Goal: Contribute content: Add original content to the website for others to see

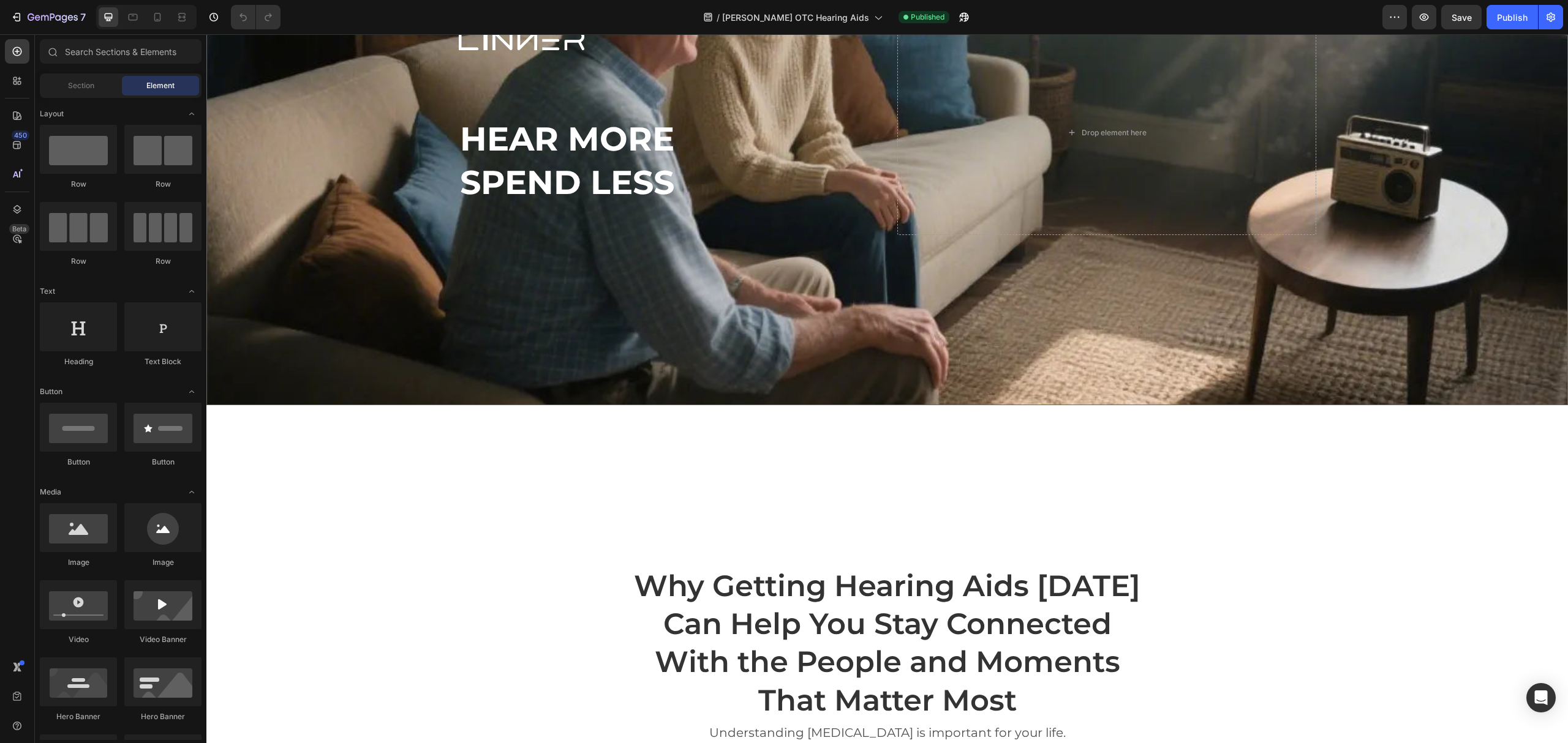
scroll to position [163, 0]
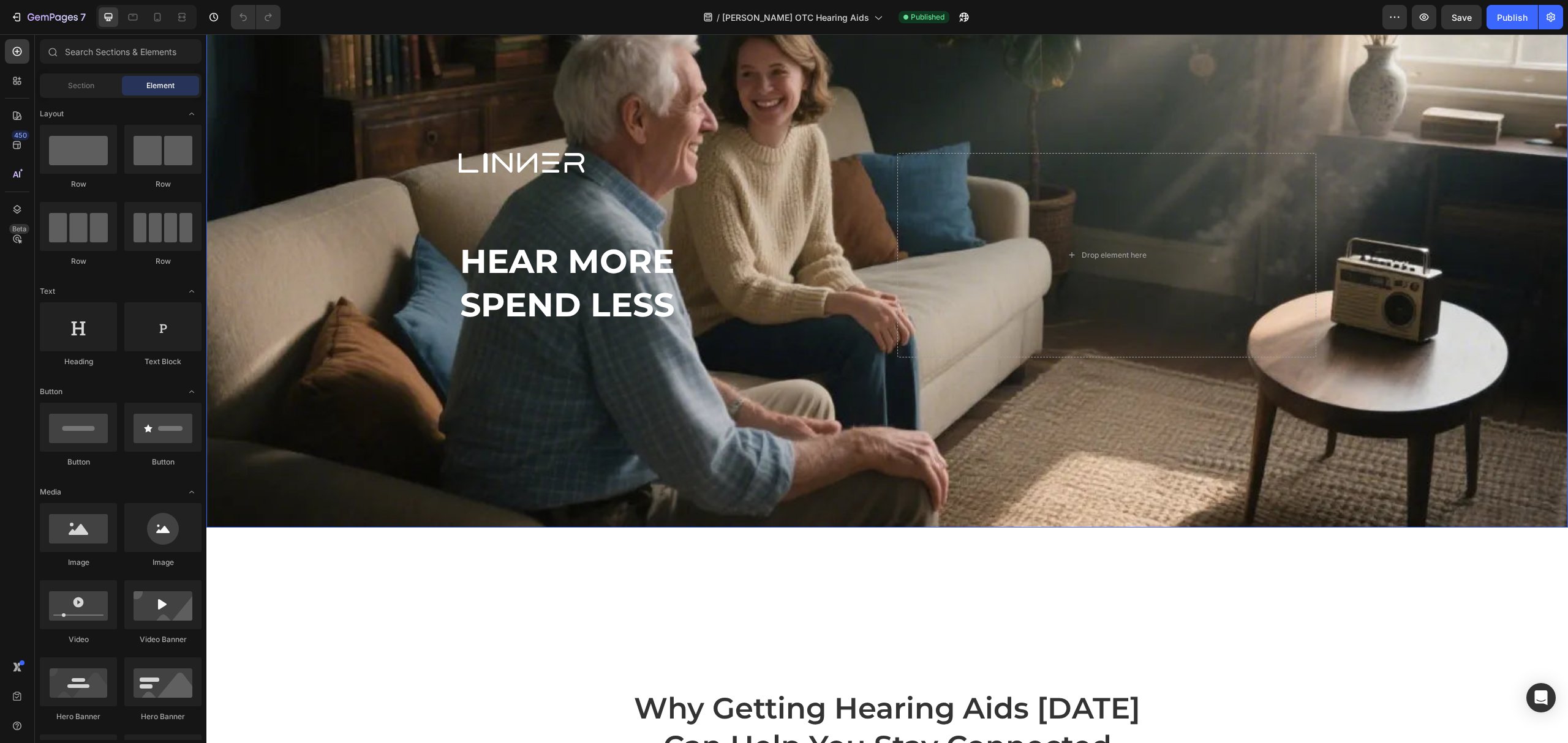
scroll to position [81, 0]
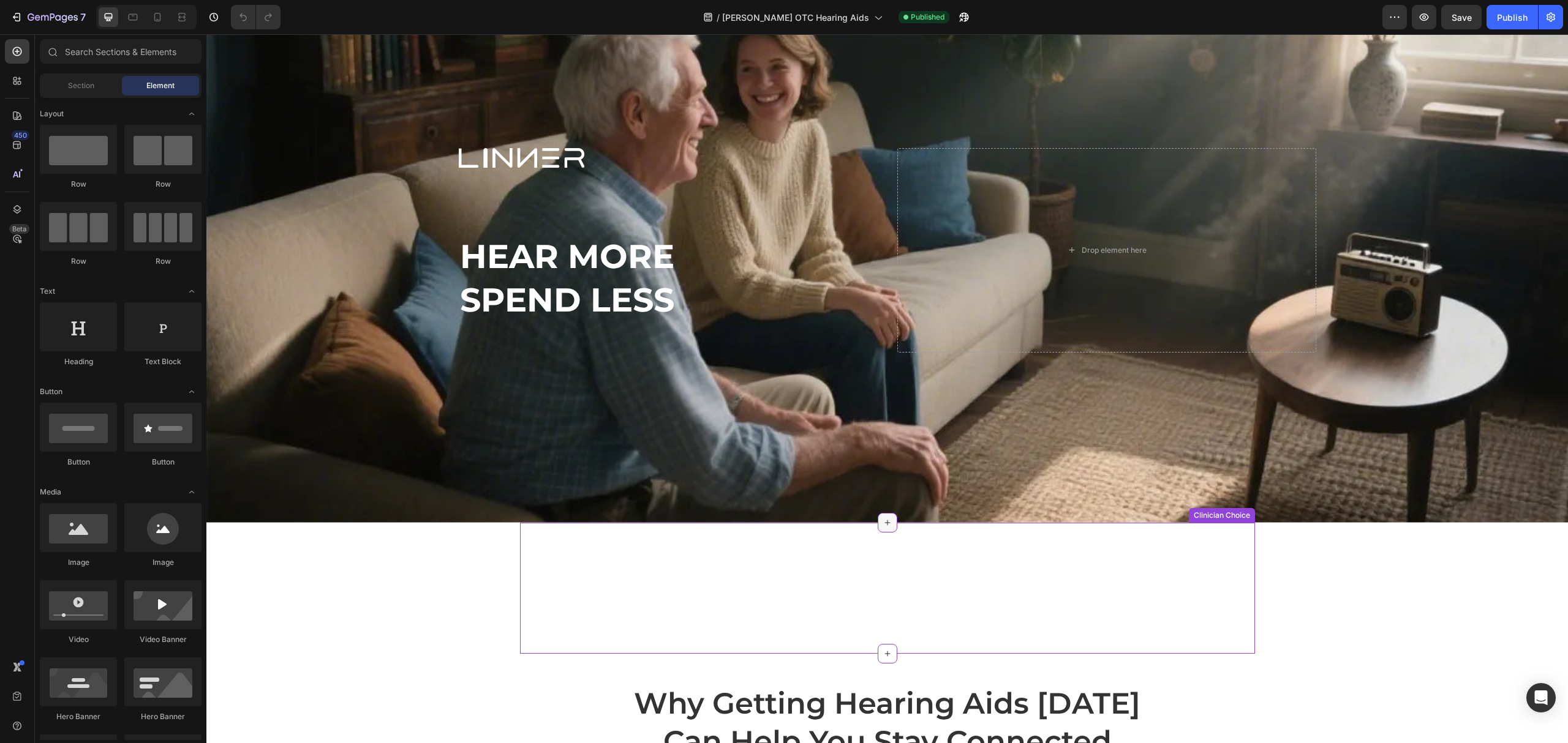
click at [884, 518] on icon at bounding box center [888, 523] width 10 height 10
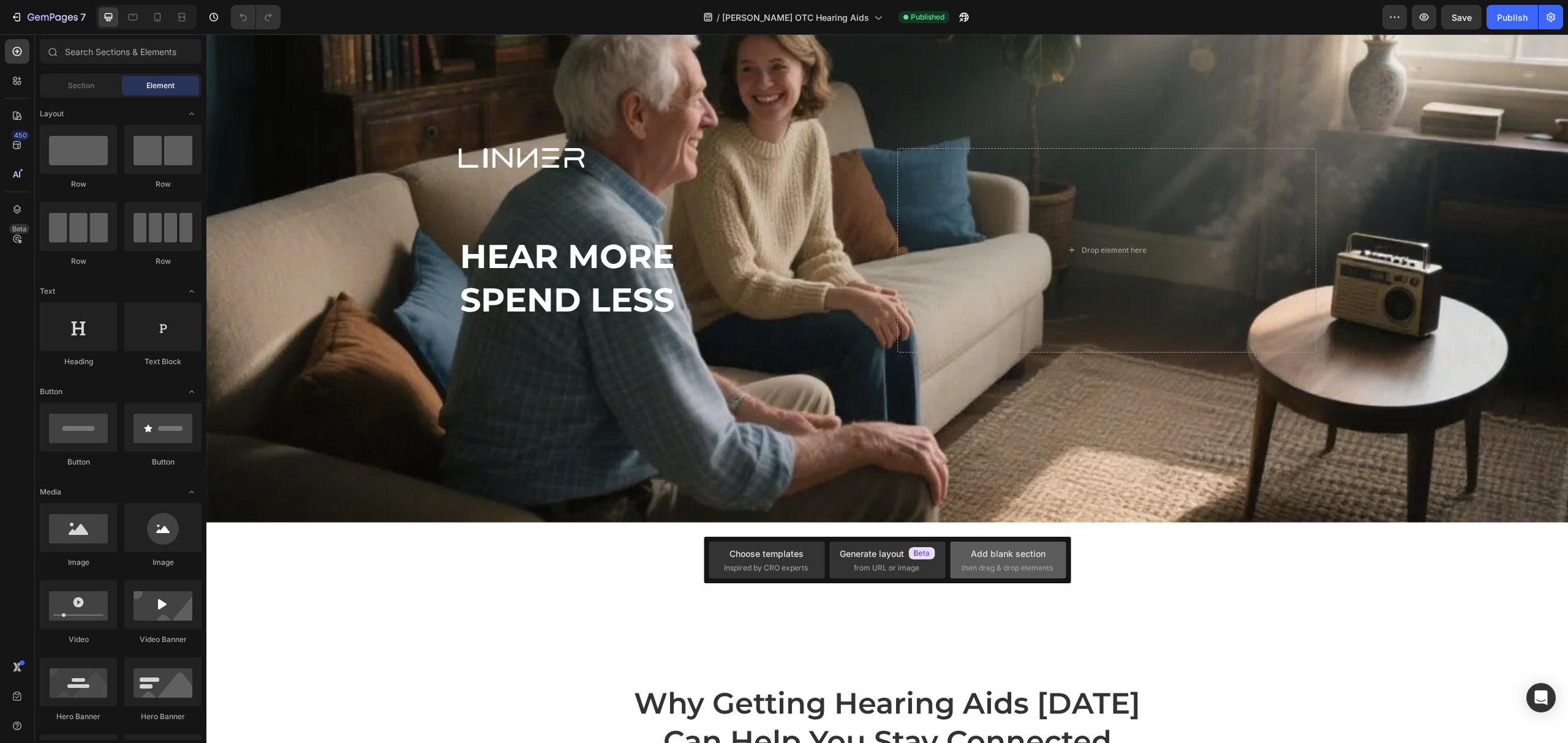
click at [1012, 560] on div "Add blank section" at bounding box center [1008, 554] width 75 height 13
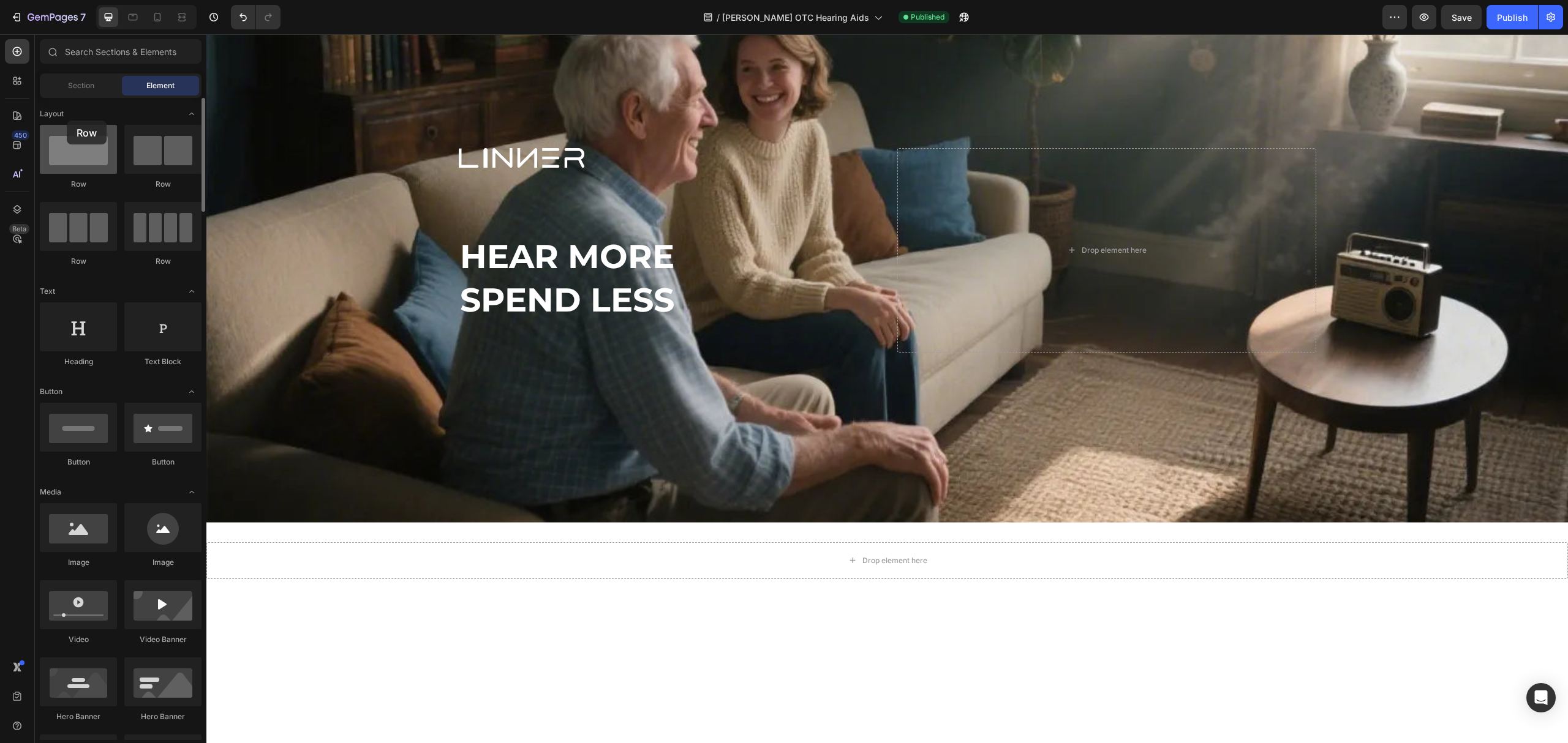
drag, startPoint x: 89, startPoint y: 161, endPoint x: 79, endPoint y: 143, distance: 20.6
click at [79, 143] on div at bounding box center [79, 149] width 77 height 49
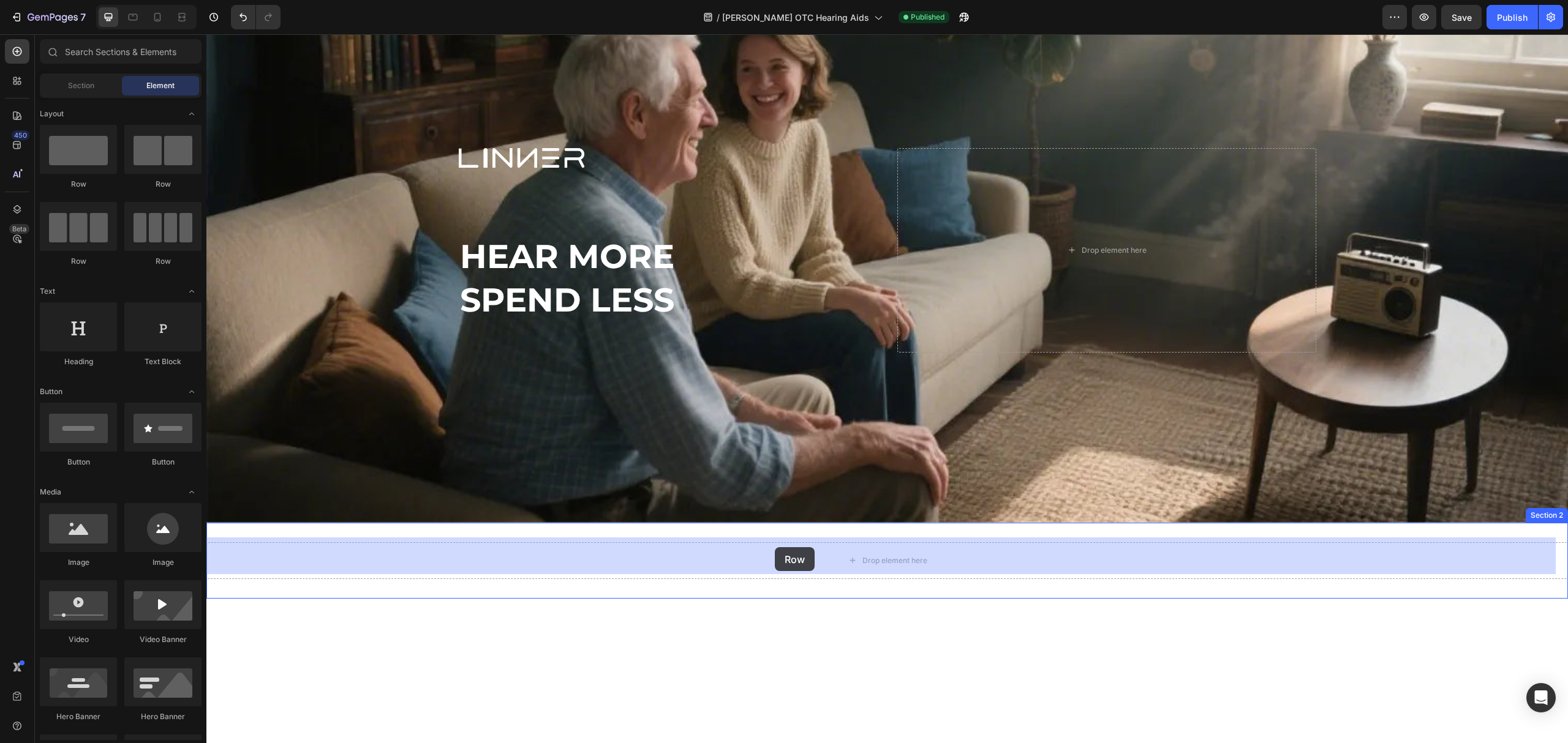
drag, startPoint x: 370, startPoint y: 267, endPoint x: 790, endPoint y: 534, distance: 497.7
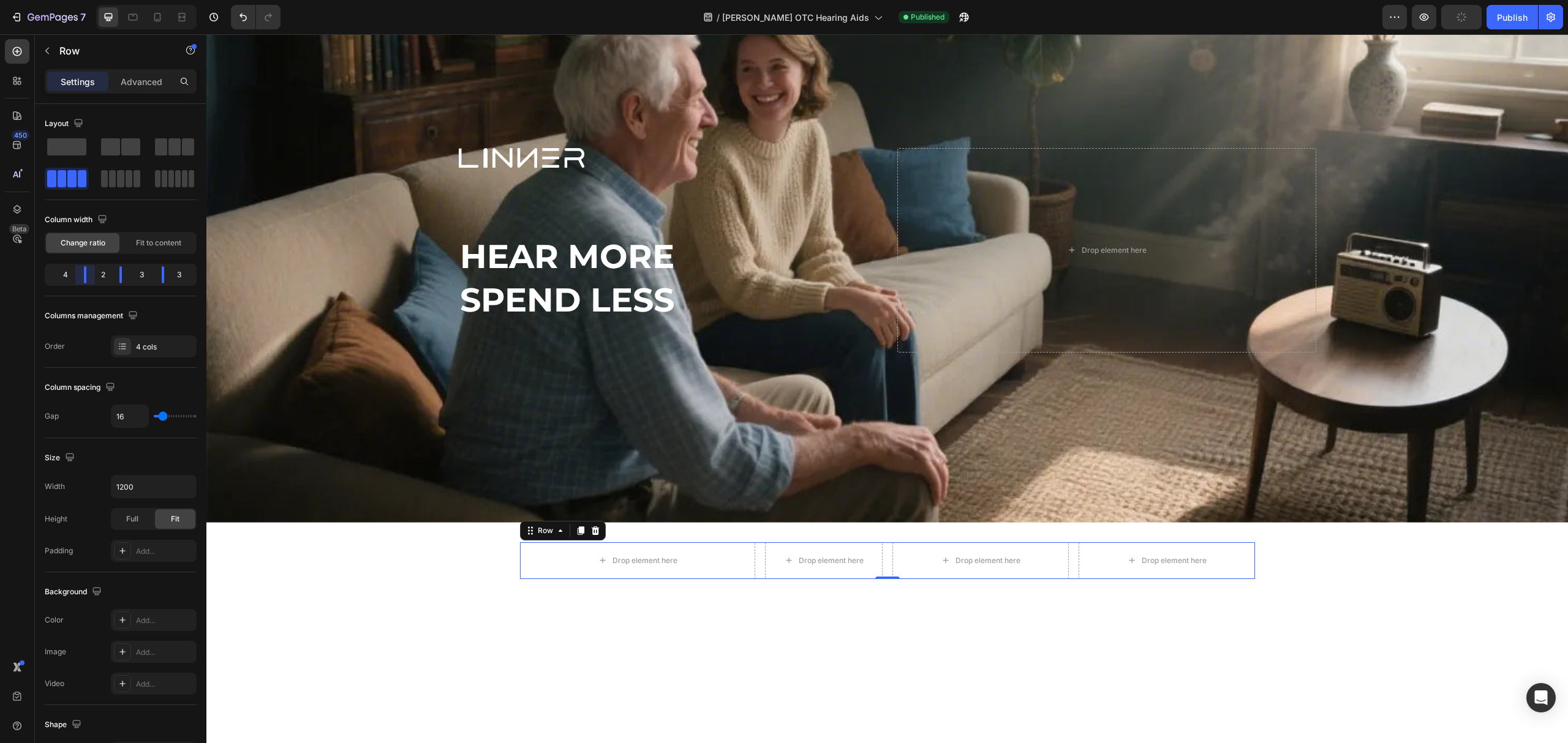
drag, startPoint x: 77, startPoint y: 280, endPoint x: 98, endPoint y: 286, distance: 21.8
click at [98, 0] on body "7 Version history / [PERSON_NAME] OTC Hearing Aids Published Preview Publish 45…" at bounding box center [784, 0] width 1568 height 0
drag, startPoint x: 127, startPoint y: 276, endPoint x: 134, endPoint y: 276, distance: 7.0
click at [134, 0] on body "7 Version history / [PERSON_NAME] OTC Hearing Aids Published Preview Publish 45…" at bounding box center [784, 0] width 1568 height 0
drag, startPoint x: 163, startPoint y: 275, endPoint x: 169, endPoint y: 276, distance: 6.1
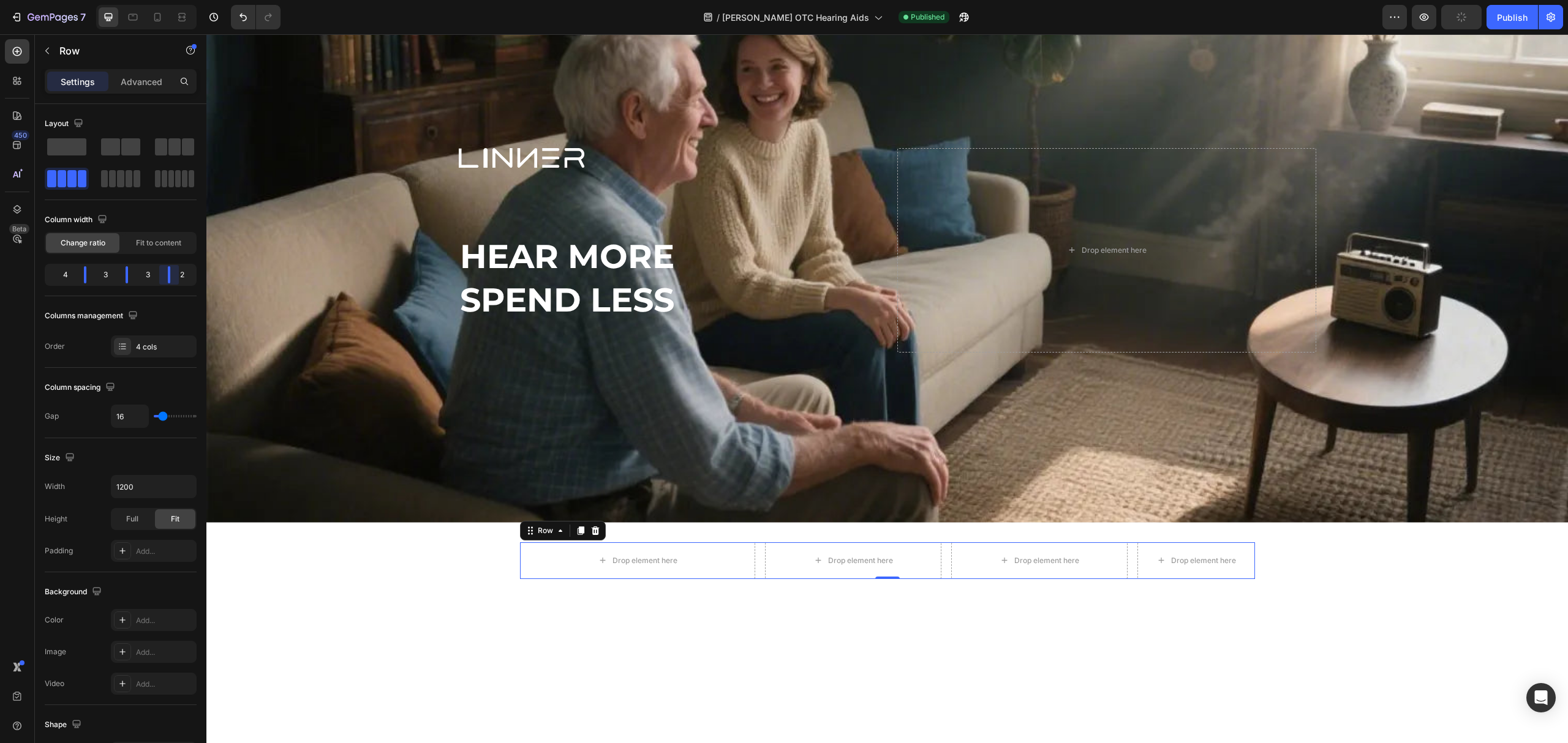
click at [169, 0] on body "7 Version history / [PERSON_NAME] OTC Hearing Aids Published Preview Publish 45…" at bounding box center [784, 0] width 1568 height 0
click at [60, 50] on p "Row" at bounding box center [111, 50] width 104 height 14
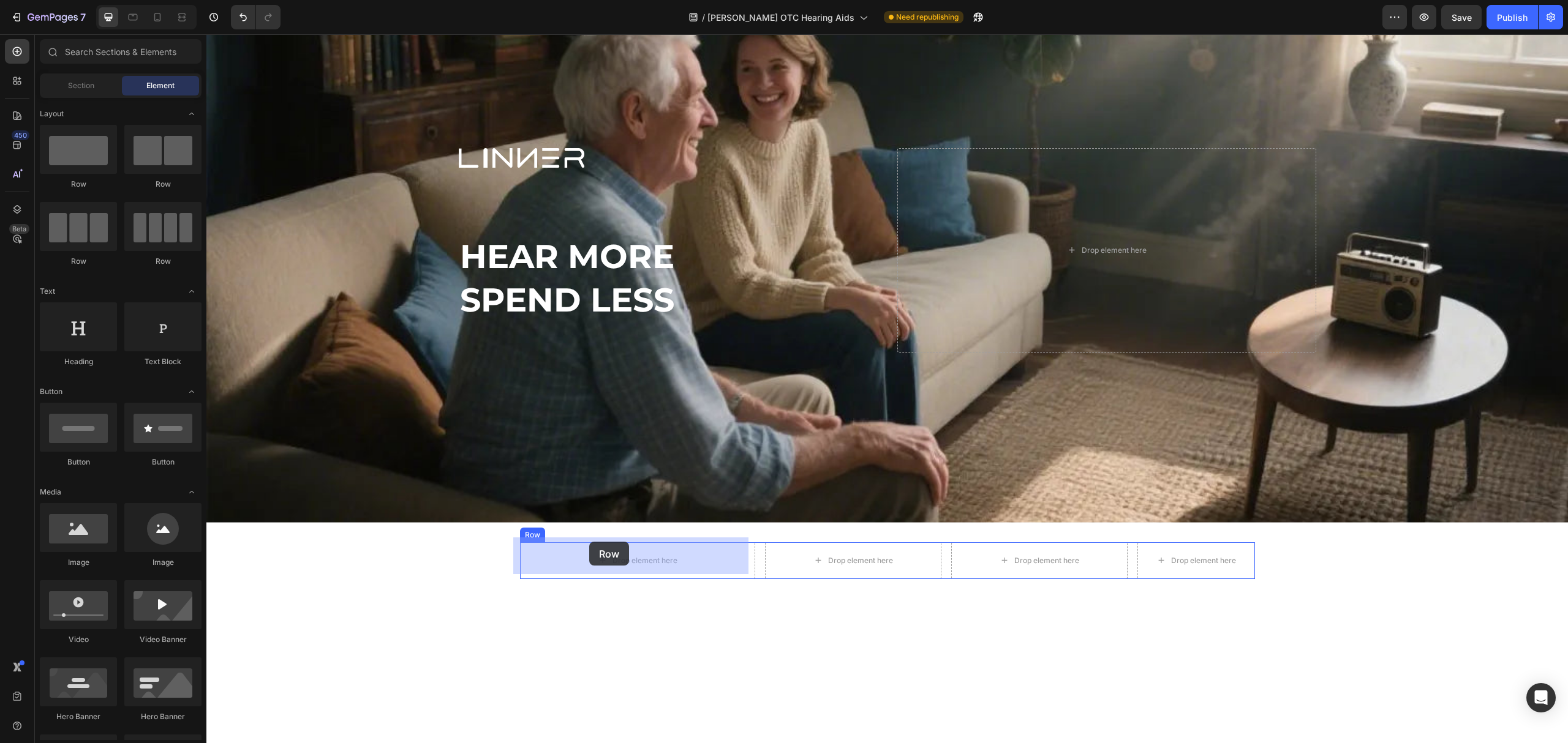
drag, startPoint x: 301, startPoint y: 190, endPoint x: 579, endPoint y: 529, distance: 438.4
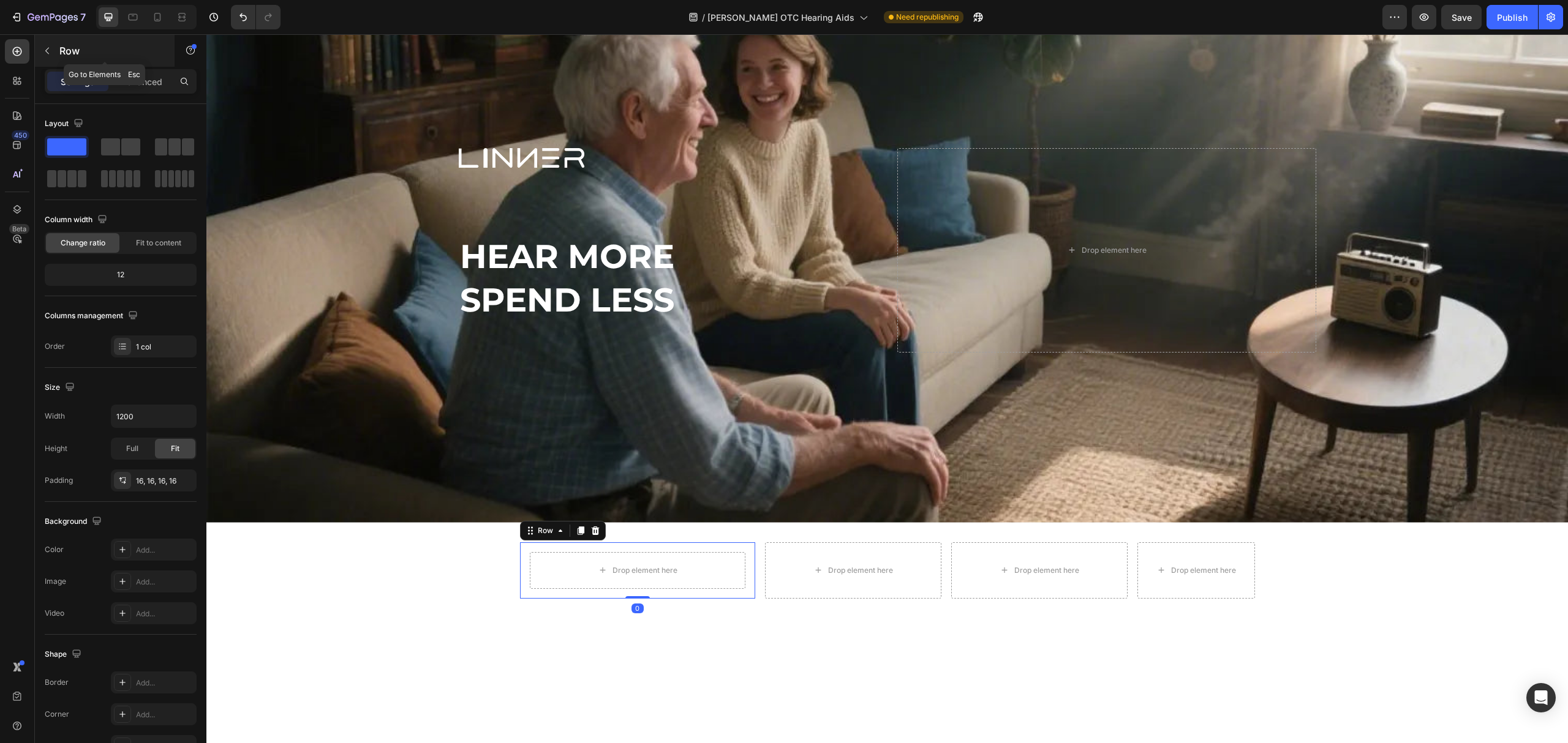
click at [49, 59] on button "button" at bounding box center [47, 51] width 20 height 20
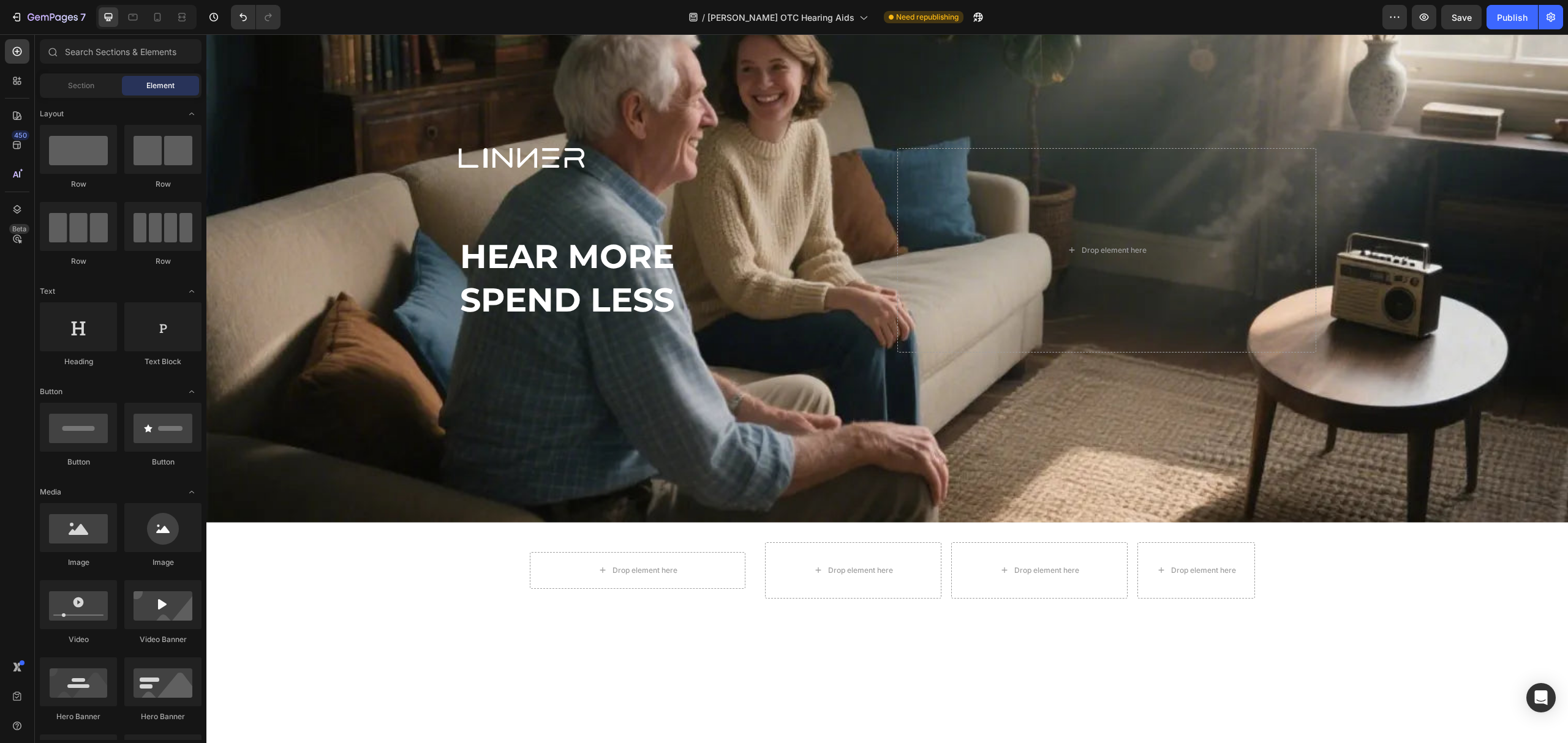
scroll to position [245, 0]
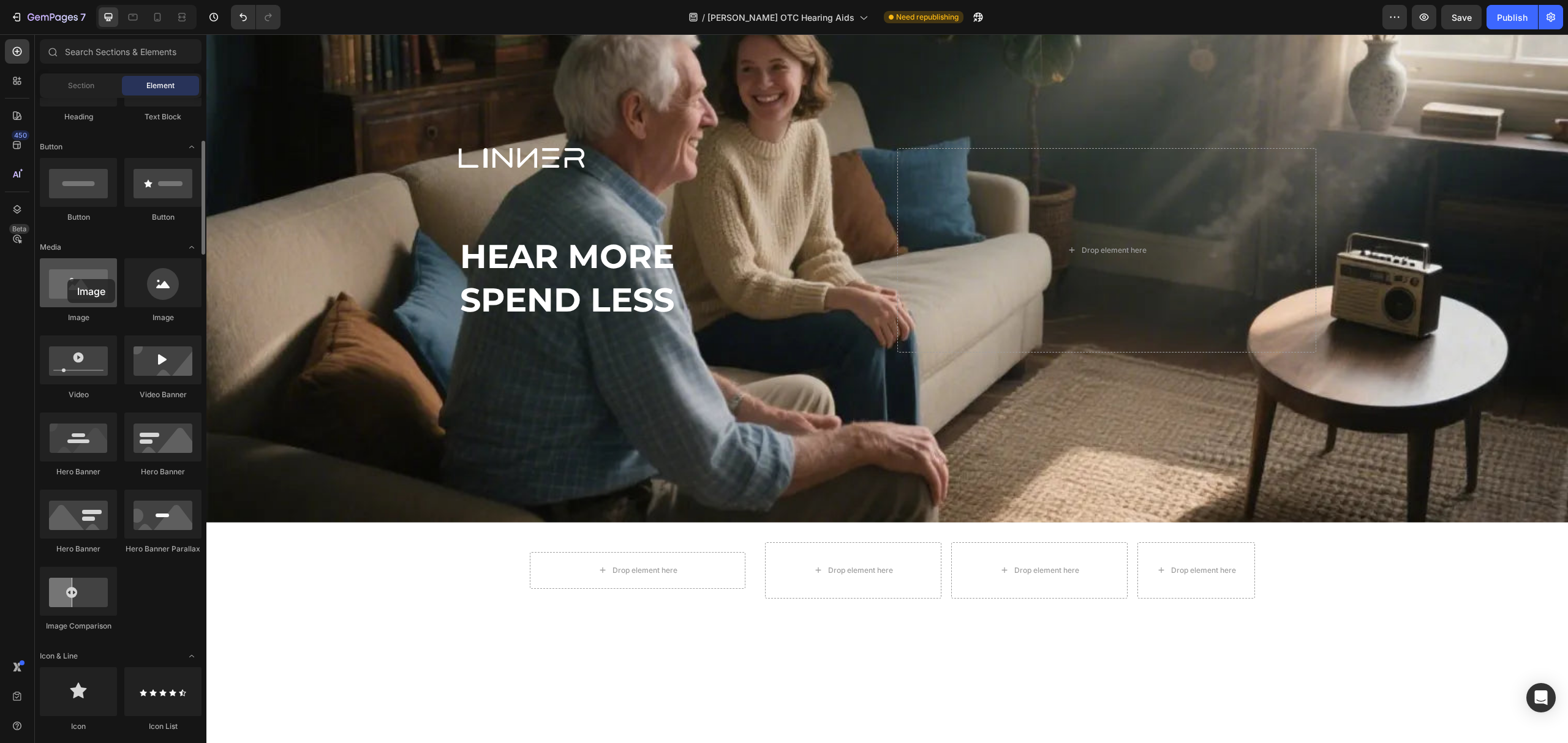
drag, startPoint x: 104, startPoint y: 305, endPoint x: 68, endPoint y: 279, distance: 44.4
click at [68, 279] on div at bounding box center [79, 282] width 77 height 49
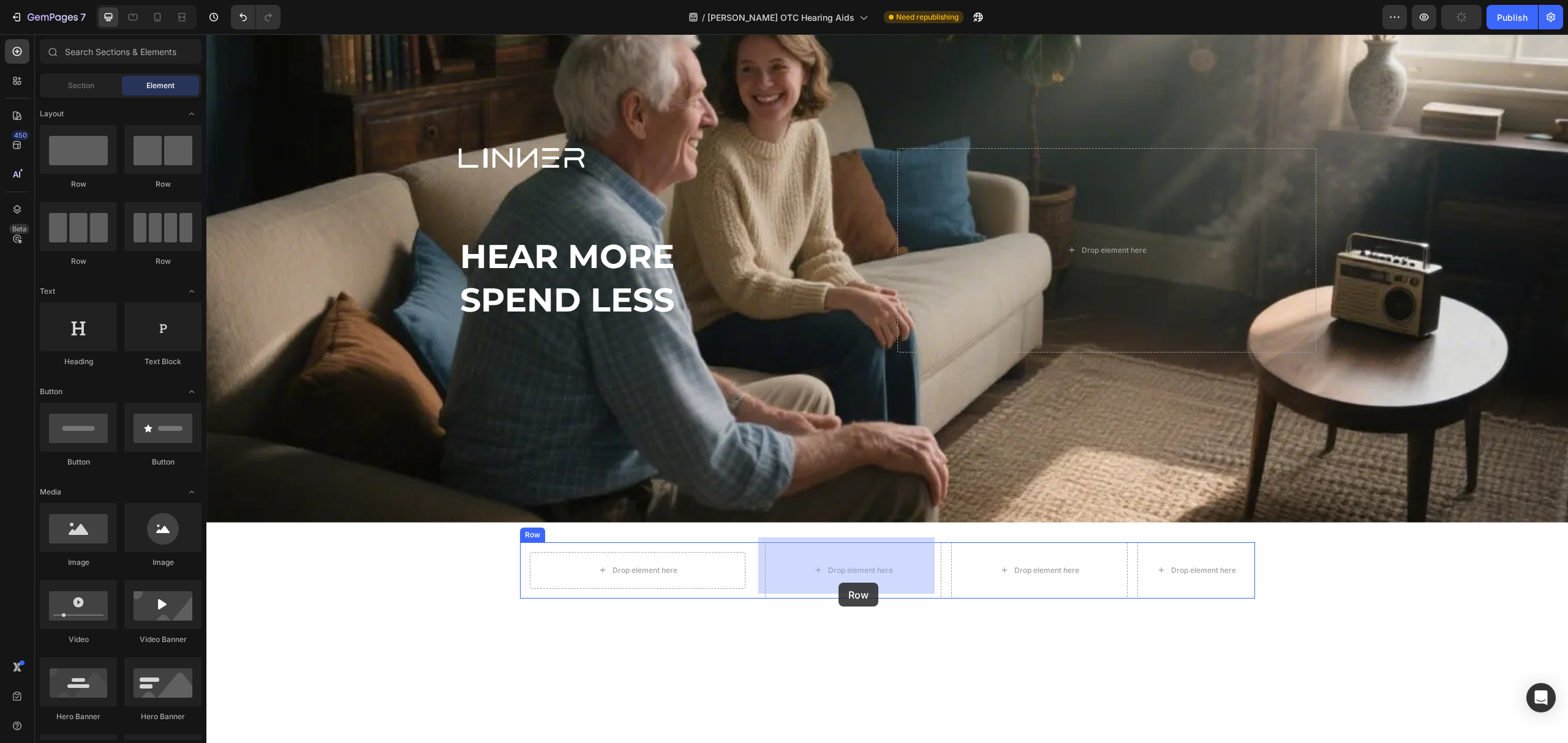
drag, startPoint x: 300, startPoint y: 196, endPoint x: 838, endPoint y: 583, distance: 662.7
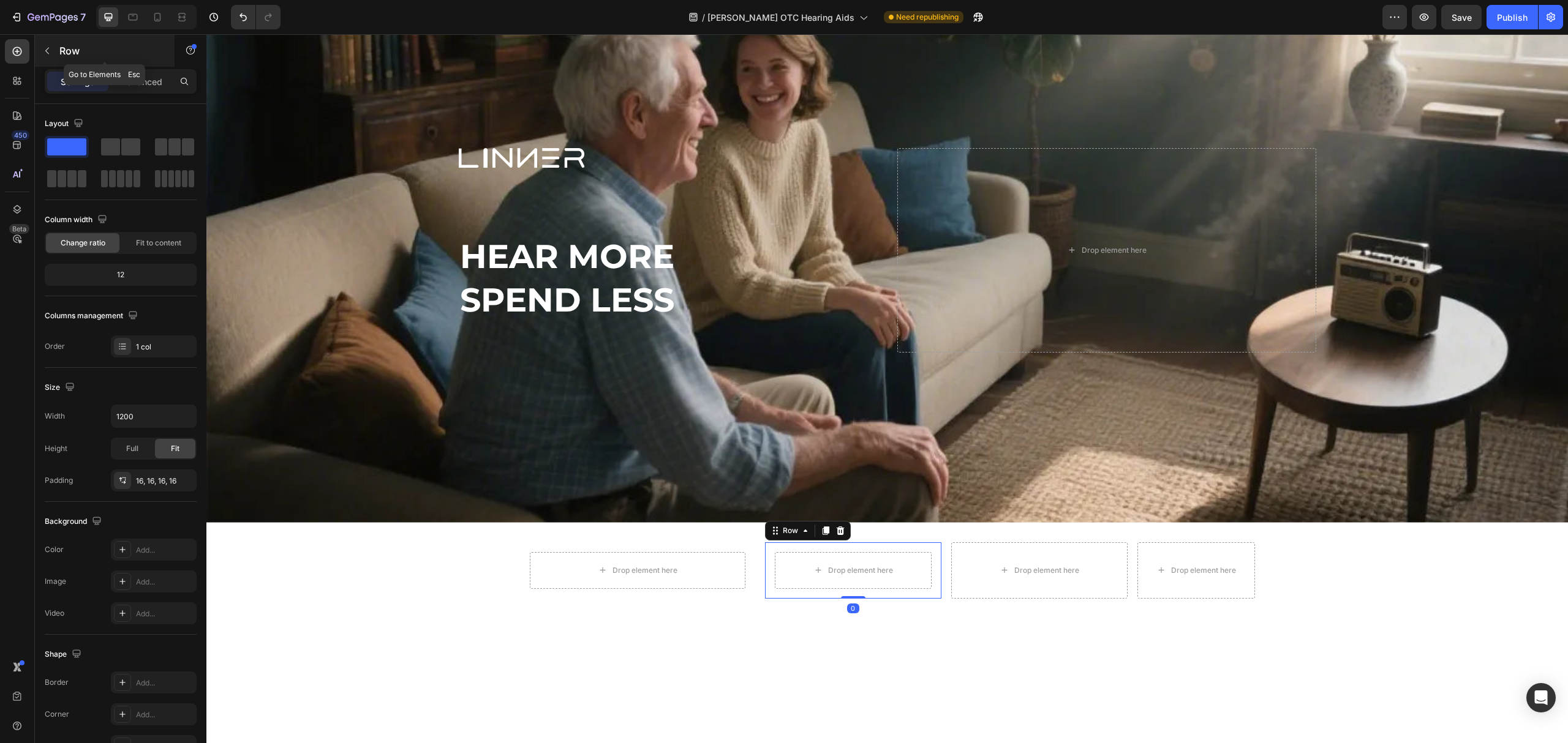
click at [50, 45] on button "button" at bounding box center [47, 51] width 20 height 20
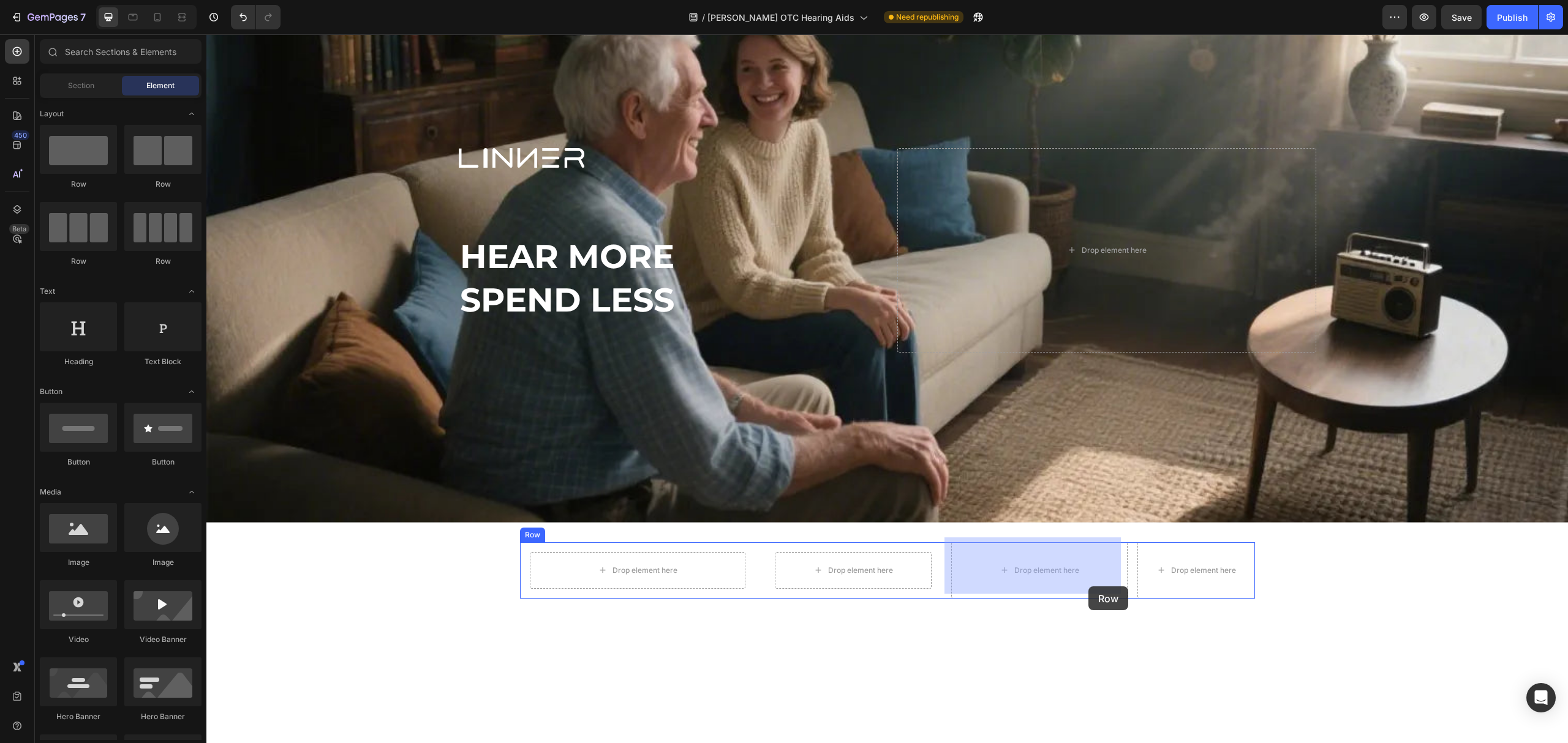
drag, startPoint x: 290, startPoint y: 190, endPoint x: 1089, endPoint y: 586, distance: 891.7
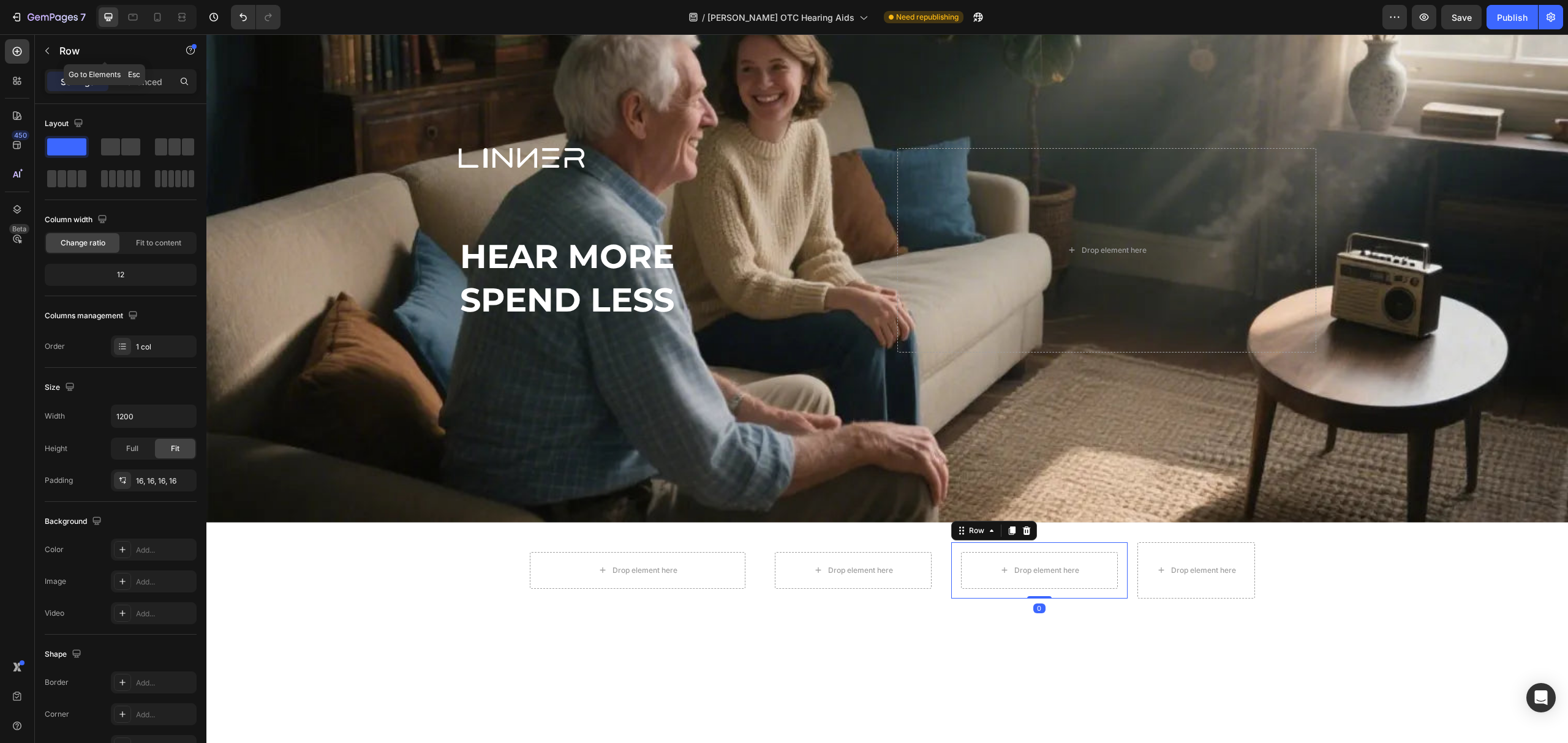
click at [62, 40] on div "Row" at bounding box center [104, 50] width 140 height 32
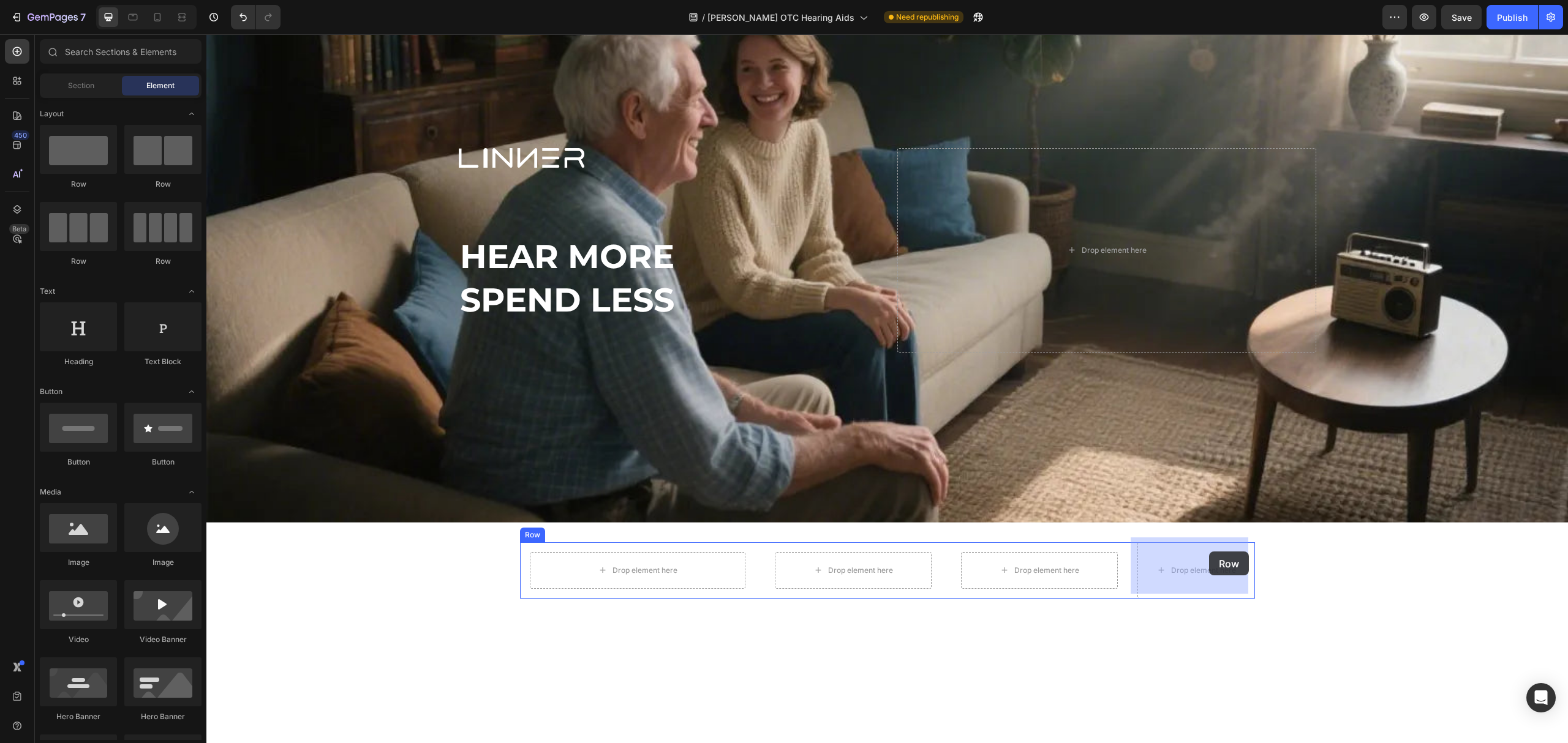
drag, startPoint x: 342, startPoint y: 214, endPoint x: 1209, endPoint y: 552, distance: 930.6
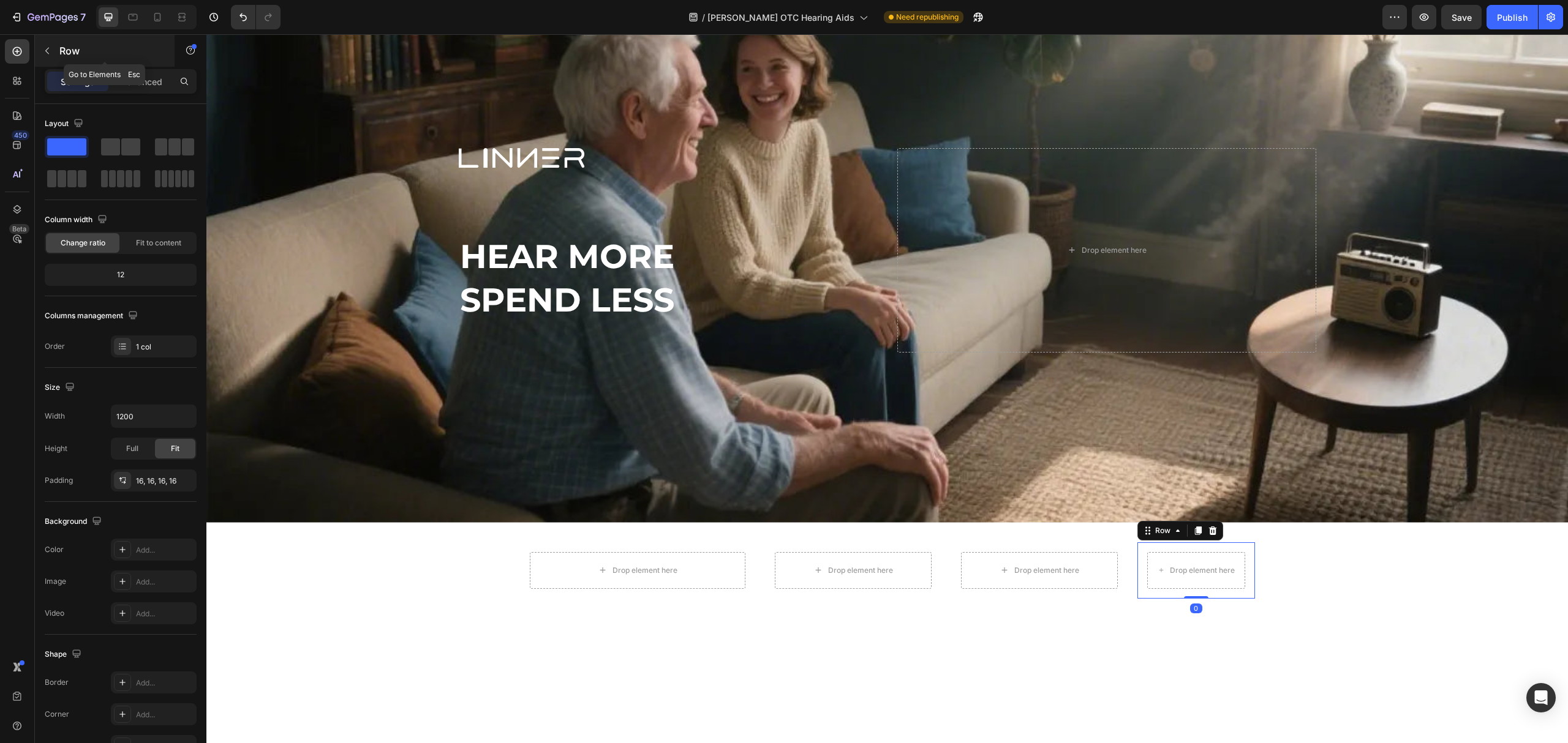
click at [54, 65] on div "Row" at bounding box center [104, 50] width 140 height 32
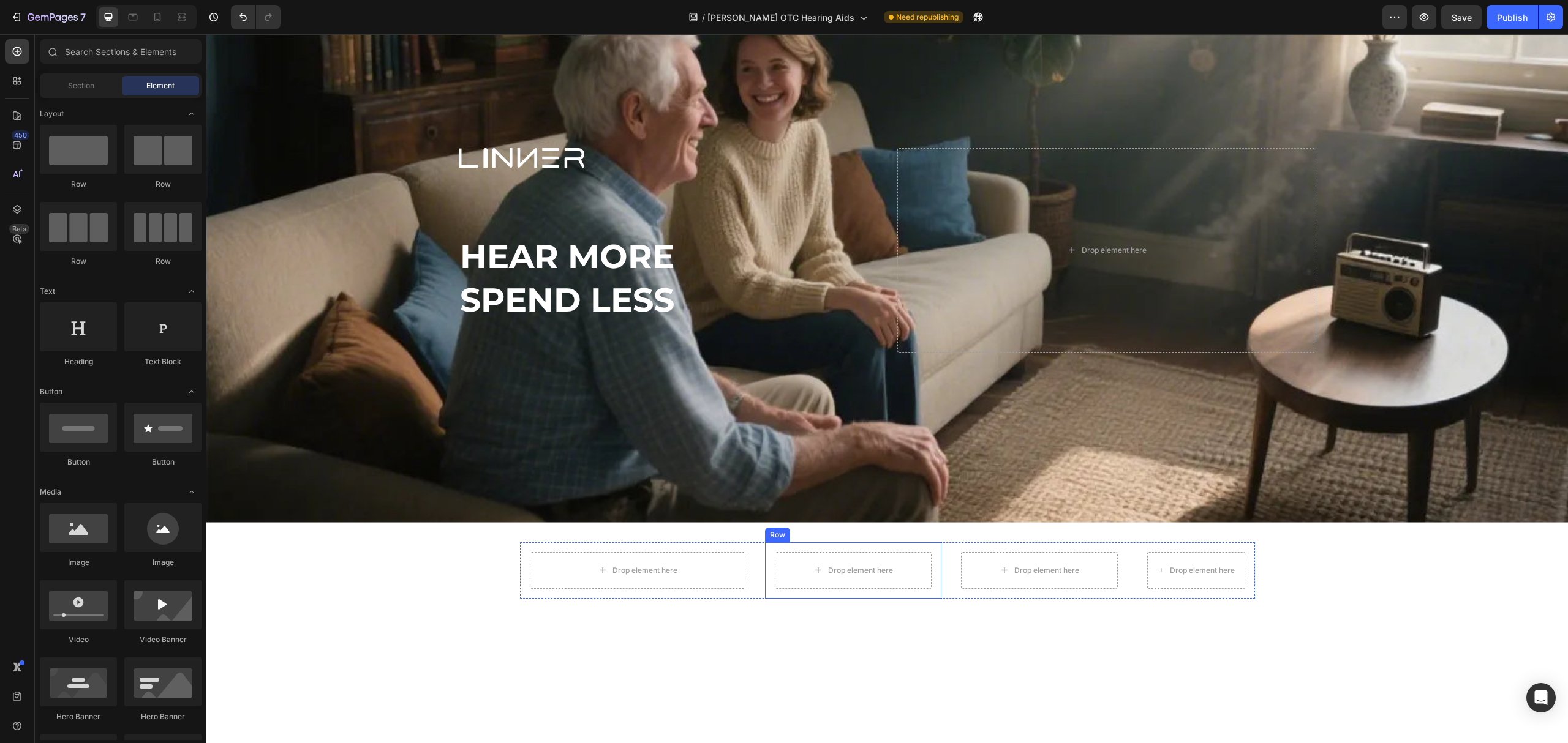
click at [903, 543] on div "Drop element here Row" at bounding box center [853, 571] width 176 height 56
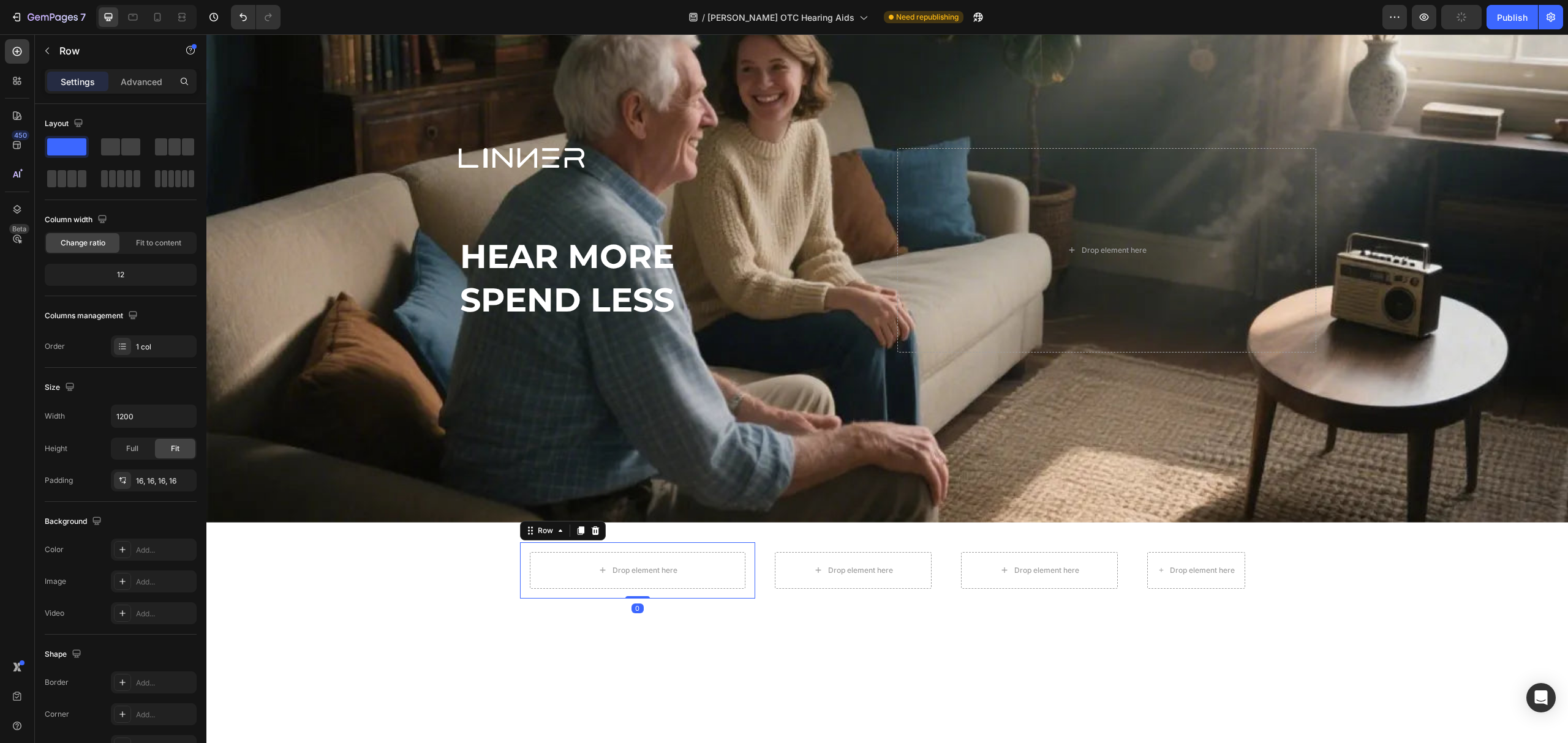
click at [520, 543] on div "Drop element here Row 0" at bounding box center [637, 571] width 235 height 56
click at [536, 528] on div "Row" at bounding box center [545, 531] width 20 height 11
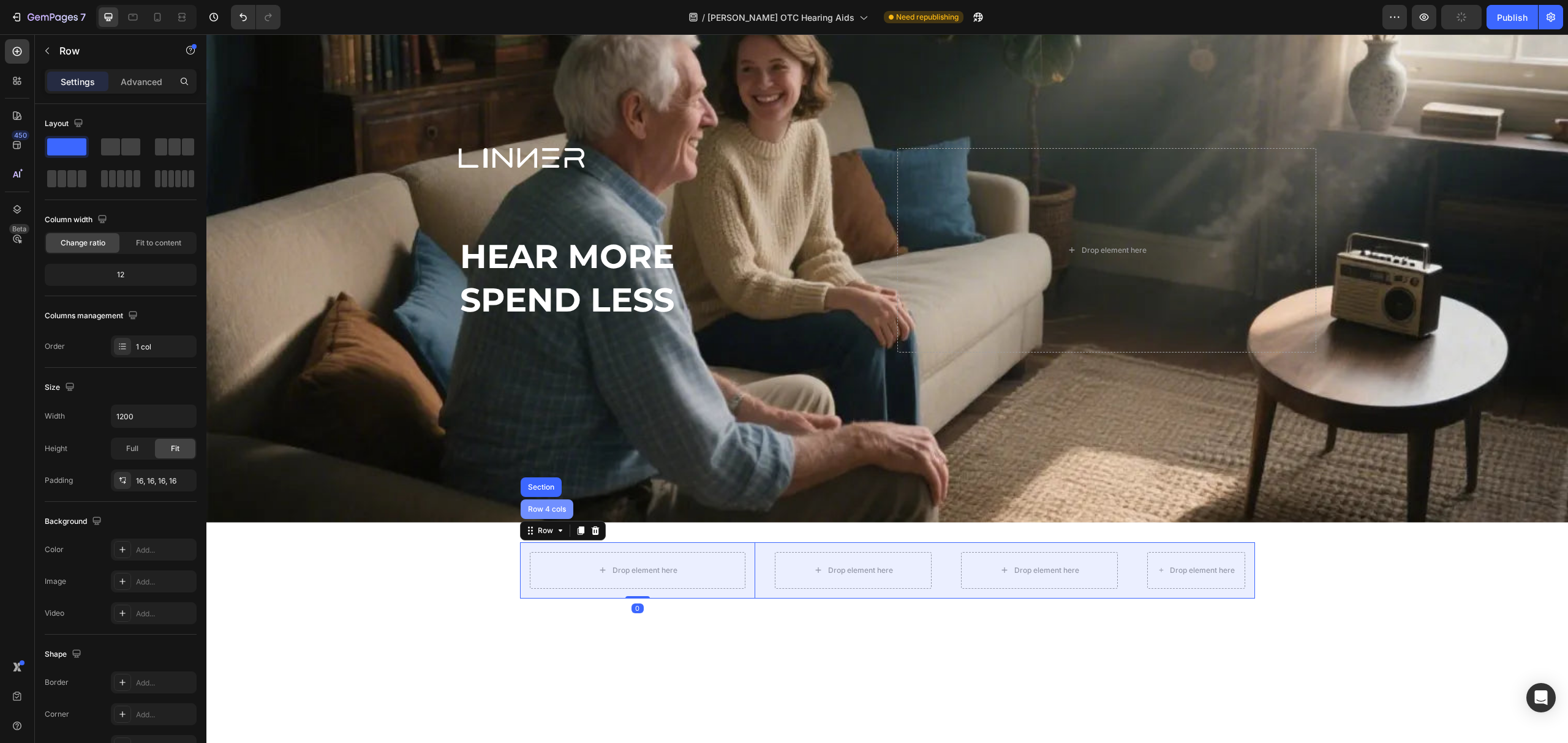
click at [537, 506] on div "Row 4 cols" at bounding box center [547, 509] width 43 height 7
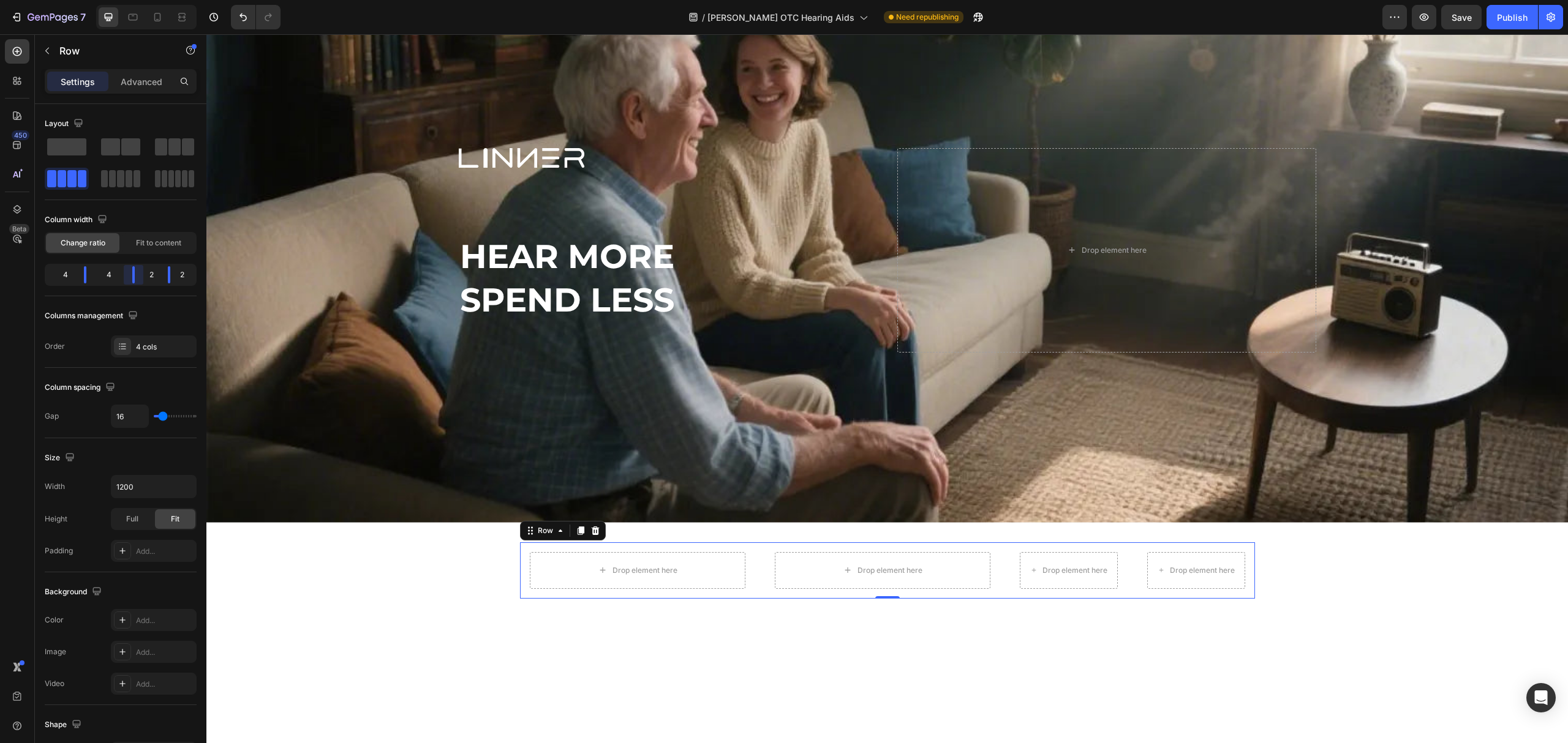
drag, startPoint x: 130, startPoint y: 271, endPoint x: 144, endPoint y: 277, distance: 15.2
click at [144, 0] on body "7 Version history / [PERSON_NAME] OTC Hearing Aids Need republishing Preview Sa…" at bounding box center [784, 0] width 1568 height 0
drag, startPoint x: 90, startPoint y: 280, endPoint x: 117, endPoint y: 285, distance: 27.5
click at [117, 0] on body "7 Version history / [PERSON_NAME] OTC Hearing Aids Need republishing Preview Sa…" at bounding box center [784, 0] width 1568 height 0
click at [365, 556] on div "Drop element here Row Drop element here Row Drop element here Row Drop element …" at bounding box center [887, 571] width 1362 height 56
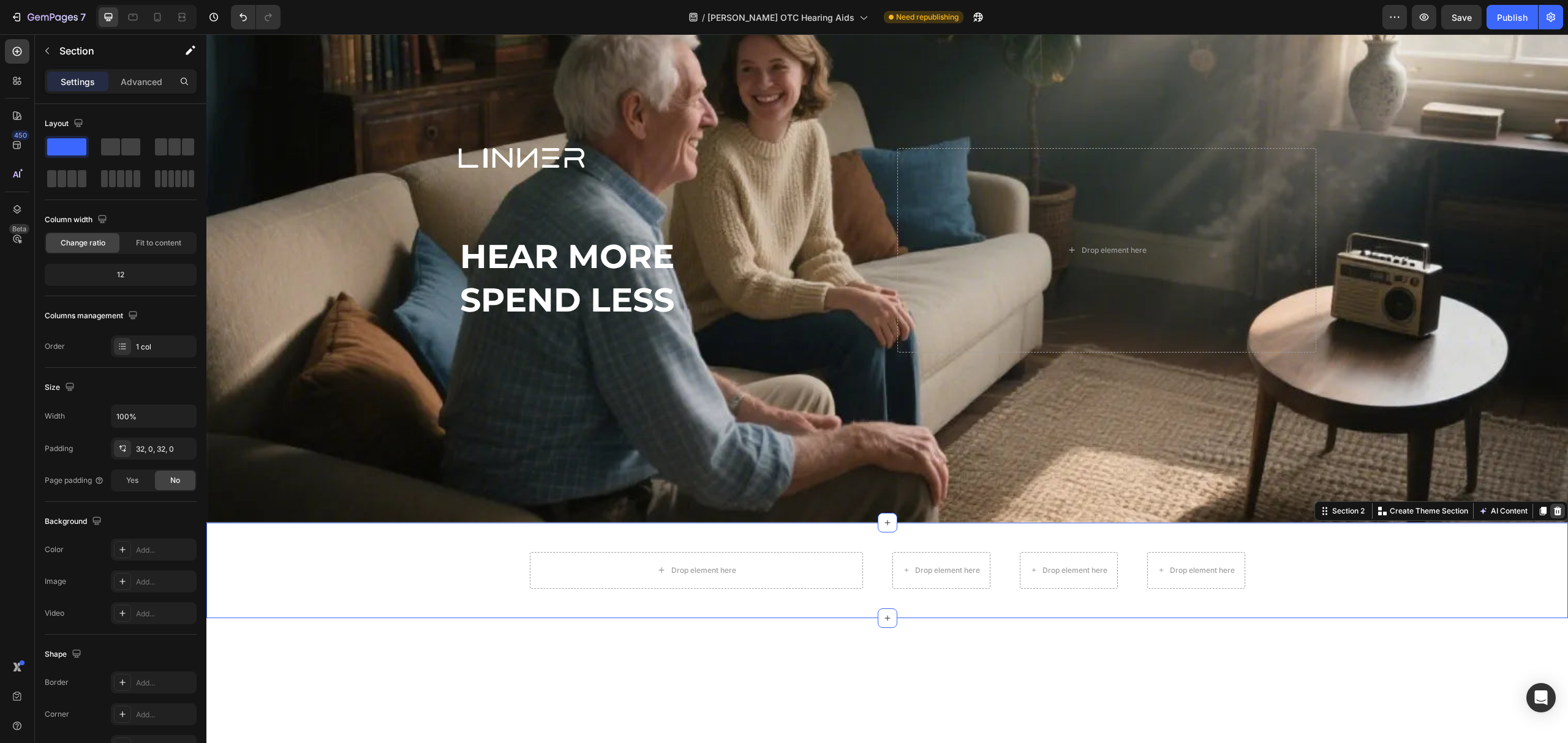
click at [1553, 507] on icon at bounding box center [1558, 511] width 10 height 10
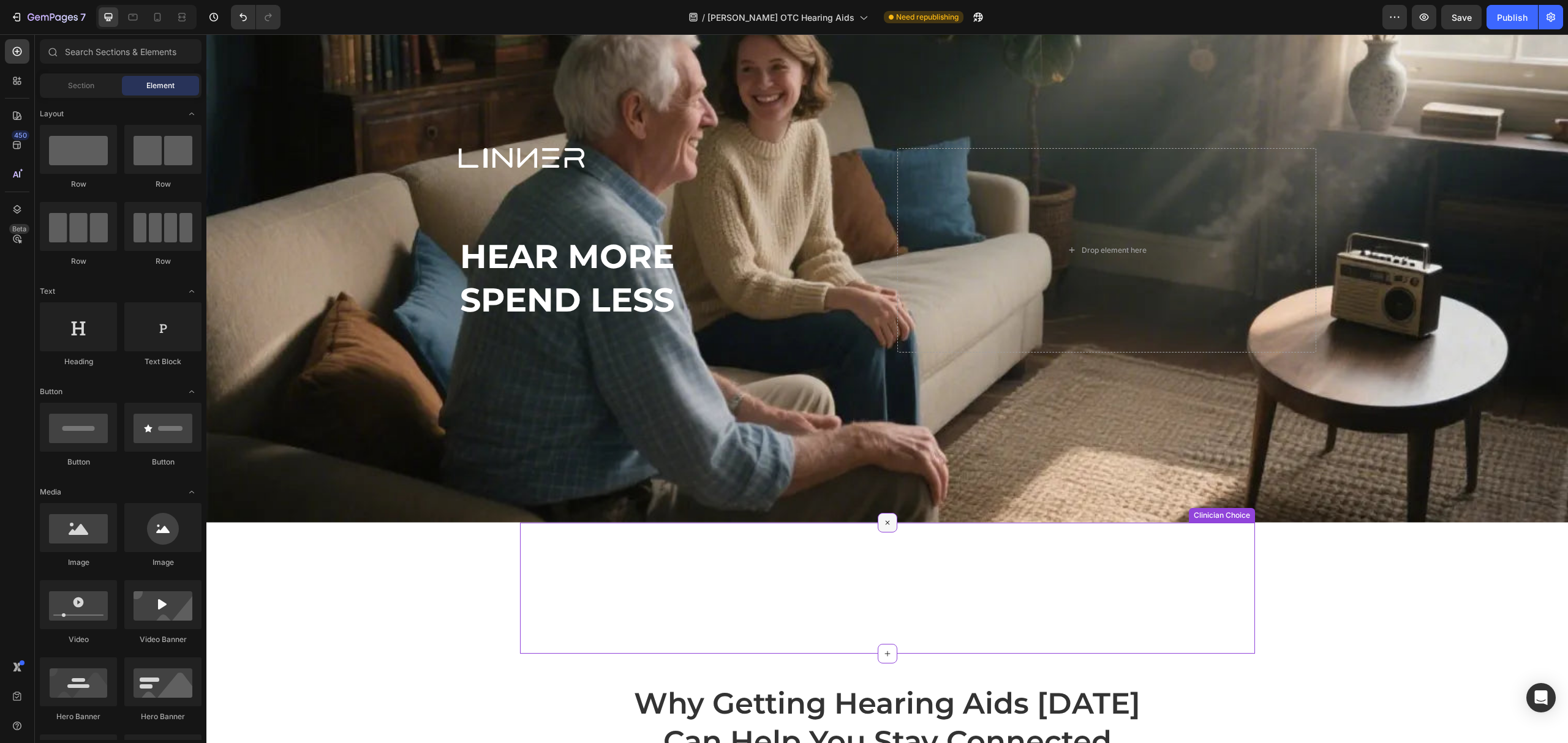
click at [880, 518] on icon at bounding box center [887, 522] width 14 height 14
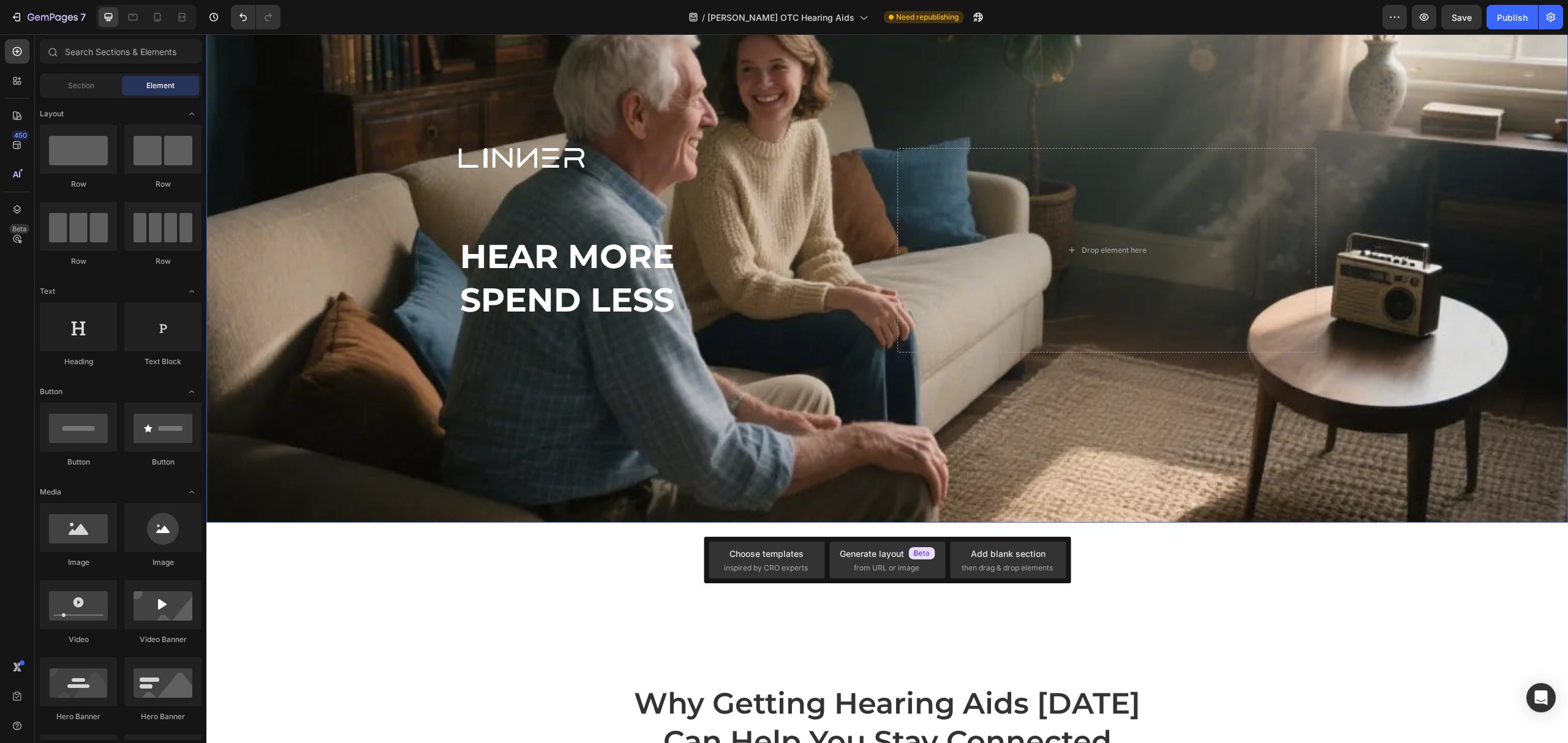
click at [1044, 489] on div "Background Image" at bounding box center [887, 250] width 1362 height 545
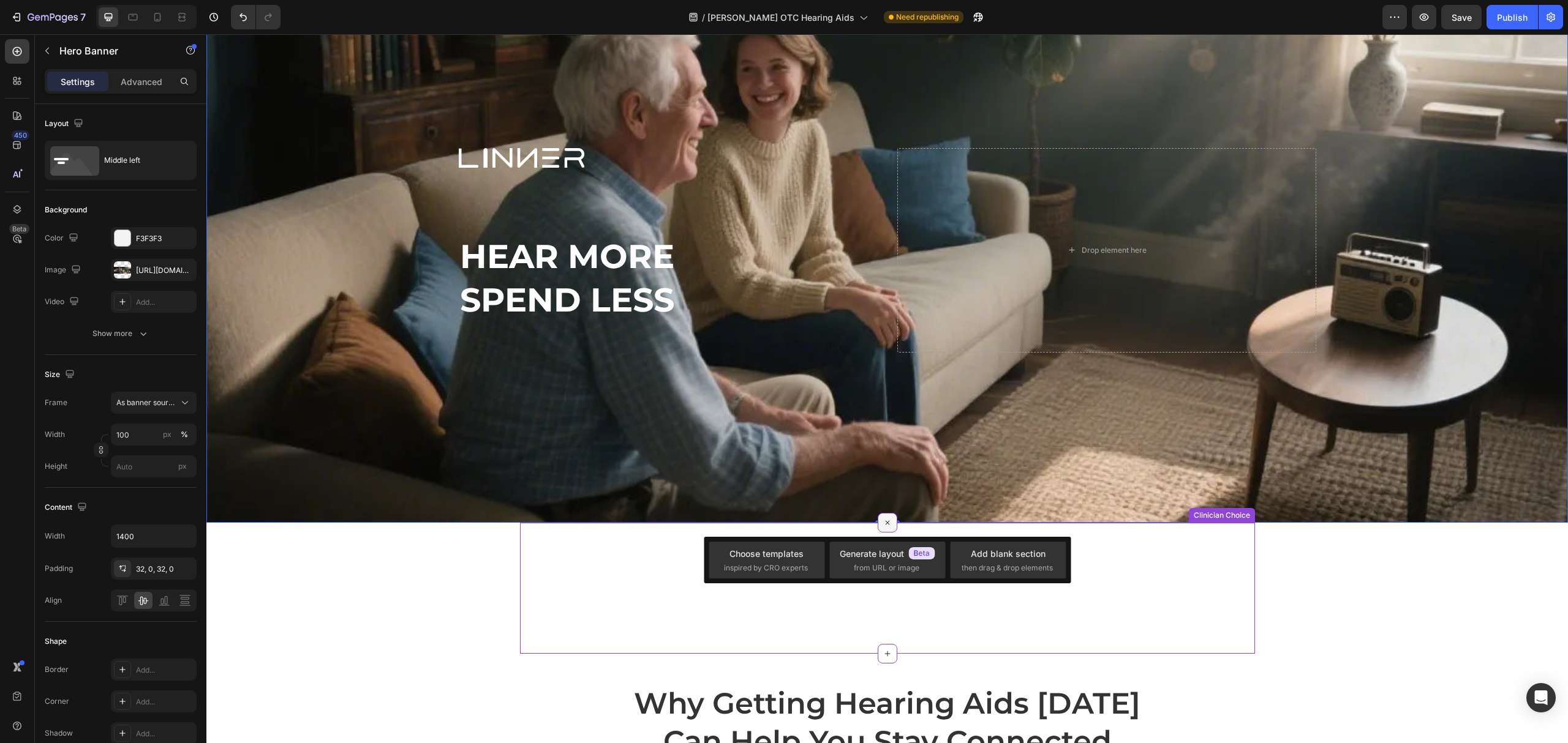
click at [881, 520] on icon at bounding box center [887, 522] width 14 height 14
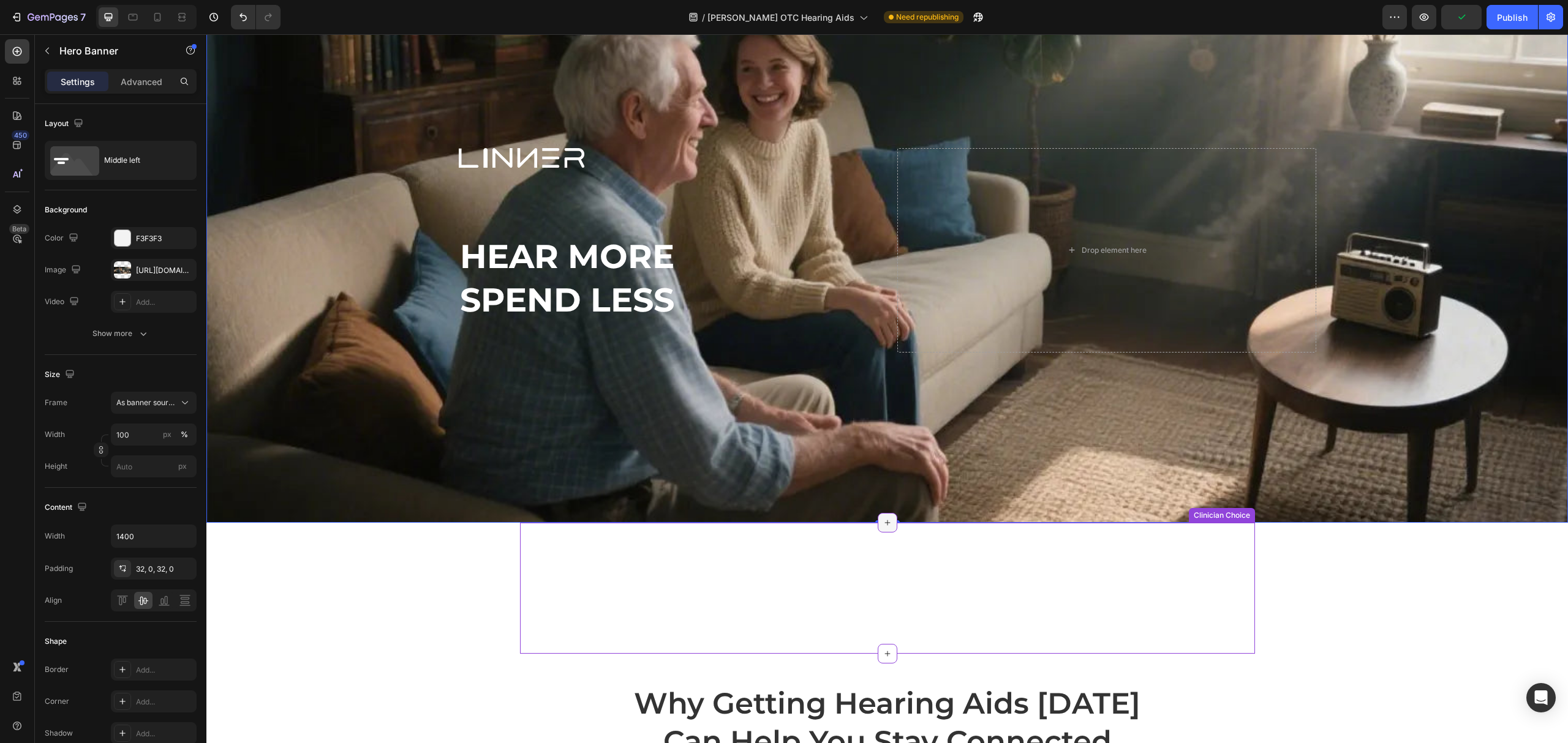
click at [883, 518] on icon at bounding box center [888, 523] width 10 height 10
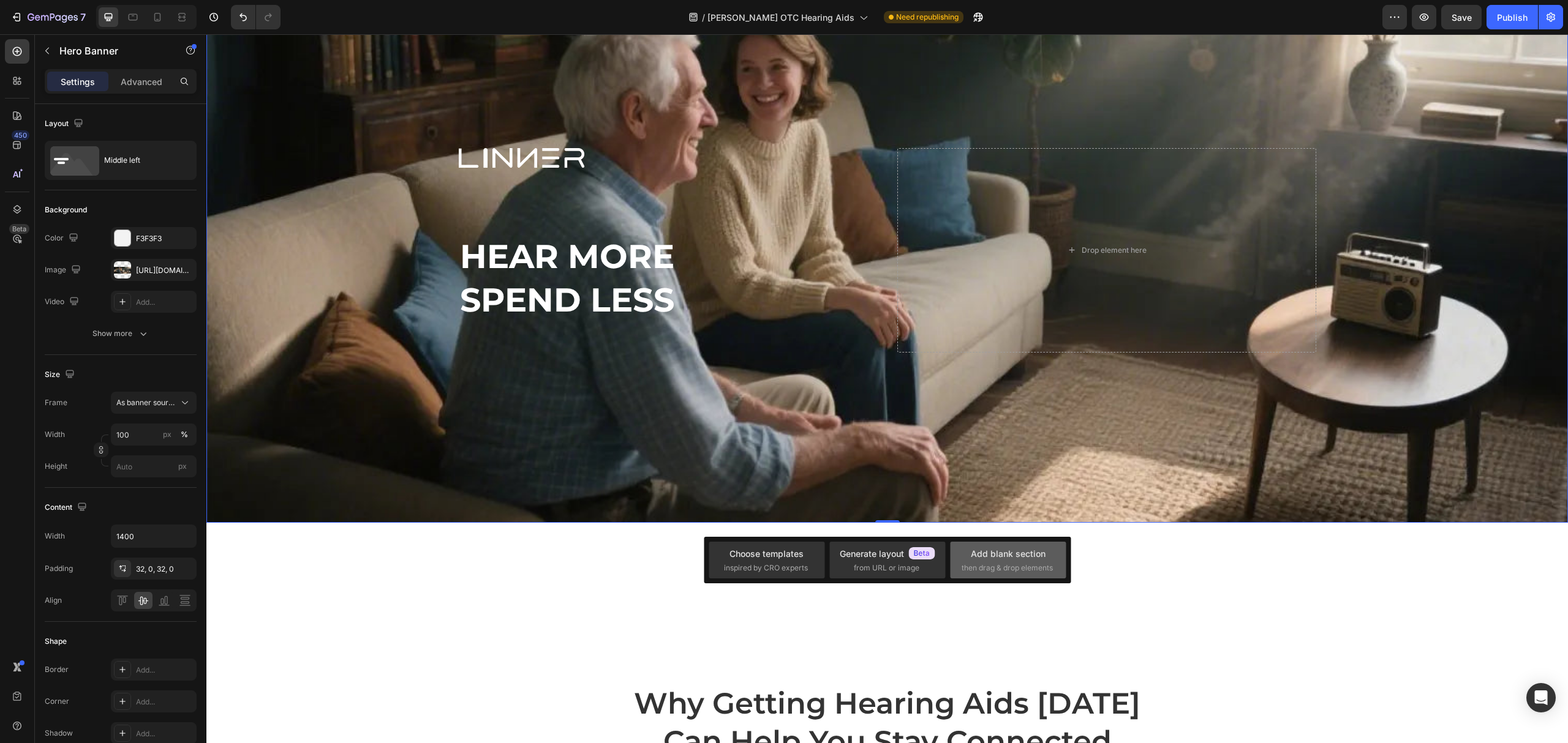
click at [1038, 565] on span "then drag & drop elements" at bounding box center [1007, 568] width 91 height 11
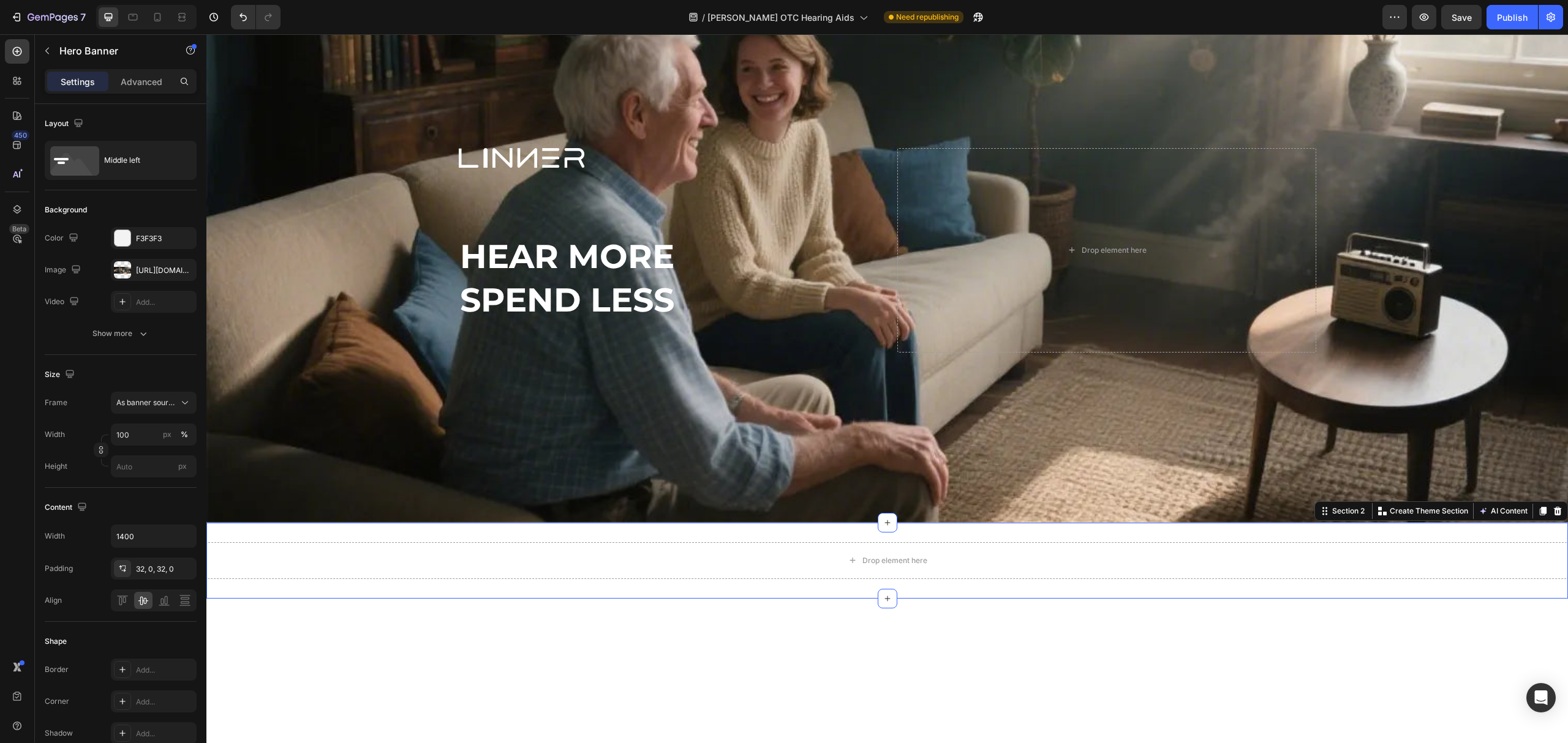
click at [359, 591] on div "Drop element here Section 2 Create Theme Section AI Content Write with GemAI Wh…" at bounding box center [887, 561] width 1362 height 76
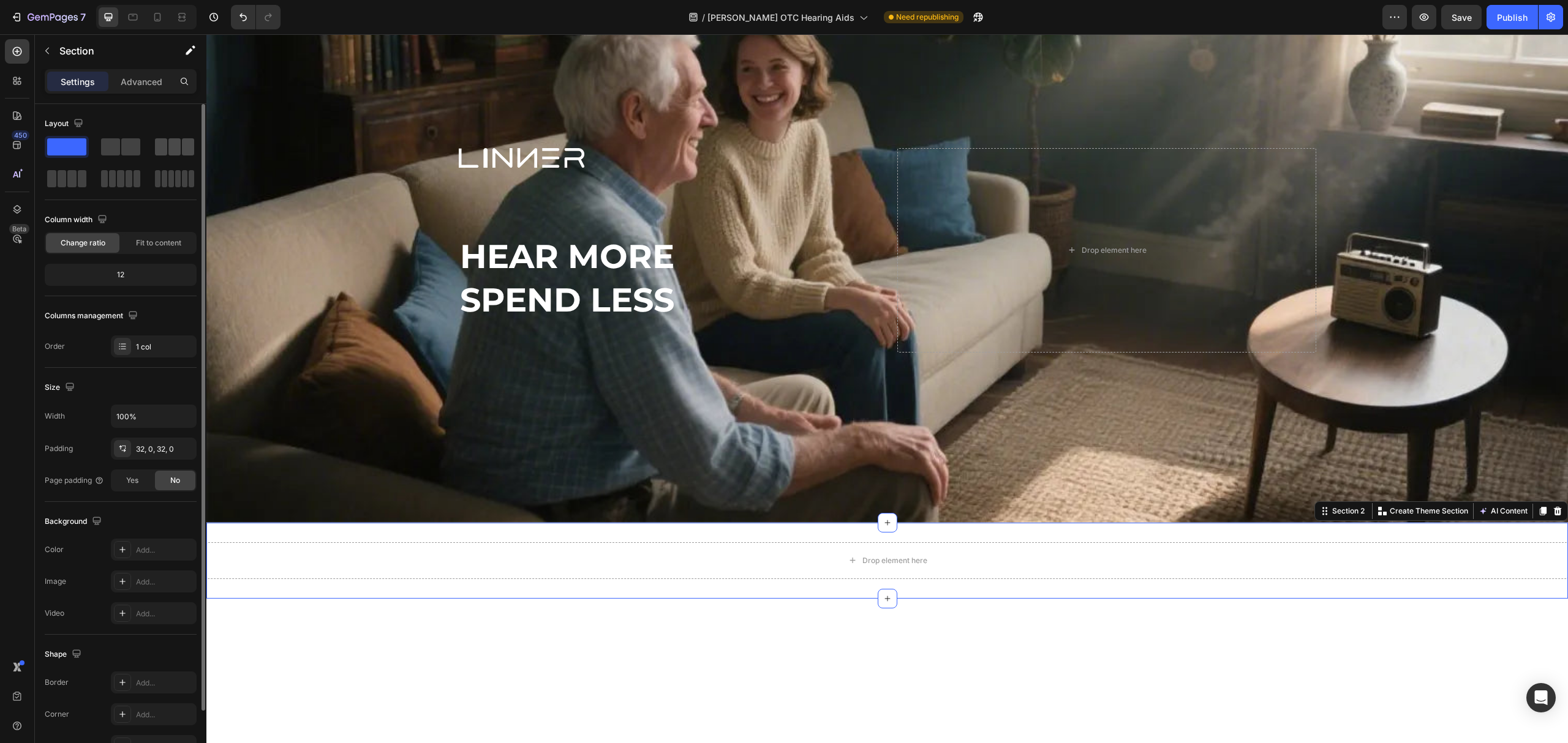
click at [165, 154] on span at bounding box center [161, 147] width 12 height 17
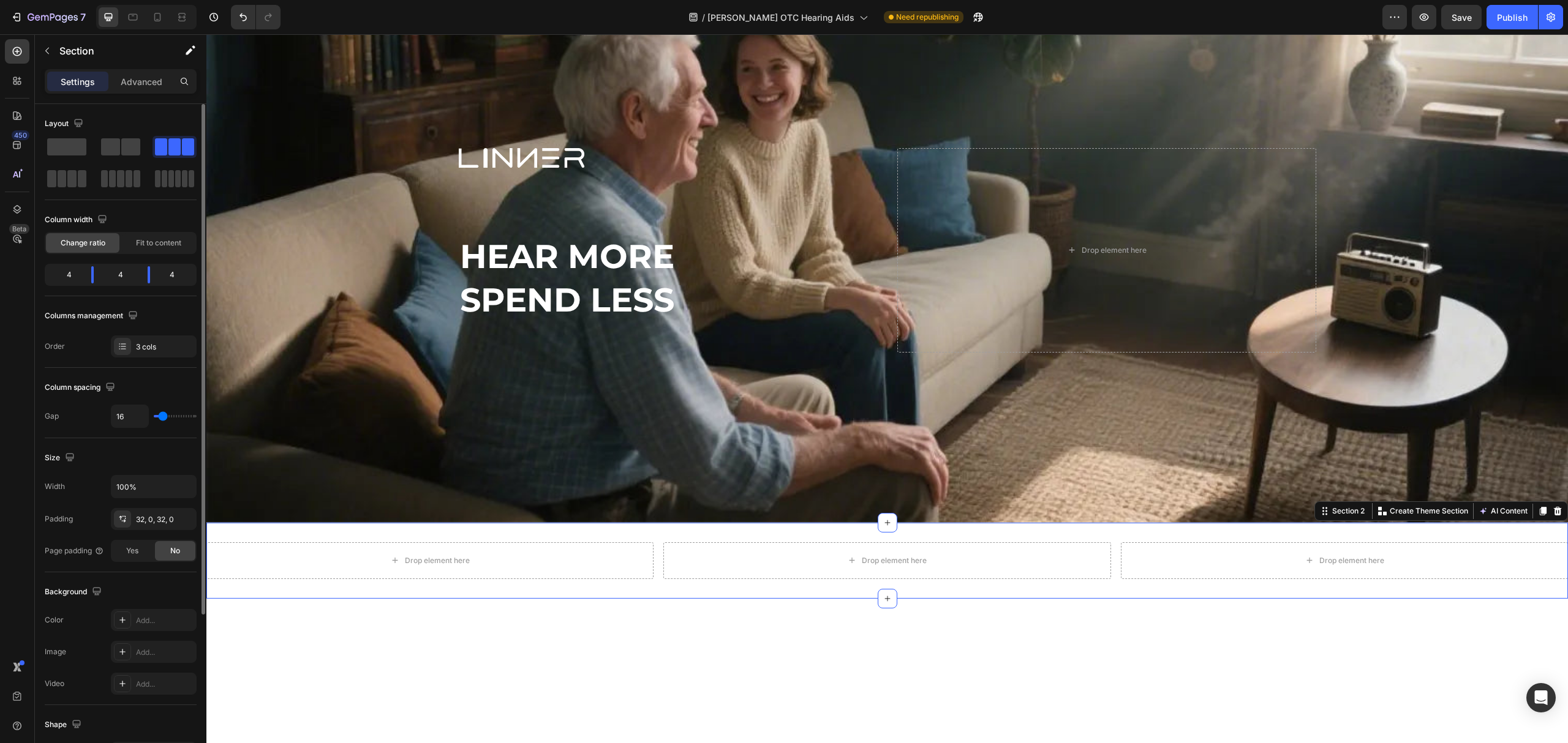
click at [47, 192] on div "Layout" at bounding box center [121, 157] width 152 height 86
click at [72, 182] on span at bounding box center [72, 179] width 9 height 17
click at [167, 0] on body "7 Version history / [PERSON_NAME] OTC Hearing Aids Need republishing Preview Sa…" at bounding box center [784, 0] width 1568 height 0
drag, startPoint x: 116, startPoint y: 280, endPoint x: 131, endPoint y: 282, distance: 15.1
click at [131, 0] on body "7 Version history / [PERSON_NAME] OTC Hearing Aids Need republishing Preview Sa…" at bounding box center [784, 0] width 1568 height 0
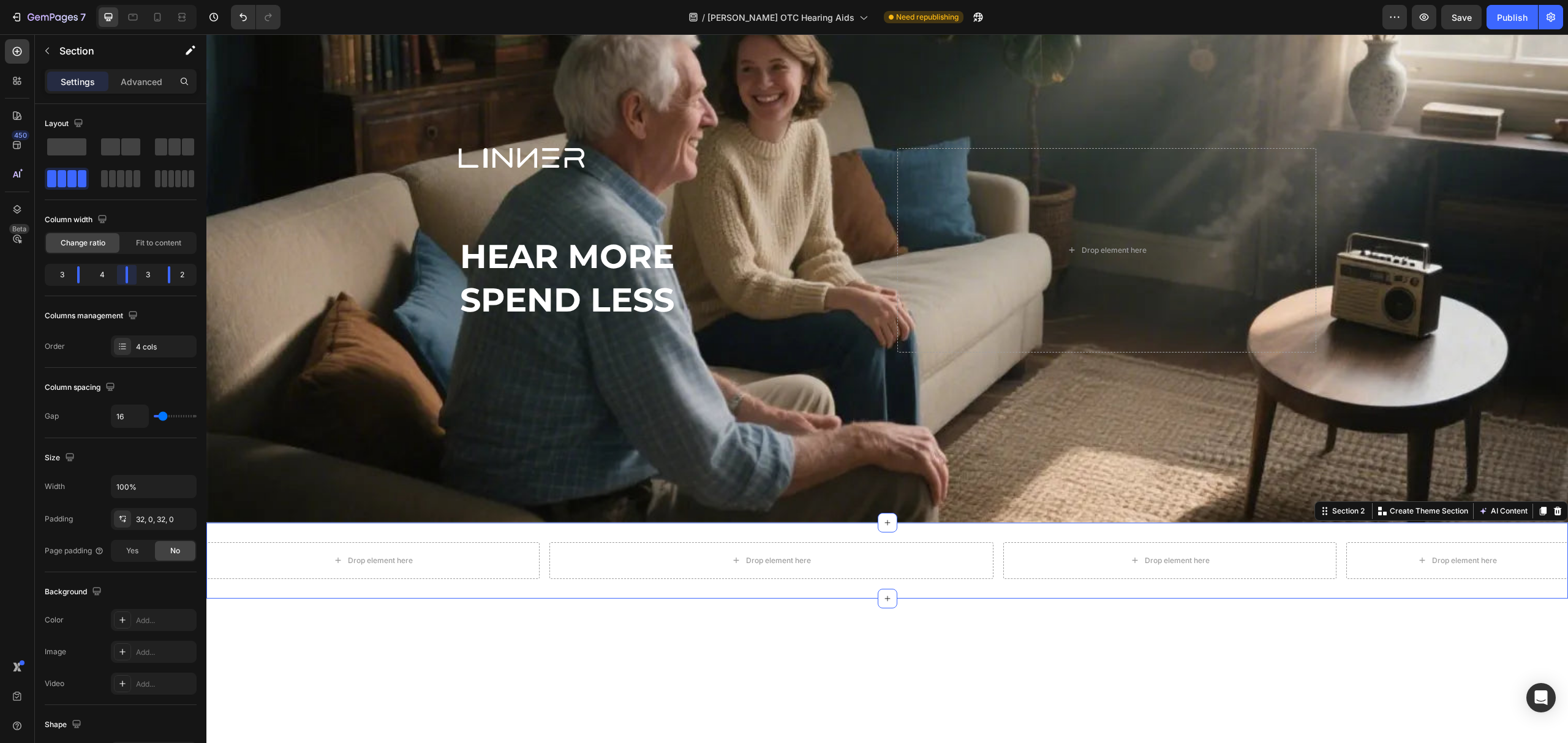
drag, startPoint x: 127, startPoint y: 278, endPoint x: 138, endPoint y: 279, distance: 11.0
click at [138, 0] on body "7 Version history / [PERSON_NAME] OTC Hearing Aids Need republishing Preview Sa…" at bounding box center [784, 0] width 1568 height 0
drag, startPoint x: 130, startPoint y: 276, endPoint x: 144, endPoint y: 277, distance: 14.0
click at [144, 0] on body "7 Version history / [PERSON_NAME] OTC Hearing Aids Need republishing Preview Sa…" at bounding box center [784, 0] width 1568 height 0
drag, startPoint x: 79, startPoint y: 273, endPoint x: 120, endPoint y: 278, distance: 41.3
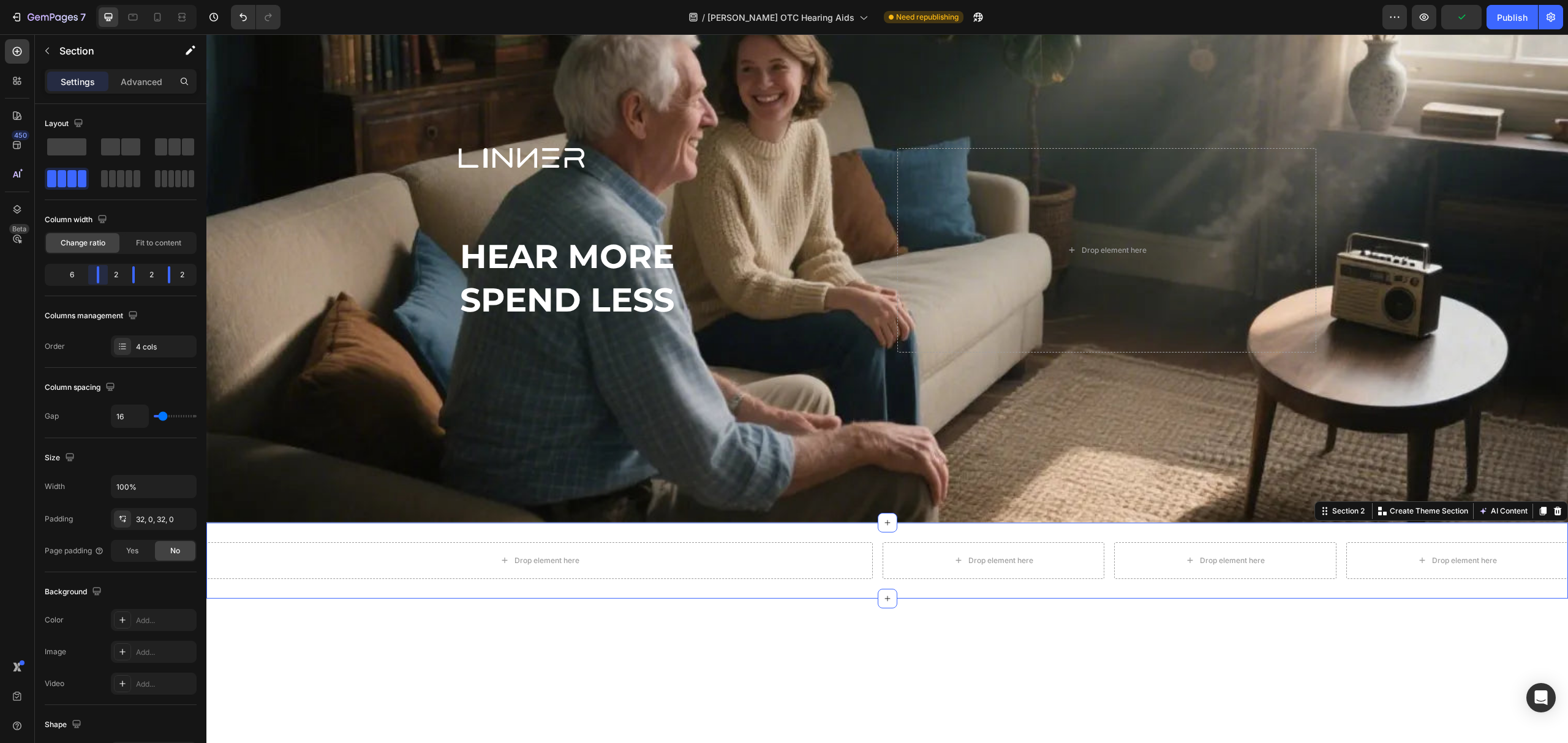
click at [120, 0] on body "7 Version history / [PERSON_NAME] OTC Hearing Aids Need republishing Preview Pu…" at bounding box center [784, 0] width 1568 height 0
click at [49, 44] on button "button" at bounding box center [47, 51] width 20 height 20
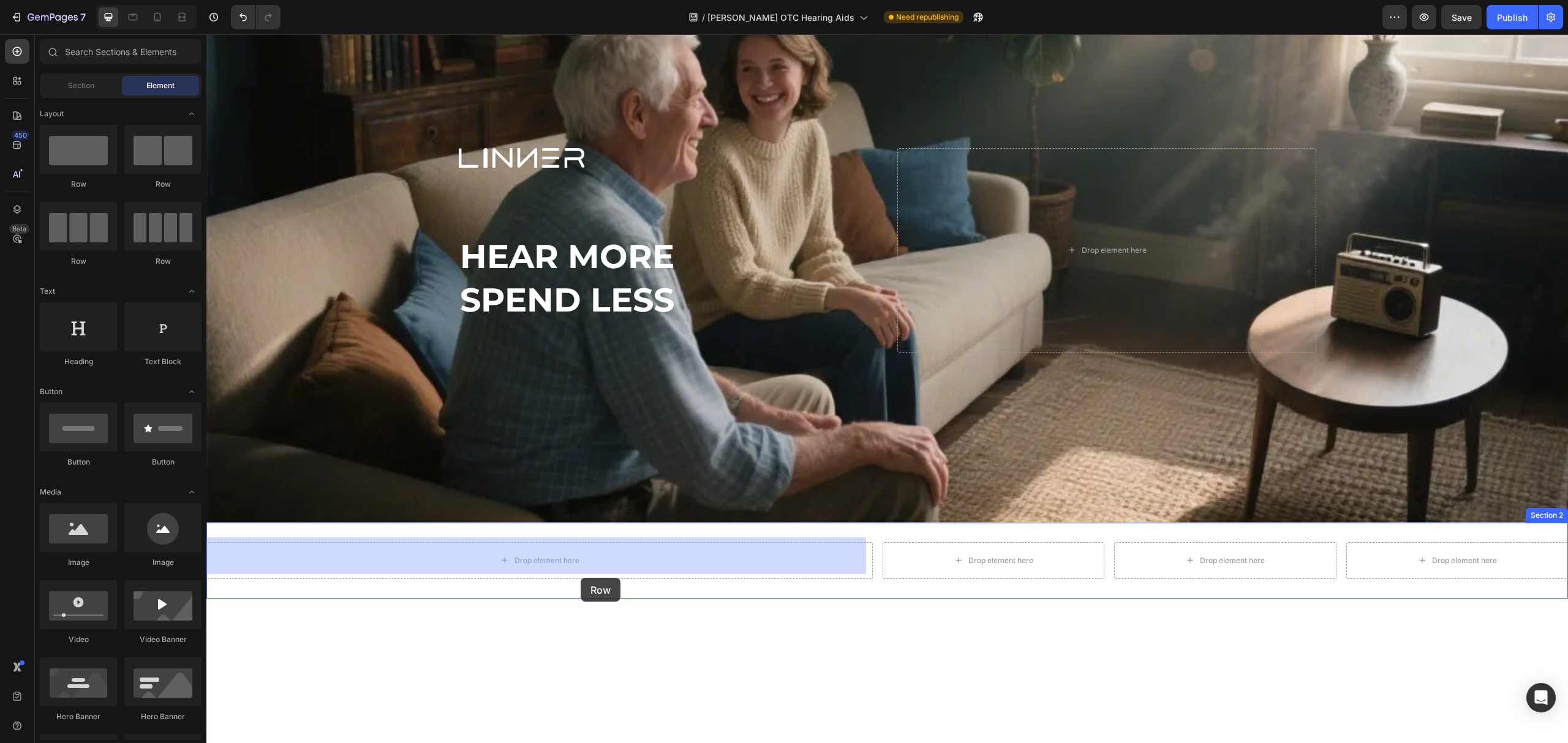
drag, startPoint x: 298, startPoint y: 200, endPoint x: 420, endPoint y: 425, distance: 255.9
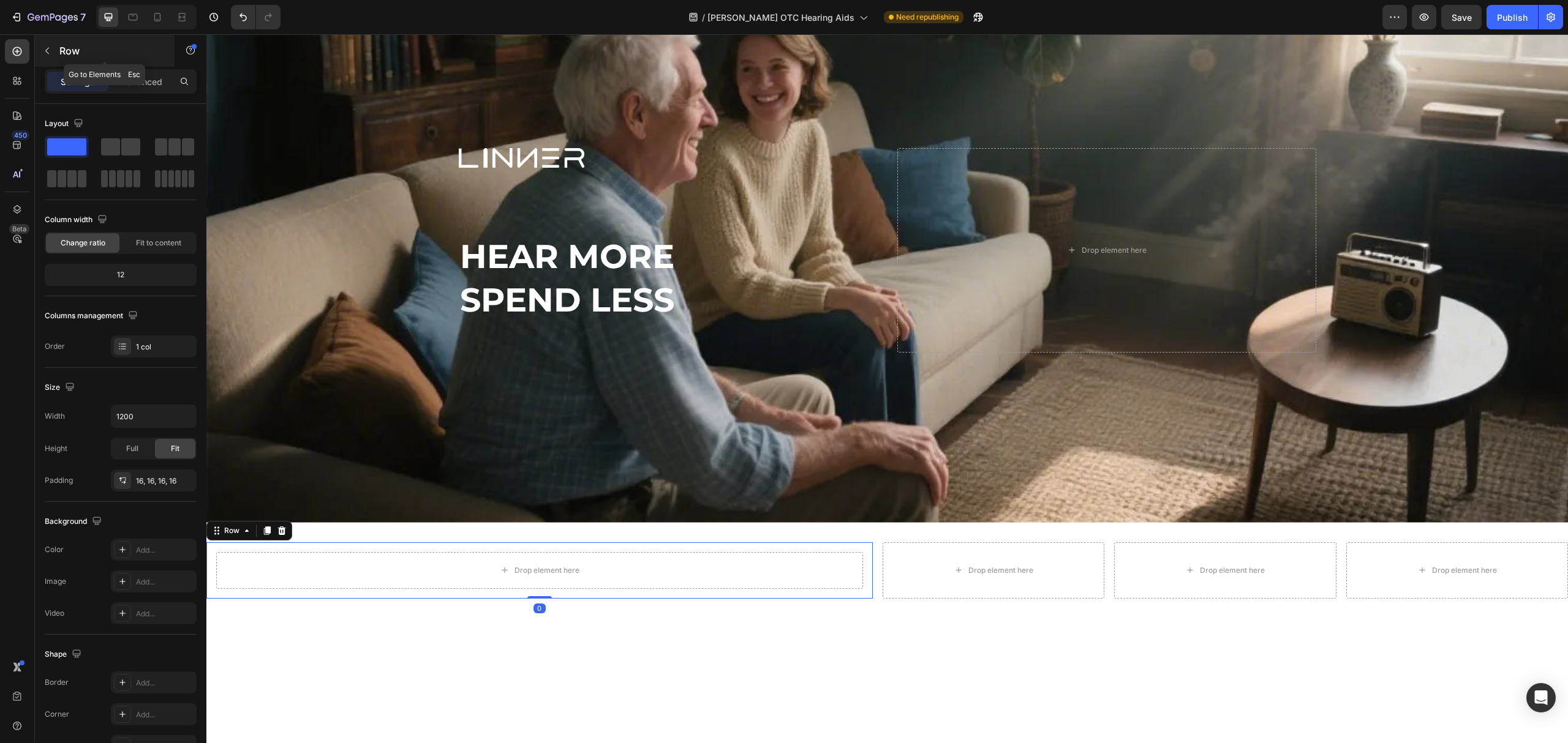
click at [79, 62] on div "Row" at bounding box center [104, 50] width 140 height 32
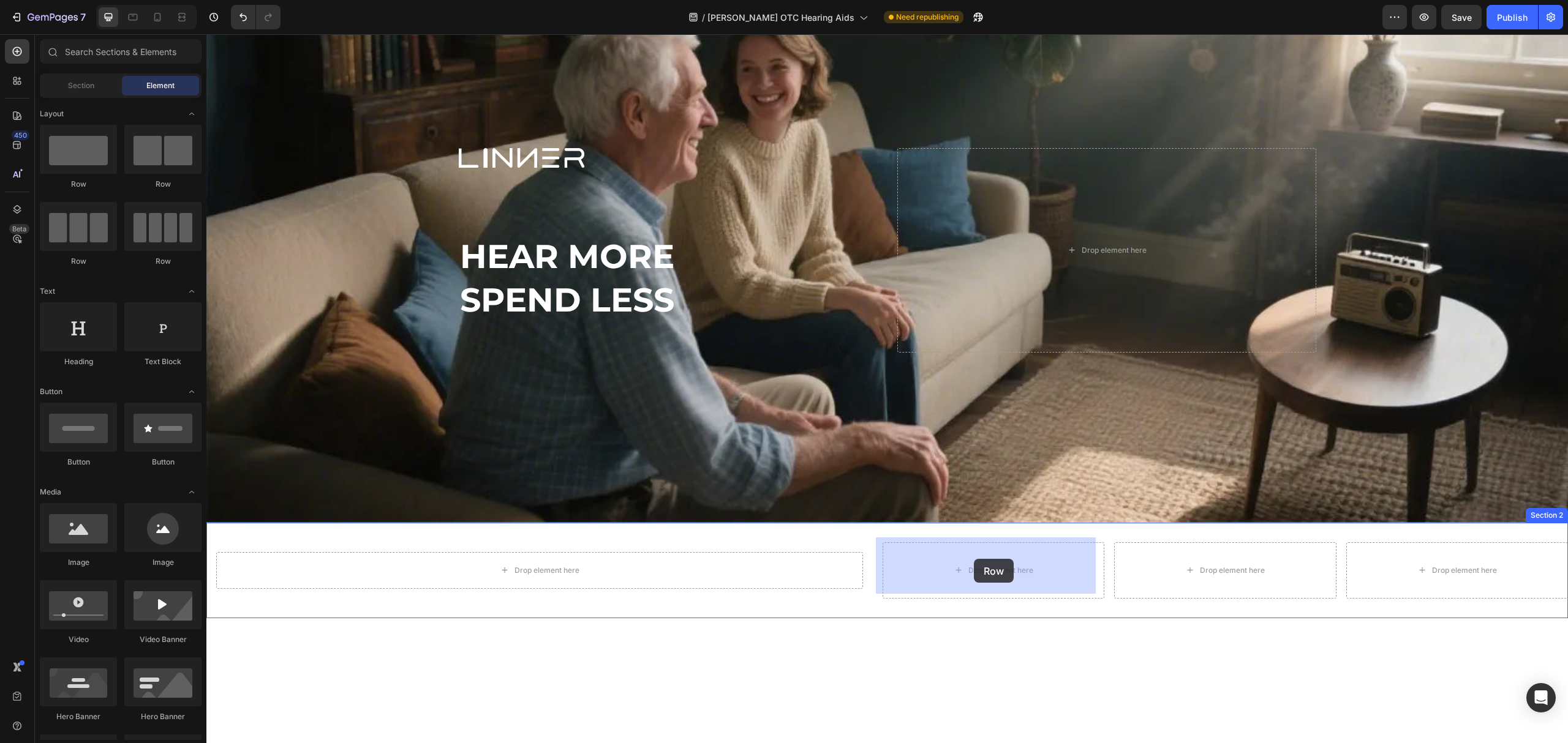
drag, startPoint x: 319, startPoint y: 199, endPoint x: 974, endPoint y: 534, distance: 735.7
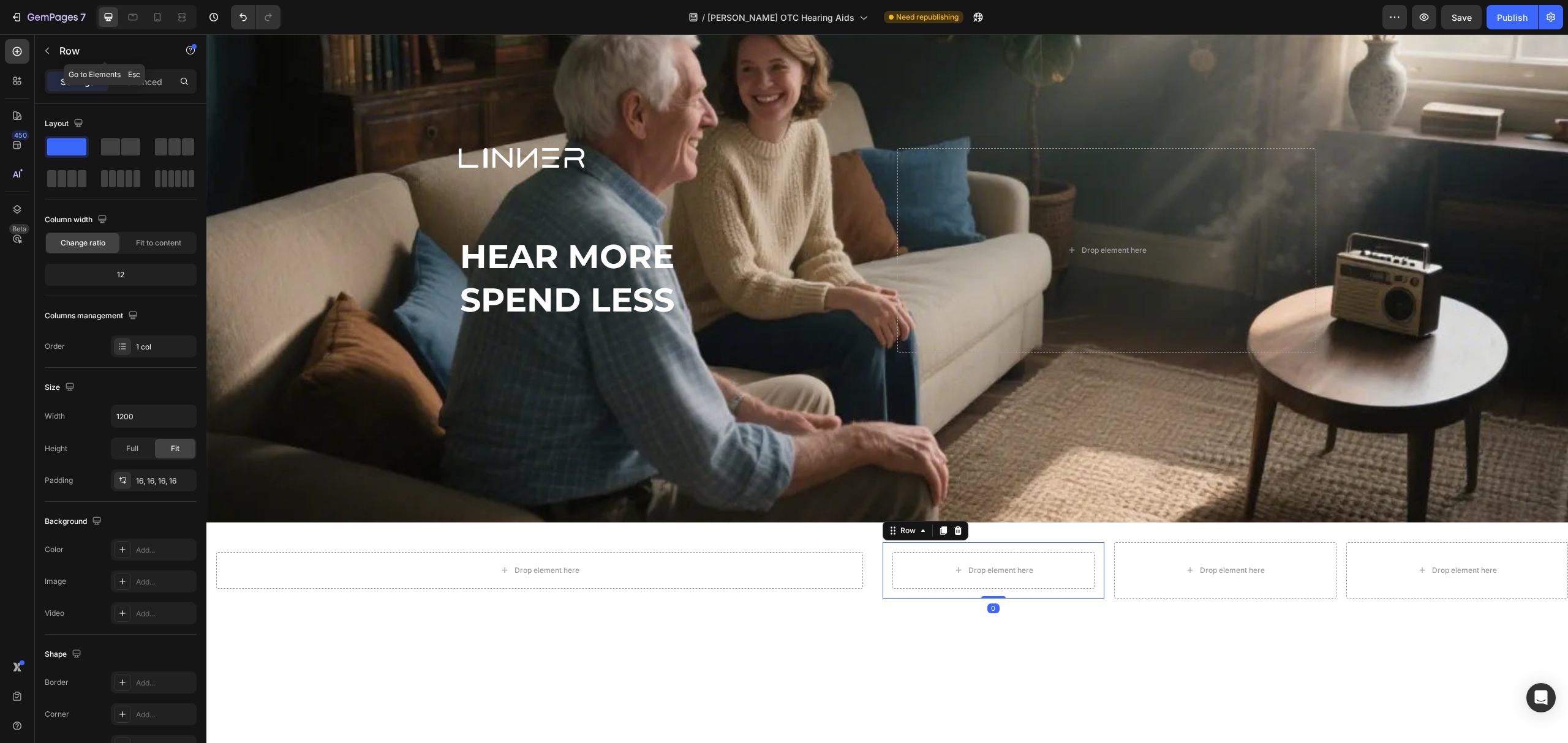
click at [76, 44] on p "Row" at bounding box center [111, 50] width 104 height 14
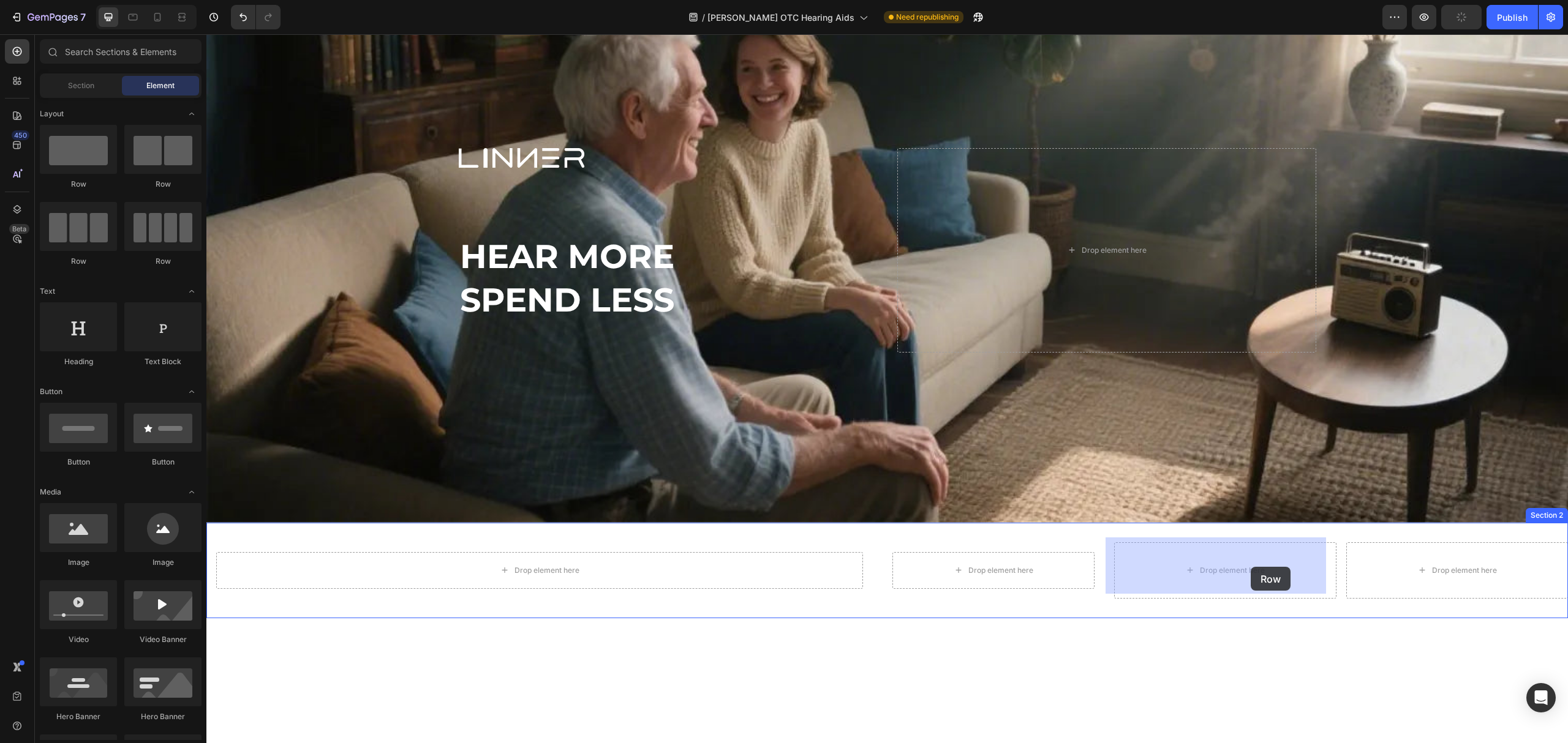
drag, startPoint x: 290, startPoint y: 181, endPoint x: 395, endPoint y: 229, distance: 115.5
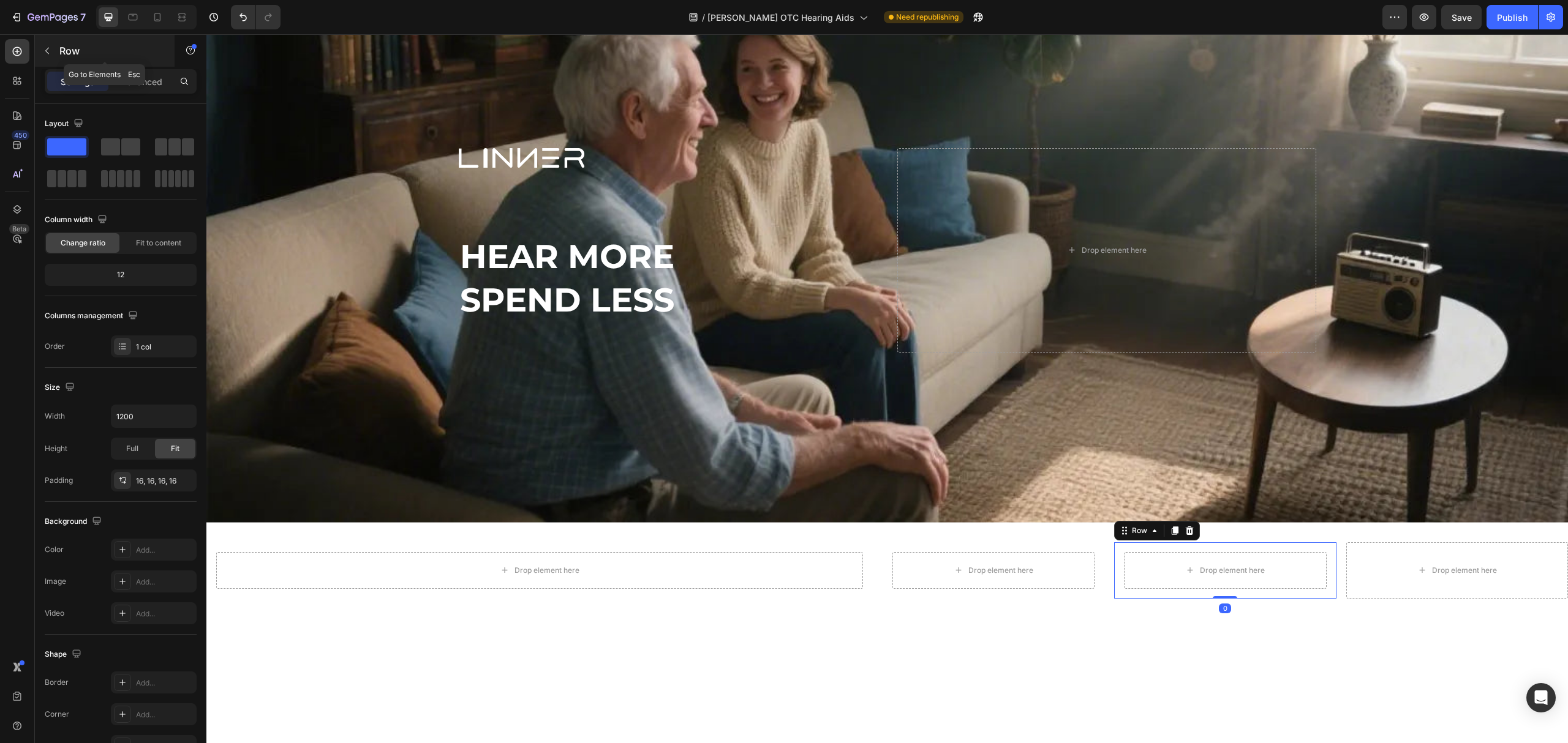
click at [60, 56] on p "Row" at bounding box center [111, 50] width 104 height 14
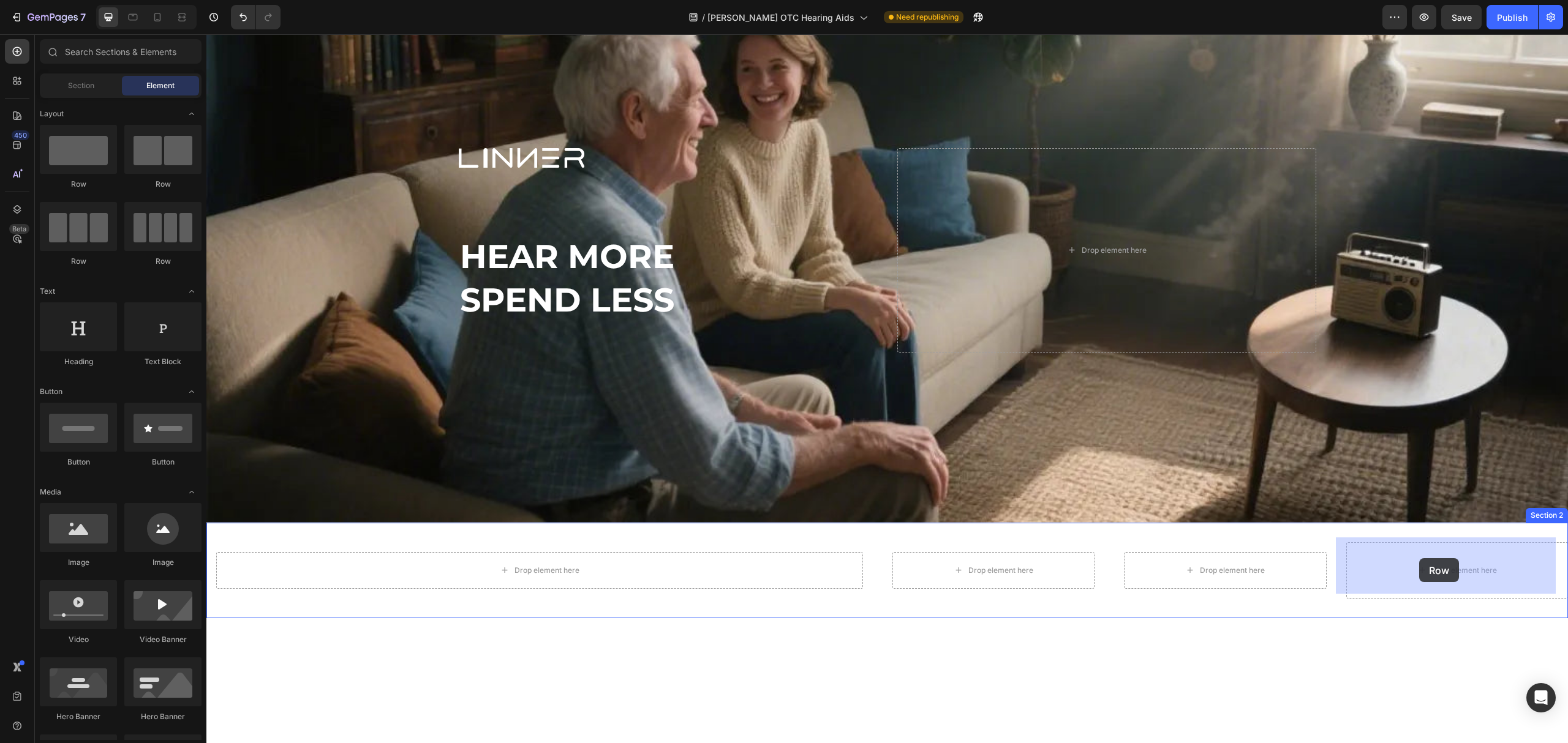
drag, startPoint x: 281, startPoint y: 179, endPoint x: 1400, endPoint y: 534, distance: 1174.0
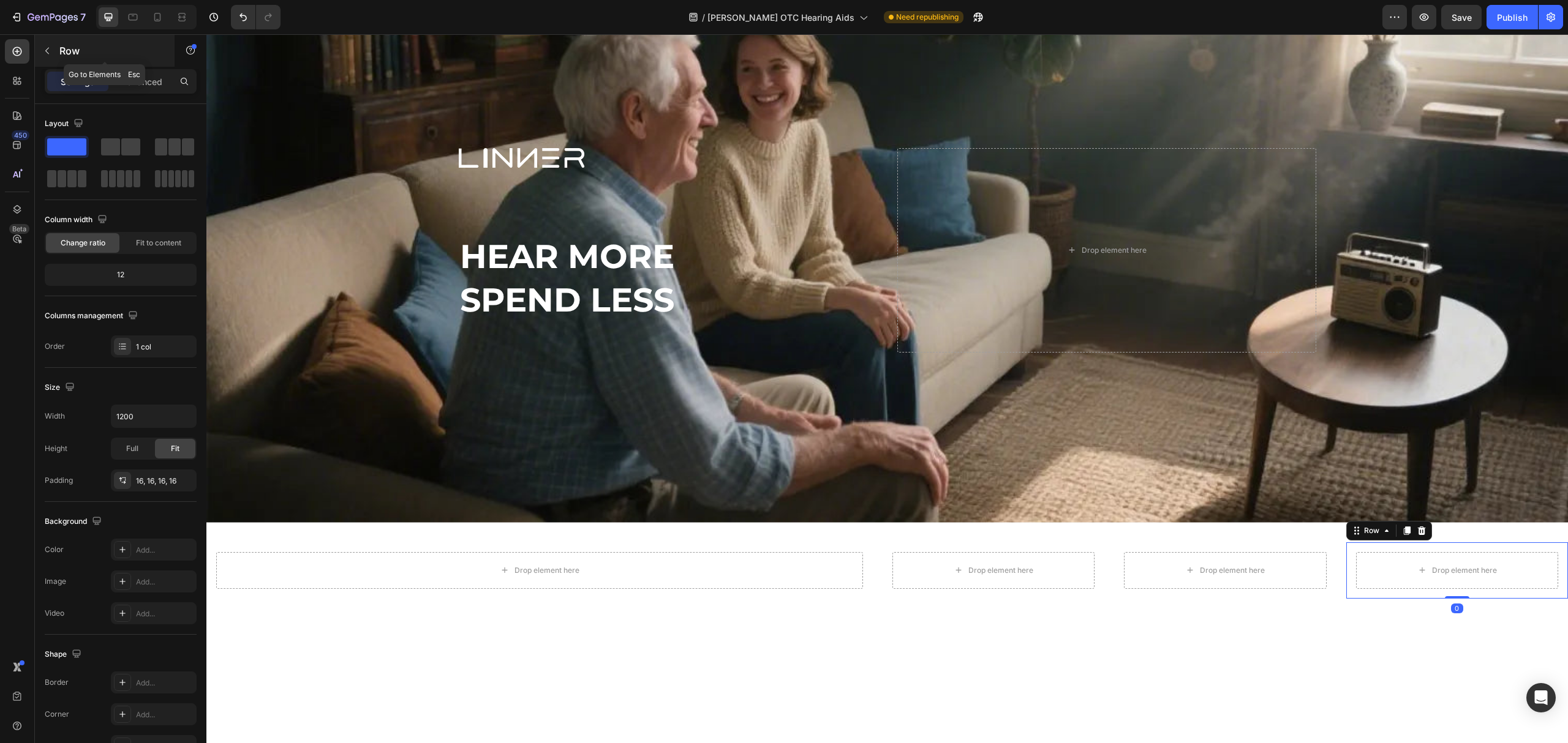
click at [50, 56] on button "button" at bounding box center [47, 51] width 20 height 20
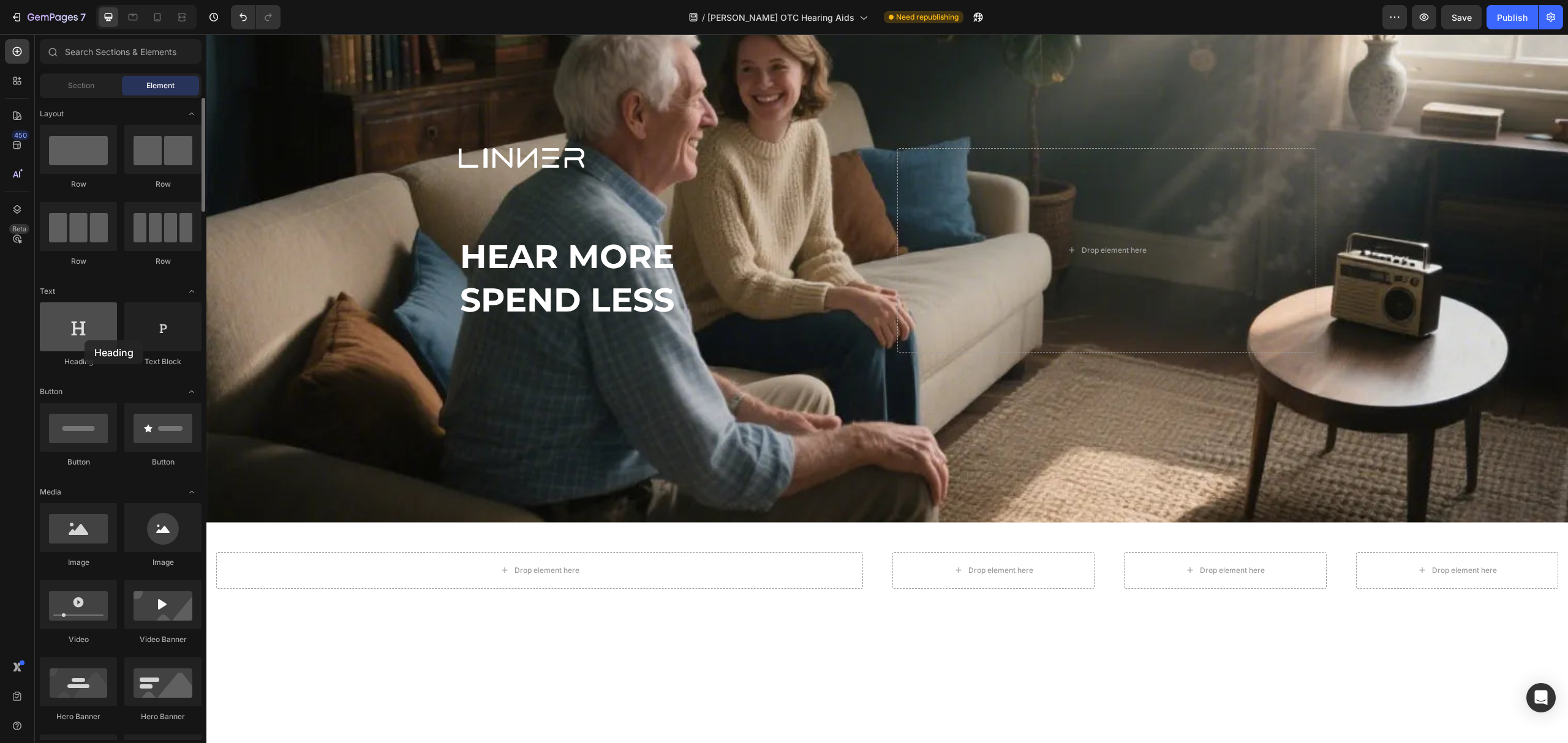
click at [85, 341] on div at bounding box center [79, 327] width 77 height 49
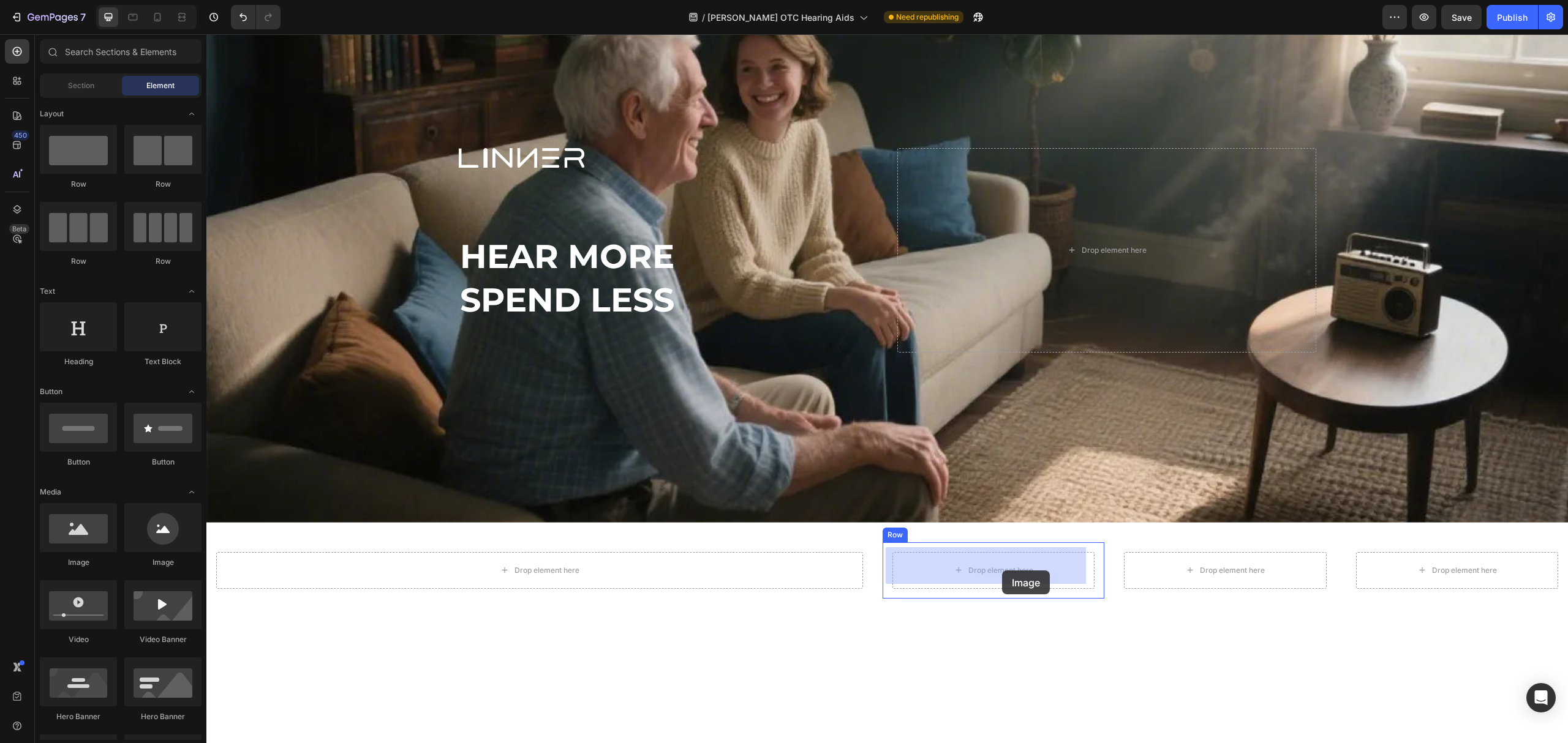
drag, startPoint x: 292, startPoint y: 566, endPoint x: 1002, endPoint y: 571, distance: 710.0
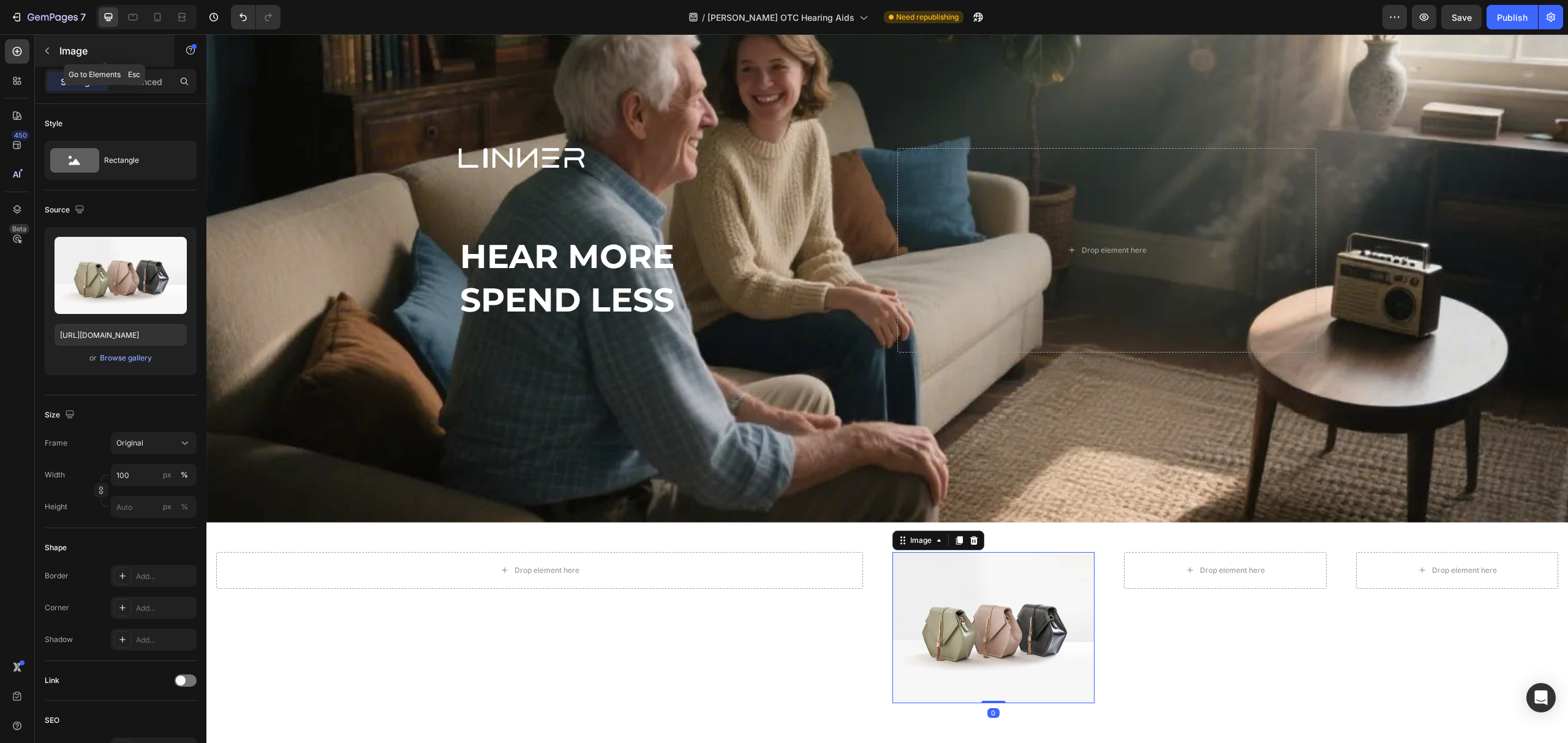
click at [54, 54] on button "button" at bounding box center [47, 51] width 20 height 20
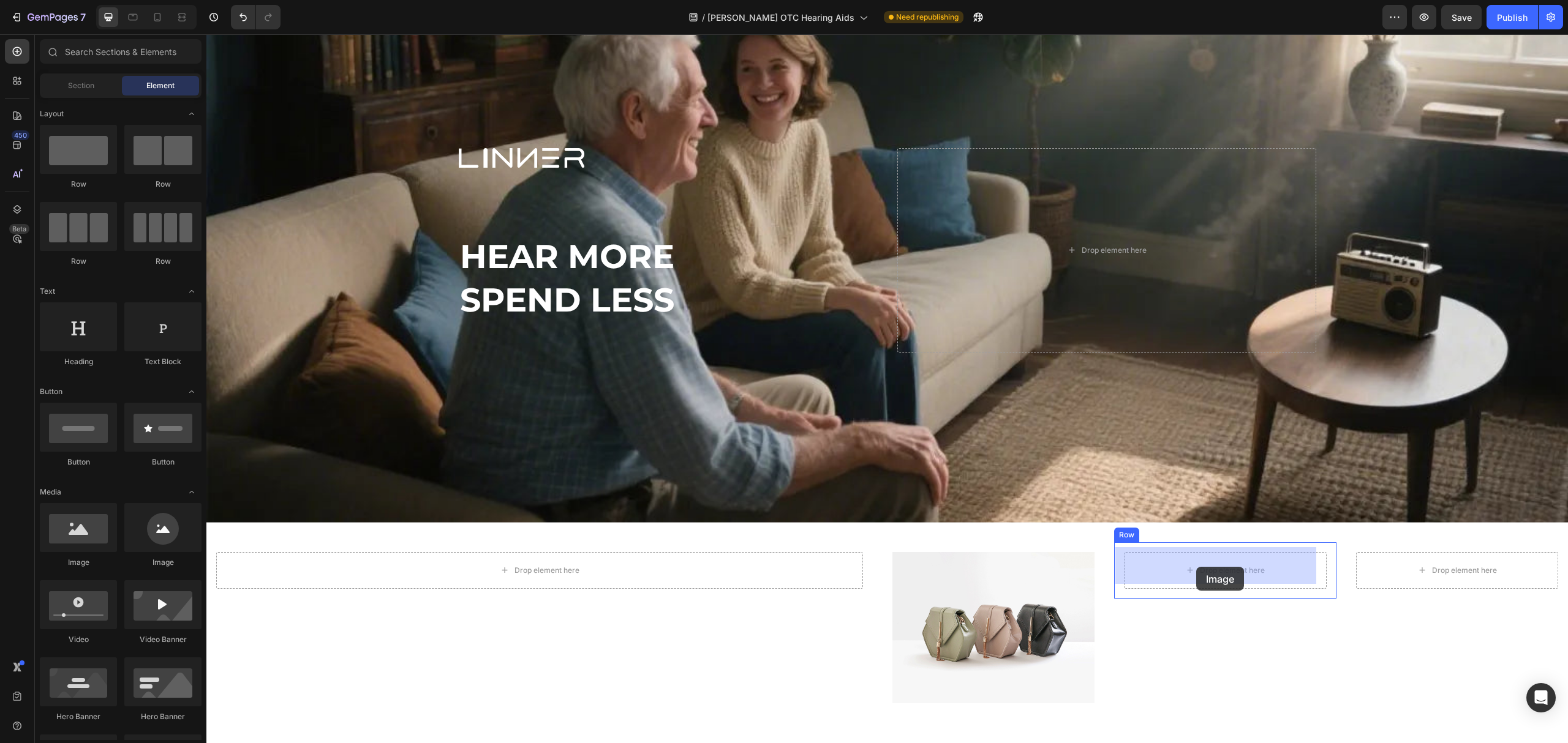
drag, startPoint x: 301, startPoint y: 582, endPoint x: 1197, endPoint y: 567, distance: 896.1
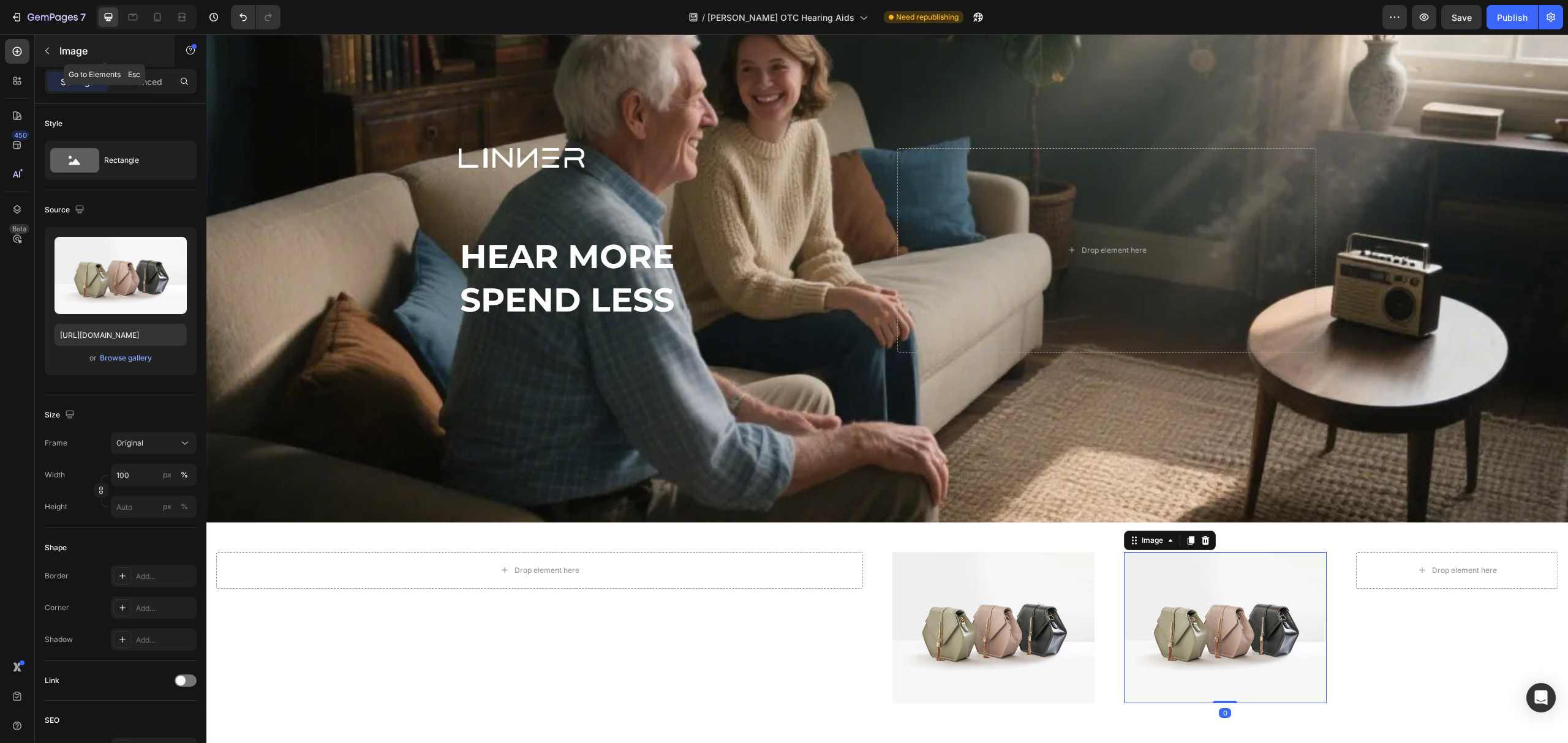
click at [71, 56] on p "Image" at bounding box center [111, 50] width 104 height 14
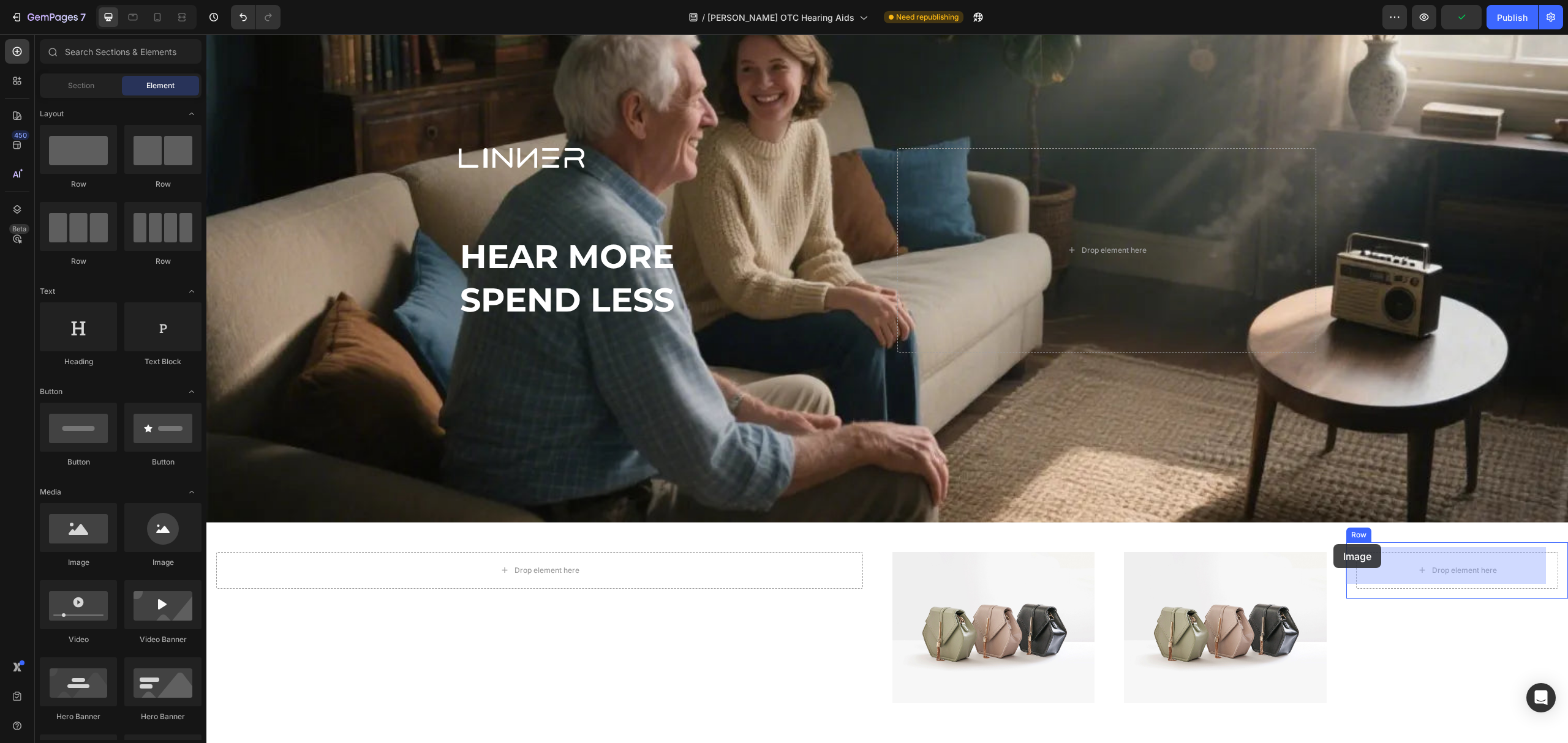
drag, startPoint x: 283, startPoint y: 552, endPoint x: 1389, endPoint y: 565, distance: 1106.1
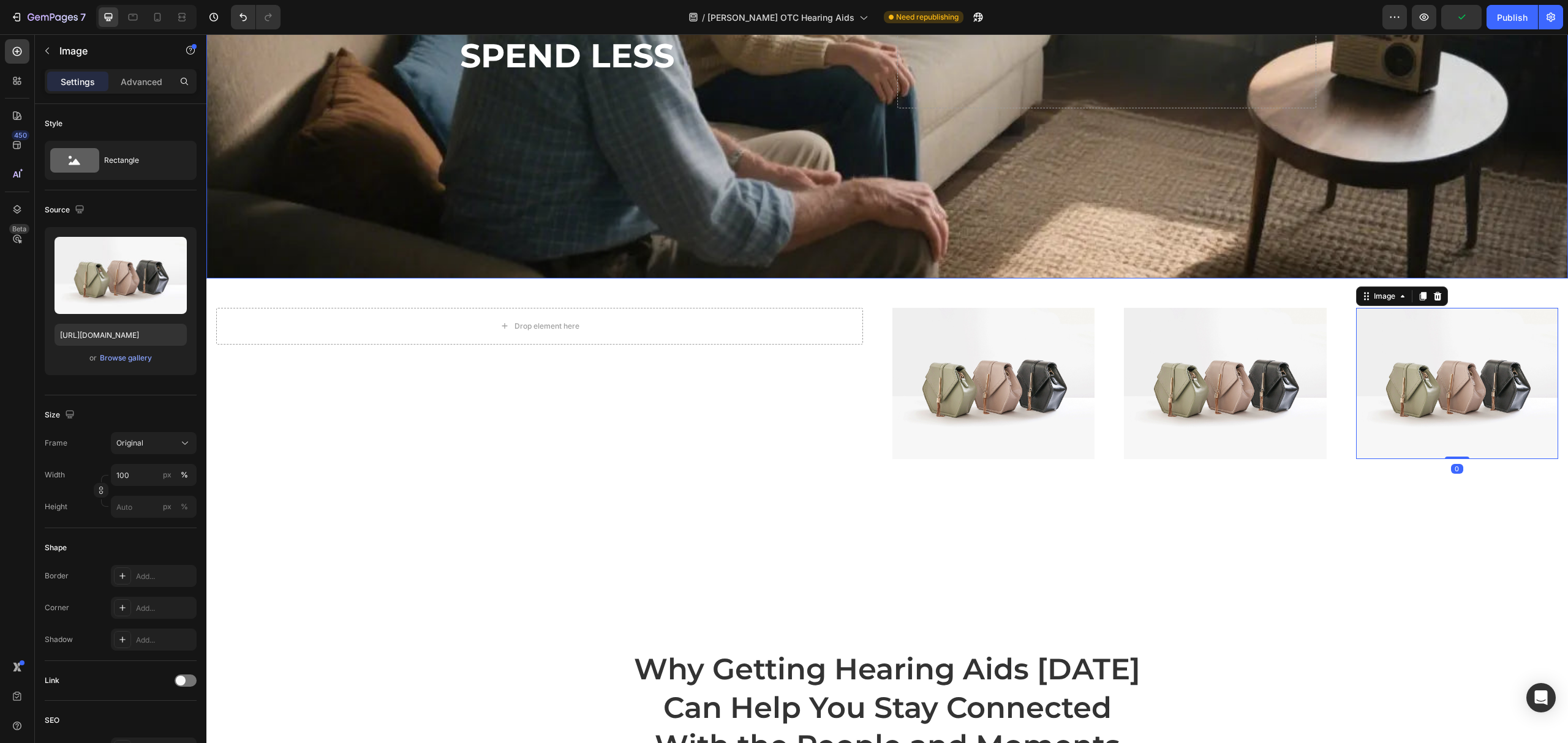
scroll to position [326, 0]
click at [64, 69] on div "Image" at bounding box center [104, 51] width 140 height 35
click at [54, 49] on button "button" at bounding box center [47, 51] width 20 height 20
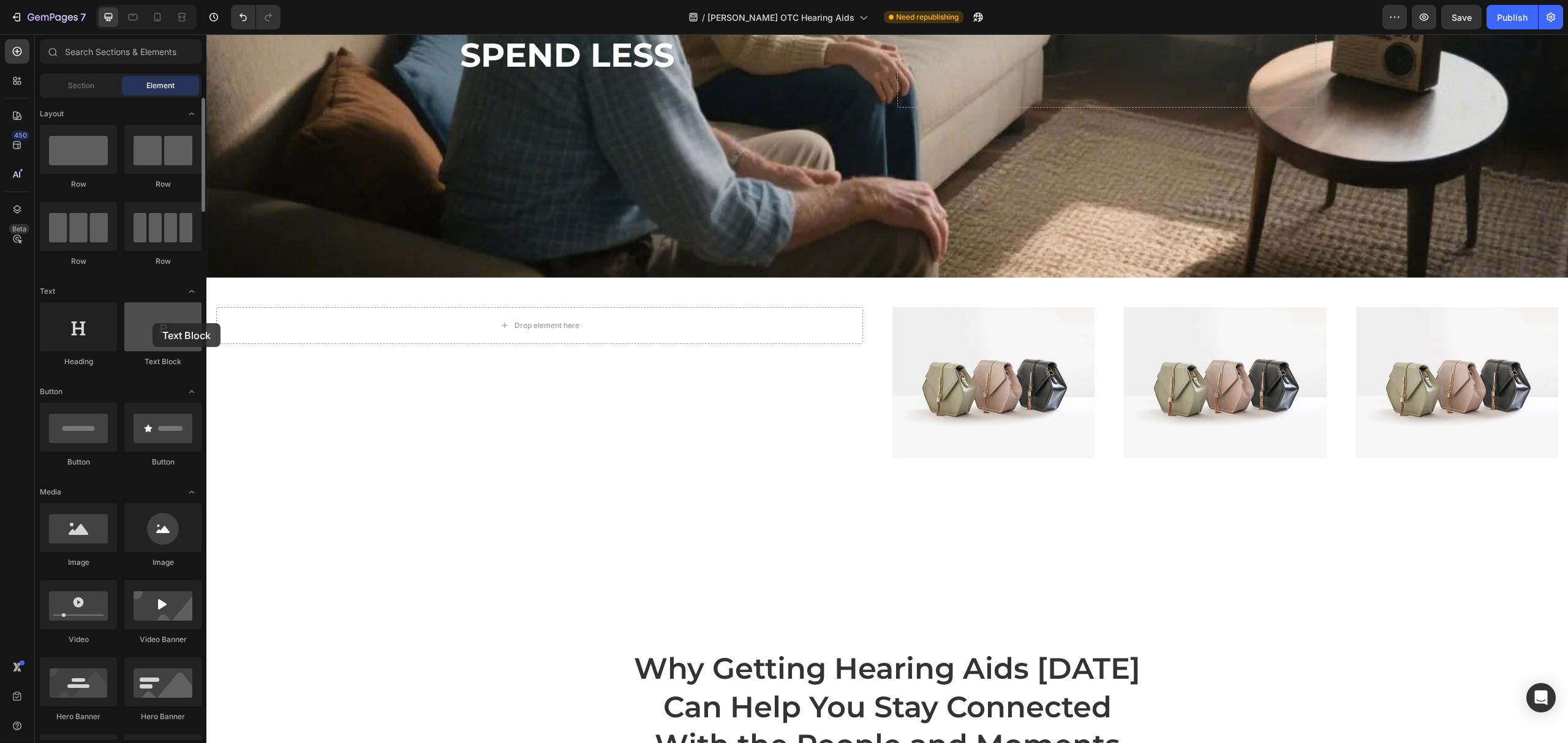
drag, startPoint x: 175, startPoint y: 336, endPoint x: 153, endPoint y: 323, distance: 25.6
click at [153, 323] on div at bounding box center [163, 327] width 77 height 49
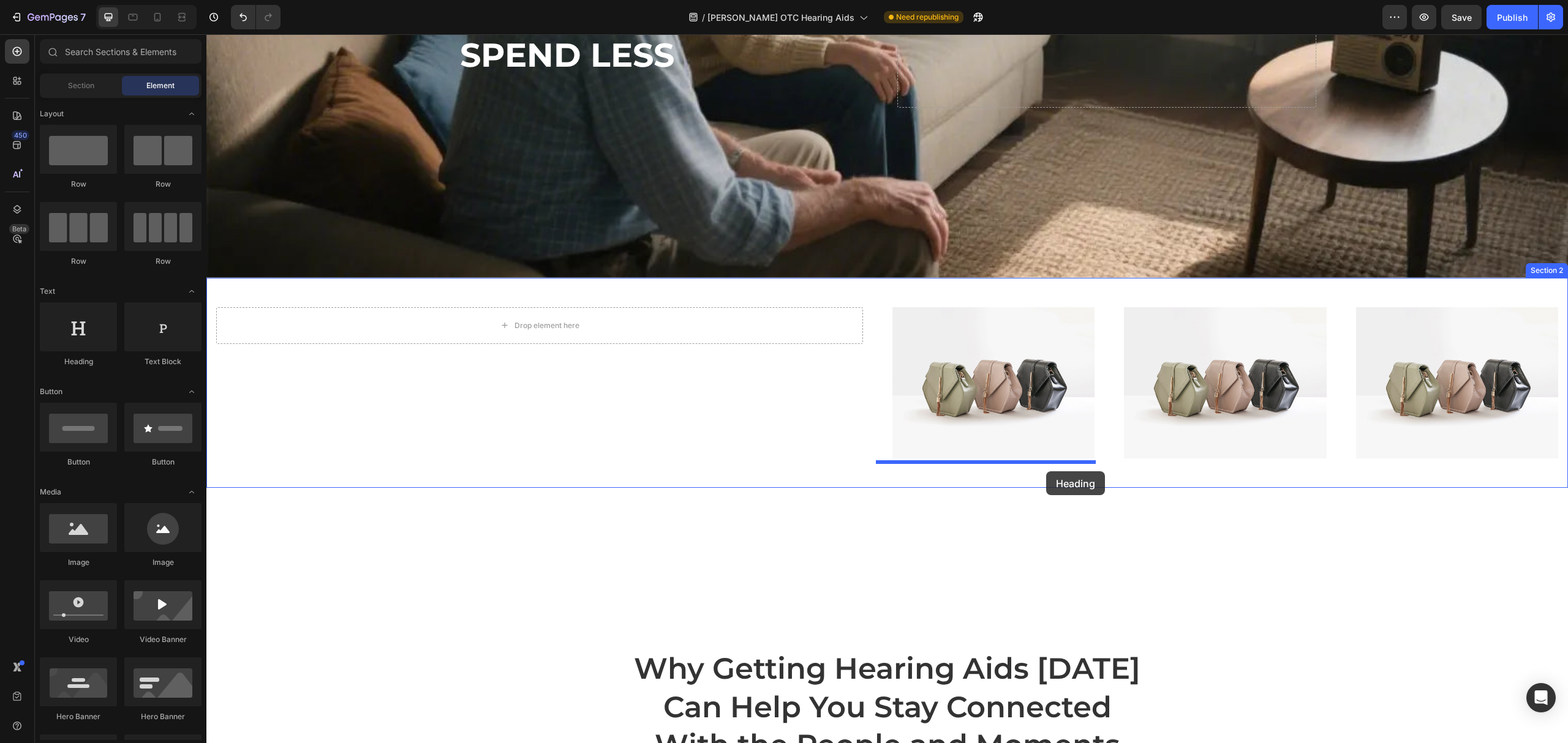
drag, startPoint x: 273, startPoint y: 364, endPoint x: 1046, endPoint y: 472, distance: 780.5
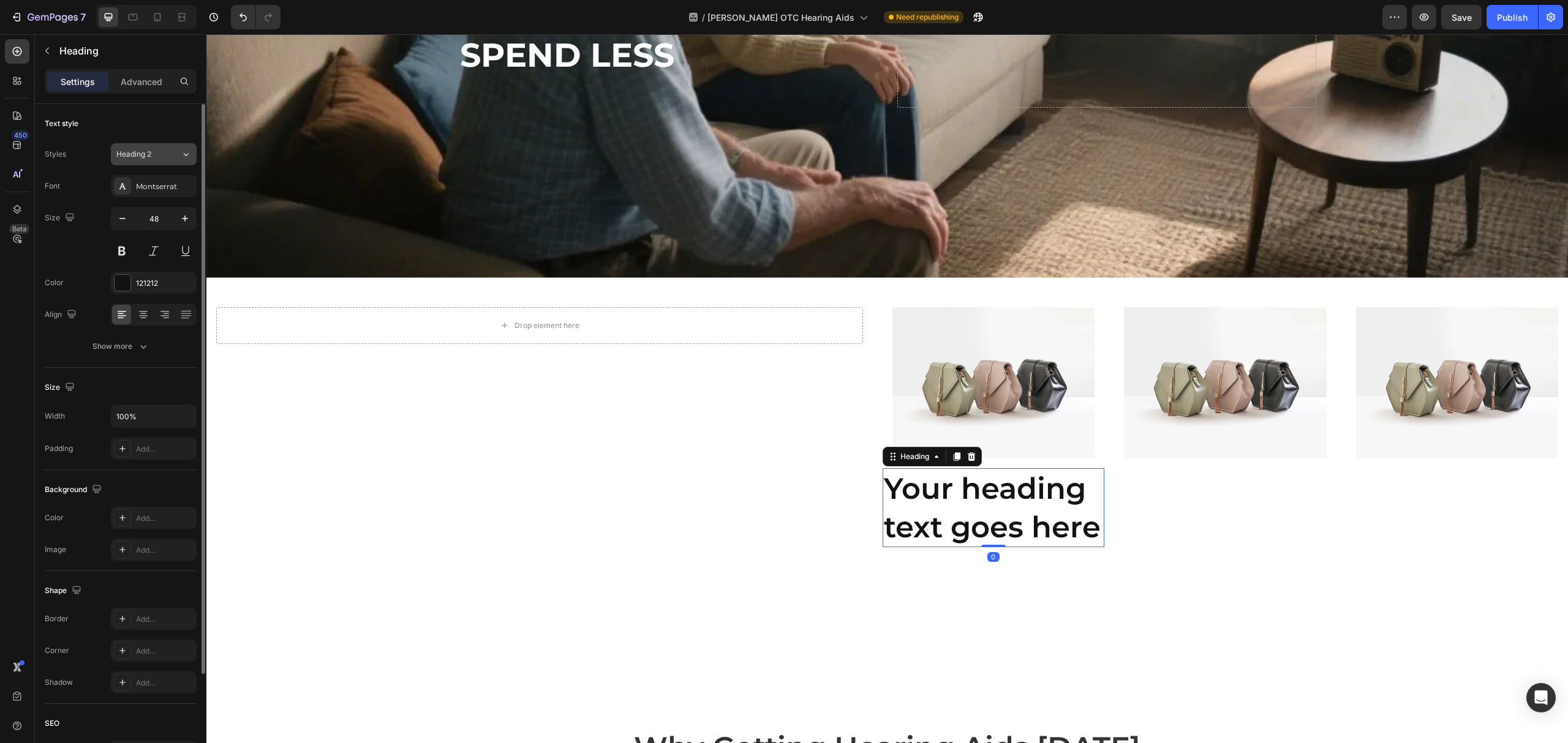
click at [164, 143] on div "Styles Heading 2 Font Montserrat Size 48 Color 121212 Align Show more" at bounding box center [121, 249] width 152 height 217
click at [165, 161] on button "Heading 2" at bounding box center [153, 155] width 86 height 22
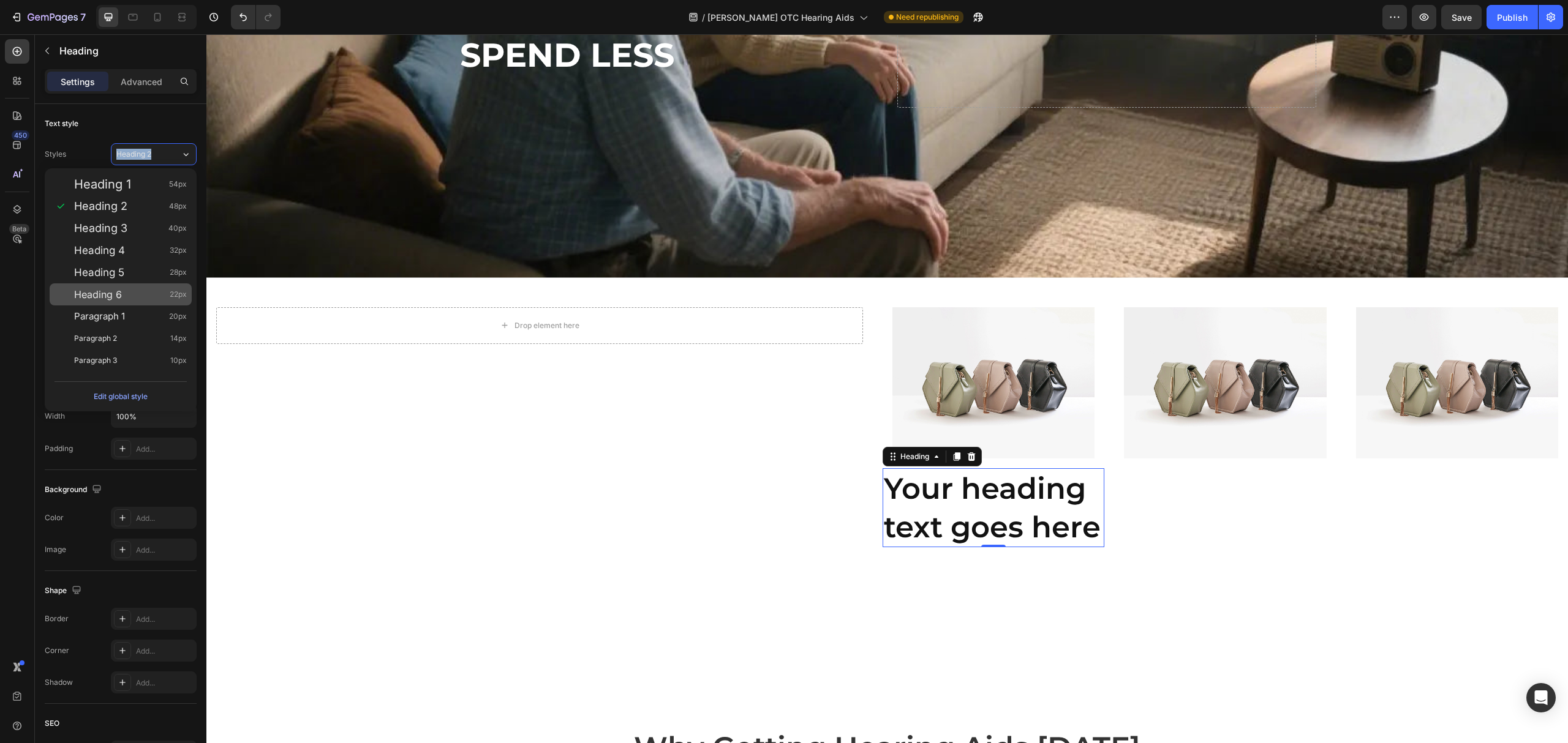
click at [136, 288] on div "Heading 6 22px" at bounding box center [130, 294] width 113 height 12
type input "22"
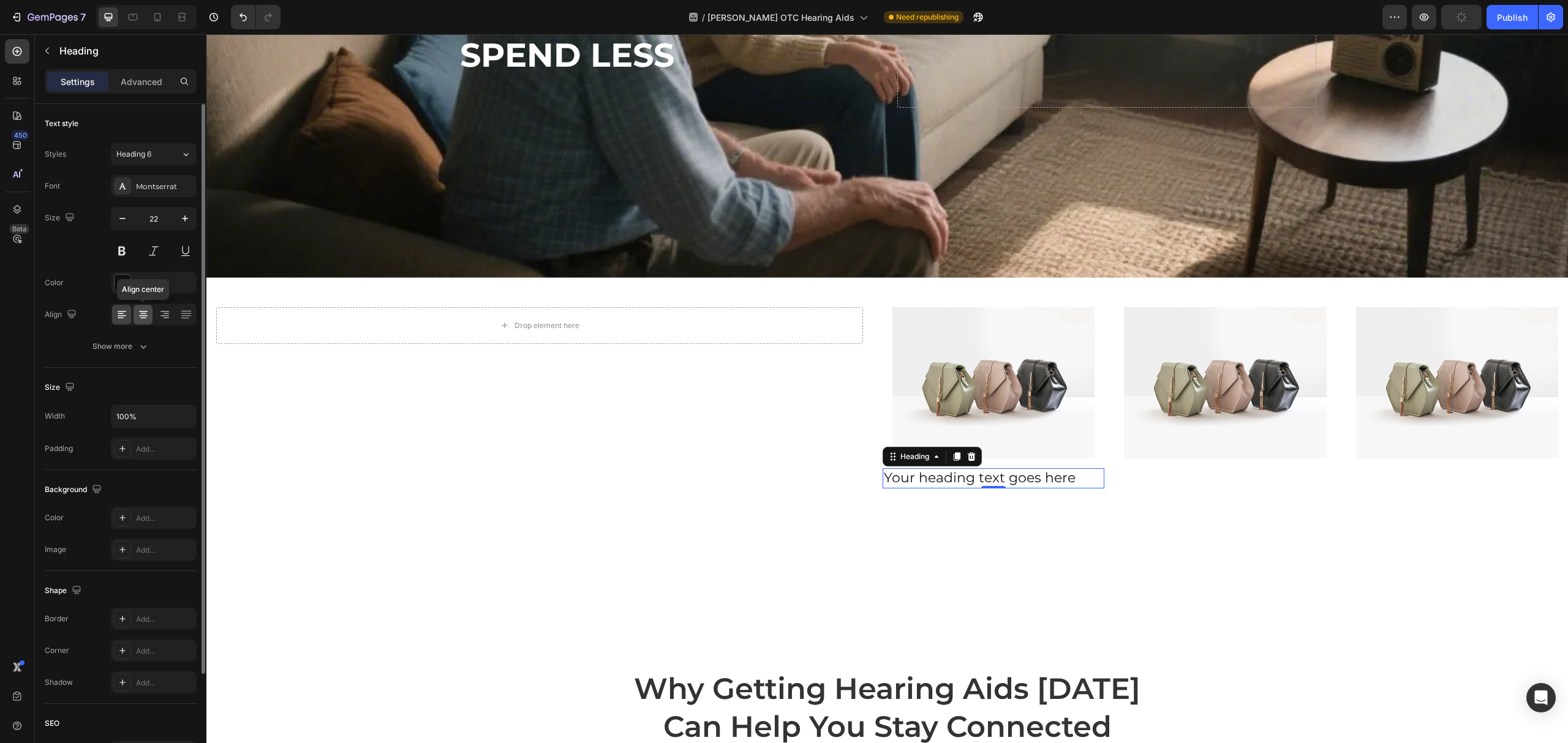
click at [144, 314] on icon at bounding box center [143, 314] width 12 height 12
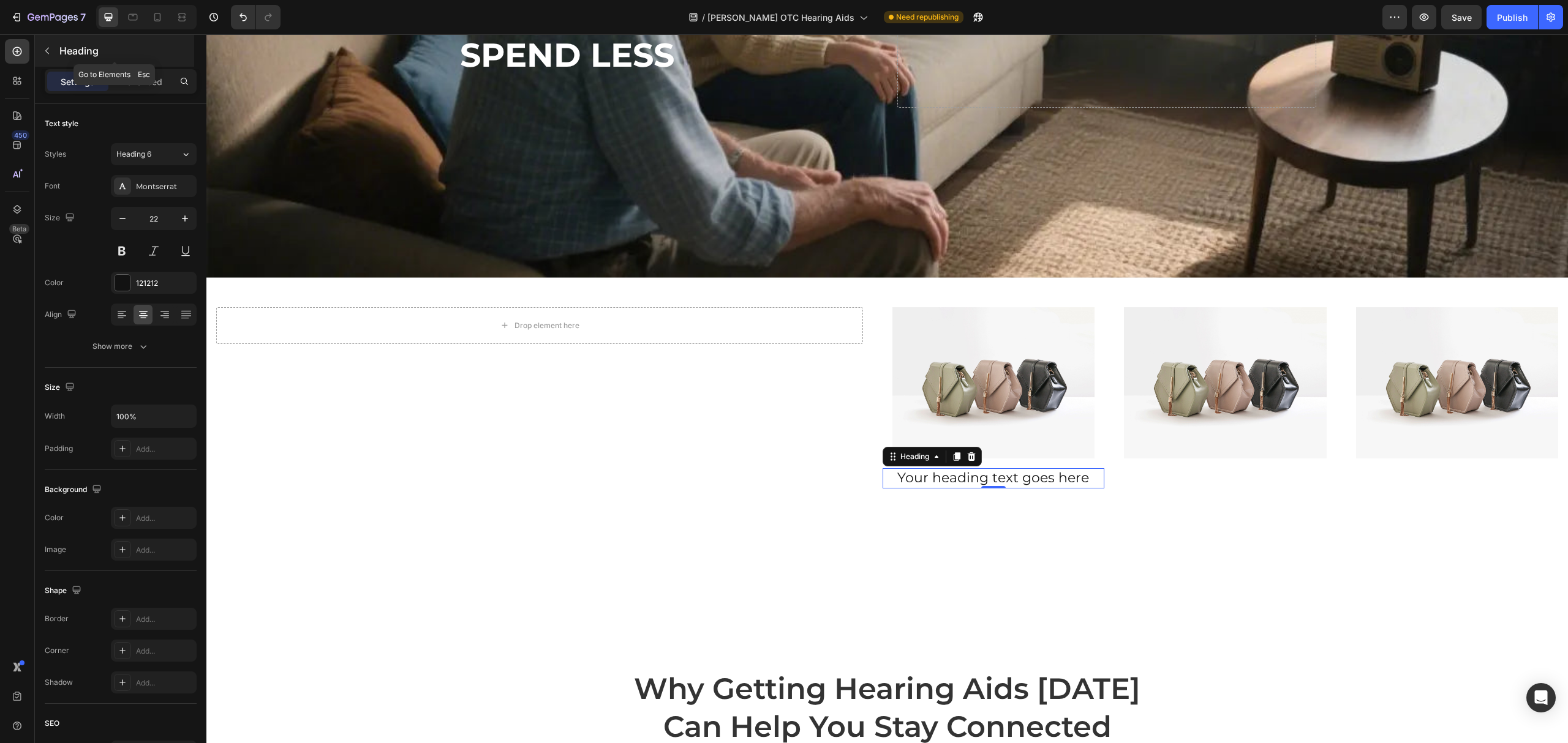
click at [57, 50] on div "Heading" at bounding box center [114, 50] width 159 height 32
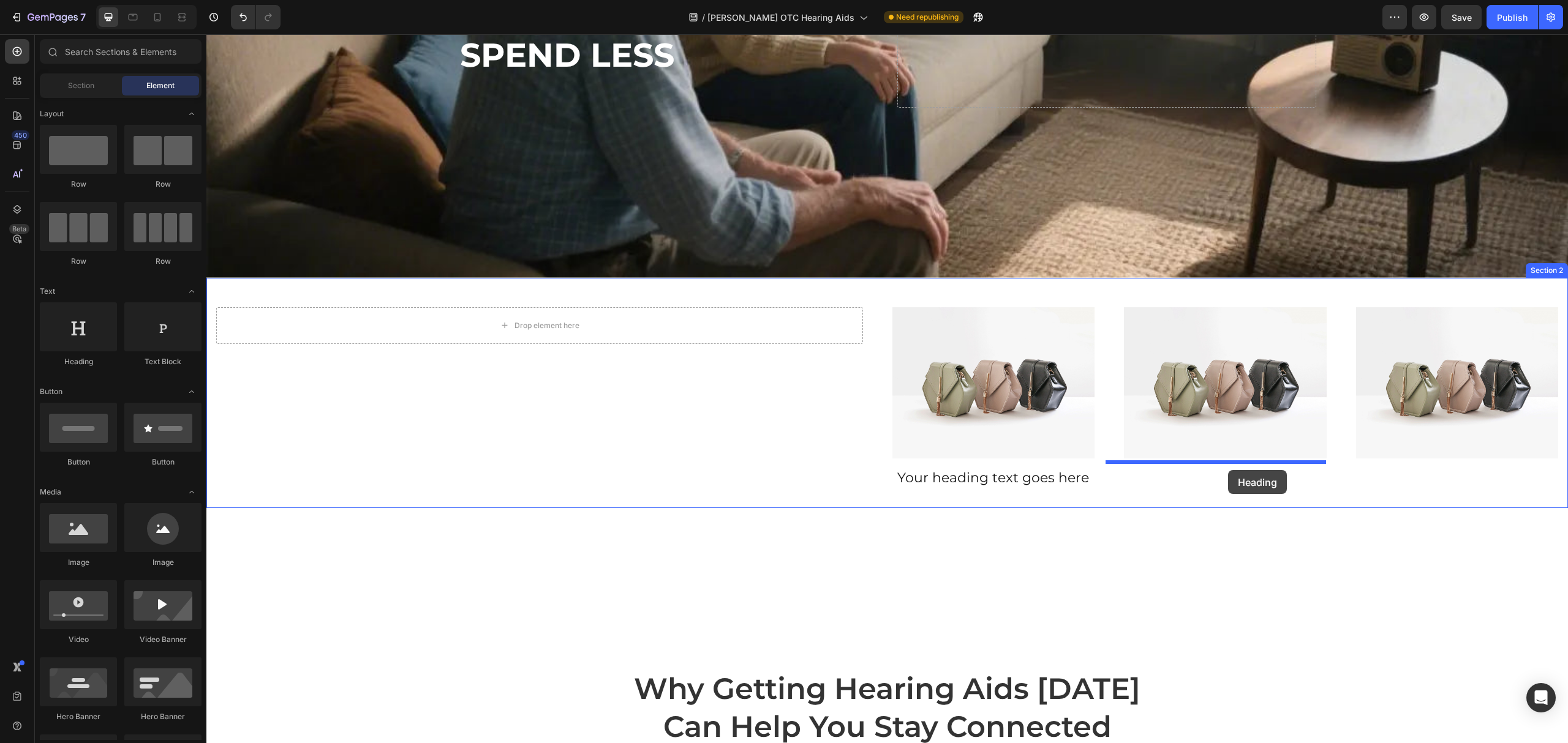
drag, startPoint x: 286, startPoint y: 370, endPoint x: 1228, endPoint y: 470, distance: 947.3
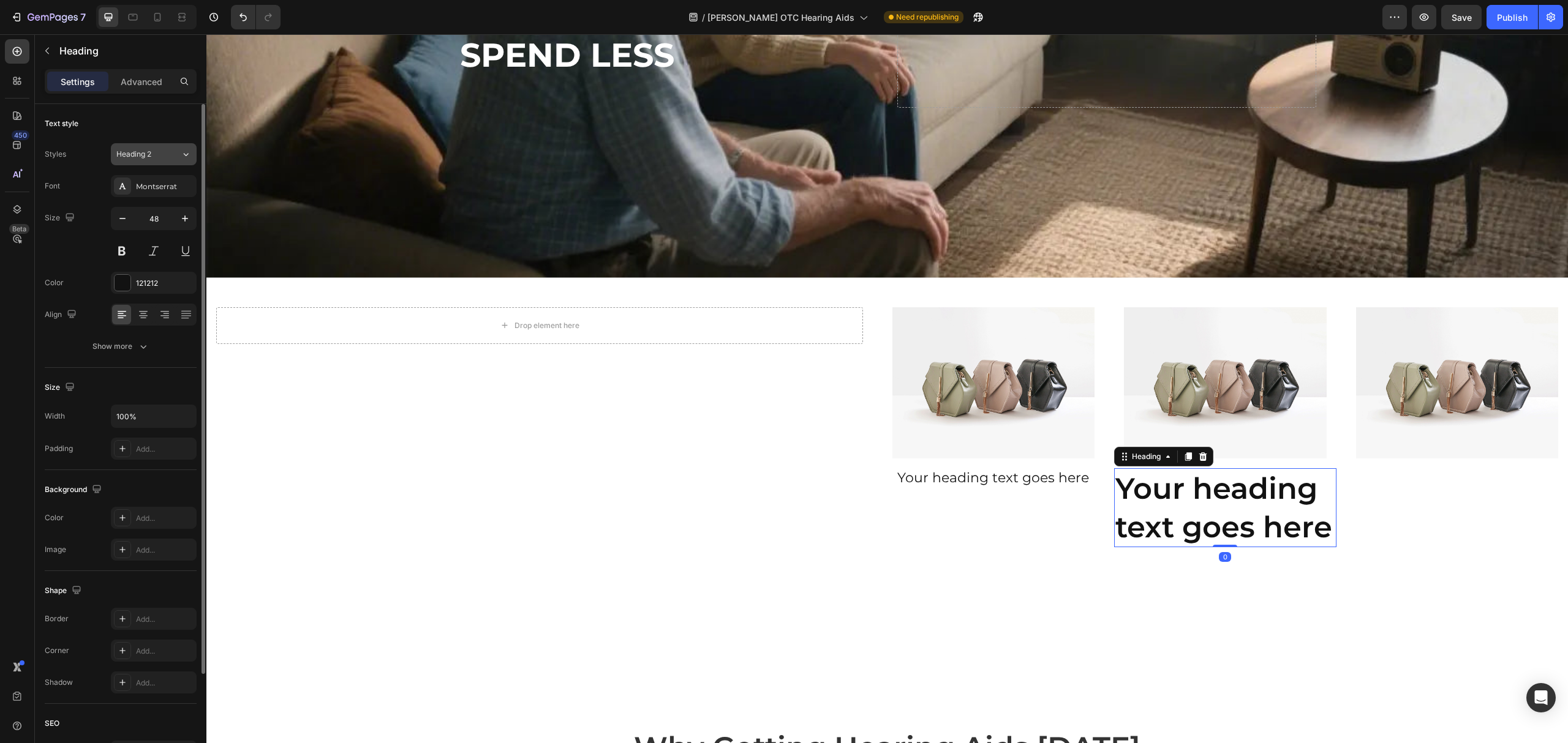
click at [154, 147] on button "Heading 2" at bounding box center [153, 155] width 86 height 22
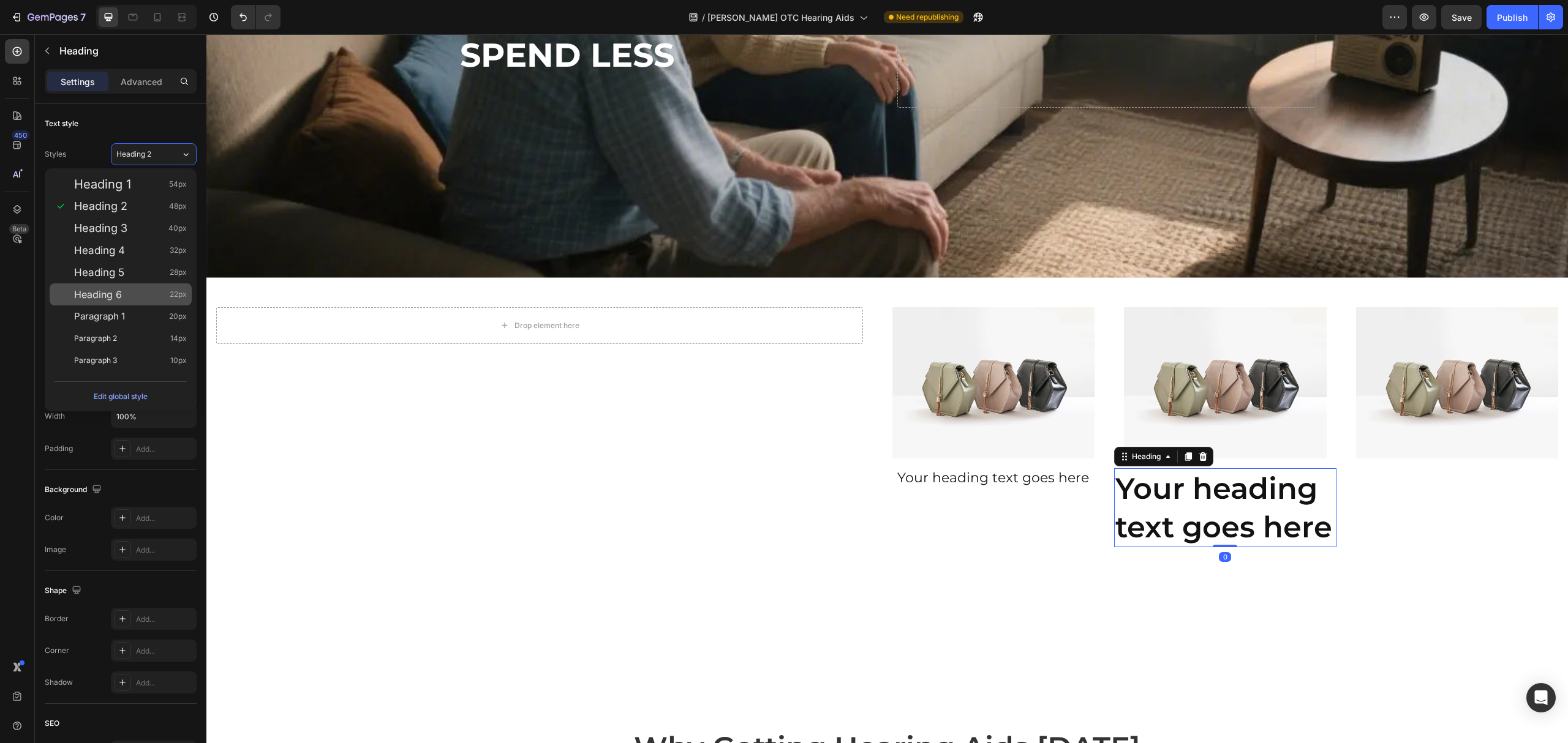
click at [145, 289] on div "Heading 6 22px" at bounding box center [130, 294] width 113 height 12
type input "22"
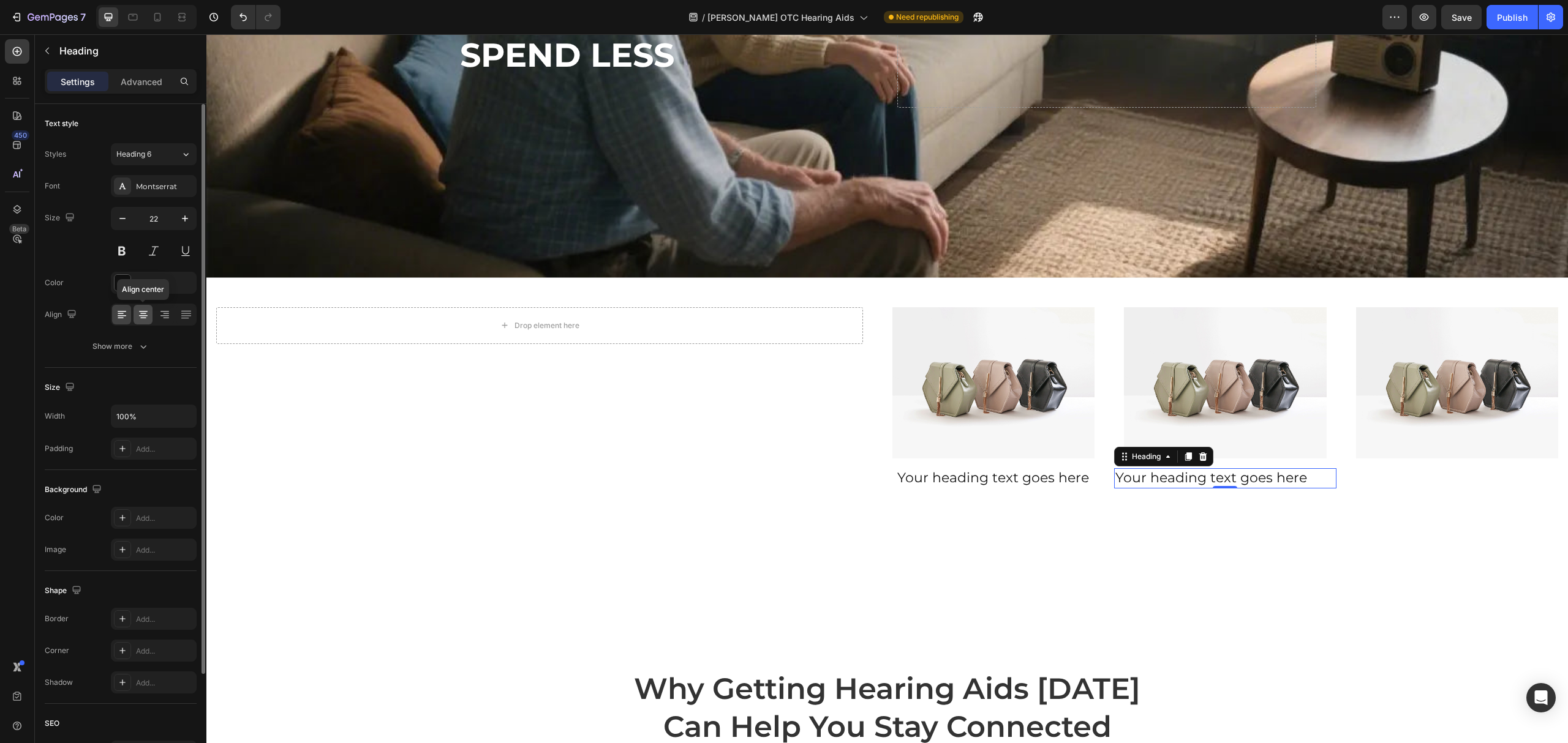
click at [145, 314] on icon at bounding box center [143, 314] width 12 height 12
click at [1185, 453] on icon at bounding box center [1188, 457] width 7 height 9
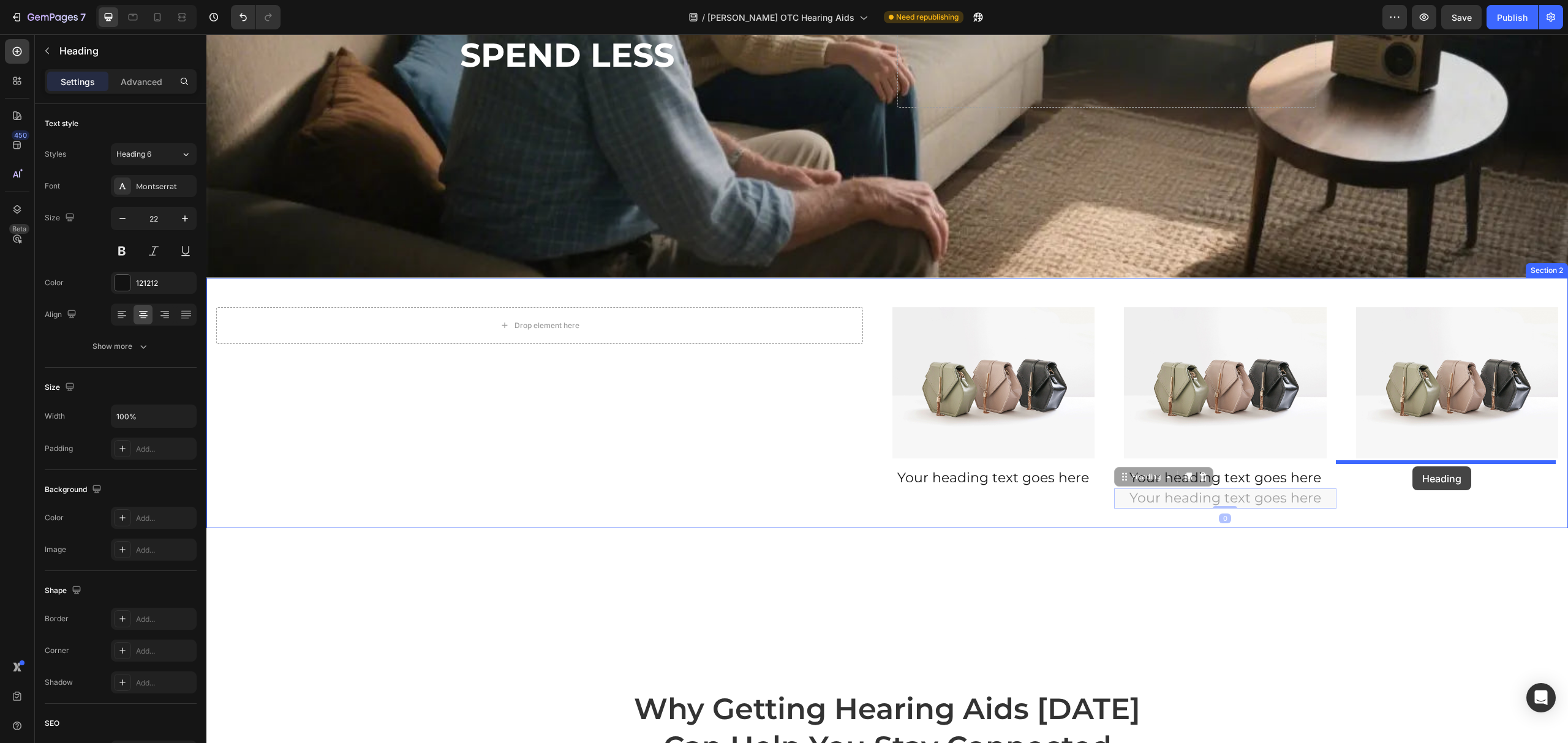
drag, startPoint x: 1130, startPoint y: 473, endPoint x: 1415, endPoint y: 467, distance: 285.1
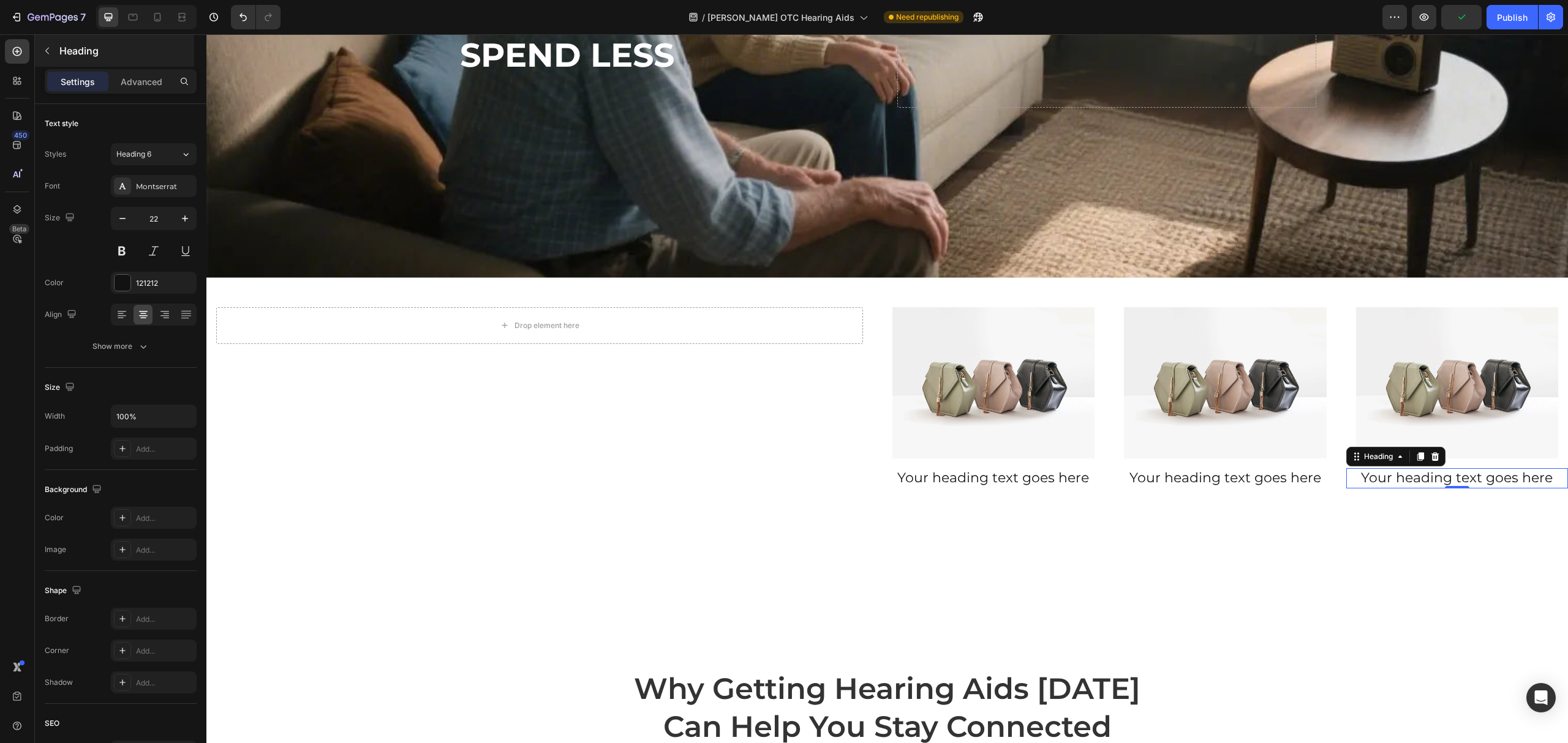
click at [71, 42] on div "Heading" at bounding box center [114, 50] width 159 height 32
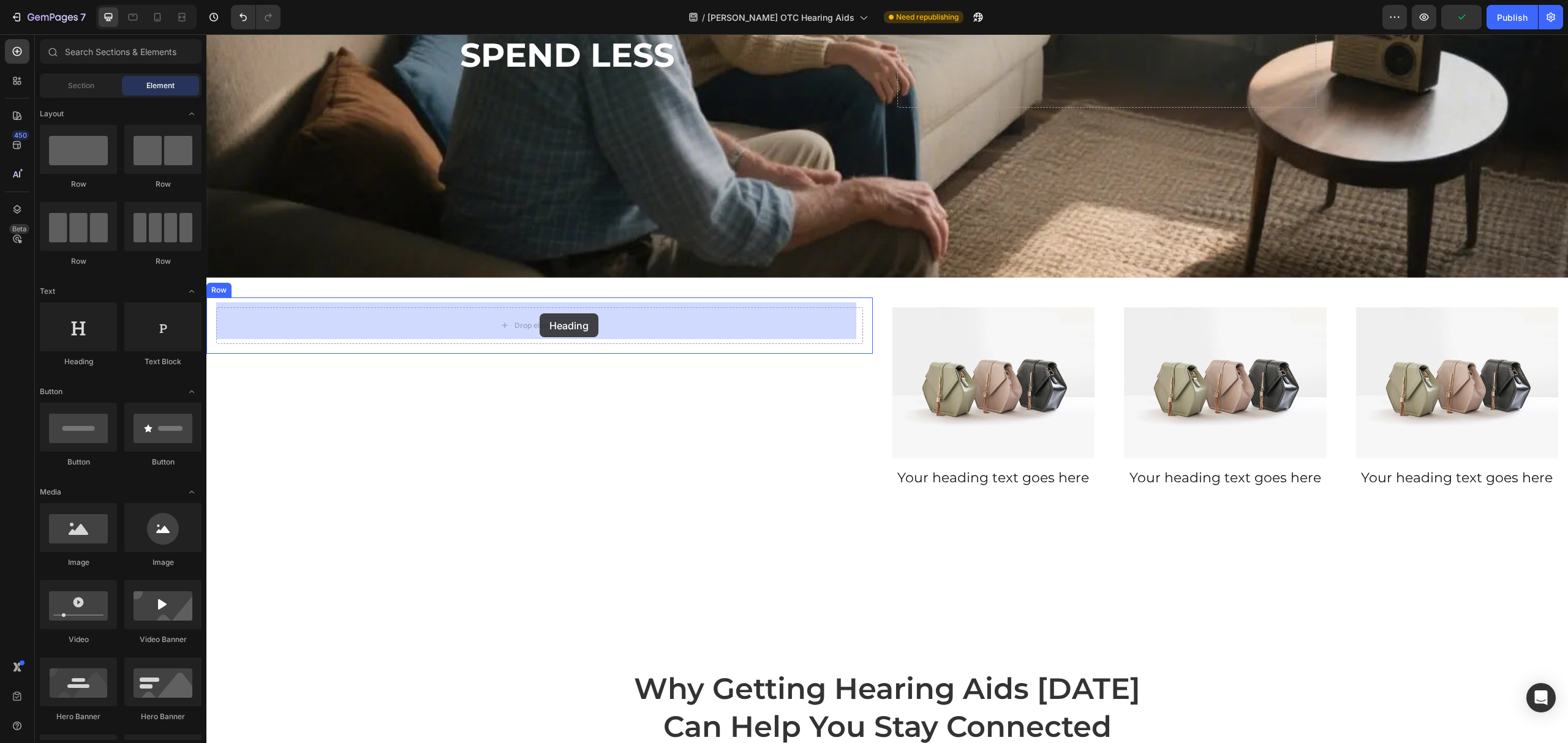
drag, startPoint x: 283, startPoint y: 371, endPoint x: 351, endPoint y: 321, distance: 84.4
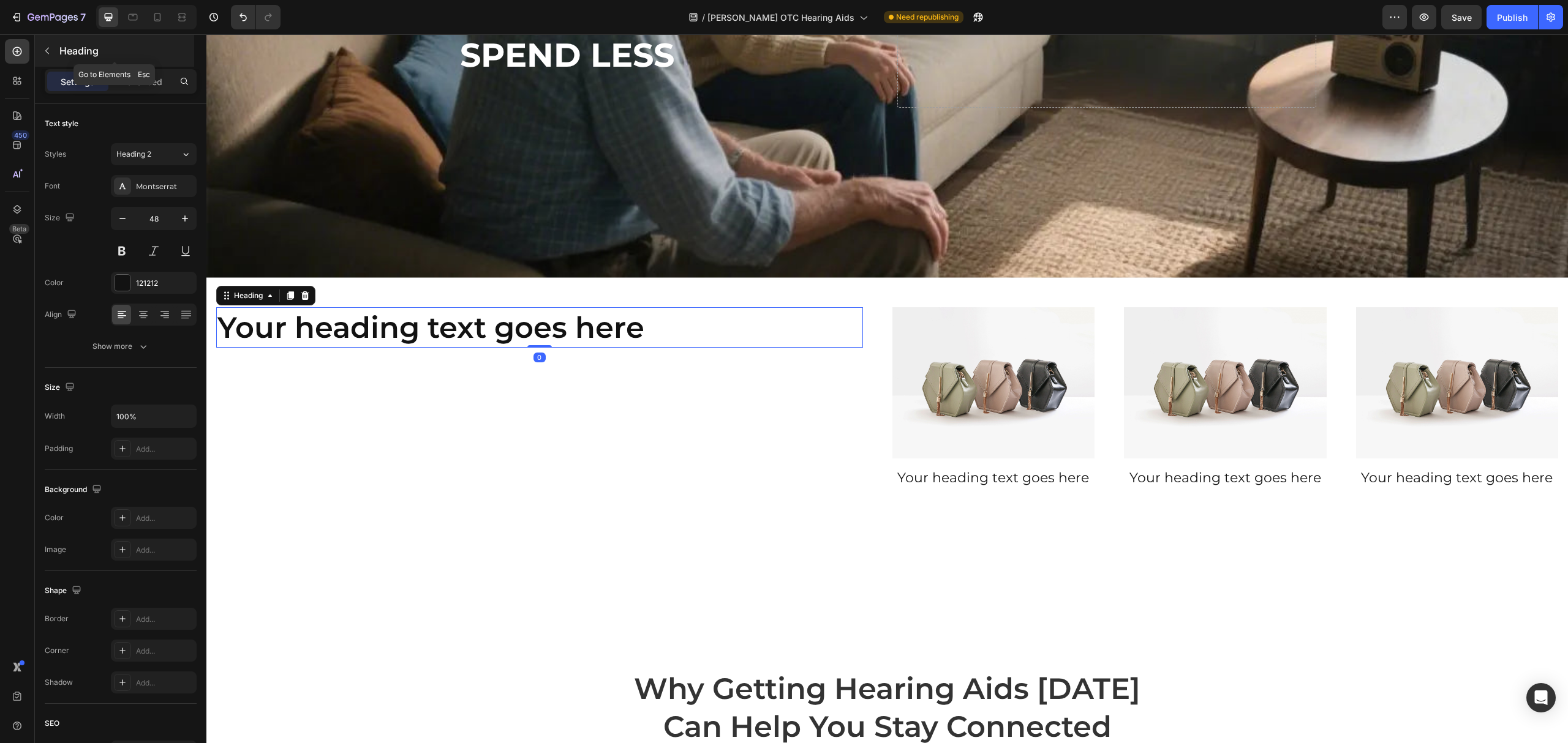
click at [67, 51] on p "Heading" at bounding box center [126, 50] width 132 height 14
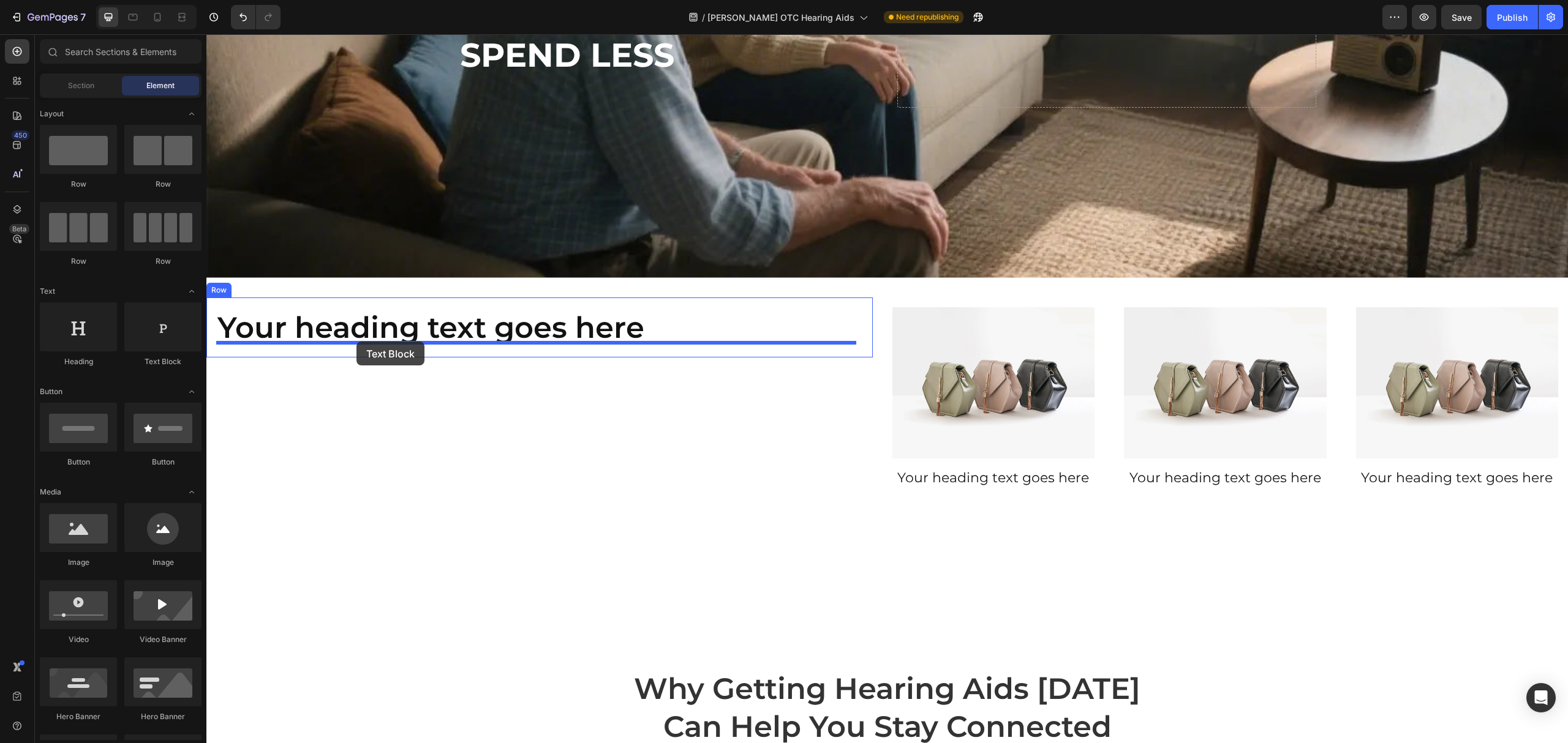
drag, startPoint x: 366, startPoint y: 368, endPoint x: 357, endPoint y: 341, distance: 28.5
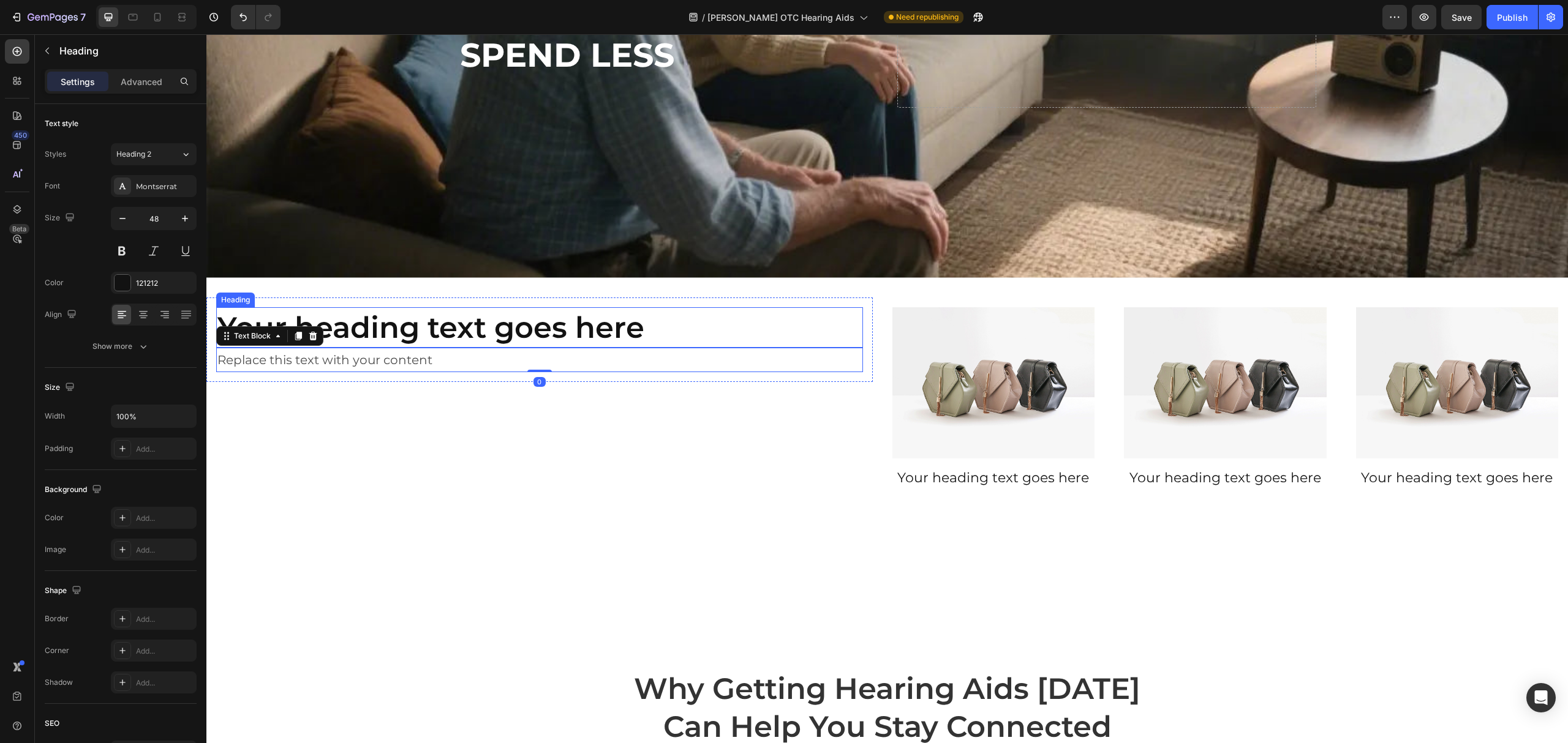
click at [570, 322] on h2 "Your heading text goes here" at bounding box center [539, 328] width 647 height 41
click at [435, 307] on h2 "Your heading text goes here" at bounding box center [539, 328] width 647 height 41
click at [435, 309] on p "Your heading text goes here" at bounding box center [539, 328] width 644 height 38
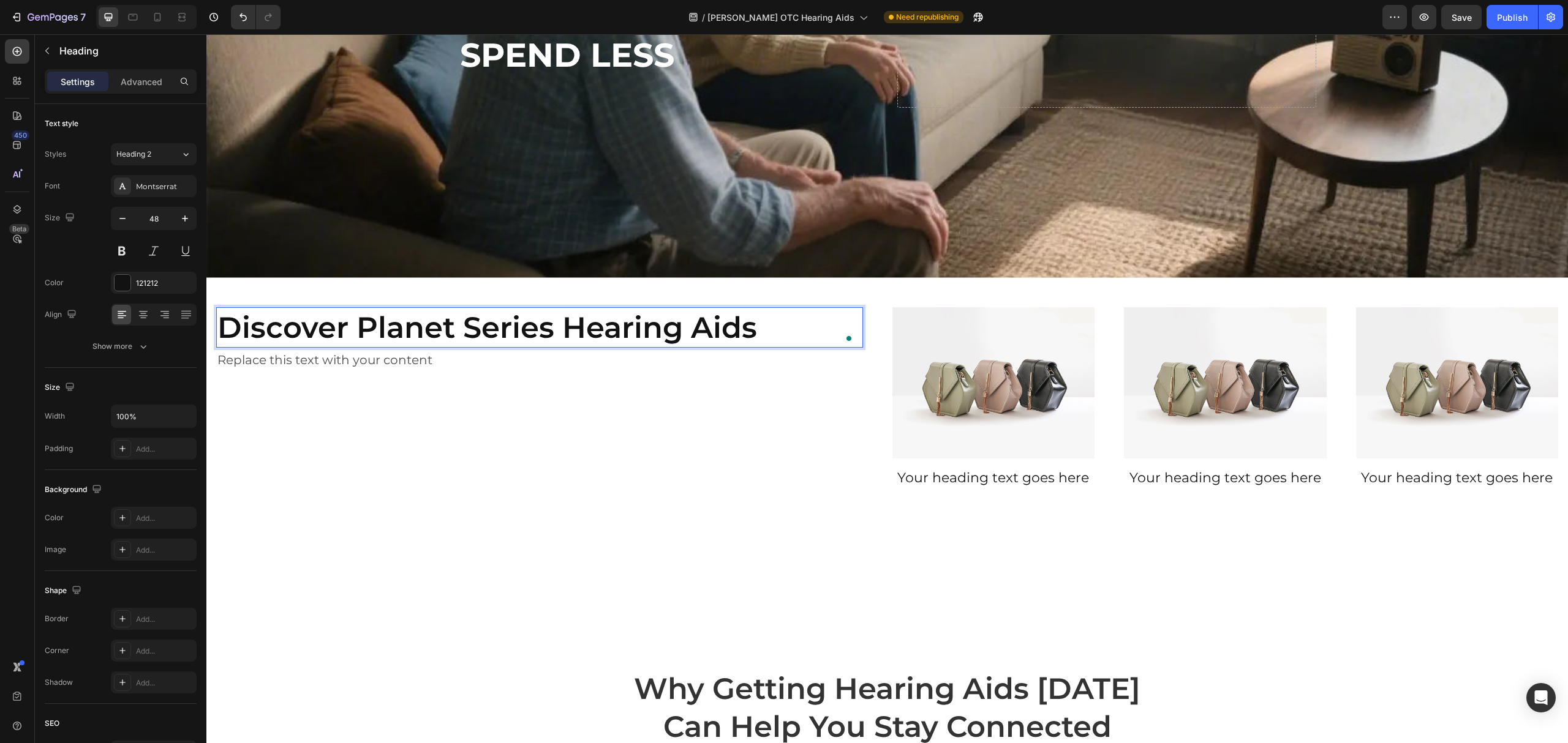
click at [373, 326] on p "Discover Planet Series Hearing Aids" at bounding box center [539, 328] width 644 height 38
click at [361, 326] on p "Discover Planet Series Hearing Aids" at bounding box center [539, 328] width 644 height 38
click at [997, 361] on img at bounding box center [994, 383] width 203 height 152
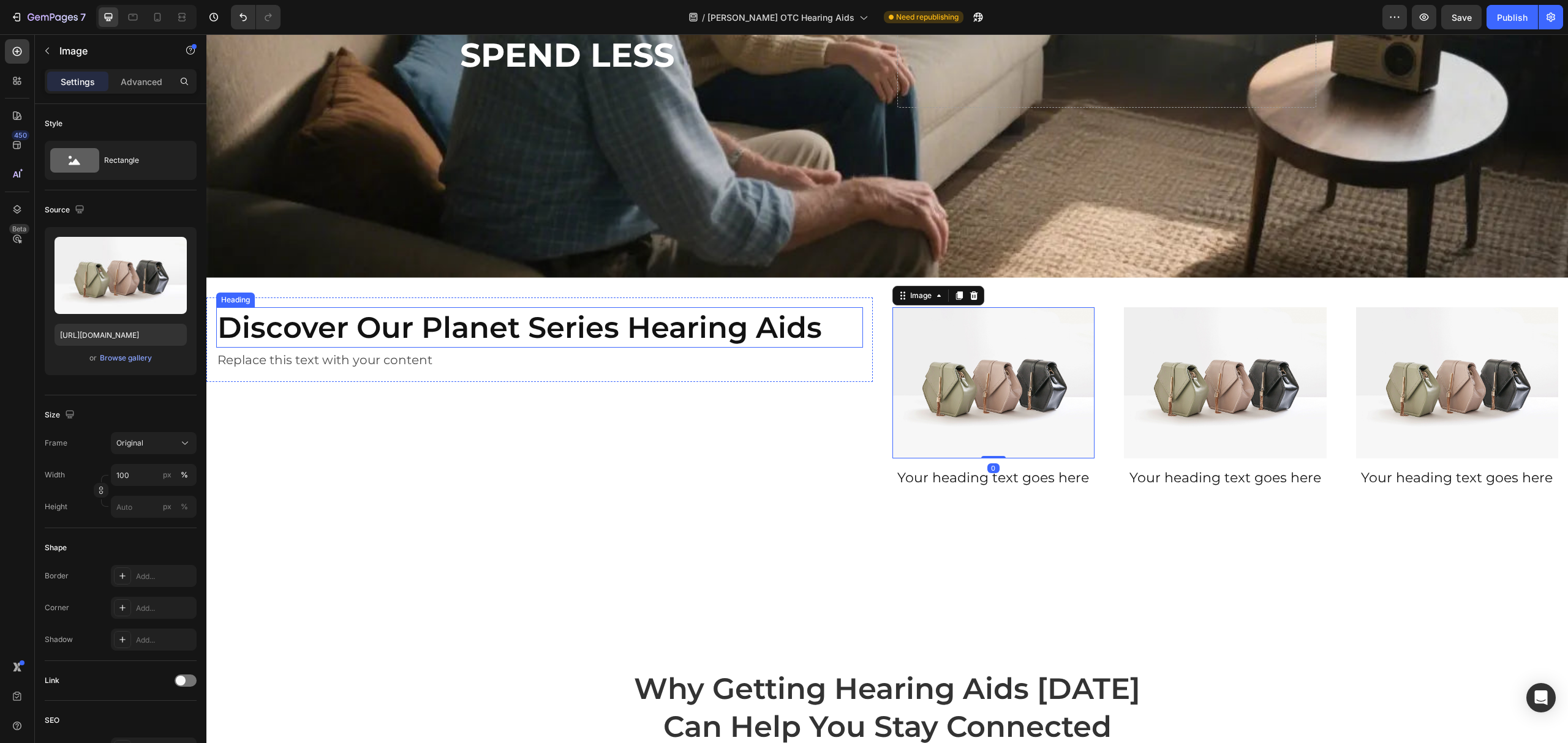
click at [591, 311] on p "Discover Our Planet Series Hearing Aids" at bounding box center [539, 328] width 644 height 38
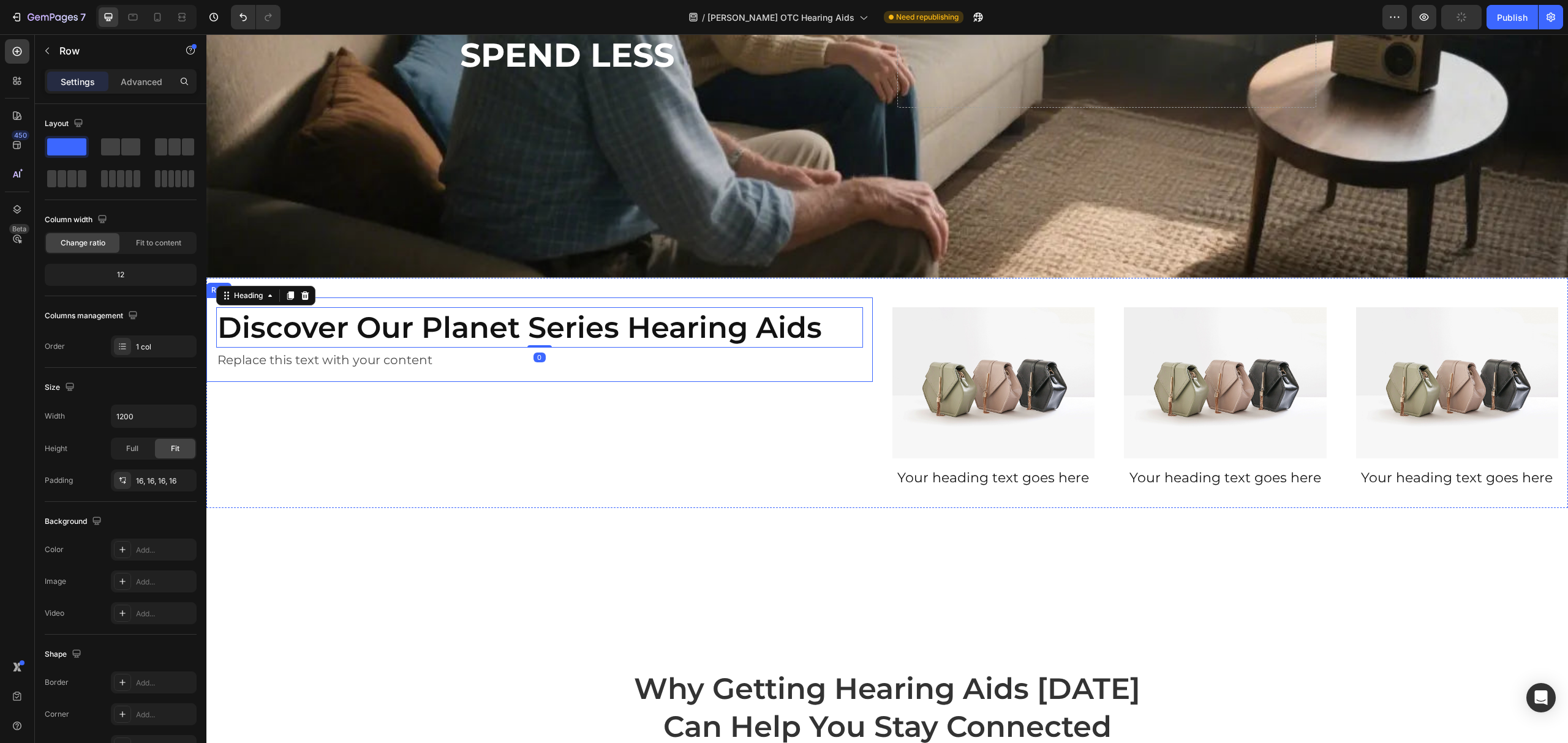
click at [605, 297] on div "Discover Our Planet Series Hearing Aids Heading 0 Replace this text with your c…" at bounding box center [539, 339] width 667 height 85
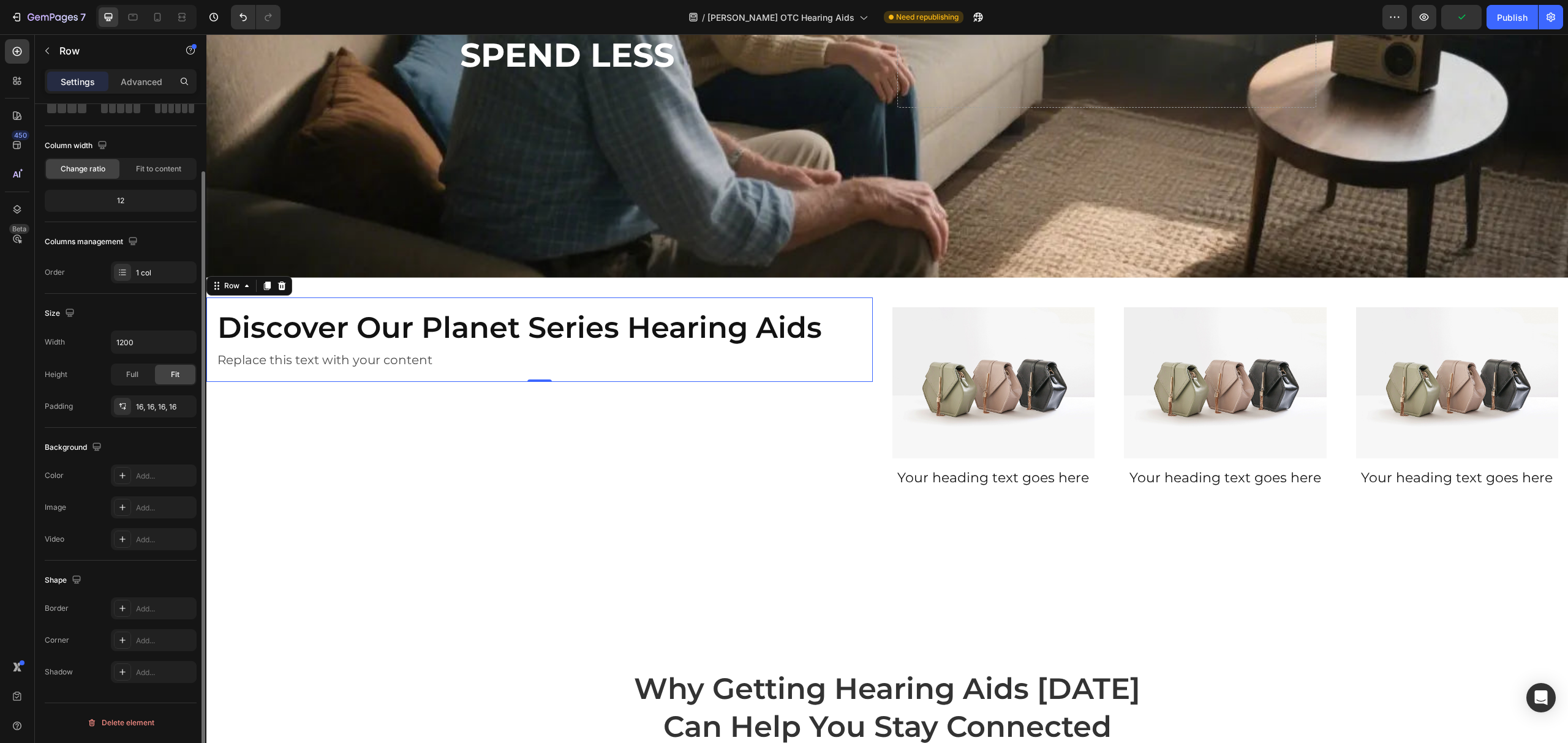
scroll to position [0, 0]
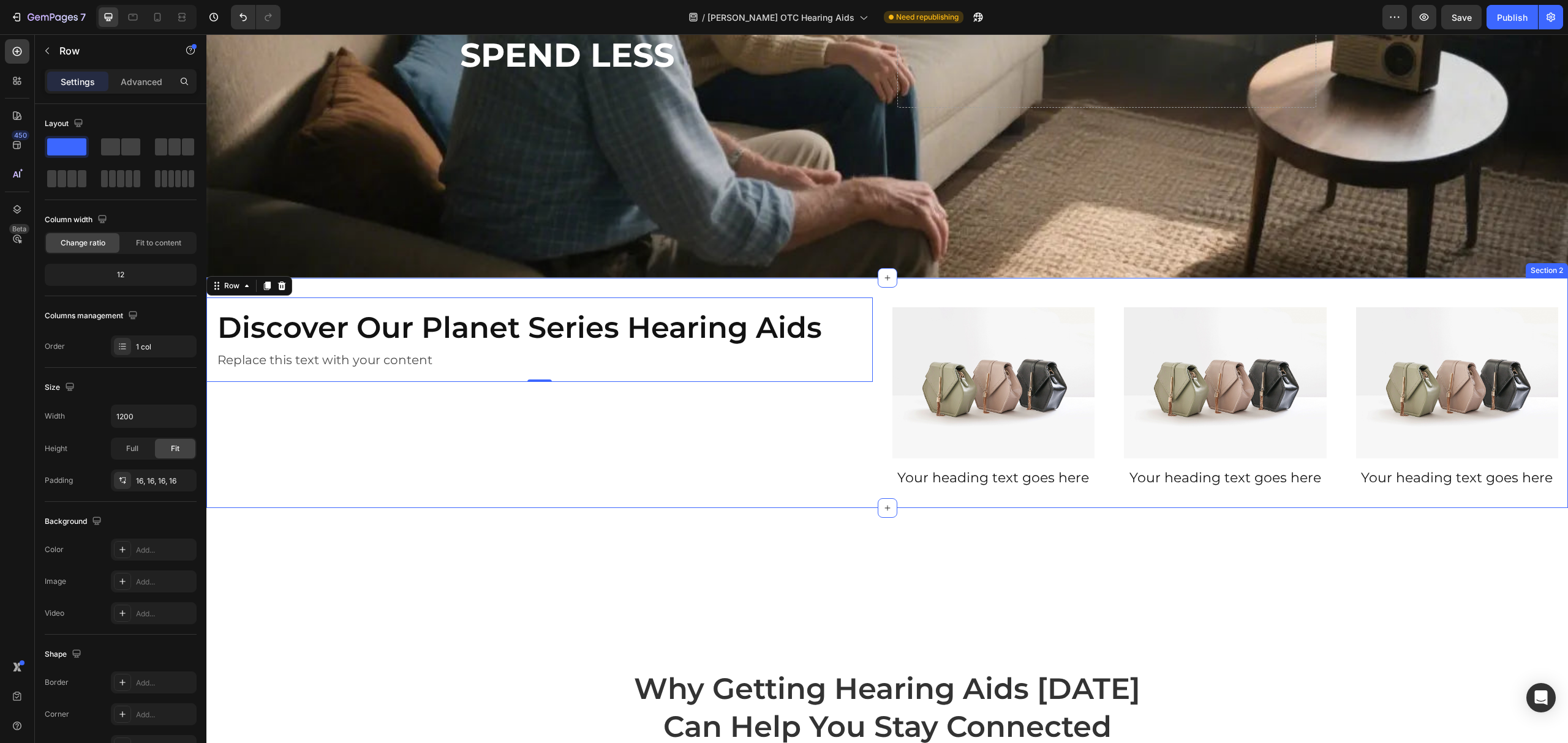
click at [606, 434] on div "Discover Our Planet Series Hearing Aids Heading Replace this text with your con…" at bounding box center [539, 393] width 667 height 191
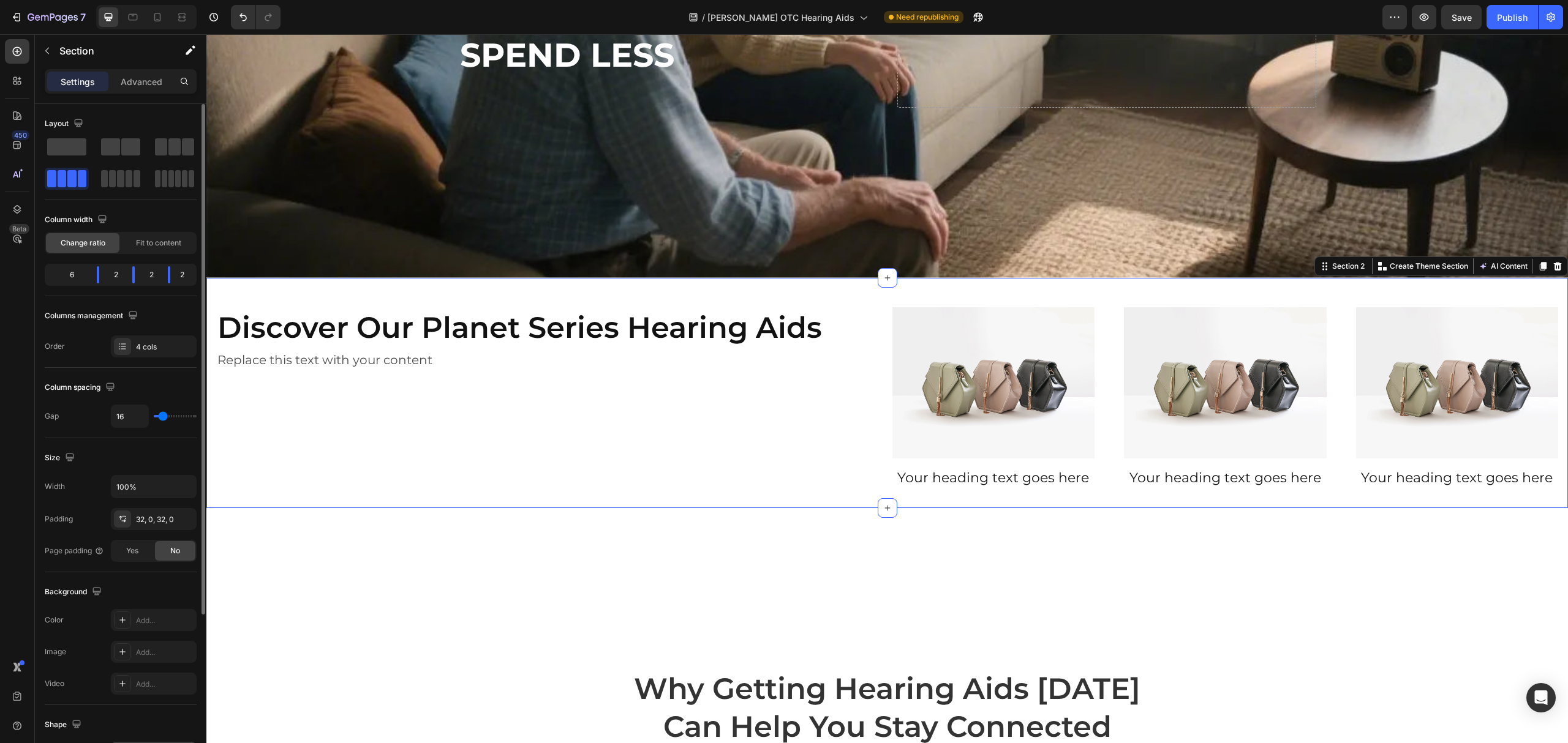
scroll to position [214, 0]
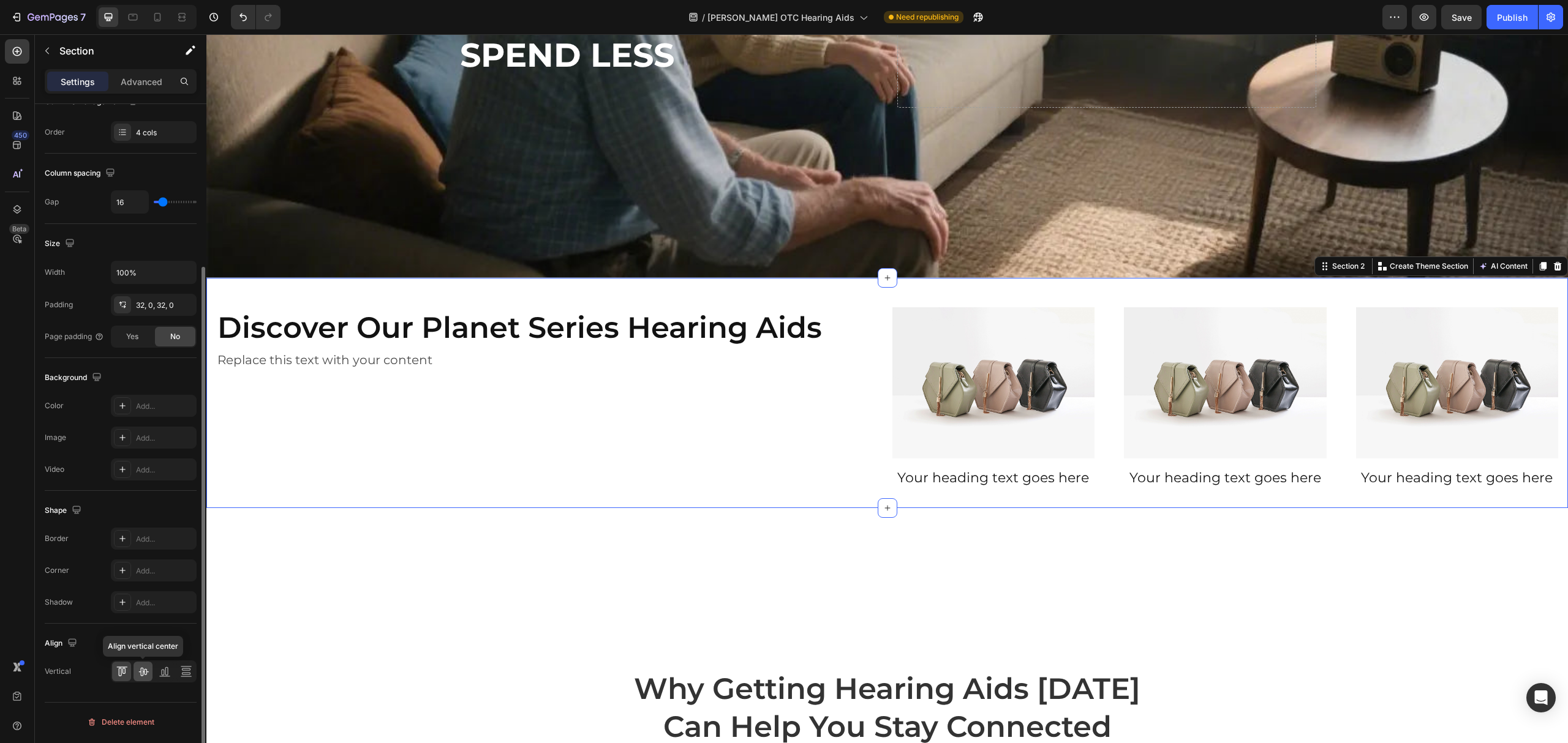
click at [147, 677] on icon at bounding box center [143, 672] width 12 height 12
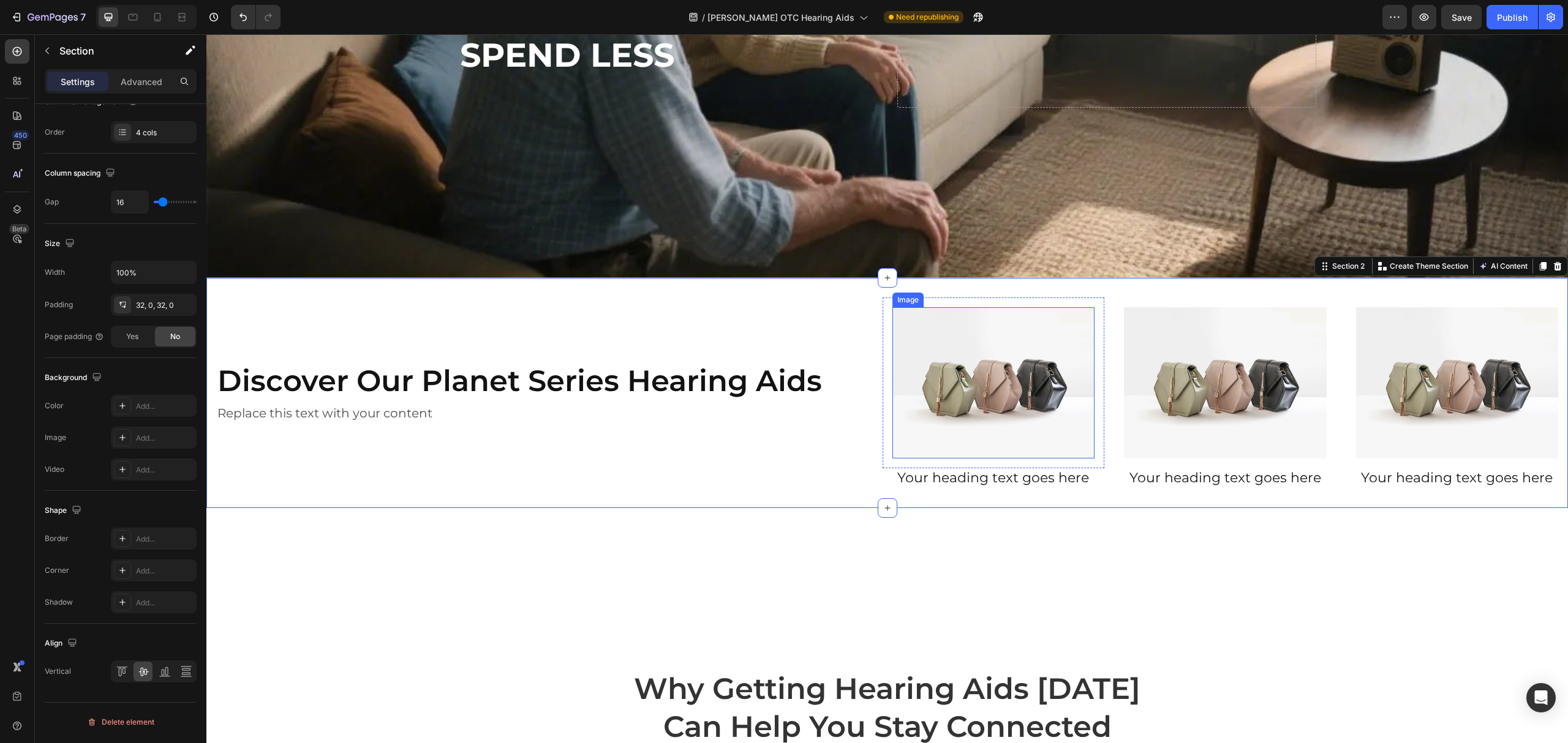
click at [961, 351] on img at bounding box center [994, 383] width 203 height 152
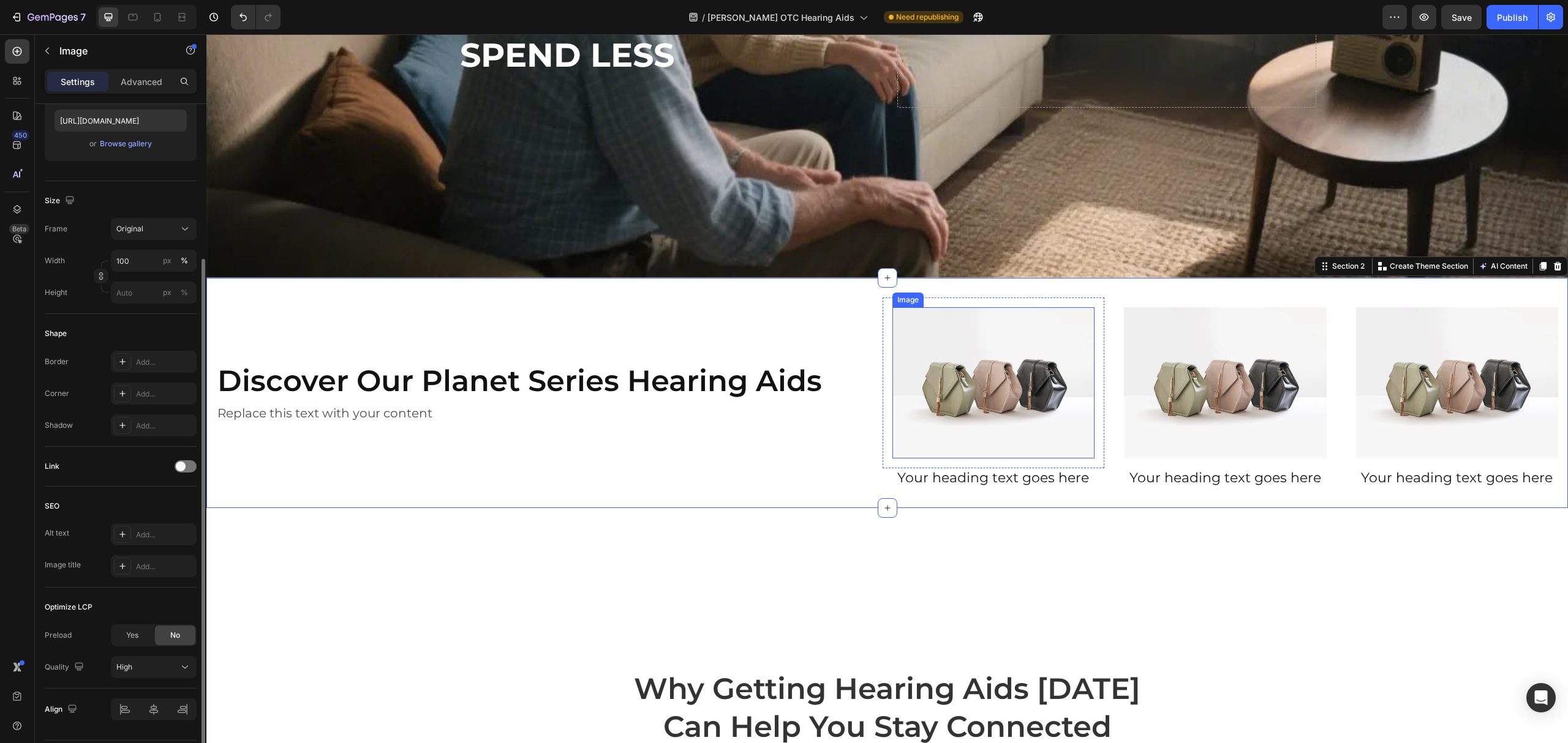
scroll to position [0, 0]
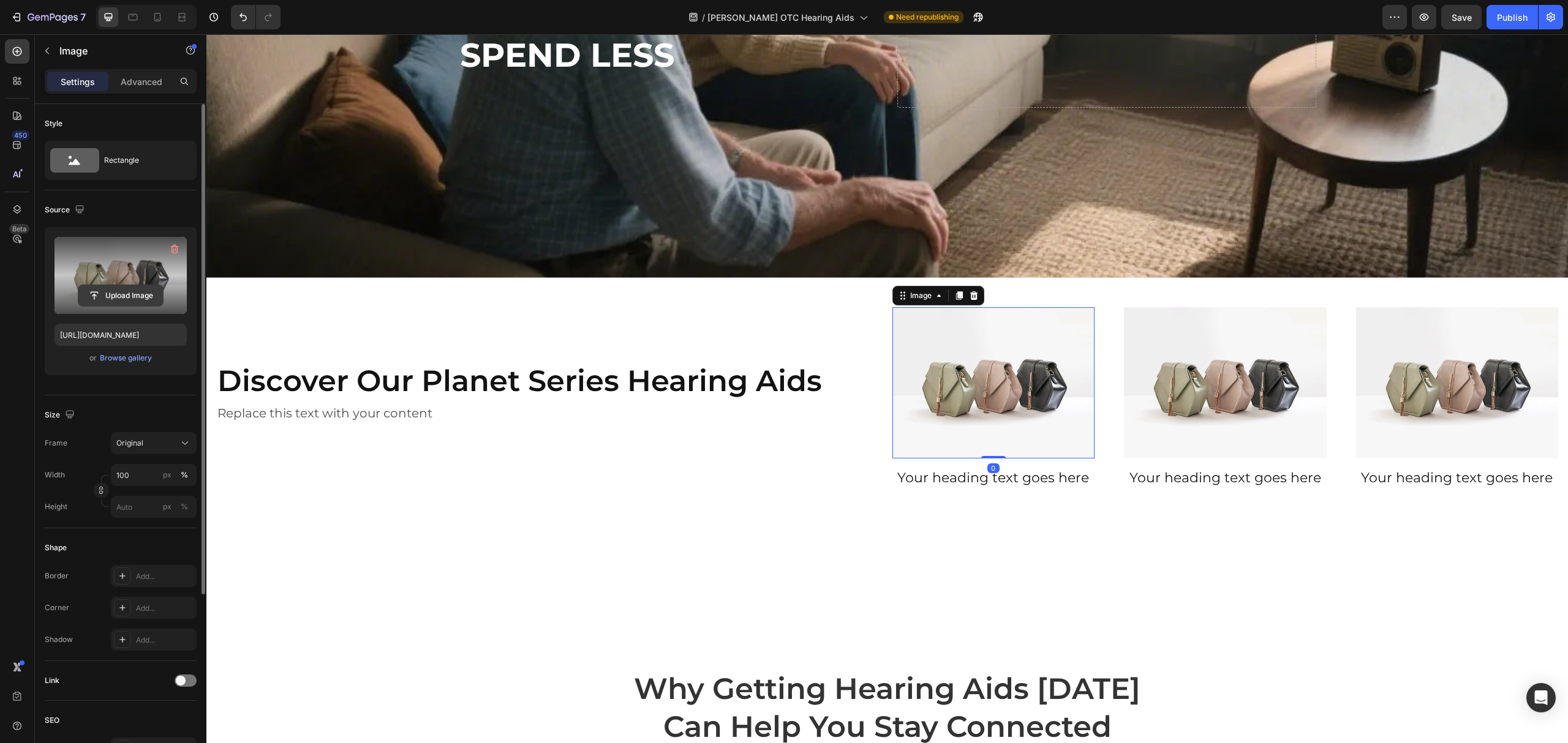
click at [121, 292] on input "file" at bounding box center [121, 295] width 85 height 21
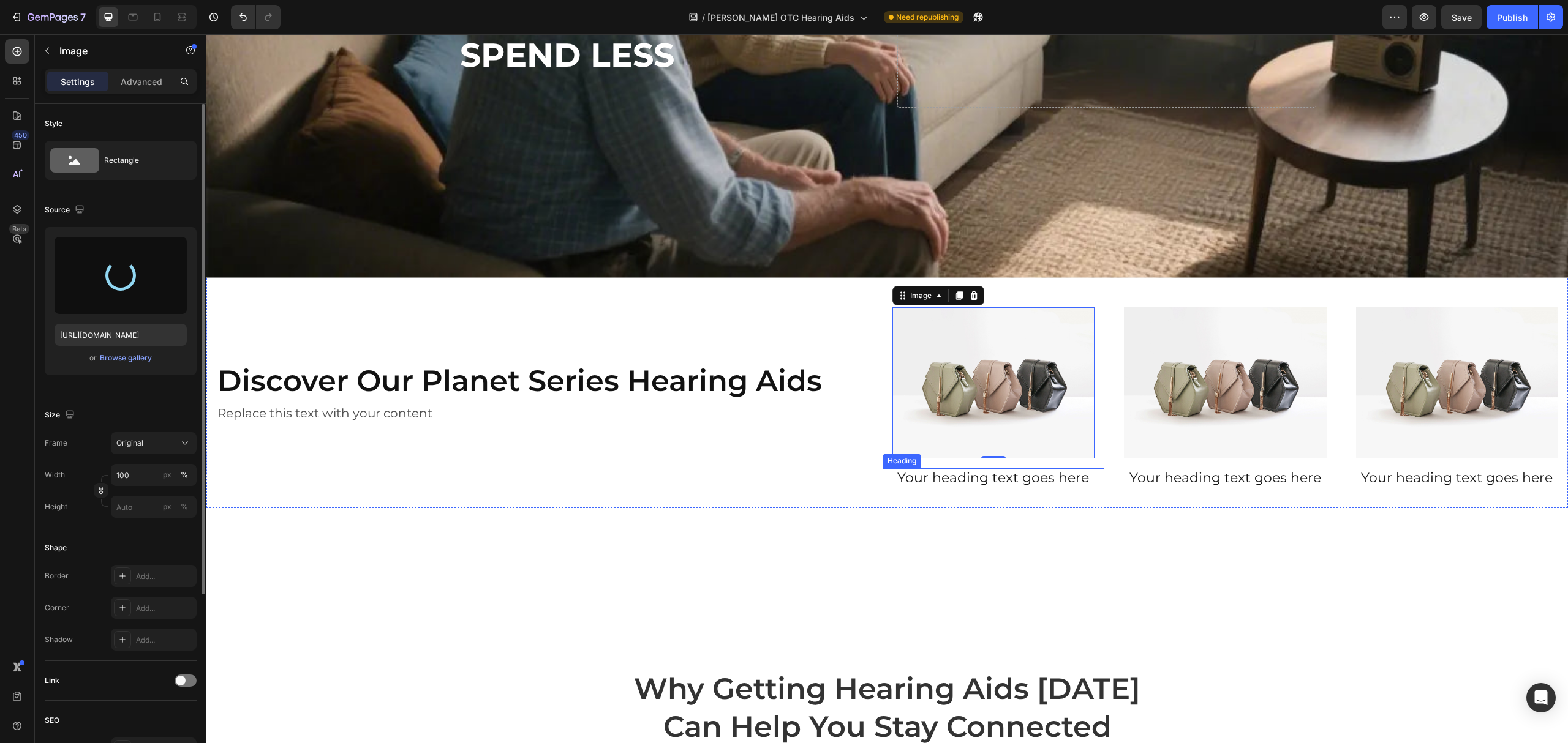
click at [991, 474] on h2 "Your heading text goes here" at bounding box center [994, 478] width 222 height 20
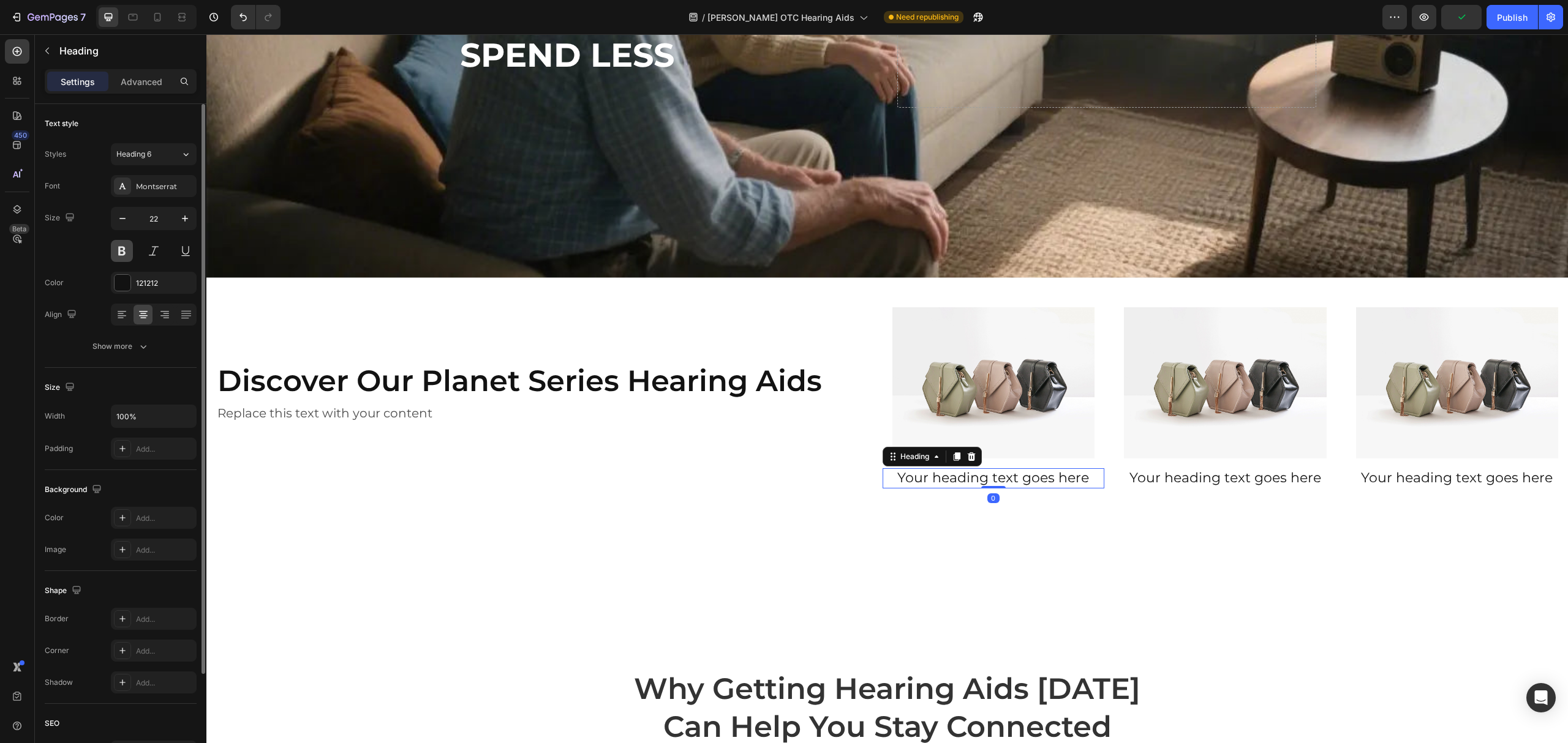
click at [121, 248] on button at bounding box center [122, 251] width 22 height 22
click at [997, 470] on h2 "Your heading text goes here" at bounding box center [994, 478] width 222 height 20
click at [997, 470] on p "Your heading text goes here" at bounding box center [993, 478] width 220 height 18
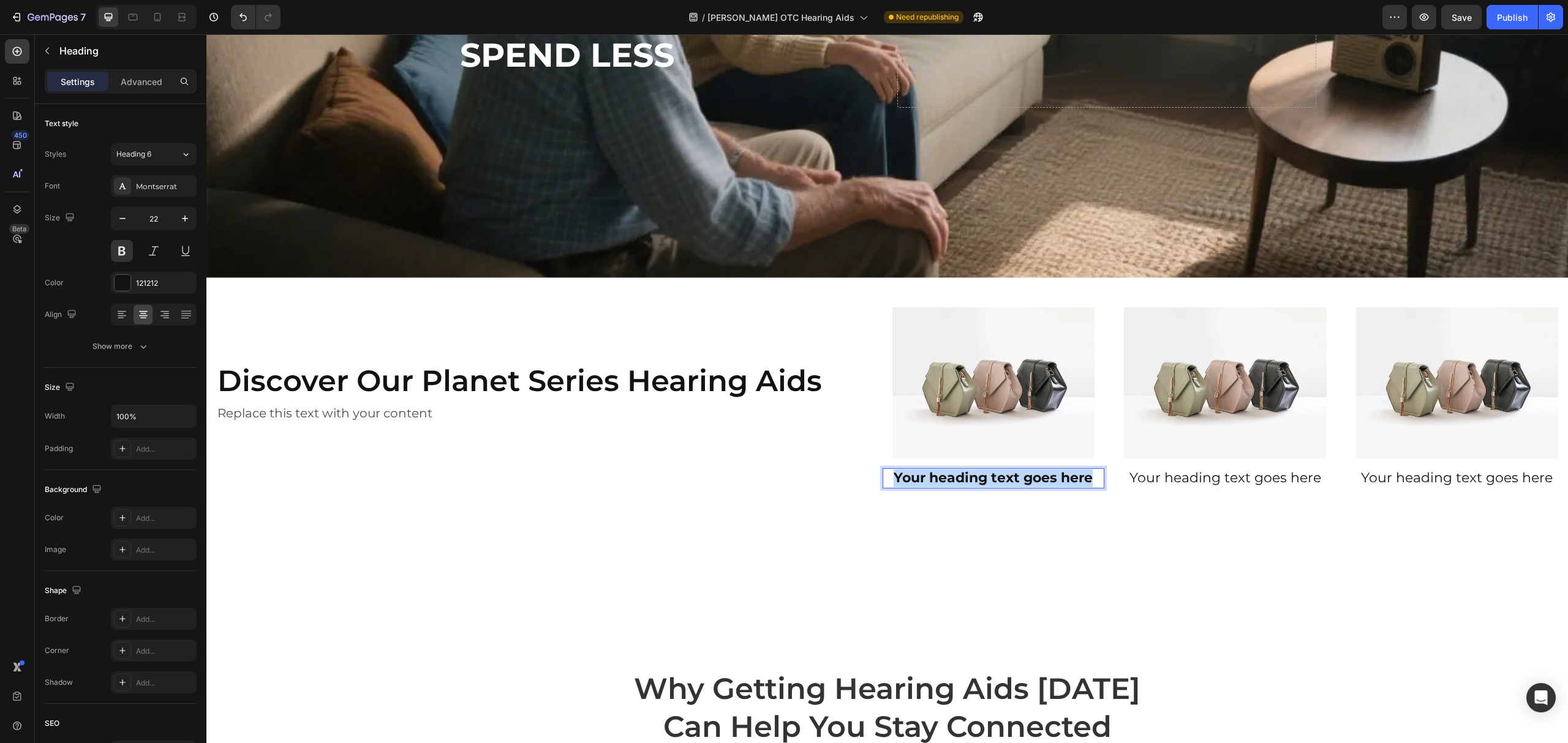
click at [997, 470] on p "Your heading text goes here" at bounding box center [993, 478] width 220 height 18
click at [1009, 385] on img at bounding box center [994, 383] width 203 height 152
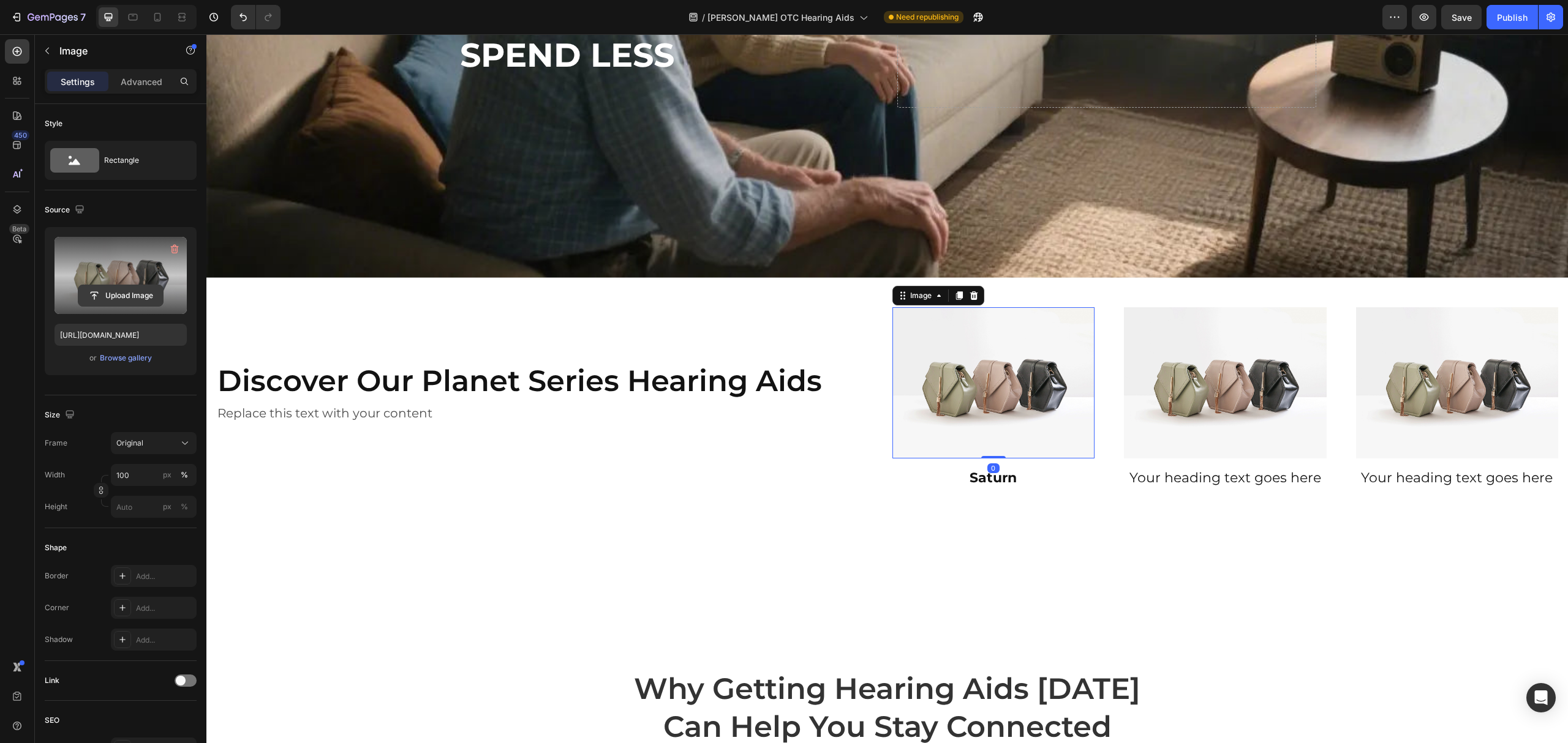
click at [137, 293] on input "file" at bounding box center [121, 295] width 85 height 21
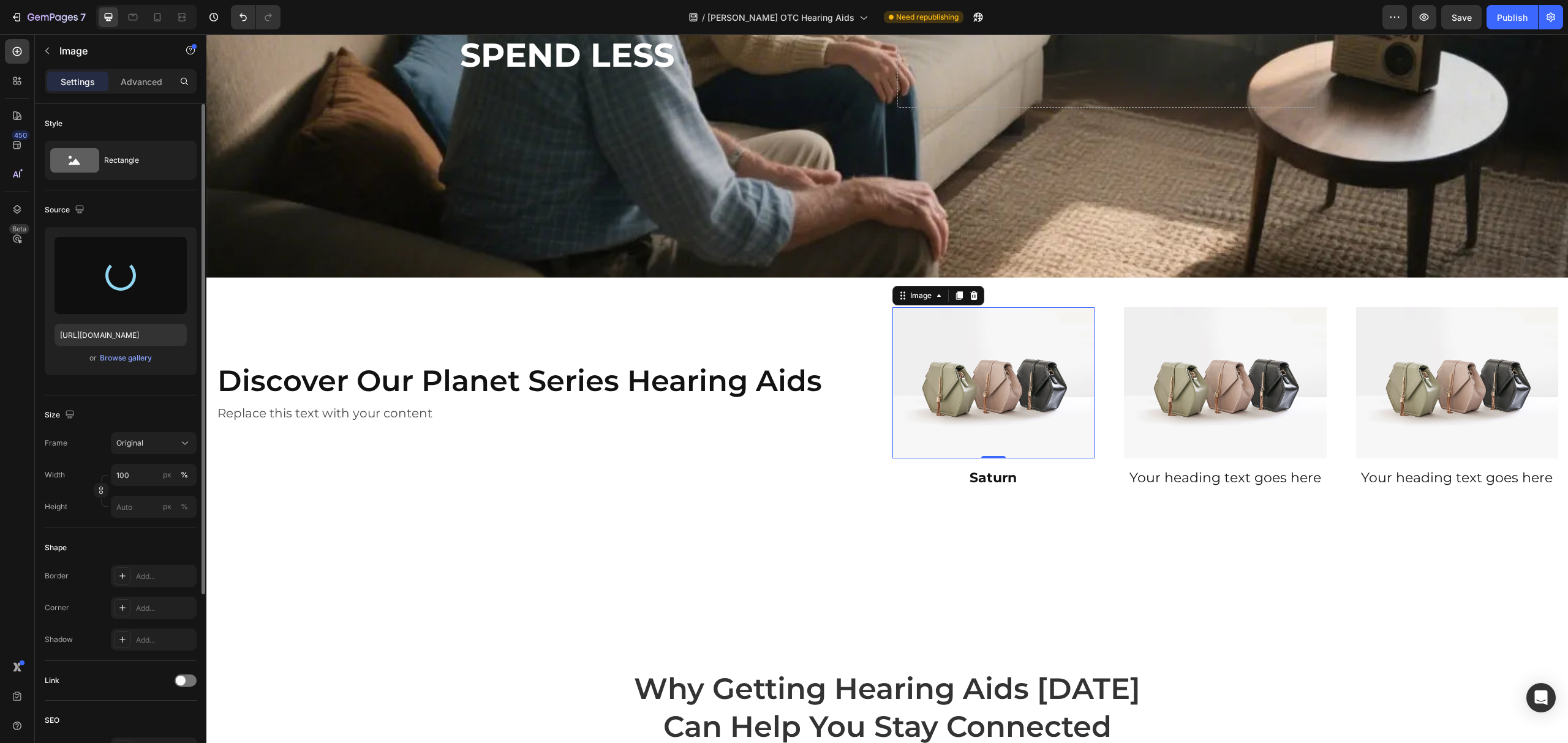
type input "[URL][DOMAIN_NAME]"
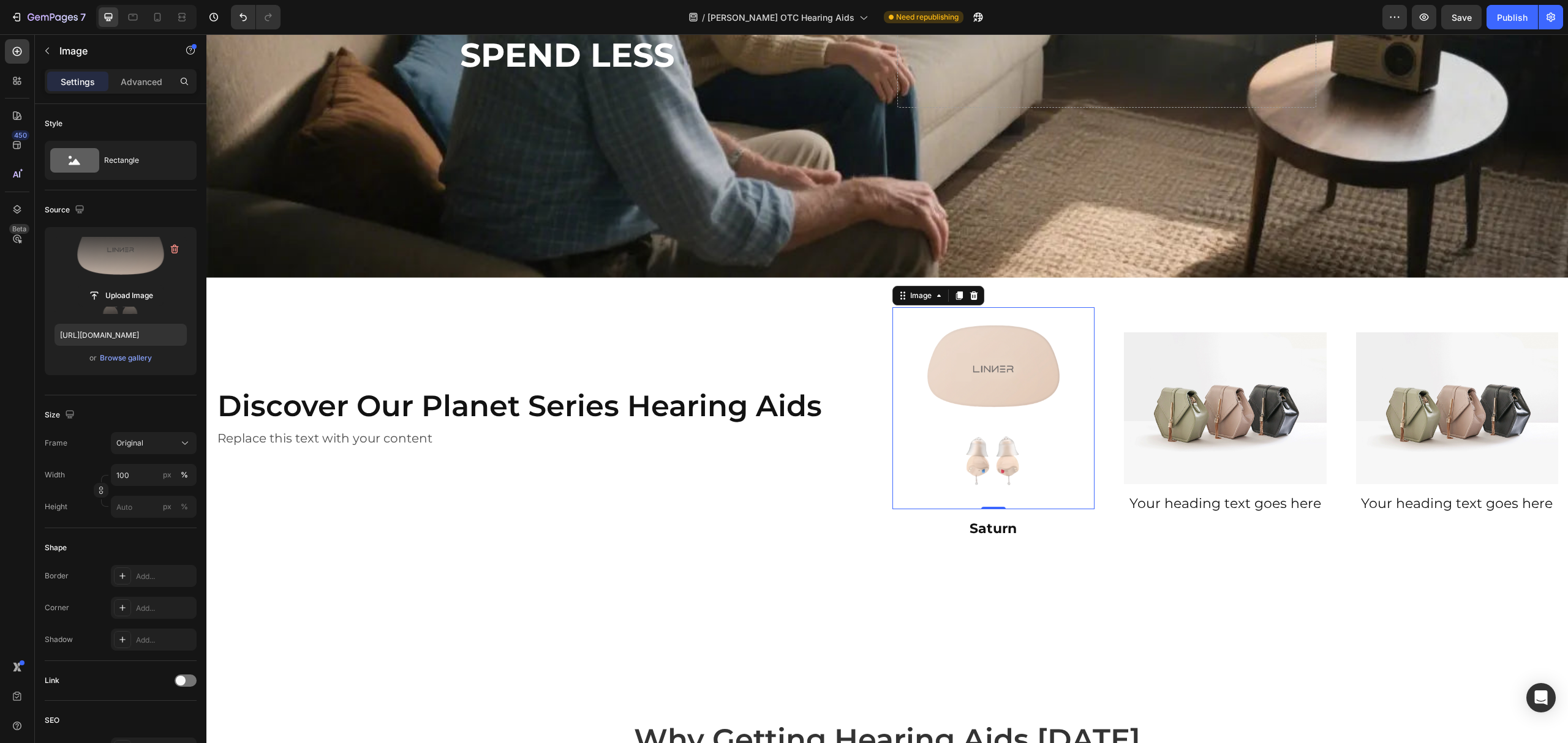
click at [978, 402] on img at bounding box center [994, 408] width 203 height 202
click at [1304, 400] on img at bounding box center [1225, 408] width 203 height 152
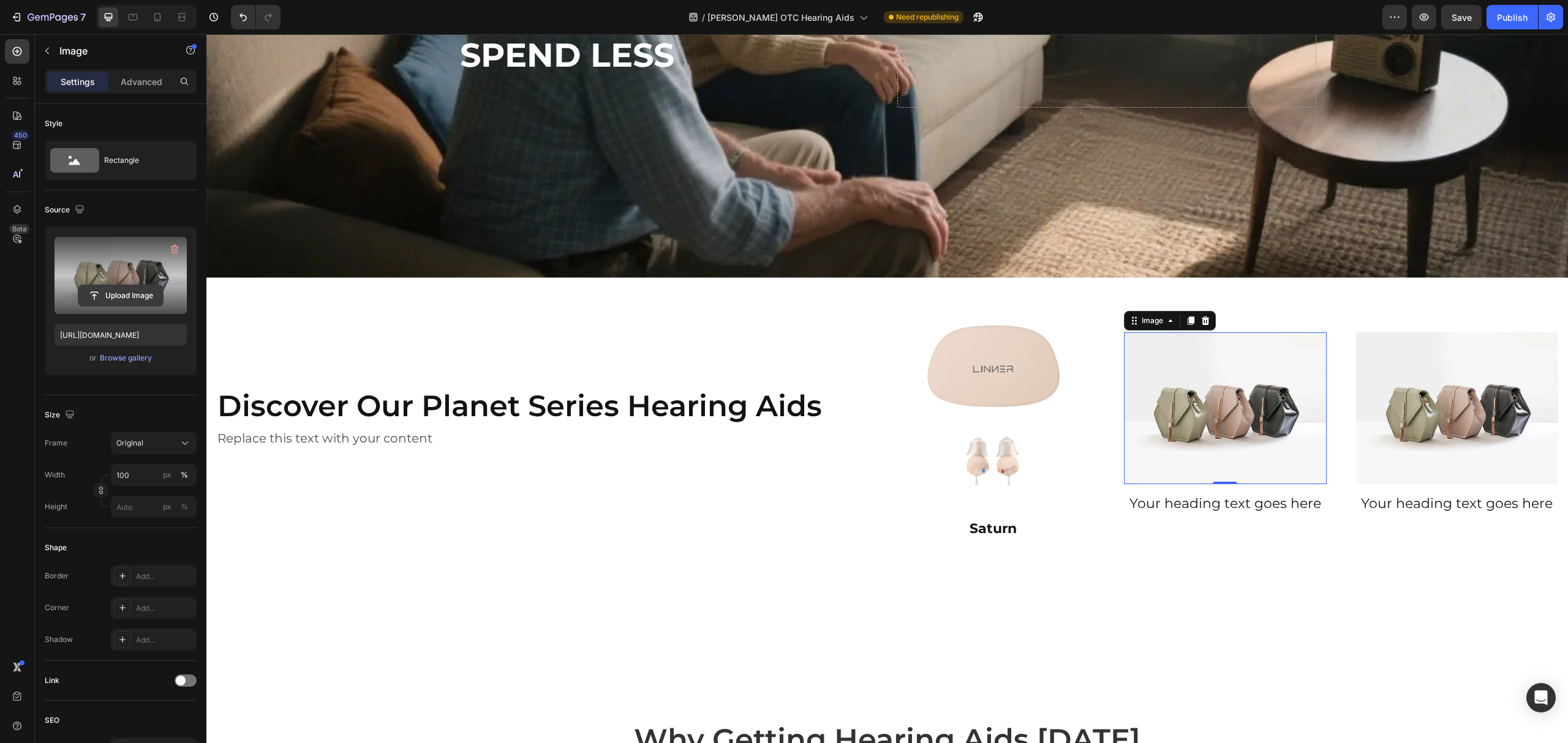
click at [126, 290] on input "file" at bounding box center [121, 295] width 85 height 21
type input "[URL][DOMAIN_NAME]"
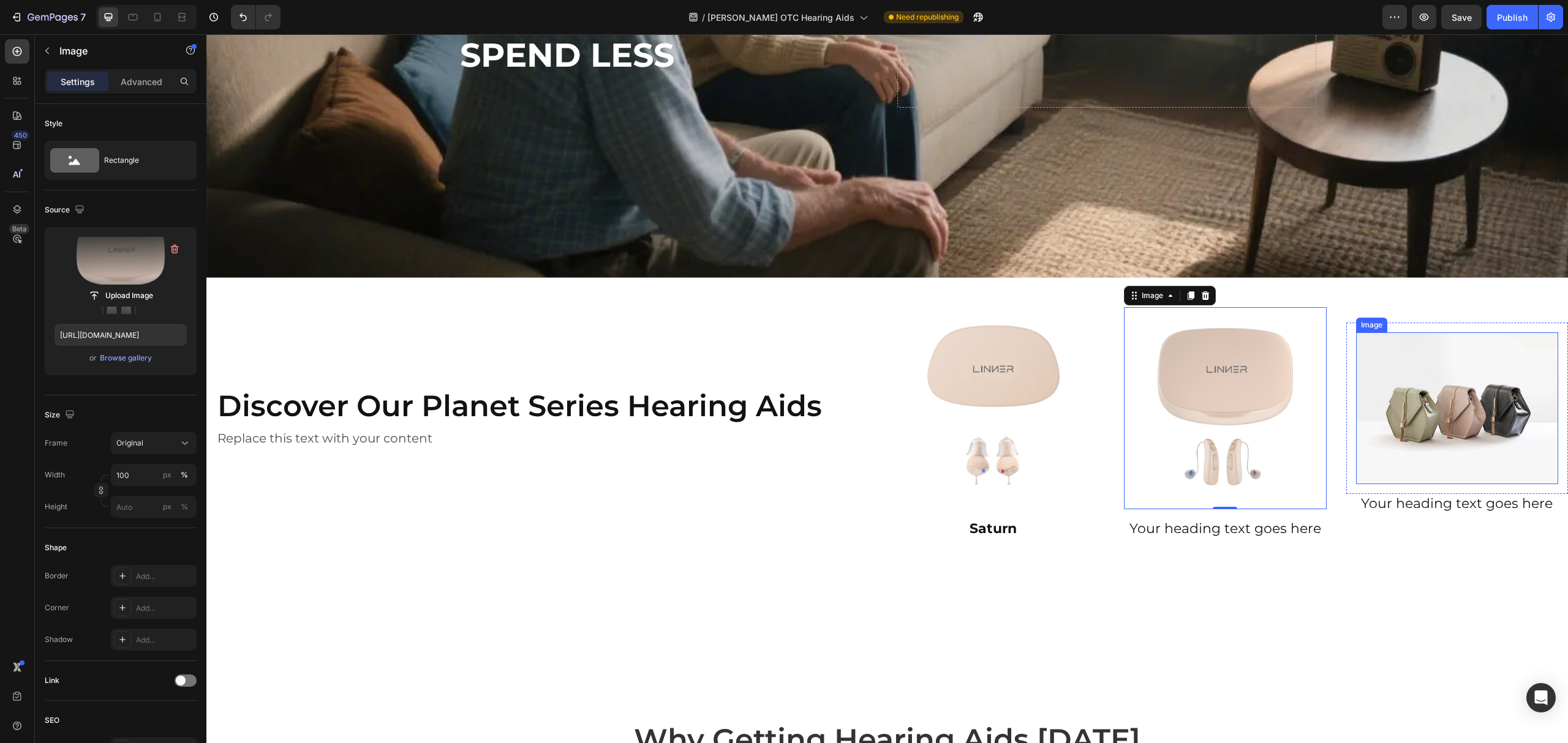
click at [1414, 408] on img at bounding box center [1457, 408] width 203 height 152
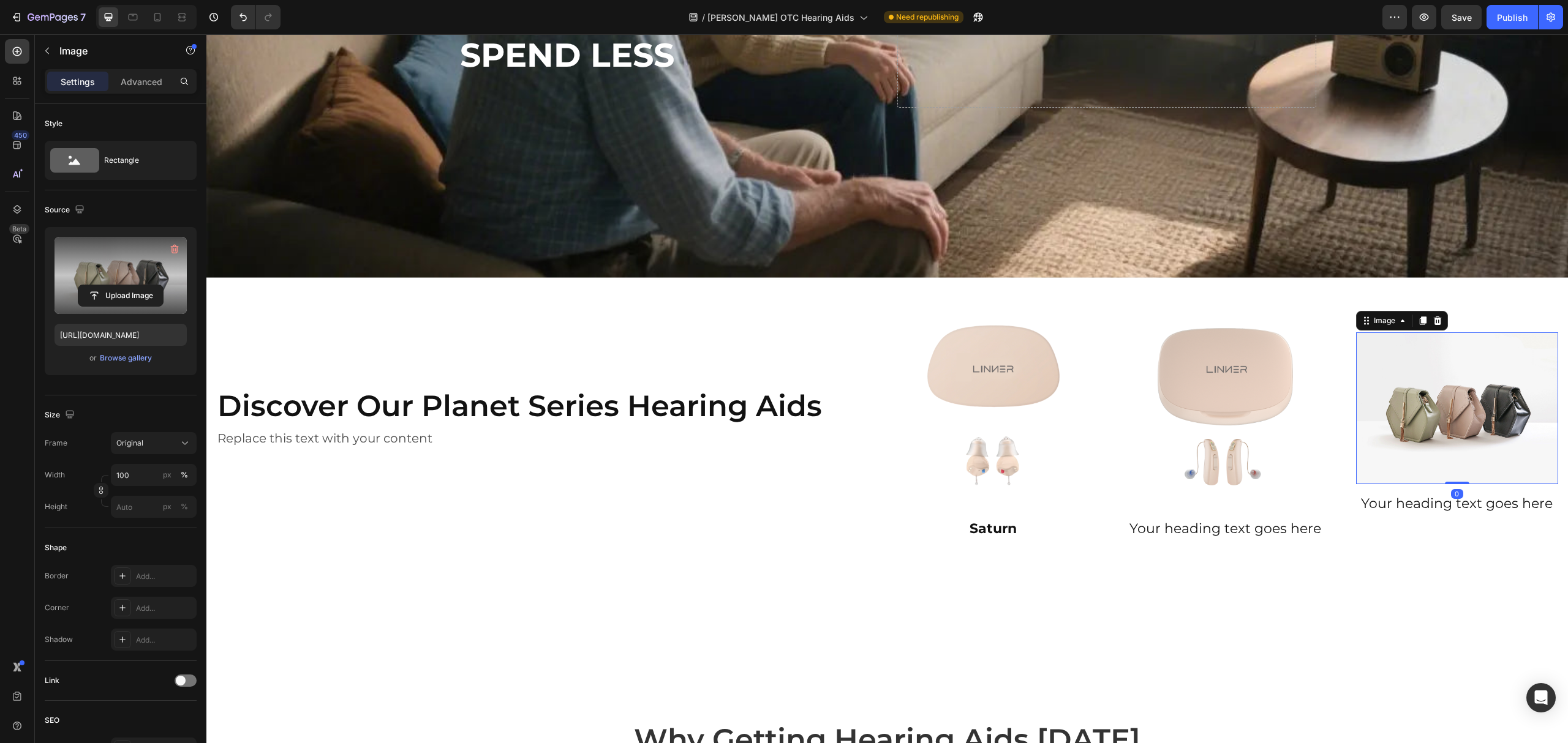
click at [104, 275] on label at bounding box center [121, 276] width 132 height 77
click at [104, 285] on input "file" at bounding box center [121, 295] width 85 height 21
type input "[URL][DOMAIN_NAME]"
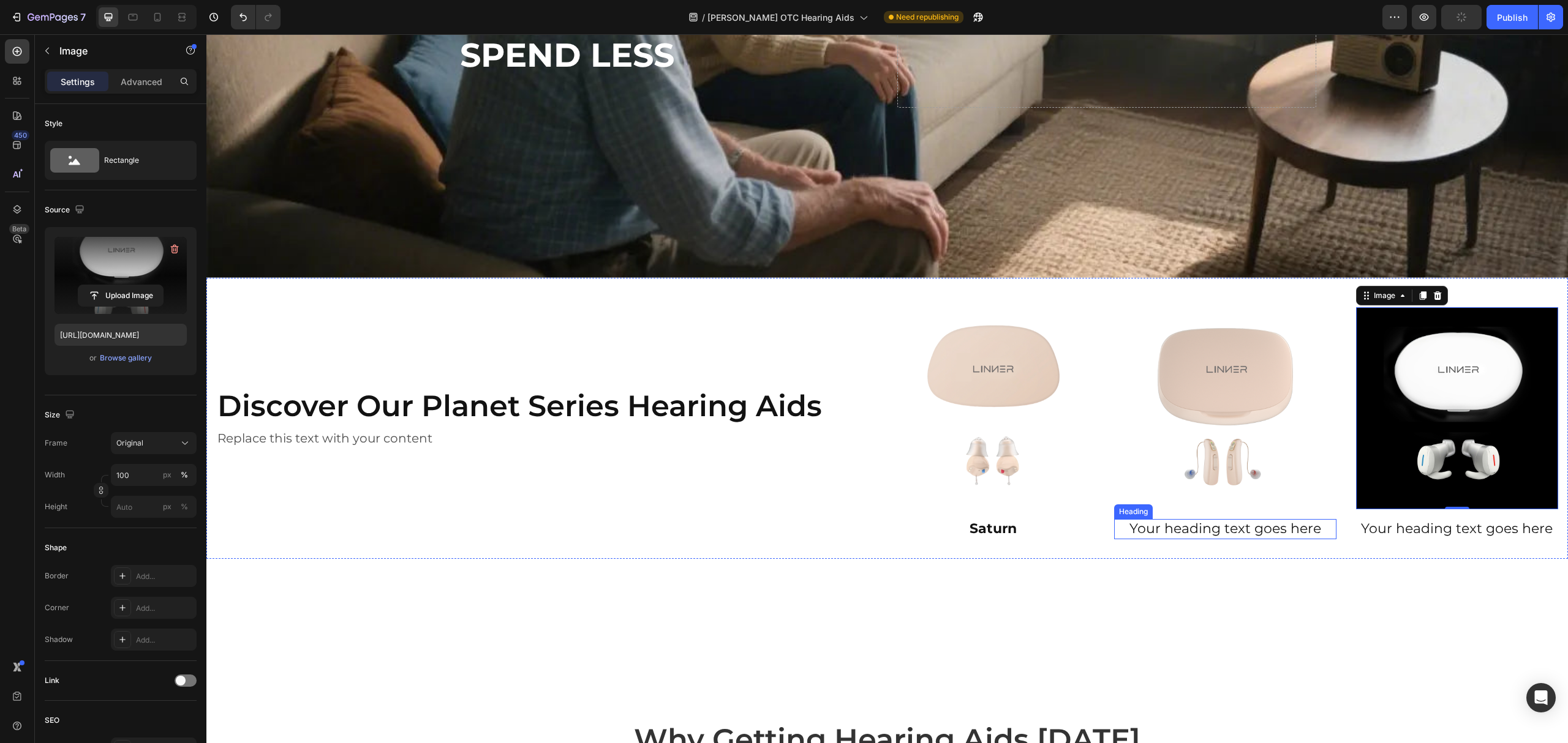
click at [1225, 523] on h2 "Your heading text goes here" at bounding box center [1225, 529] width 222 height 20
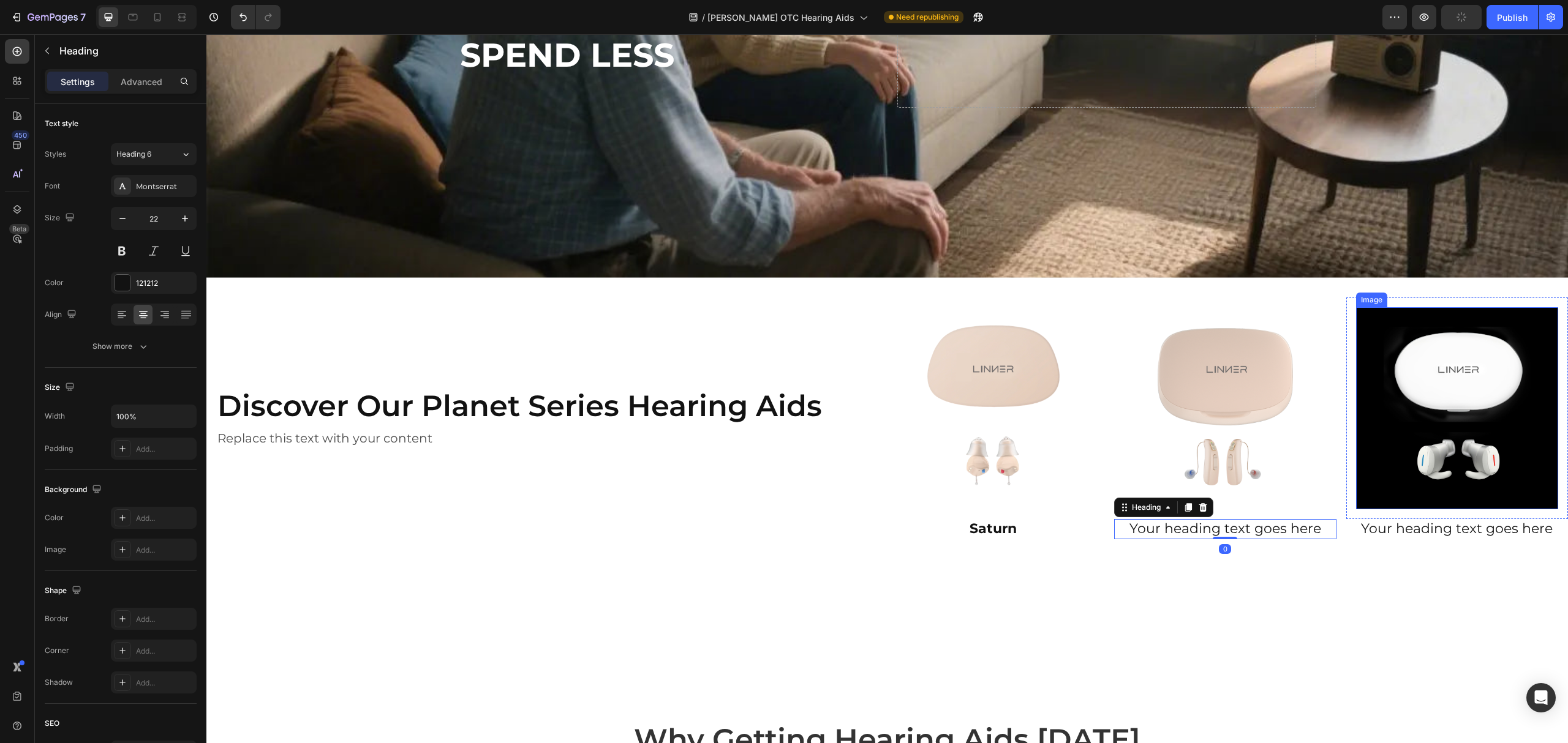
click at [1482, 474] on img at bounding box center [1457, 408] width 203 height 202
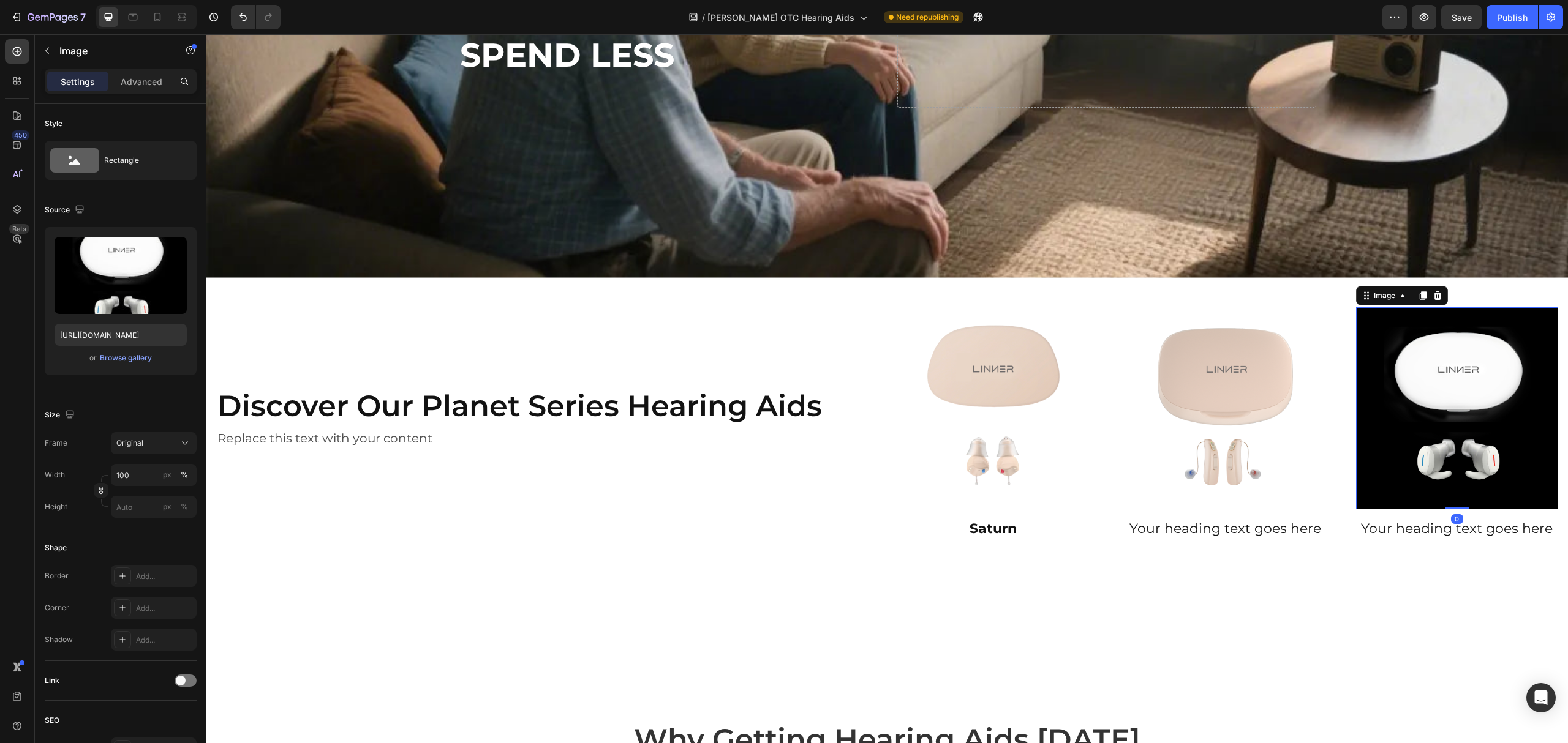
click at [1434, 291] on icon at bounding box center [1438, 295] width 8 height 9
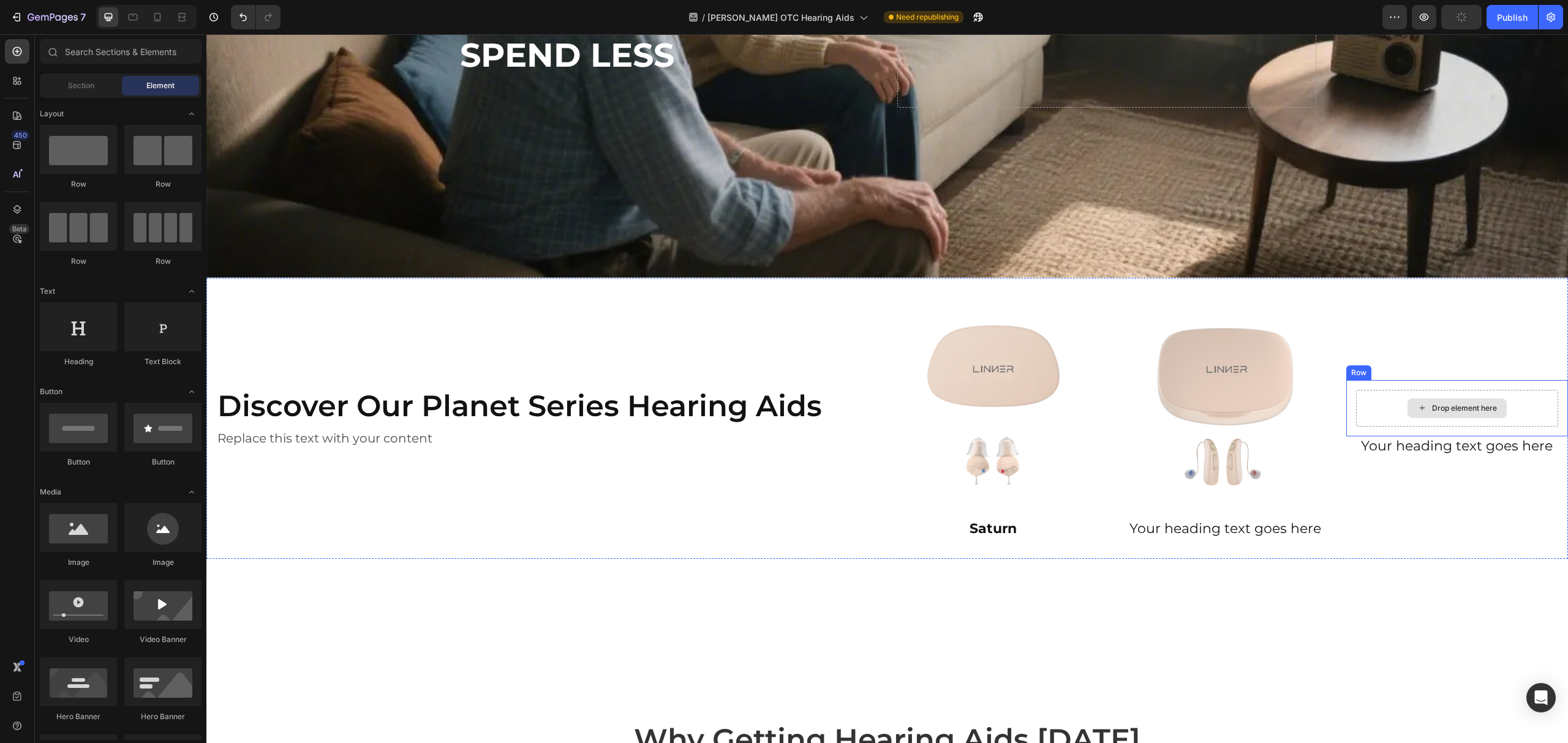
click at [1407, 398] on div "Drop element here" at bounding box center [1457, 408] width 99 height 20
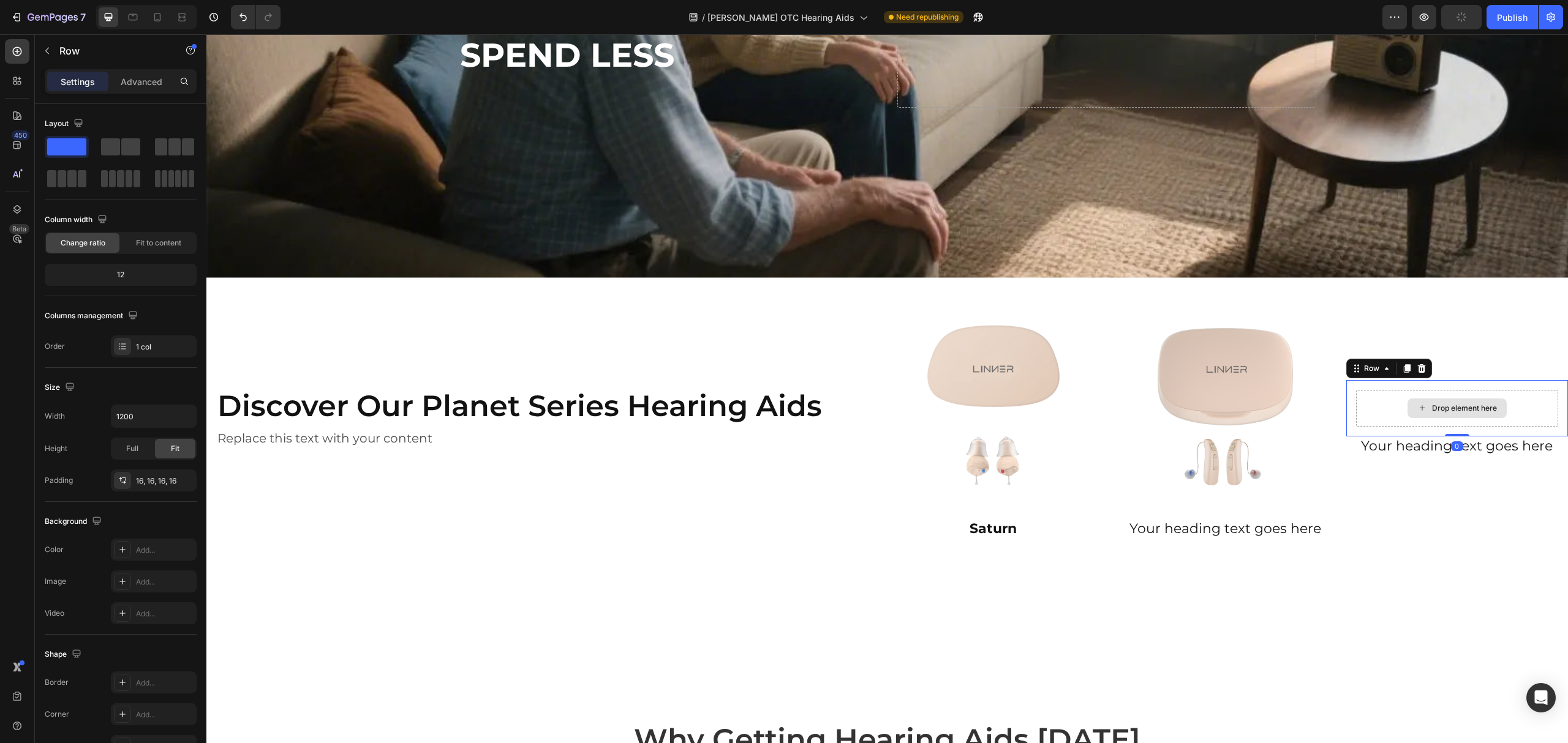
click at [1356, 390] on div "Drop element here" at bounding box center [1457, 408] width 203 height 37
click at [61, 47] on p "Row" at bounding box center [111, 50] width 104 height 14
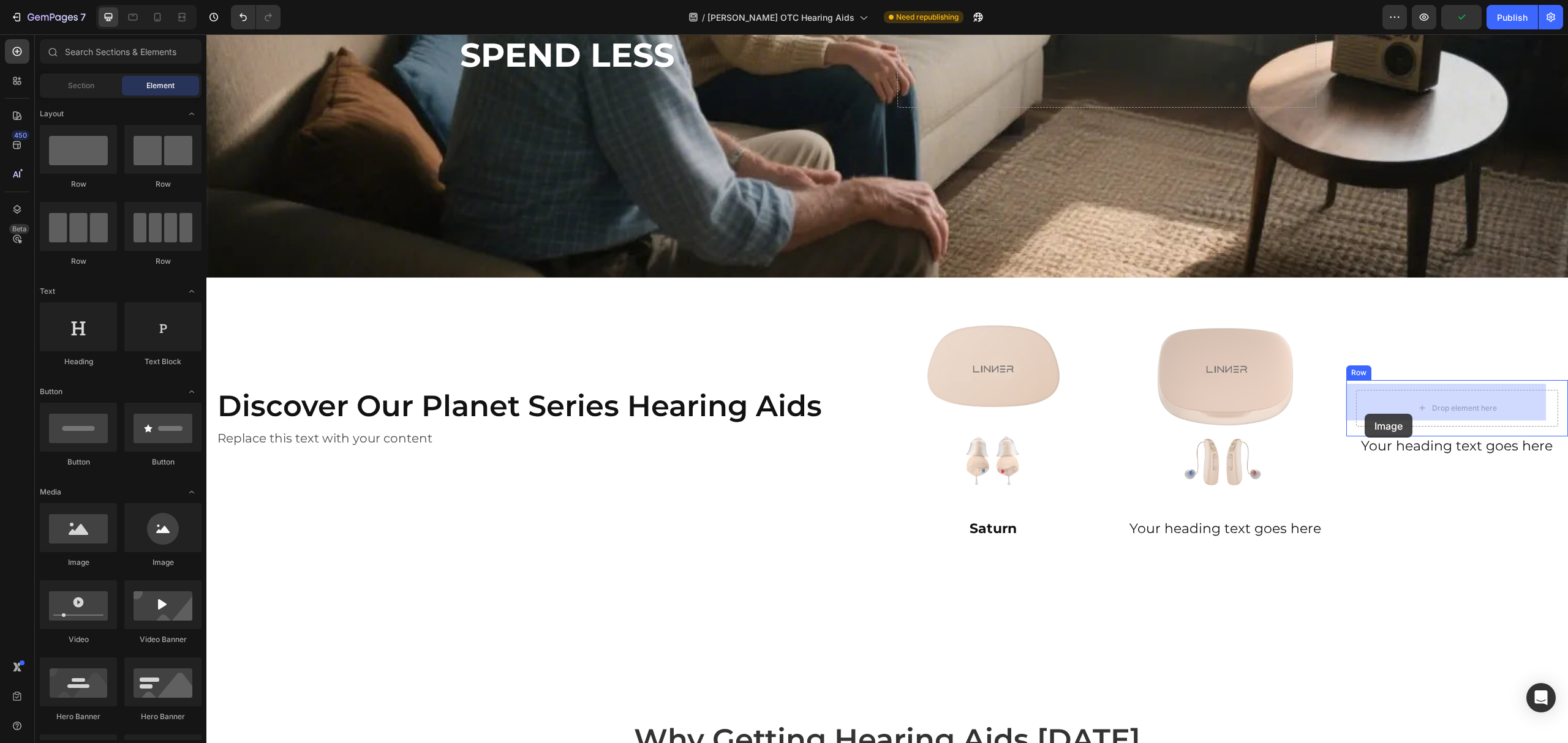
drag, startPoint x: 295, startPoint y: 571, endPoint x: 1365, endPoint y: 414, distance: 1081.5
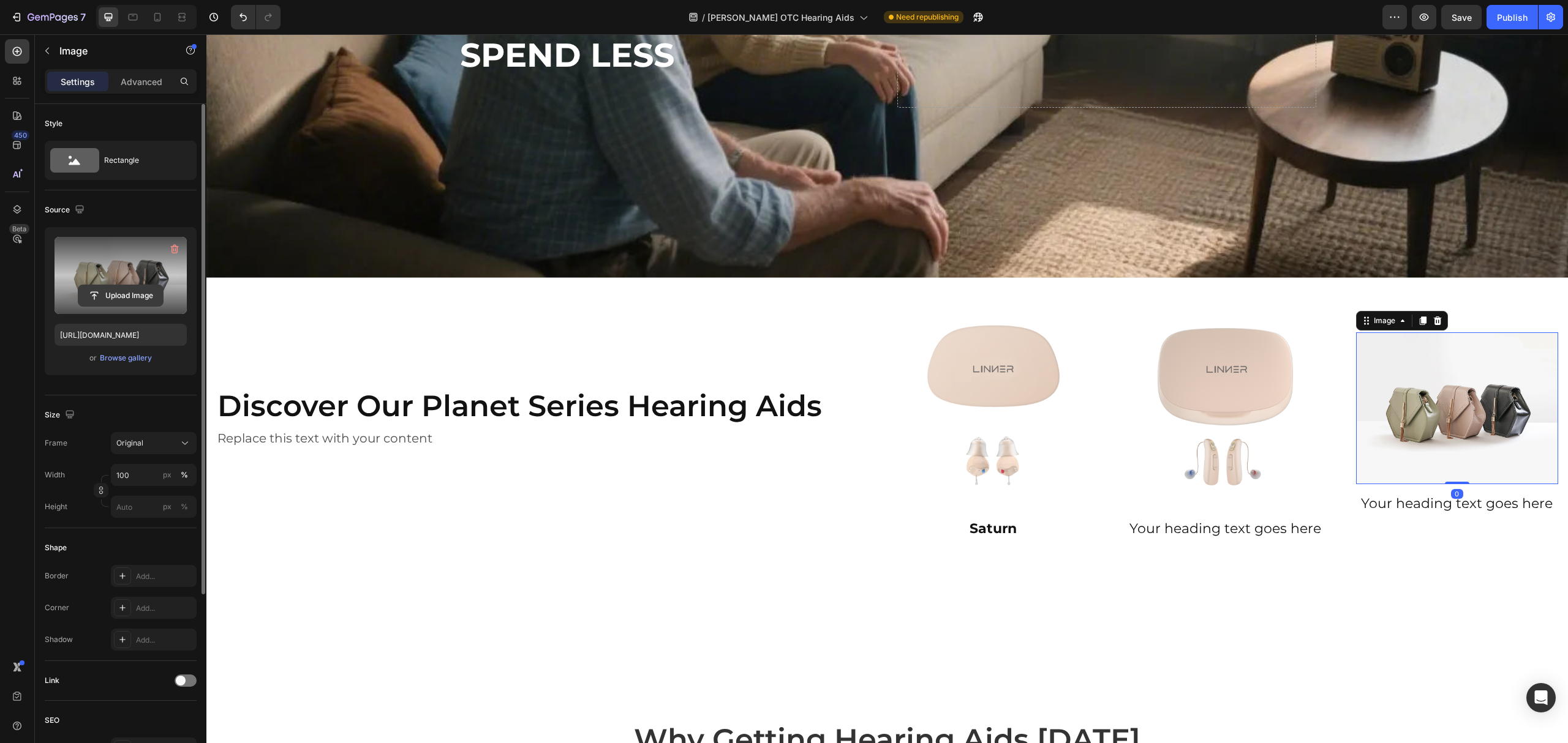
click at [116, 296] on input "file" at bounding box center [121, 295] width 85 height 21
click at [137, 297] on input "file" at bounding box center [121, 295] width 85 height 21
type input "[URL][DOMAIN_NAME]"
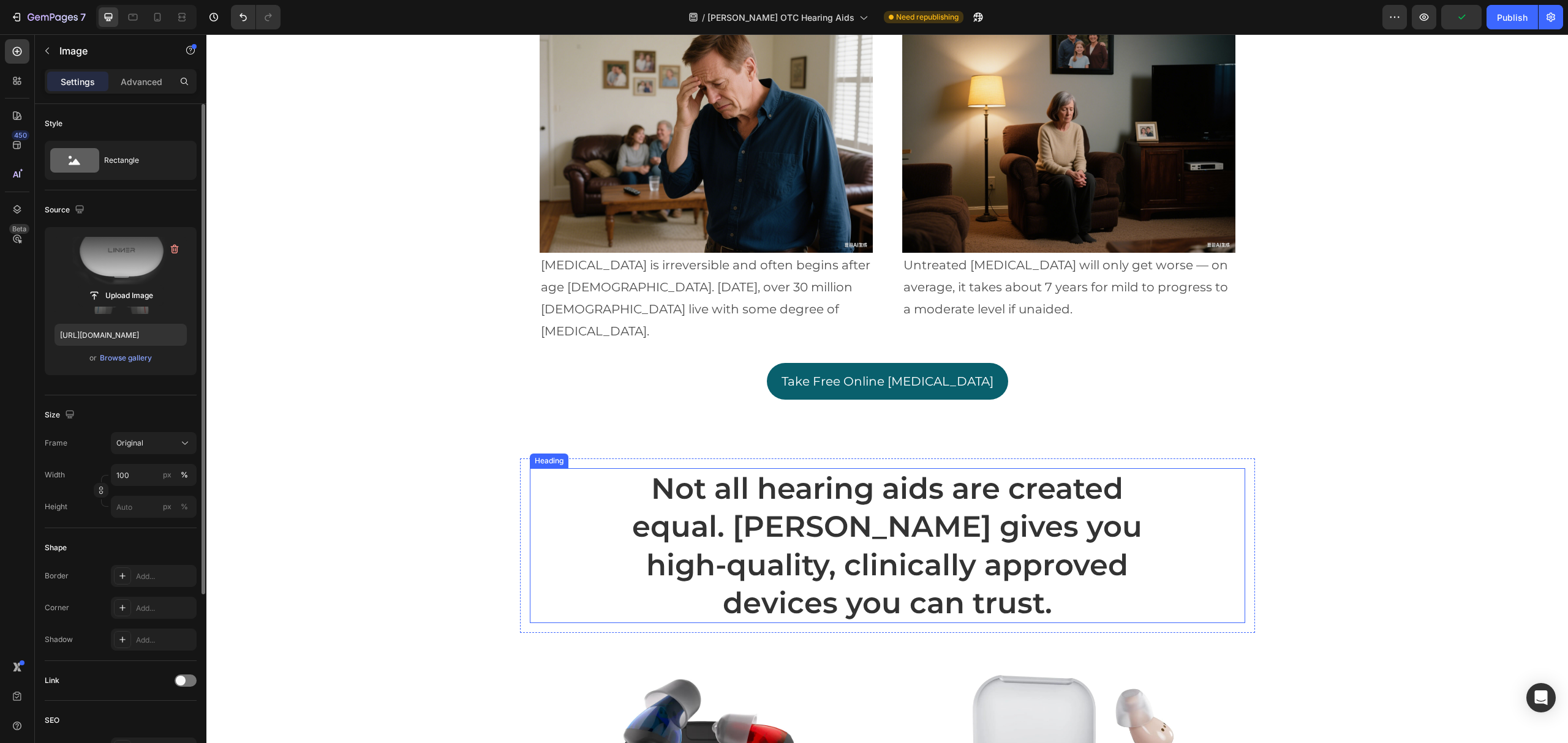
scroll to position [1225, 0]
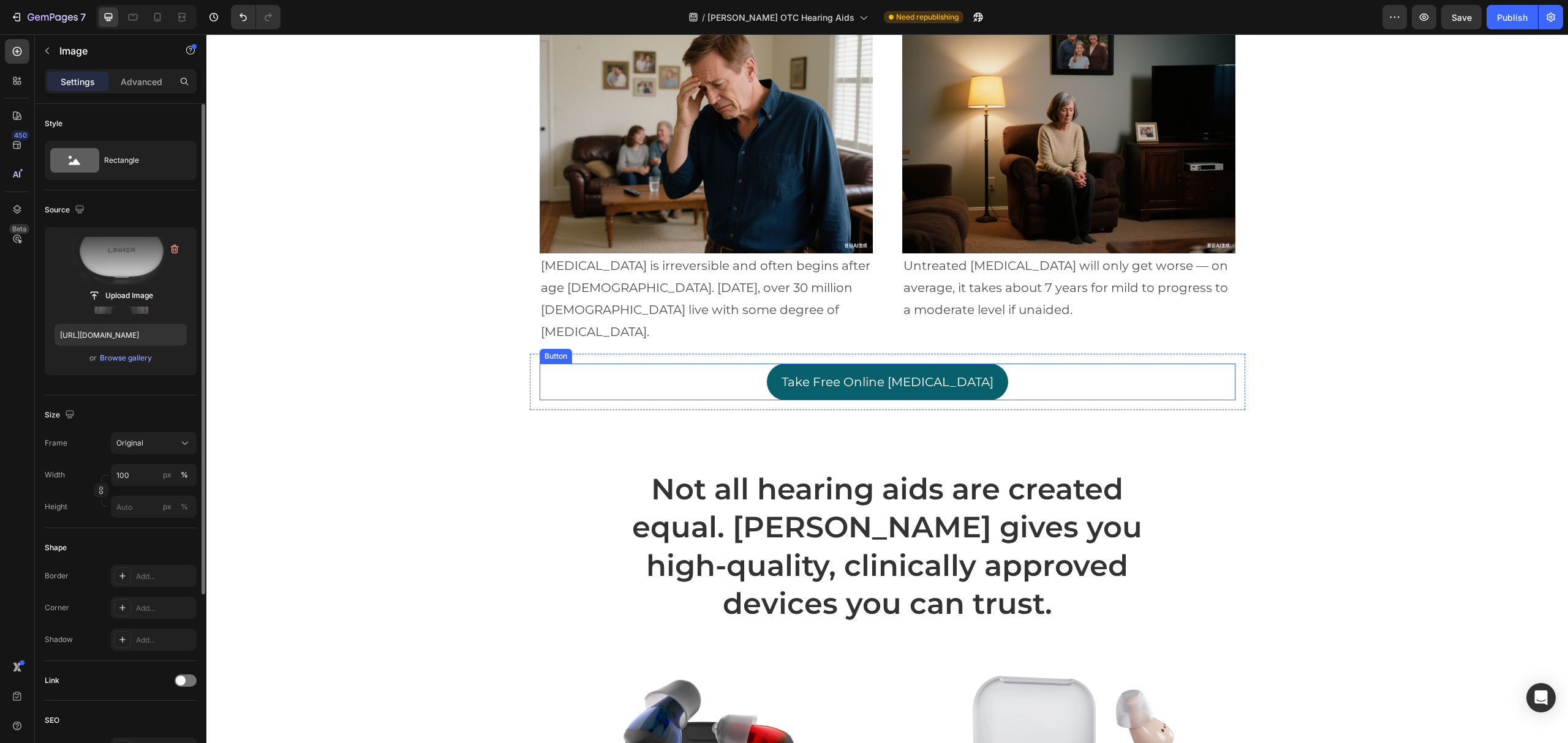
click at [884, 364] on button "Take Free Online [MEDICAL_DATA]" at bounding box center [888, 382] width 241 height 37
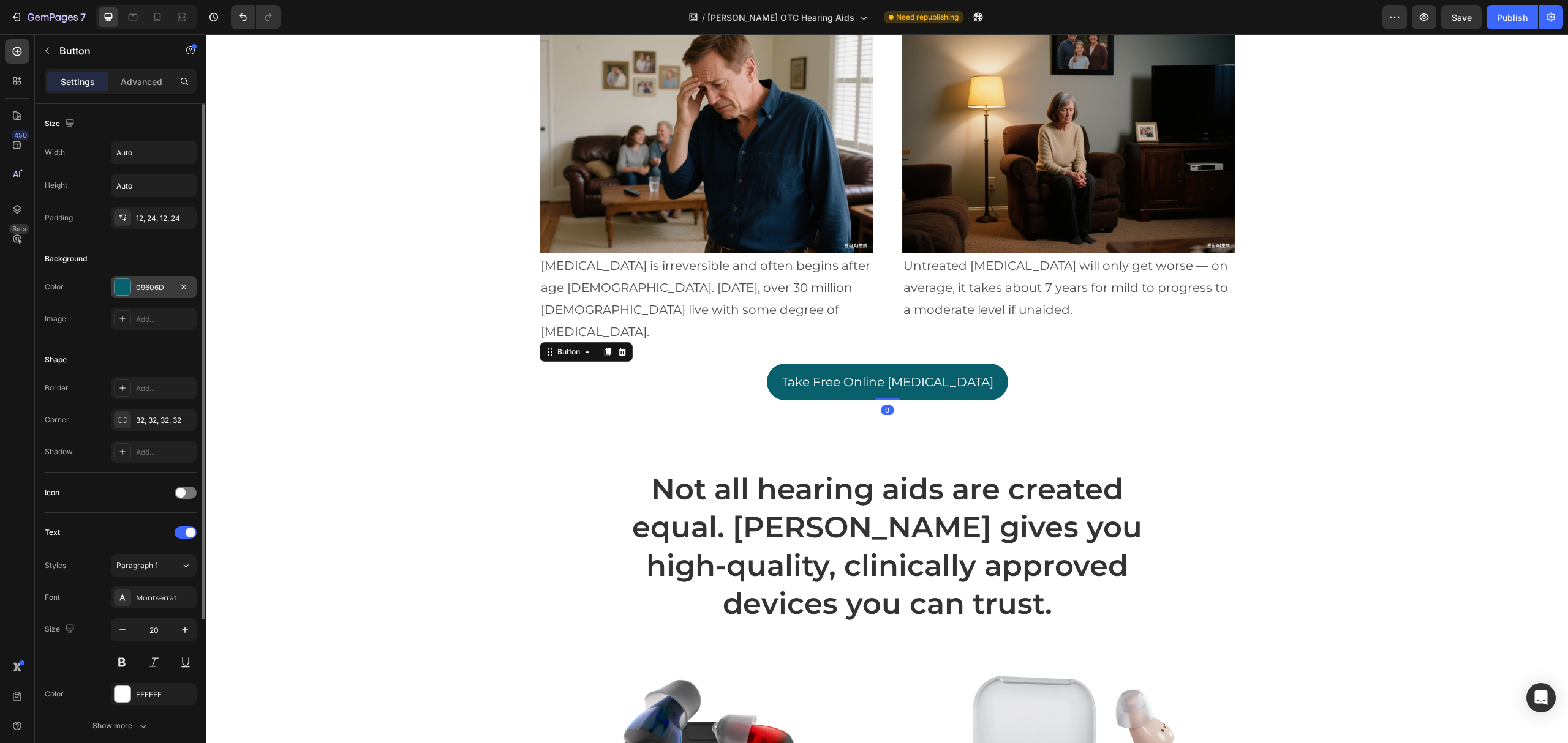
click at [148, 292] on div "09606D" at bounding box center [153, 288] width 35 height 11
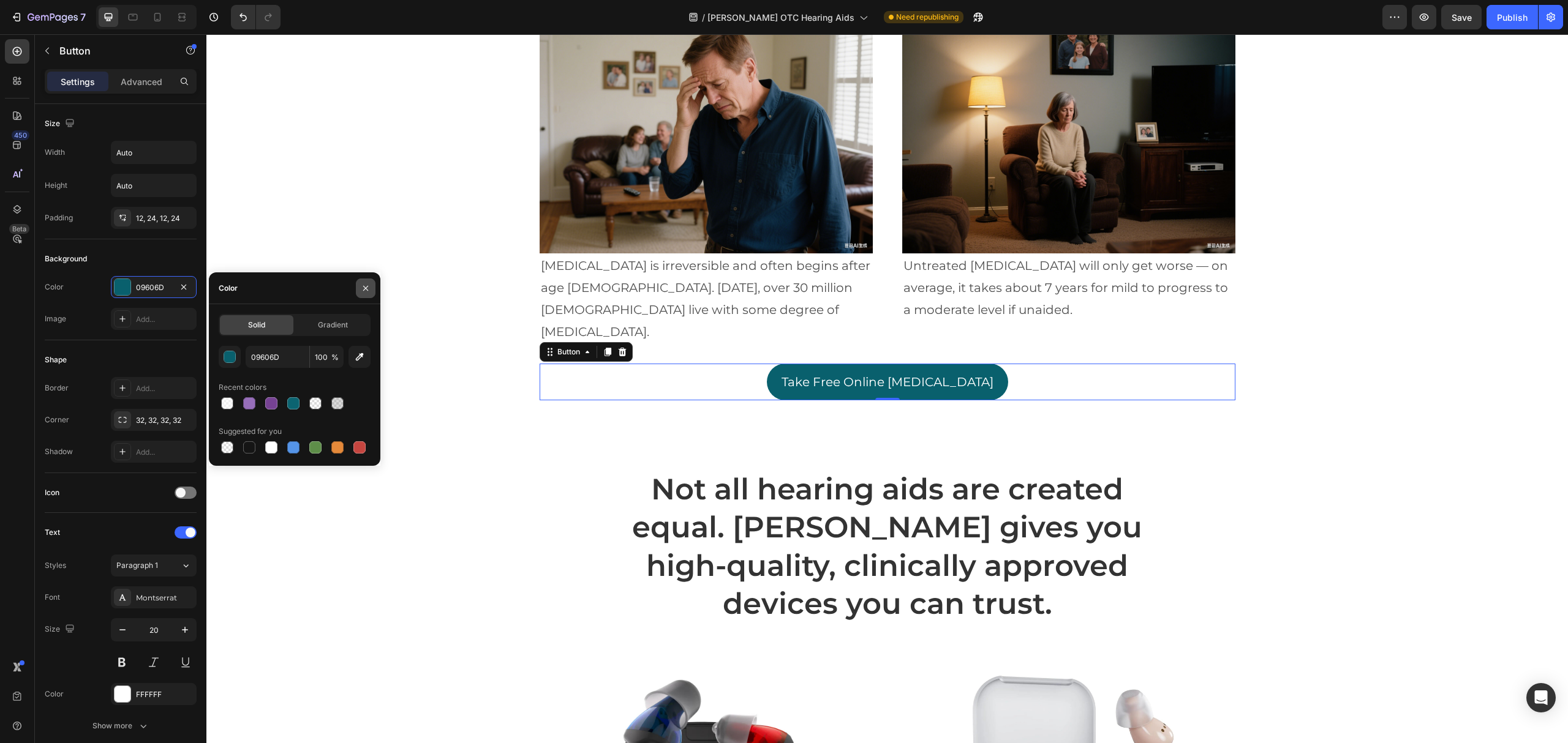
click at [366, 294] on button "button" at bounding box center [366, 288] width 20 height 20
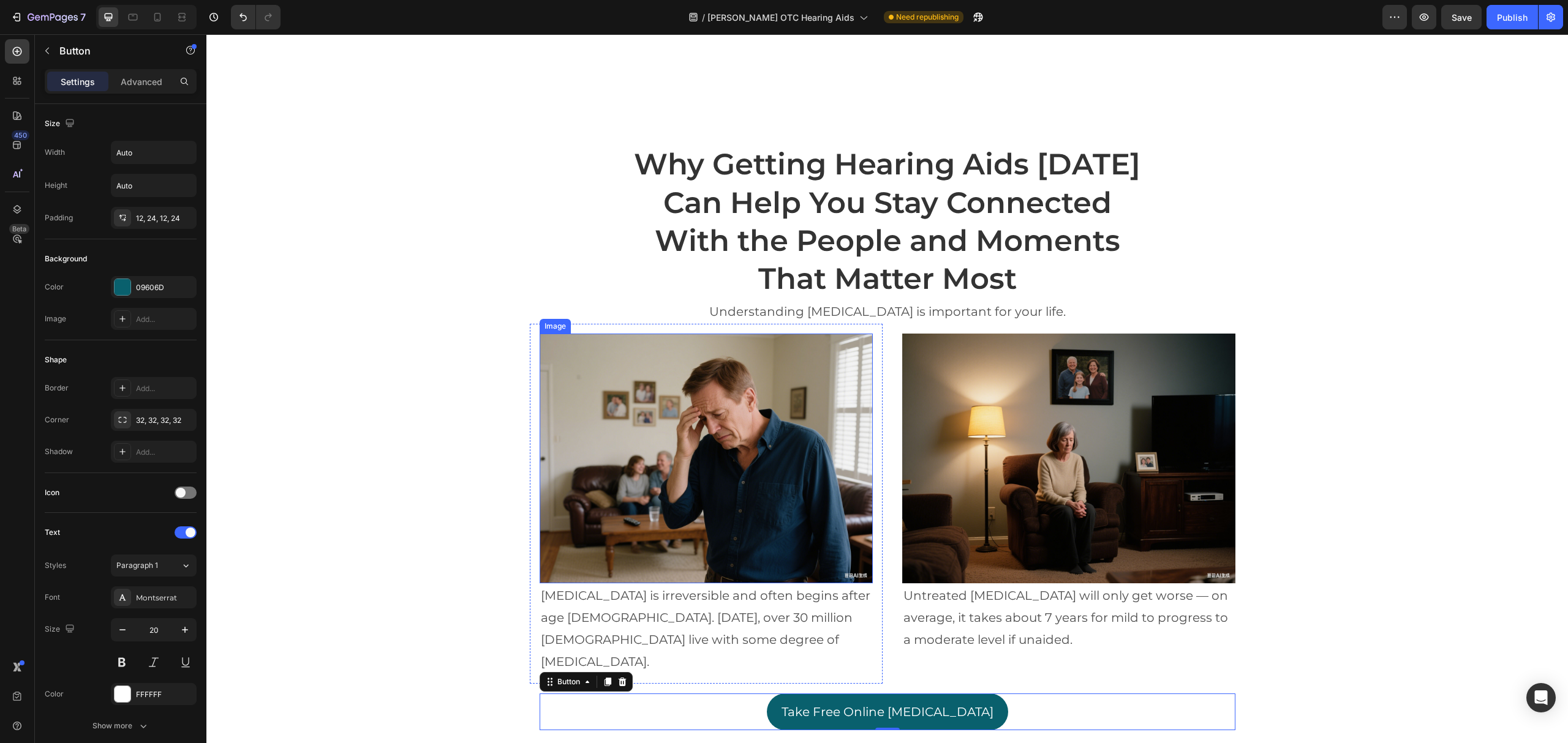
scroll to position [1061, 0]
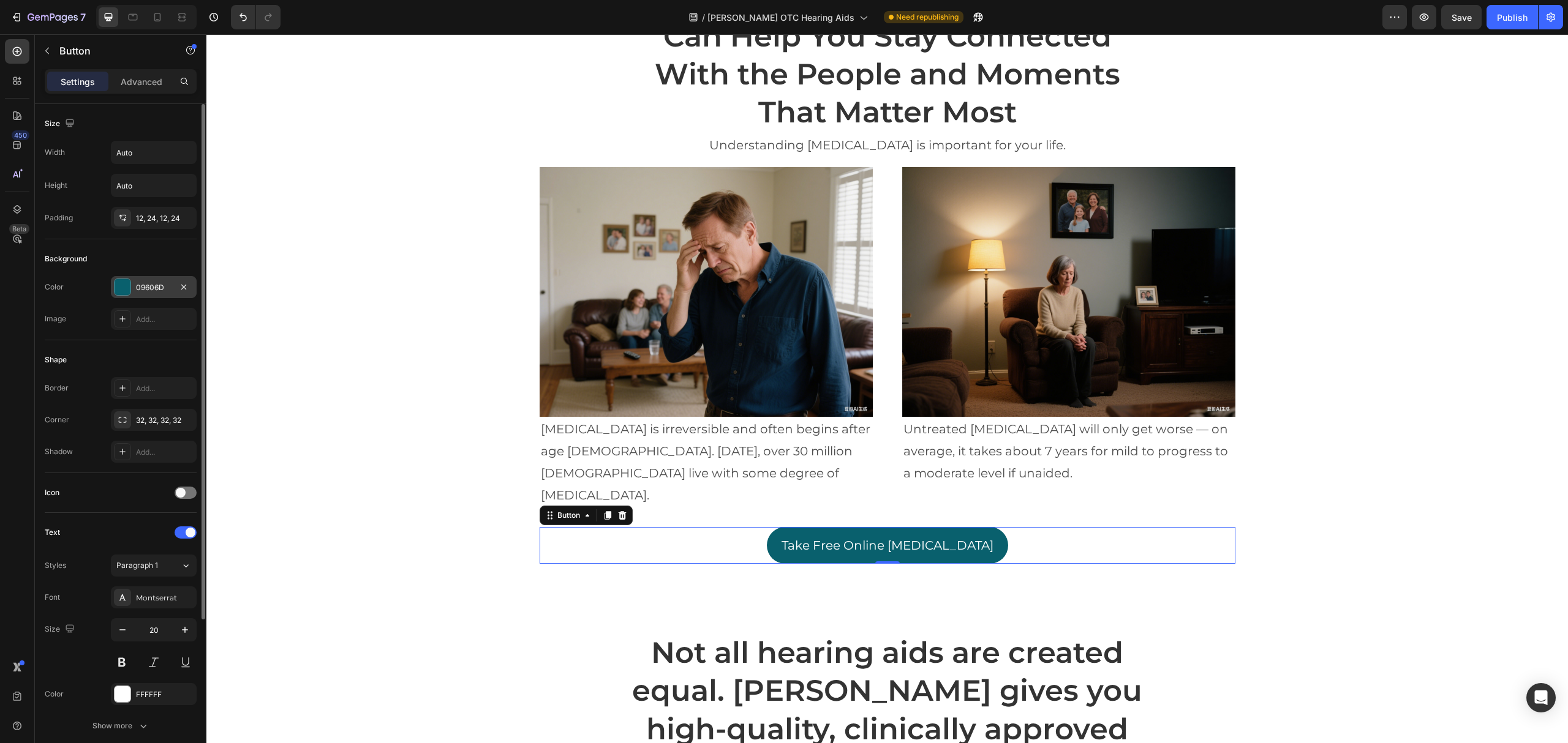
click at [153, 288] on div "09606D" at bounding box center [153, 288] width 35 height 11
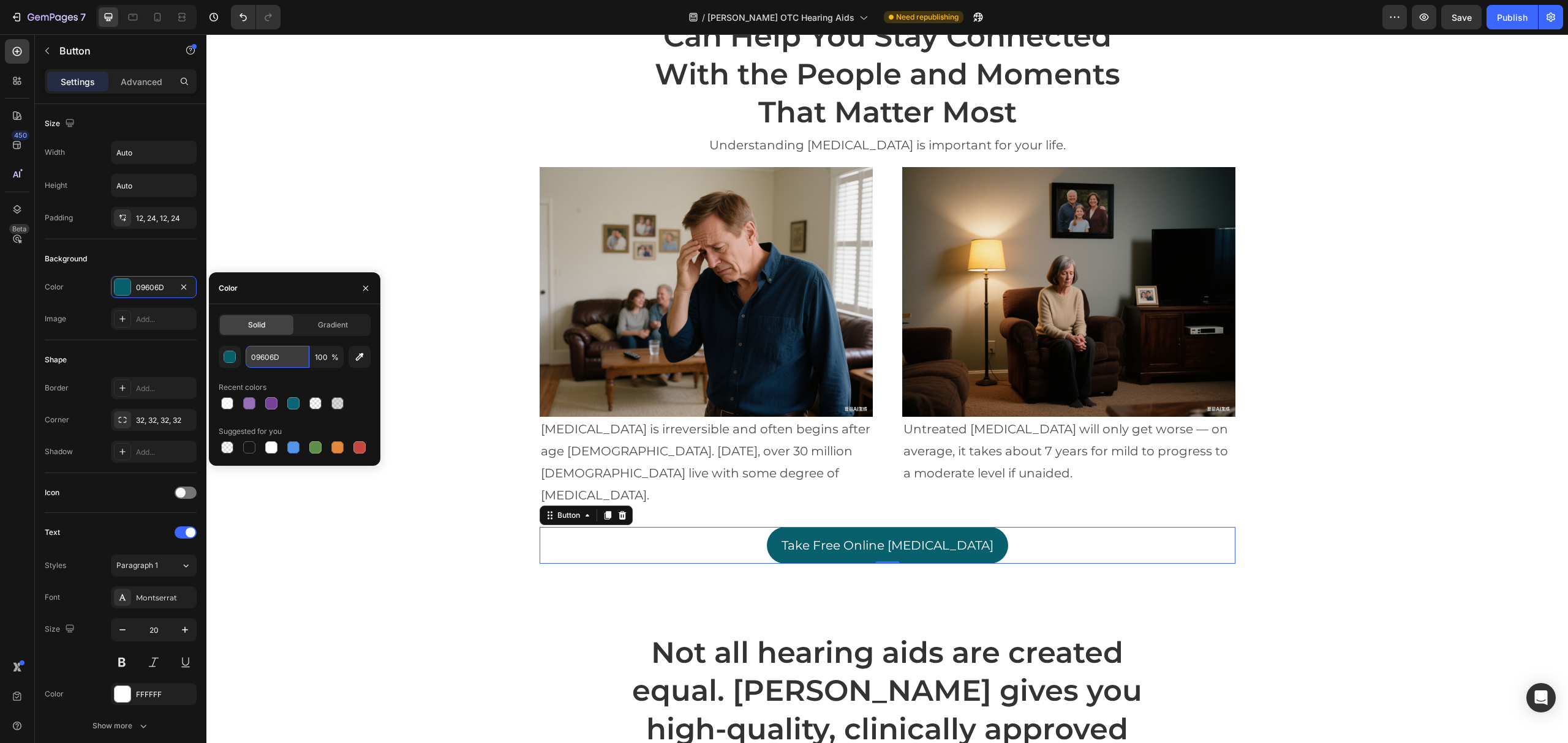
click at [267, 355] on input "09606D" at bounding box center [277, 357] width 64 height 22
click at [388, 195] on div "Why Getting Hearing Aids [DATE] Can Help You Stay Connected With the People and…" at bounding box center [887, 275] width 1362 height 616
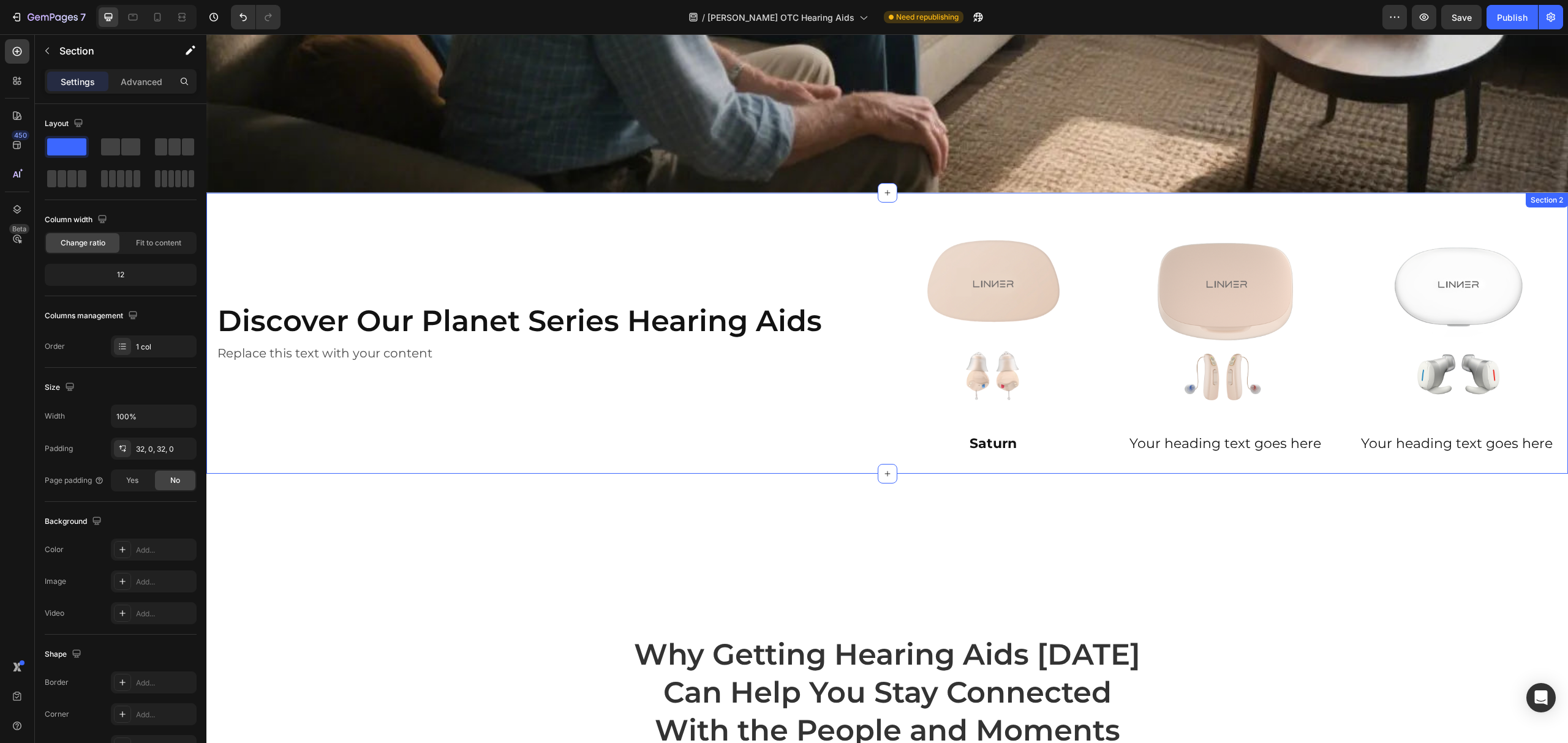
scroll to position [408, 0]
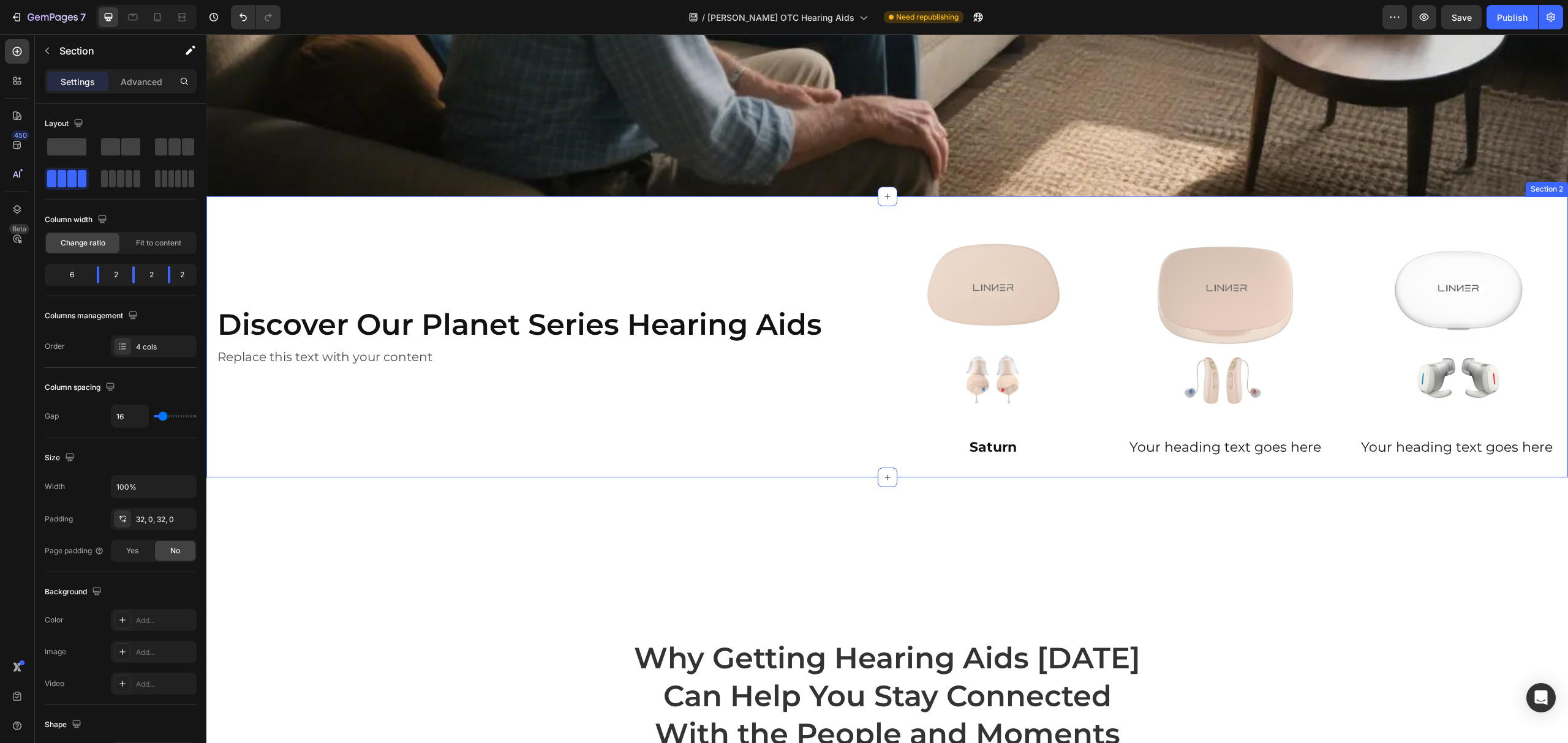
click at [643, 240] on div "Discover Our Planet Series Hearing Aids Heading Replace this text with your con…" at bounding box center [539, 337] width 667 height 242
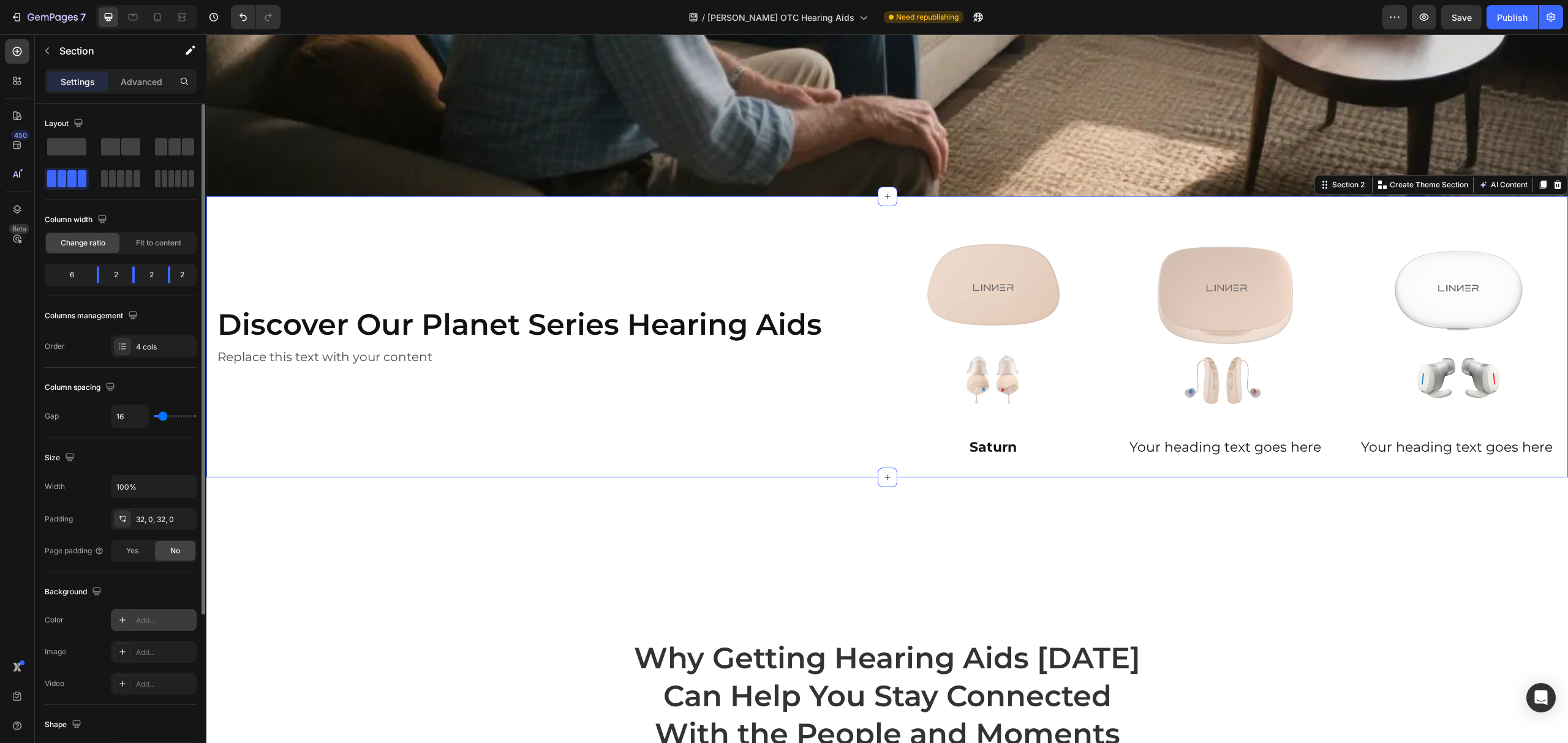
click at [147, 620] on div "Add..." at bounding box center [165, 620] width 58 height 11
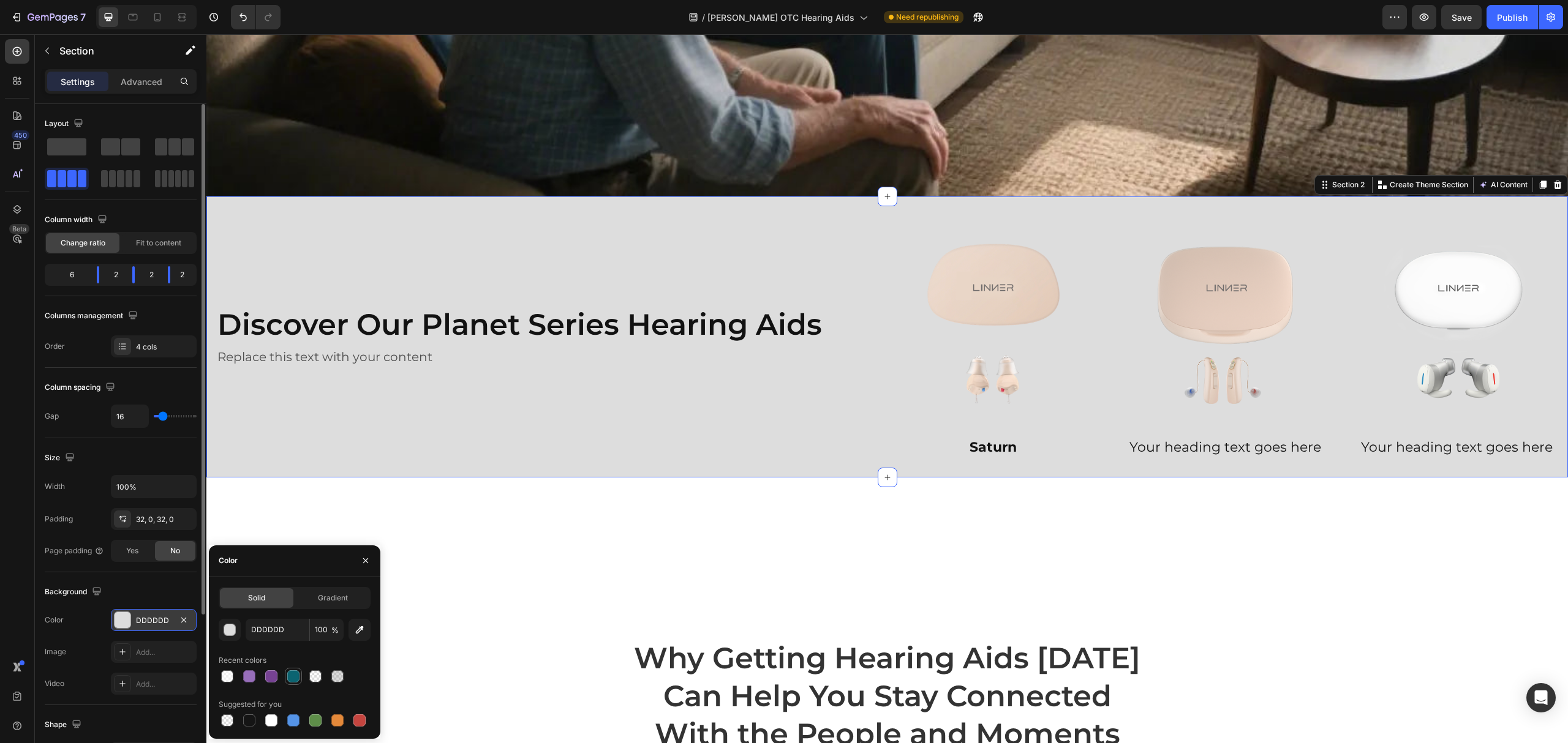
click at [294, 675] on div at bounding box center [293, 676] width 12 height 12
type input "0C6471"
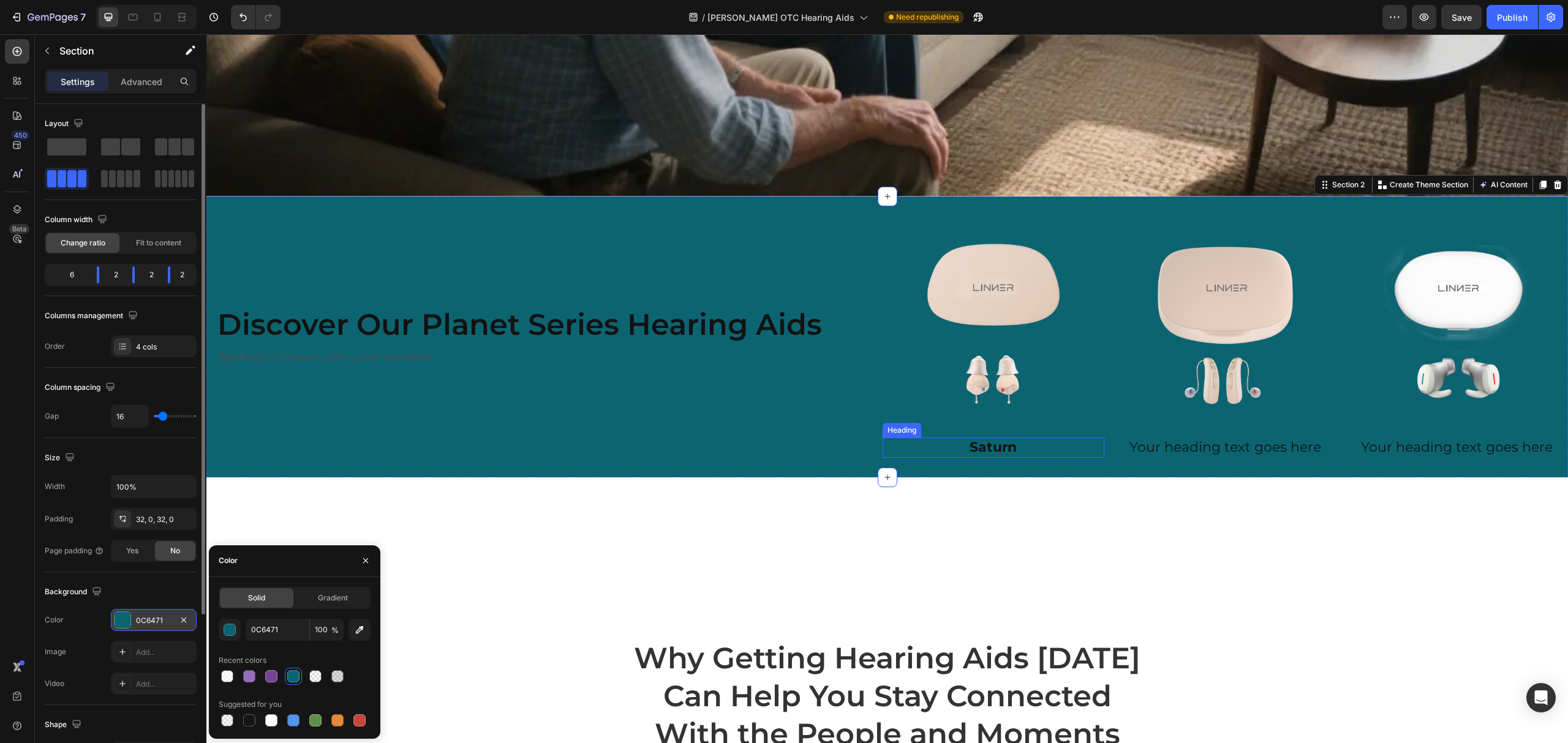
click at [1007, 444] on h2 "Saturn" at bounding box center [994, 448] width 222 height 20
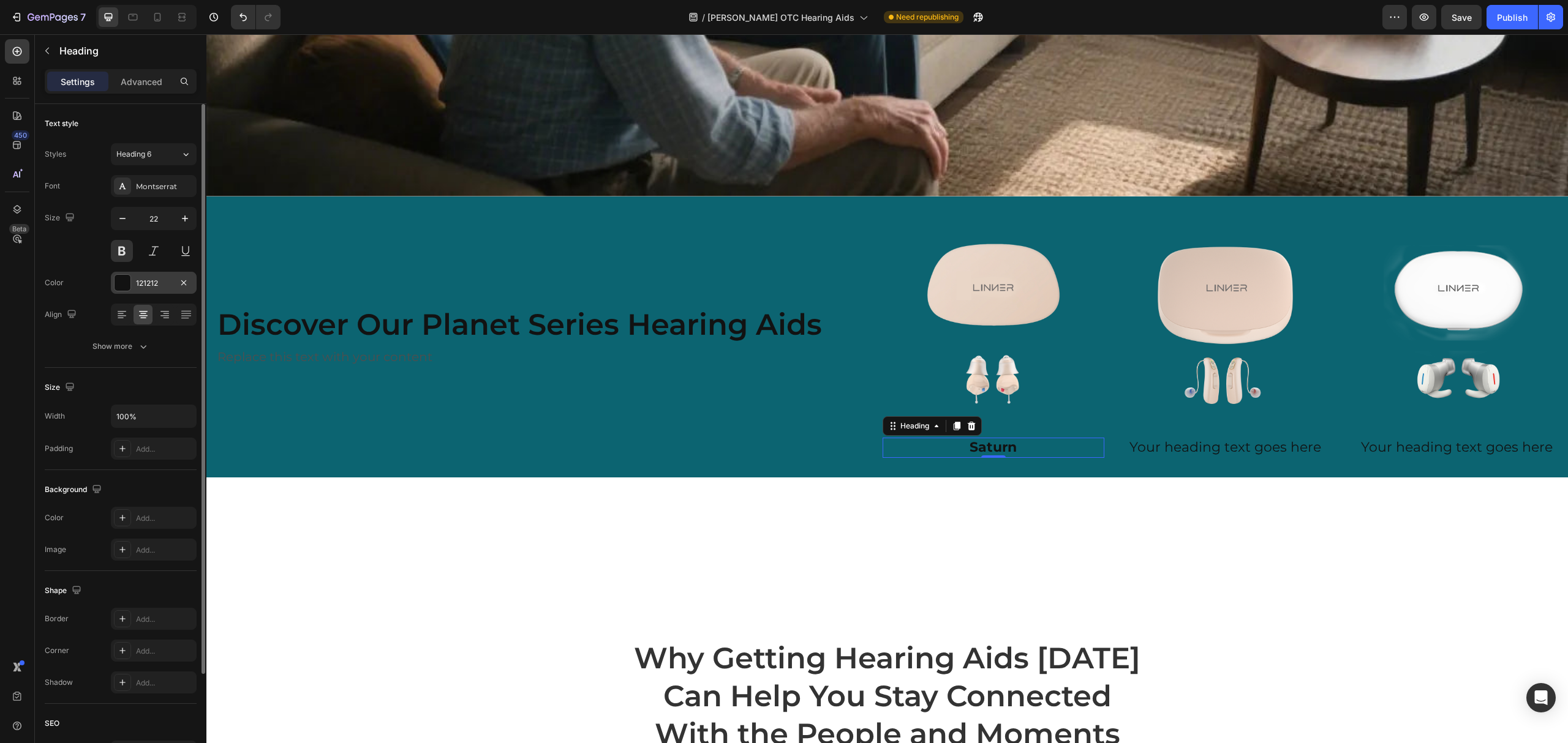
click at [123, 280] on div at bounding box center [123, 283] width 16 height 16
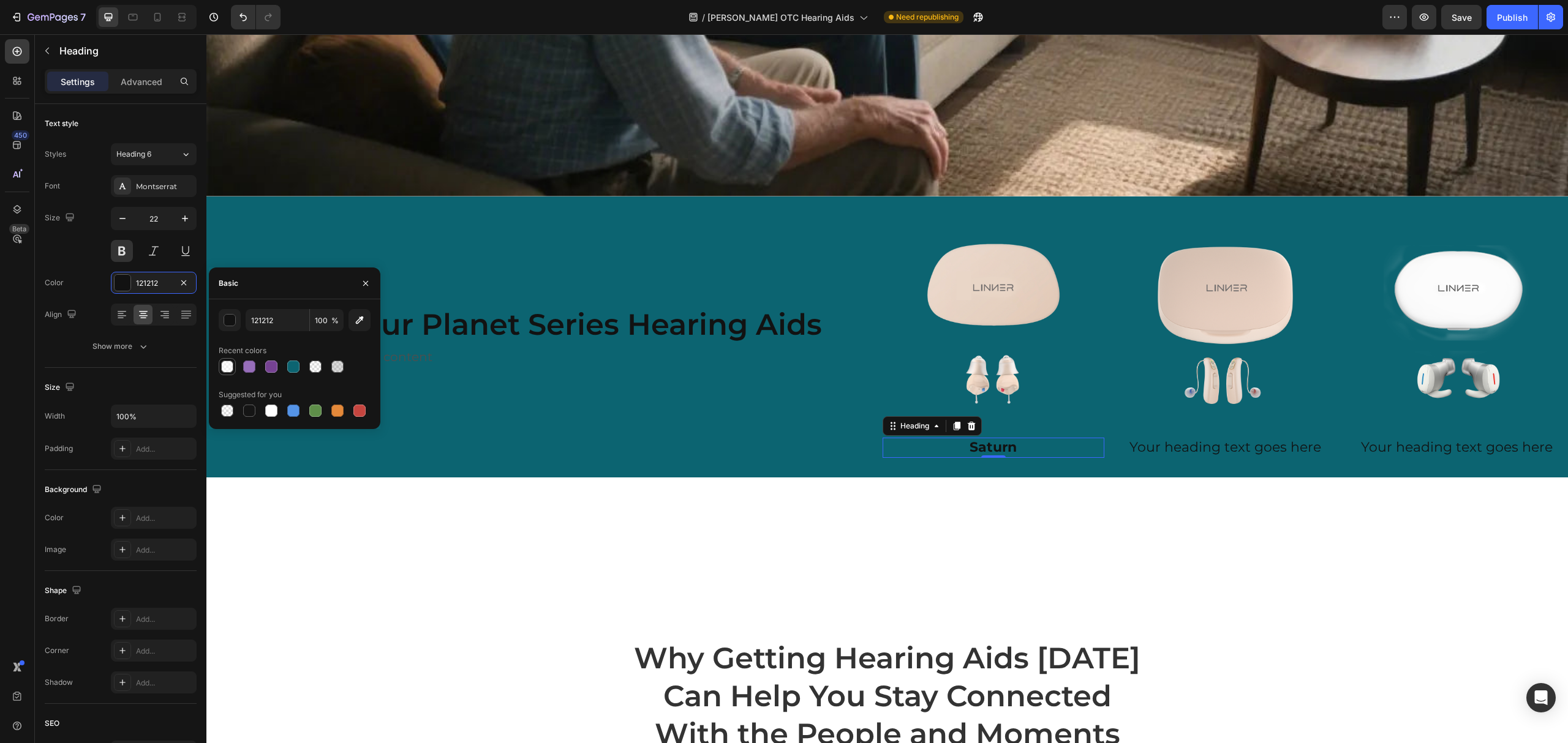
click at [221, 366] on div at bounding box center [227, 366] width 12 height 12
type input "FFFFFF"
click at [324, 319] on input "60" at bounding box center [326, 320] width 33 height 22
type input "100"
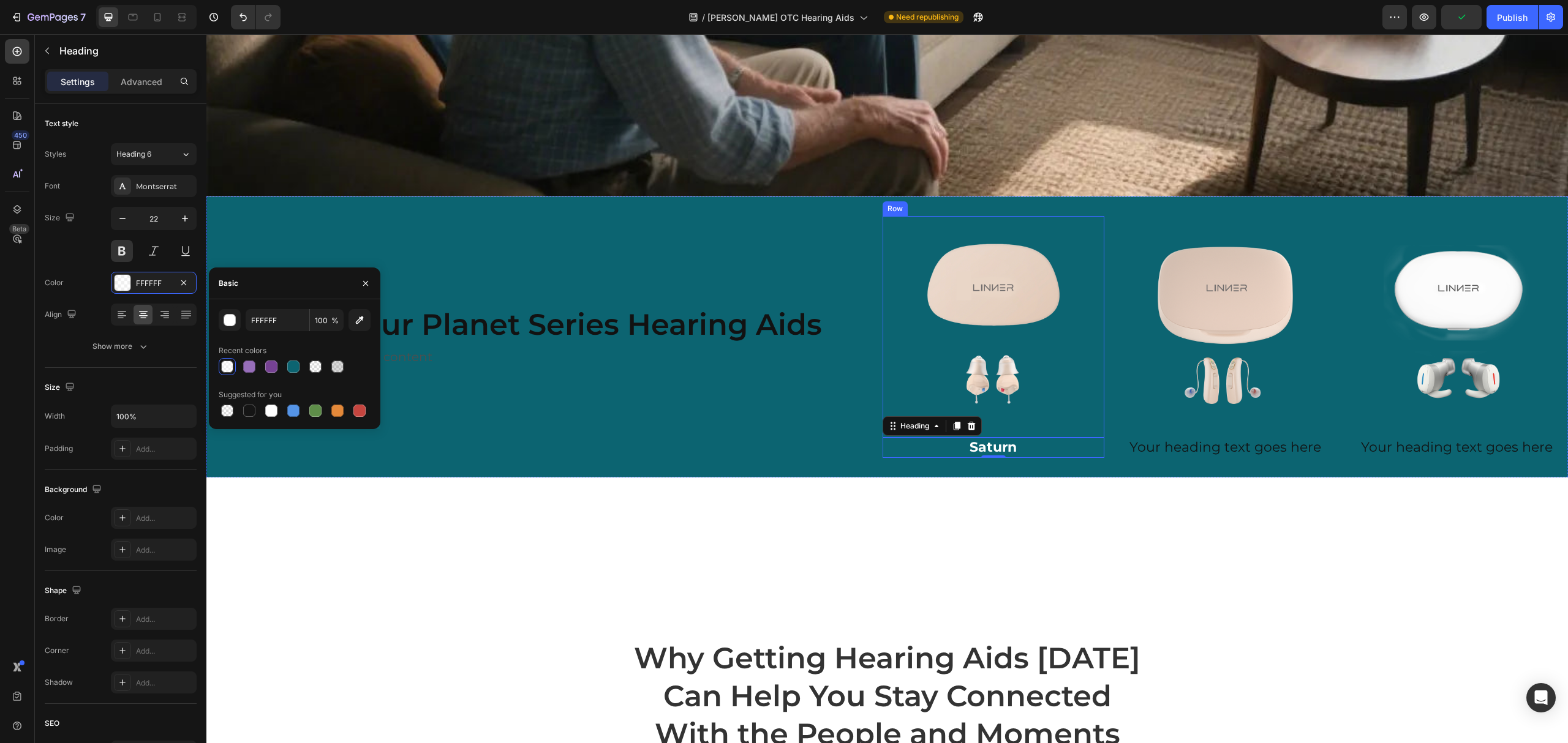
click at [1205, 464] on div "Discover Our Planet Series Hearing Aids Heading Replace this text with your con…" at bounding box center [887, 337] width 1362 height 281
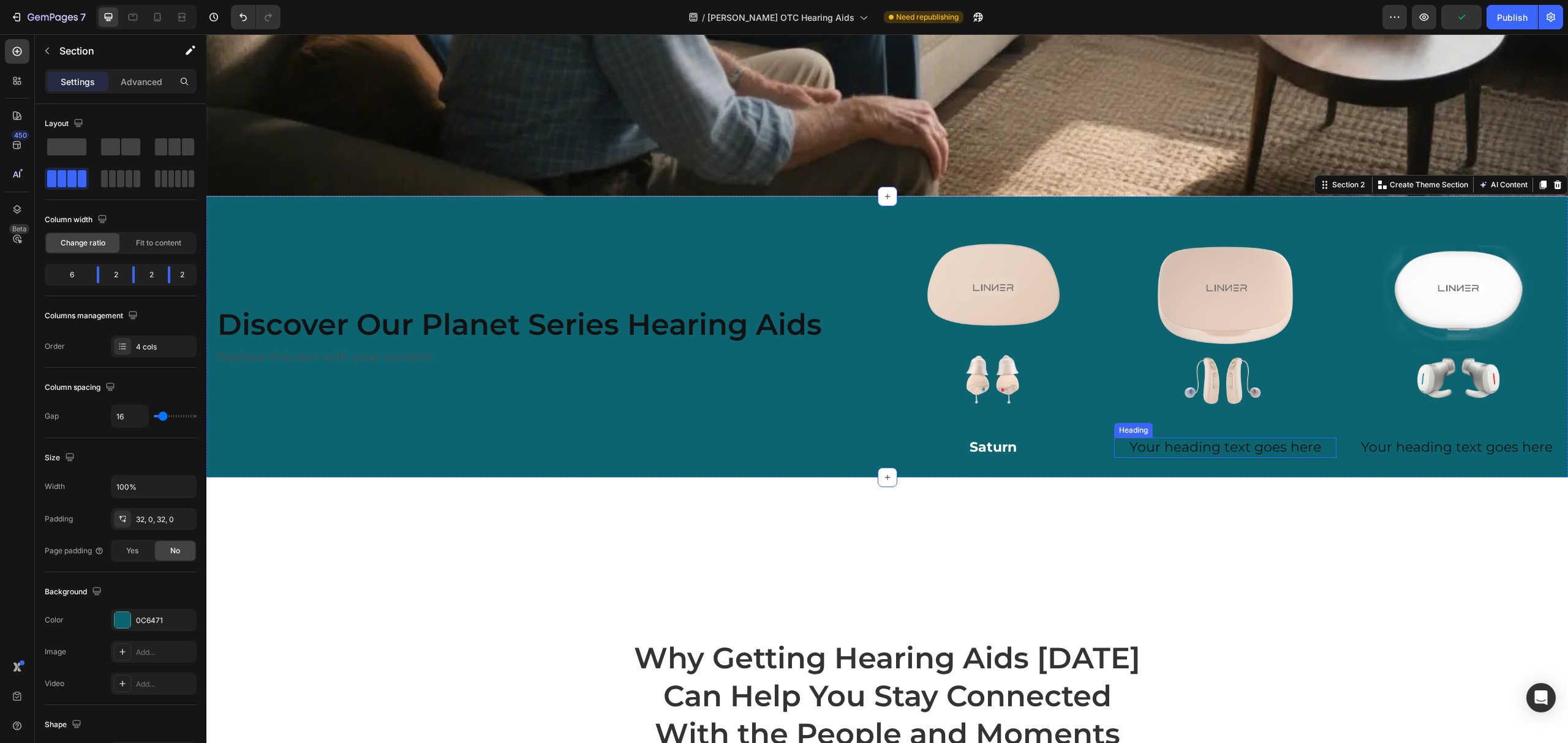
click at [1217, 447] on div "Your heading text goes here Heading" at bounding box center [1225, 448] width 222 height 20
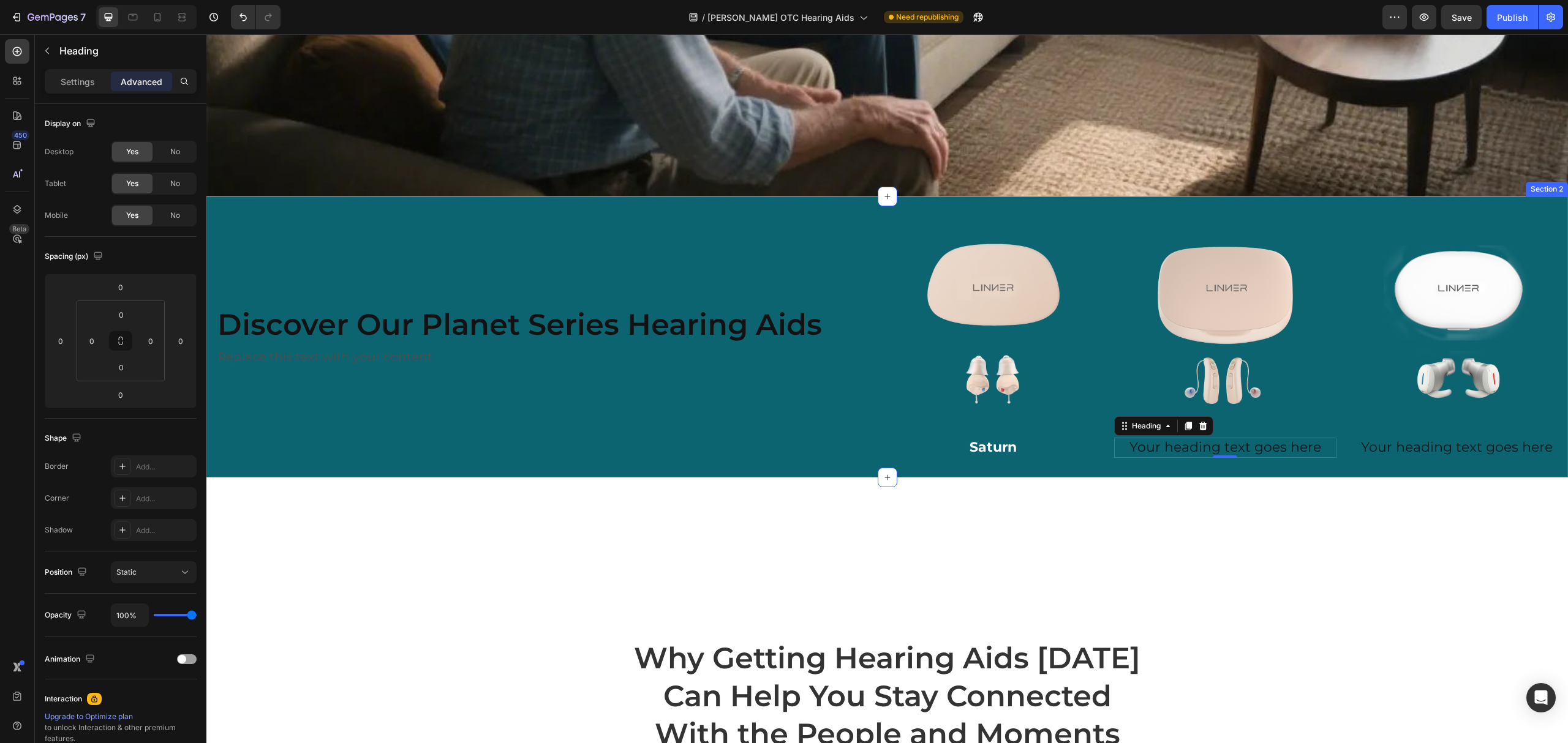
click at [1204, 426] on div "Heading" at bounding box center [1164, 426] width 99 height 20
click at [1192, 438] on h2 "Your heading text goes here" at bounding box center [1225, 448] width 222 height 20
click at [1192, 439] on p "Your heading text goes here" at bounding box center [1225, 448] width 220 height 18
click at [1192, 439] on p "Mercury" at bounding box center [1225, 448] width 220 height 18
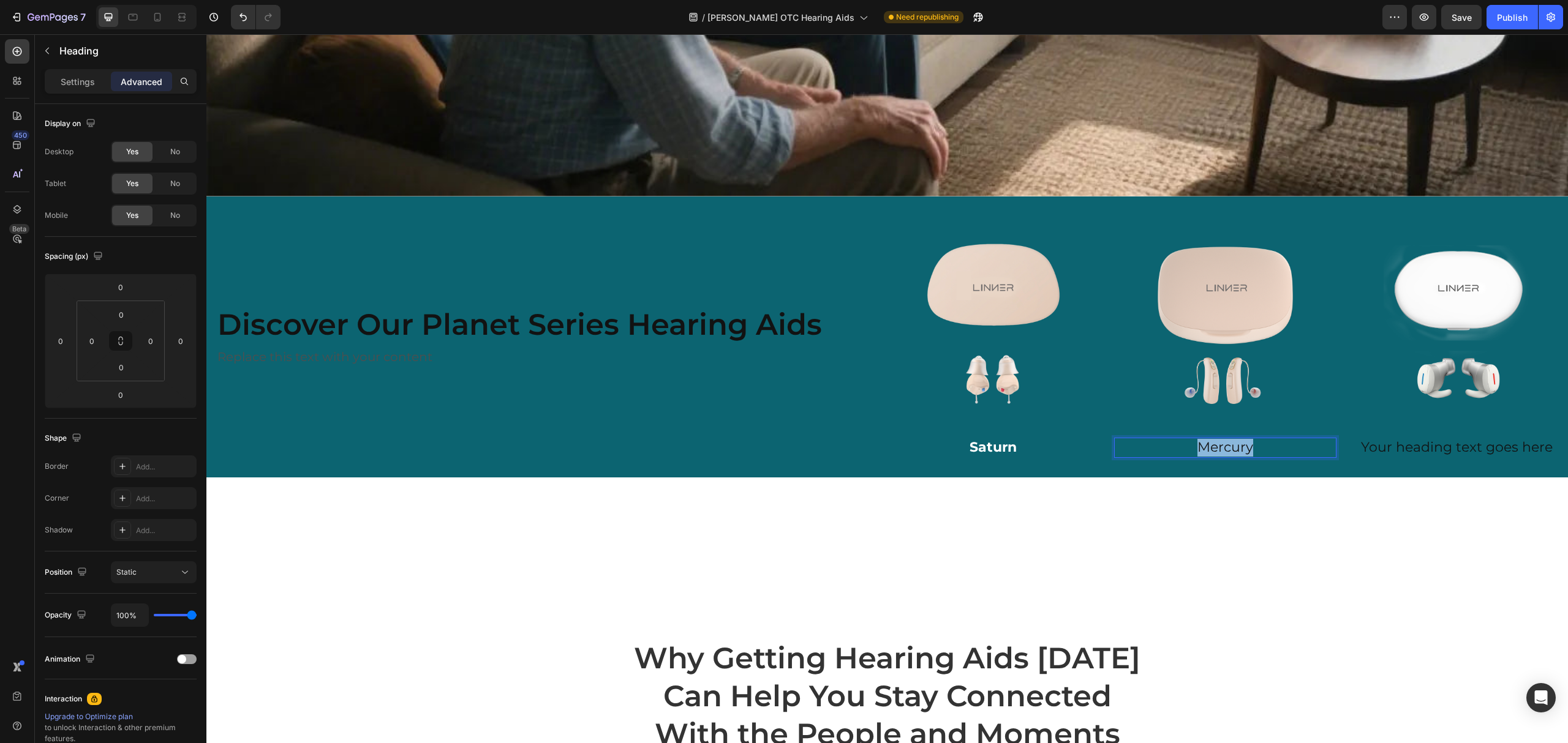
click at [1192, 439] on p "Mercury" at bounding box center [1225, 448] width 220 height 18
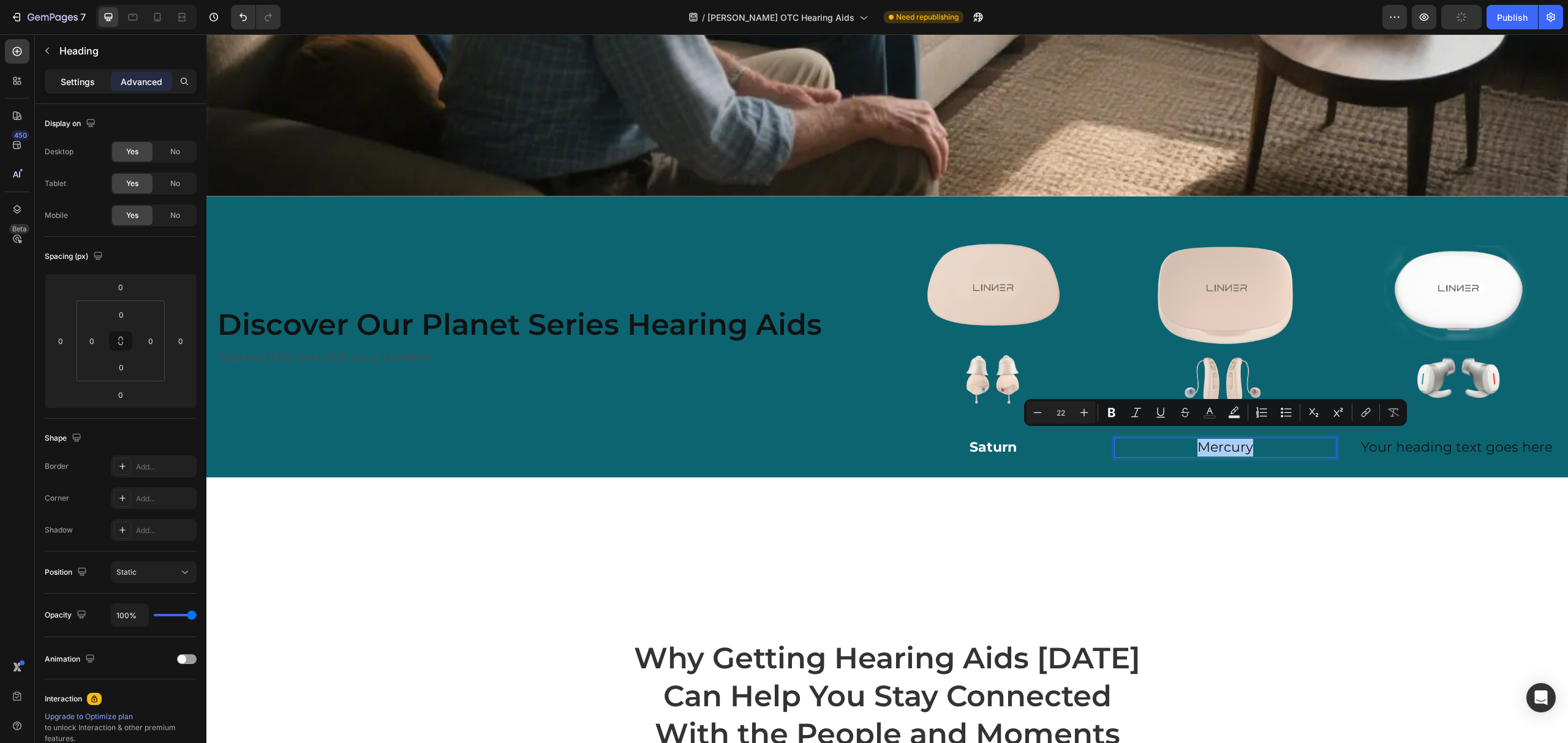
click at [99, 86] on div "Settings" at bounding box center [77, 81] width 61 height 20
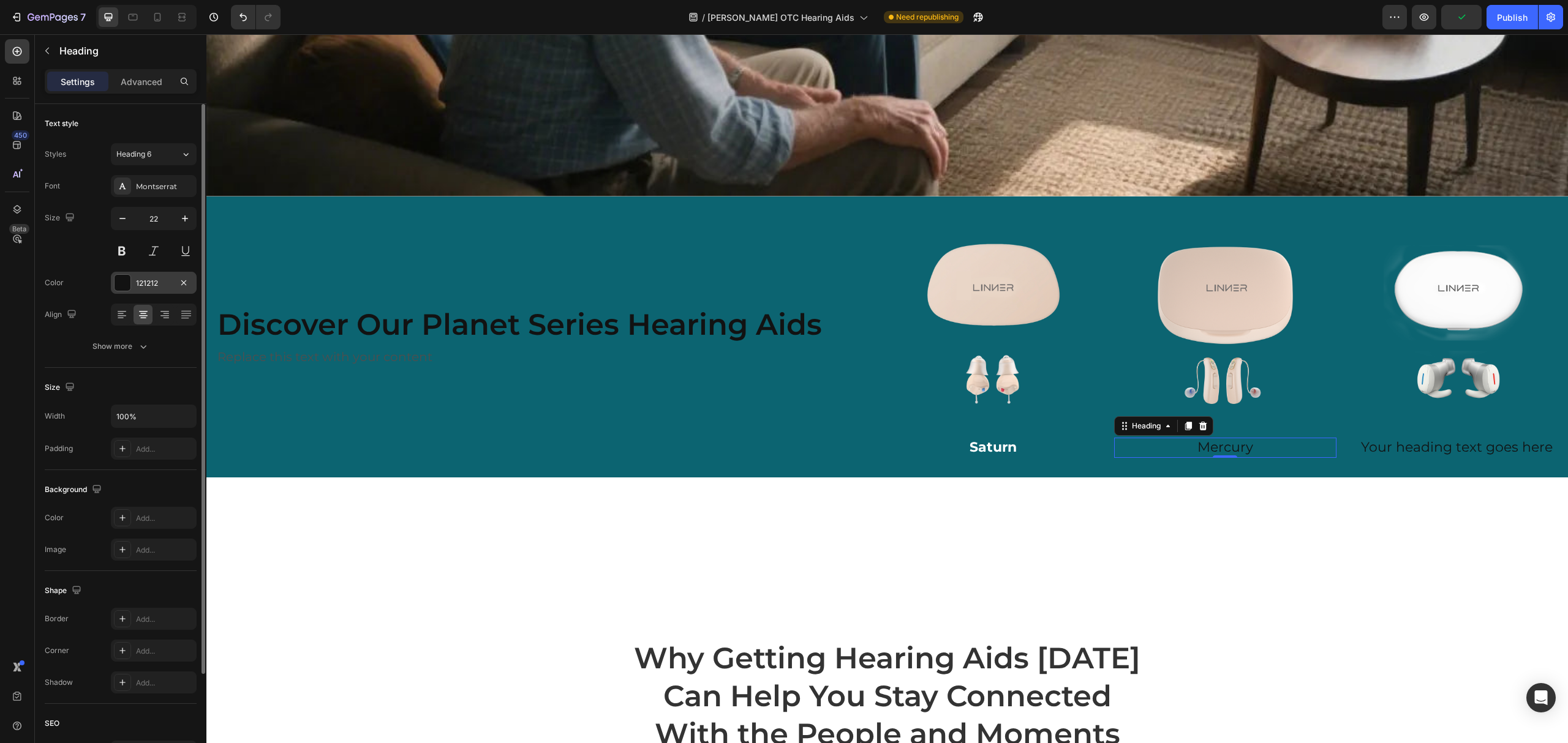
click at [118, 276] on div at bounding box center [123, 283] width 16 height 16
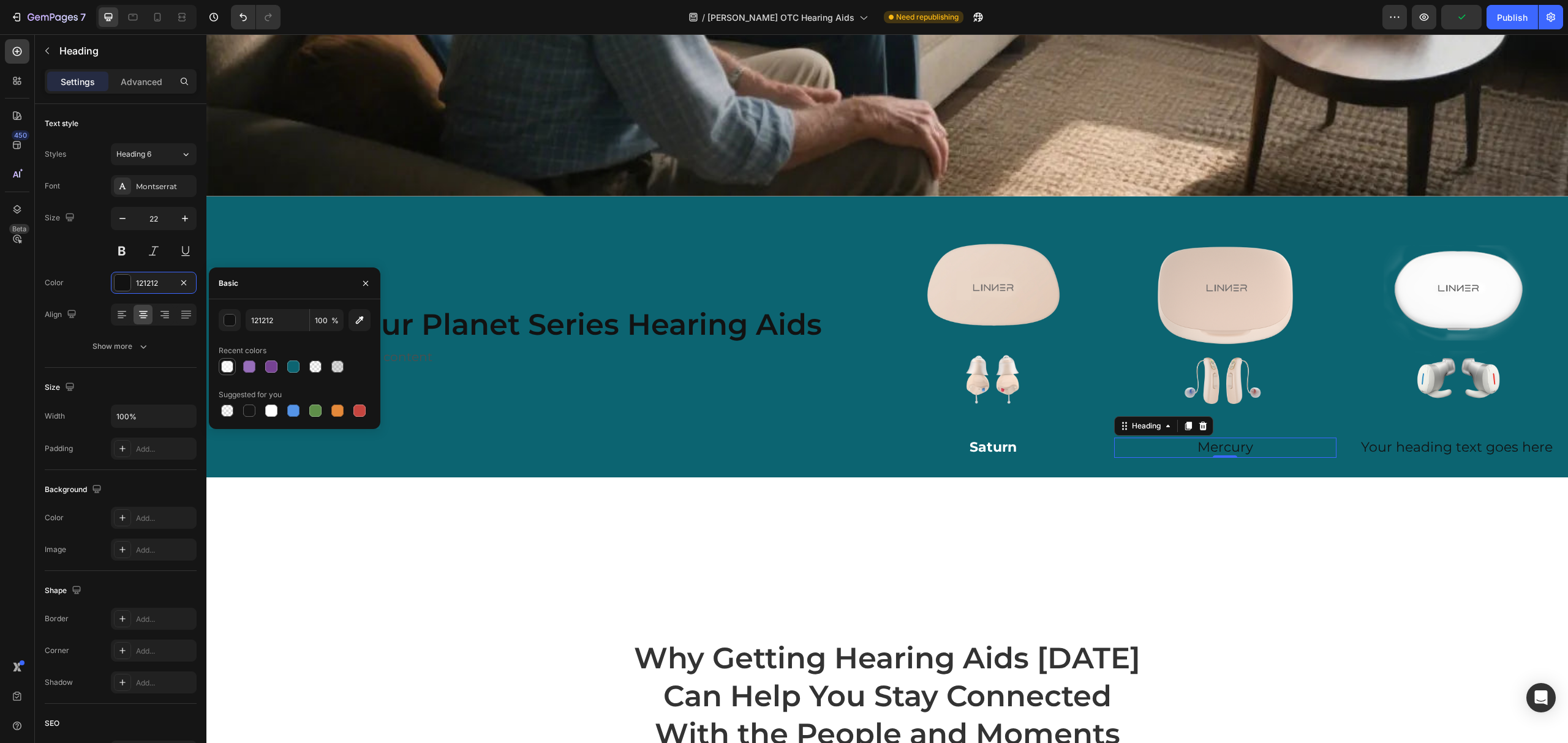
click at [228, 372] on div at bounding box center [227, 366] width 12 height 12
type input "FFFFFF"
click at [313, 326] on input "60" at bounding box center [326, 320] width 33 height 22
type input "100"
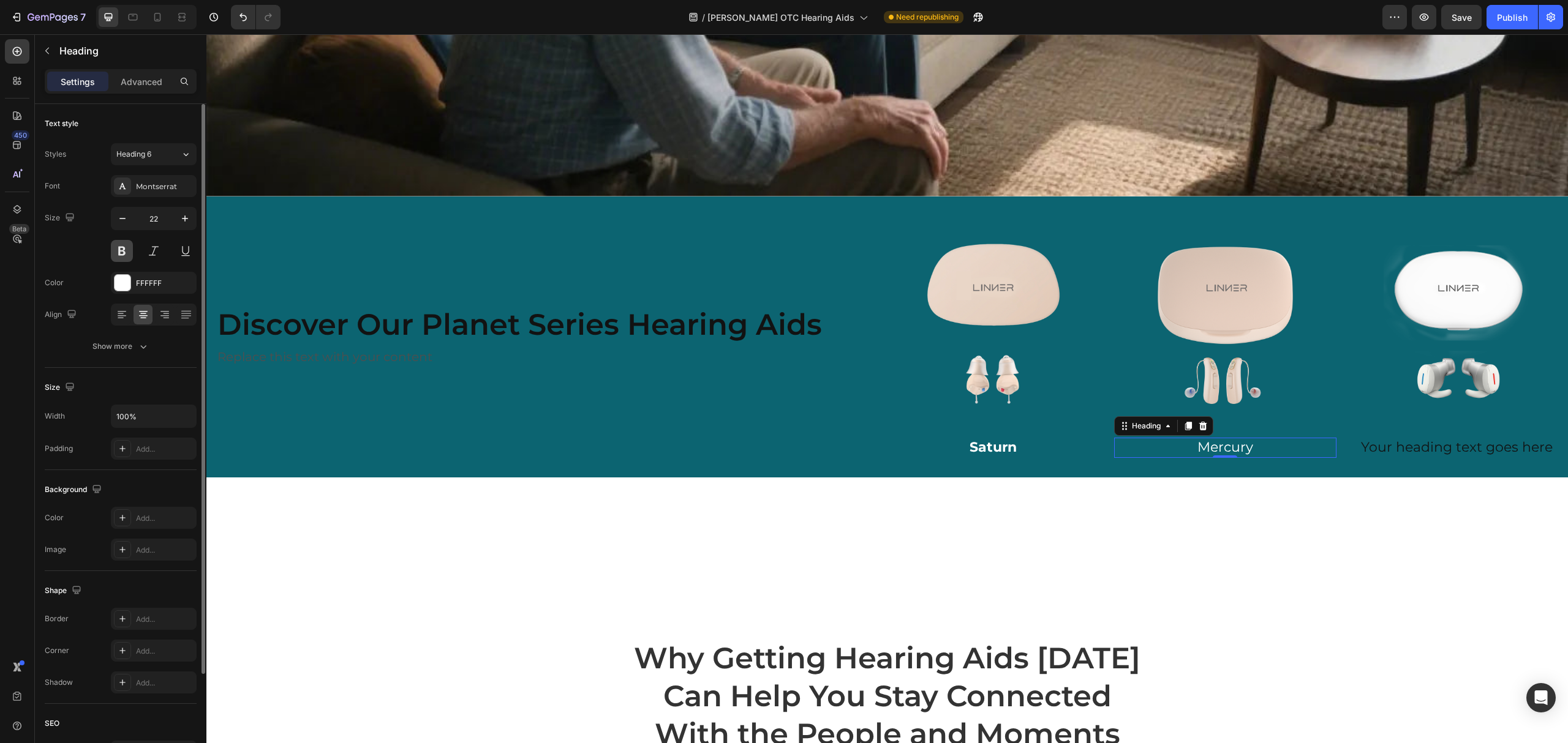
click at [117, 255] on button at bounding box center [122, 251] width 22 height 22
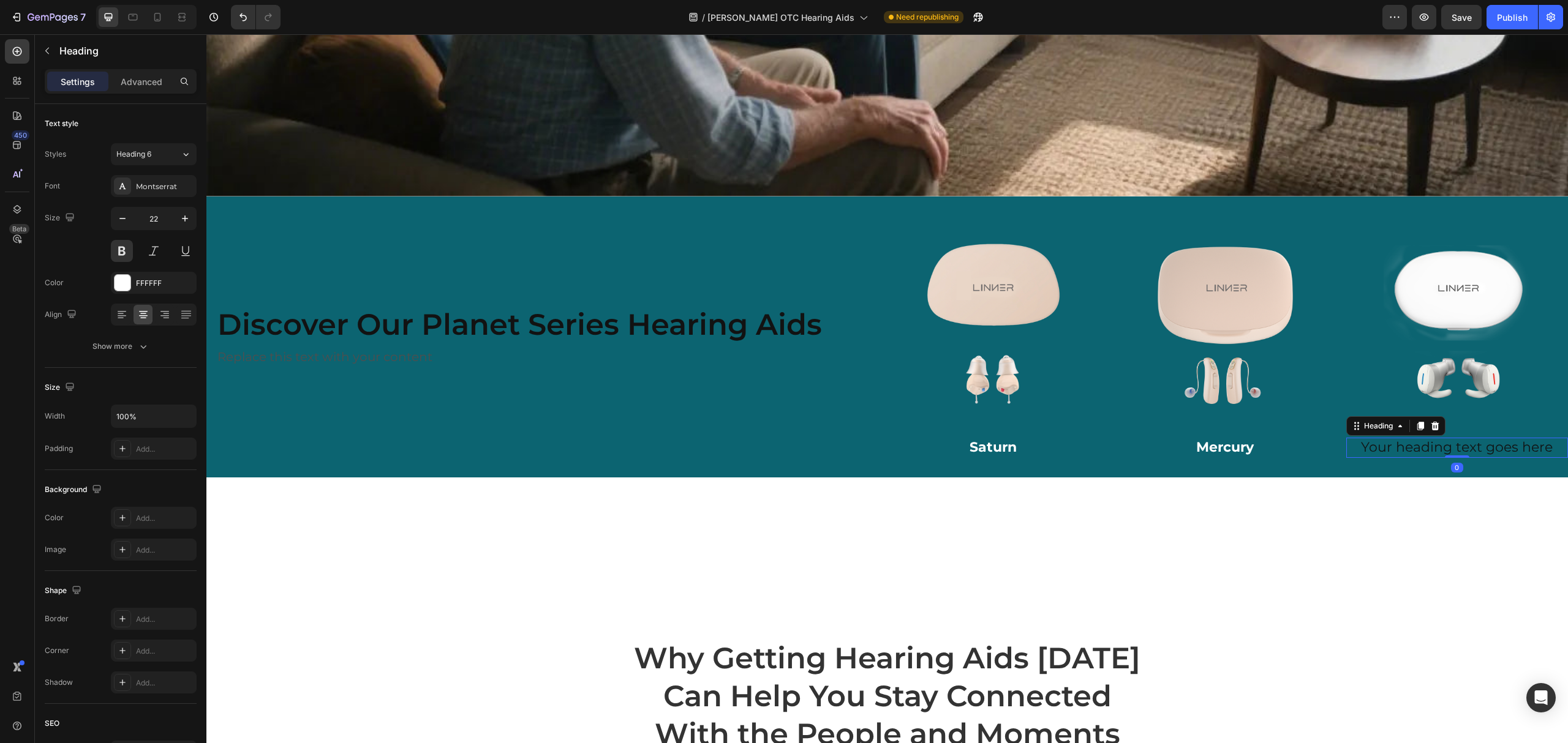
click at [1434, 438] on h2 "Your heading text goes here" at bounding box center [1457, 448] width 222 height 20
click at [1432, 438] on h2 "Your heading text goes here" at bounding box center [1457, 448] width 222 height 20
click at [1432, 439] on p "Your heading text goes here" at bounding box center [1457, 448] width 220 height 18
click at [1383, 415] on img at bounding box center [1457, 327] width 203 height 202
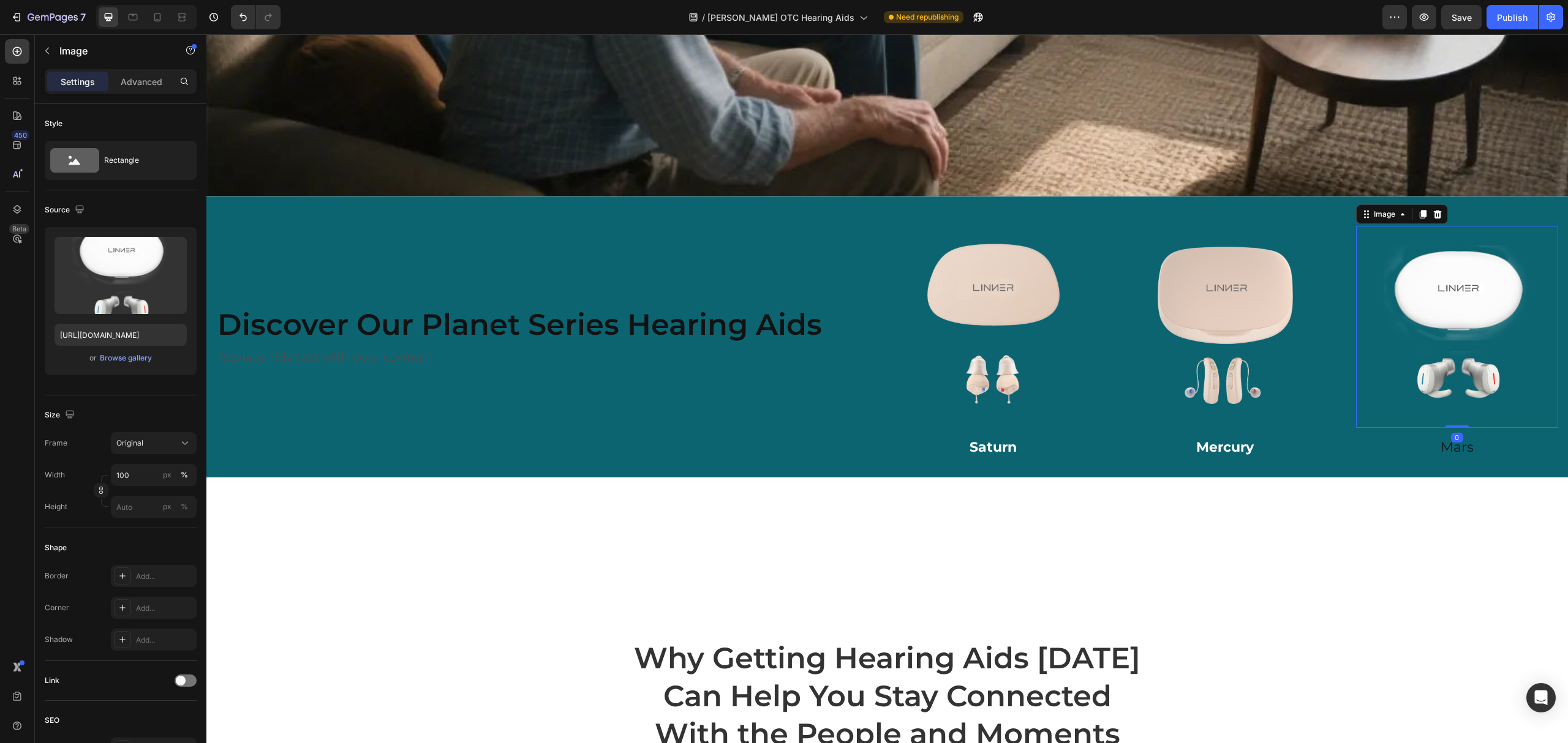
click at [1463, 426] on div "Image 0 Row" at bounding box center [1457, 327] width 222 height 222
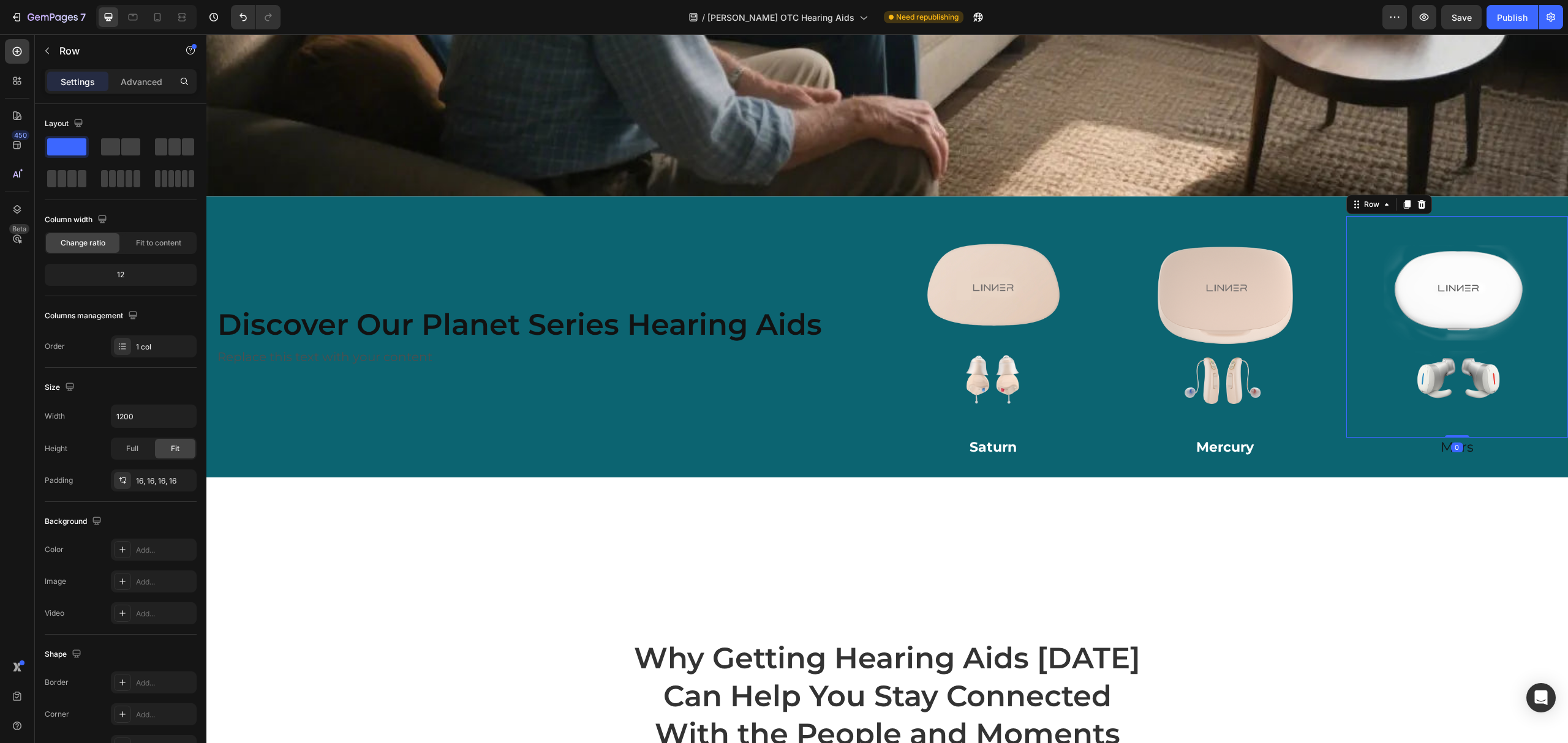
click at [1463, 429] on div "Image Row 0" at bounding box center [1457, 327] width 222 height 222
click at [1464, 439] on p "Mars" at bounding box center [1457, 448] width 220 height 18
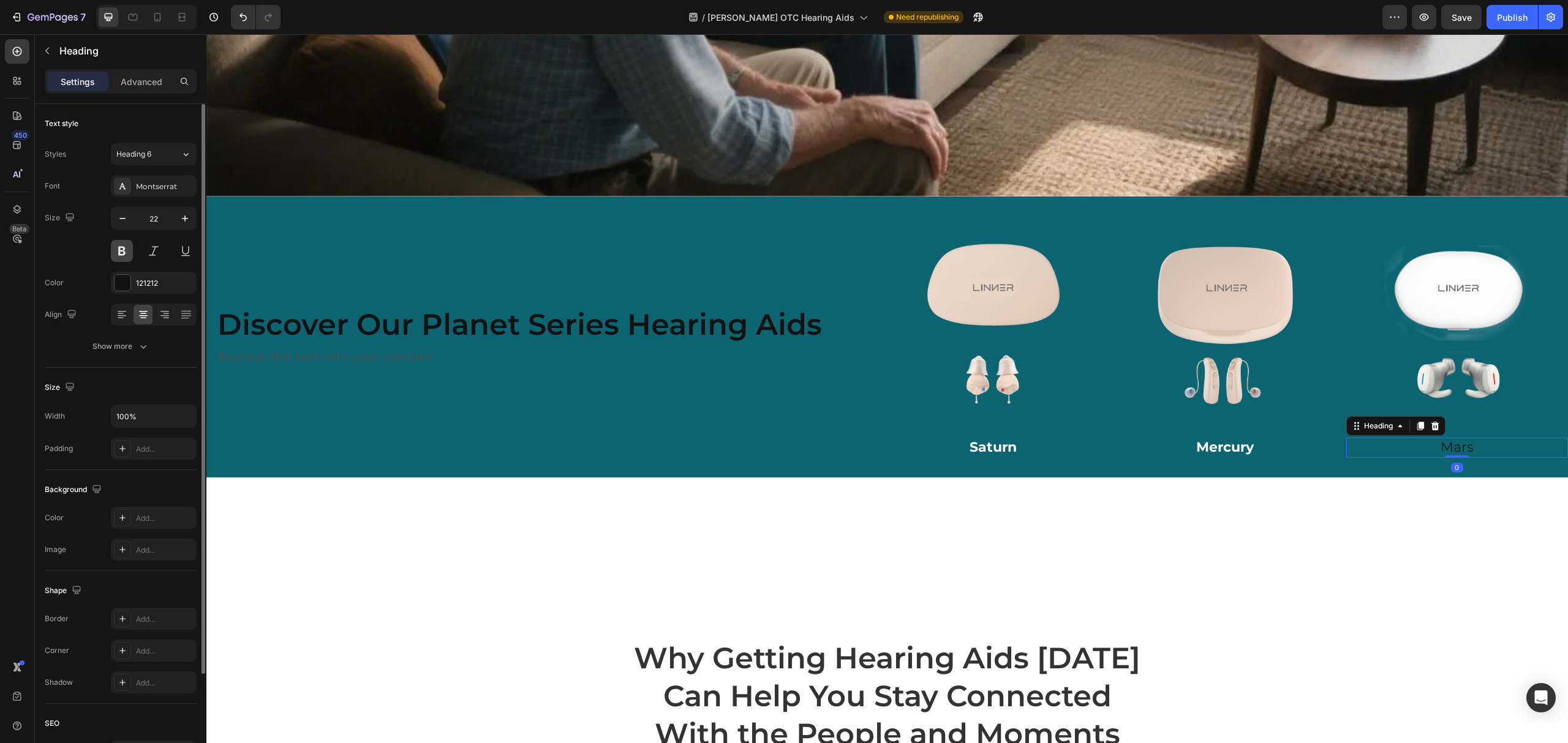
click at [127, 250] on button at bounding box center [122, 251] width 22 height 22
click at [138, 280] on div "121212" at bounding box center [153, 283] width 35 height 11
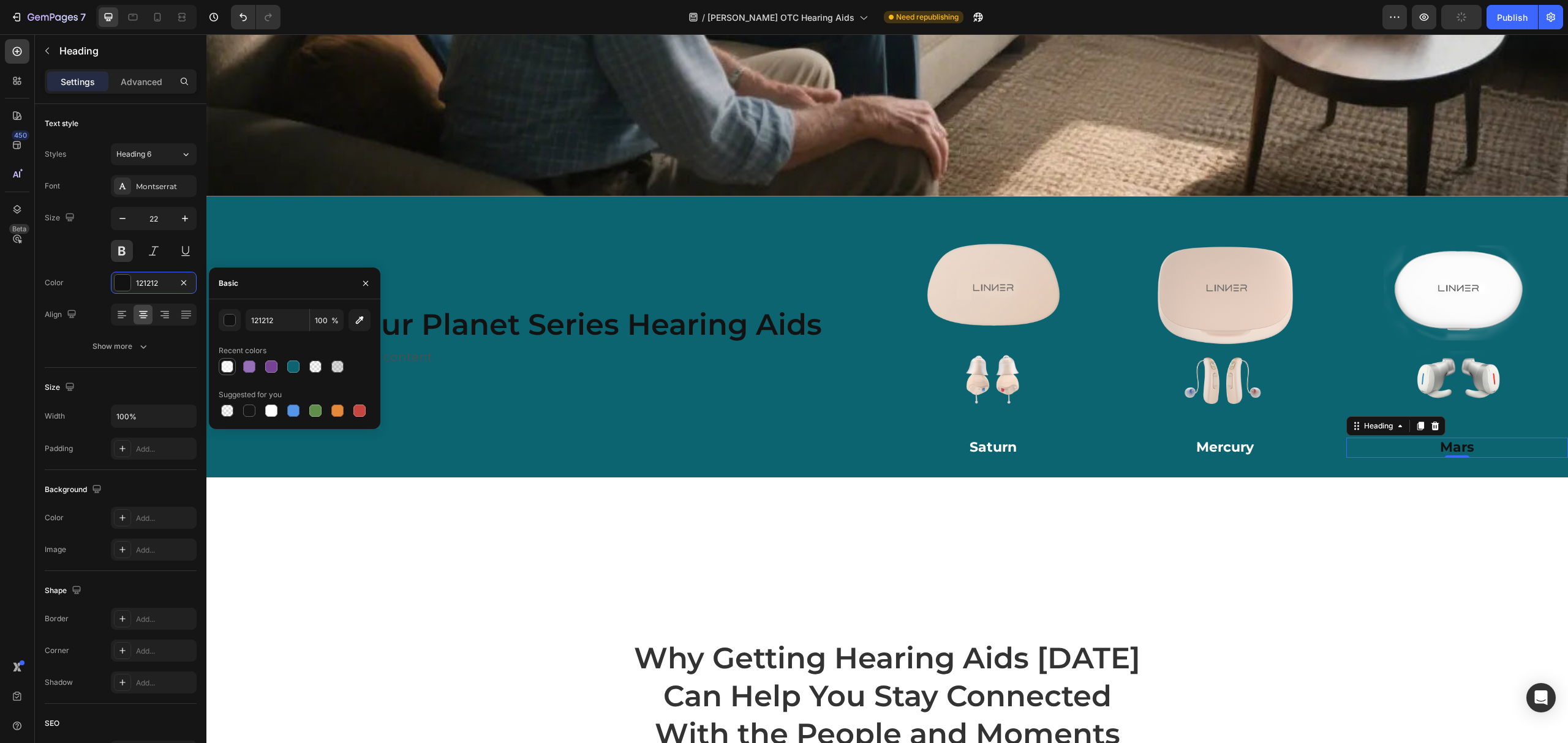
click at [222, 360] on div at bounding box center [227, 366] width 12 height 12
type input "FFFFFF"
type input "60"
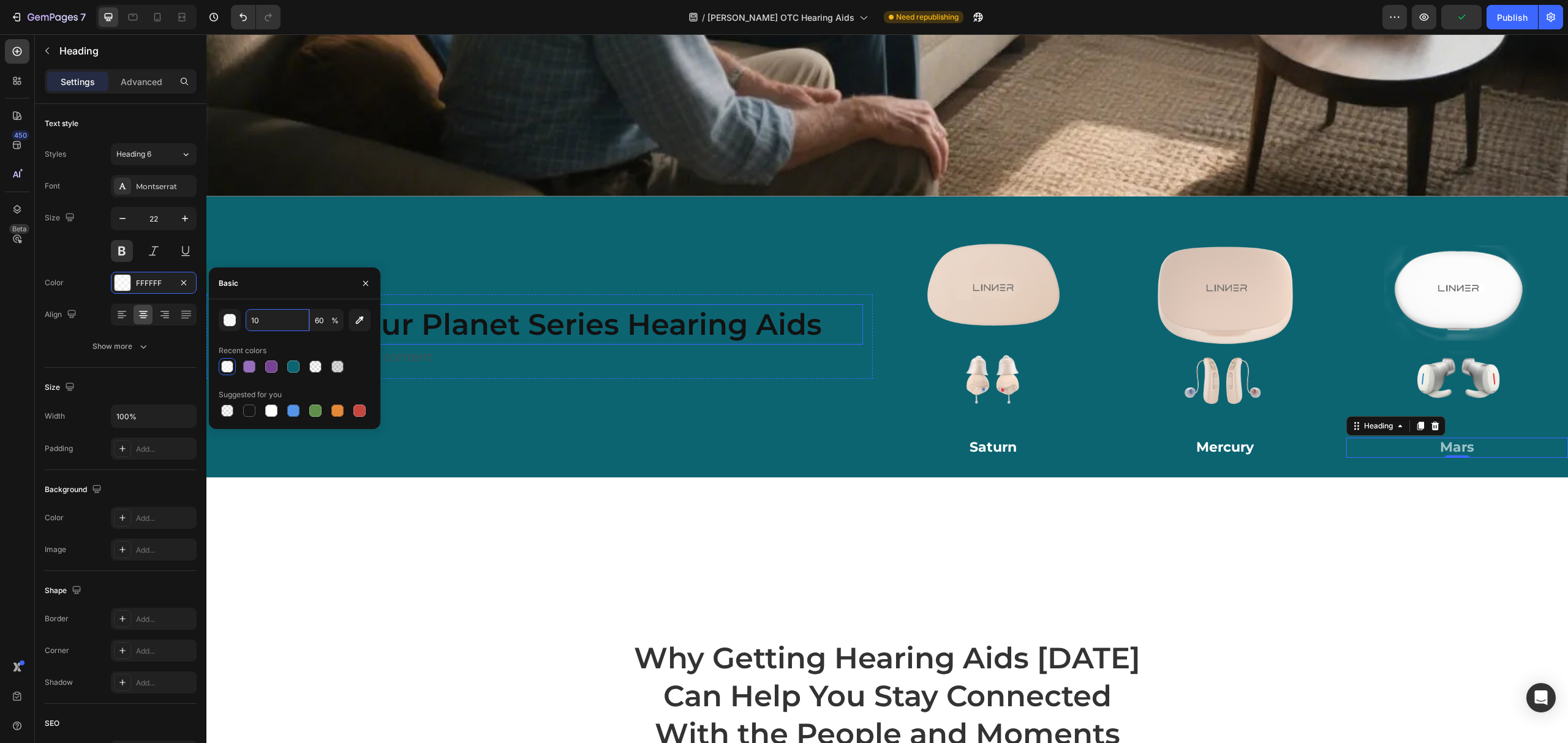
type input "100"
click at [444, 410] on div "Discover Our Planet Series Hearing Aids Heading Replace this text with your con…" at bounding box center [539, 337] width 667 height 242
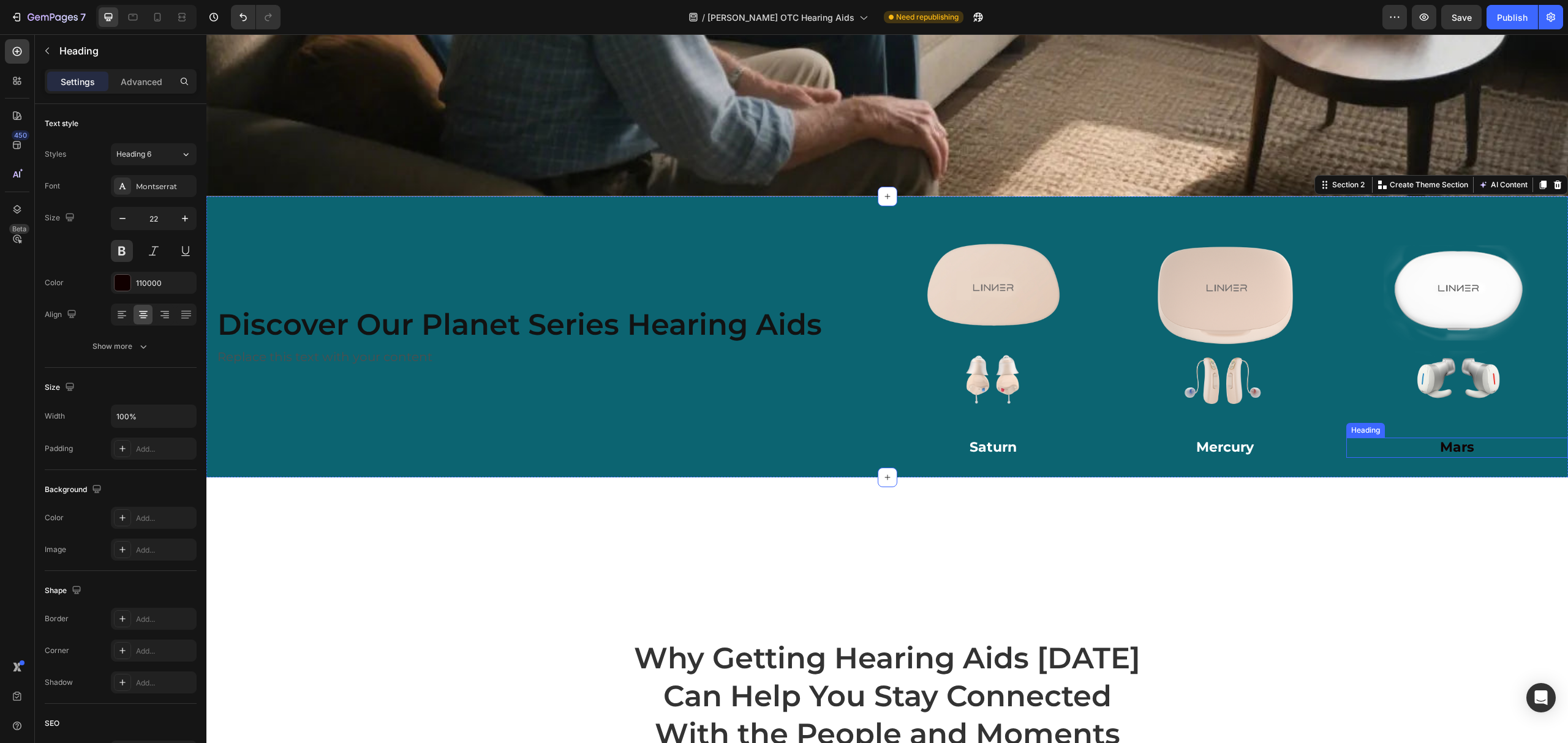
click at [1435, 439] on p "Mars" at bounding box center [1457, 448] width 220 height 18
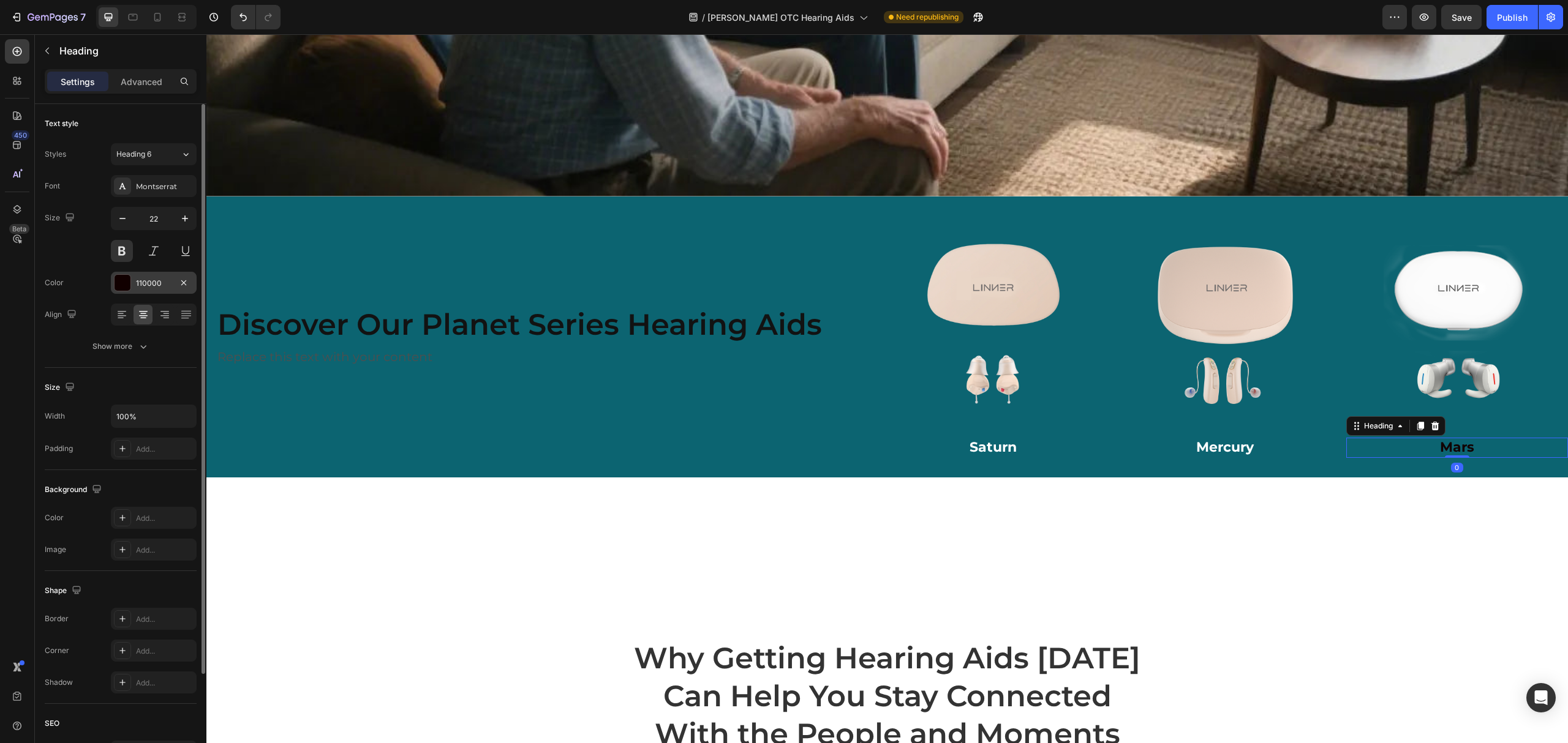
click at [160, 280] on div "110000" at bounding box center [153, 283] width 35 height 11
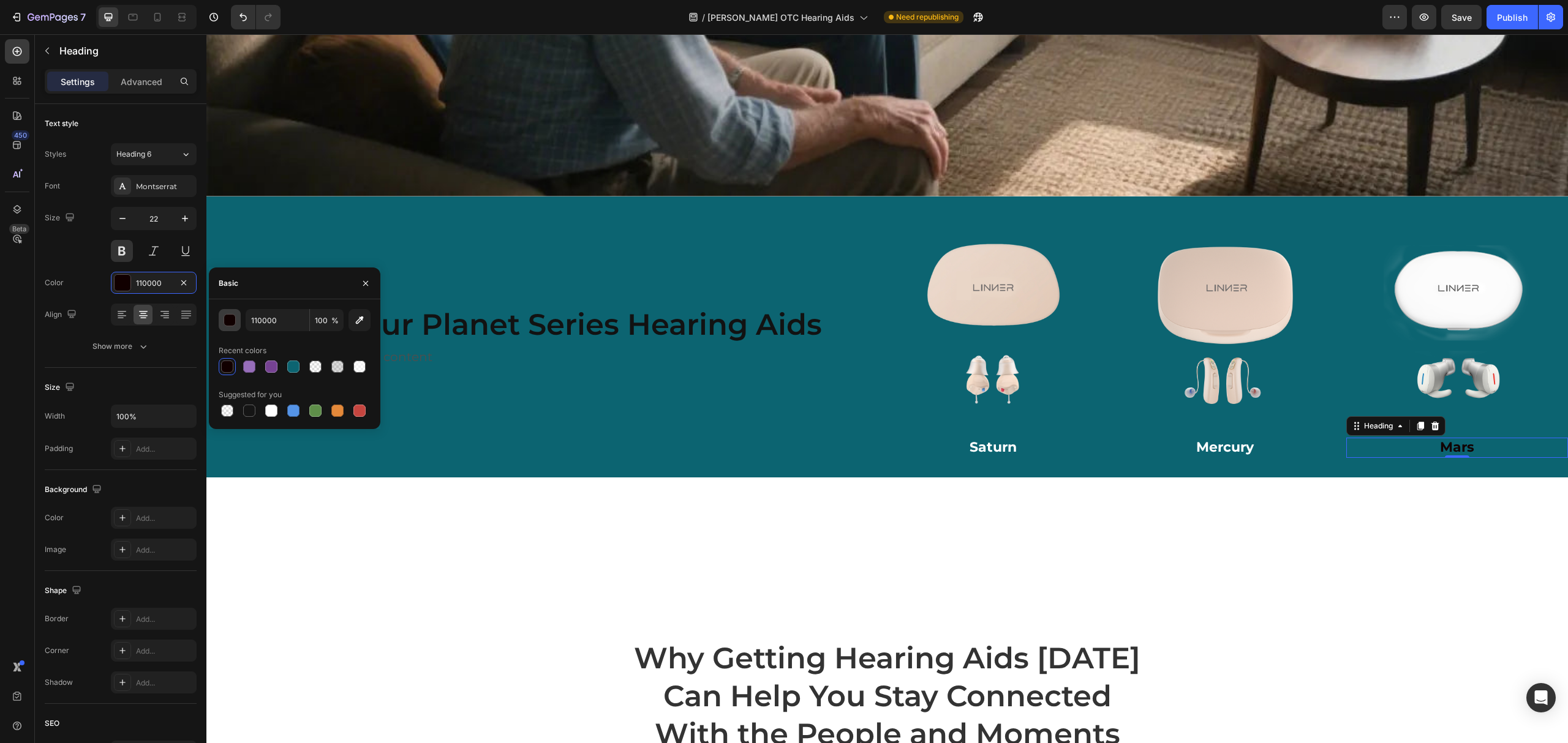
click at [229, 321] on div "button" at bounding box center [230, 320] width 12 height 12
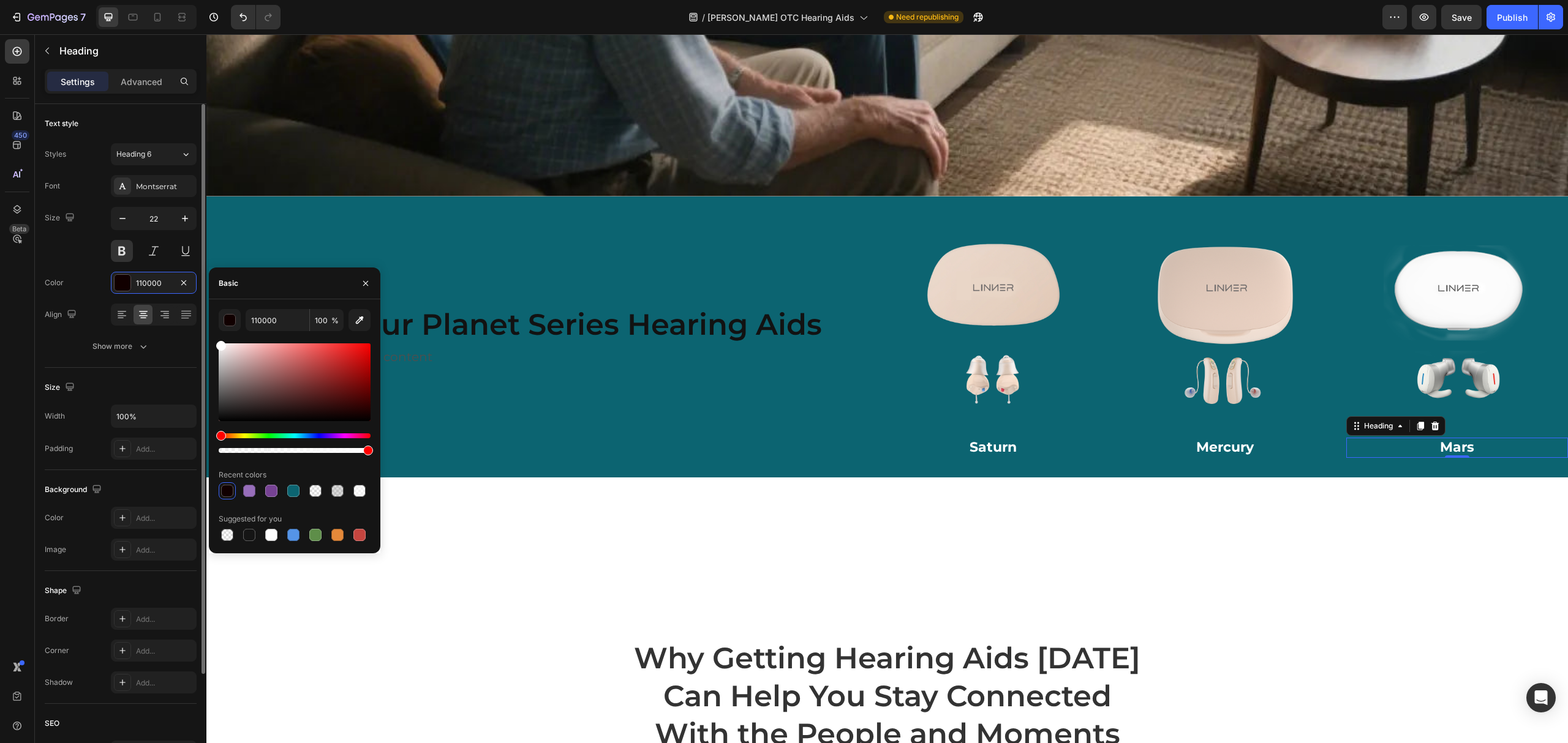
drag, startPoint x: 248, startPoint y: 366, endPoint x: 191, endPoint y: 330, distance: 67.4
click at [192, 330] on div "450 Beta Sections(18) Elements(83) Section Element Hero Section Product Detail …" at bounding box center [103, 389] width 206 height 709
type input "FFFFFF"
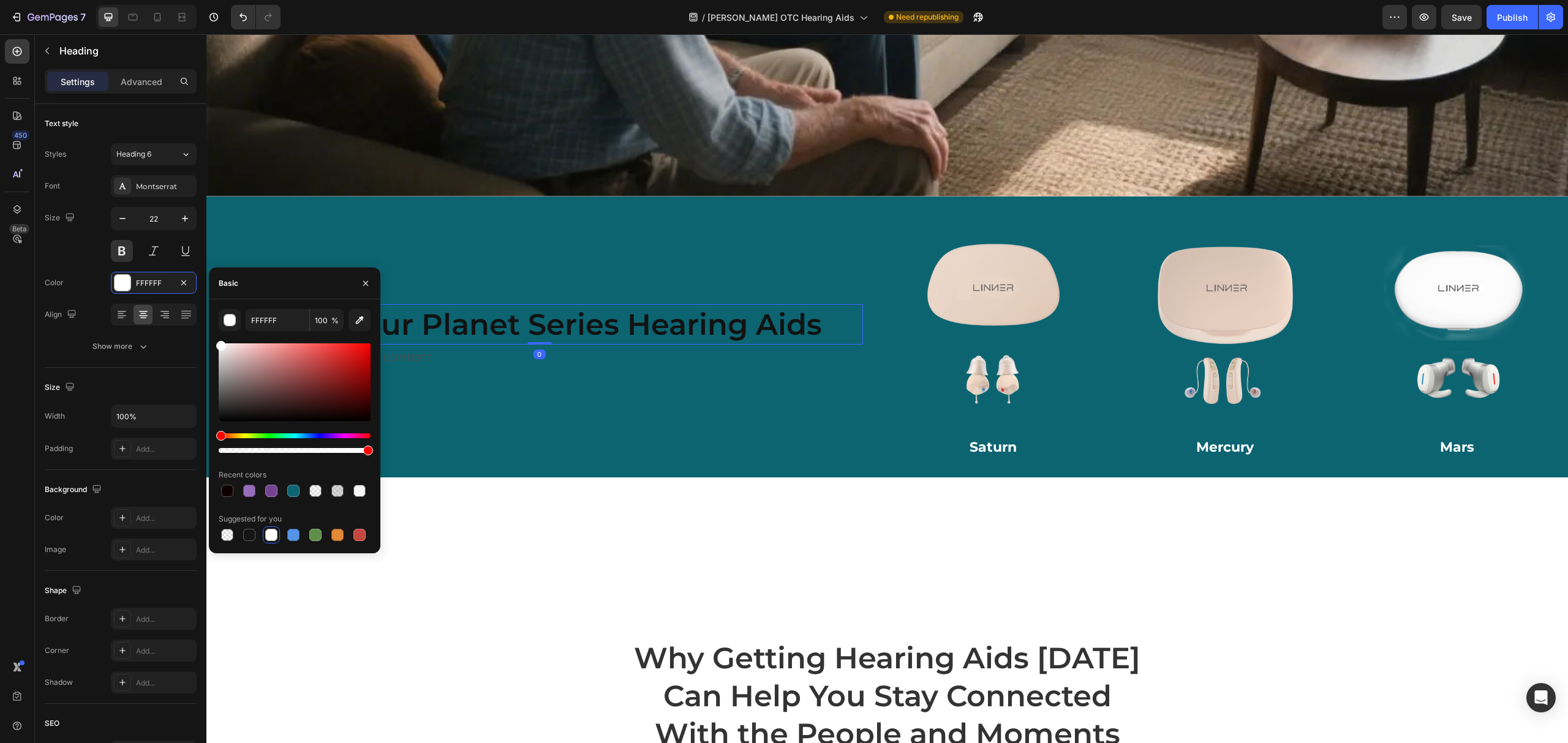
click at [488, 320] on h2 "Discover Our Planet Series Hearing Aids" at bounding box center [539, 324] width 647 height 41
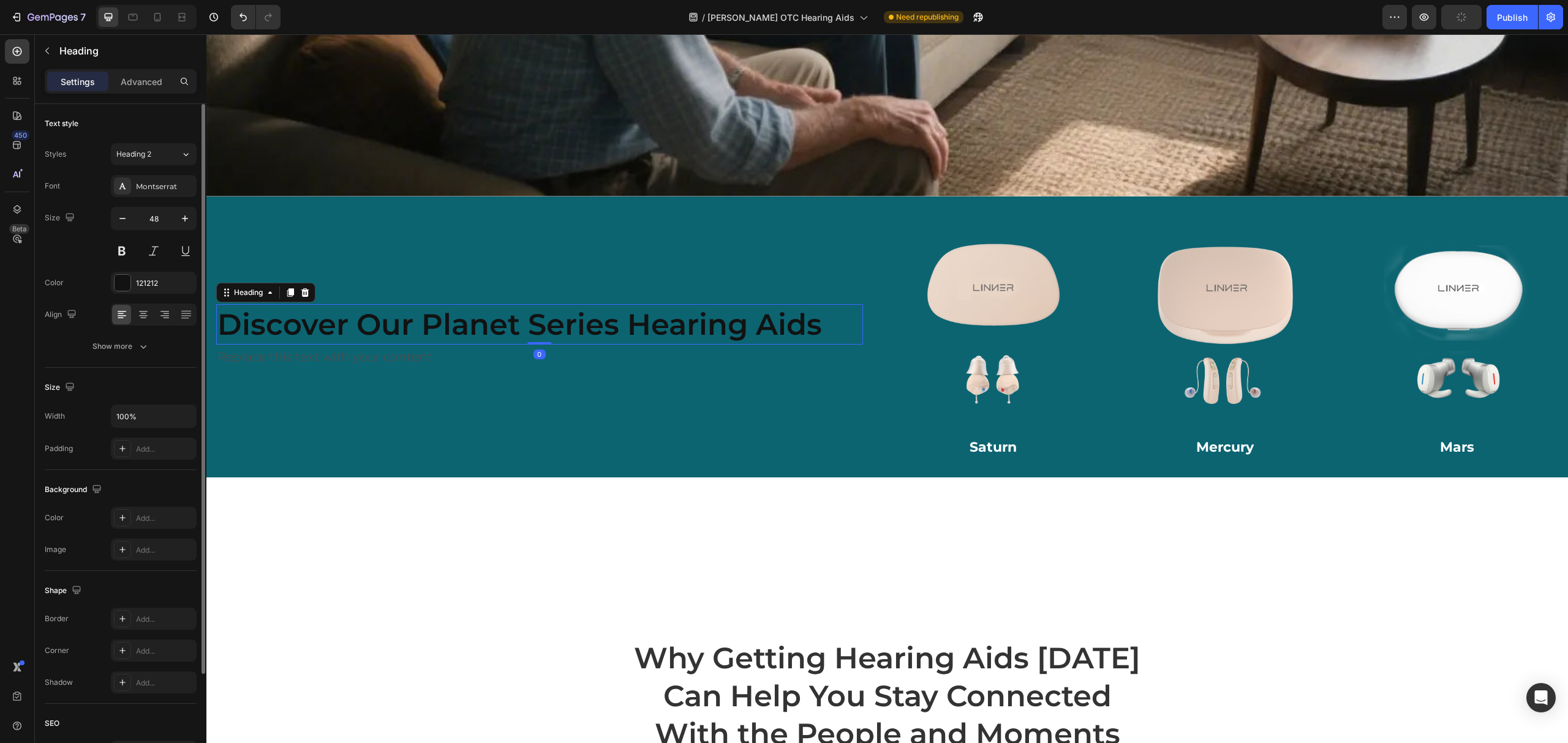
click at [108, 288] on div "Color 121212" at bounding box center [121, 283] width 152 height 22
click at [135, 289] on div "121212" at bounding box center [153, 283] width 86 height 22
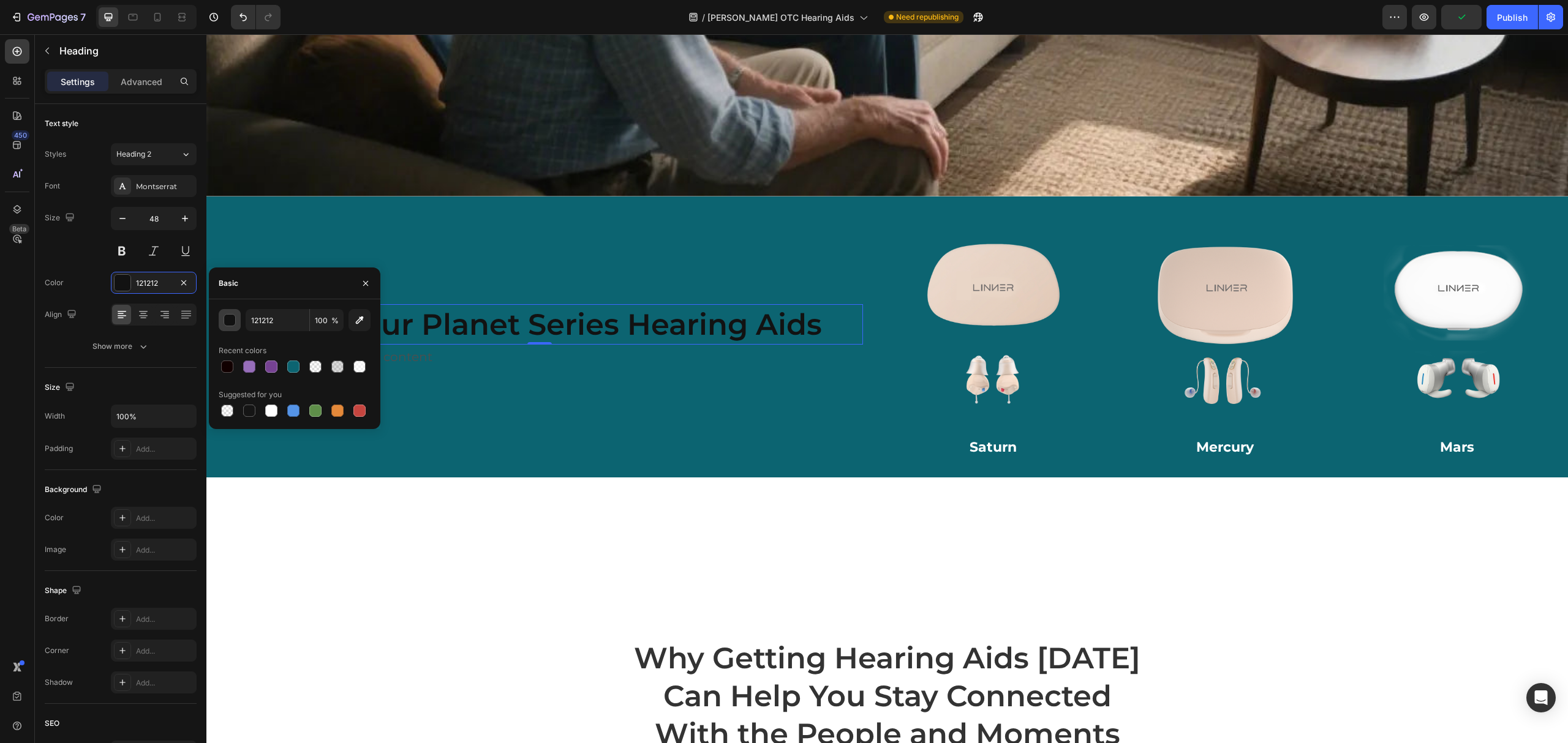
click at [234, 329] on button "button" at bounding box center [230, 320] width 22 height 22
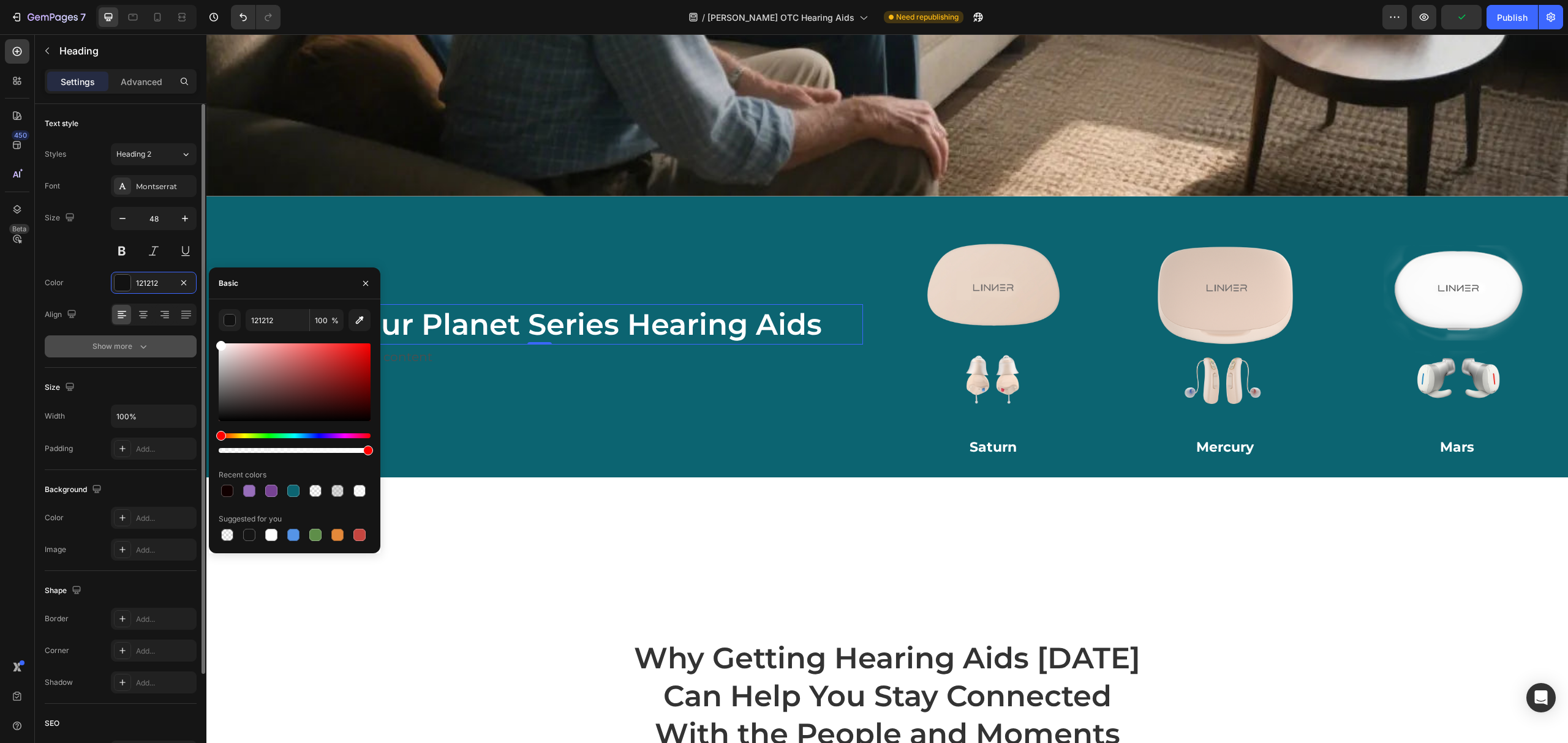
drag, startPoint x: 210, startPoint y: 351, endPoint x: 193, endPoint y: 337, distance: 22.0
click at [193, 337] on div "450 Beta Sections(18) Elements(83) Section Element Hero Section Product Detail …" at bounding box center [103, 389] width 206 height 709
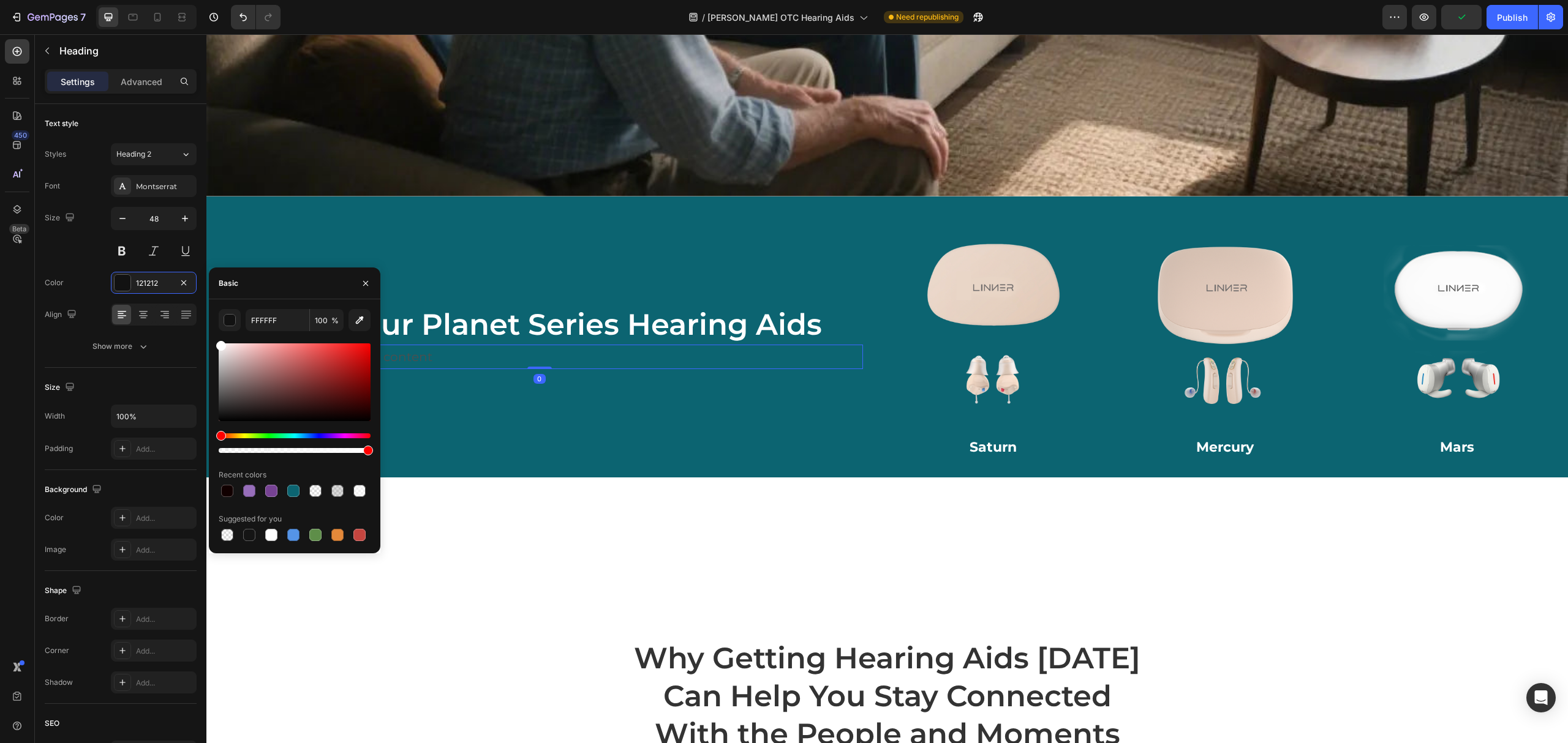
click at [686, 346] on div "Replace this text with your content" at bounding box center [539, 356] width 647 height 24
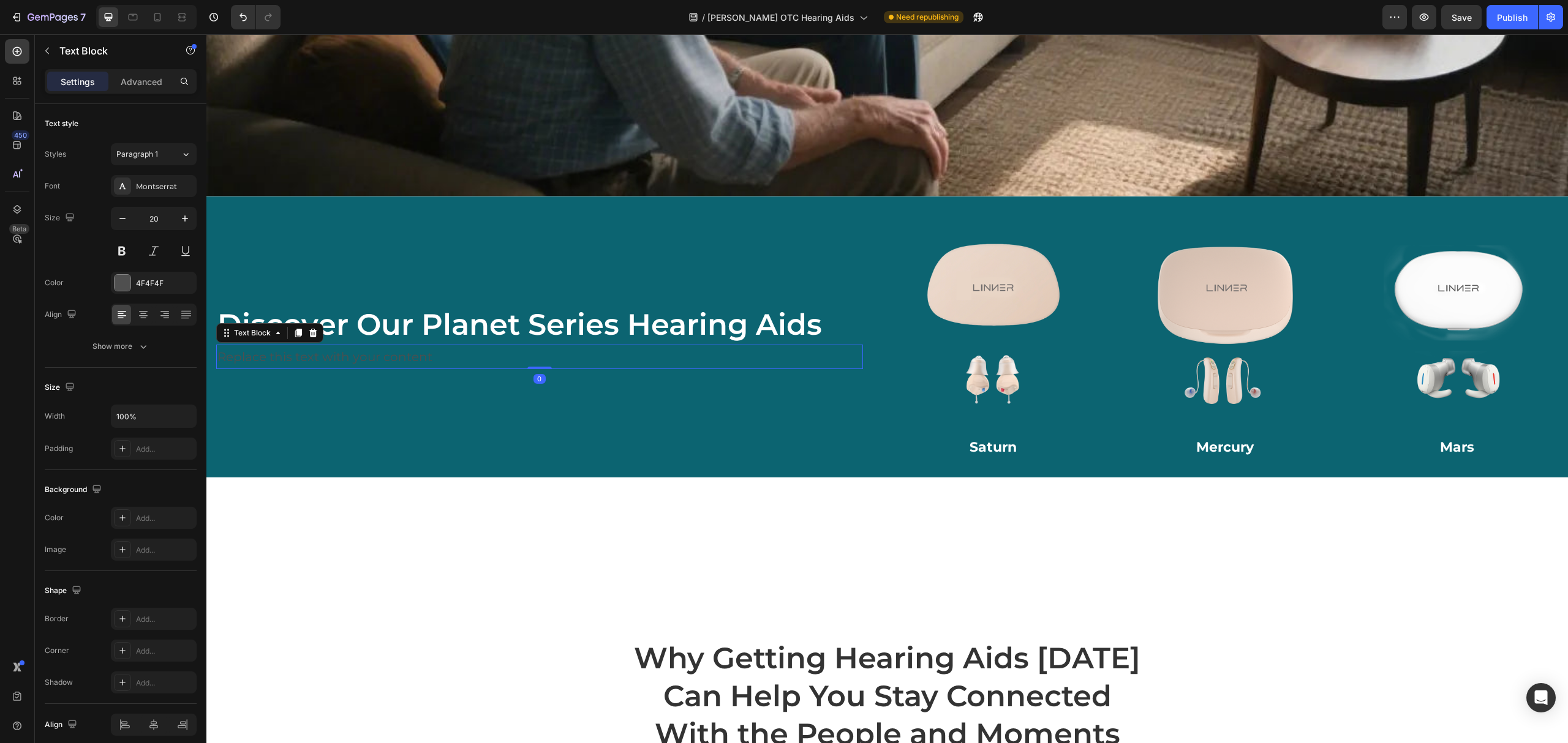
click at [442, 358] on div "Replace this text with your content" at bounding box center [539, 356] width 647 height 24
click at [442, 358] on p "Replace this text with your content" at bounding box center [539, 357] width 644 height 22
click at [338, 385] on div "Discover Our Planet Series Hearing Aids Heading Learn more Text Block 0 Row" at bounding box center [539, 337] width 667 height 242
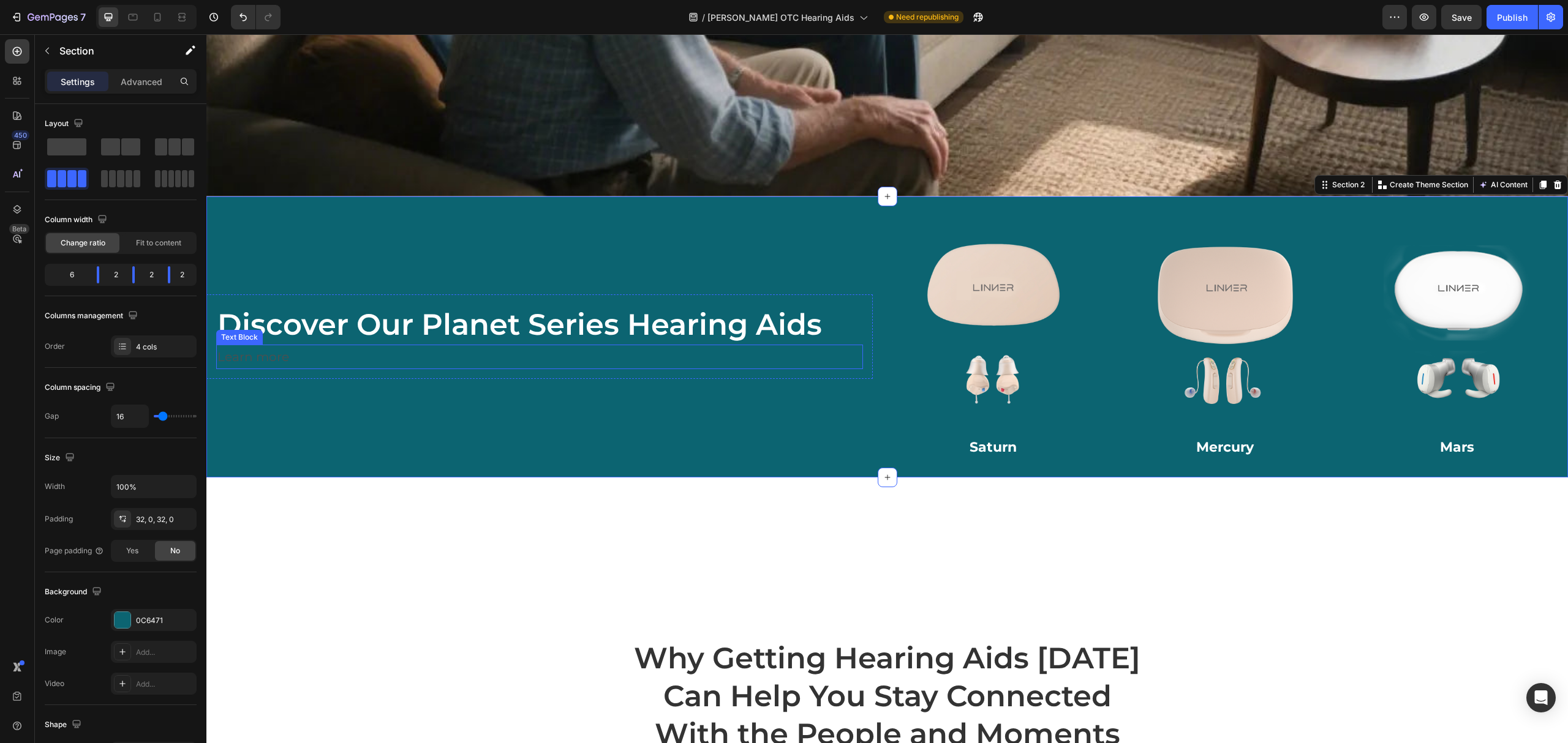
click at [299, 359] on p "Learn more" at bounding box center [539, 357] width 644 height 22
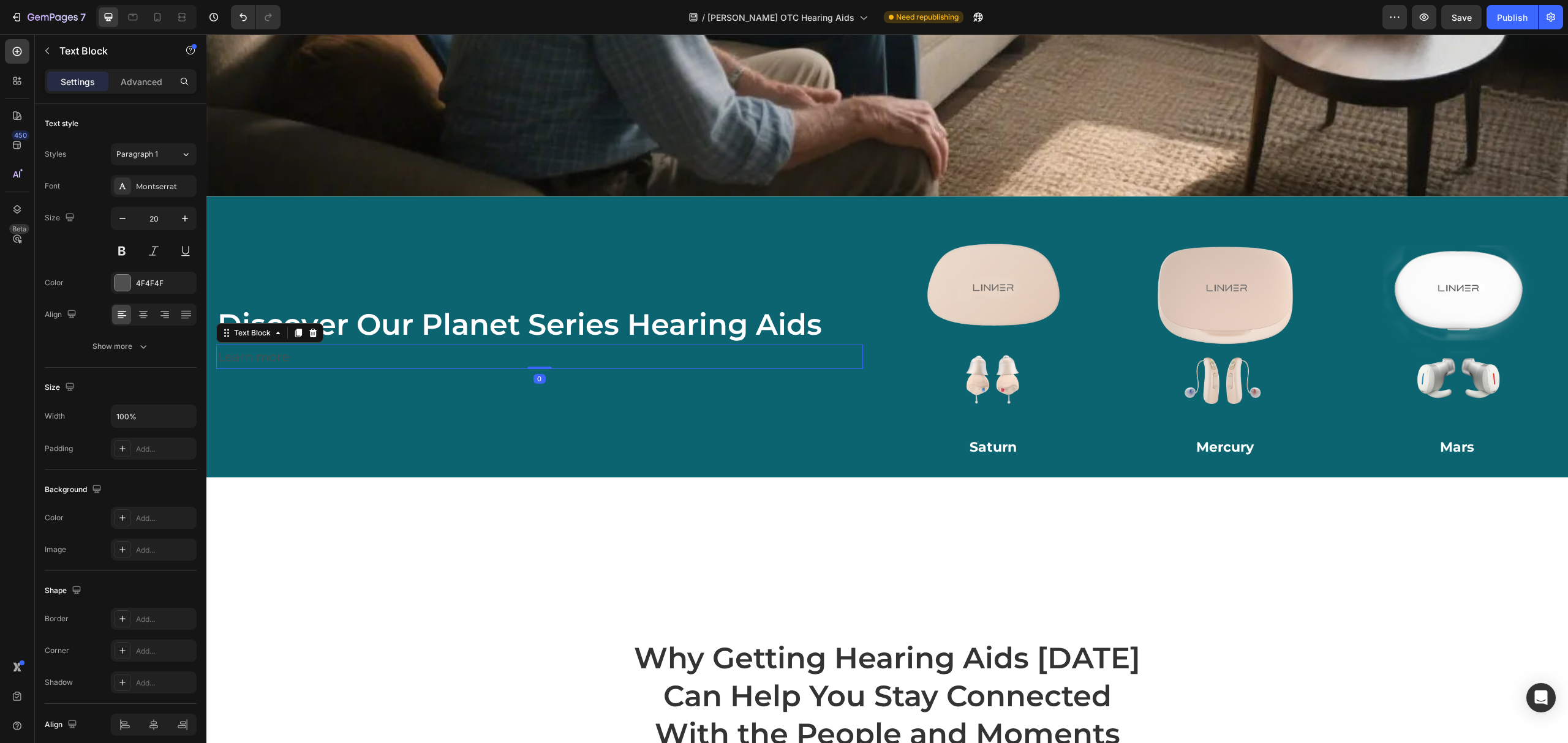
click at [316, 328] on icon at bounding box center [313, 333] width 10 height 10
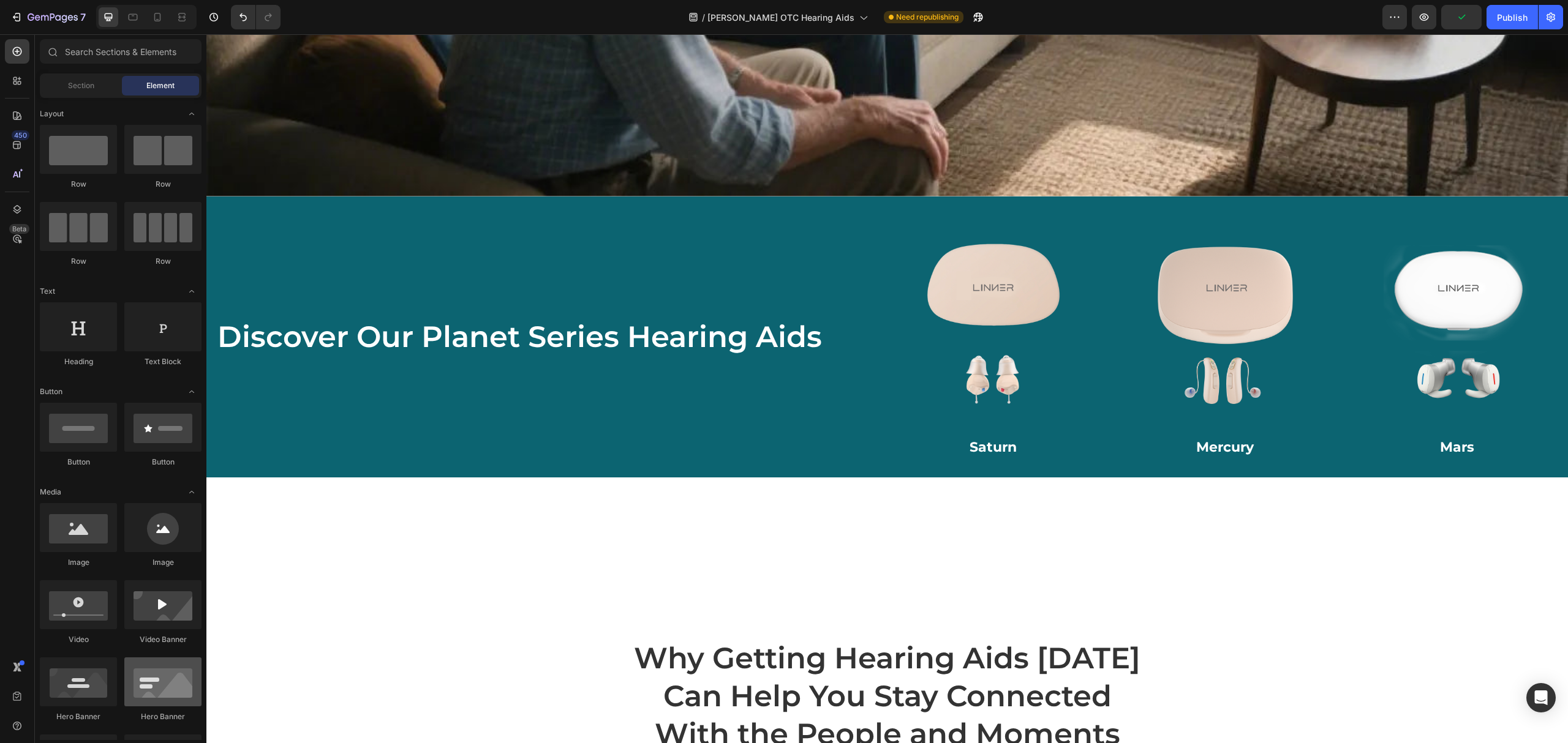
scroll to position [163, 0]
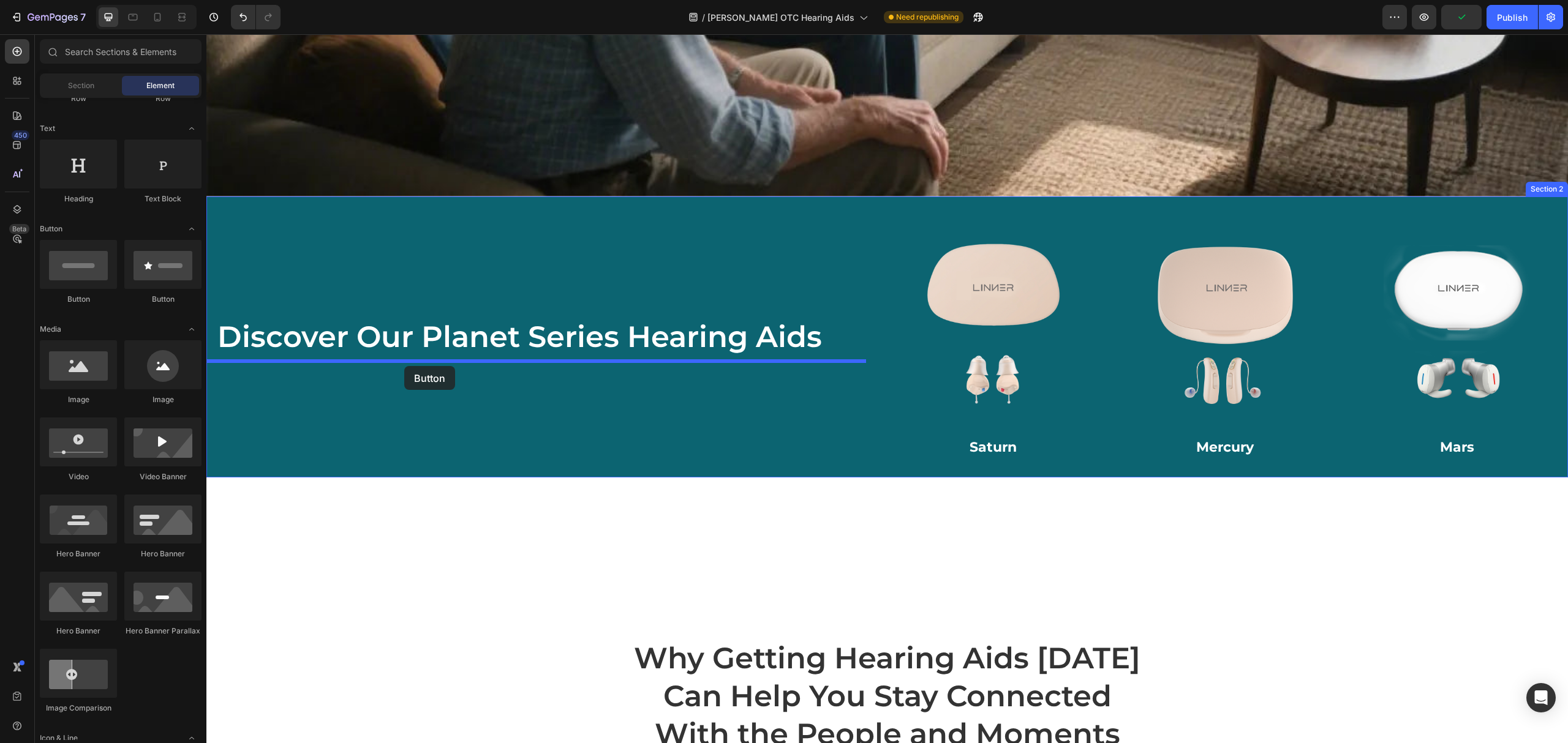
drag, startPoint x: 298, startPoint y: 304, endPoint x: 404, endPoint y: 366, distance: 122.8
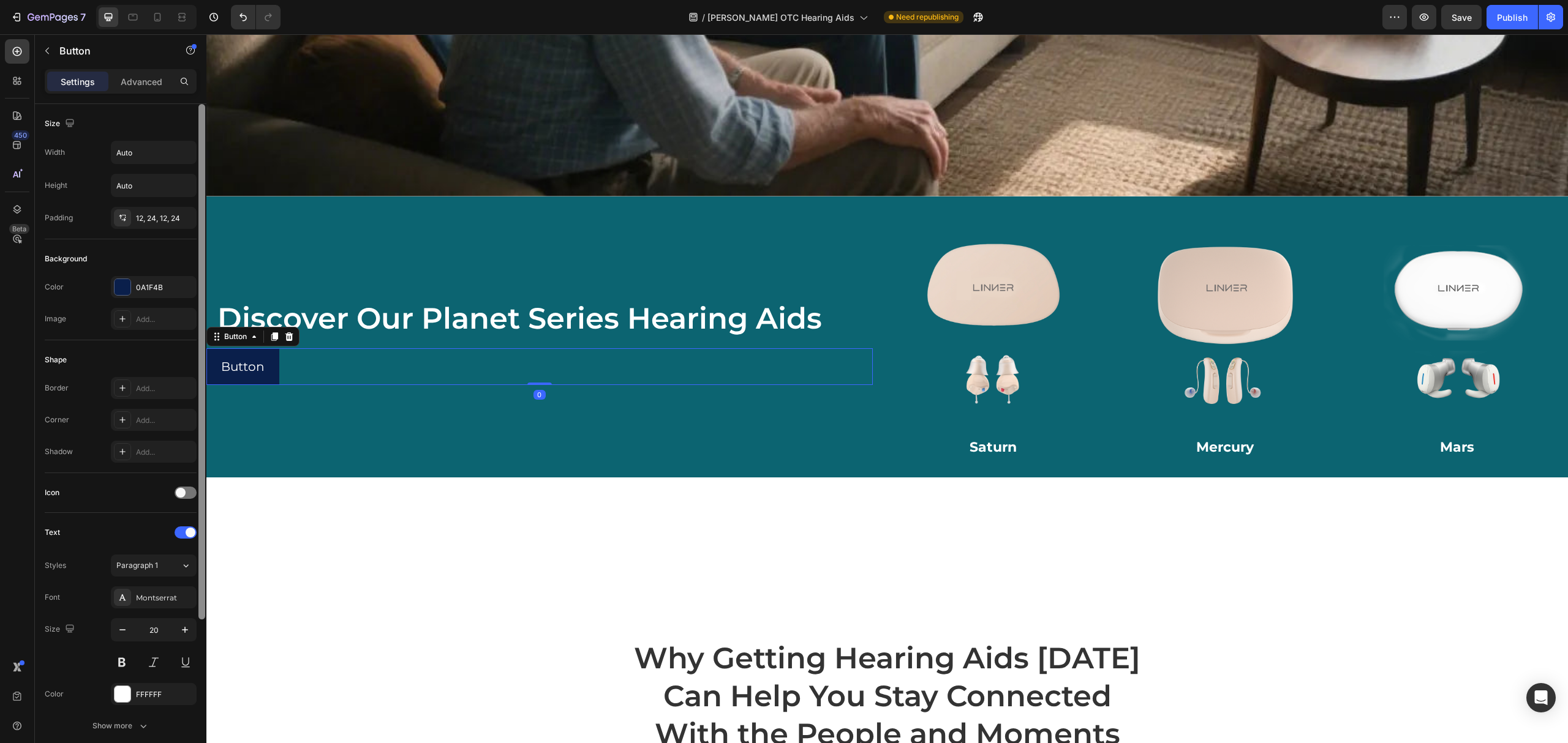
scroll to position [206, 0]
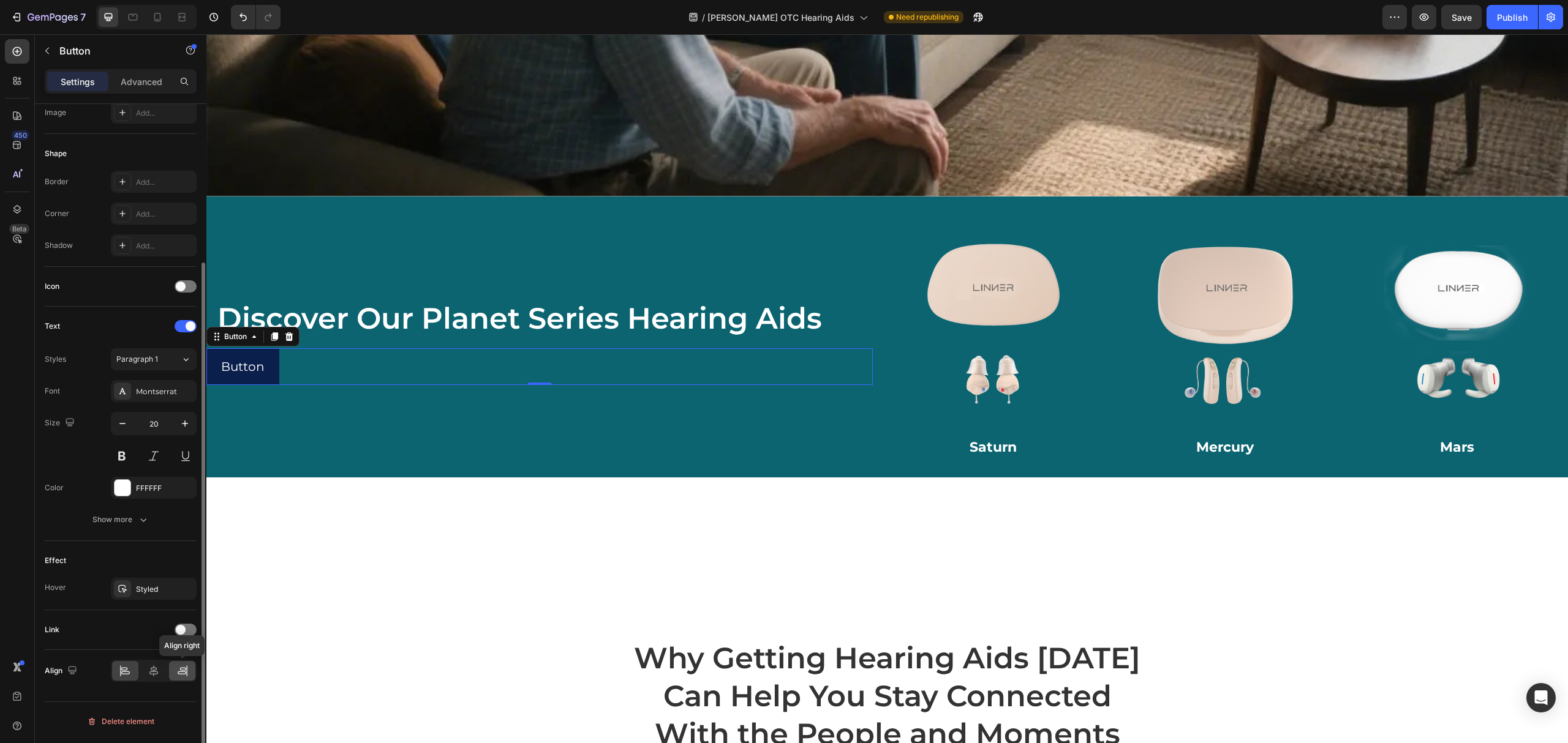
click at [187, 679] on div at bounding box center [182, 671] width 26 height 20
click at [155, 676] on icon at bounding box center [153, 671] width 12 height 12
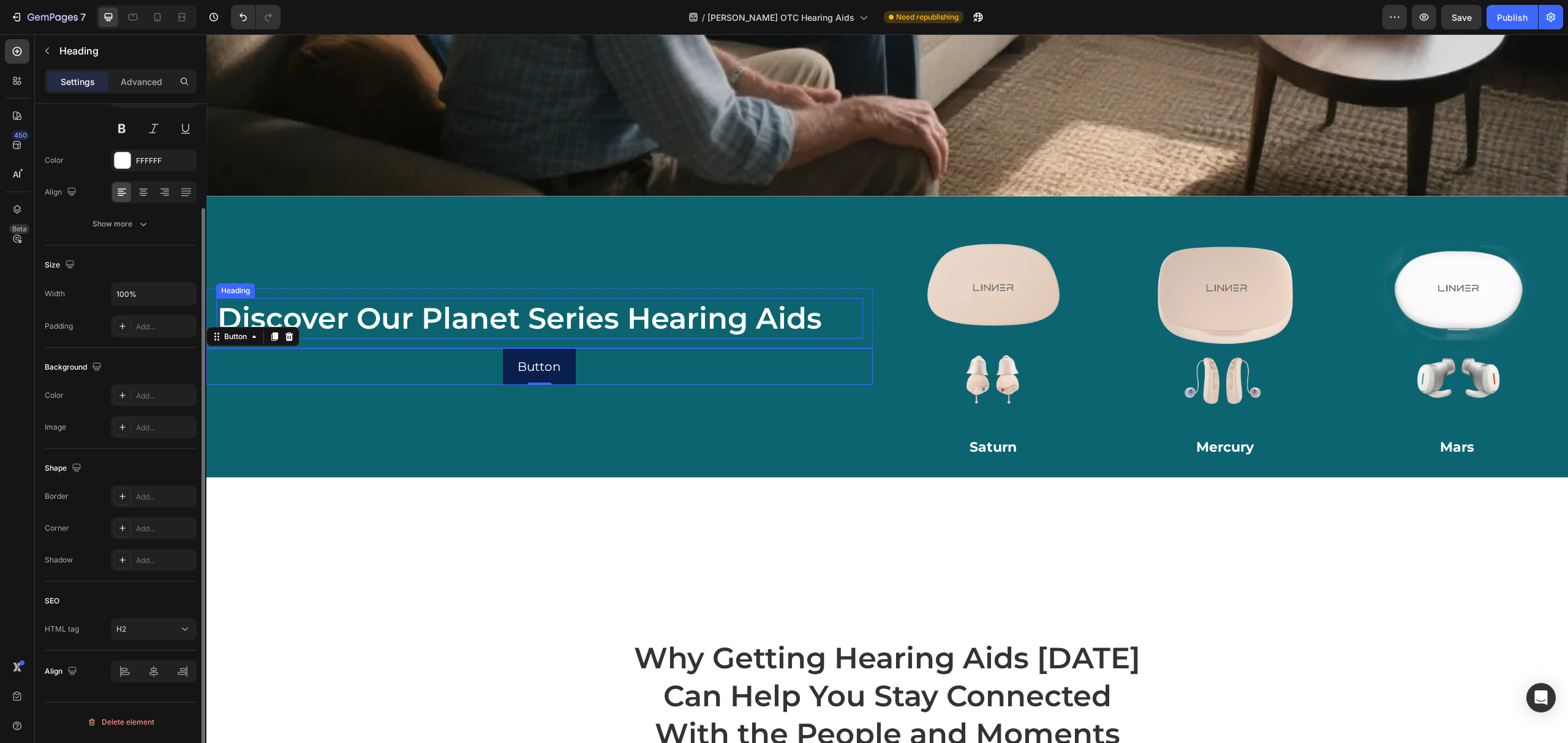
click at [493, 304] on h2 "Discover Our Planet Series Hearing Aids" at bounding box center [539, 318] width 647 height 41
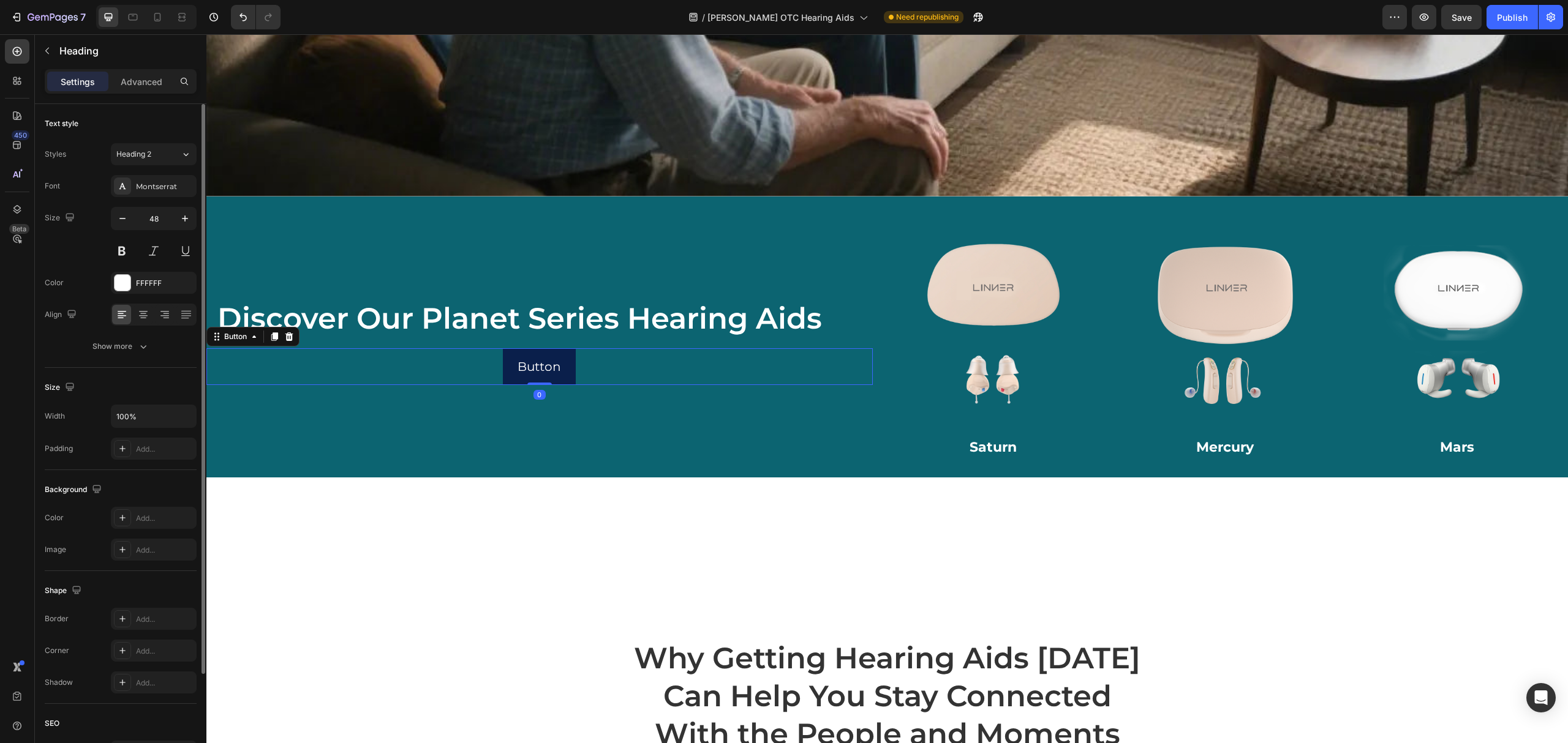
click at [640, 368] on div "Button Button 0" at bounding box center [539, 367] width 667 height 37
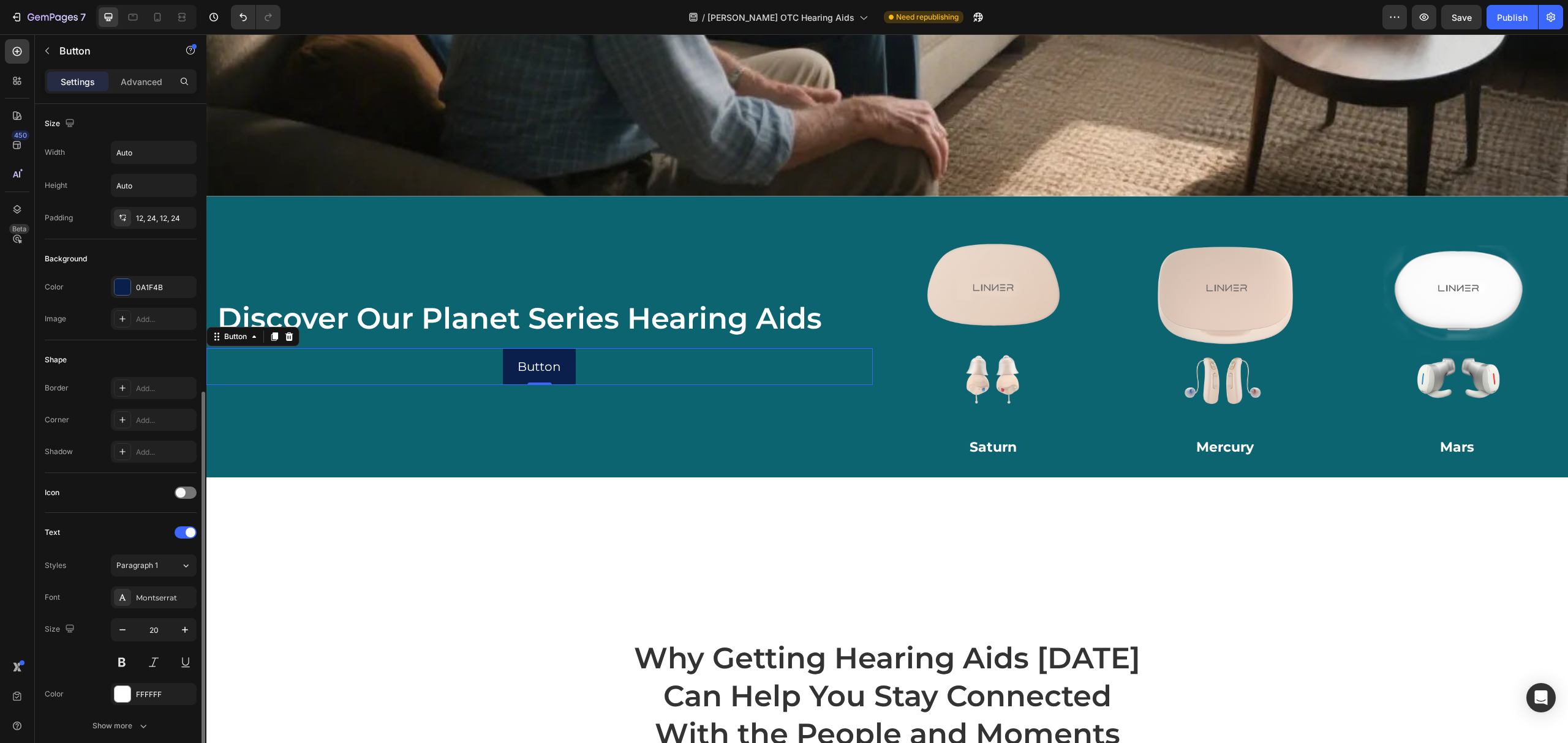
scroll to position [206, 0]
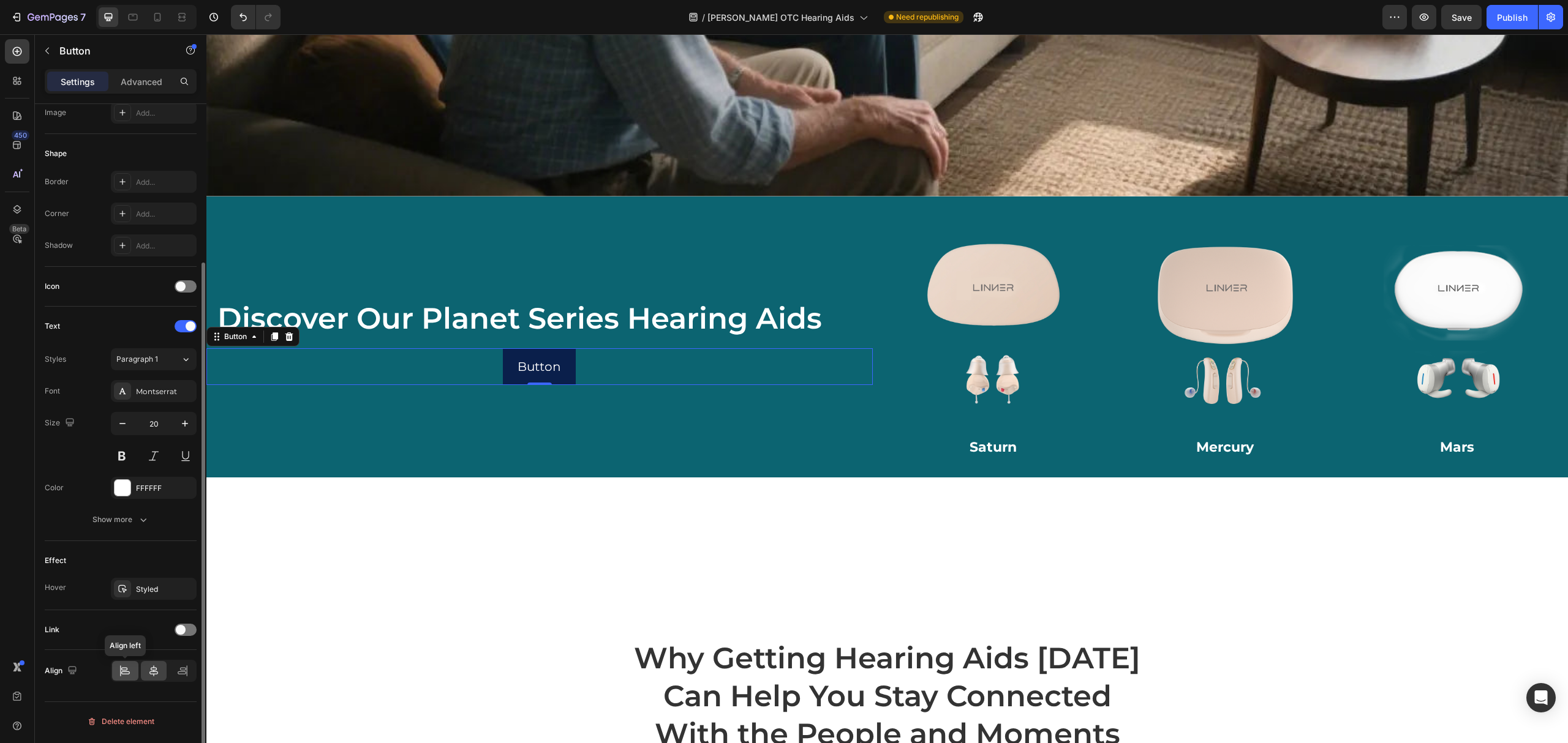
click at [127, 668] on icon at bounding box center [125, 671] width 12 height 12
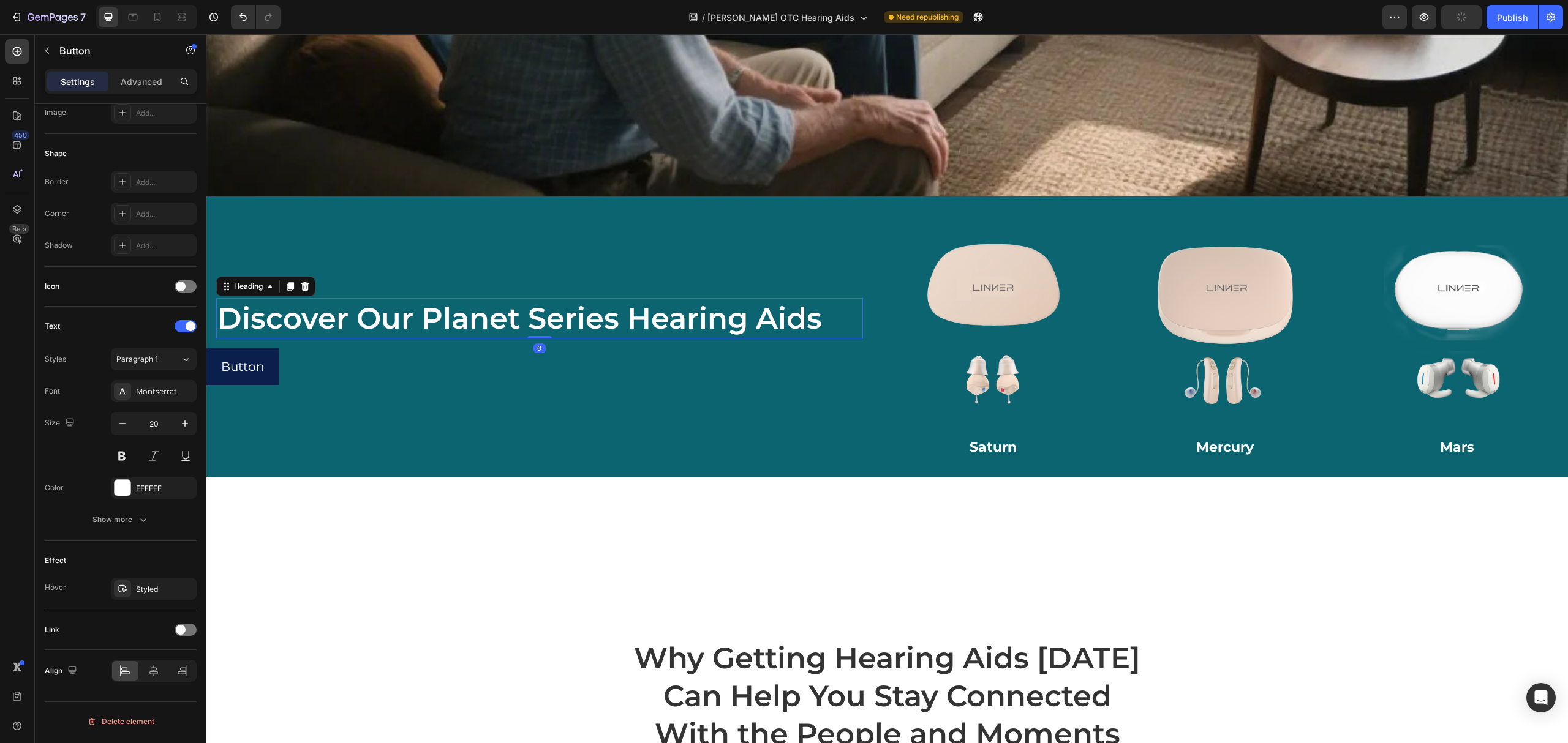
click at [562, 298] on h2 "Discover Our Planet Series Hearing Aids" at bounding box center [539, 318] width 647 height 41
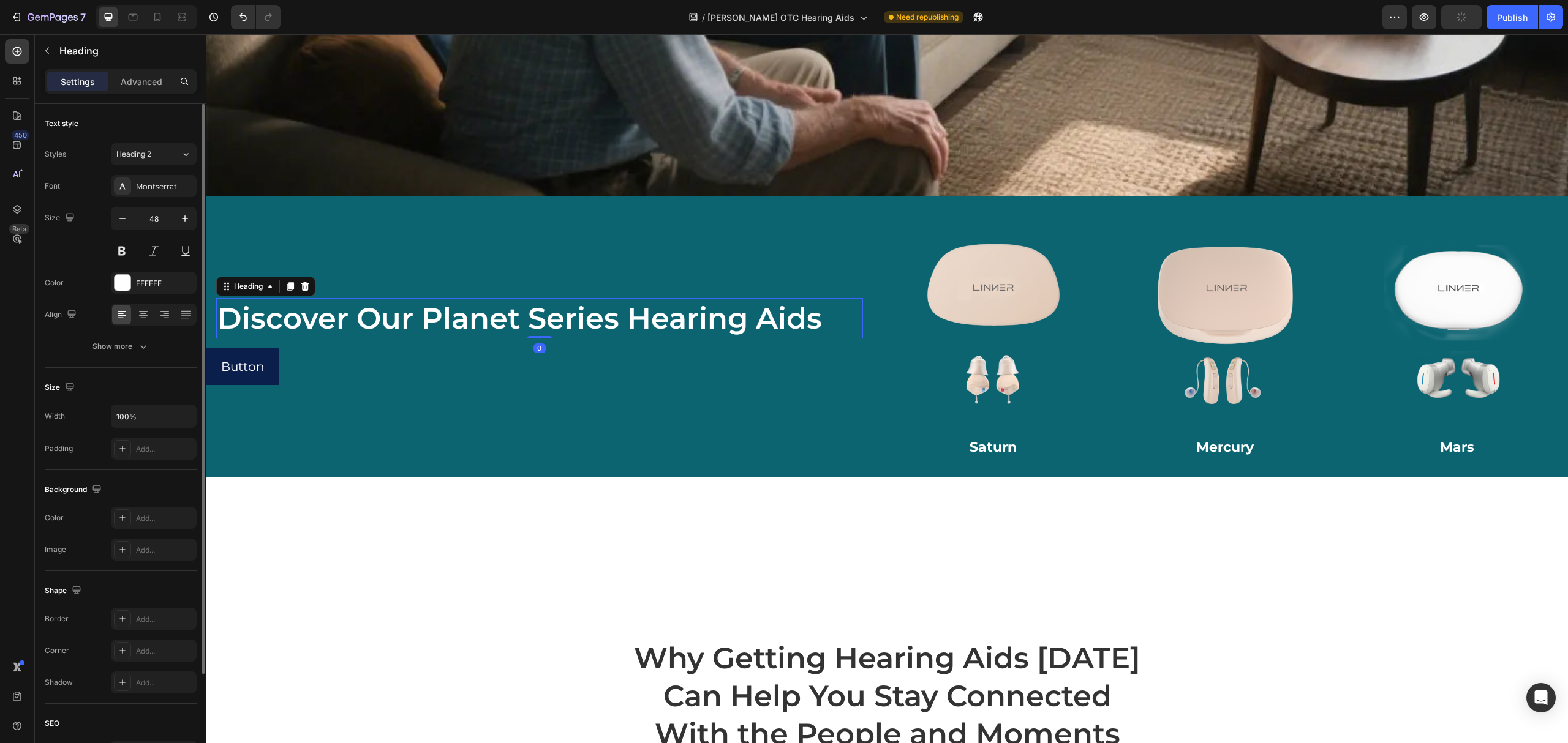
click at [246, 298] on h2 "Discover Our Planet Series Hearing Aids" at bounding box center [539, 318] width 647 height 41
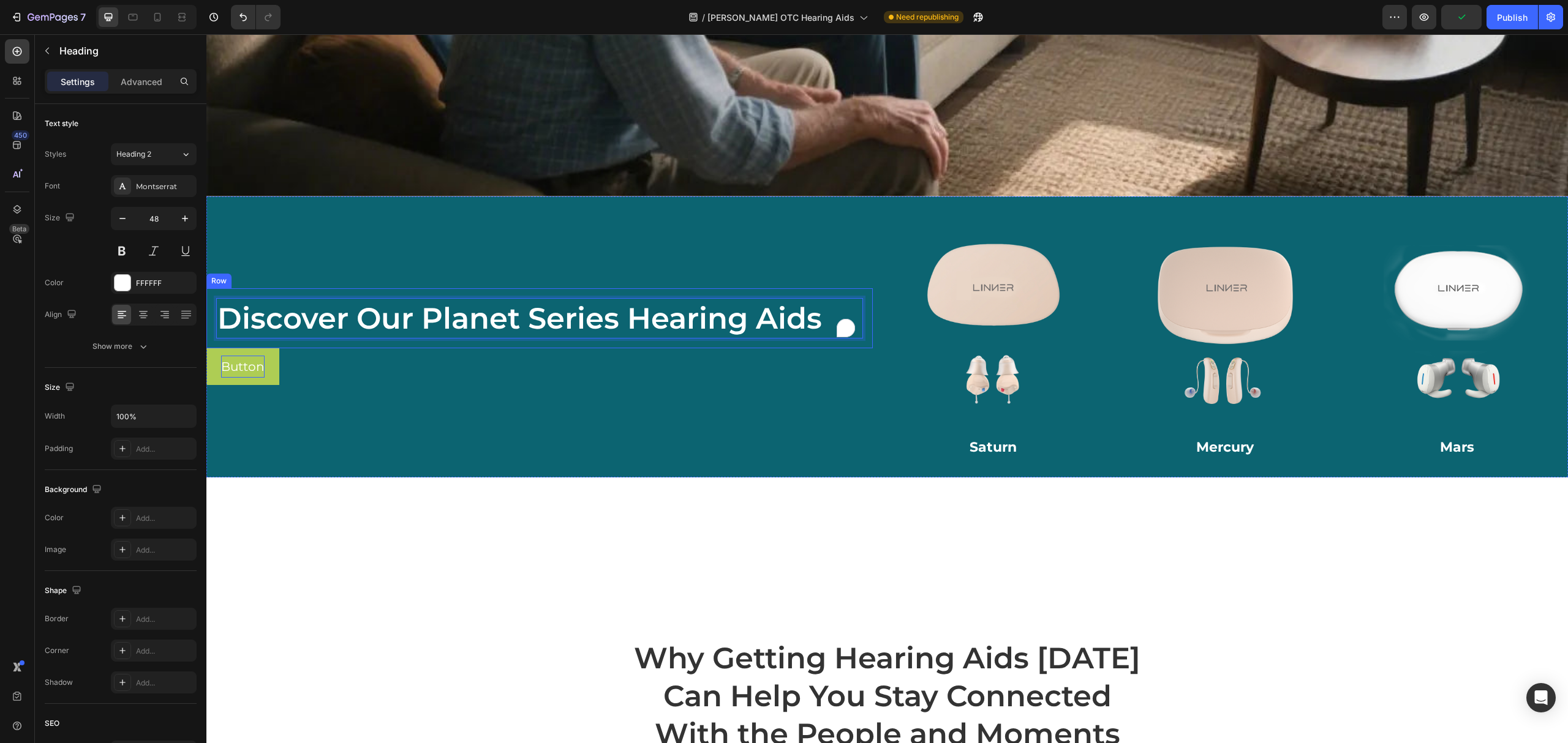
click at [253, 356] on p "Button" at bounding box center [243, 367] width 43 height 22
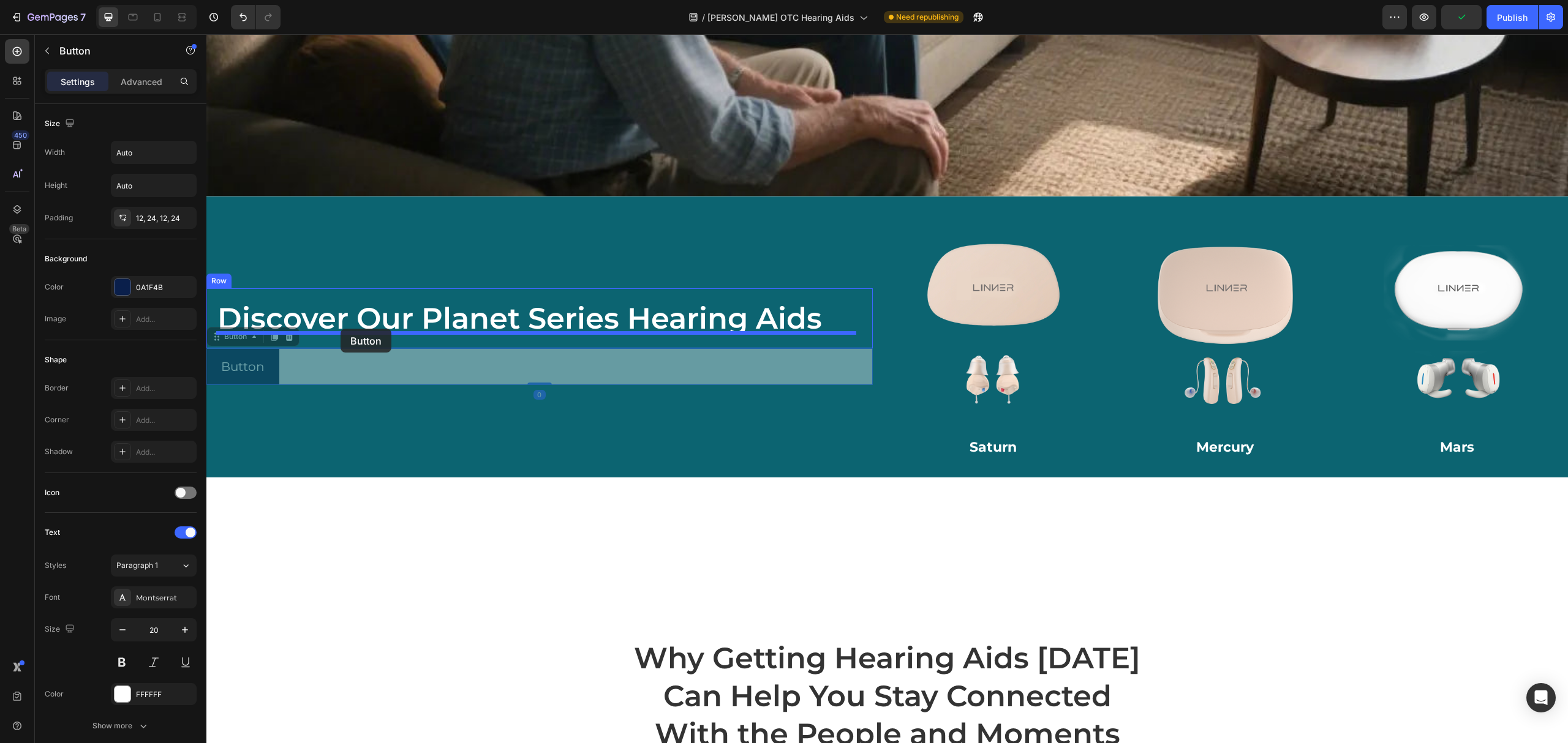
drag, startPoint x: 217, startPoint y: 343, endPoint x: 341, endPoint y: 329, distance: 124.8
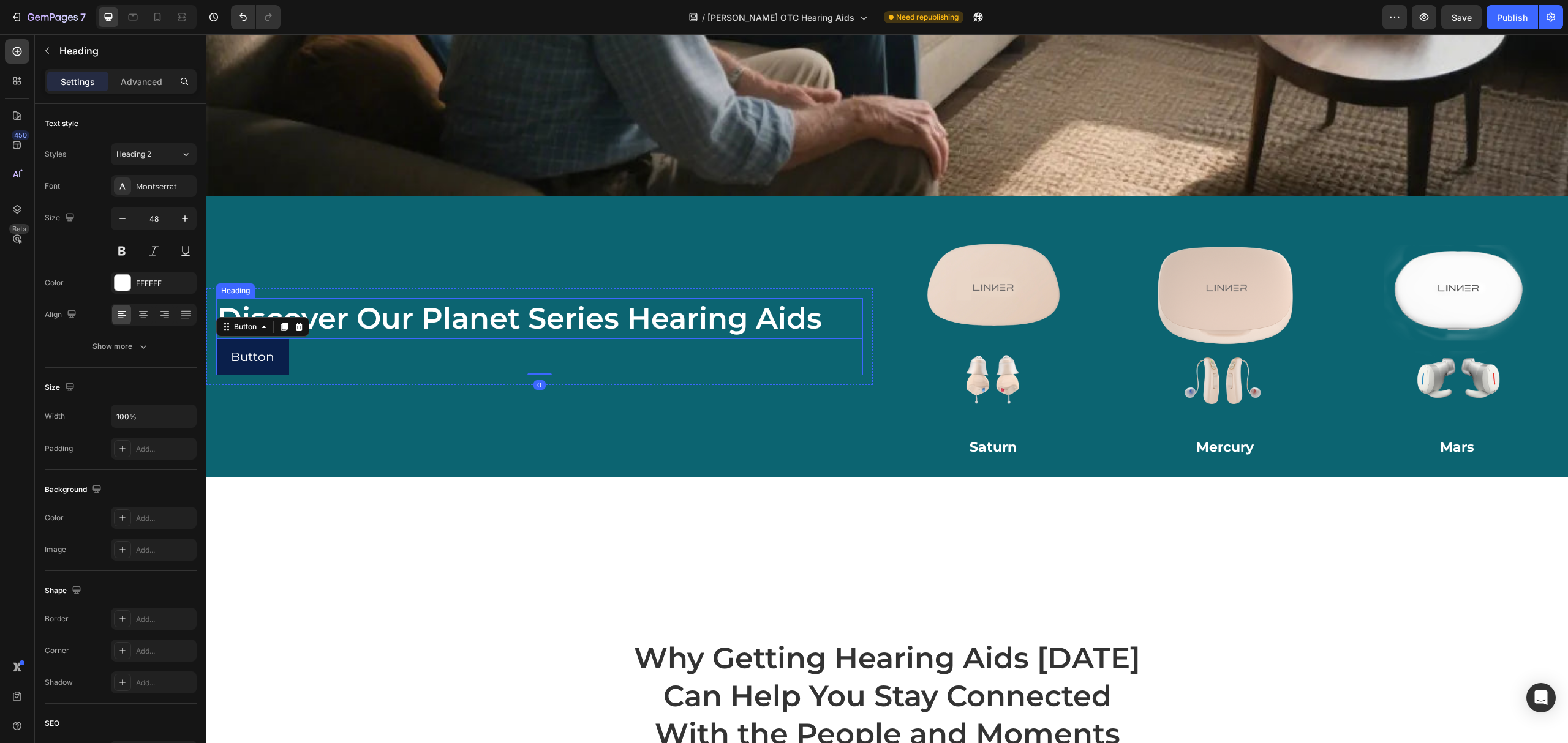
click at [583, 299] on p "Discover Our Planet Series Hearing Aids" at bounding box center [539, 318] width 644 height 38
click at [457, 351] on div "Button Button 0" at bounding box center [539, 357] width 647 height 37
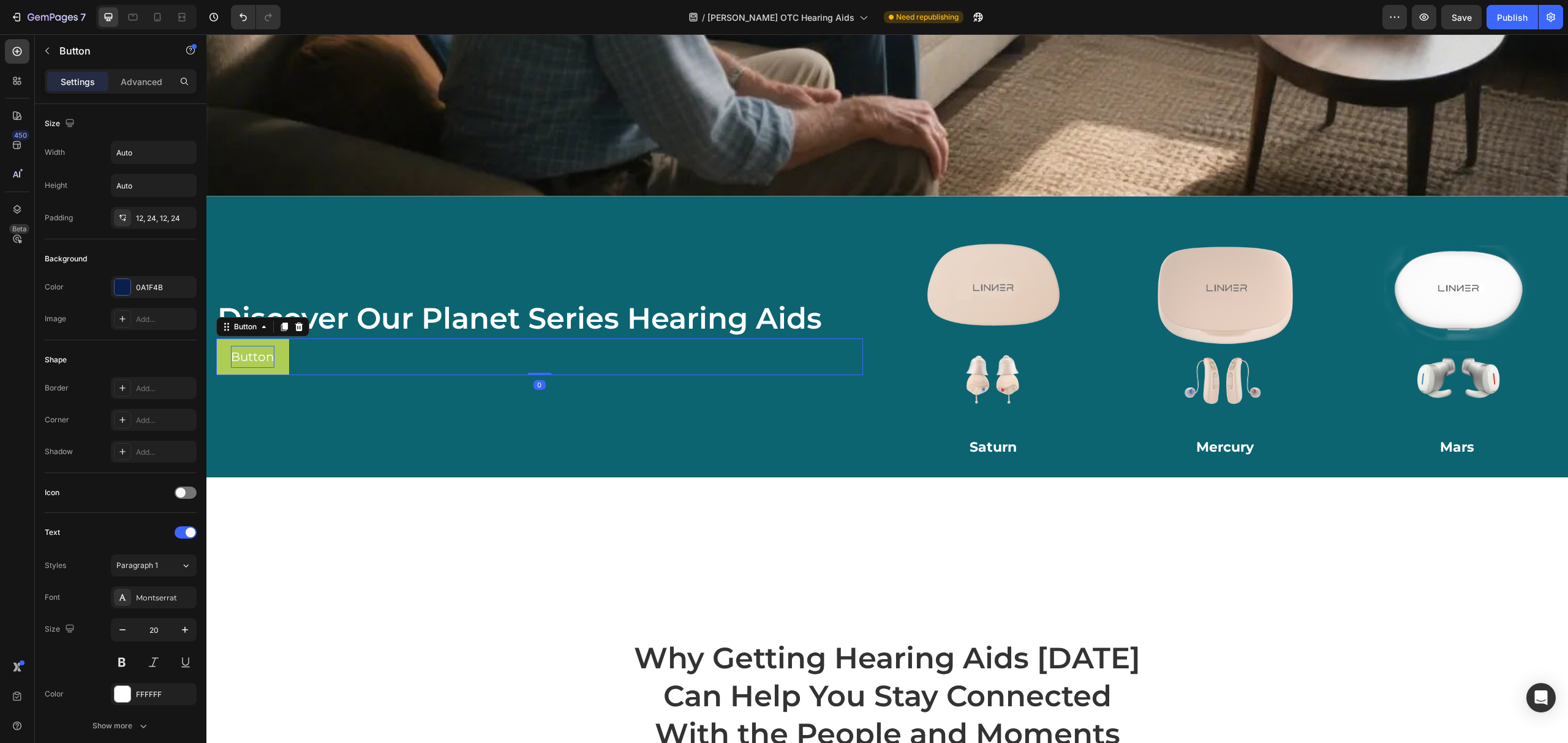
click at [263, 346] on p "Button" at bounding box center [252, 357] width 43 height 22
click at [216, 339] on button "Learn" at bounding box center [248, 357] width 65 height 37
click at [456, 406] on div "Discover Our Planet Series Hearing Aids Heading Learn more Button 0 Row" at bounding box center [539, 337] width 667 height 242
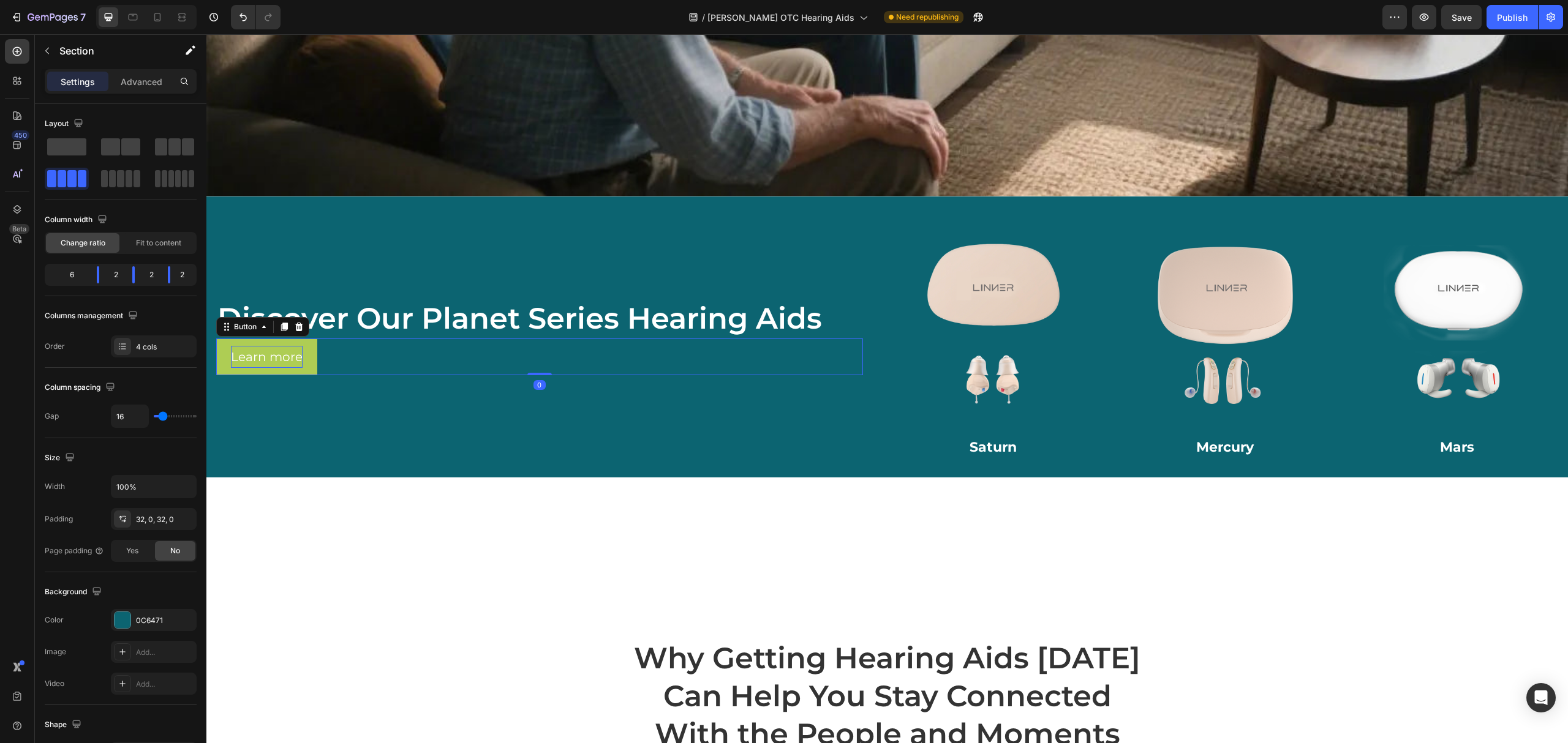
click at [336, 349] on div "Learn more Button 0" at bounding box center [539, 357] width 647 height 37
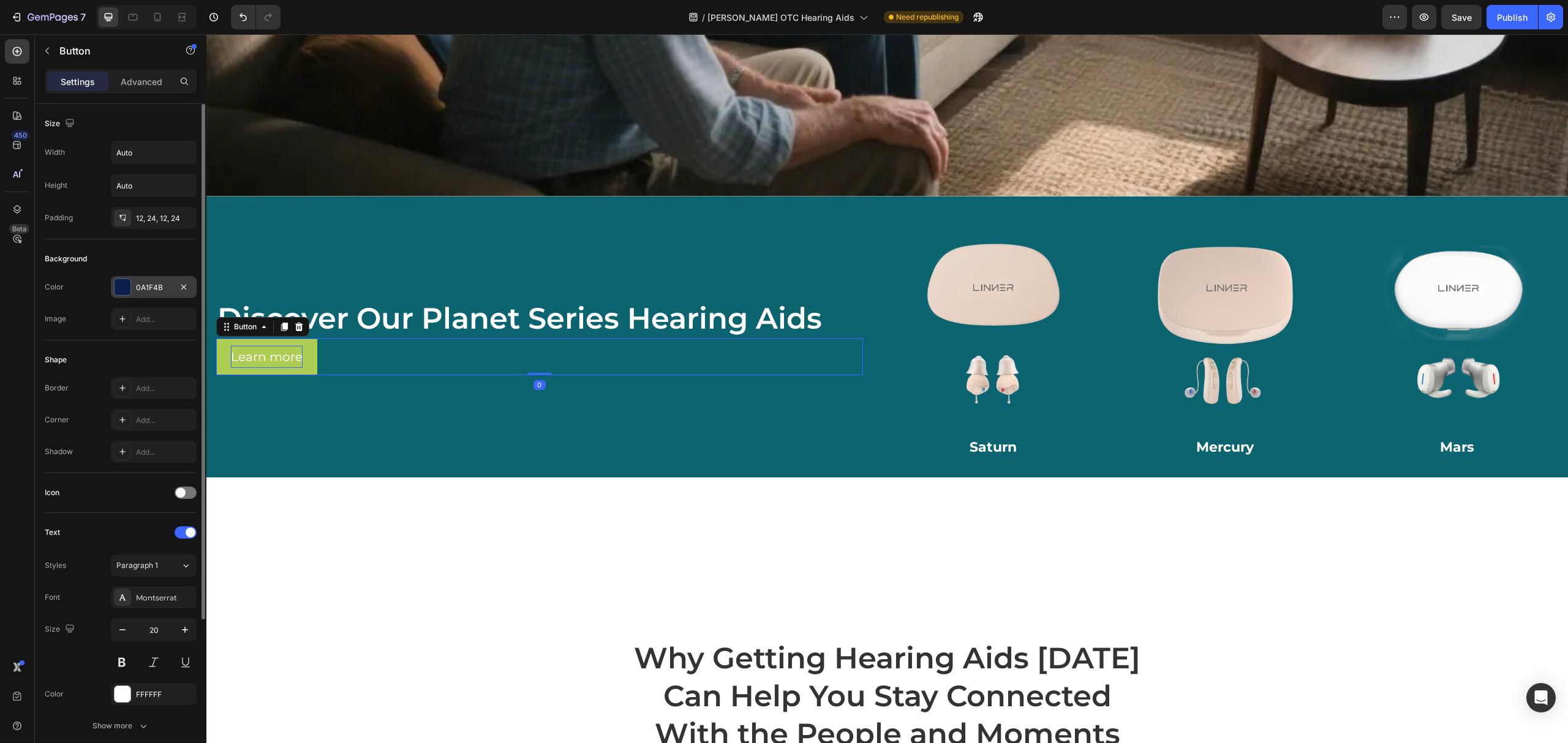
click at [134, 285] on div "0A1F4B" at bounding box center [153, 287] width 86 height 22
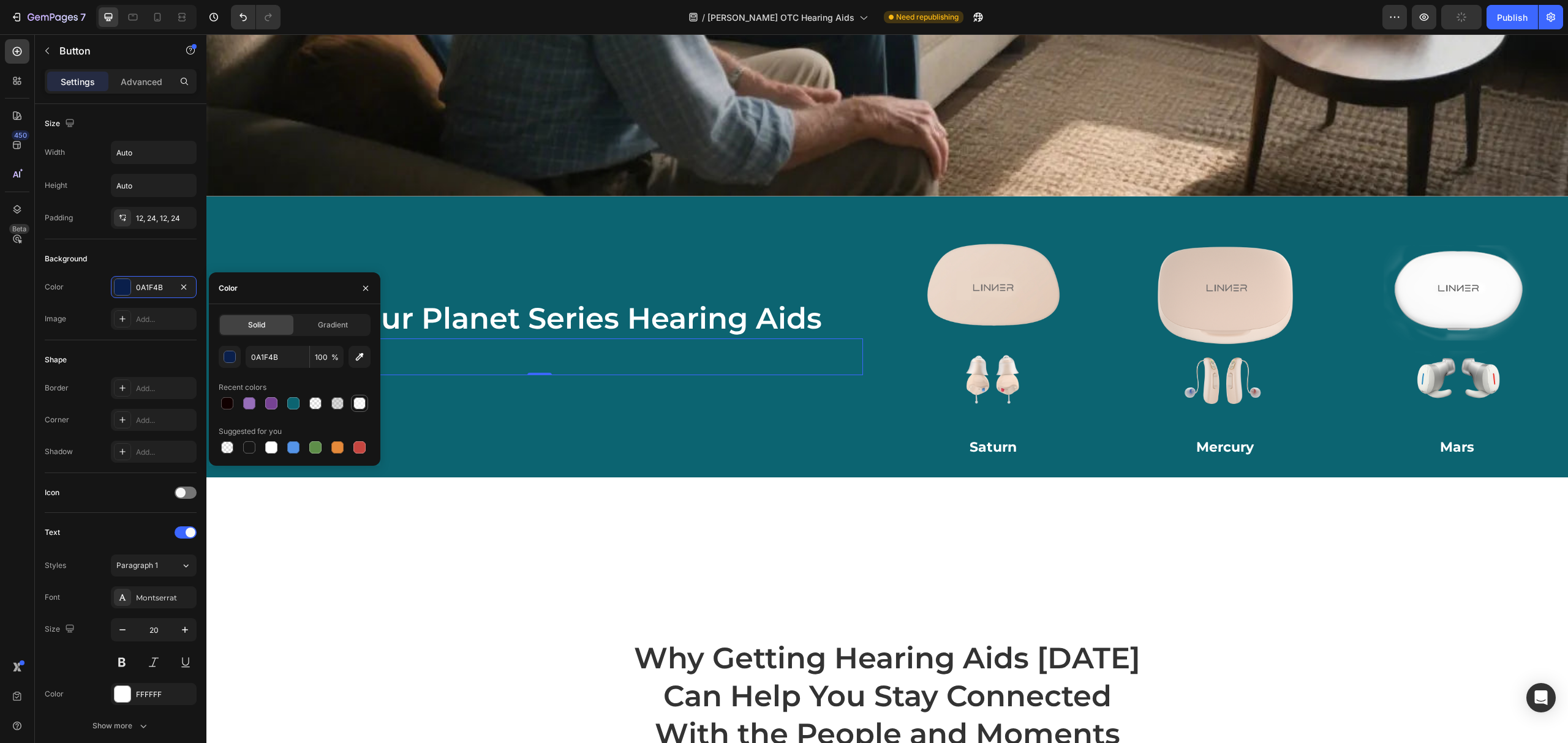
click at [364, 399] on div at bounding box center [359, 403] width 12 height 12
type input "FFFFFF"
type input "100"
click at [512, 572] on section "Custom Code Clinician Choice" at bounding box center [887, 543] width 755 height 131
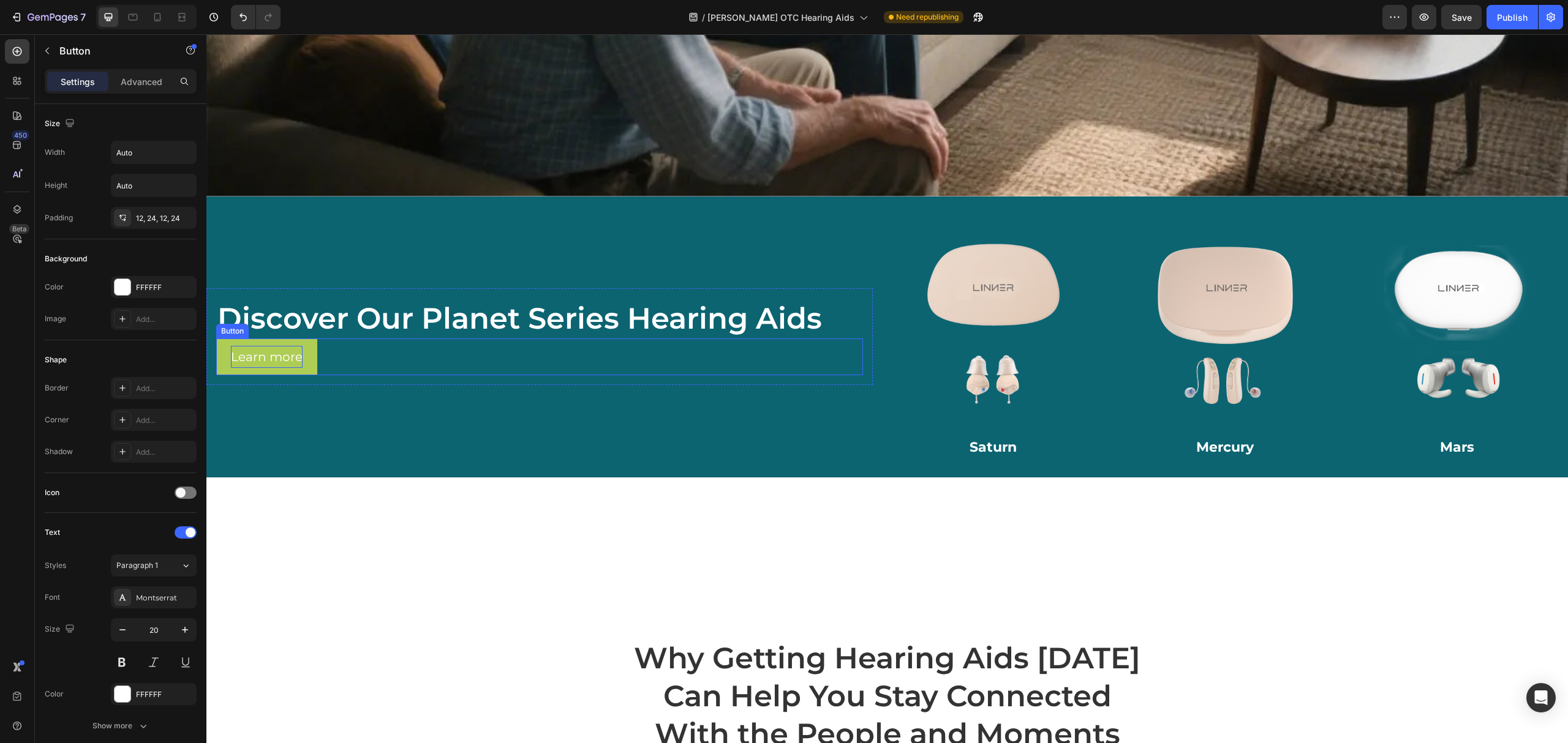
click at [283, 346] on p "Learn more" at bounding box center [266, 357] width 71 height 22
click at [275, 351] on p "Learn more" at bounding box center [266, 357] width 71 height 22
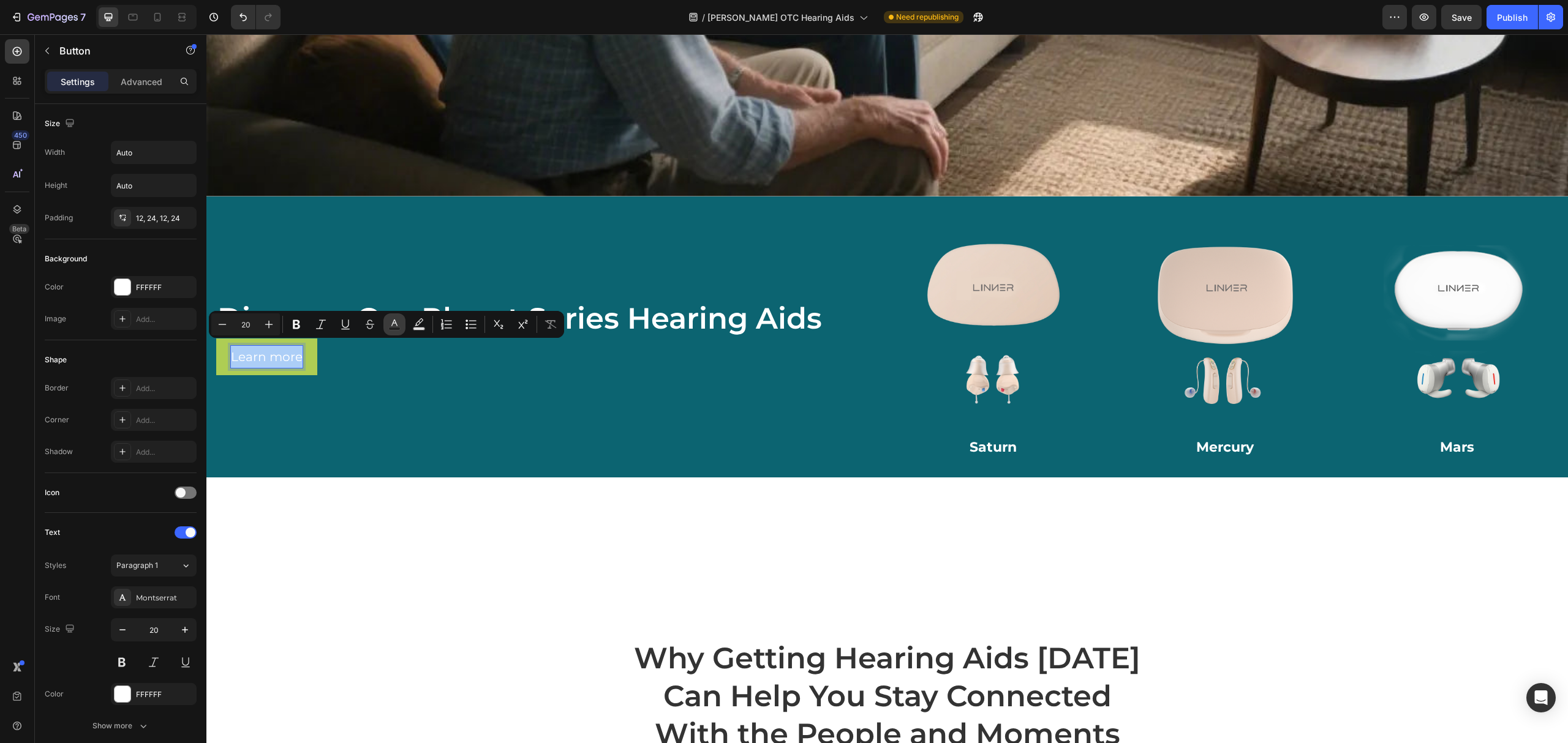
click at [393, 323] on icon "Editor contextual toolbar" at bounding box center [394, 323] width 6 height 7
type input "FFFFFF"
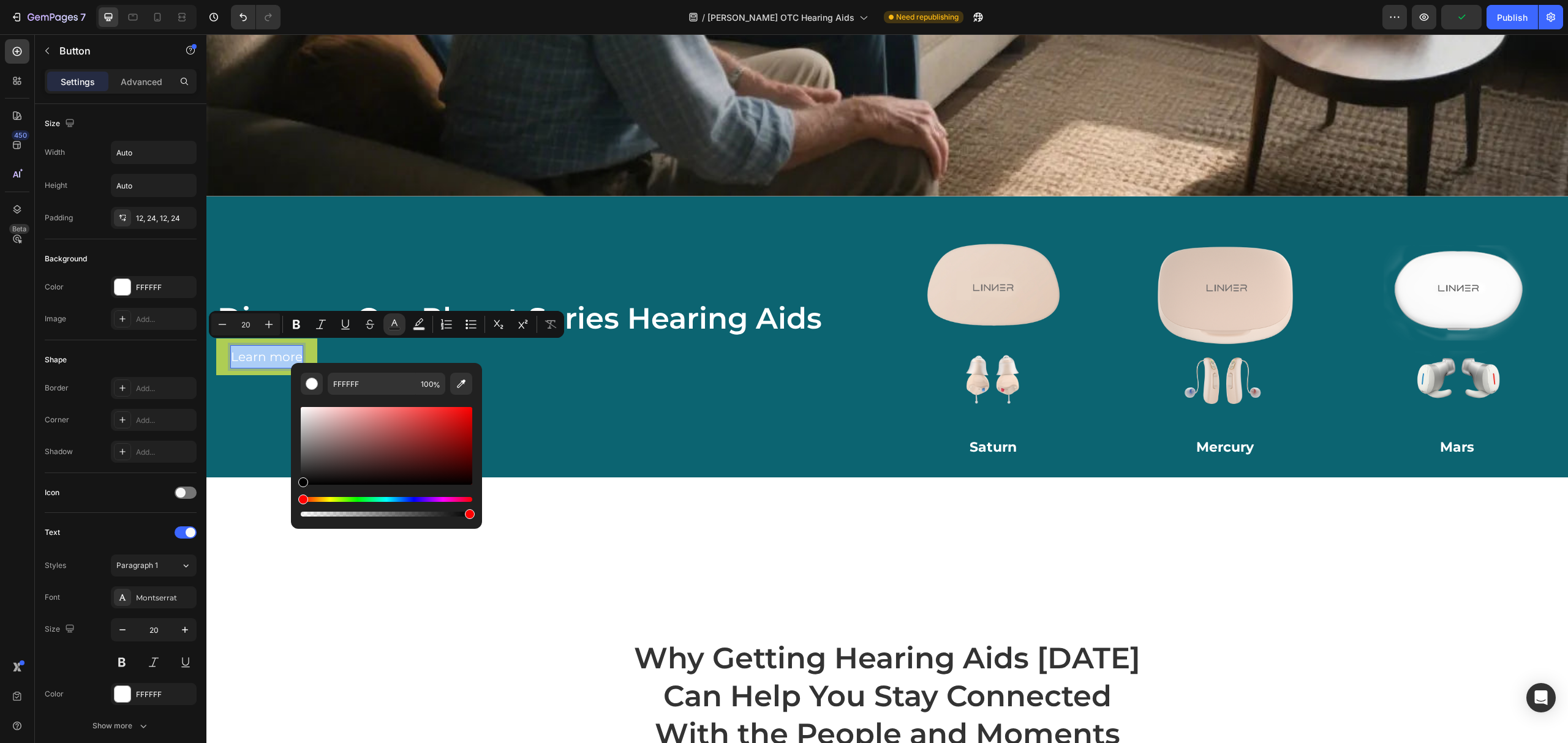
drag, startPoint x: 504, startPoint y: 522, endPoint x: 285, endPoint y: 500, distance: 220.1
type input "000000"
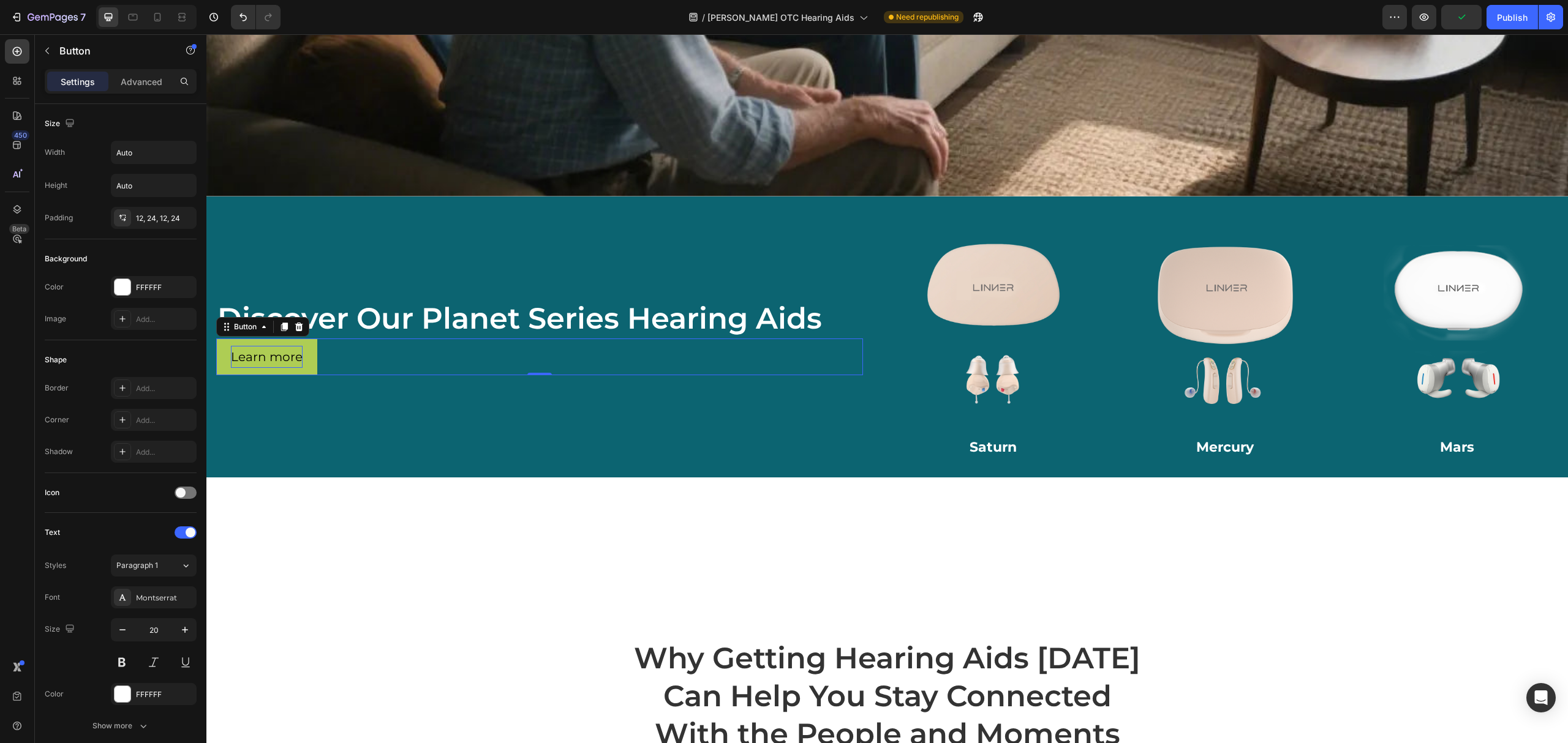
click at [340, 360] on div "Learn more Button 0" at bounding box center [539, 357] width 647 height 37
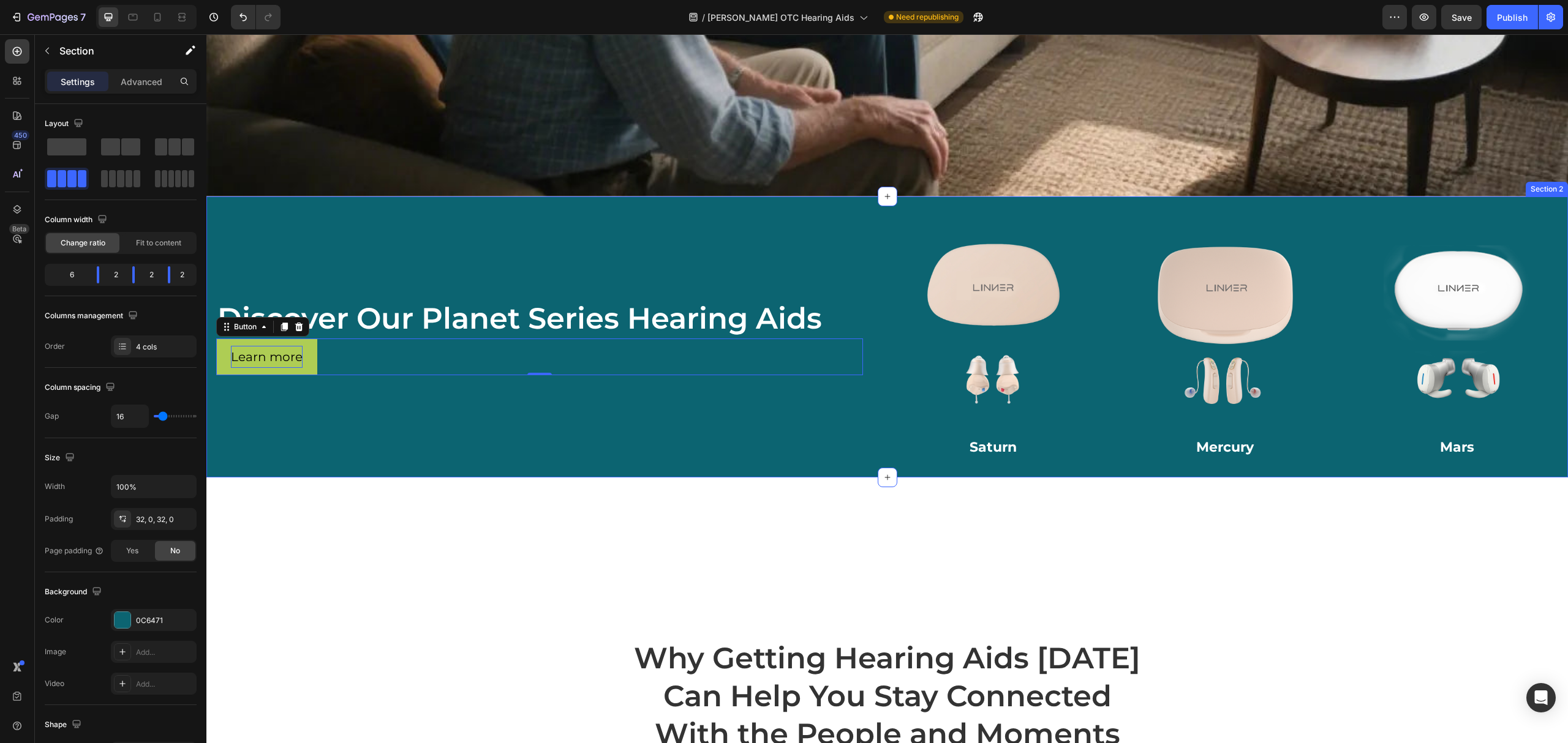
click at [376, 430] on div "Discover Our Planet Series Hearing Aids Heading Learn more Button 0 Row" at bounding box center [539, 337] width 667 height 242
click at [340, 349] on div "Learn more Button 0" at bounding box center [539, 357] width 647 height 37
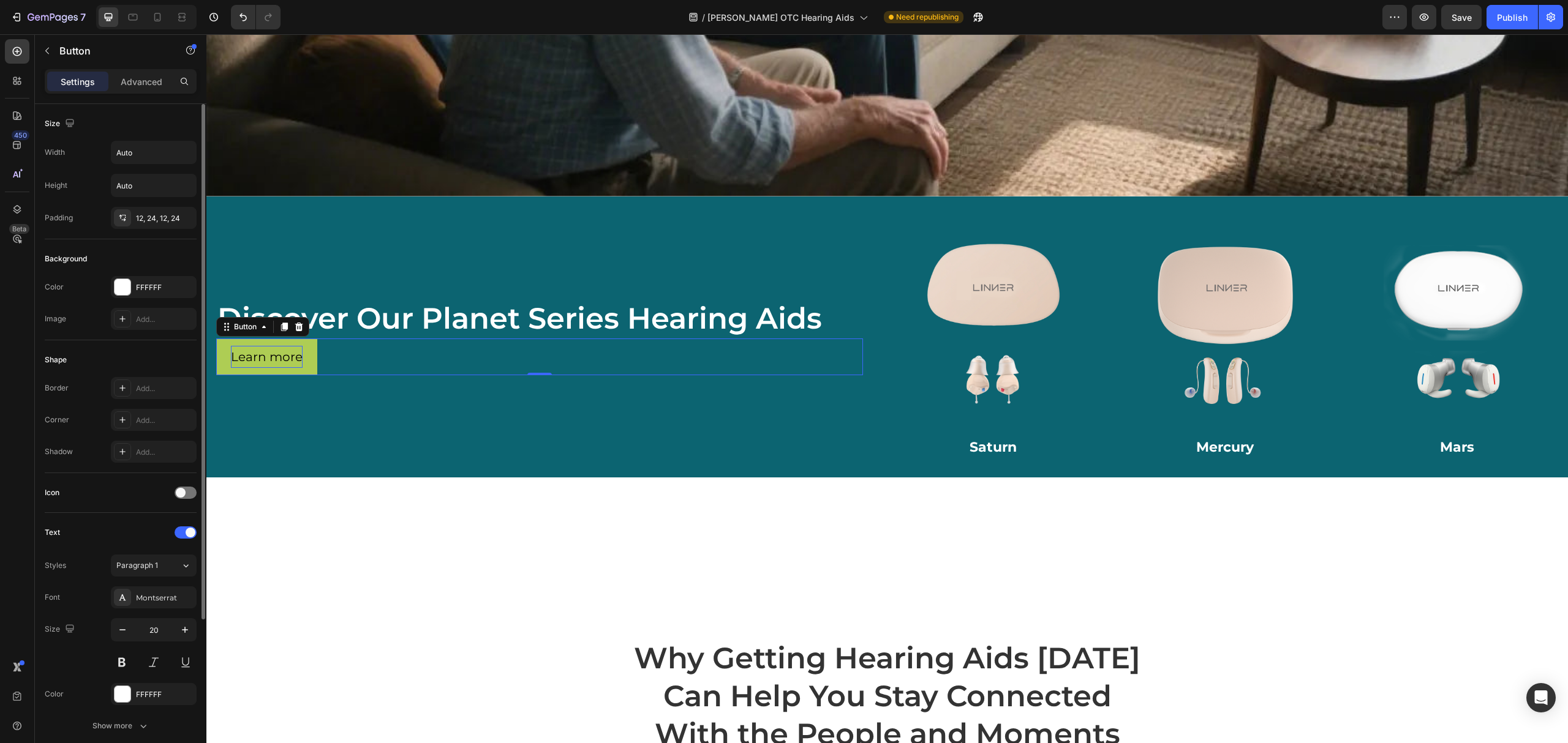
scroll to position [206, 0]
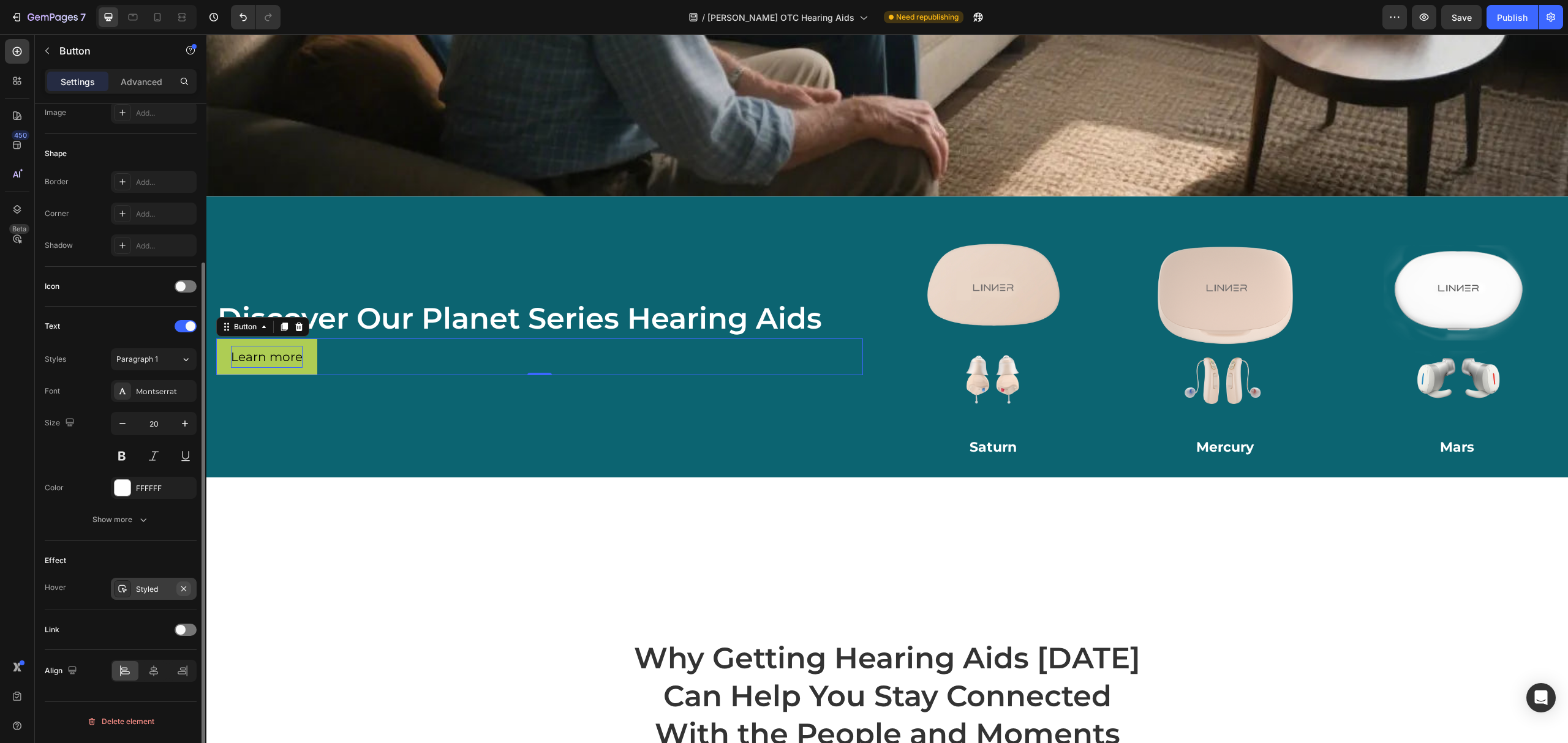
click at [182, 591] on icon "button" at bounding box center [184, 588] width 5 height 5
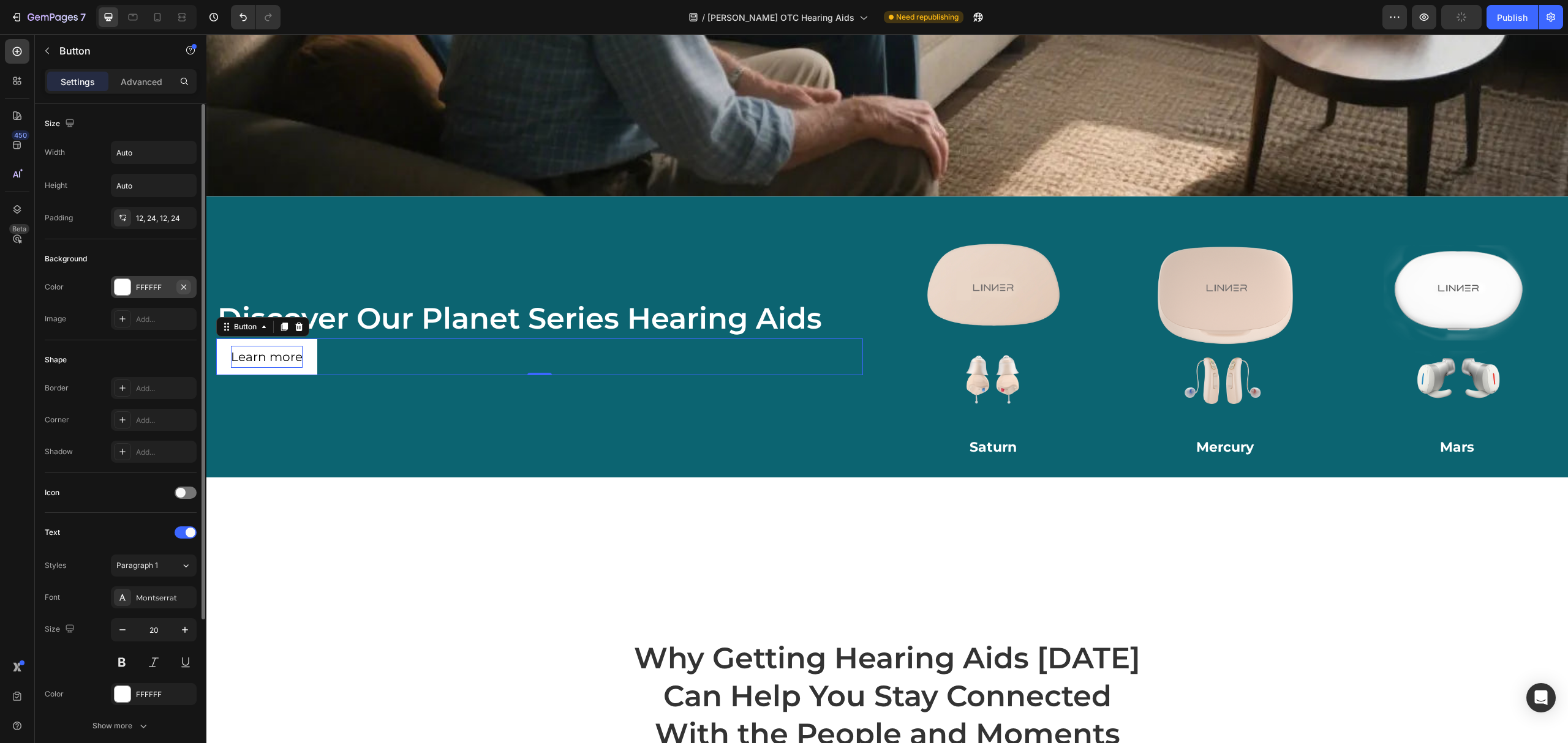
click at [182, 292] on icon "button" at bounding box center [184, 287] width 10 height 10
click at [137, 89] on div "Advanced" at bounding box center [141, 81] width 61 height 20
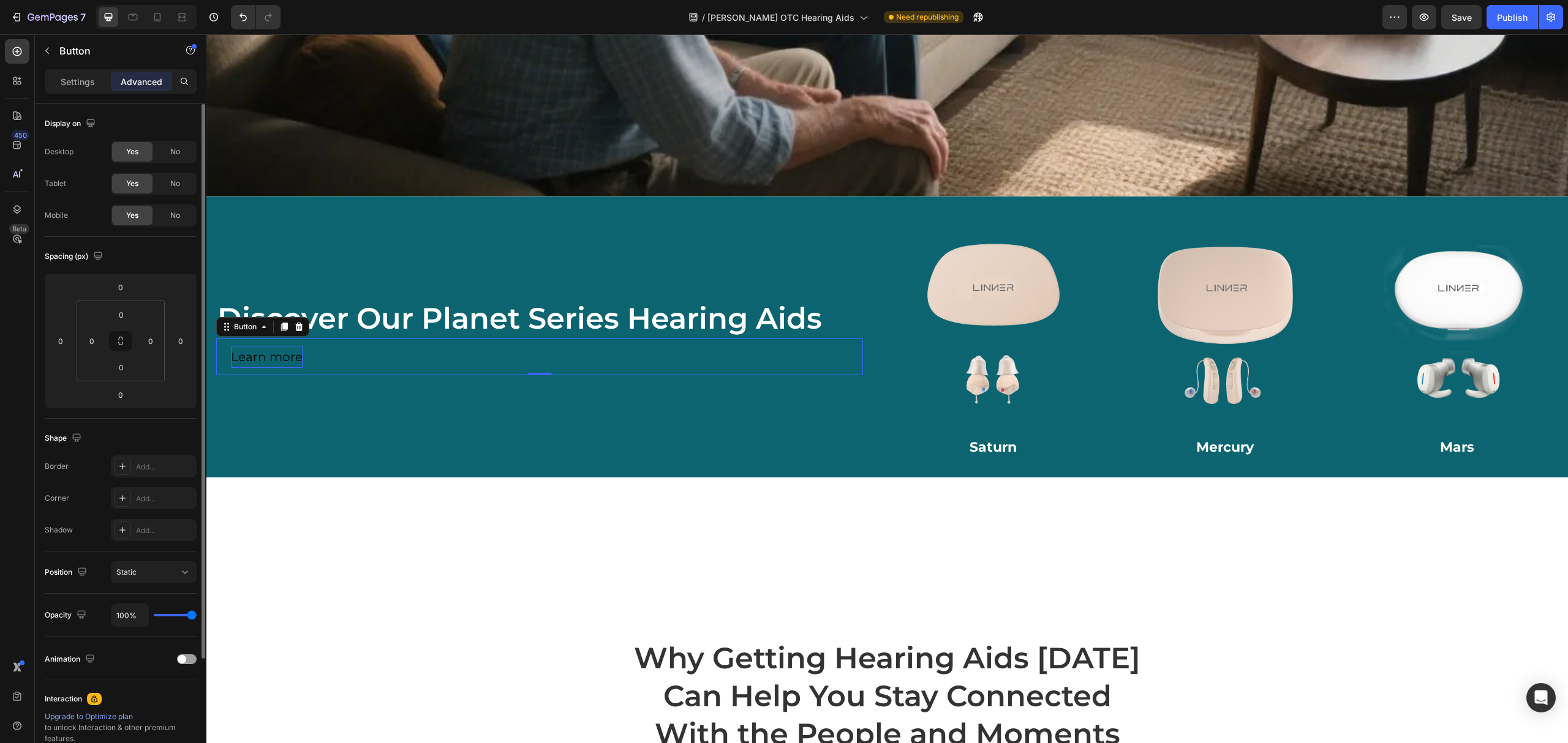
click at [294, 322] on icon at bounding box center [299, 327] width 10 height 10
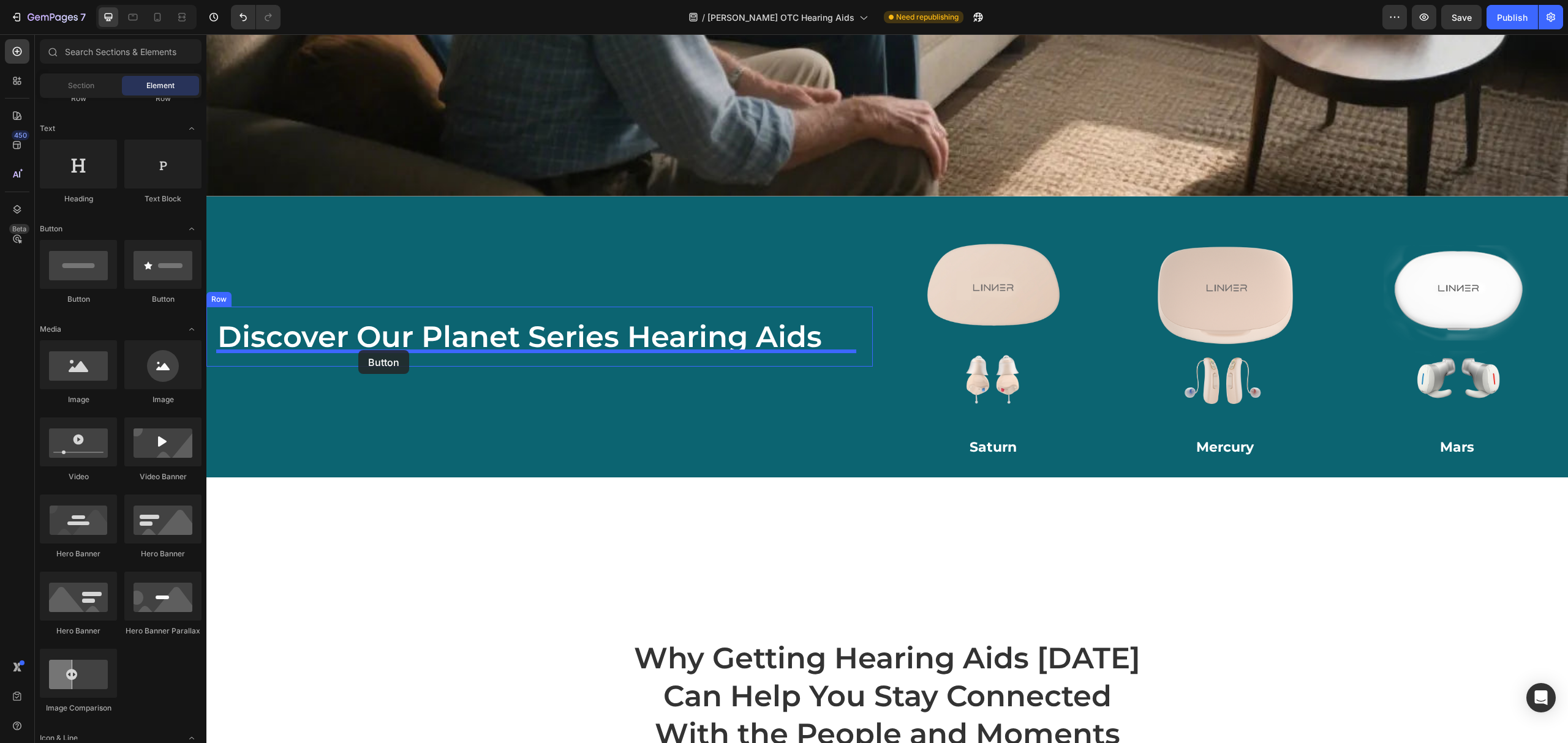
drag, startPoint x: 363, startPoint y: 294, endPoint x: 359, endPoint y: 351, distance: 57.1
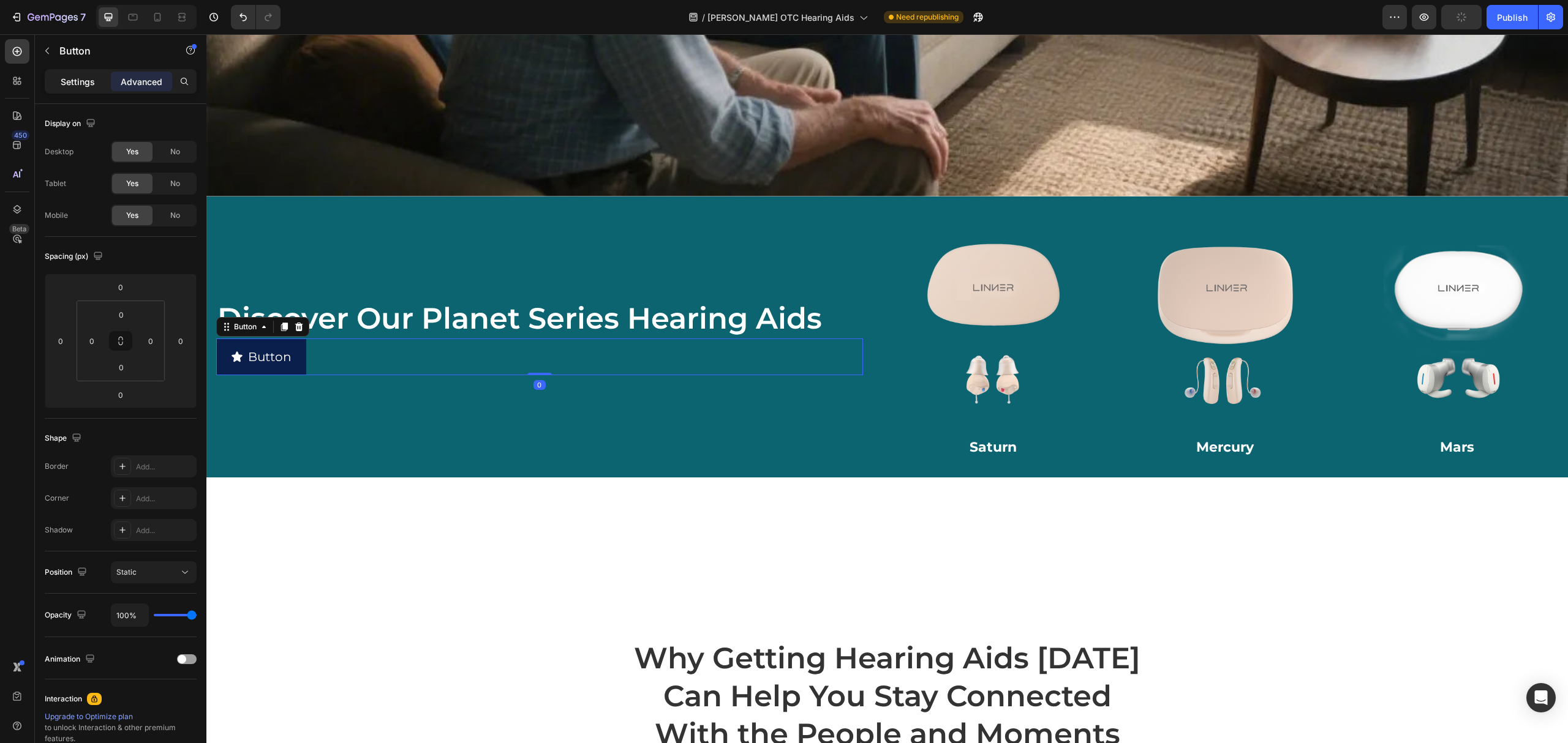
click at [106, 81] on div "Settings" at bounding box center [77, 81] width 61 height 20
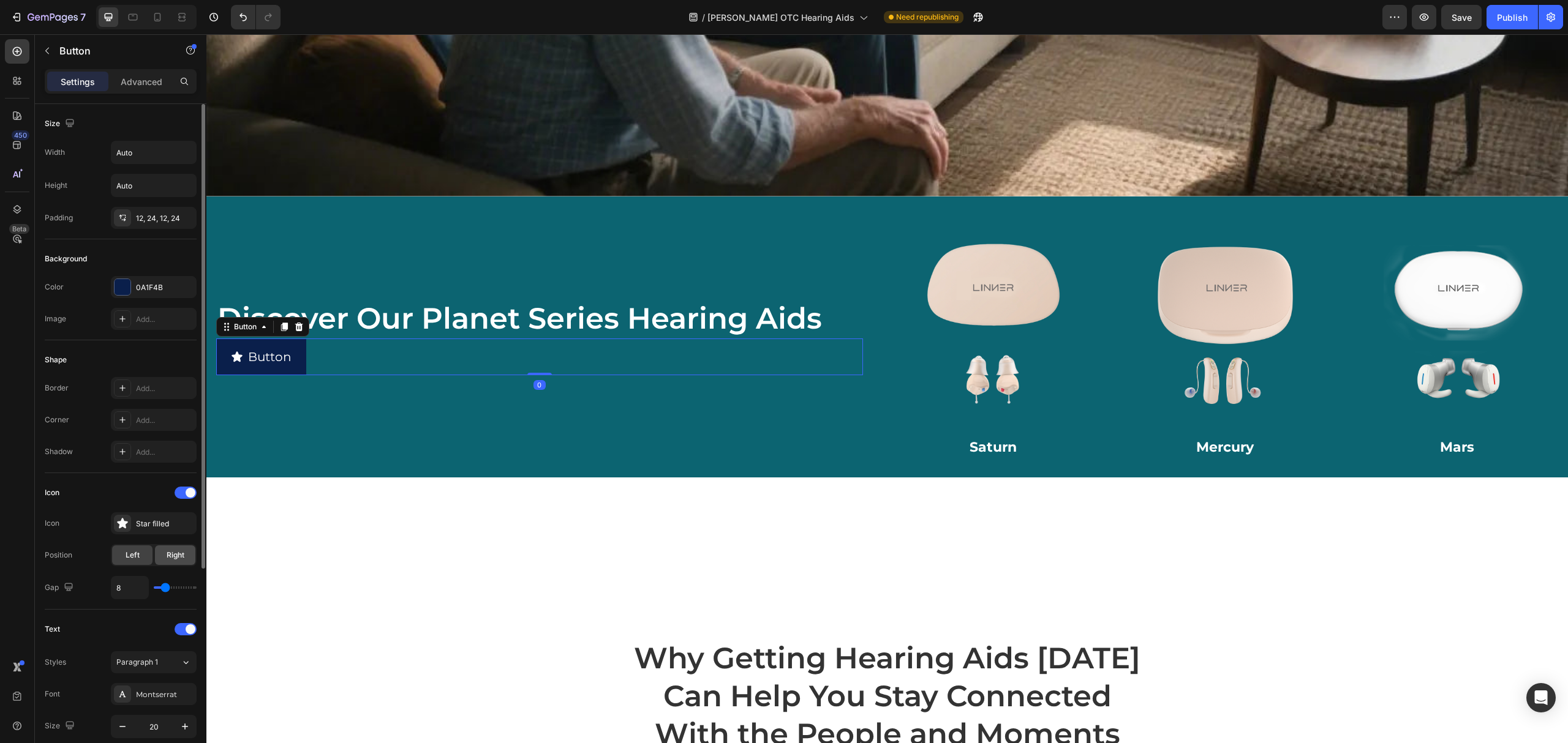
click at [172, 556] on span "Right" at bounding box center [175, 555] width 18 height 11
click at [256, 346] on p "Button" at bounding box center [252, 357] width 43 height 22
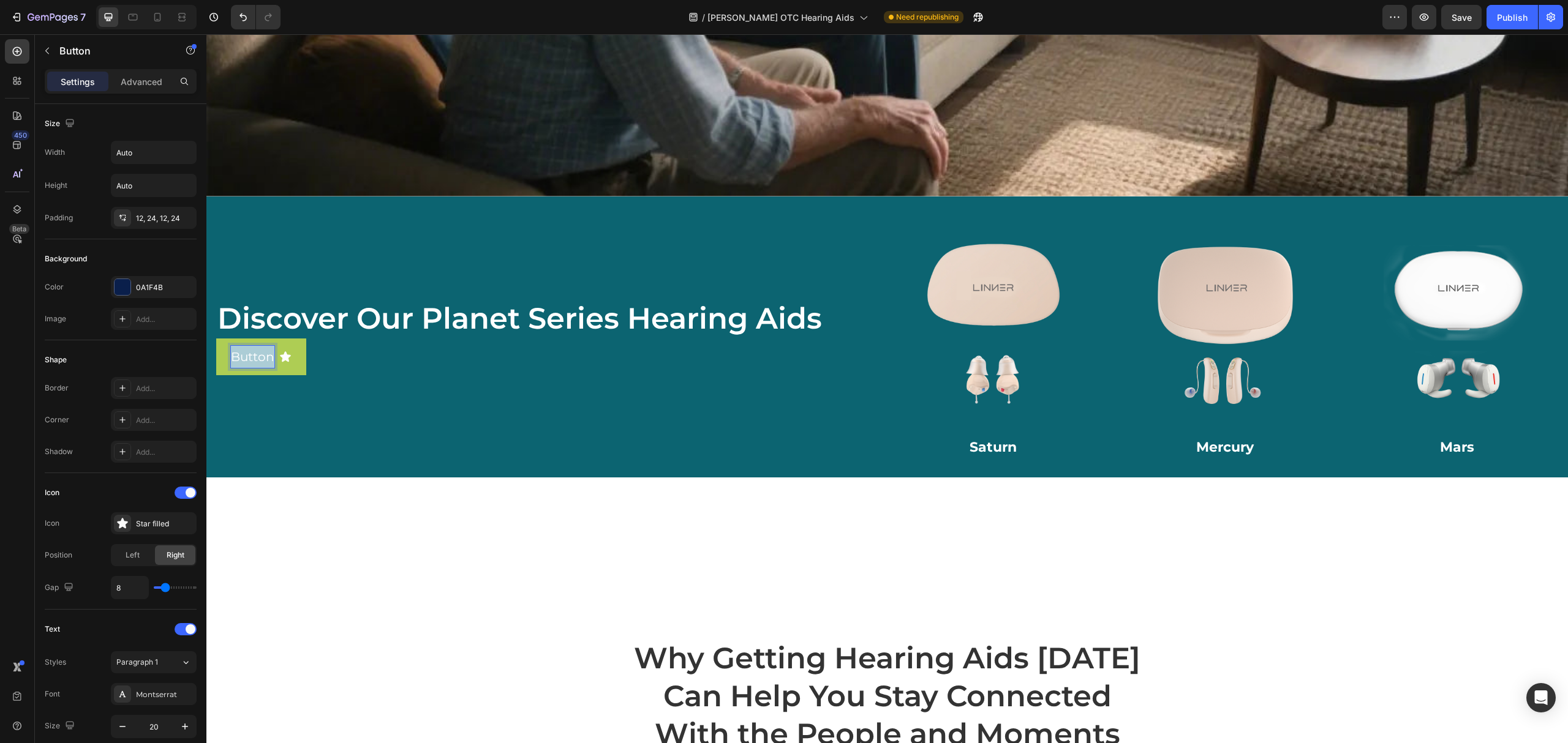
click at [256, 346] on p "Button" at bounding box center [252, 357] width 43 height 22
click at [216, 339] on button "[PERSON_NAME]" at bounding box center [292, 357] width 151 height 37
click at [133, 535] on div "Star filled" at bounding box center [153, 524] width 86 height 22
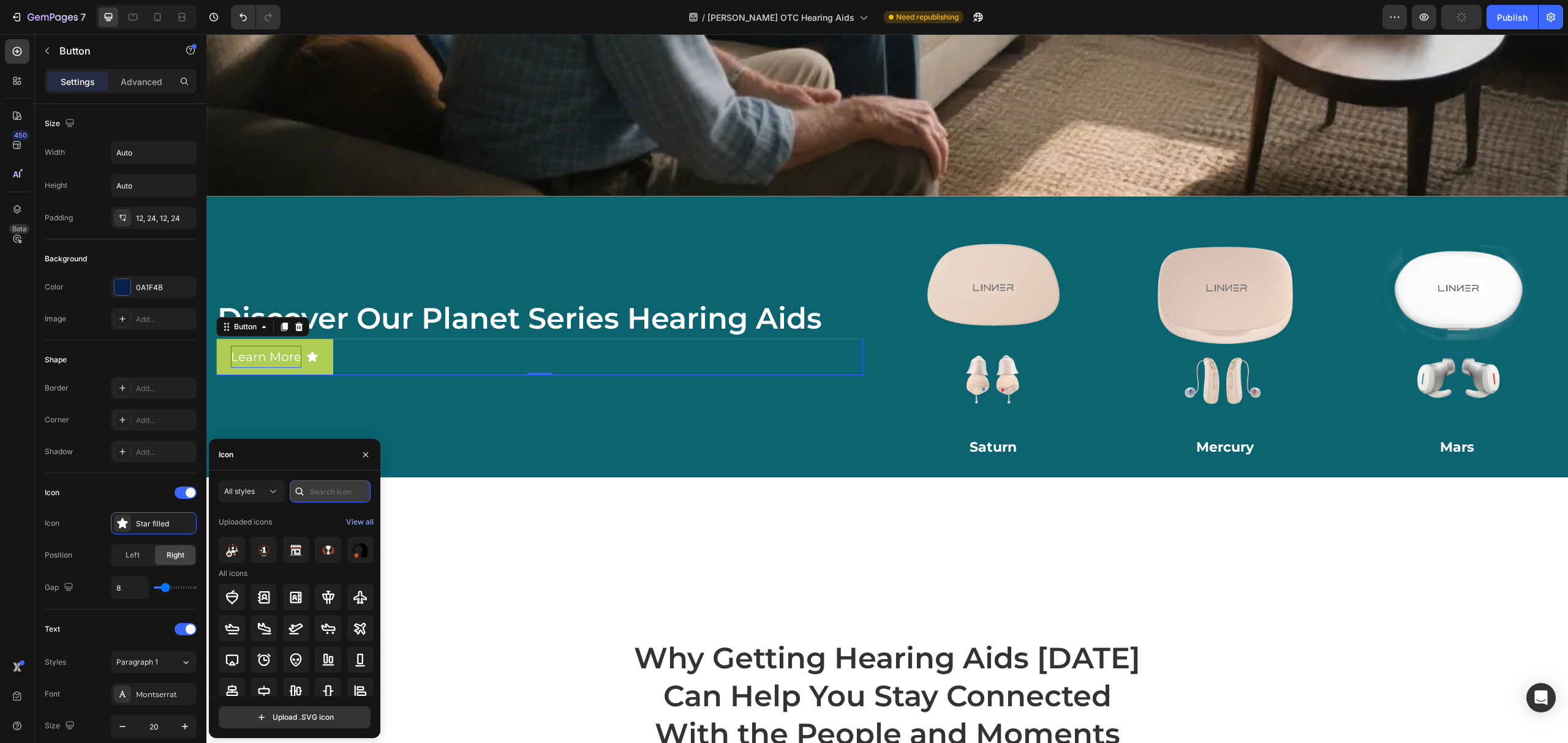
click at [309, 488] on input "text" at bounding box center [330, 492] width 81 height 22
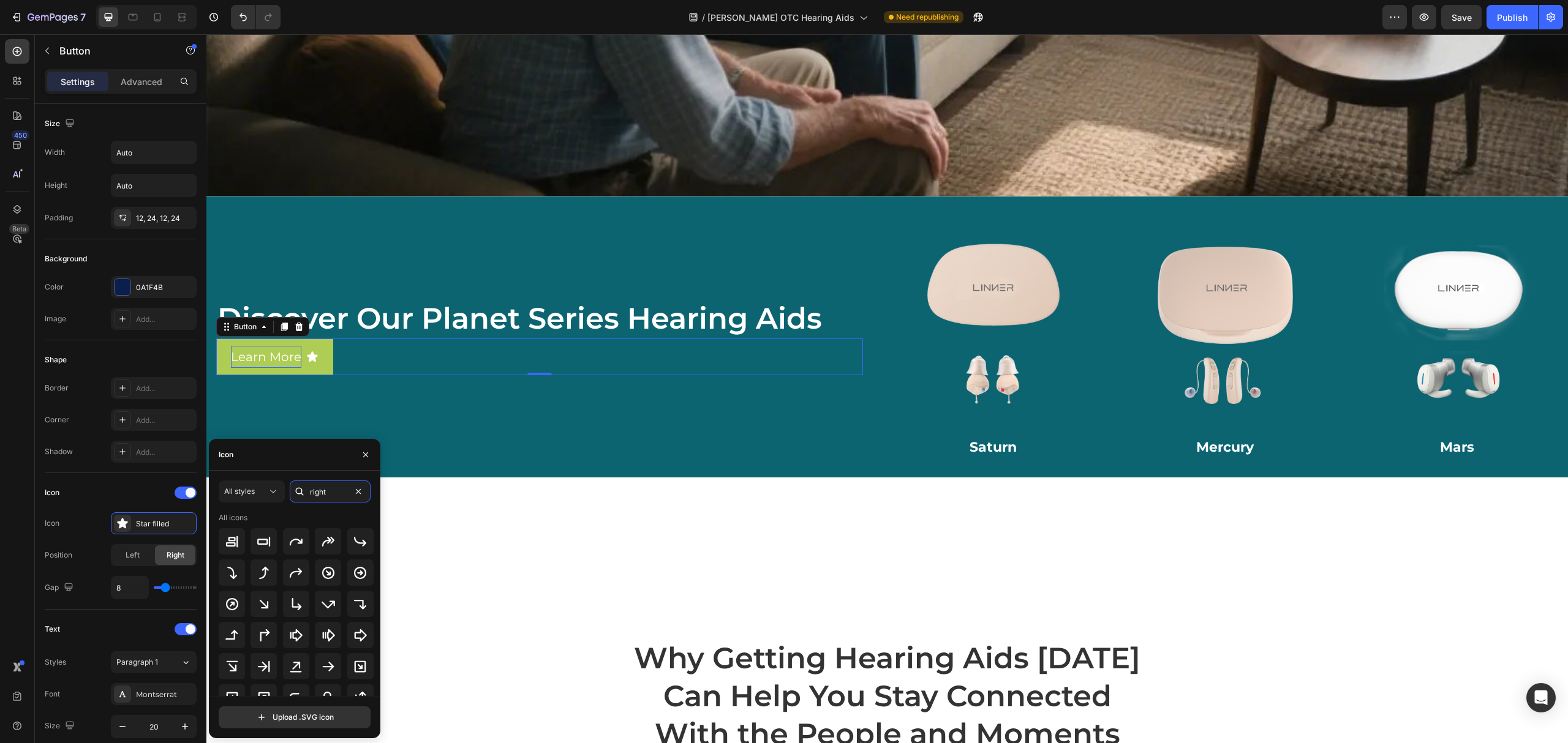
scroll to position [81, 0]
type input "right"
click at [328, 589] on icon at bounding box center [328, 585] width 14 height 14
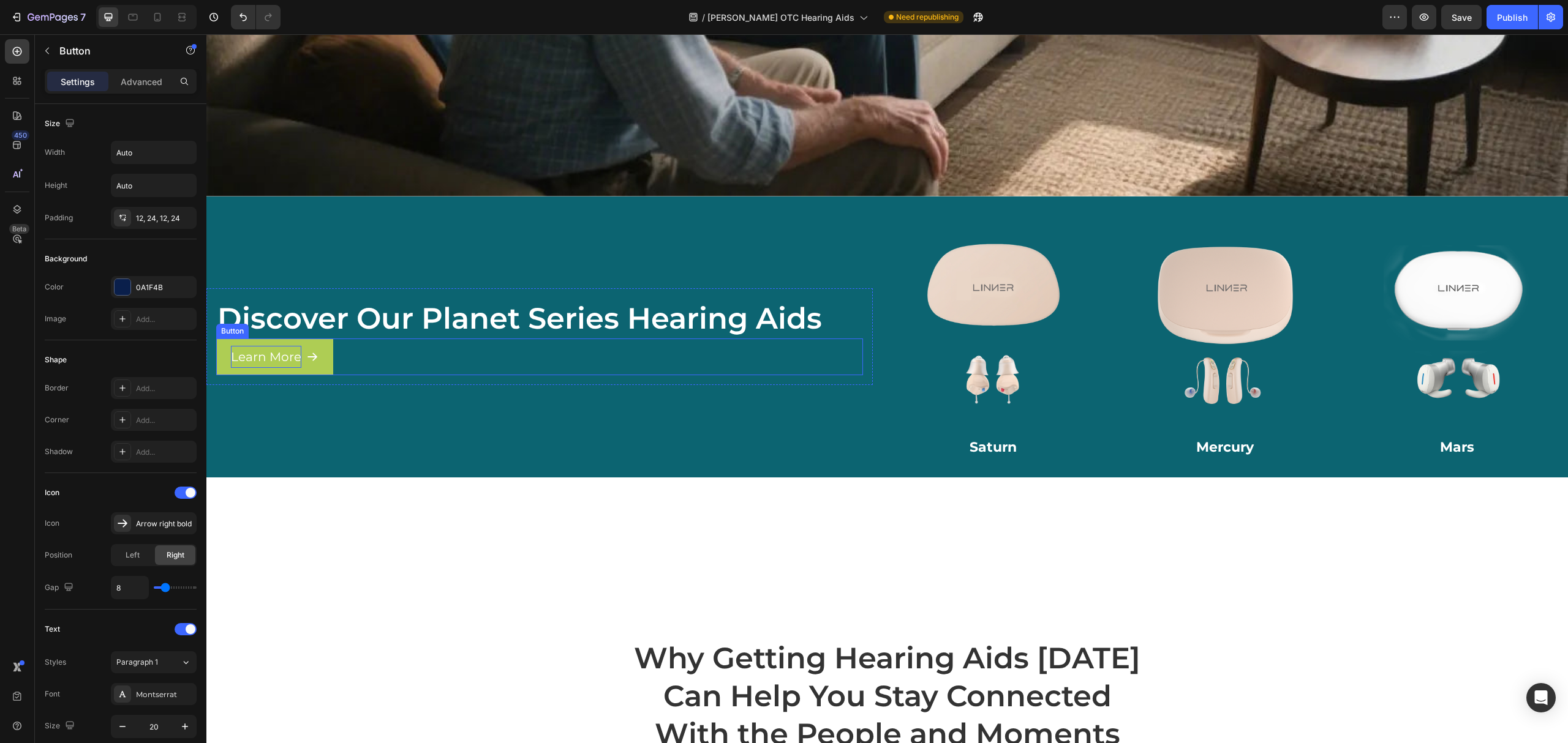
click at [418, 351] on div "Learn More Button" at bounding box center [539, 357] width 647 height 37
click at [184, 286] on icon "button" at bounding box center [184, 287] width 10 height 10
click at [263, 351] on p "Learn More" at bounding box center [265, 357] width 70 height 22
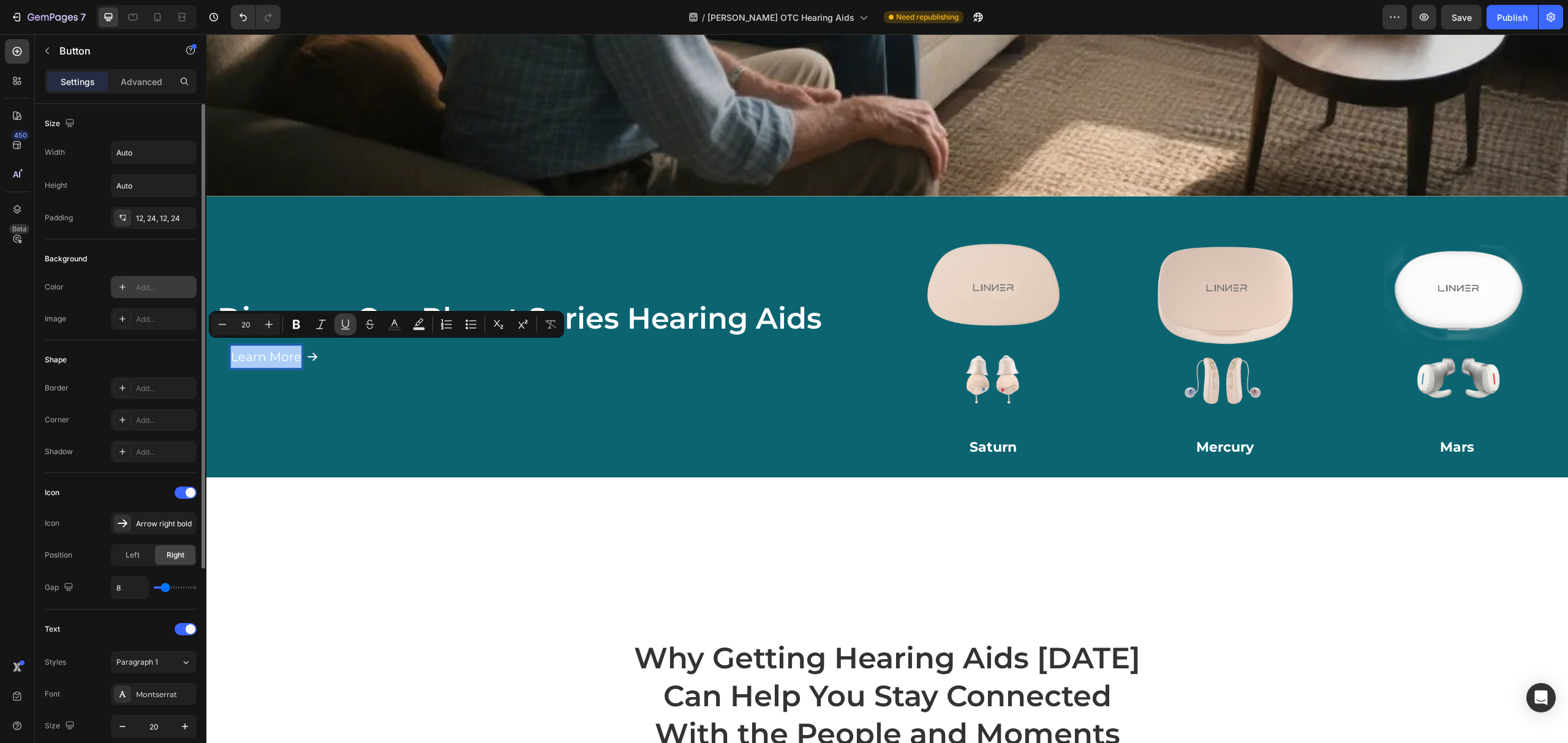
click at [353, 323] on button "Underline" at bounding box center [345, 324] width 22 height 22
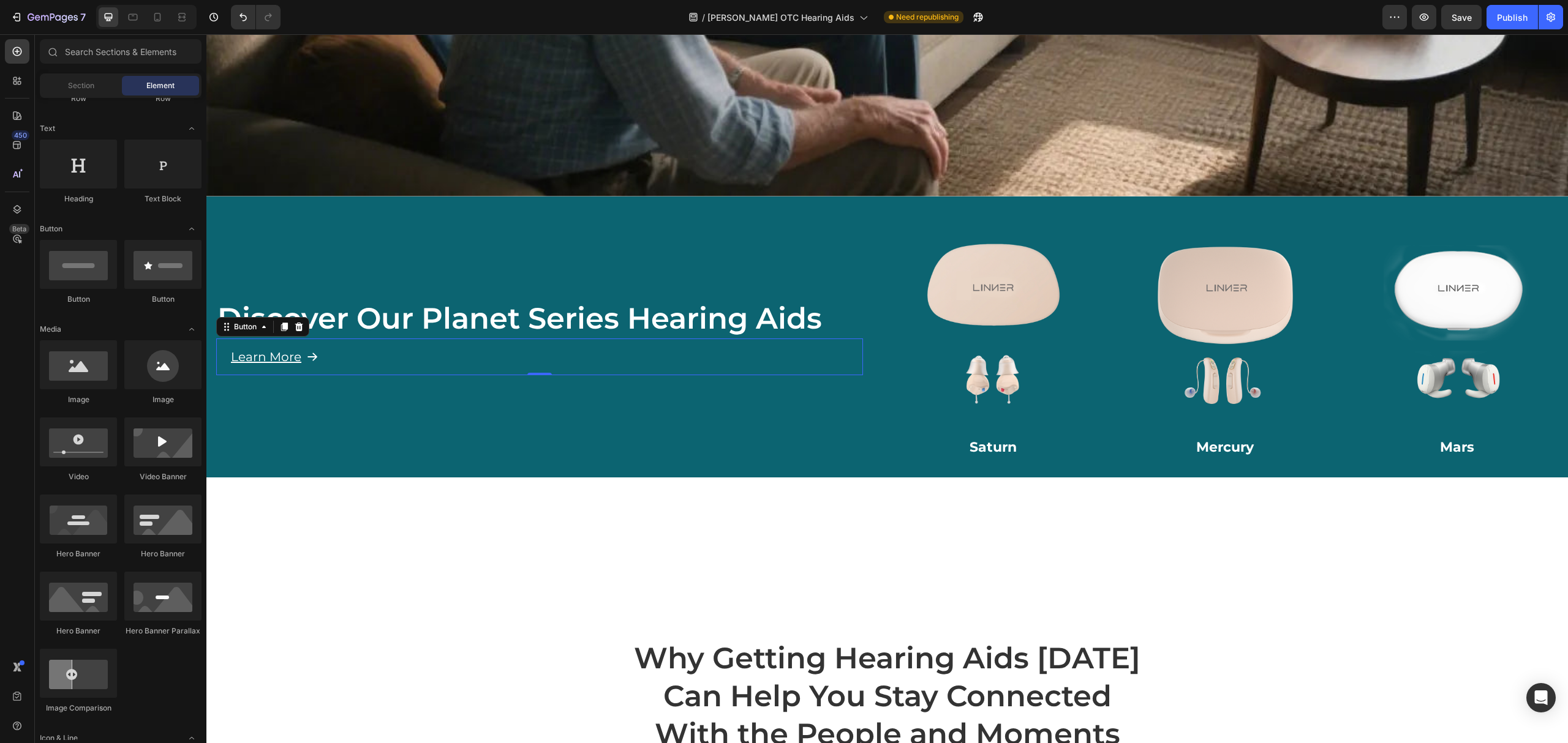
click at [353, 349] on div "Learn More Button 0" at bounding box center [539, 357] width 647 height 37
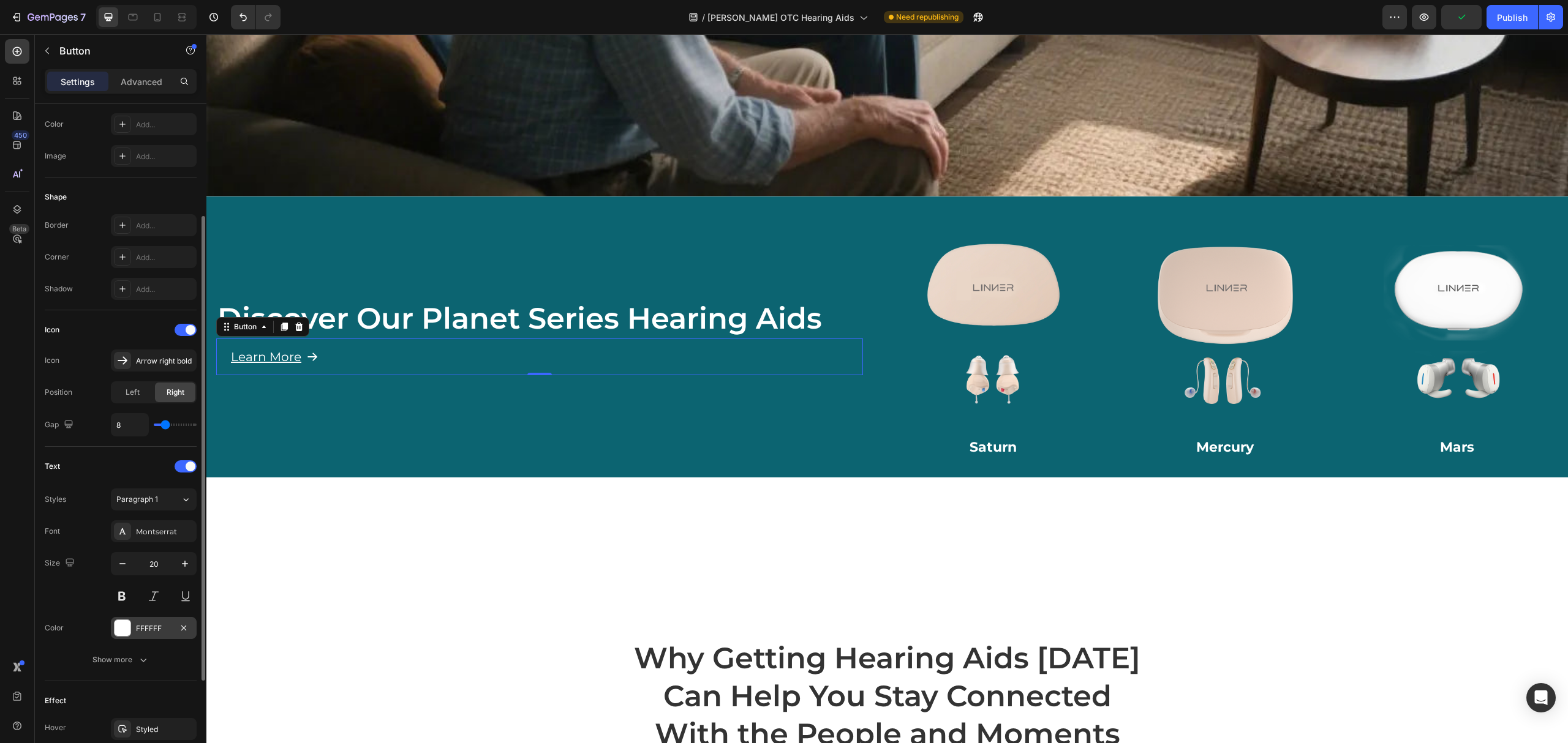
scroll to position [304, 0]
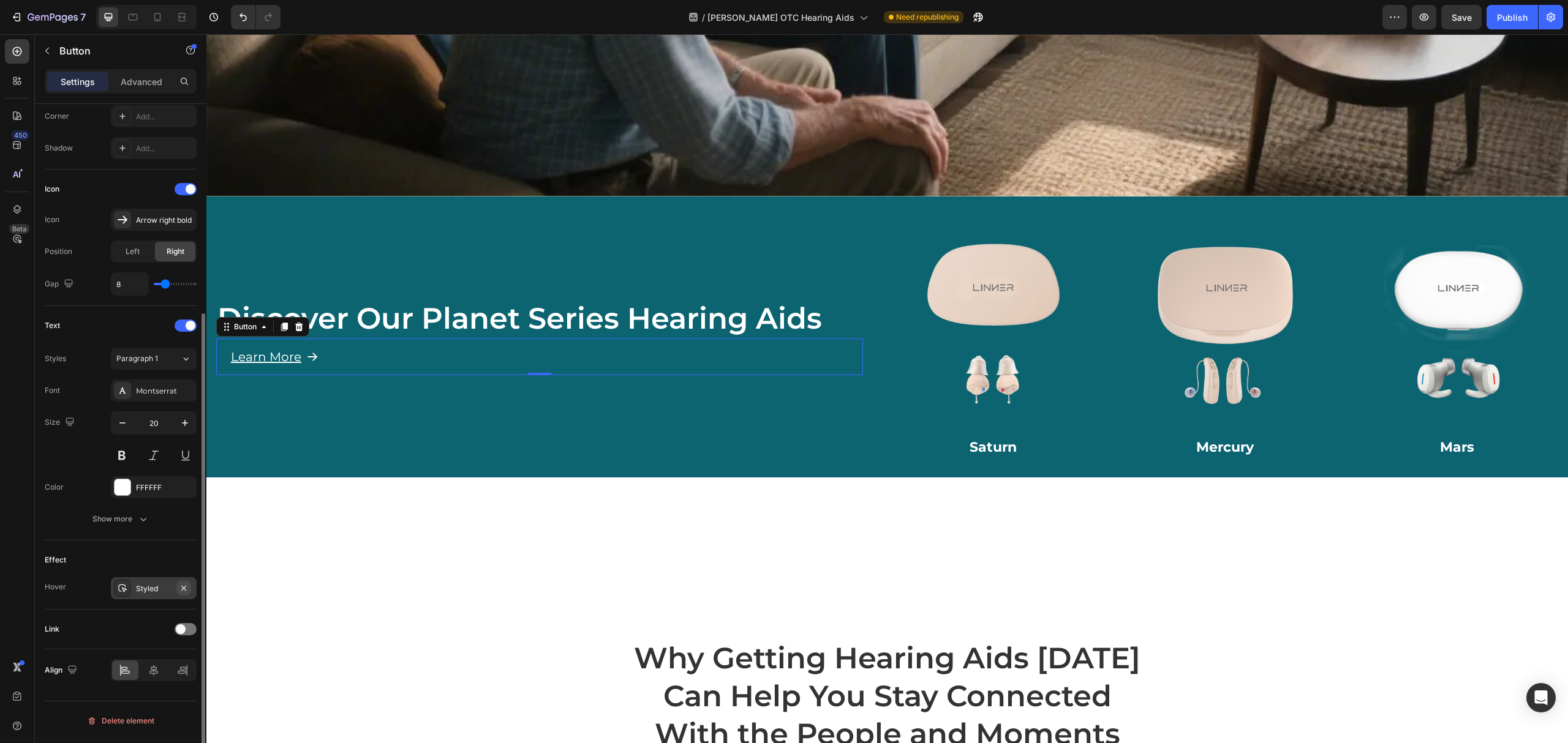
click at [190, 588] on button "button" at bounding box center [184, 588] width 14 height 14
click at [184, 633] on span at bounding box center [180, 629] width 10 height 10
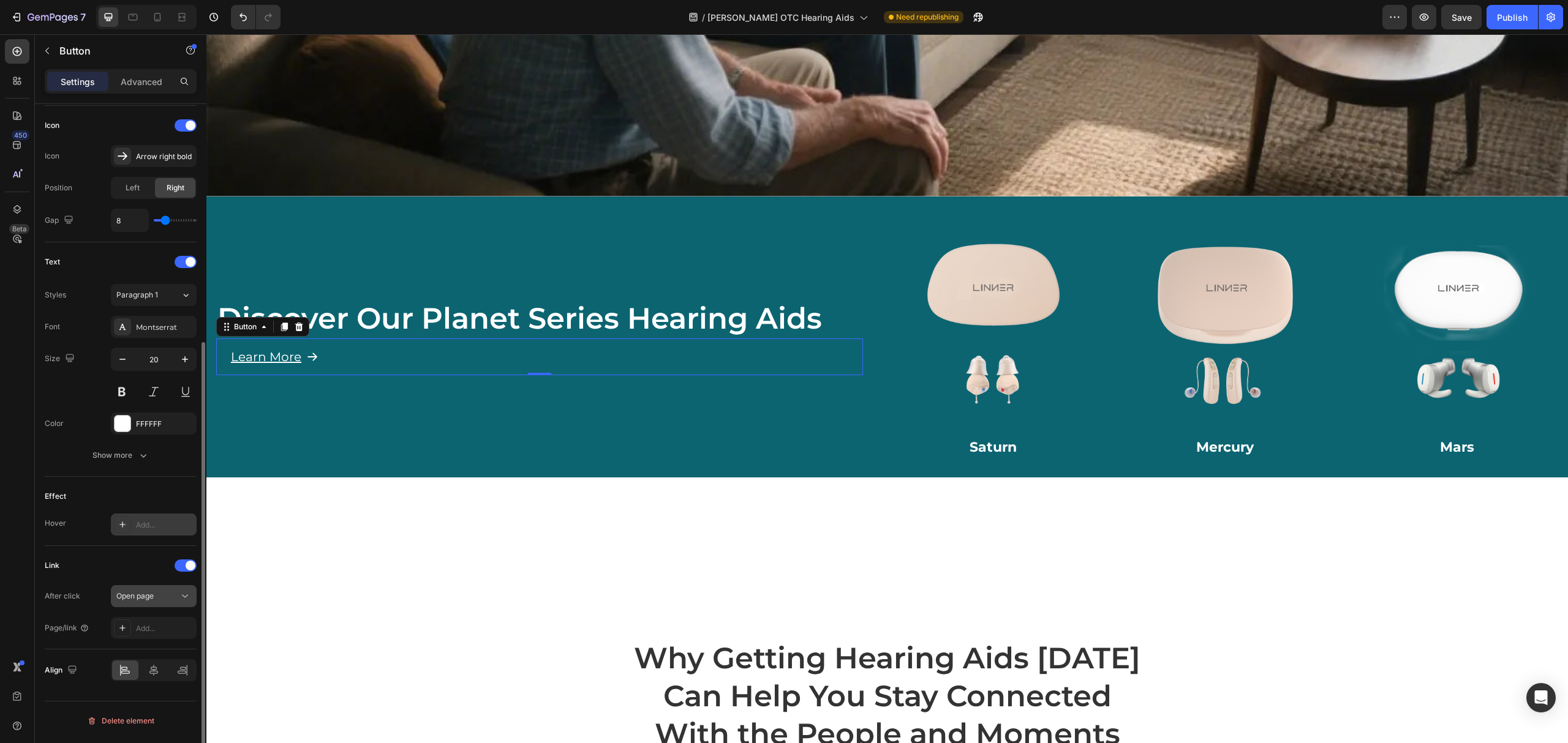
click at [161, 607] on button "Open page" at bounding box center [153, 596] width 86 height 22
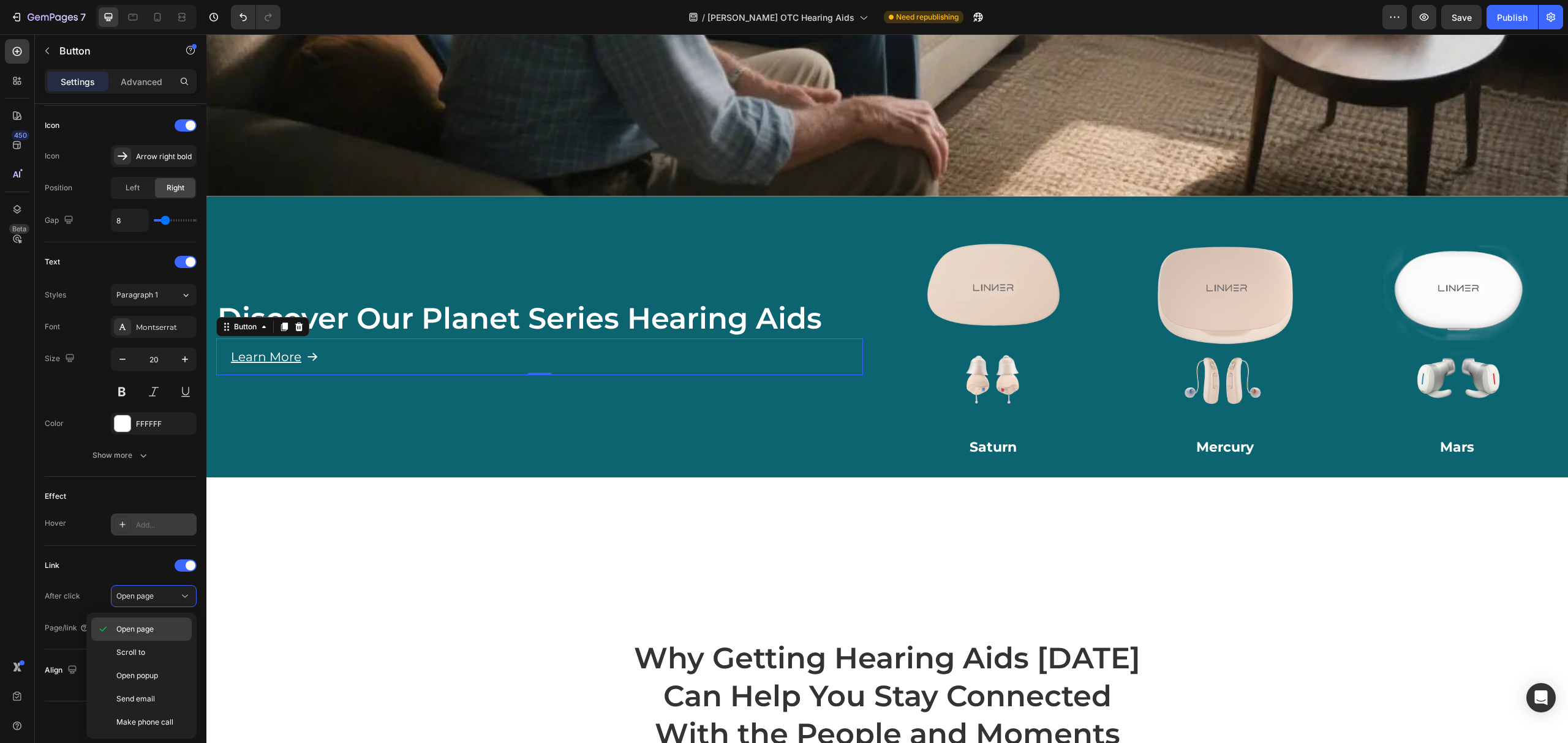
click at [163, 628] on p "Open page" at bounding box center [151, 629] width 70 height 11
click at [167, 631] on div "Add..." at bounding box center [165, 628] width 58 height 11
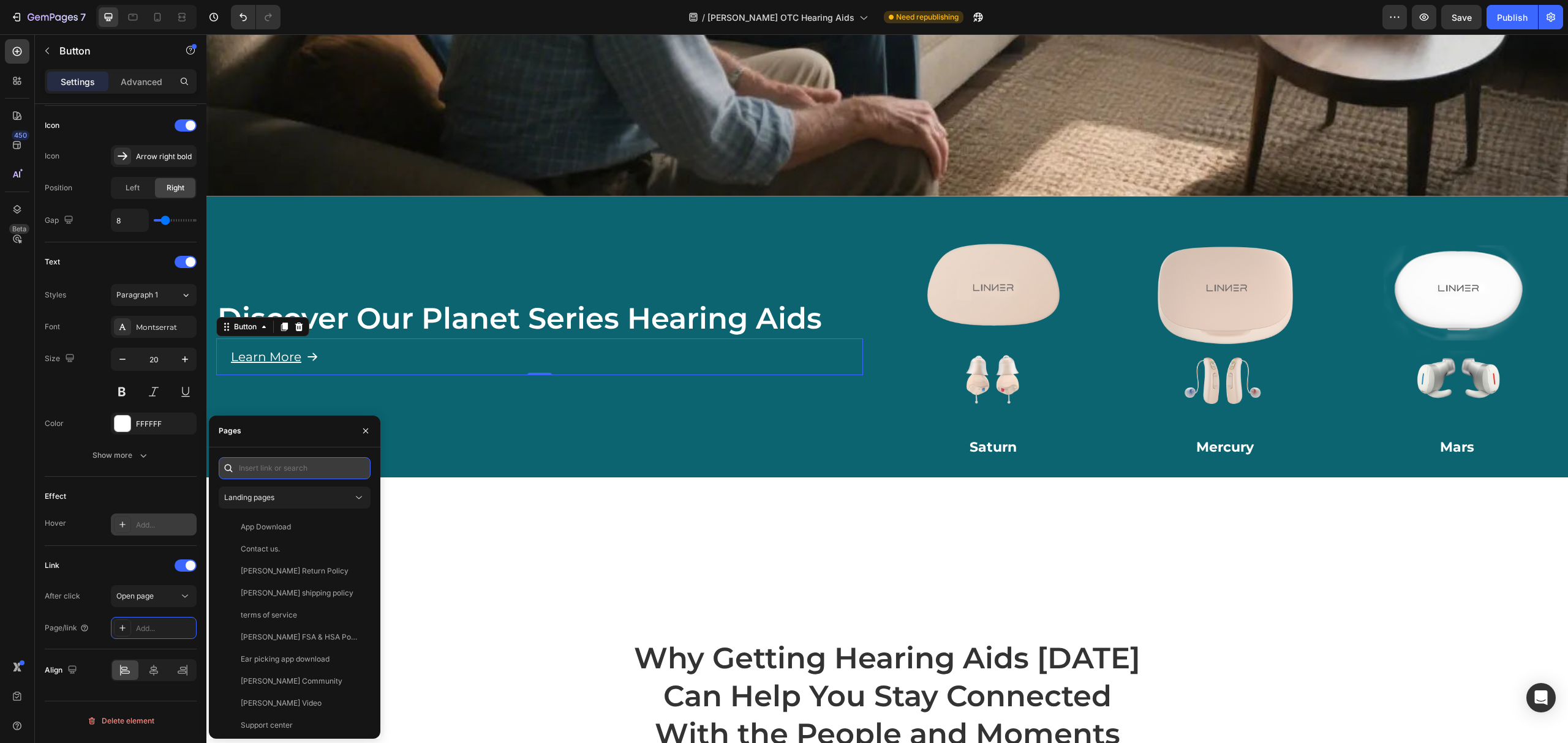
click at [304, 472] on input "text" at bounding box center [295, 468] width 152 height 22
type input "l"
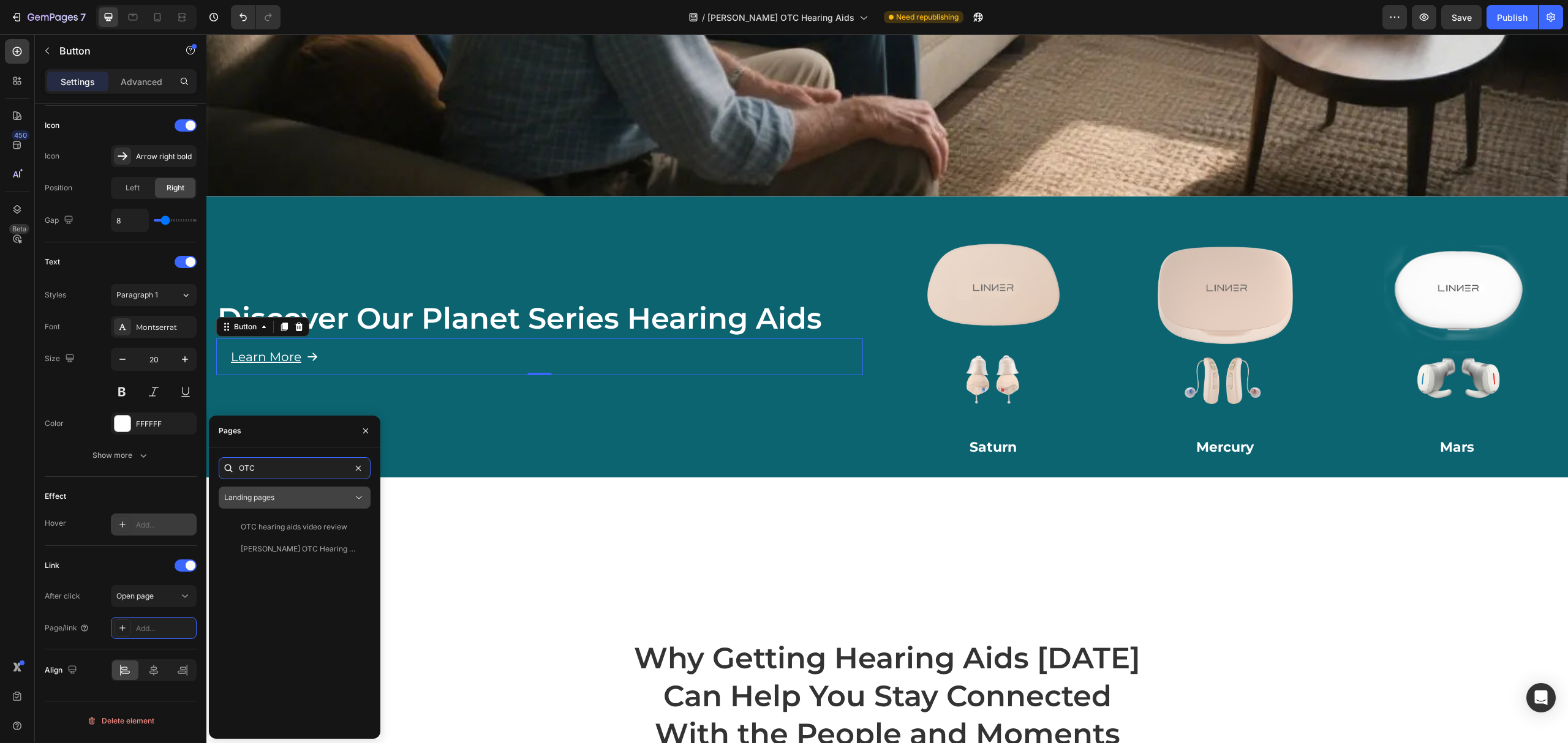
type input "OTC"
click at [351, 495] on div "Landing pages" at bounding box center [288, 497] width 128 height 11
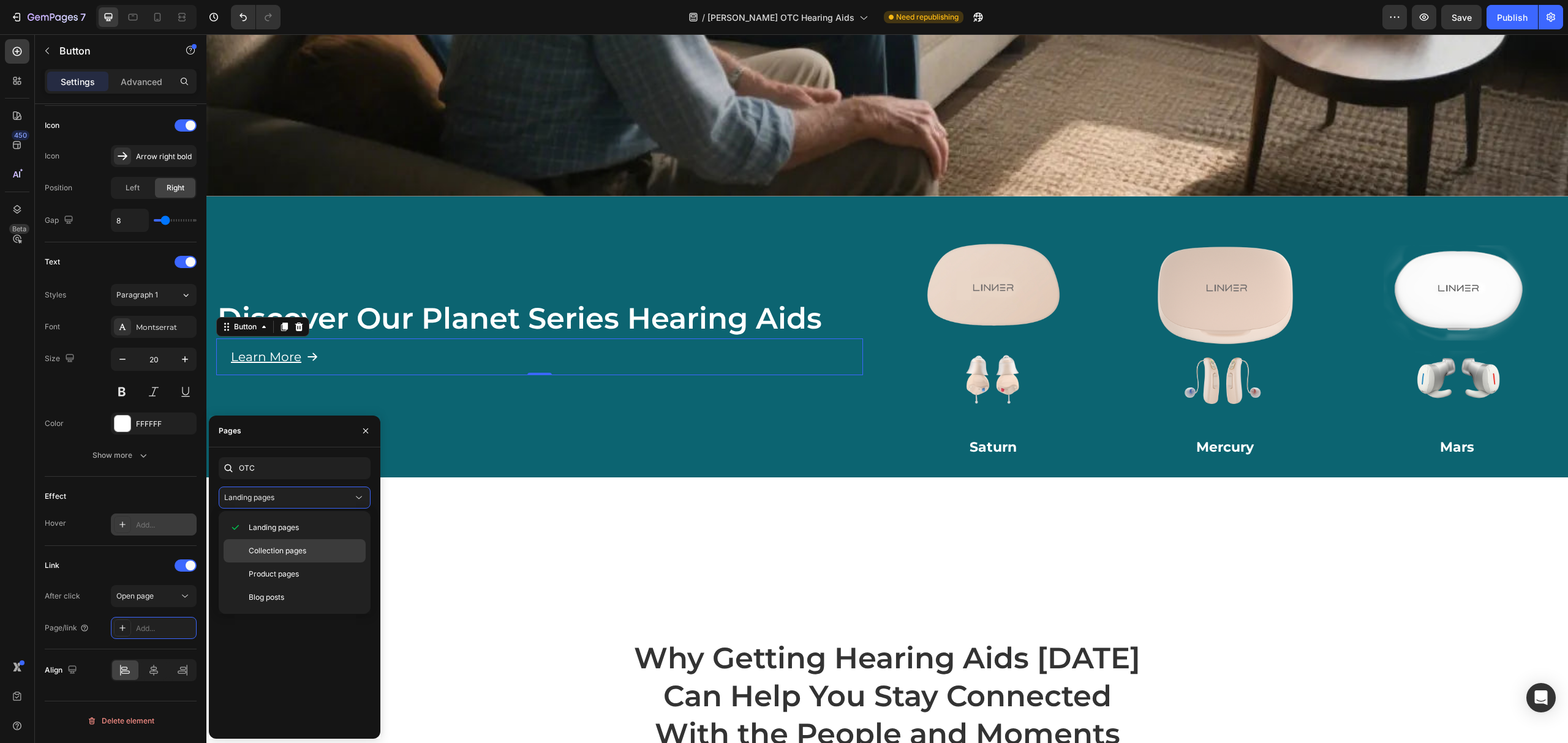
click at [328, 551] on p "Collection pages" at bounding box center [304, 551] width 111 height 11
click at [311, 531] on div "OTC Hearing Aids" at bounding box center [292, 527] width 137 height 11
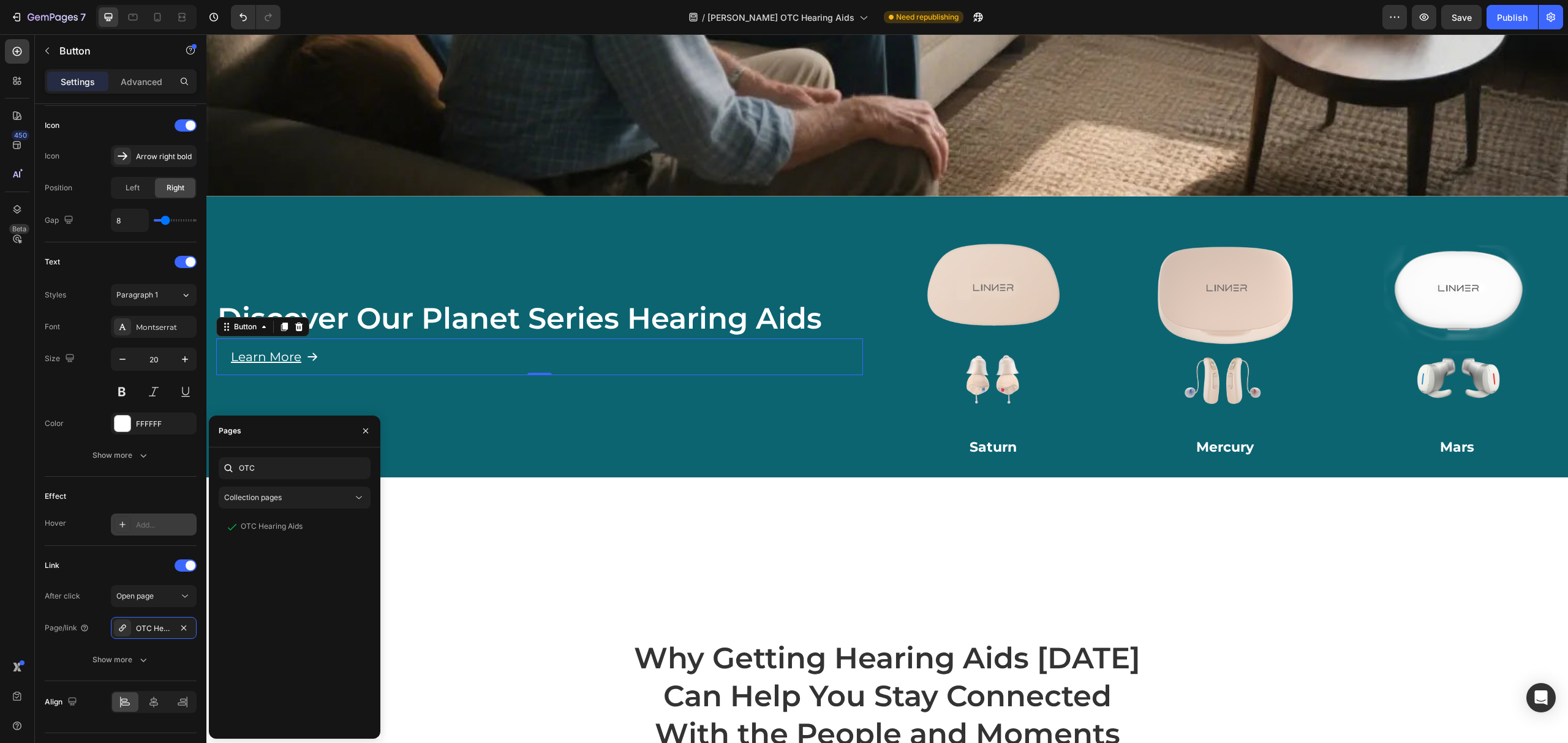
click at [376, 419] on div at bounding box center [365, 432] width 29 height 31
click at [368, 429] on icon "button" at bounding box center [365, 430] width 5 height 5
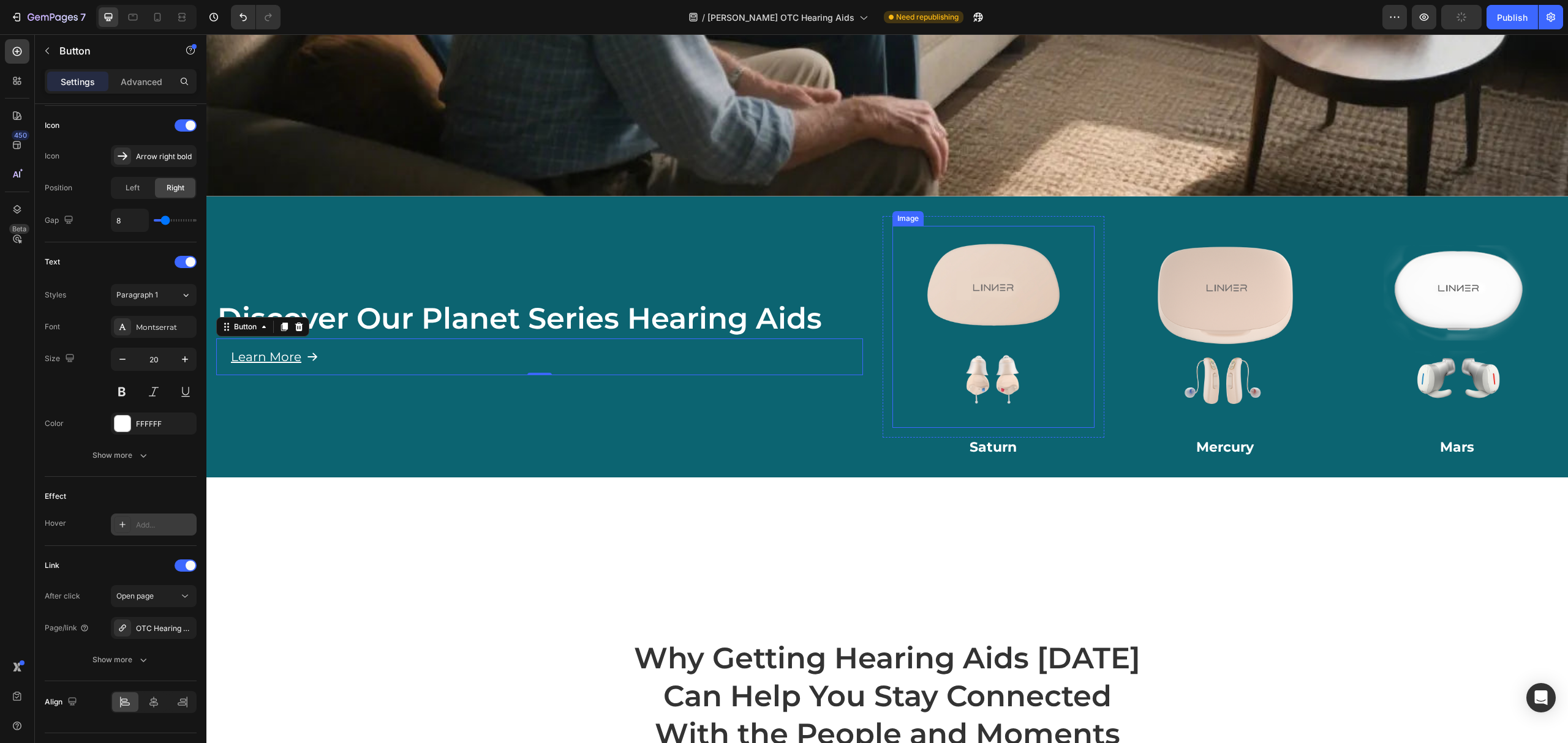
click at [1002, 397] on img at bounding box center [994, 327] width 203 height 202
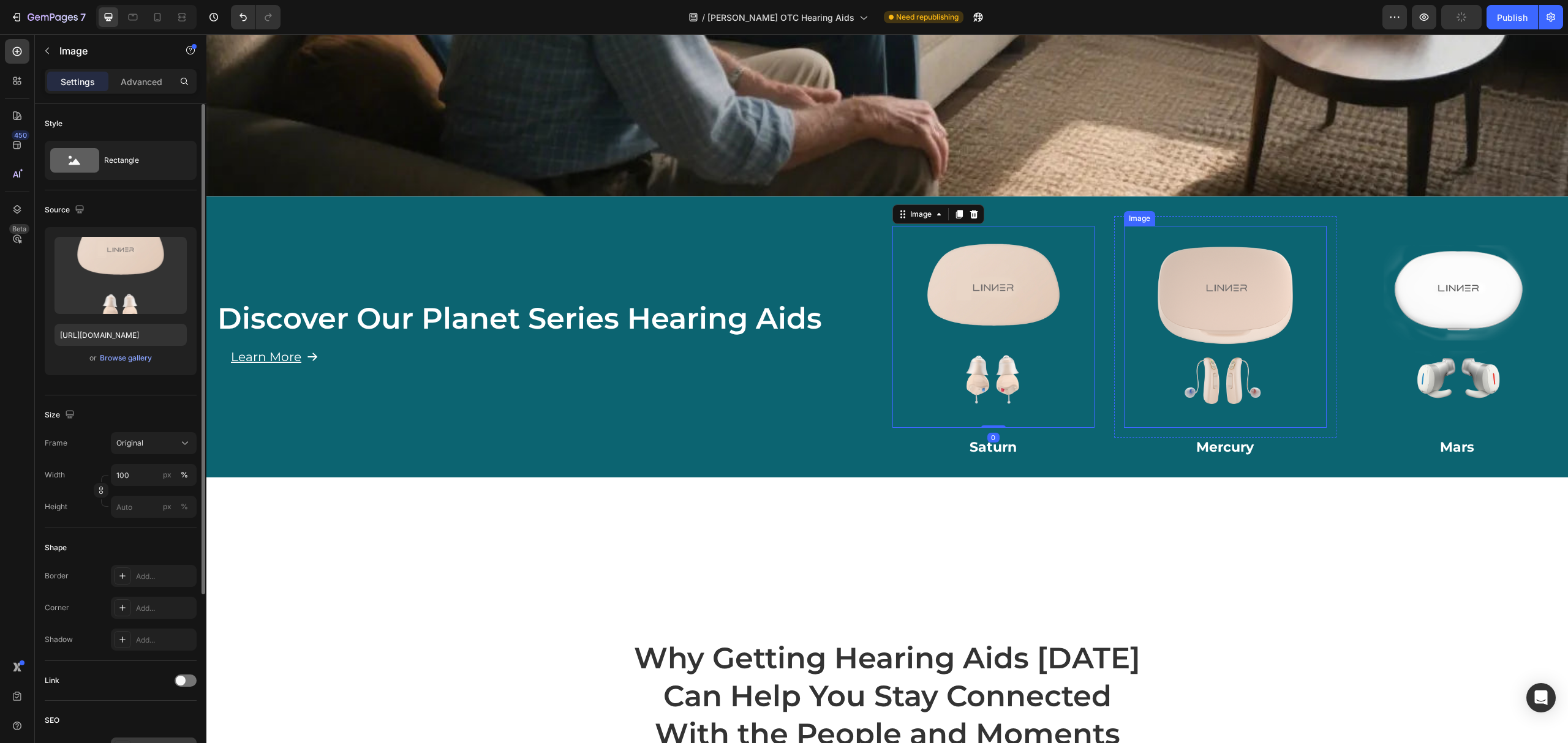
click at [1240, 341] on img at bounding box center [1225, 327] width 203 height 202
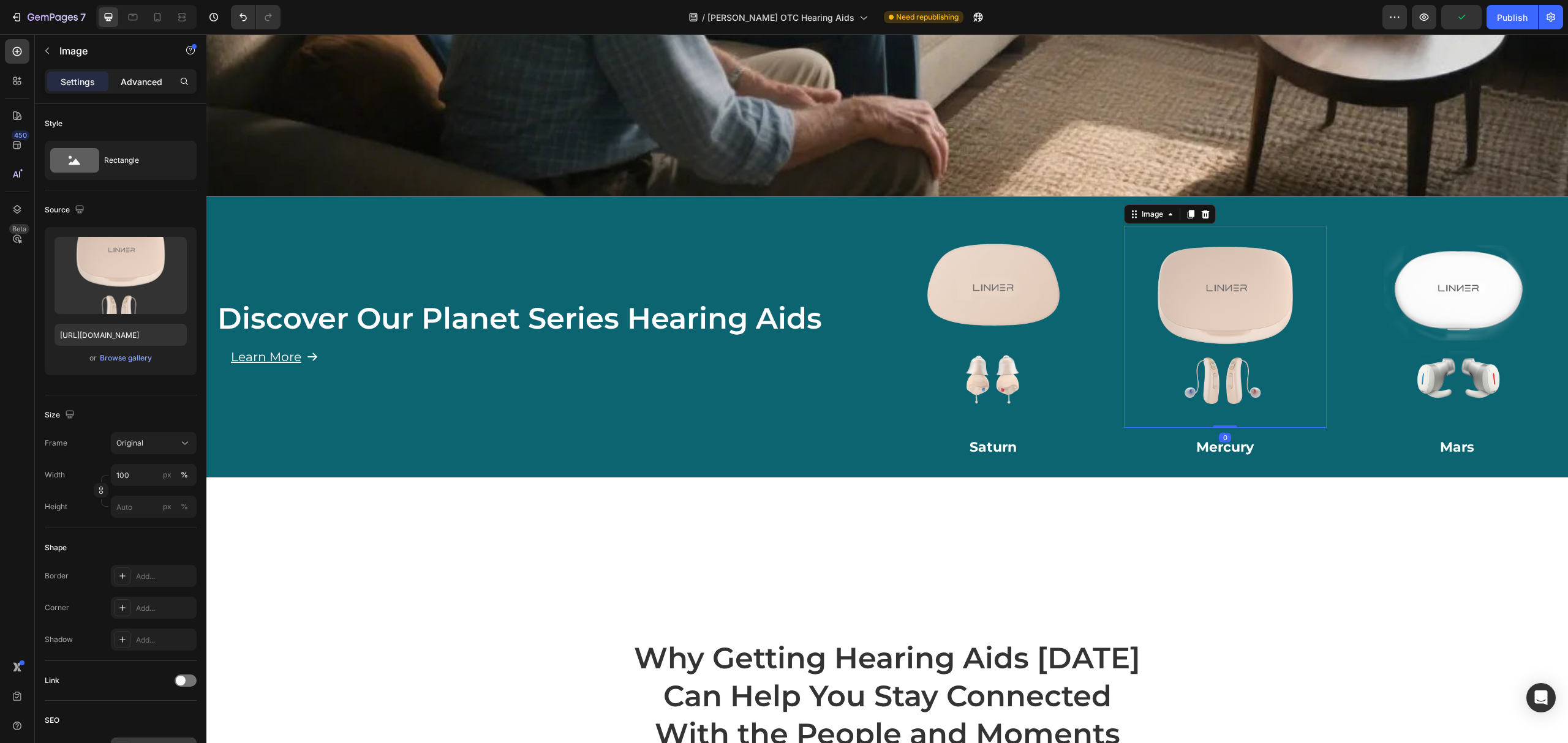
click at [145, 82] on p "Advanced" at bounding box center [142, 82] width 42 height 13
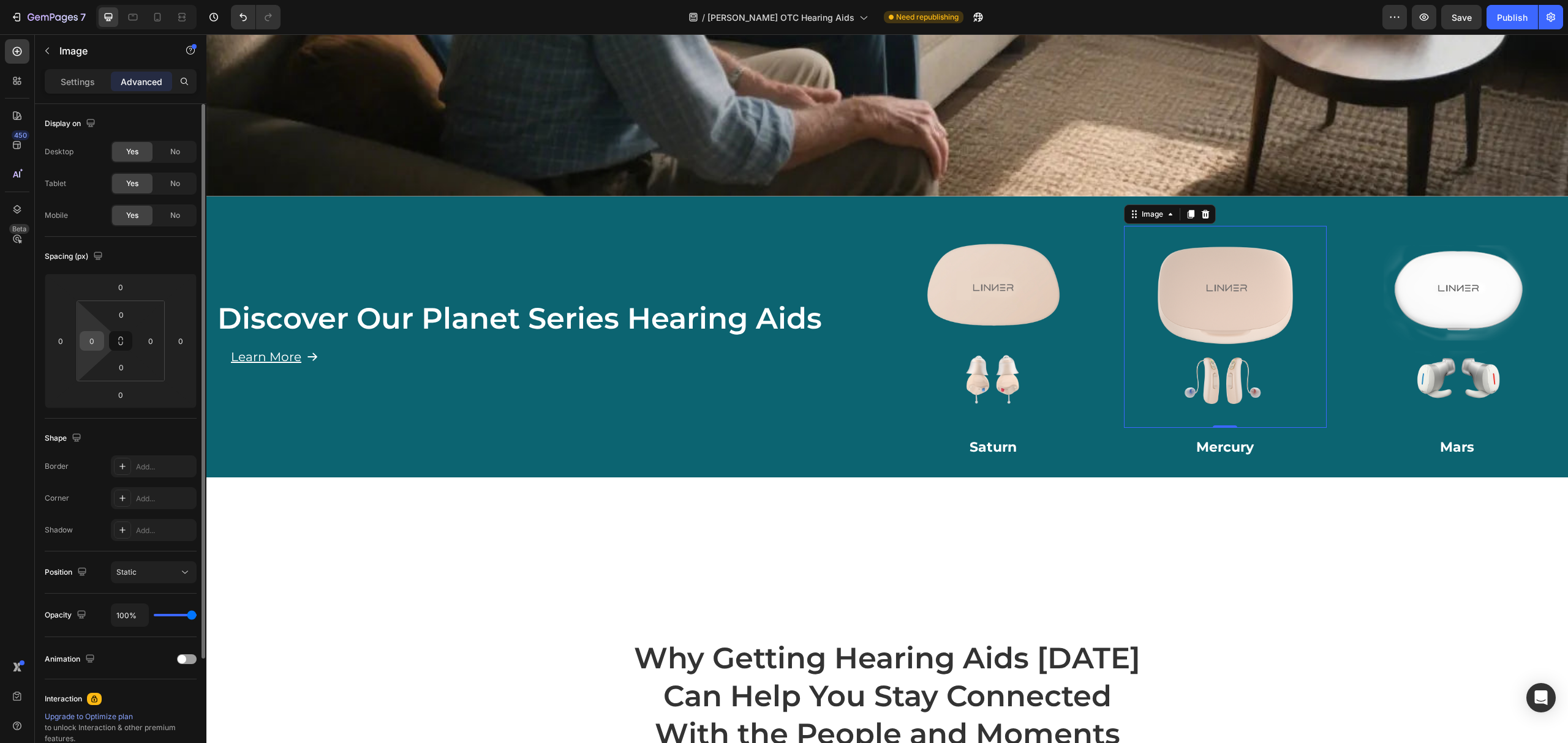
click at [94, 335] on input "0" at bounding box center [92, 341] width 18 height 18
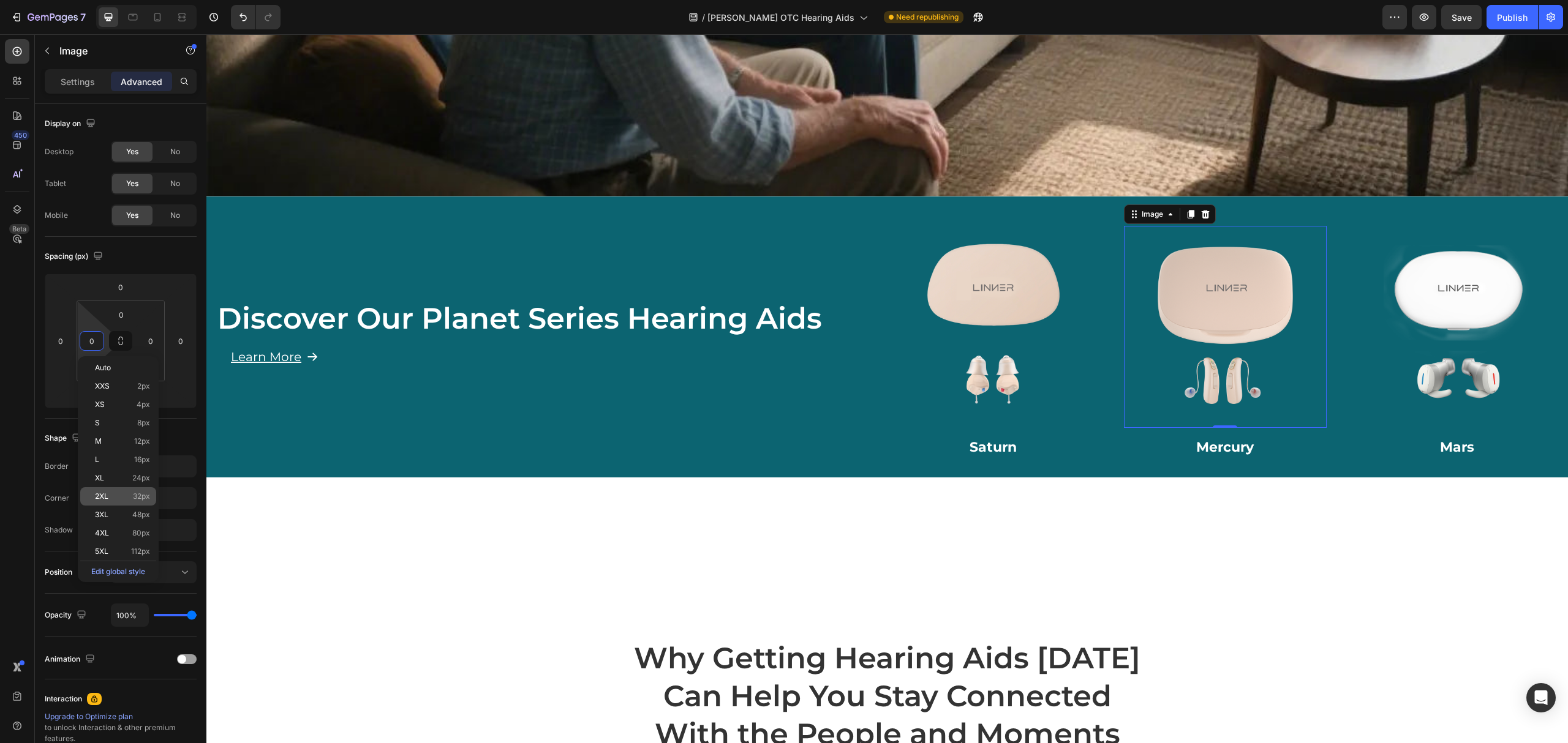
click at [113, 491] on div "2XL 32px" at bounding box center [118, 497] width 76 height 18
type input "32"
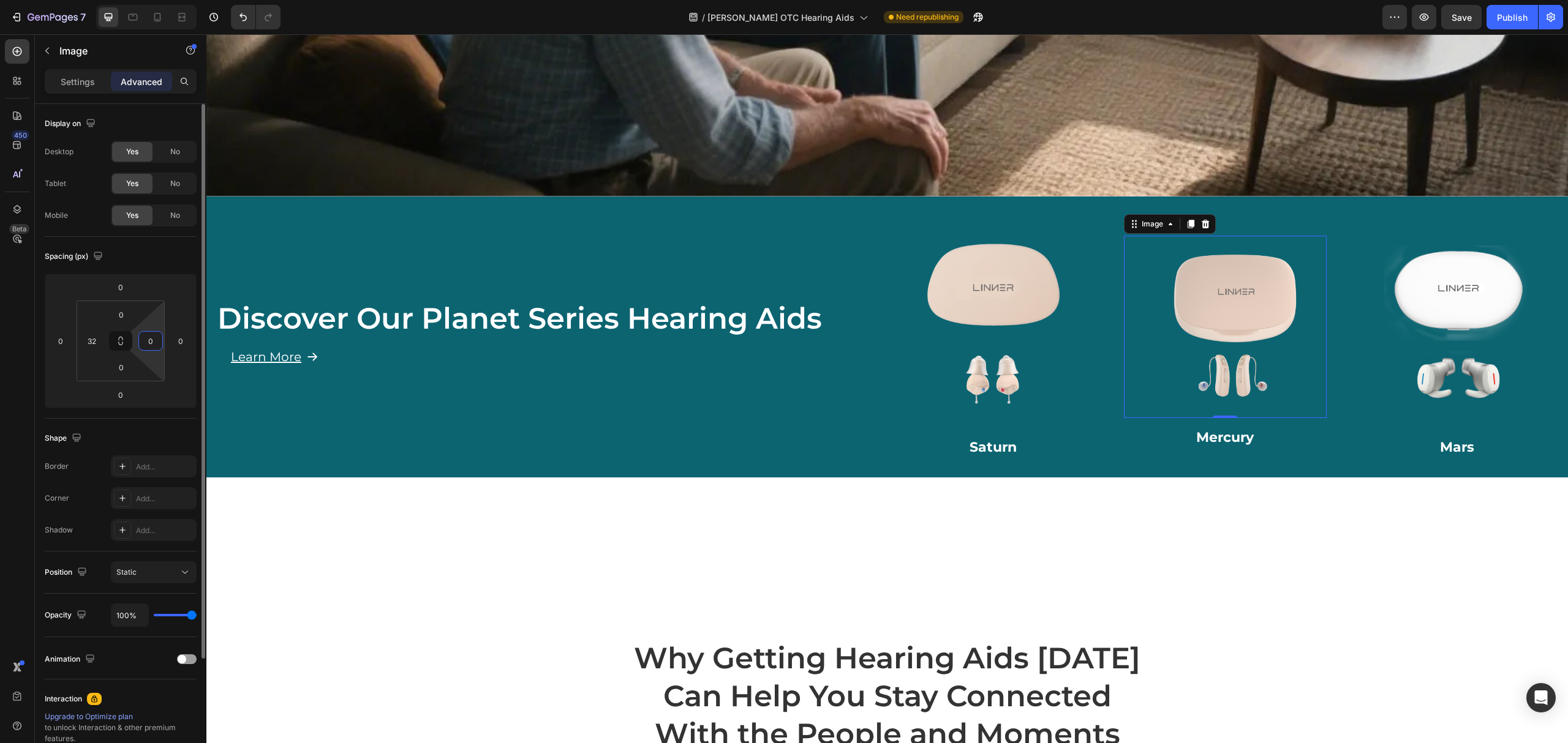
click at [155, 0] on html "7 Version history / LINNER OTC Hearing Aids Need republishing Preview Save Publ…" at bounding box center [784, 0] width 1568 height 0
click at [149, 346] on input "0" at bounding box center [151, 341] width 18 height 18
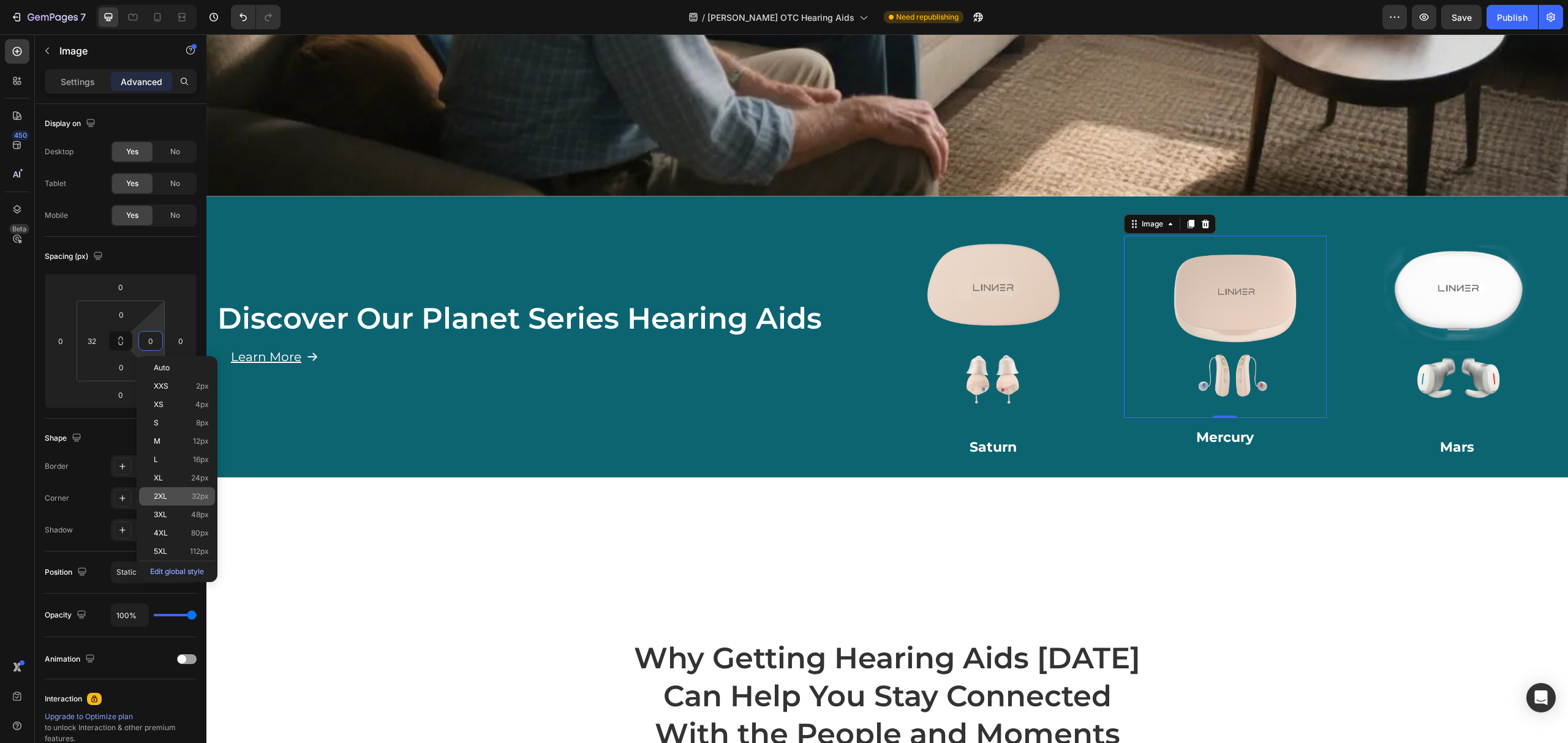
click at [174, 498] on p "2XL 32px" at bounding box center [182, 496] width 55 height 9
type input "32"
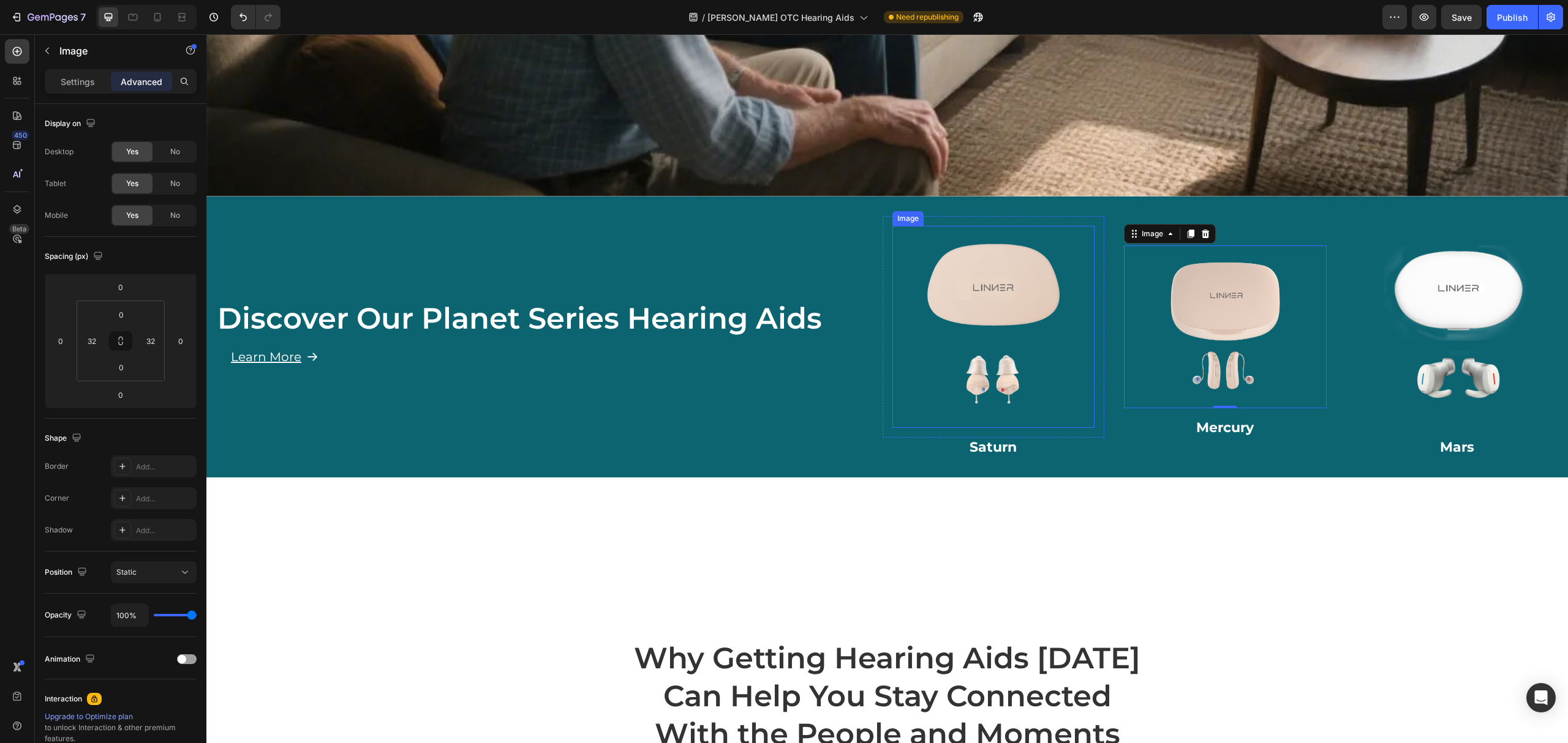
click at [912, 300] on img at bounding box center [994, 327] width 203 height 202
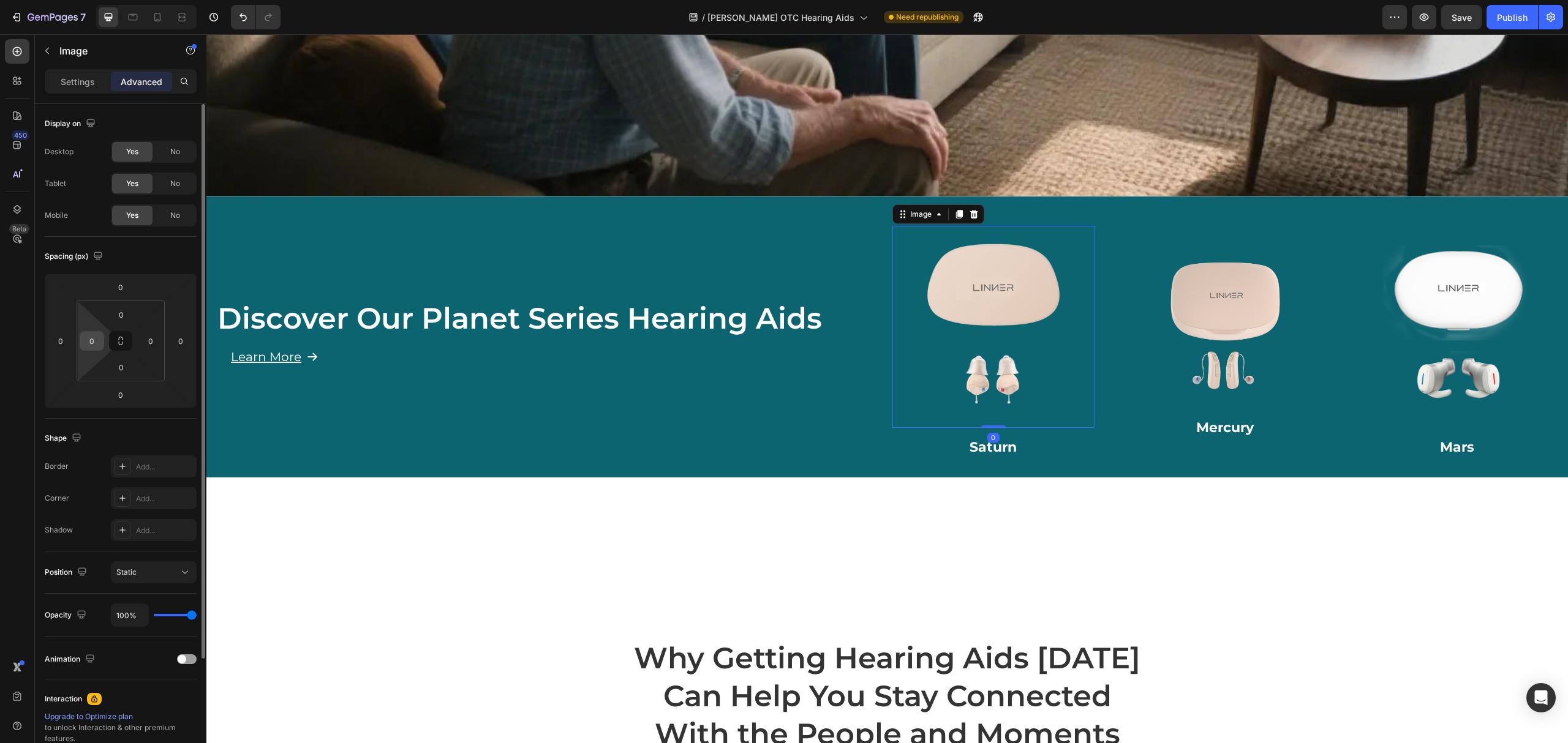
click at [96, 344] on input "0" at bounding box center [92, 341] width 18 height 18
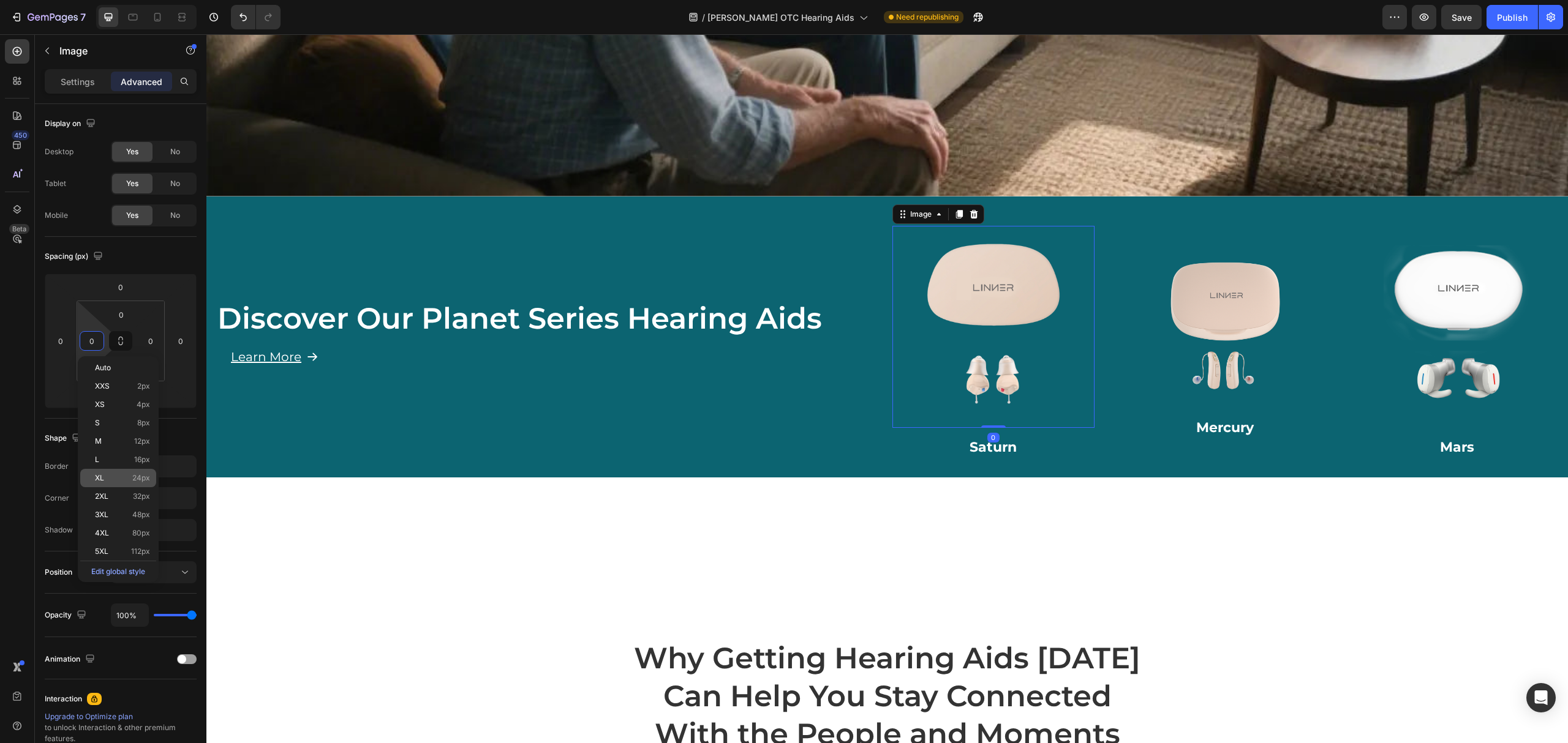
drag, startPoint x: 117, startPoint y: 496, endPoint x: 119, endPoint y: 474, distance: 22.1
click at [116, 495] on p "2XL 32px" at bounding box center [123, 496] width 55 height 9
type input "32"
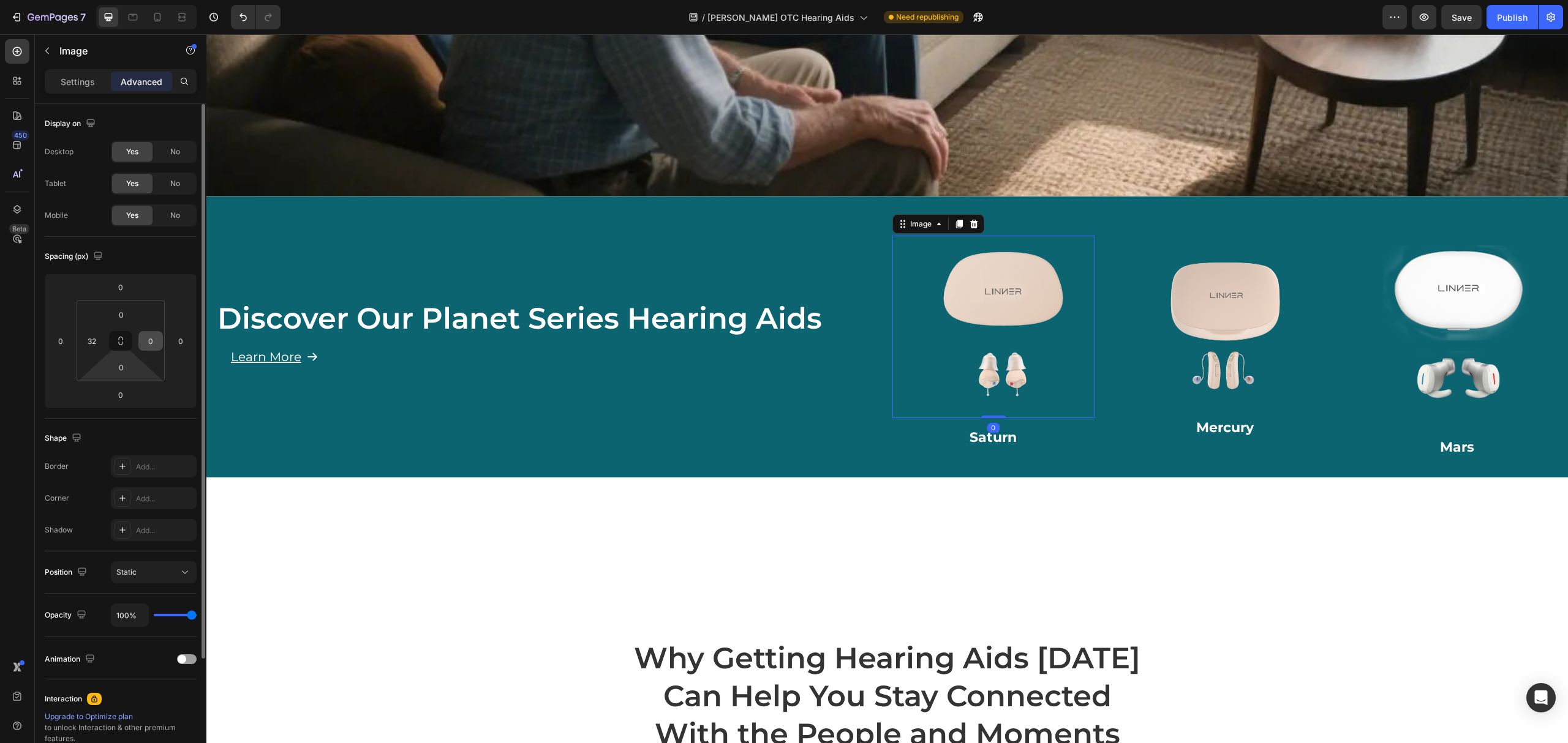
click at [138, 343] on div "0" at bounding box center [150, 341] width 24 height 20
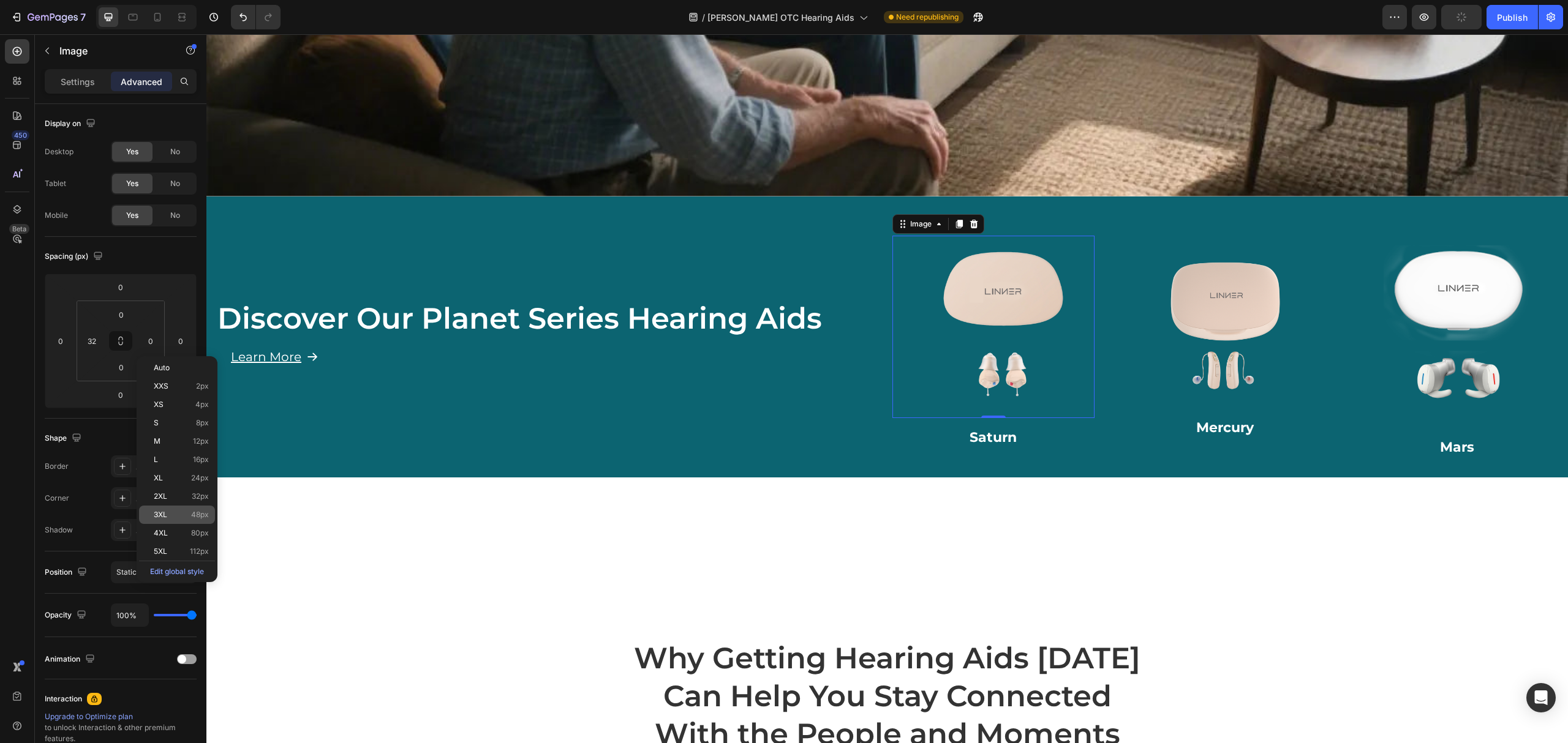
click at [175, 506] on div "3XL 48px" at bounding box center [177, 515] width 76 height 18
type input "48"
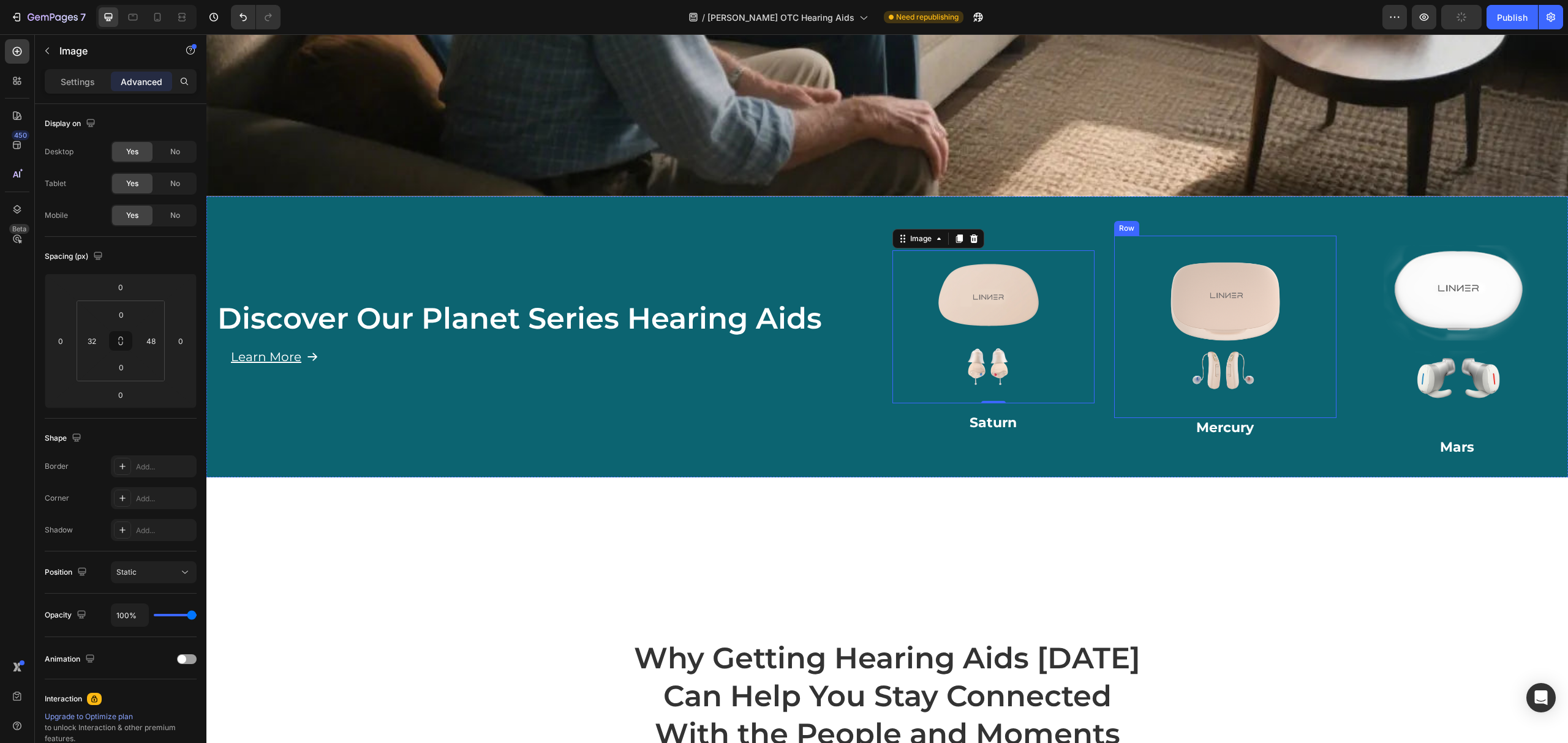
click at [1322, 302] on div "Image Row" at bounding box center [1225, 327] width 222 height 183
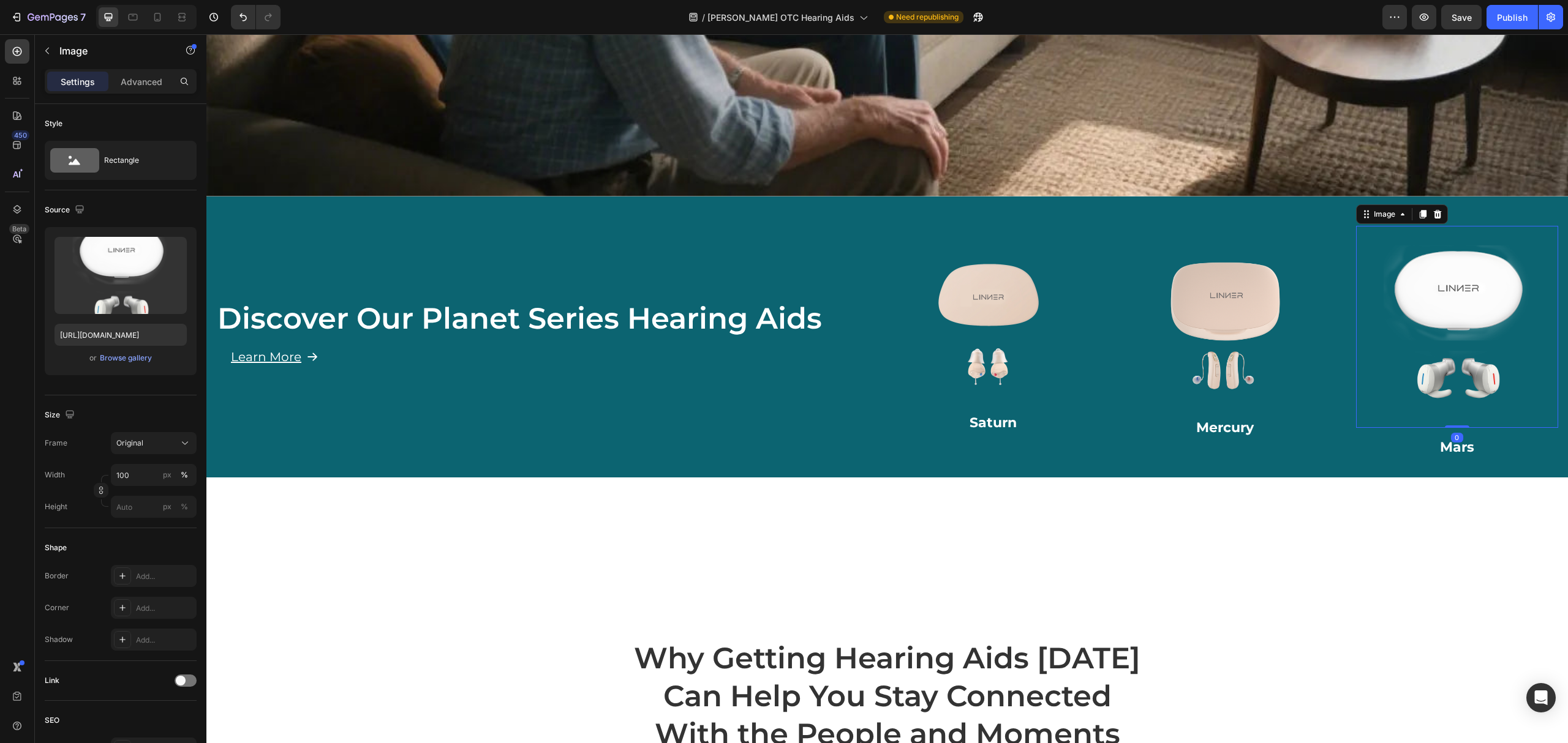
click at [1402, 311] on img at bounding box center [1457, 327] width 203 height 202
click at [123, 88] on div "Advanced" at bounding box center [141, 81] width 61 height 20
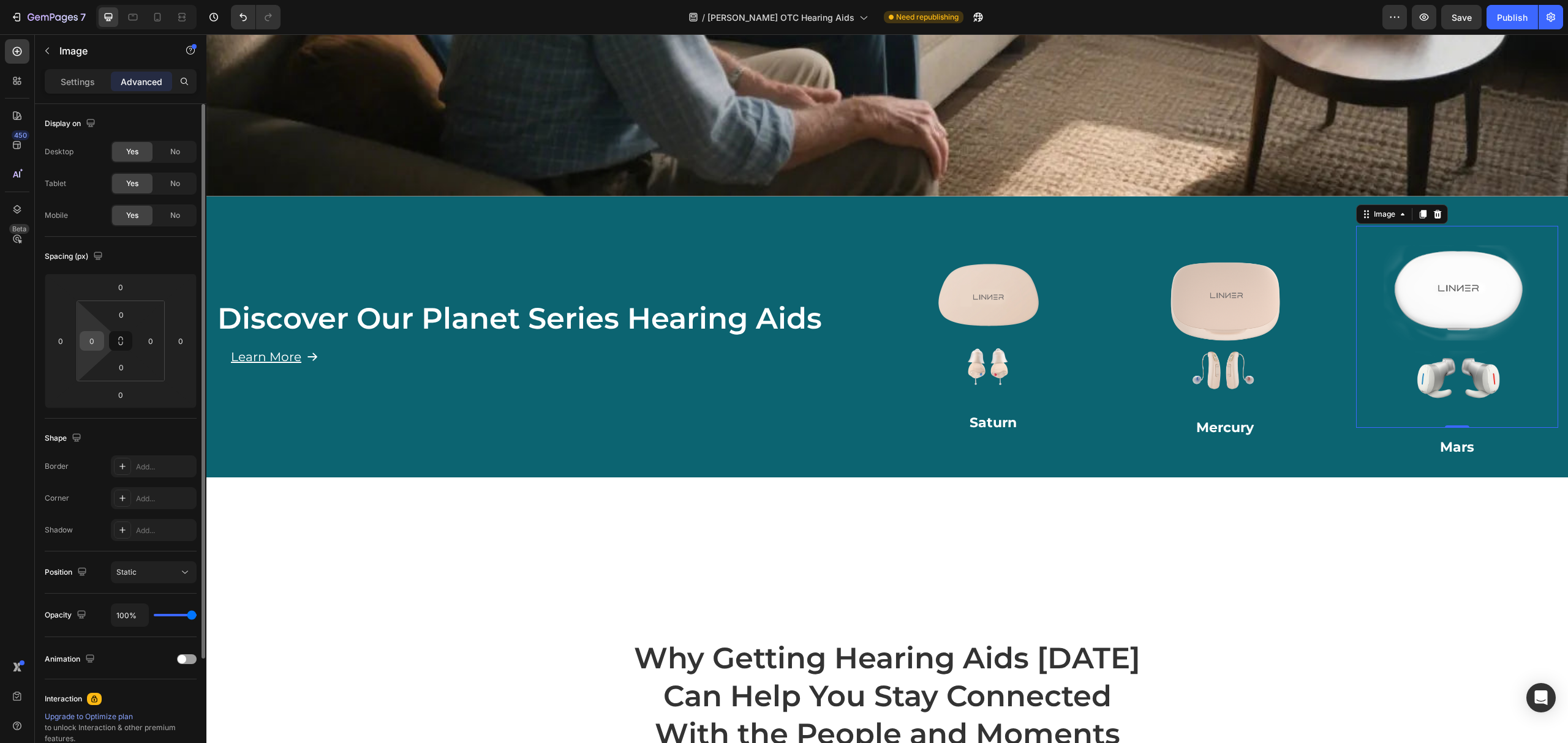
click at [97, 341] on input "0" at bounding box center [92, 341] width 18 height 18
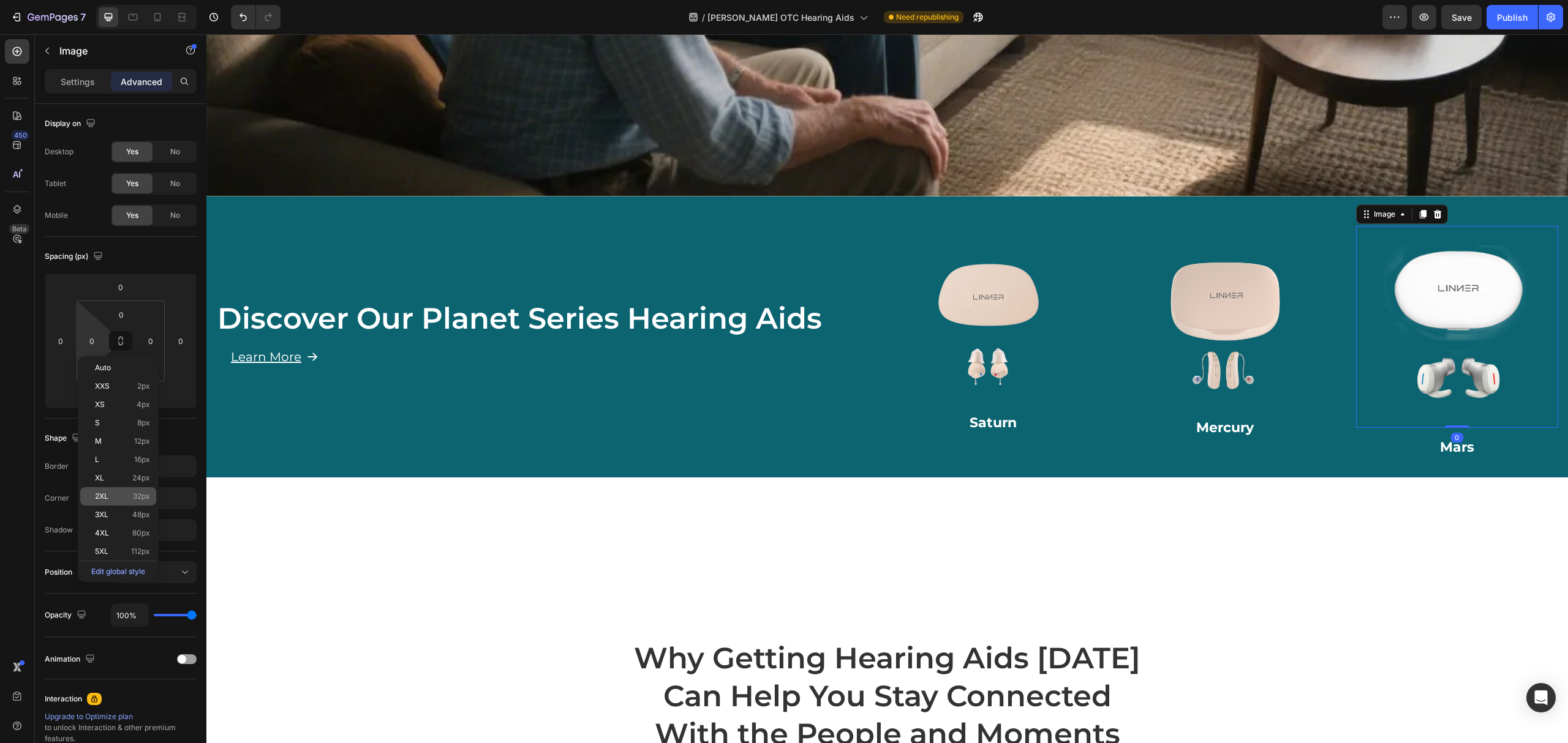
click at [102, 493] on span "2XL" at bounding box center [102, 496] width 14 height 9
type input "32"
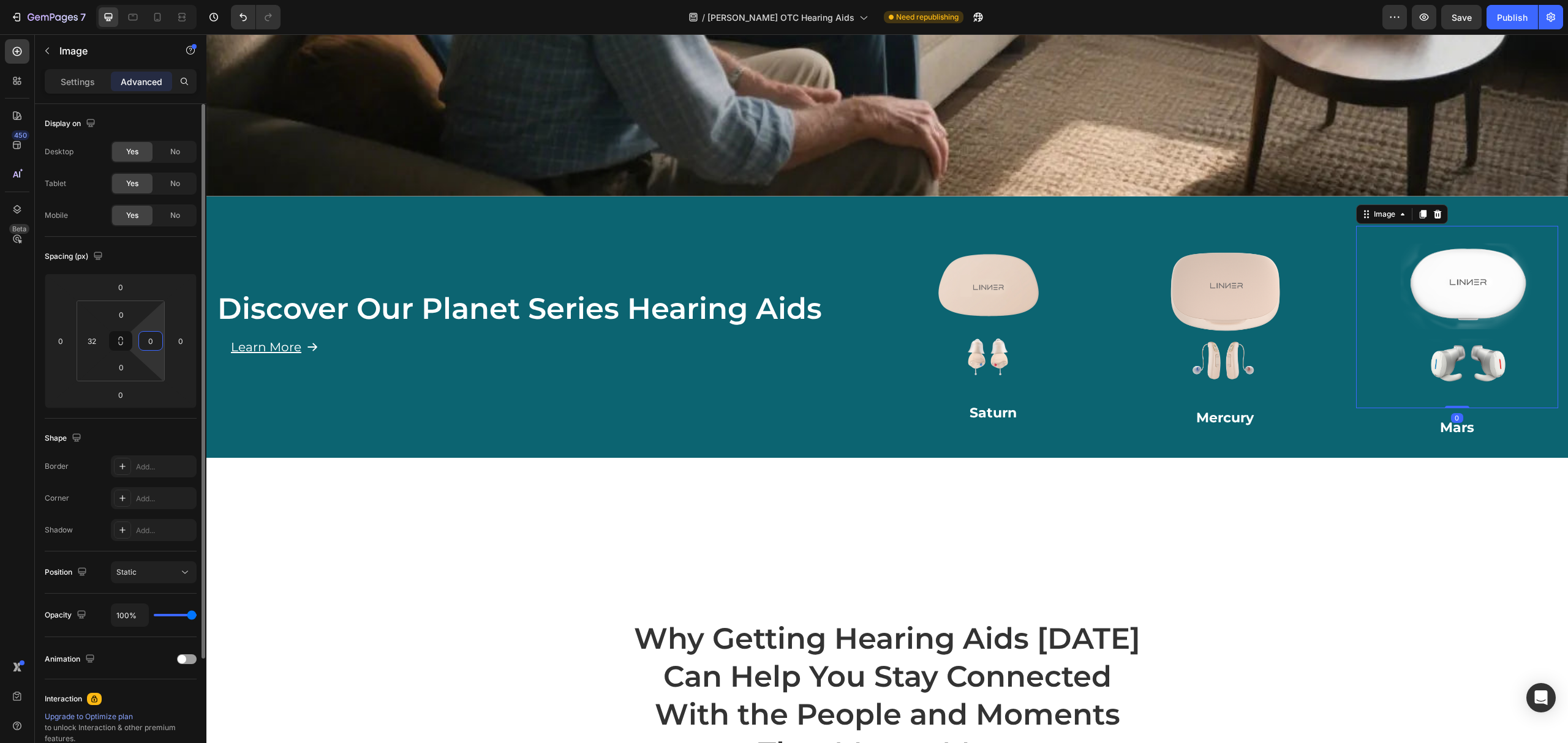
click at [155, 0] on html "7 Version history / LINNER OTC Hearing Aids Need republishing Preview Save Publ…" at bounding box center [784, 0] width 1568 height 0
click at [142, 343] on input "0" at bounding box center [151, 341] width 18 height 18
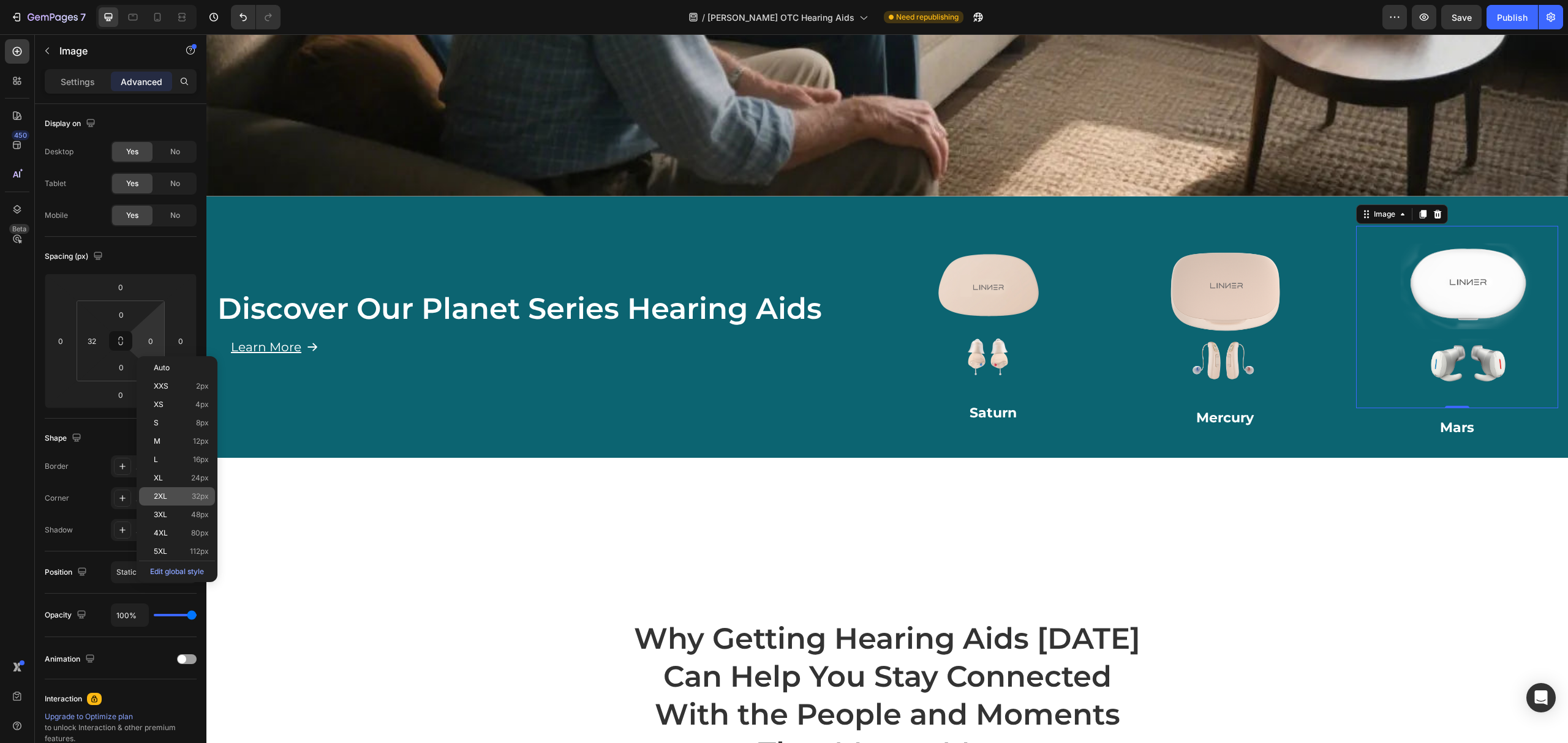
click at [158, 492] on span "2XL" at bounding box center [161, 496] width 14 height 9
type input "32"
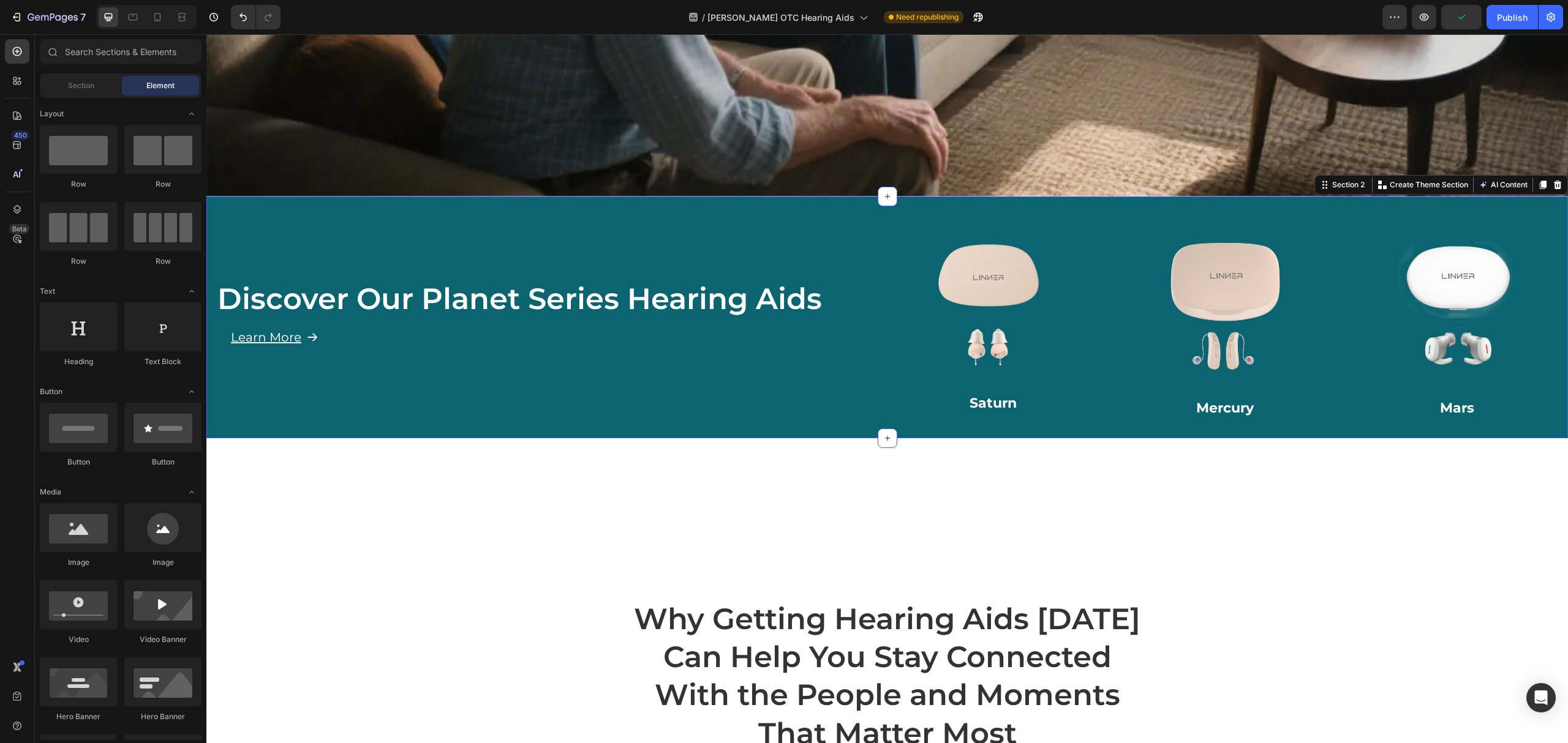
click at [1032, 197] on div "Discover Our Planet Series Hearing Aids Heading Learn More Button Row Image Row…" at bounding box center [887, 317] width 1362 height 242
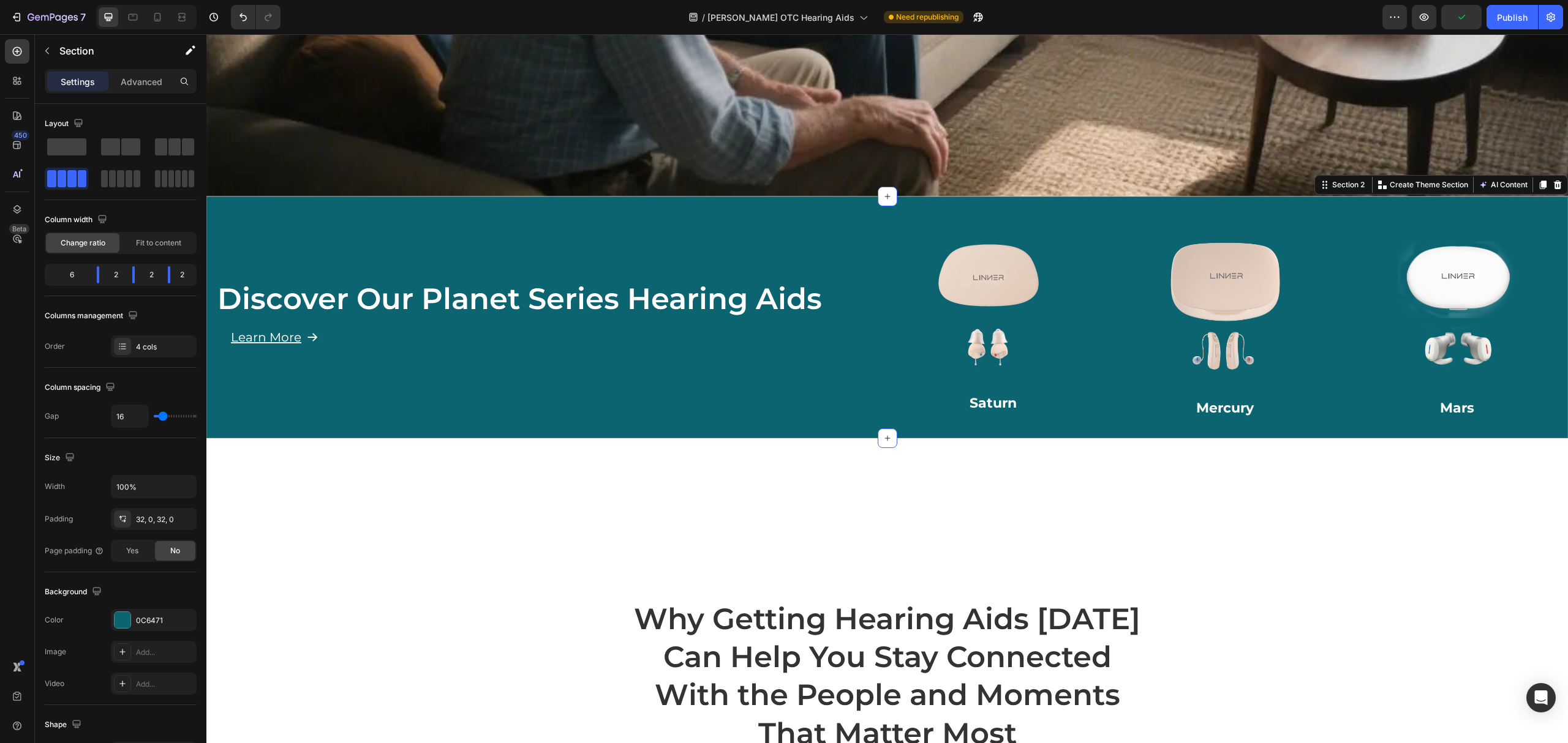
click at [1015, 221] on div "Image Row" at bounding box center [994, 307] width 222 height 173
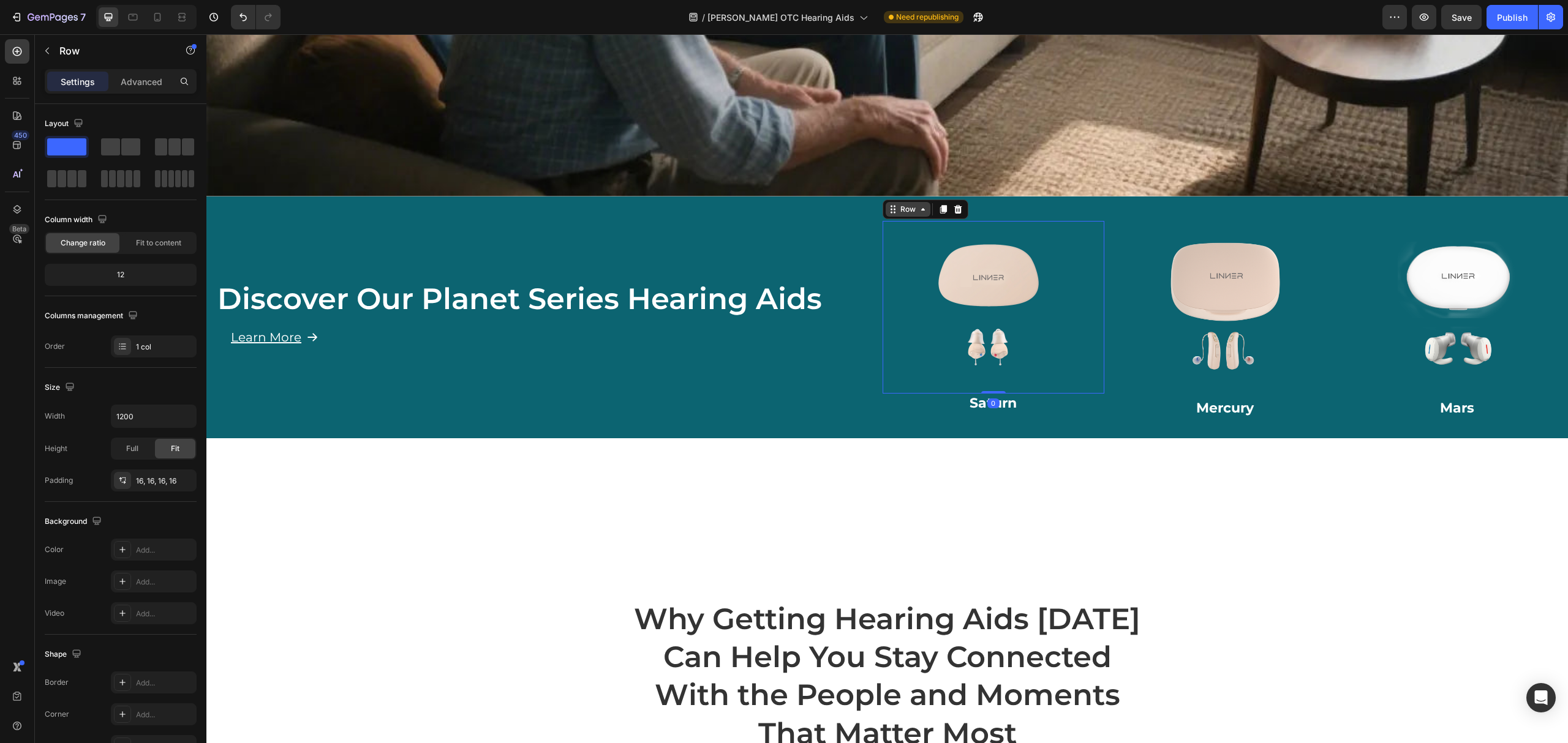
click at [898, 204] on div "Row" at bounding box center [908, 209] width 20 height 11
click at [1228, 368] on img at bounding box center [1226, 308] width 164 height 164
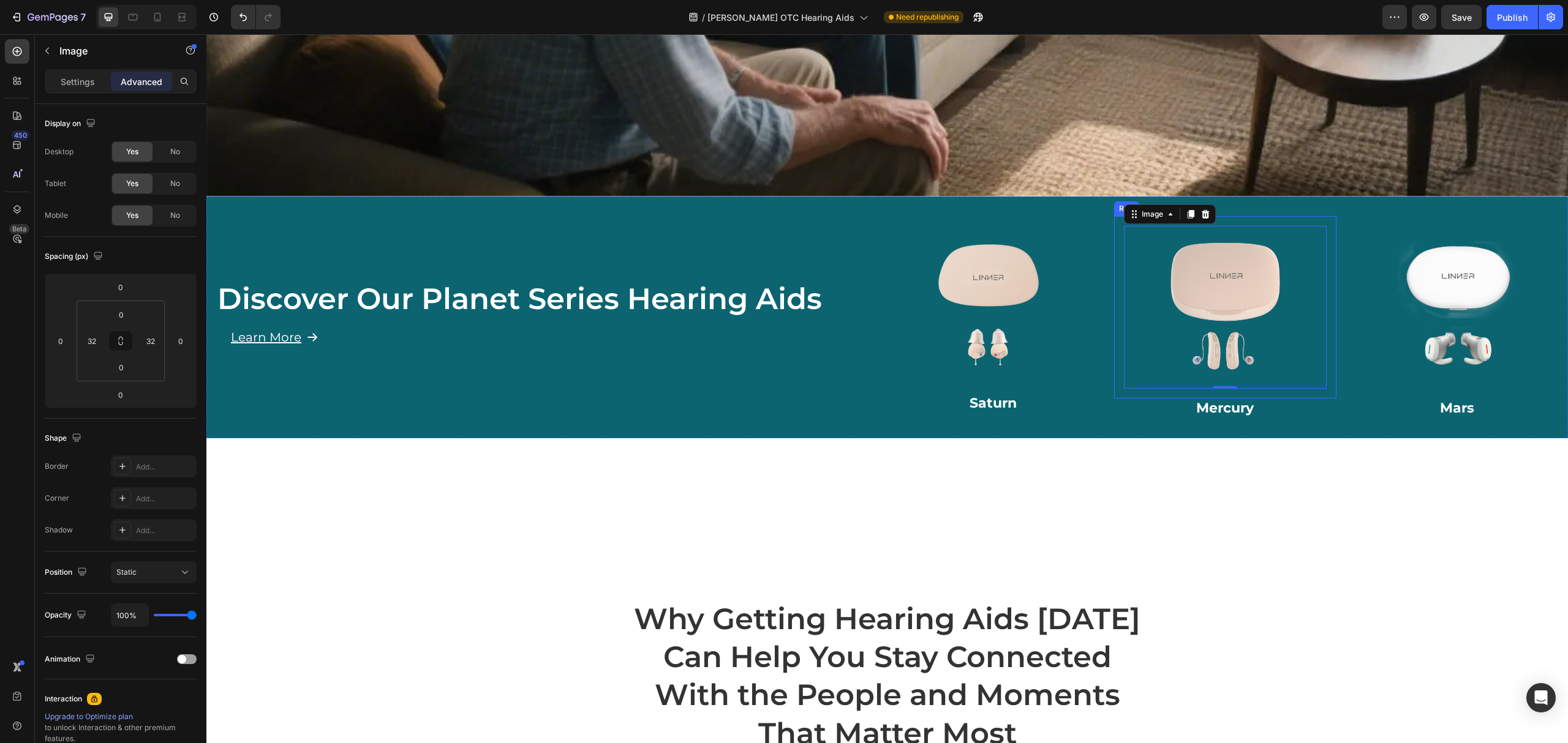
click at [994, 394] on h2 "Saturn" at bounding box center [994, 404] width 222 height 20
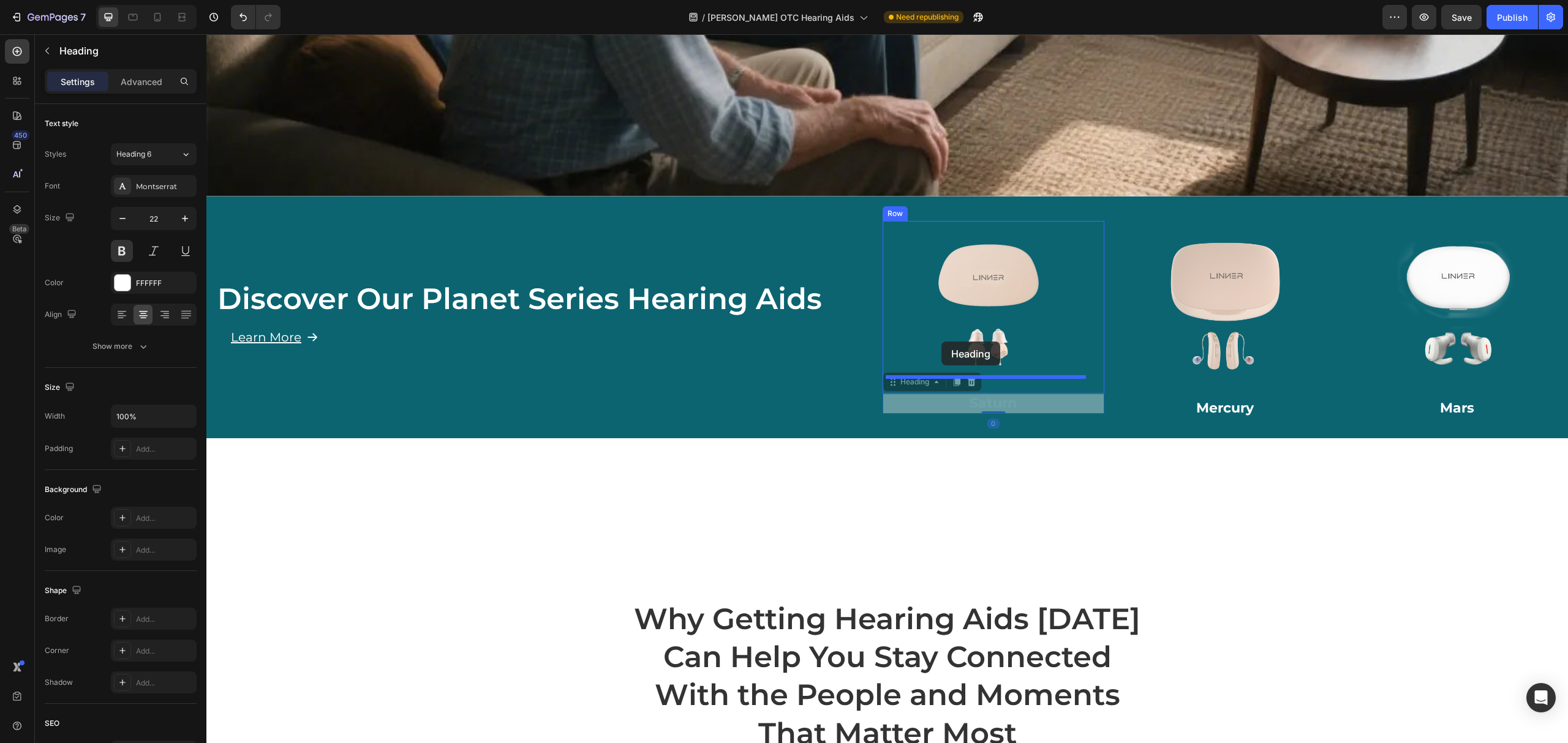
drag, startPoint x: 888, startPoint y: 375, endPoint x: 941, endPoint y: 341, distance: 63.0
click at [1236, 377] on img at bounding box center [1226, 308] width 164 height 164
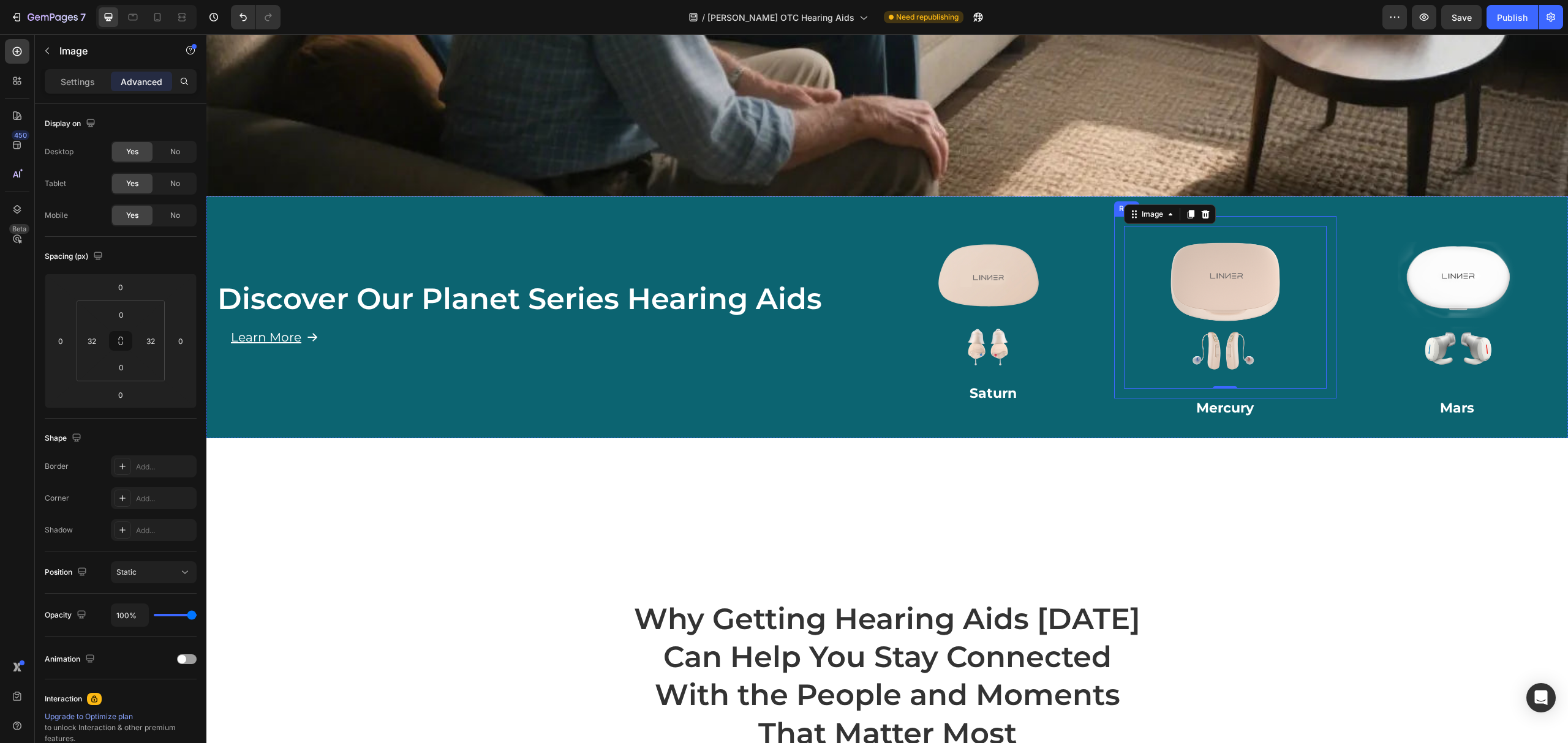
click at [1208, 389] on div "Image 0 Row" at bounding box center [1225, 307] width 222 height 183
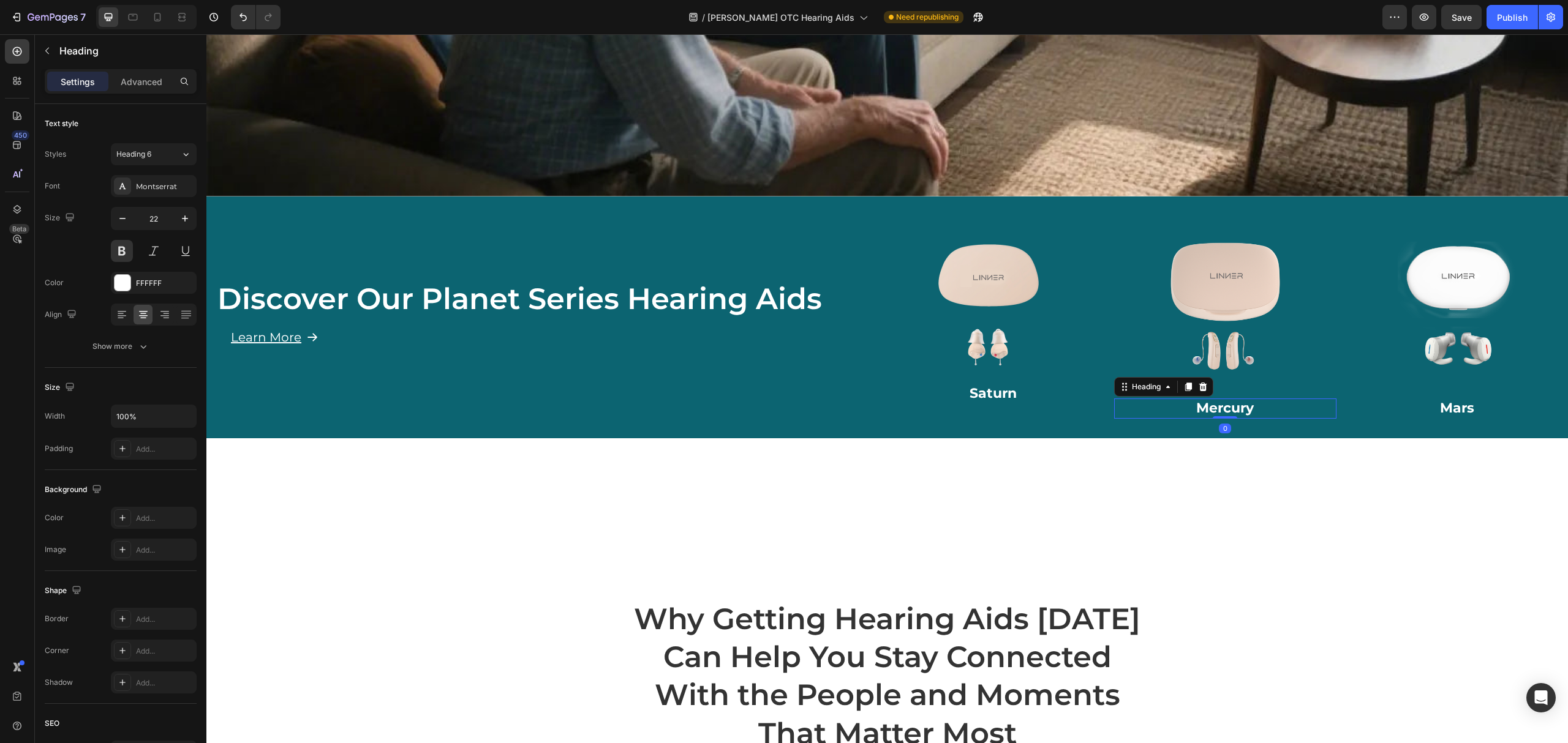
click at [1202, 404] on p "Mercury" at bounding box center [1225, 408] width 220 height 18
drag, startPoint x: 1118, startPoint y: 378, endPoint x: 1183, endPoint y: 363, distance: 66.7
click at [1466, 379] on img at bounding box center [1458, 308] width 164 height 164
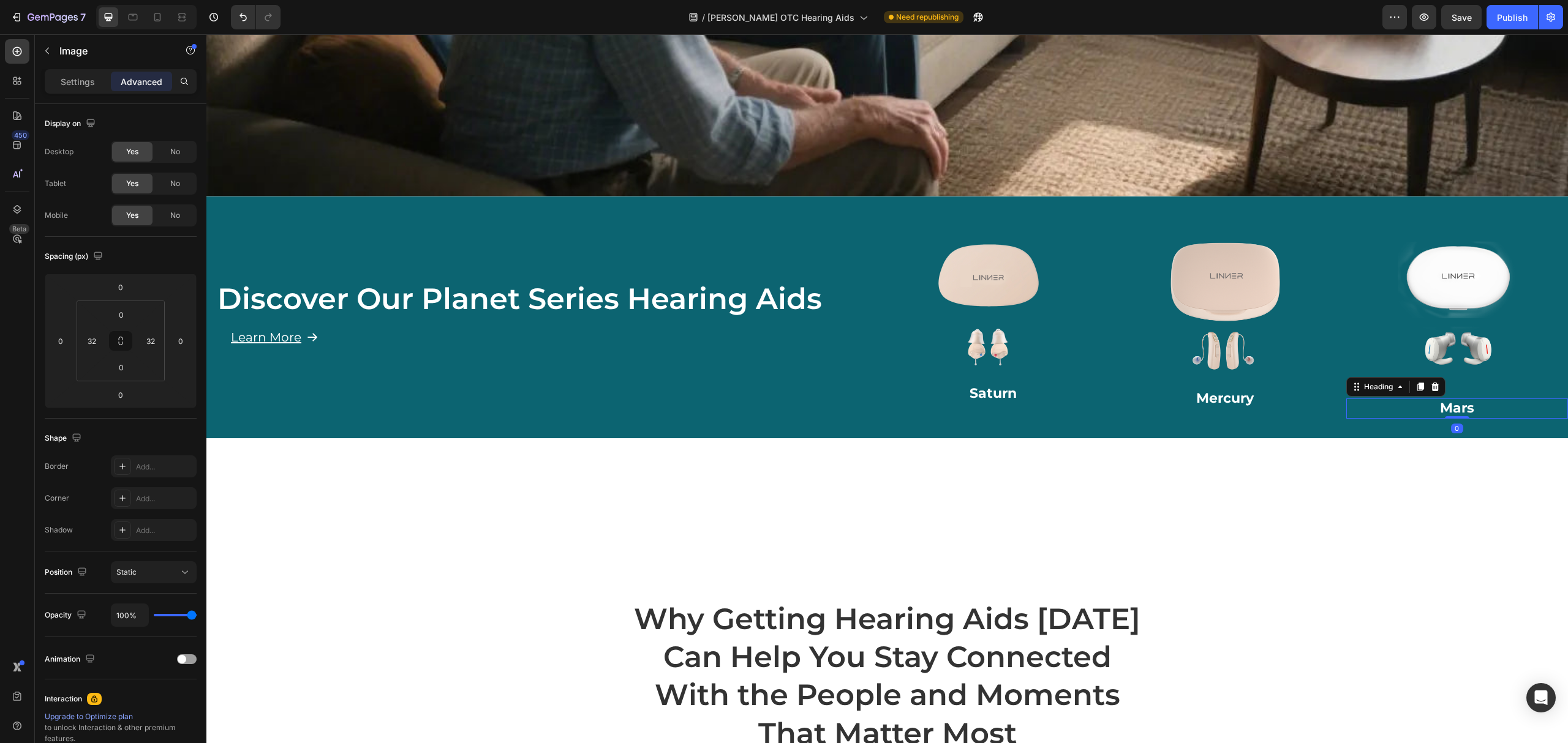
click at [1463, 400] on p "Mars" at bounding box center [1457, 408] width 220 height 18
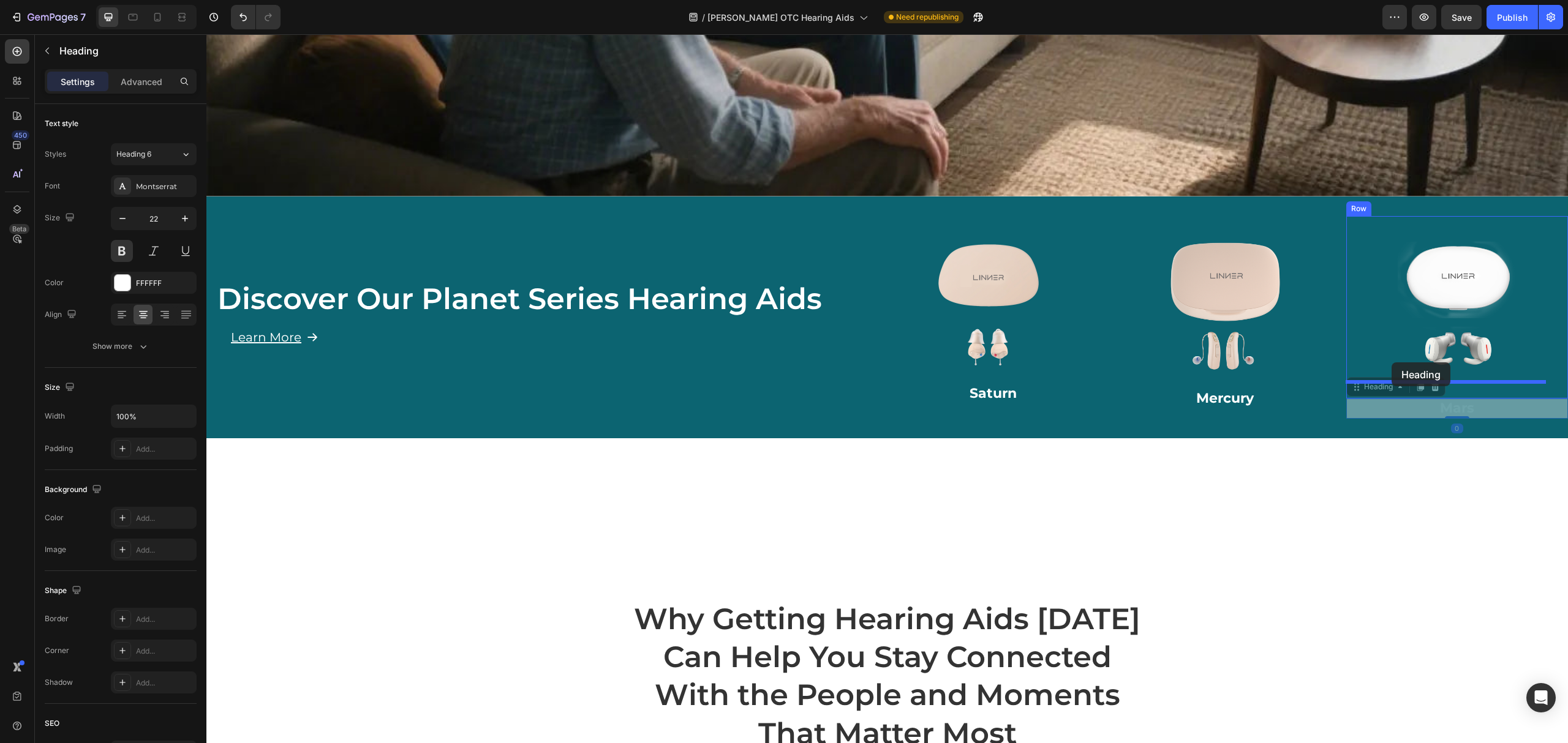
drag, startPoint x: 1335, startPoint y: 379, endPoint x: 1392, endPoint y: 362, distance: 59.5
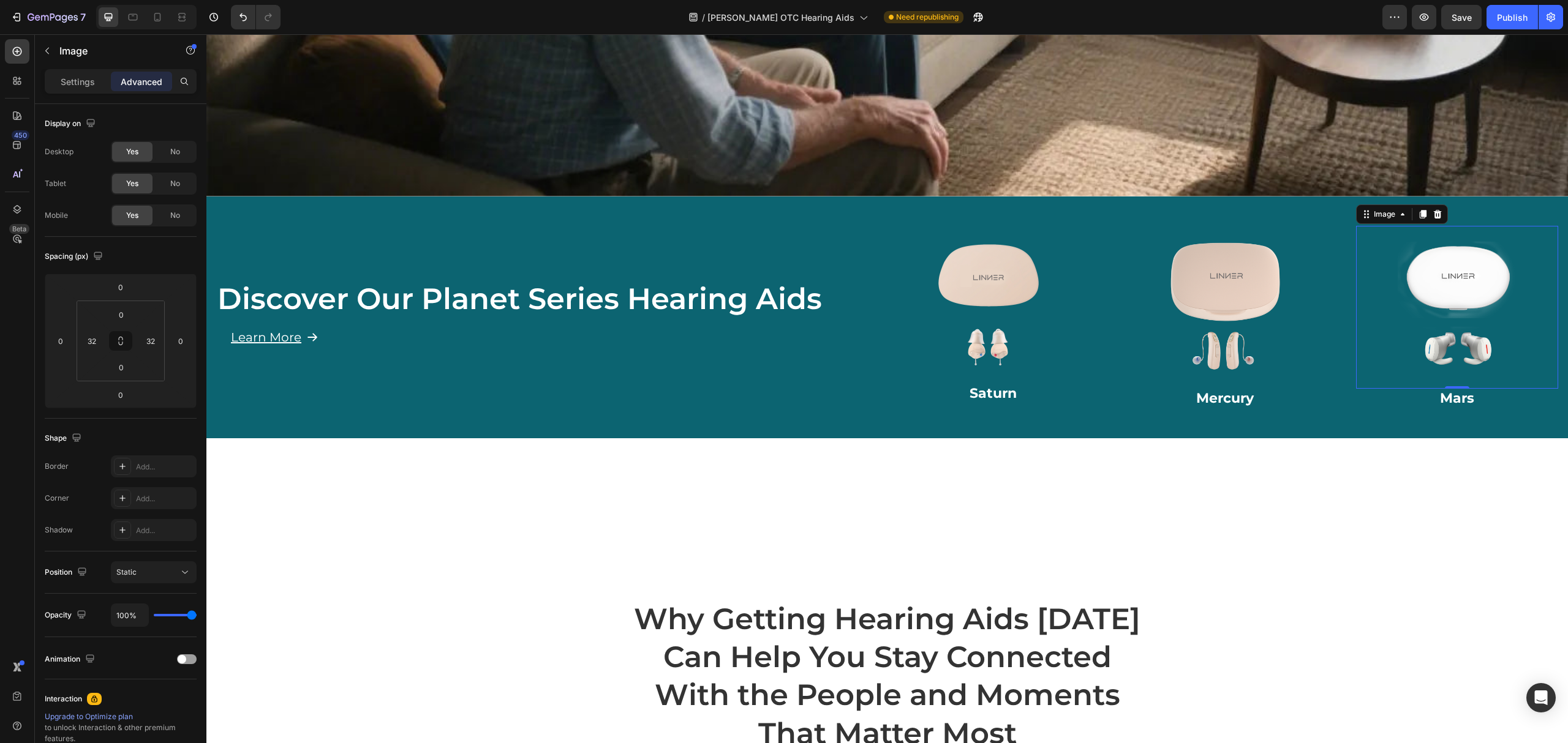
click at [1376, 276] on img at bounding box center [1458, 308] width 164 height 164
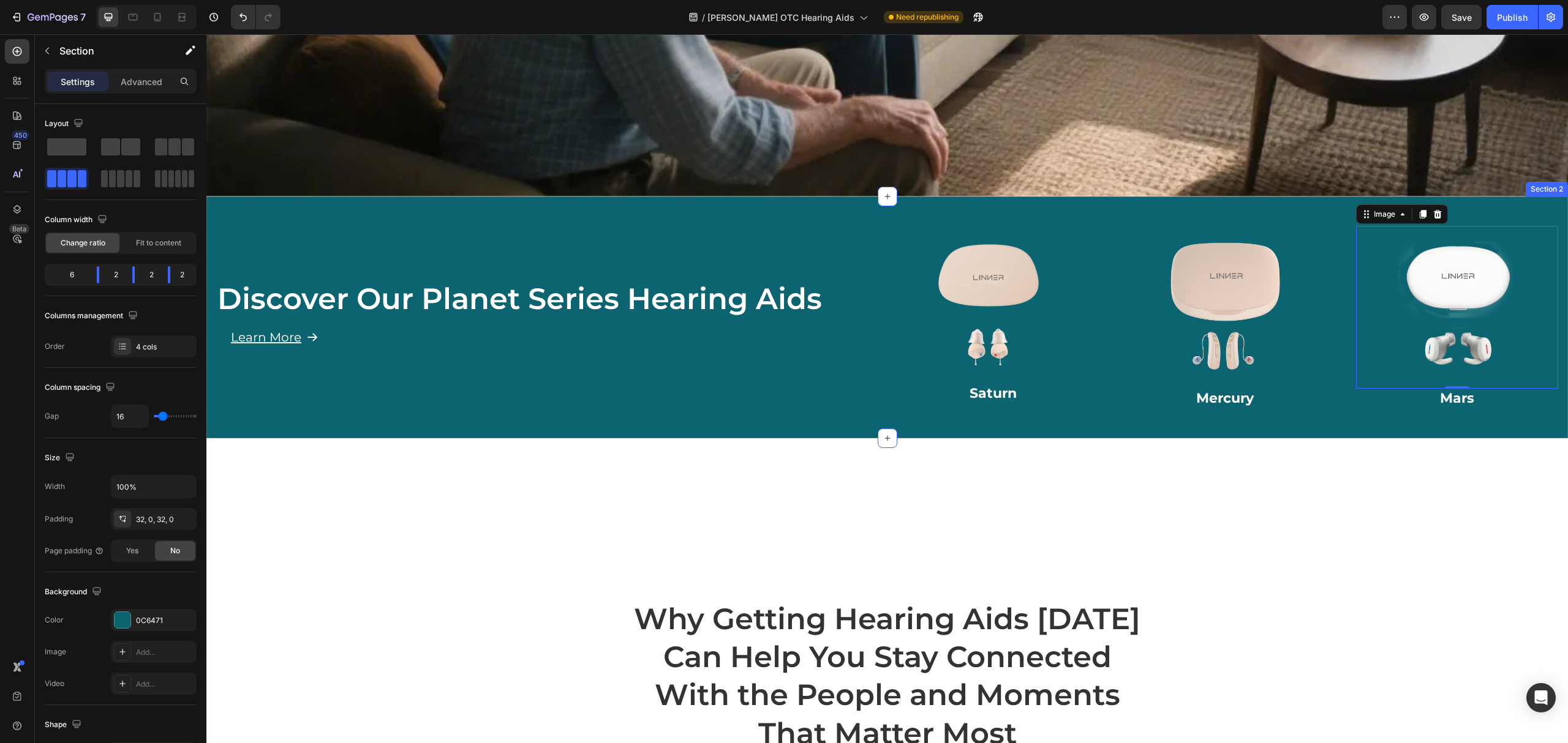
click at [1006, 204] on div "Discover Our Planet Series Hearing Aids Heading Learn More Button Row Image Sat…" at bounding box center [887, 317] width 1362 height 242
click at [147, 87] on p "Advanced" at bounding box center [142, 82] width 42 height 13
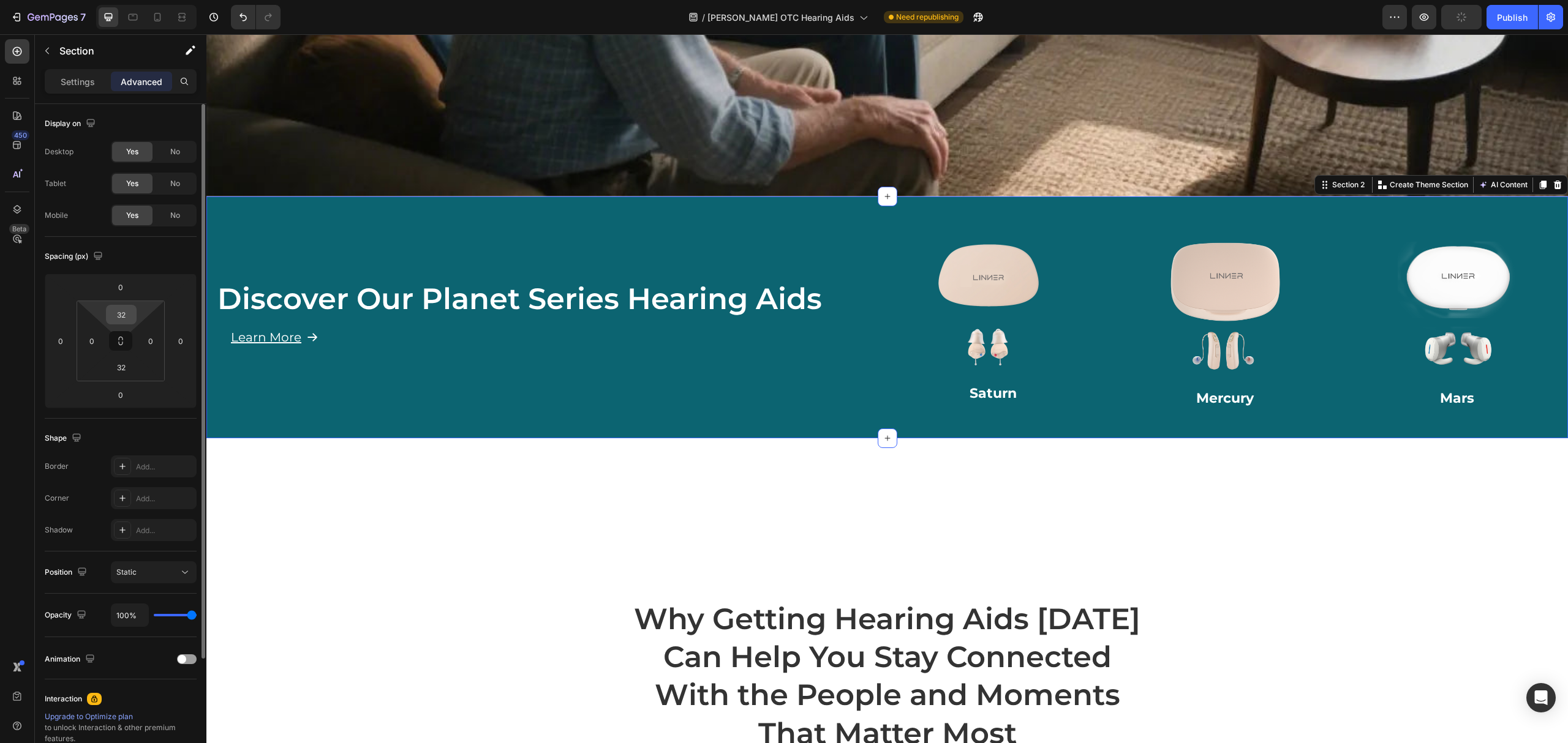
click at [123, 316] on input "32" at bounding box center [121, 314] width 24 height 18
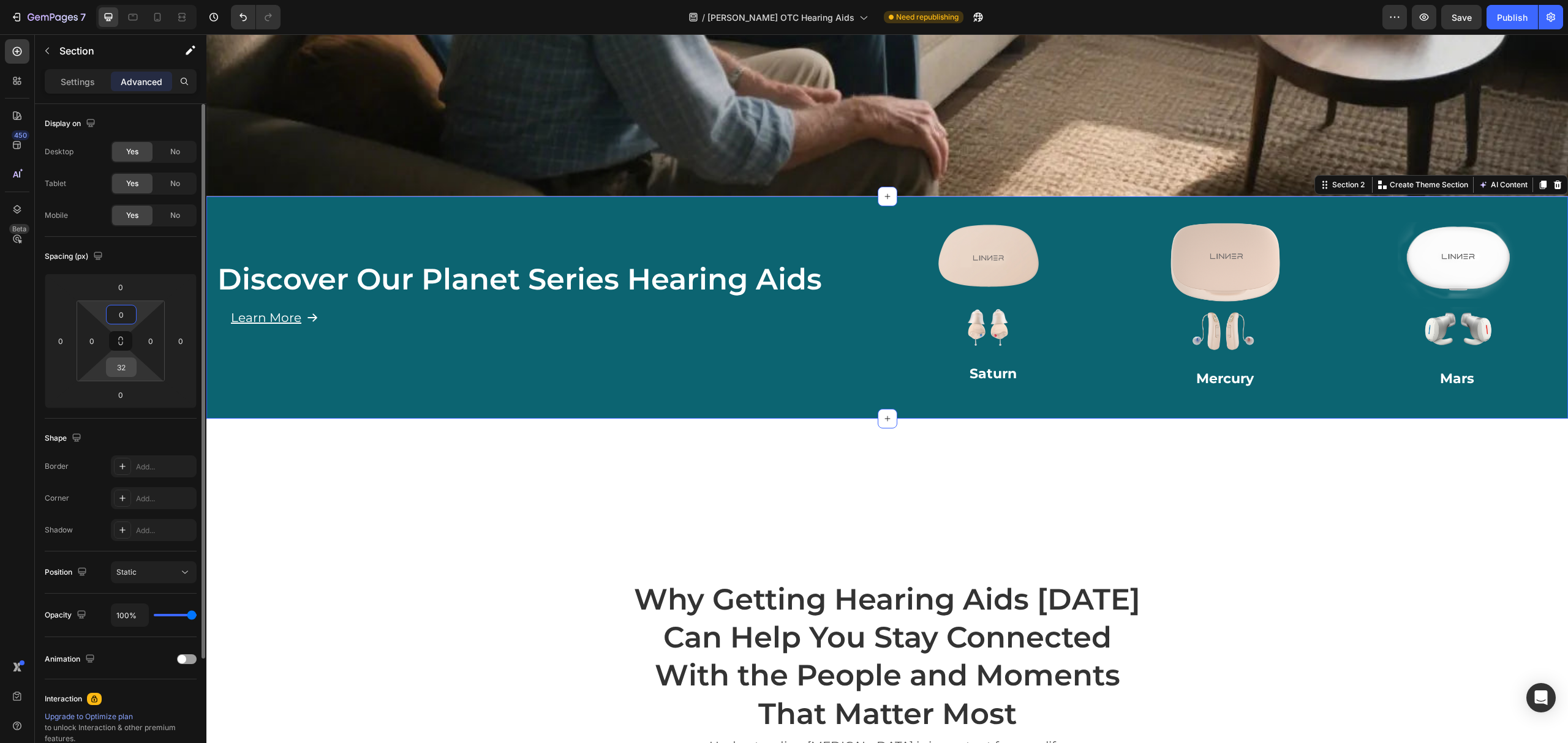
type input "0"
click at [113, 370] on input "32" at bounding box center [121, 368] width 24 height 18
type input "0"
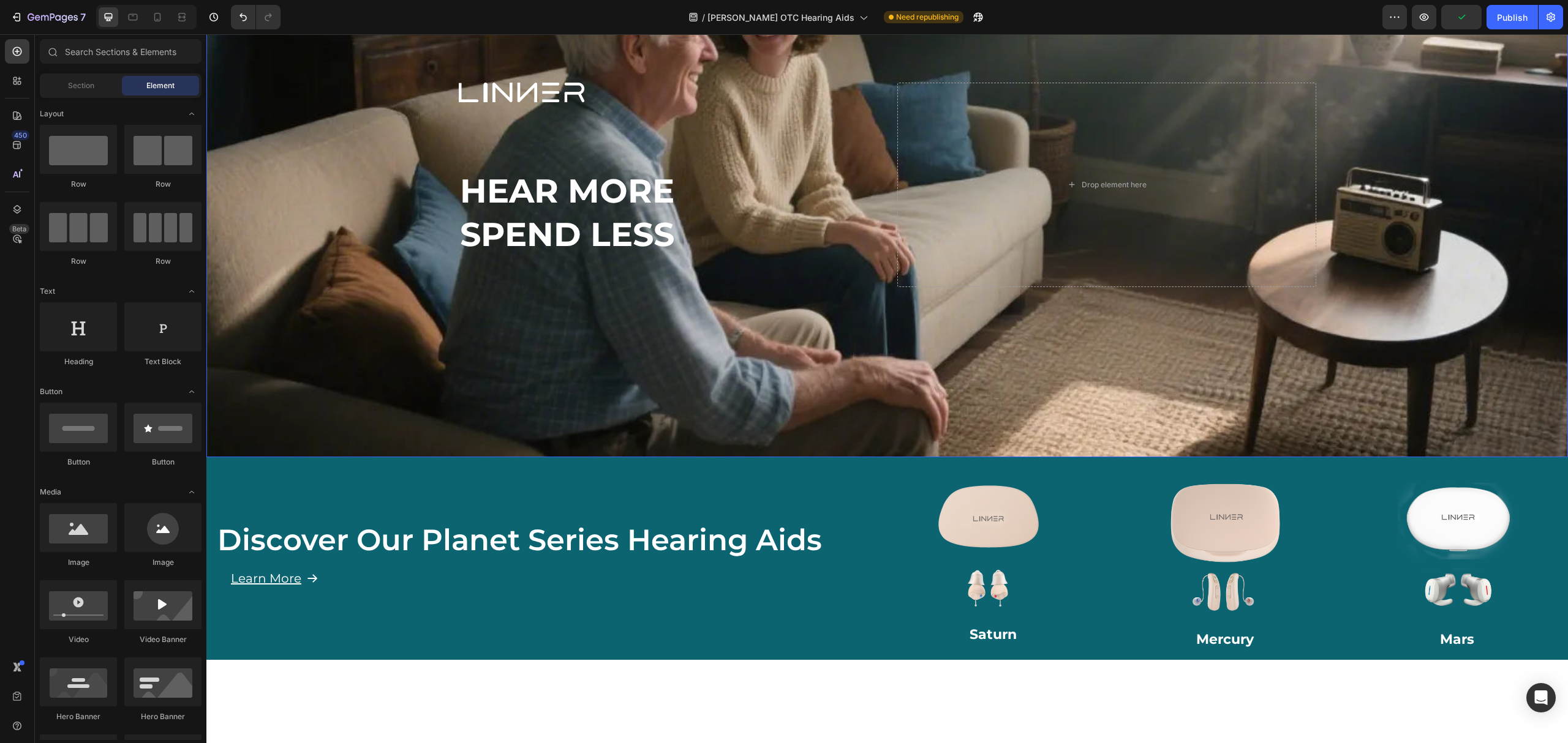
scroll to position [163, 0]
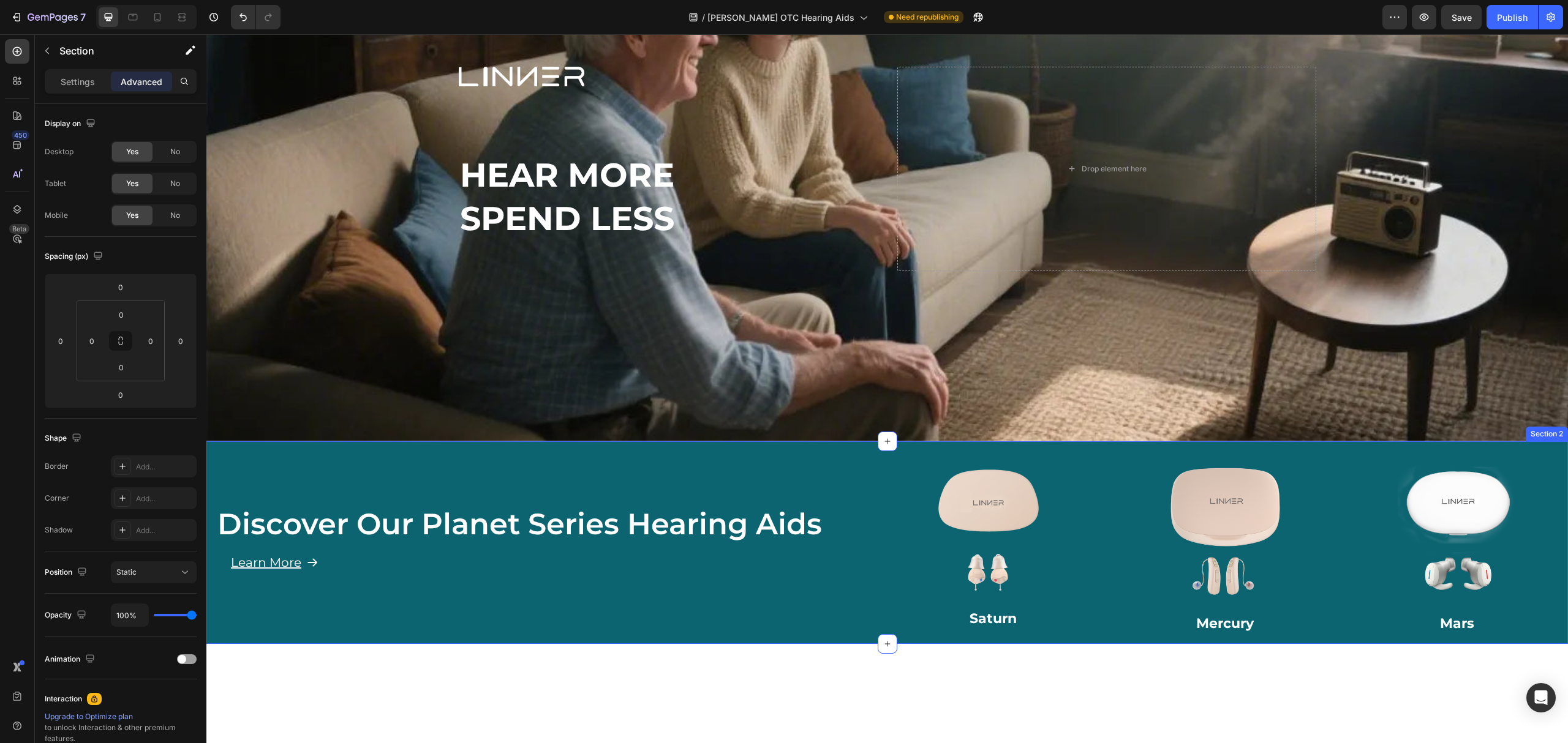
click at [783, 444] on div "Discover Our Planet Series Hearing Aids Heading Learn More Button Row" at bounding box center [539, 543] width 667 height 202
click at [150, 351] on input "0" at bounding box center [151, 341] width 18 height 18
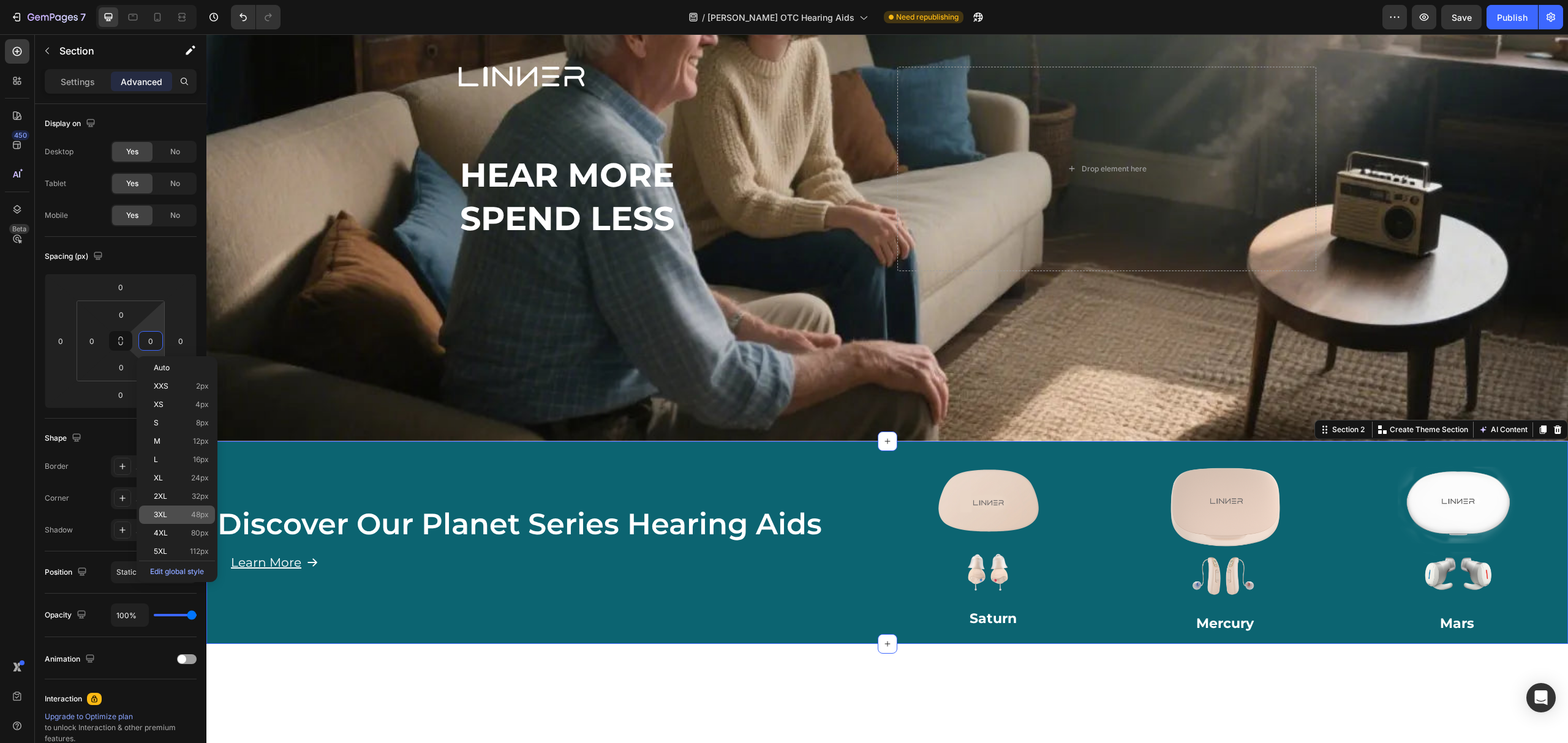
click at [187, 518] on p "3XL 48px" at bounding box center [182, 514] width 55 height 9
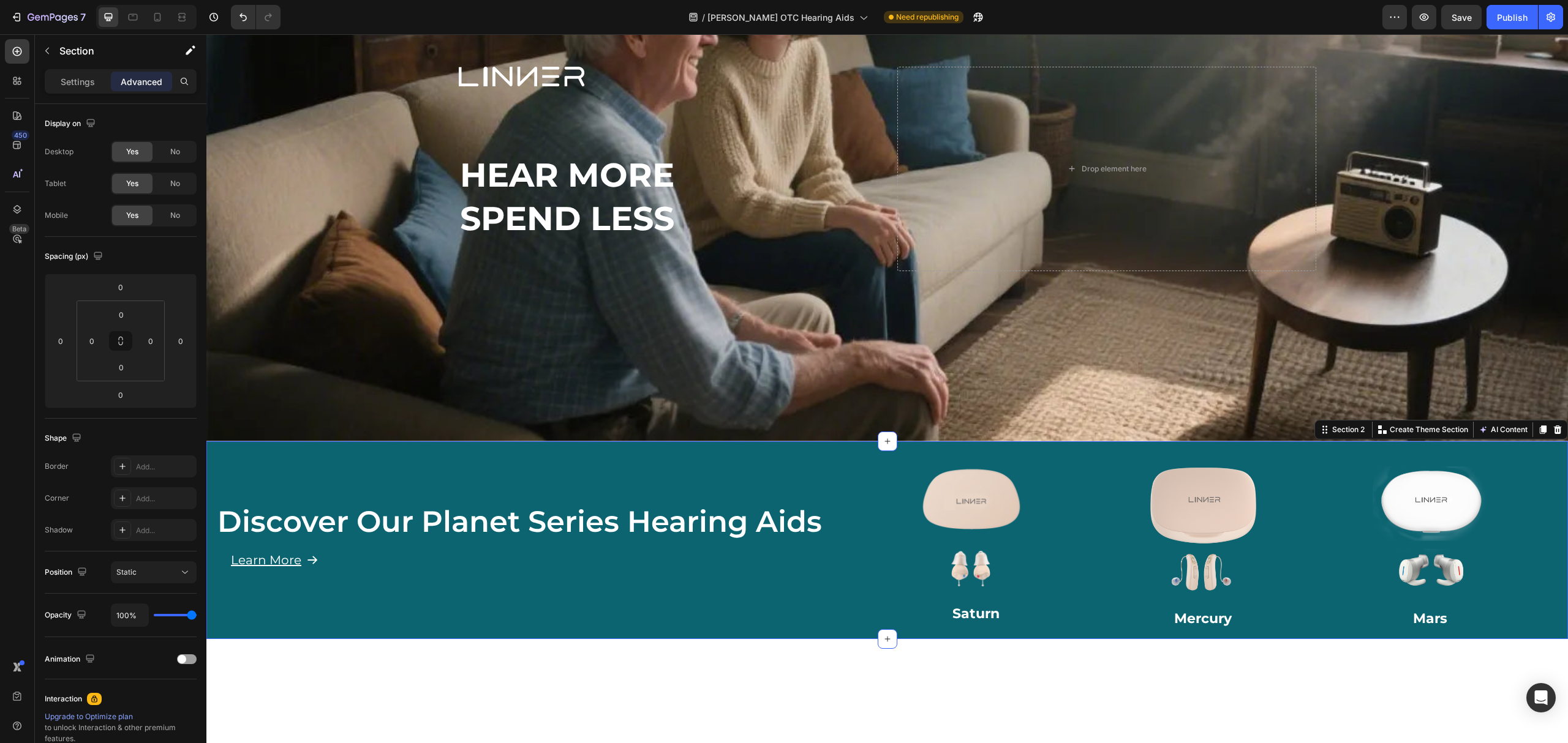
type input "48"
click at [98, 349] on input "0" at bounding box center [92, 341] width 18 height 18
click at [115, 516] on p "3XL 48px" at bounding box center [123, 514] width 55 height 9
type input "48"
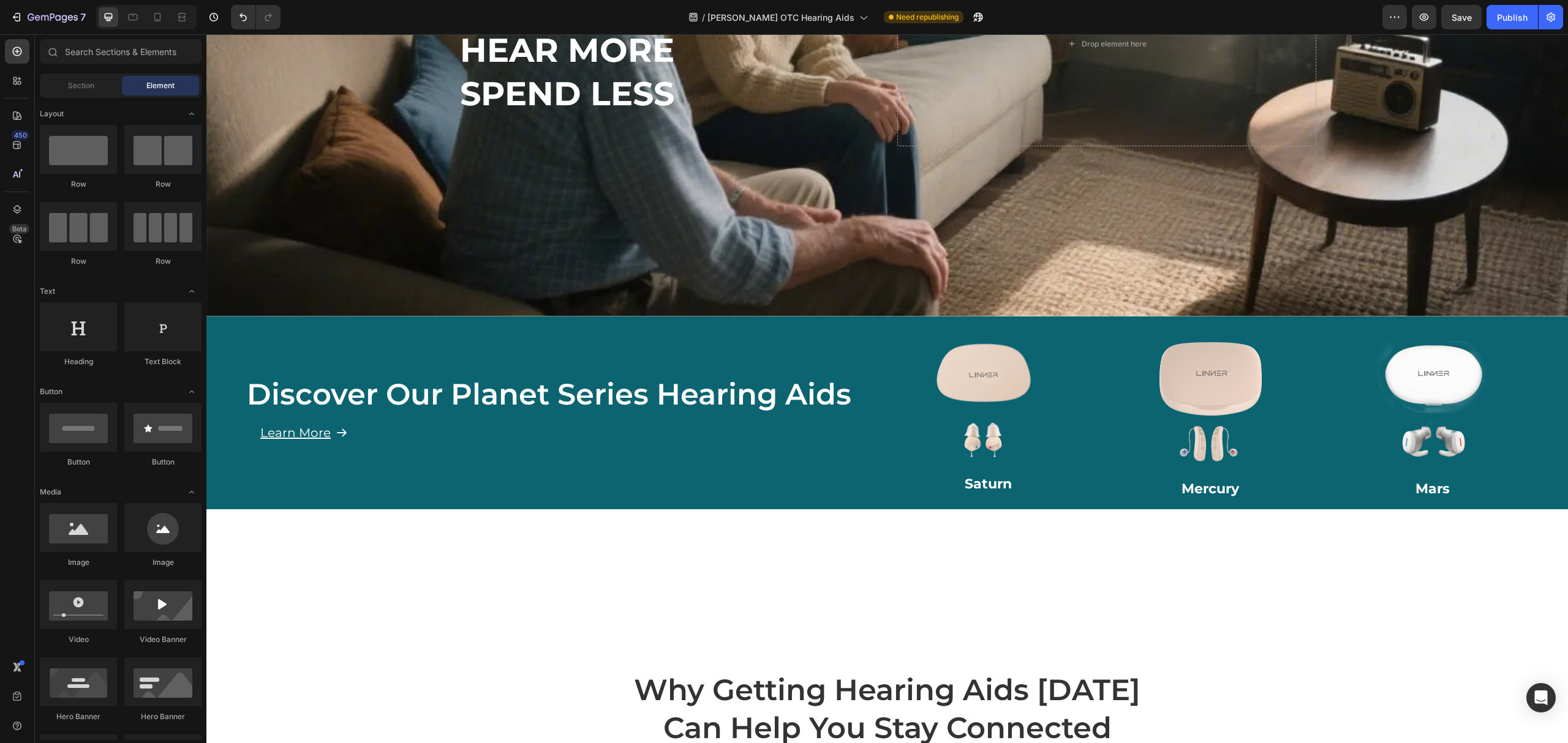
scroll to position [326, 0]
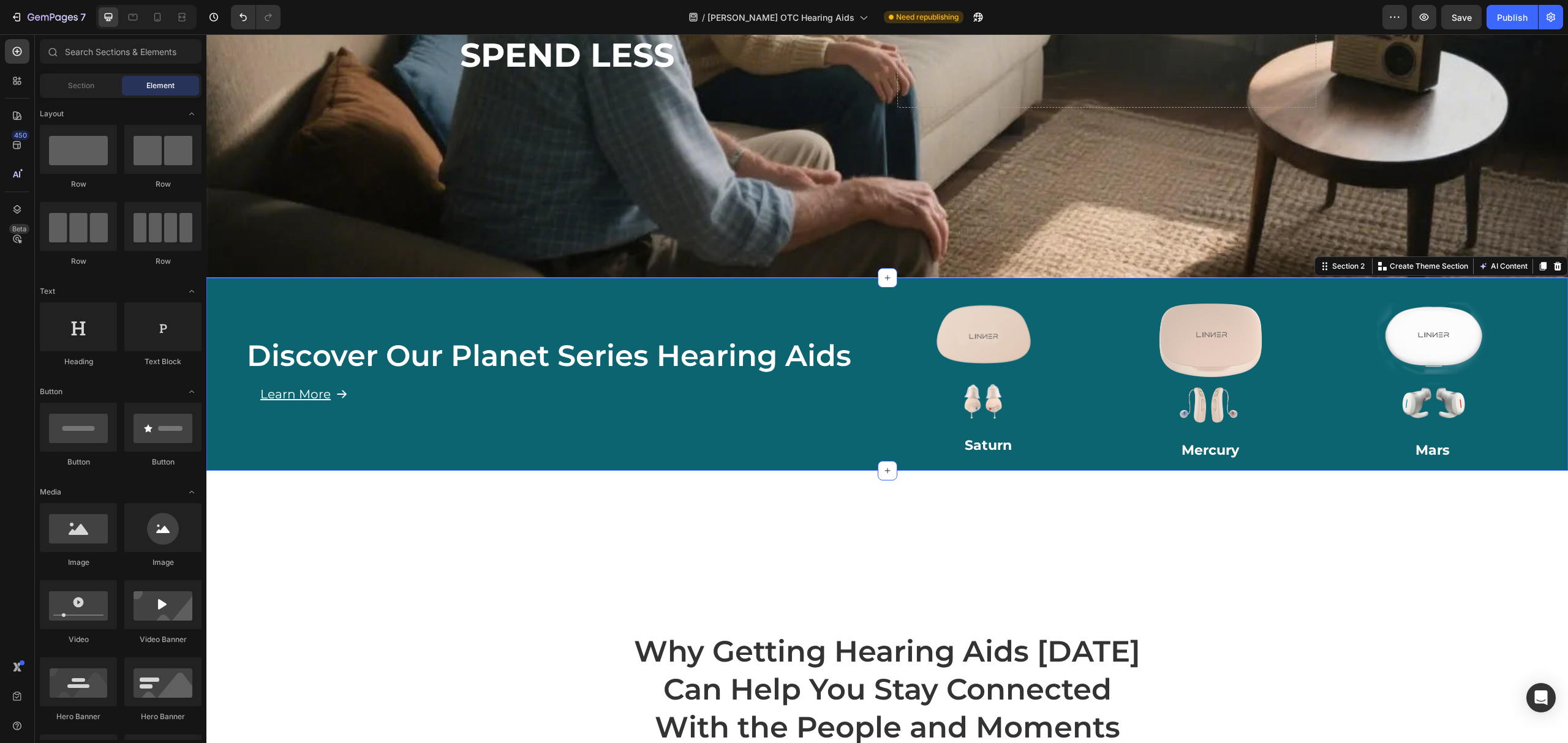
click at [1095, 355] on div "Discover Our Planet Series Hearing Aids Heading Learn More Button Row Image Sat…" at bounding box center [887, 374] width 1362 height 193
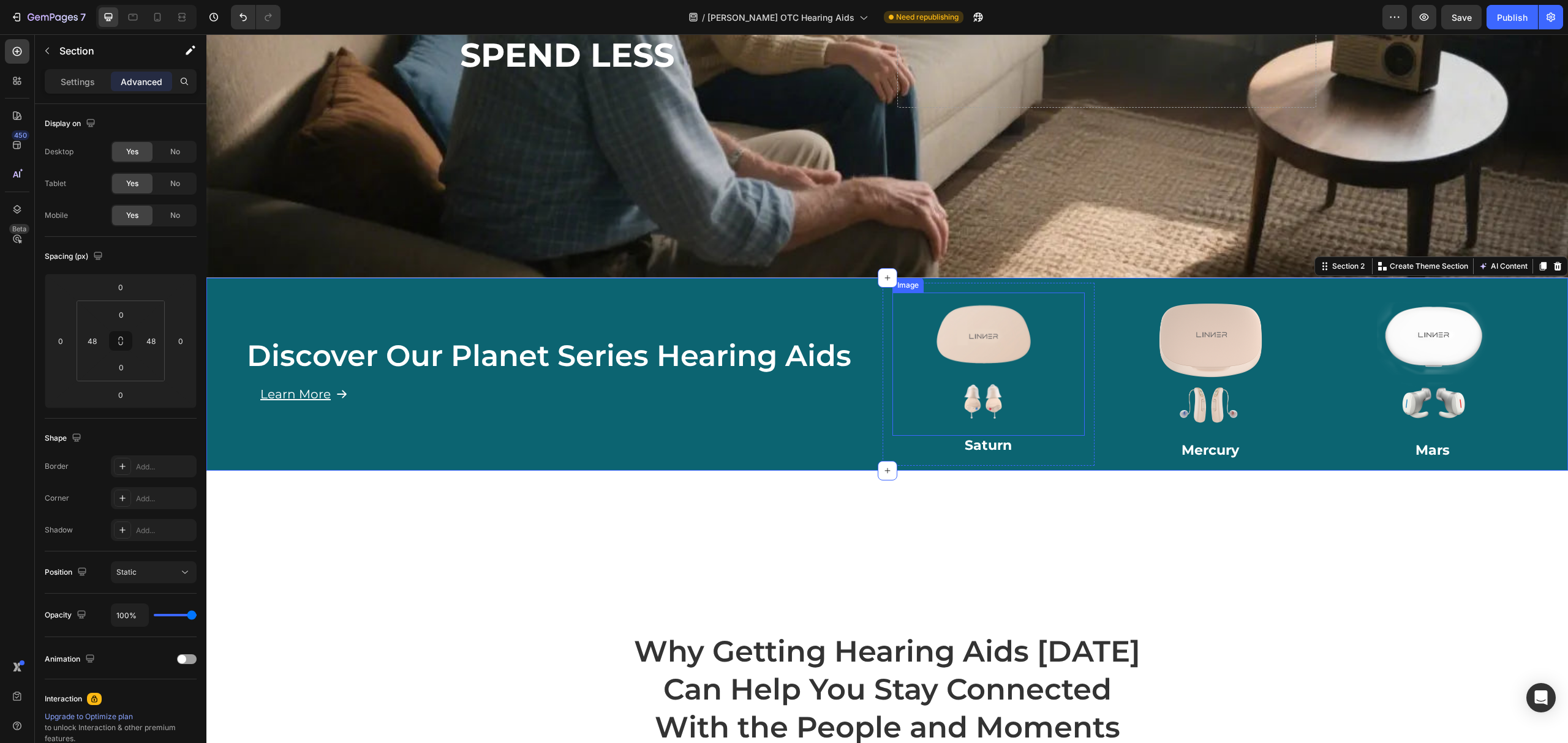
click at [1065, 333] on div "Image" at bounding box center [989, 365] width 193 height 144
click at [1274, 335] on img at bounding box center [1211, 364] width 154 height 154
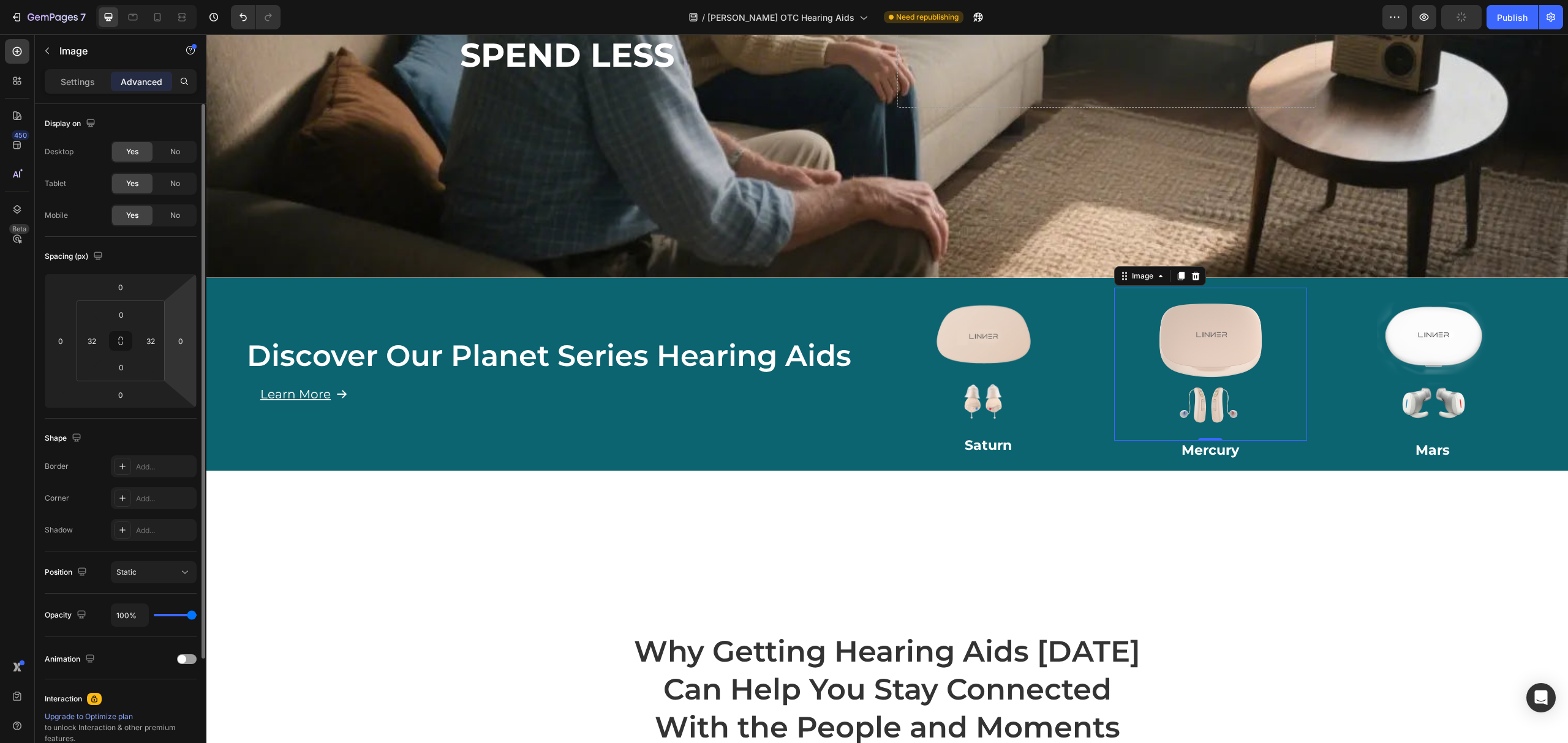
click at [167, 0] on html "7 Version history / [PERSON_NAME] OTC Hearing Aids Need republishing Preview Pu…" at bounding box center [784, 0] width 1568 height 0
click at [153, 336] on input "32" at bounding box center [151, 341] width 18 height 18
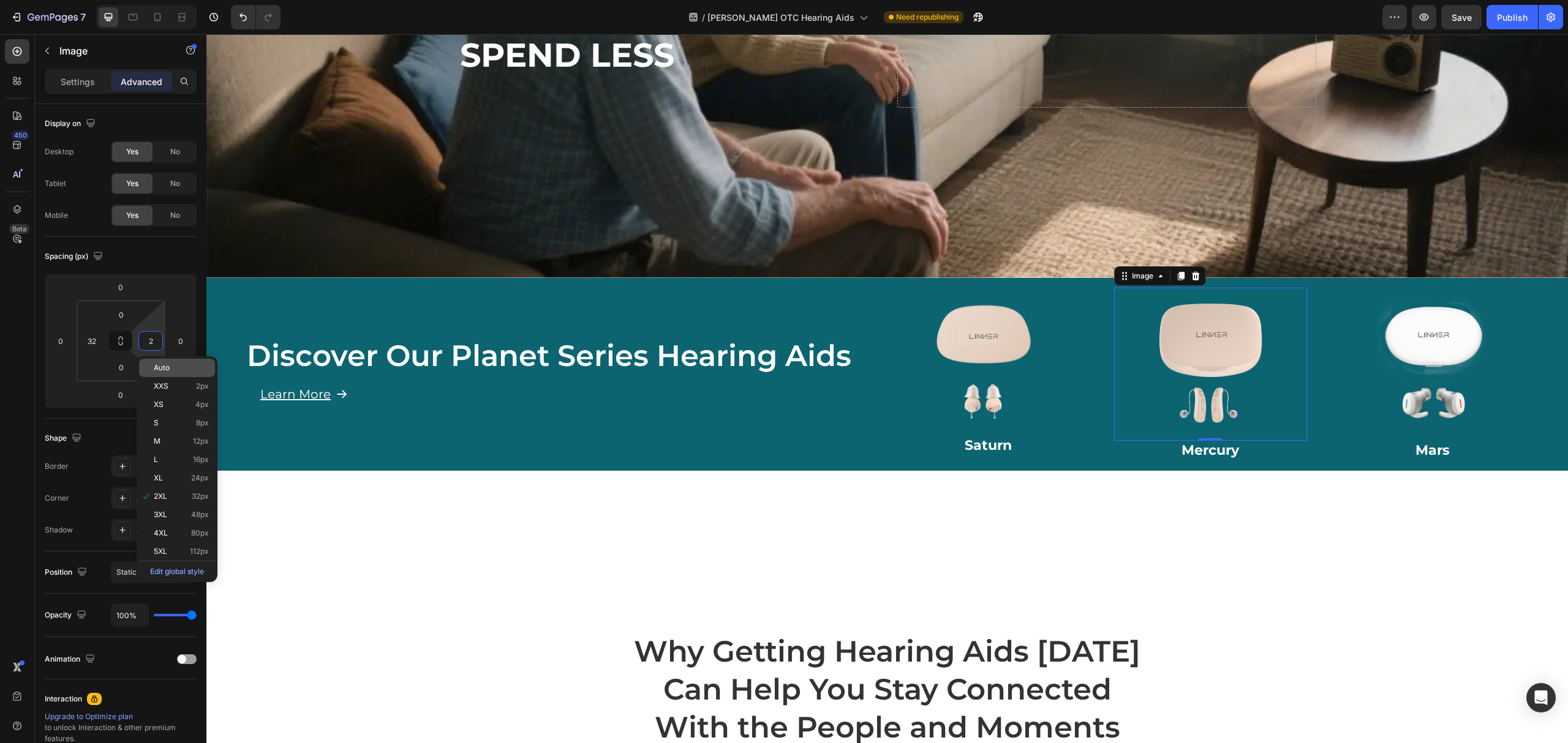
click at [177, 368] on p "Auto" at bounding box center [182, 368] width 55 height 9
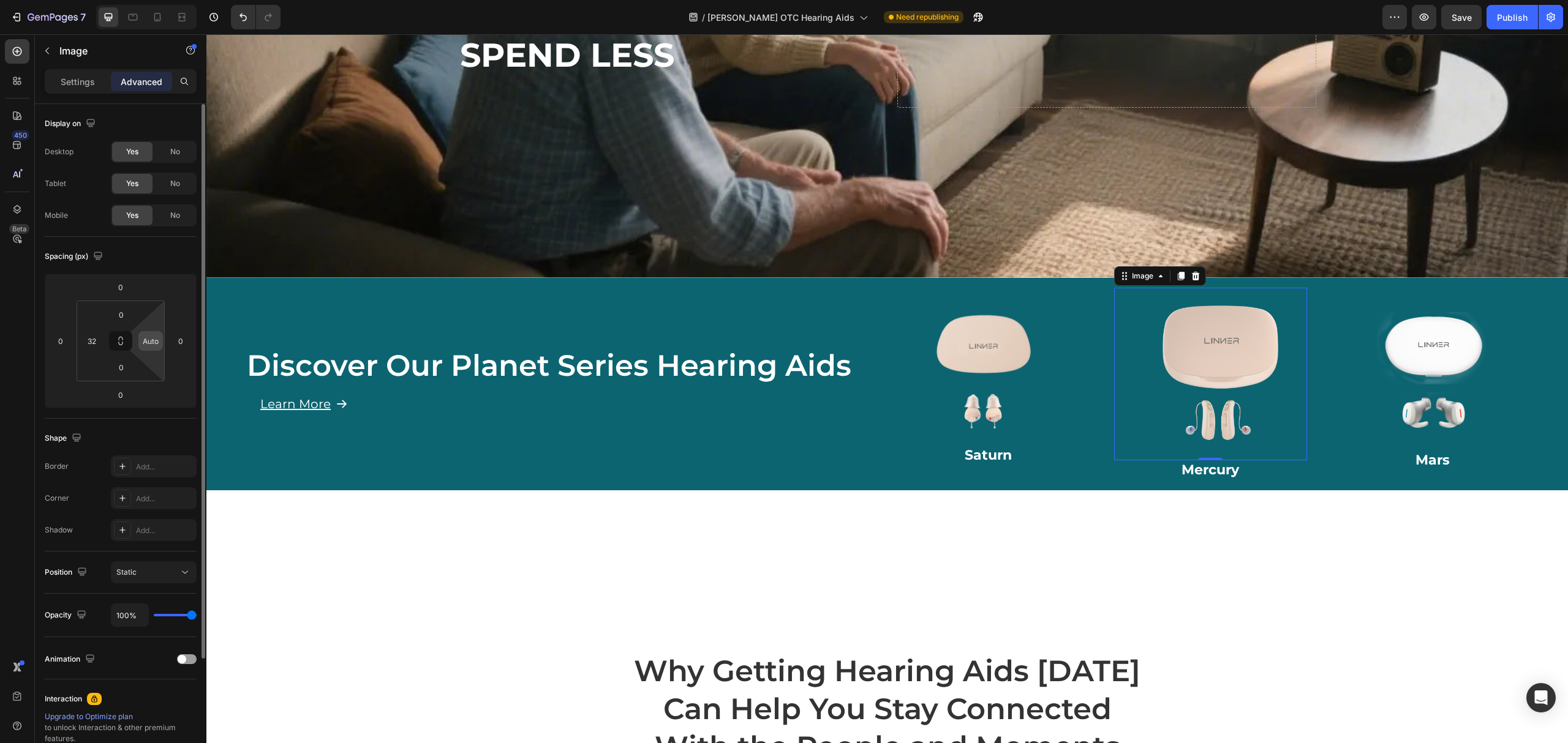
click at [142, 346] on input "Auto" at bounding box center [151, 341] width 18 height 18
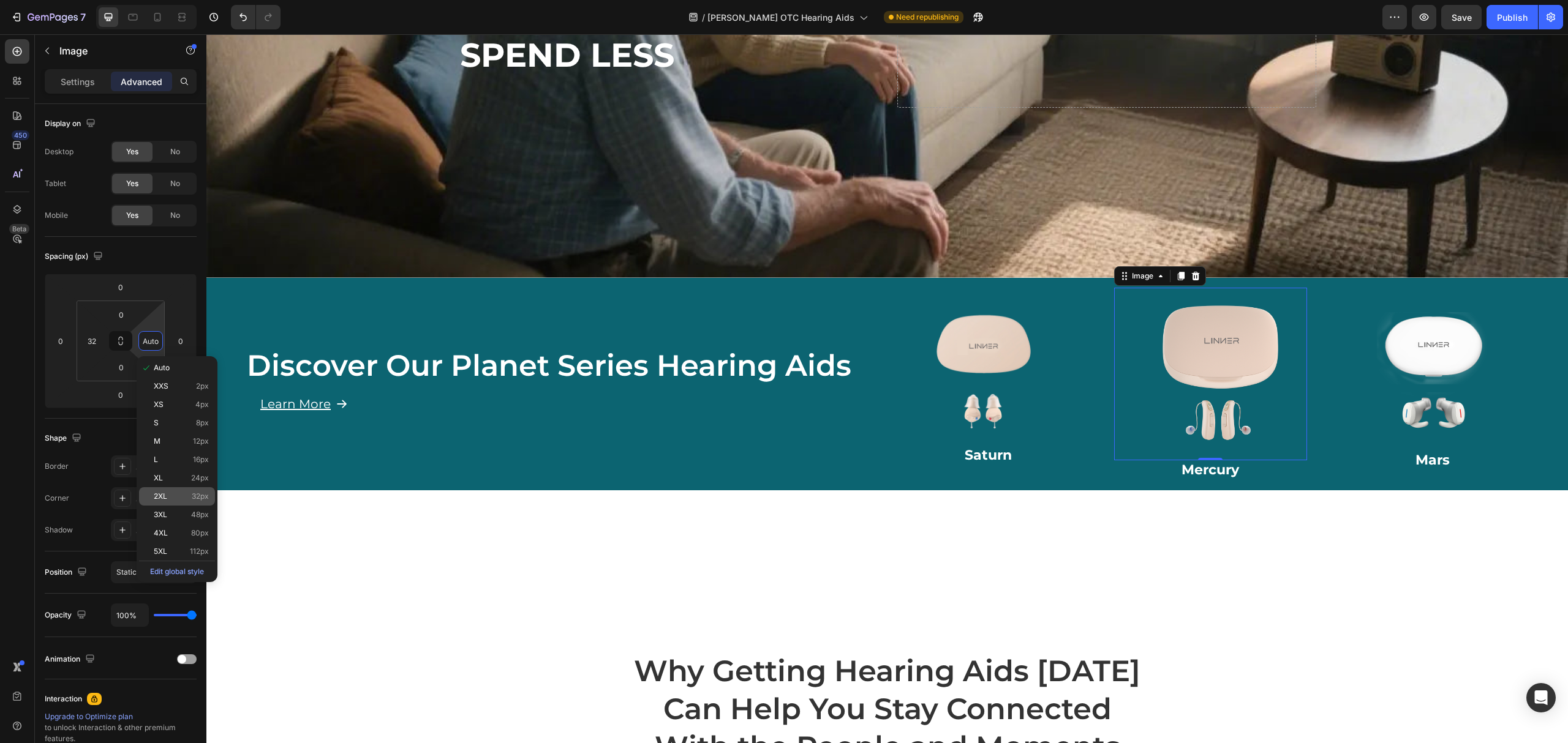
click at [173, 496] on p "2XL 32px" at bounding box center [182, 496] width 55 height 9
type input "32"
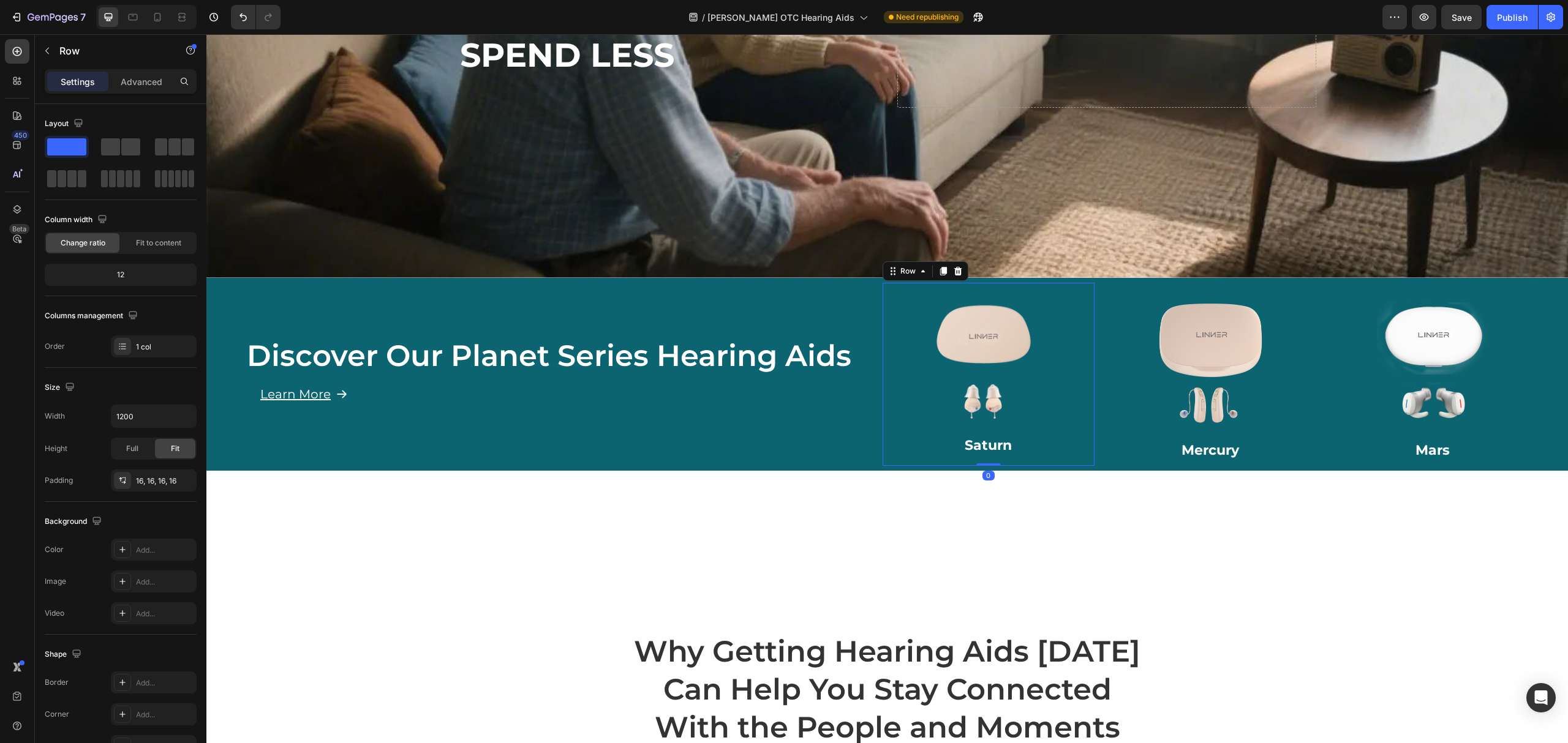
click at [1078, 309] on div "Image Saturn Heading Row 0" at bounding box center [989, 374] width 212 height 183
click at [1034, 324] on img at bounding box center [984, 365] width 144 height 144
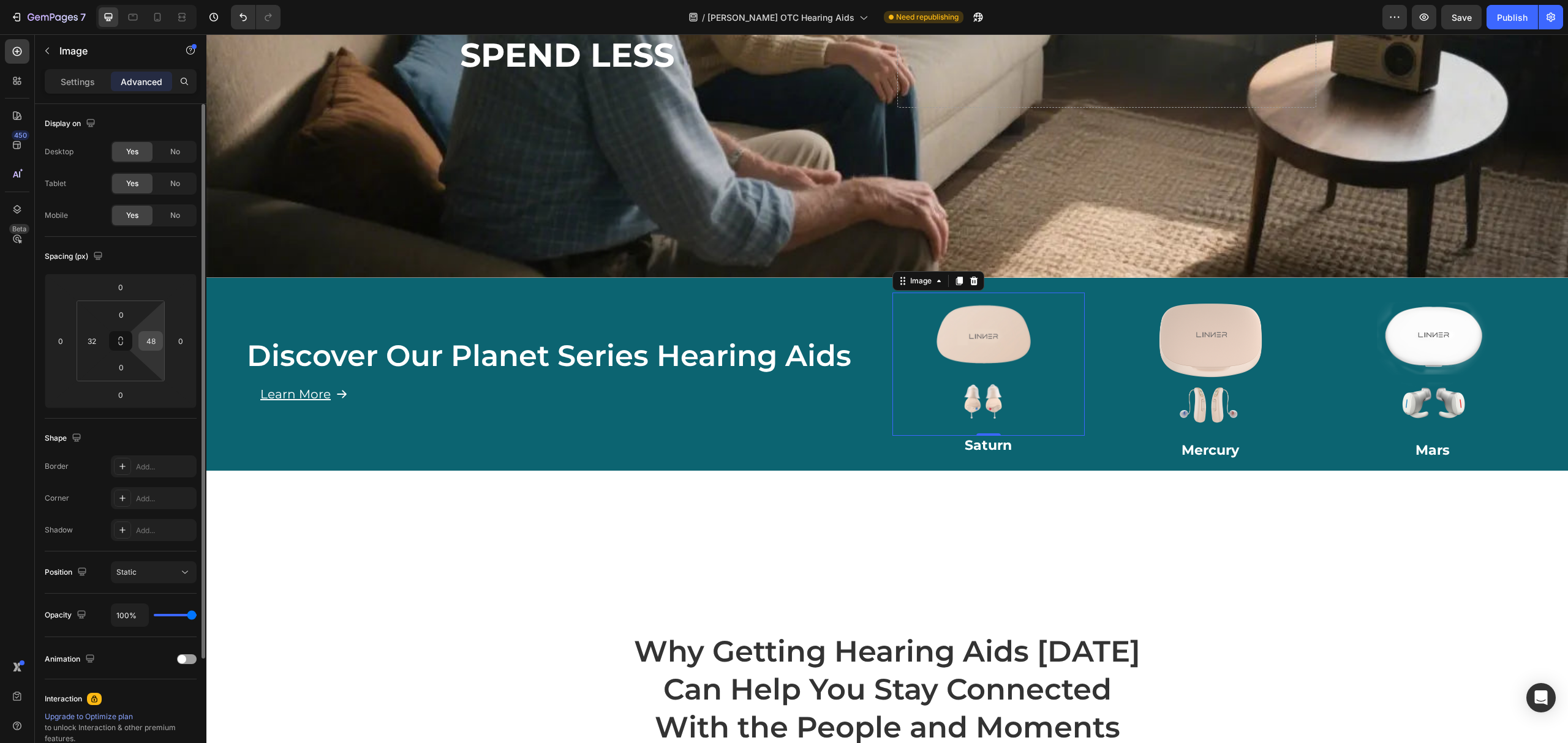
click at [150, 345] on input "48" at bounding box center [151, 341] width 18 height 18
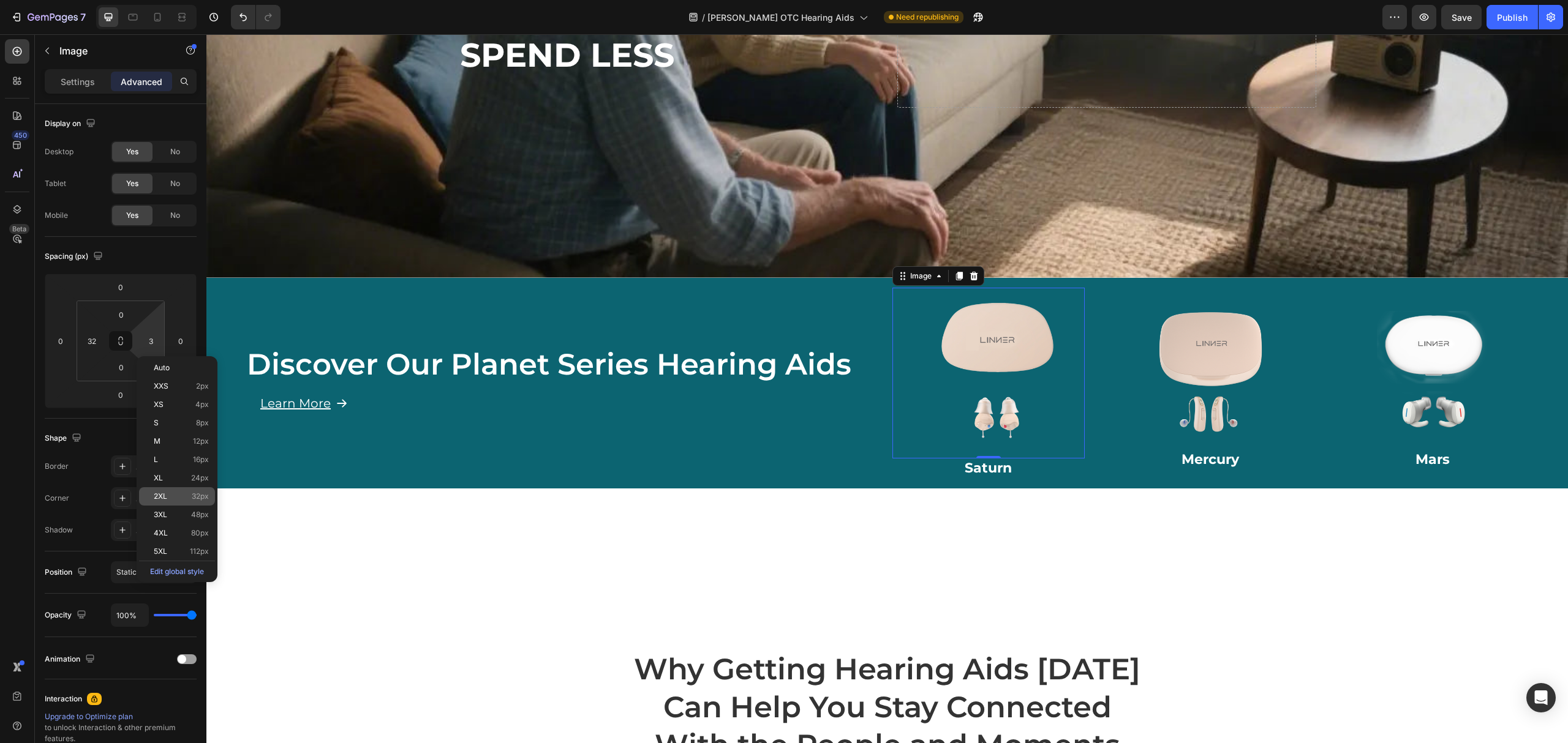
click at [180, 498] on p "2XL 32px" at bounding box center [182, 496] width 55 height 9
type input "32"
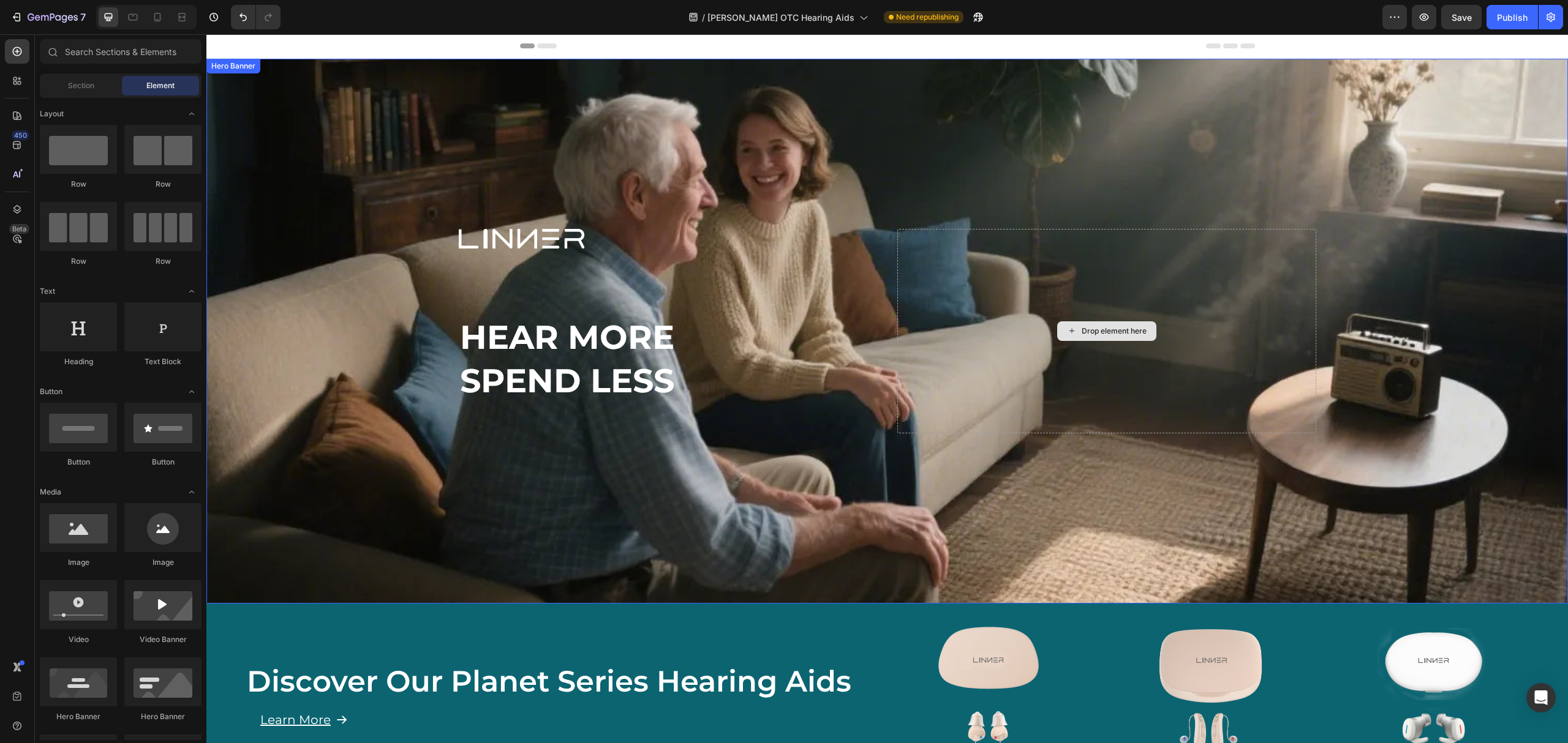
scroll to position [0, 0]
click at [1495, 15] on button "Publish" at bounding box center [1512, 16] width 51 height 24
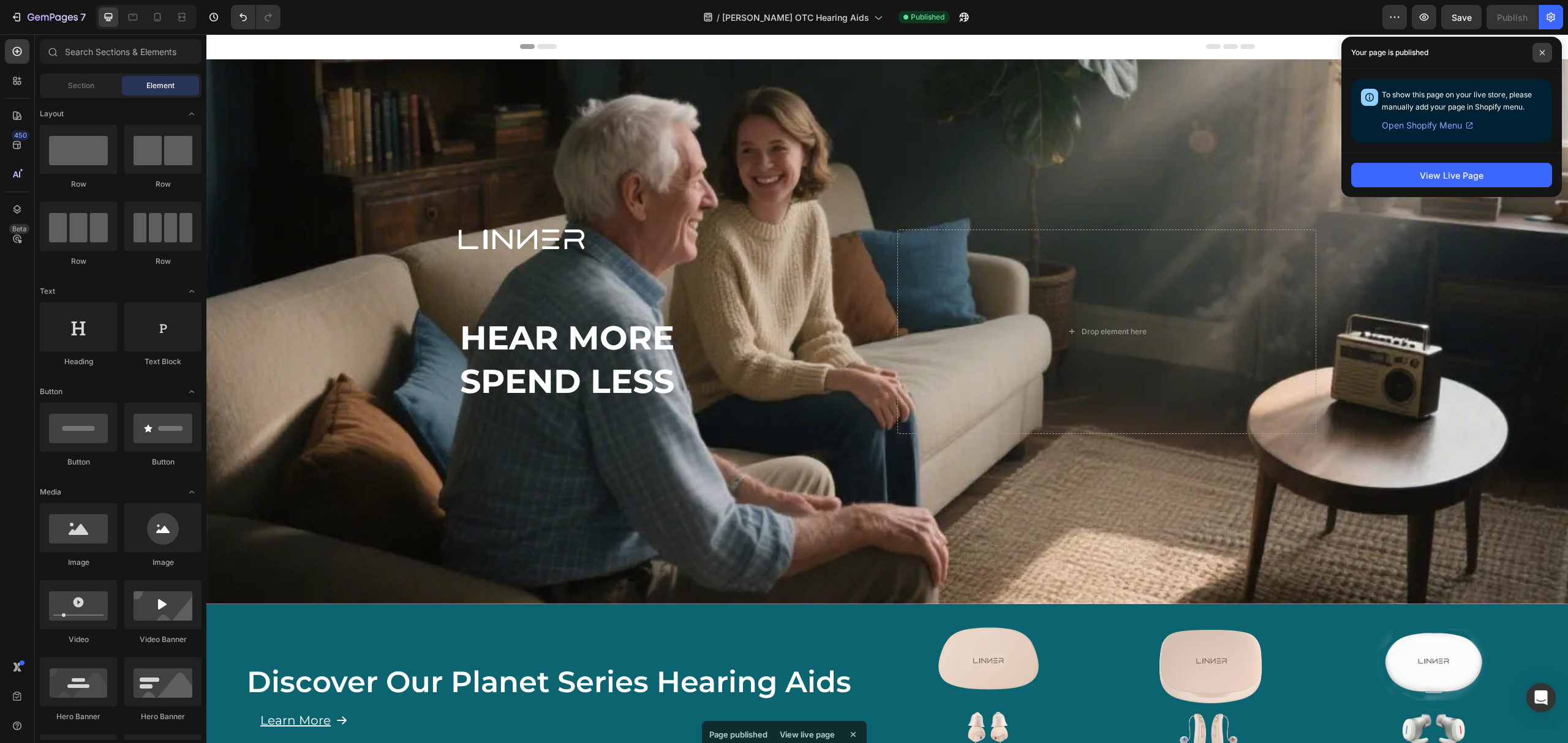
click at [1544, 50] on icon at bounding box center [1542, 52] width 6 height 6
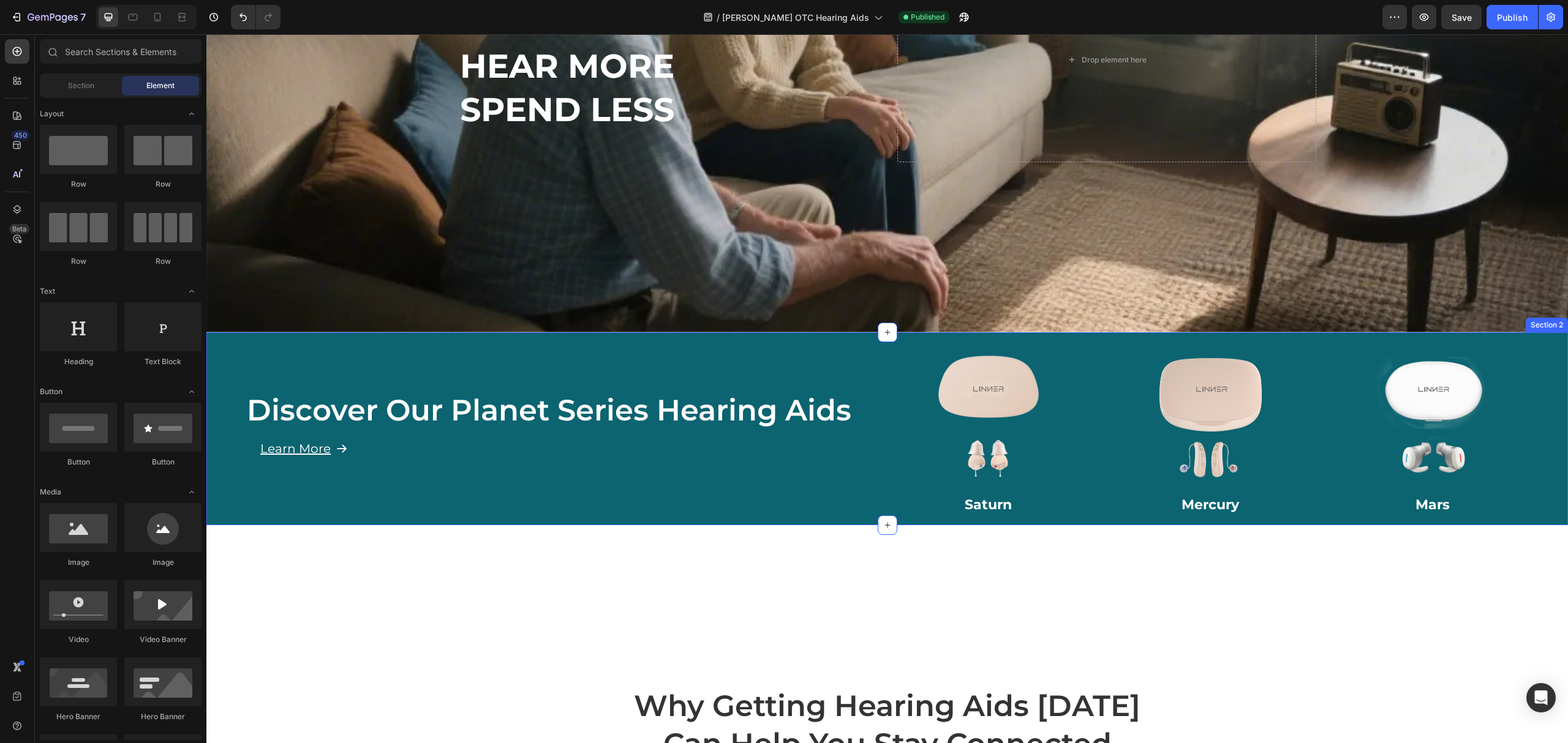
scroll to position [245, 0]
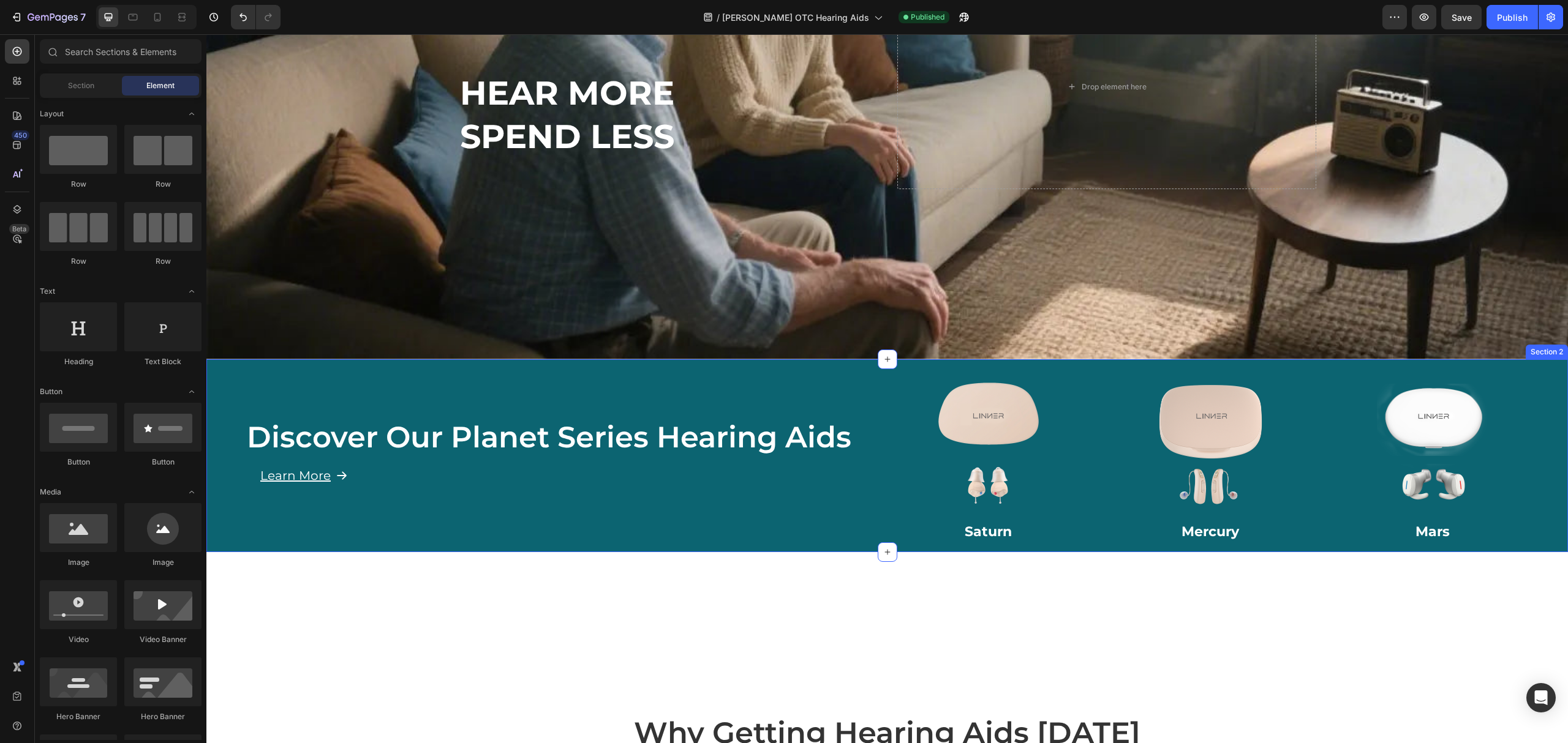
click at [775, 388] on div "Discover Our Planet Series Hearing Aids Heading Learn More Button Row" at bounding box center [555, 456] width 637 height 193
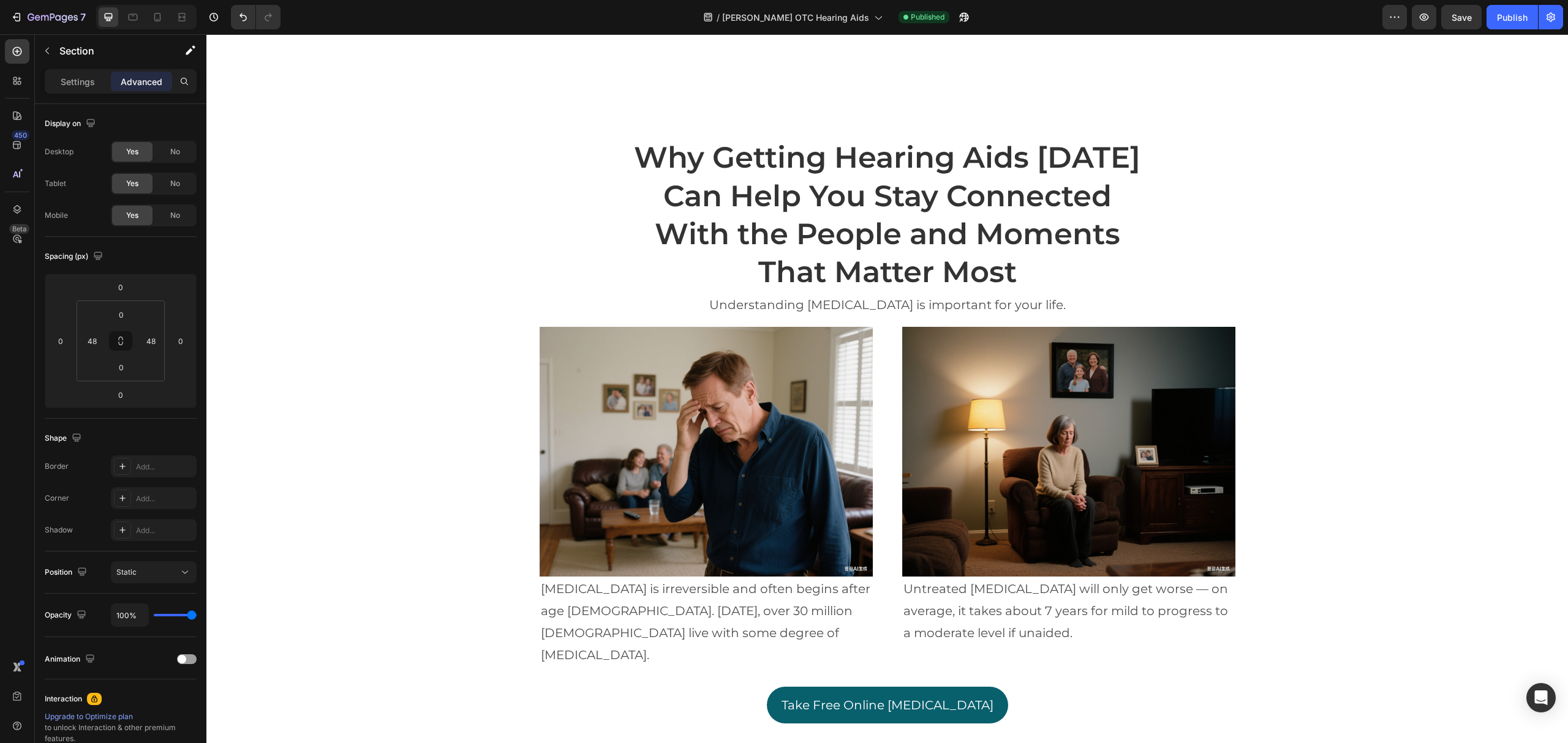
scroll to position [980, 0]
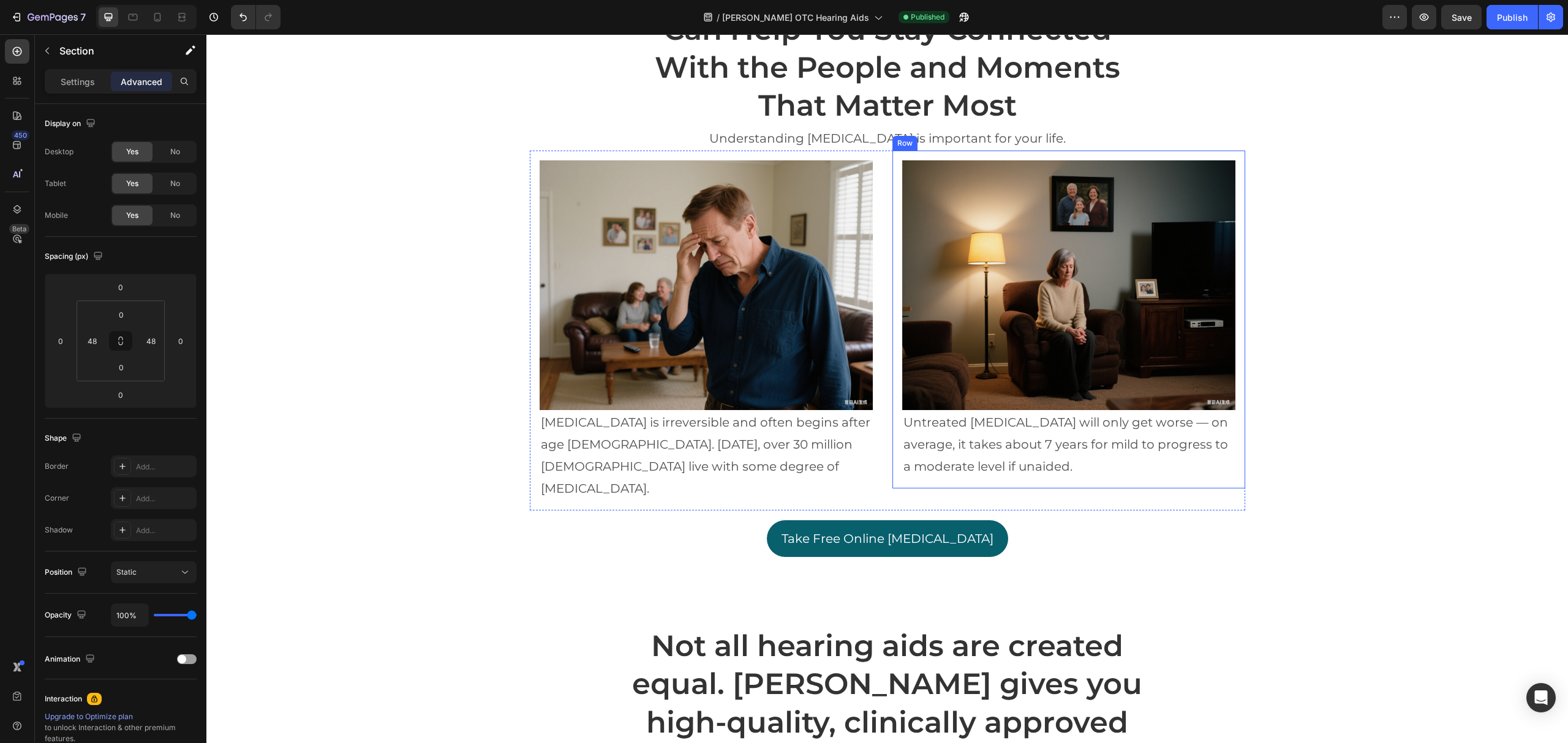
click at [815, 272] on img at bounding box center [706, 285] width 333 height 250
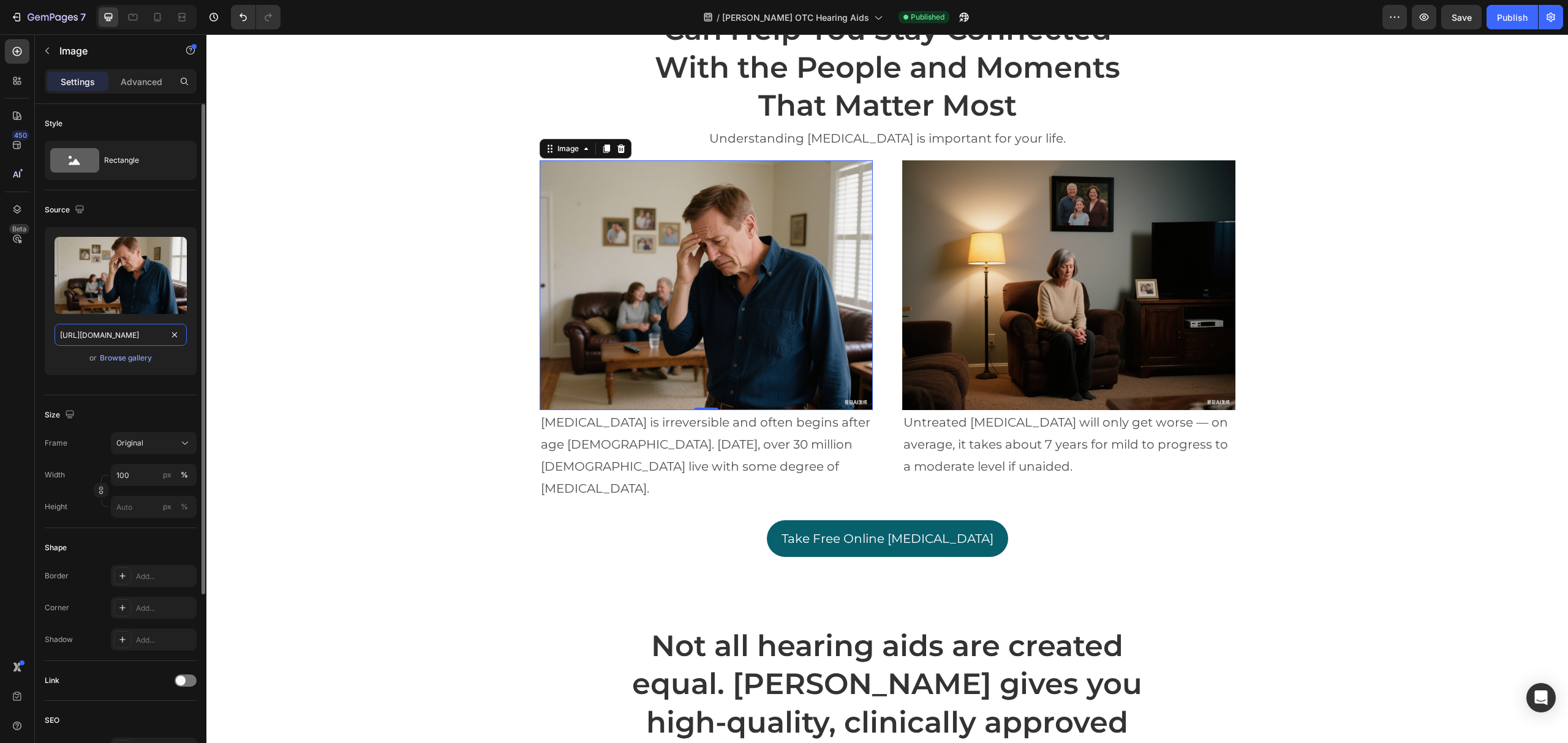
click at [119, 336] on input "https://cdn.shopify.com/s/files/1/0610/0602/0765/files/gempages_513449326614152…" at bounding box center [121, 335] width 132 height 22
click at [1078, 244] on img at bounding box center [1069, 285] width 333 height 250
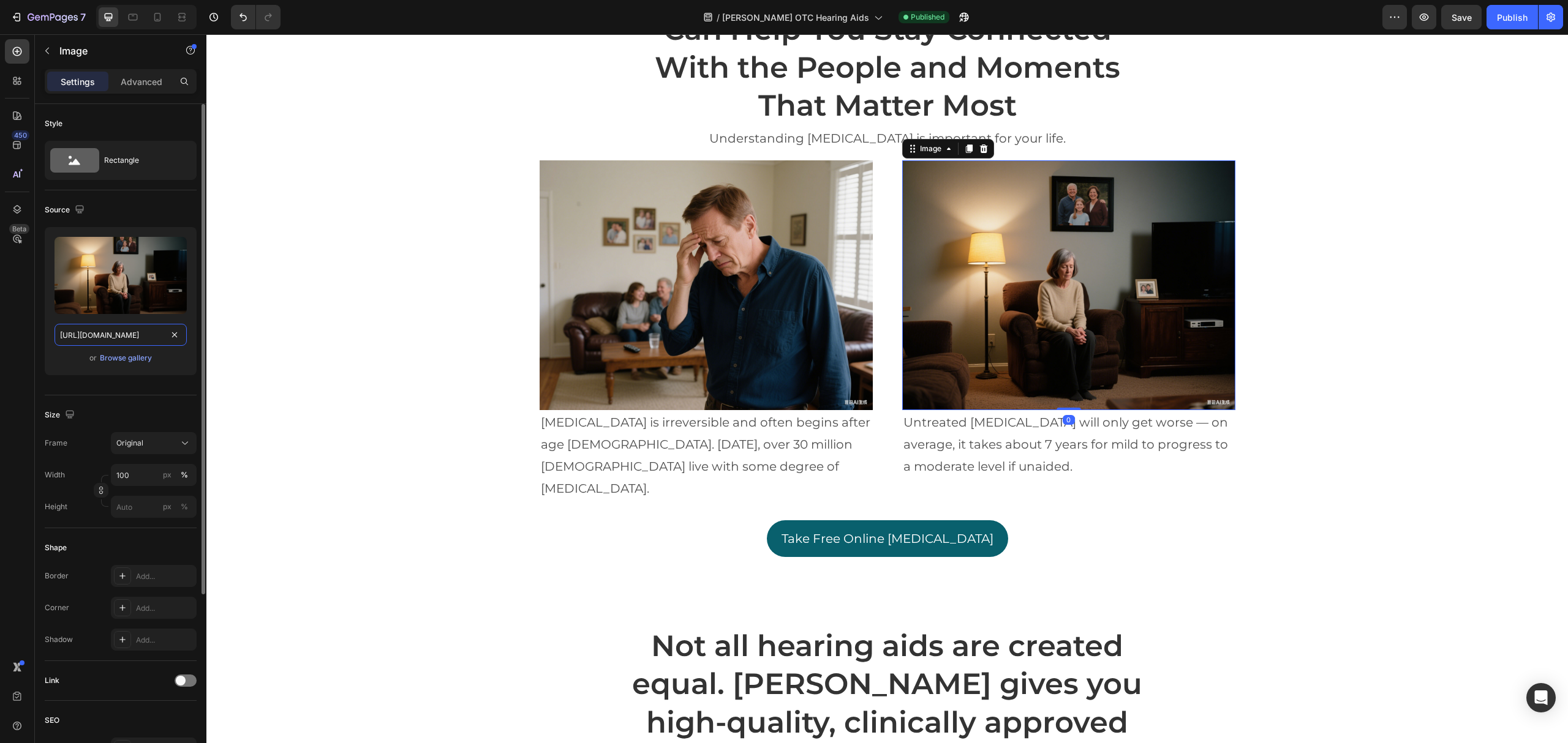
click at [117, 329] on input "https://cdn.shopify.com/s/files/1/0610/0602/0765/files/gempages_513449326614152…" at bounding box center [121, 335] width 132 height 22
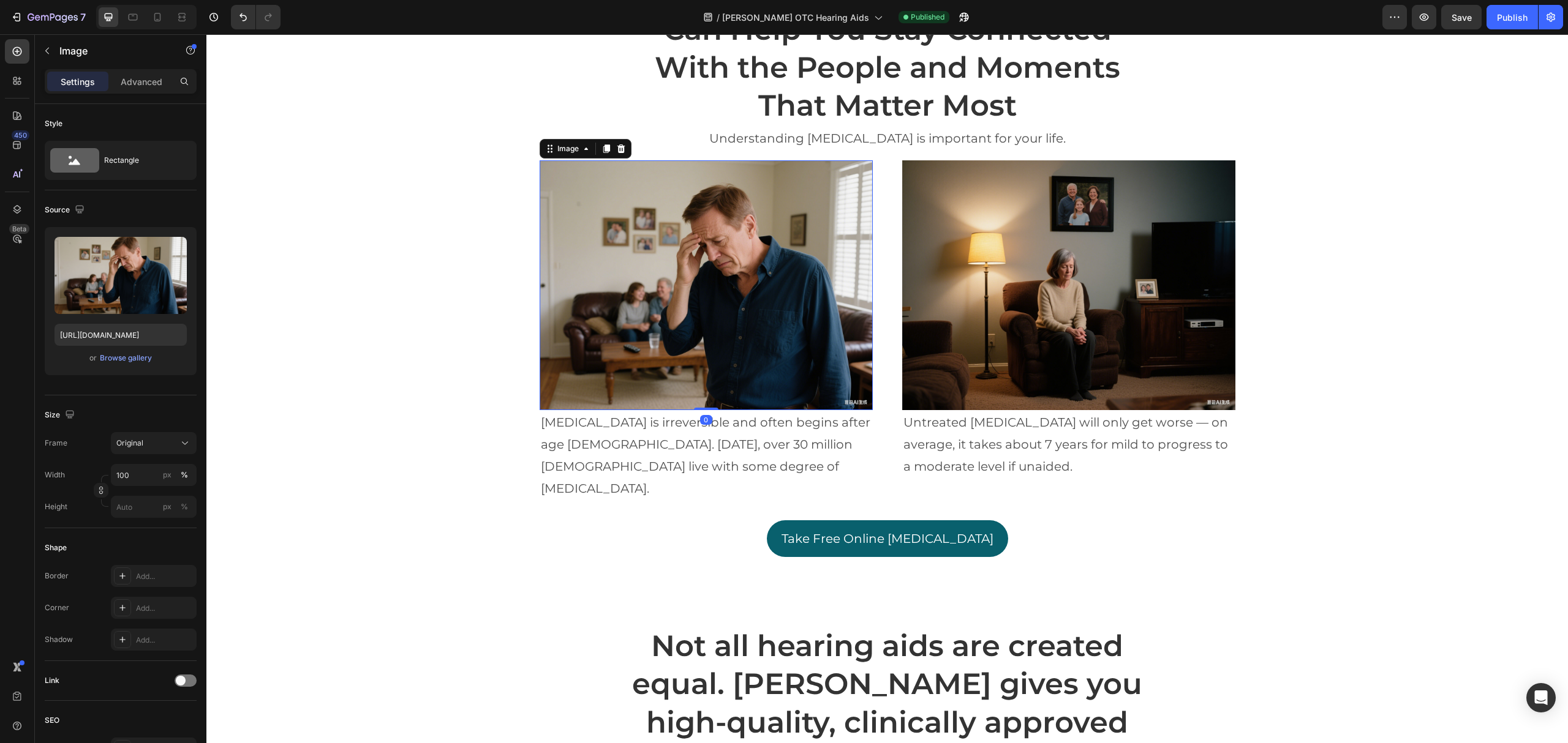
click at [735, 286] on img at bounding box center [706, 285] width 333 height 250
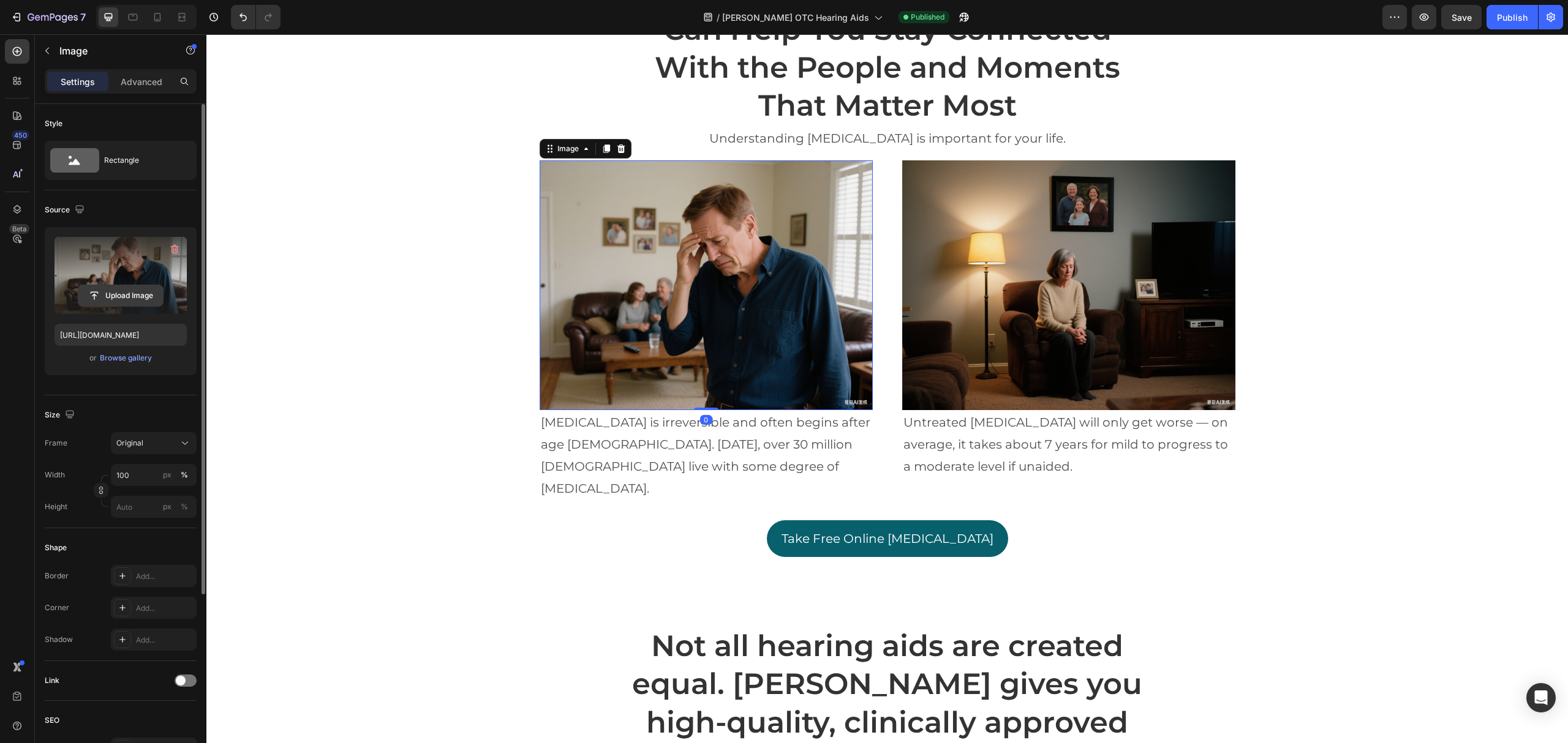
click at [117, 300] on input "file" at bounding box center [121, 295] width 85 height 21
type input "https://cdn.shopify.com/s/files/1/0610/0602/0765/files/gempages_513449326614152…"
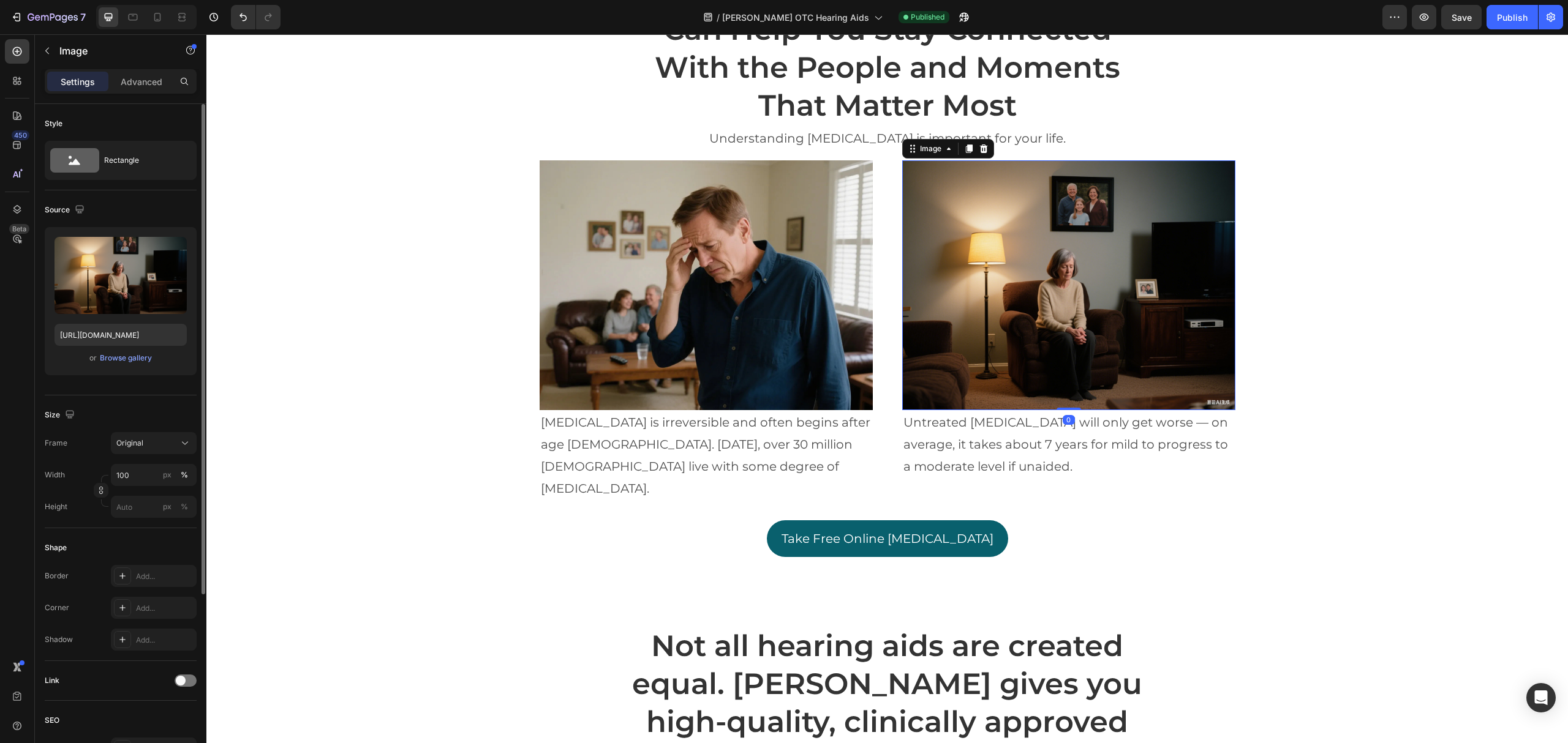
click at [1065, 285] on img at bounding box center [1069, 285] width 333 height 250
click at [120, 290] on input "file" at bounding box center [121, 295] width 85 height 21
type input "https://cdn.shopify.com/s/files/1/0610/0602/0765/files/gempages_513449326614152…"
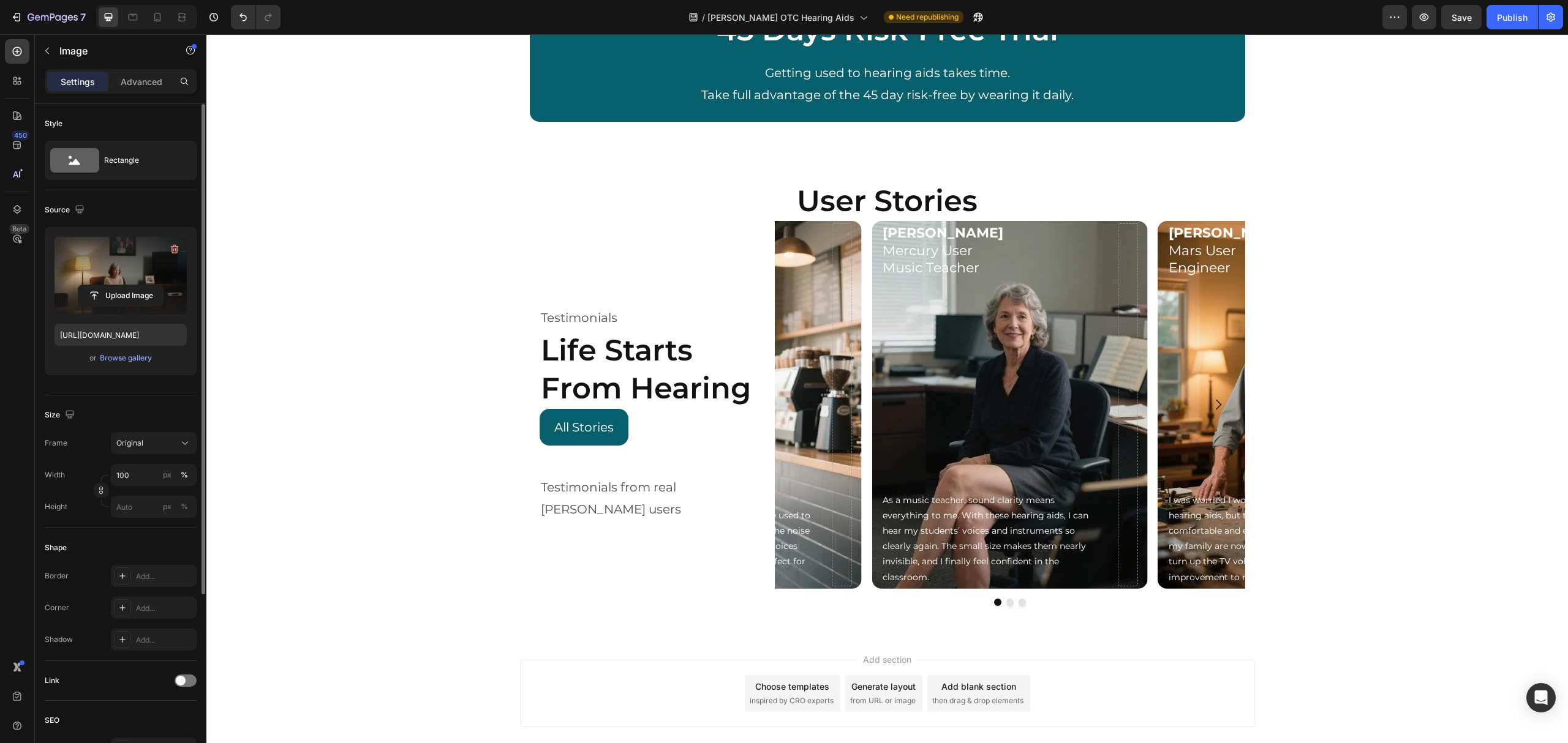
scroll to position [5098, 0]
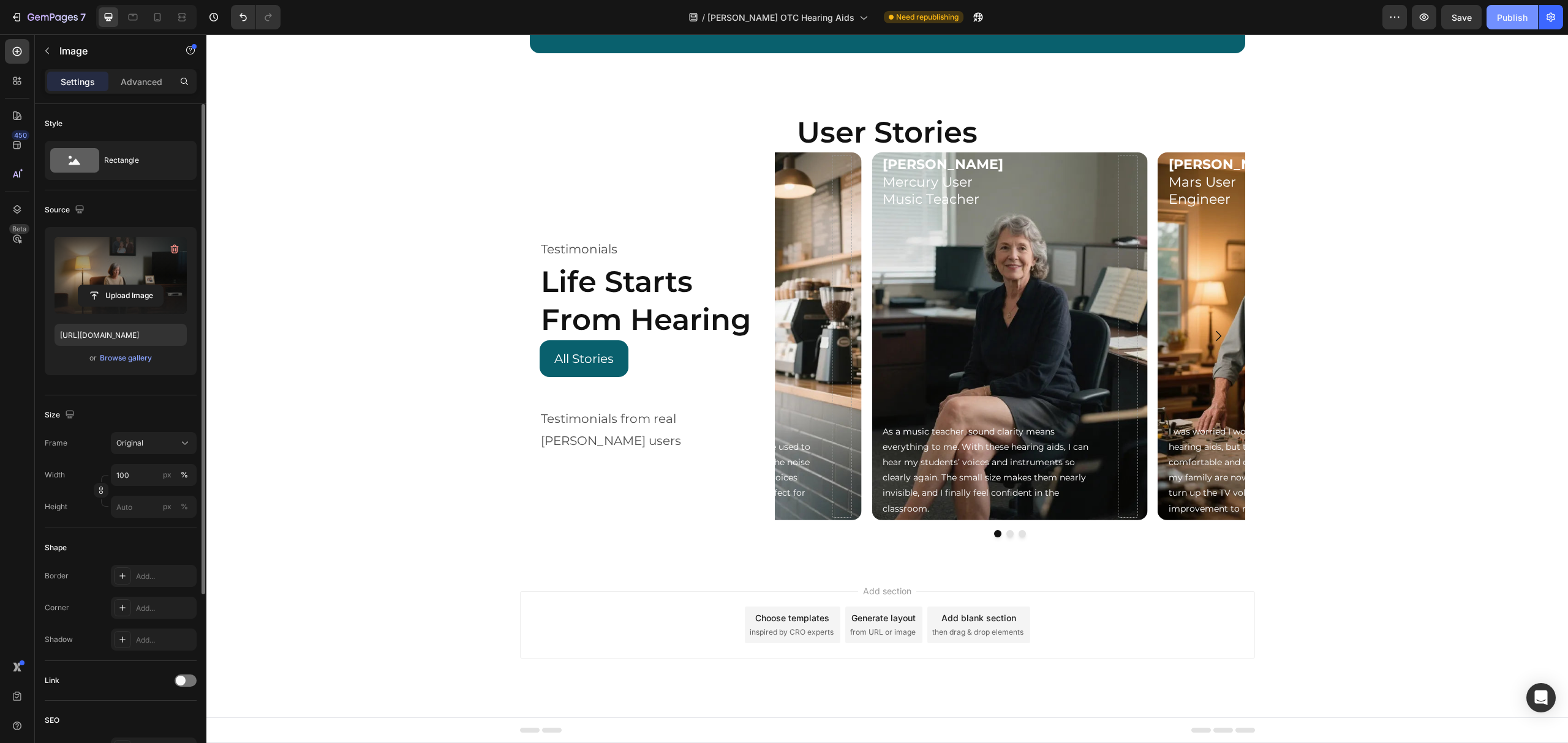
click at [1487, 20] on button "Publish" at bounding box center [1512, 16] width 51 height 24
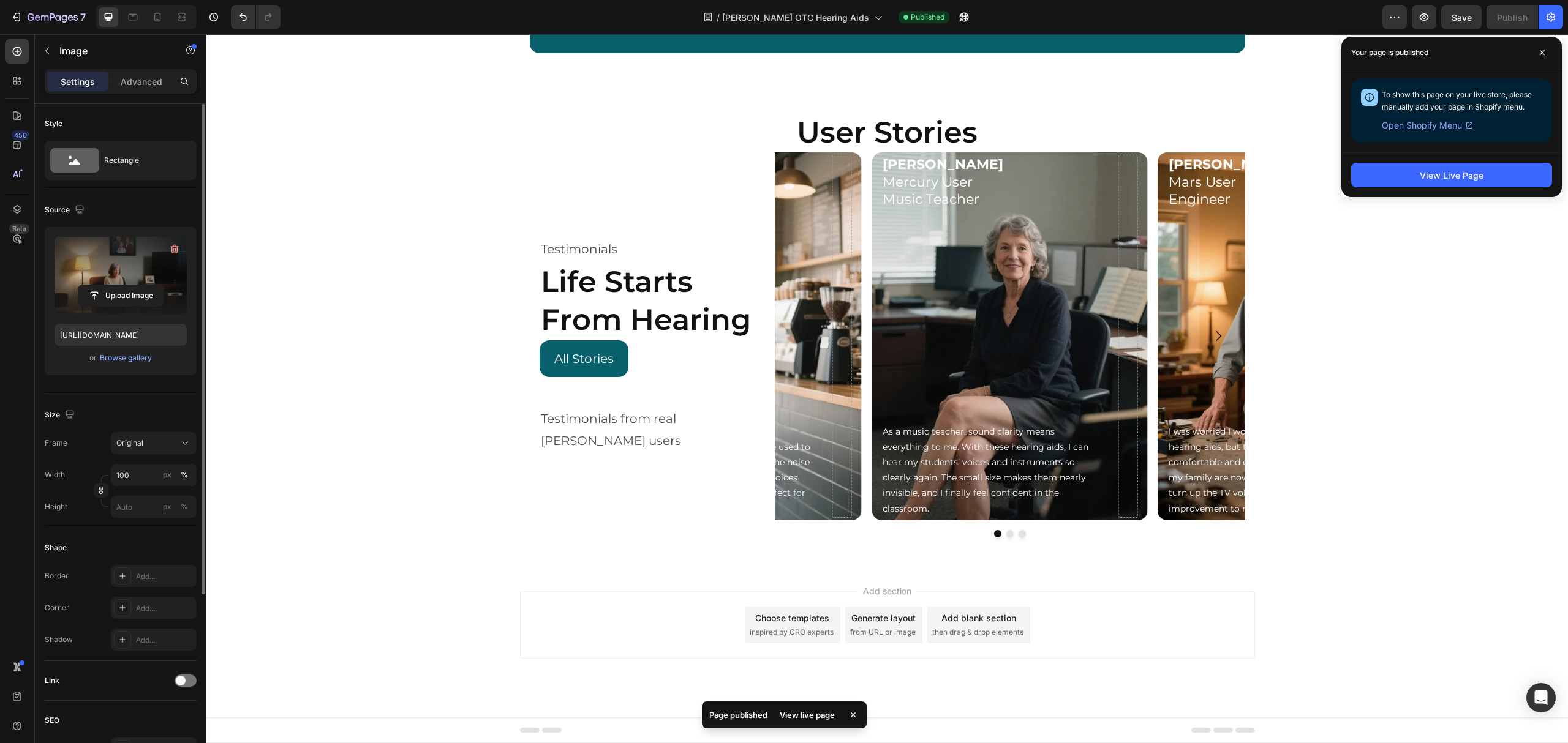
click at [802, 708] on div "View live page" at bounding box center [807, 715] width 70 height 17
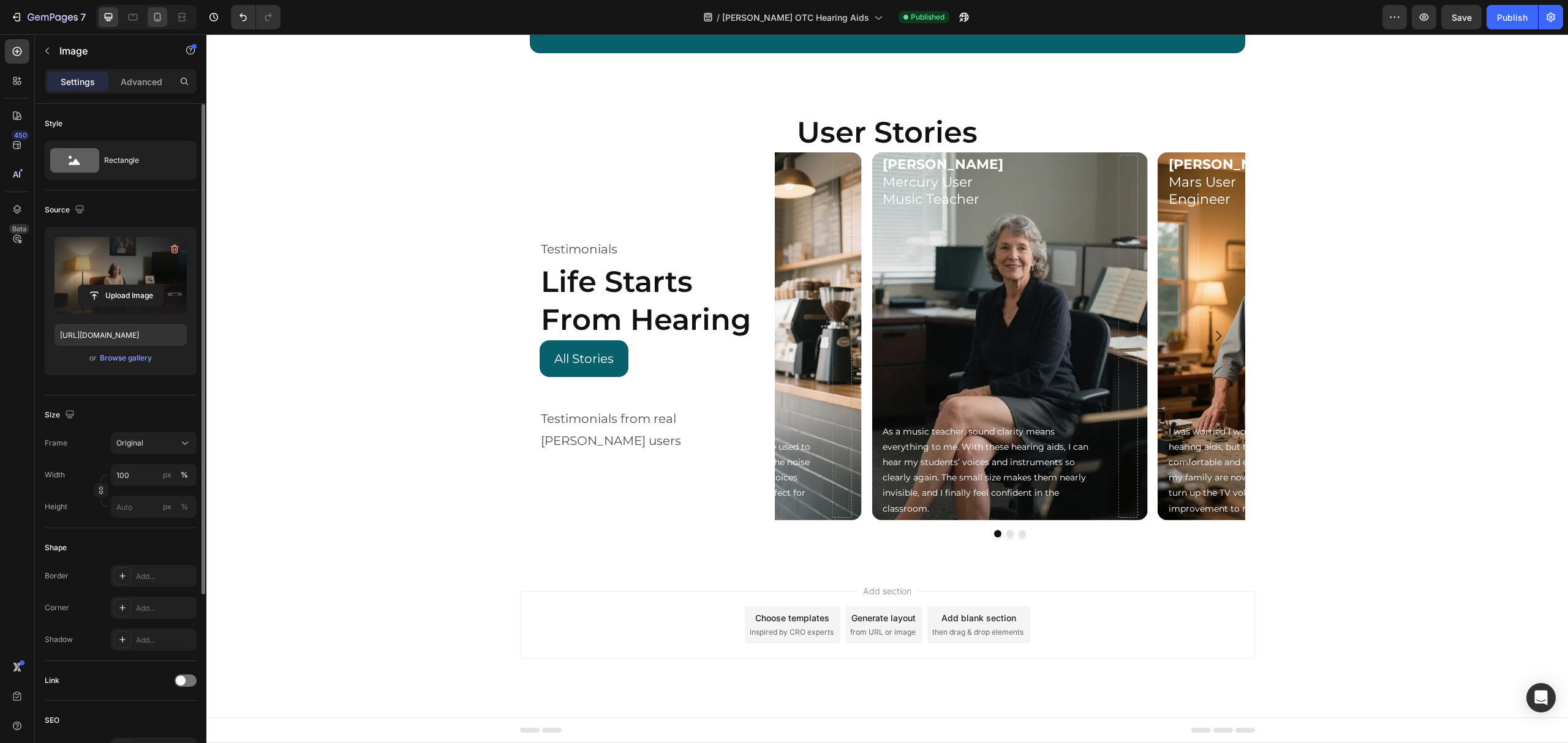
click at [167, 12] on div at bounding box center [157, 17] width 20 height 20
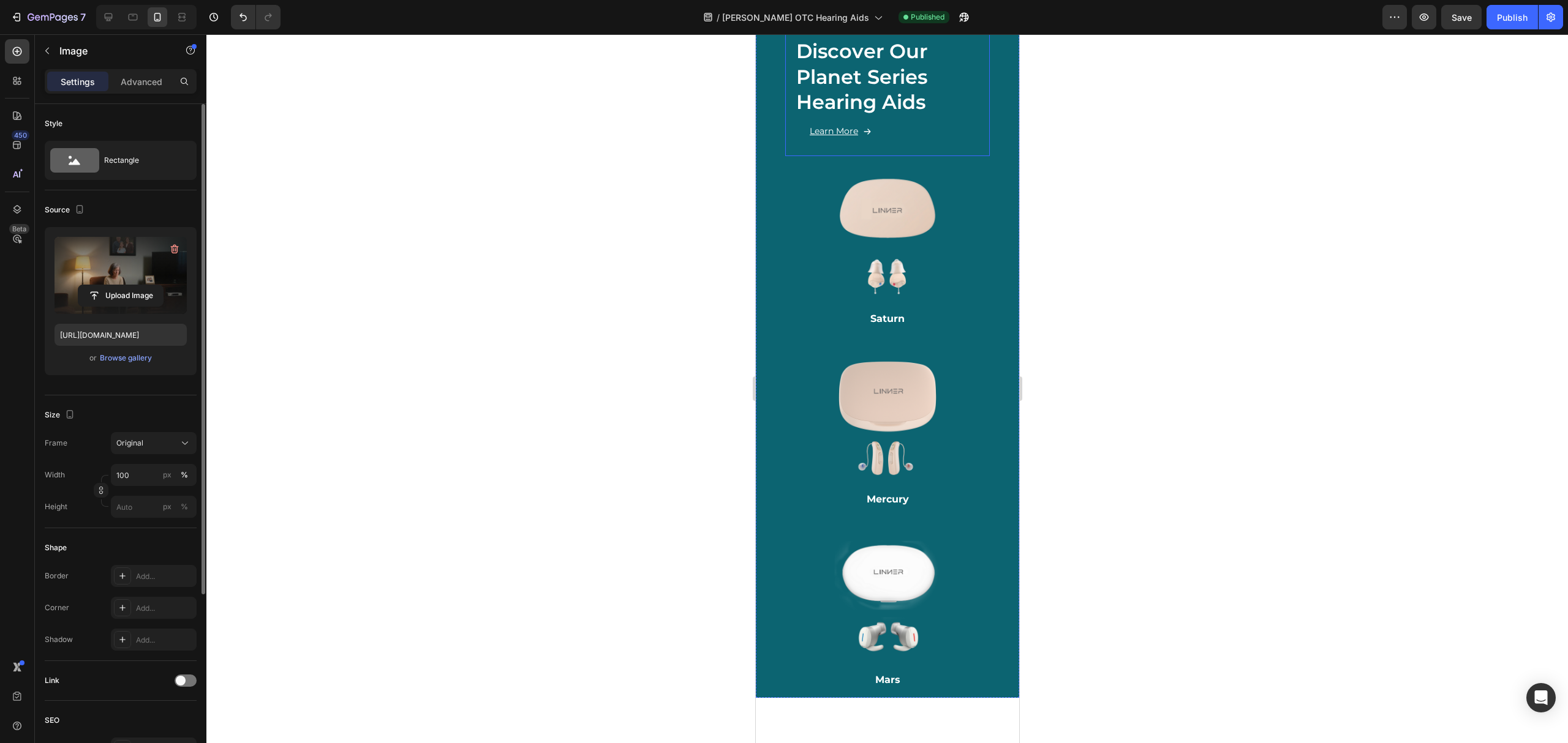
scroll to position [385, 0]
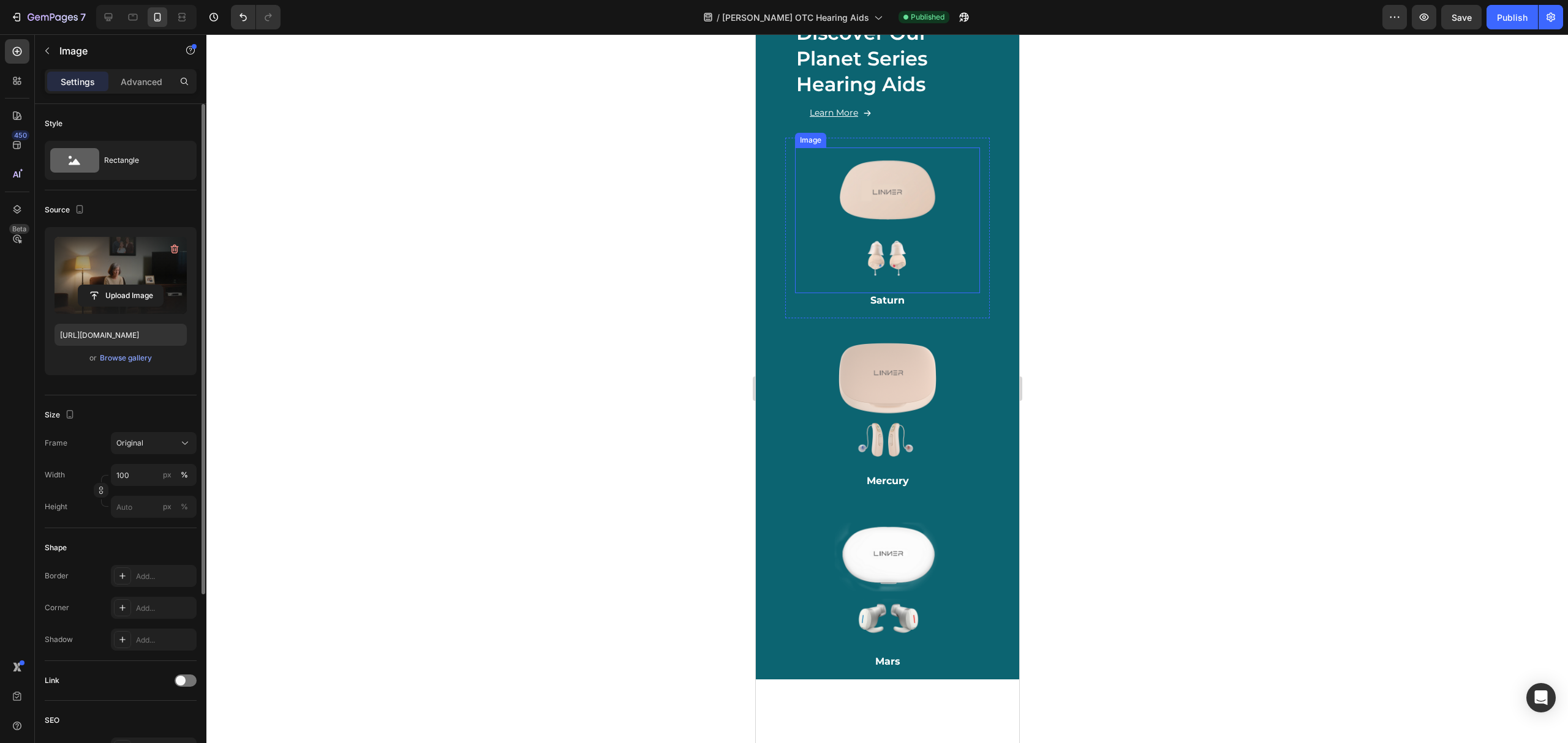
click at [954, 246] on div "Image" at bounding box center [887, 220] width 185 height 145
click at [982, 272] on div "Discover Our Planet Series Hearing Aids Heading Learn More Button Row Image 0 S…" at bounding box center [887, 344] width 264 height 670
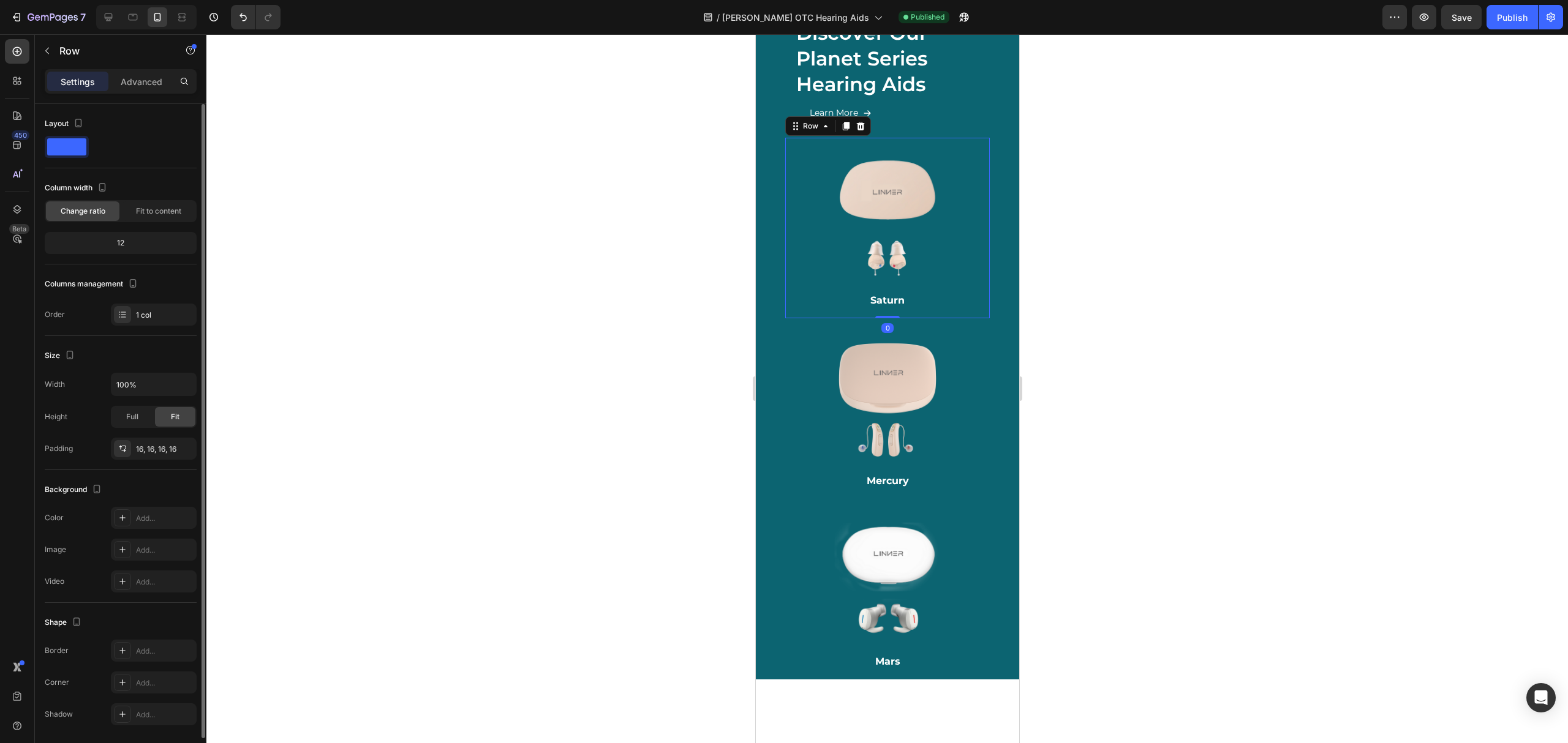
click at [949, 297] on div "Image Saturn Heading Row 0" at bounding box center [887, 228] width 205 height 181
click at [762, 119] on div "Discover Our Planet Series Hearing Aids Heading Learn More Button Row Image Sat…" at bounding box center [887, 344] width 264 height 670
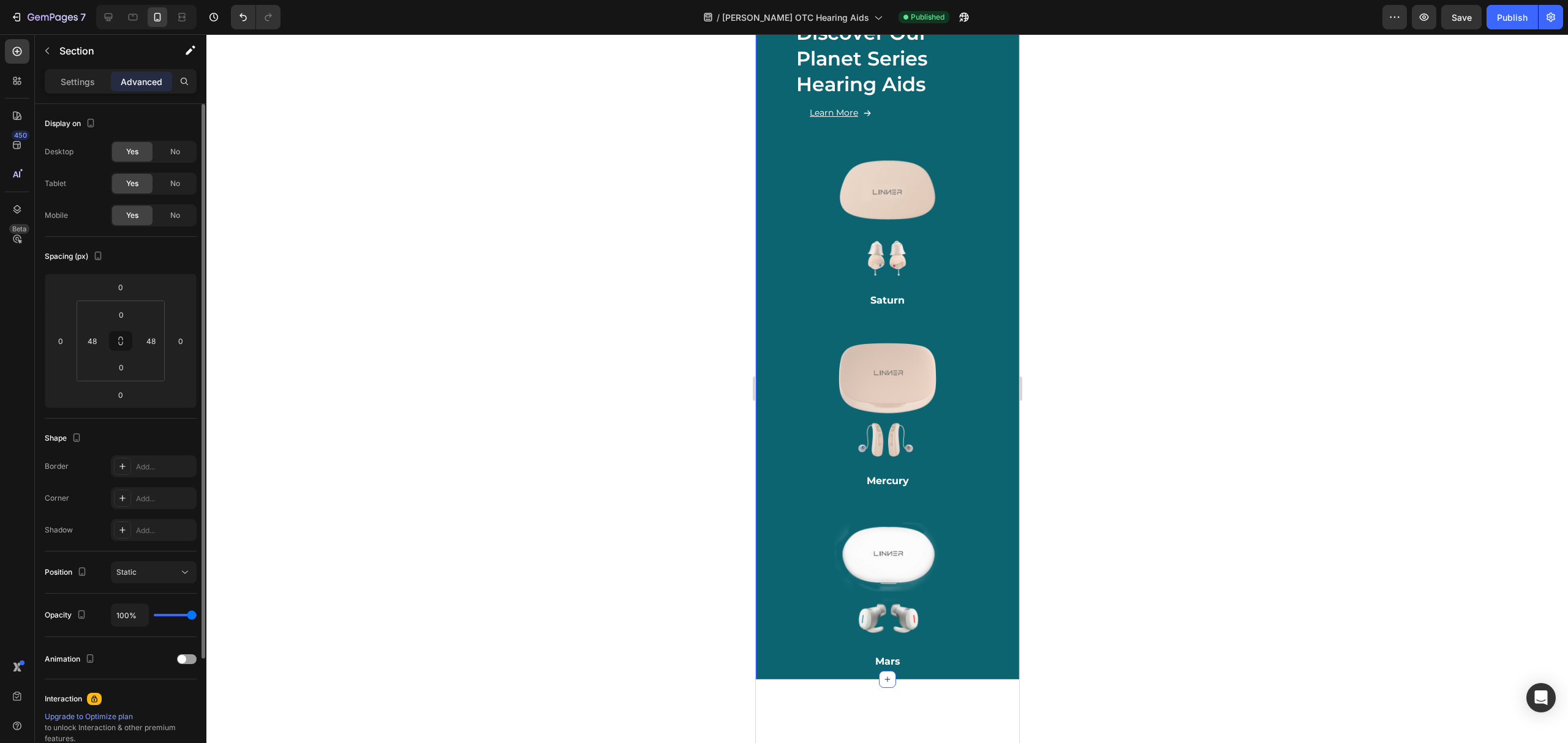
click at [764, 104] on div "Discover Our Planet Series Hearing Aids Heading Learn More Button Row Image Sat…" at bounding box center [887, 344] width 264 height 670
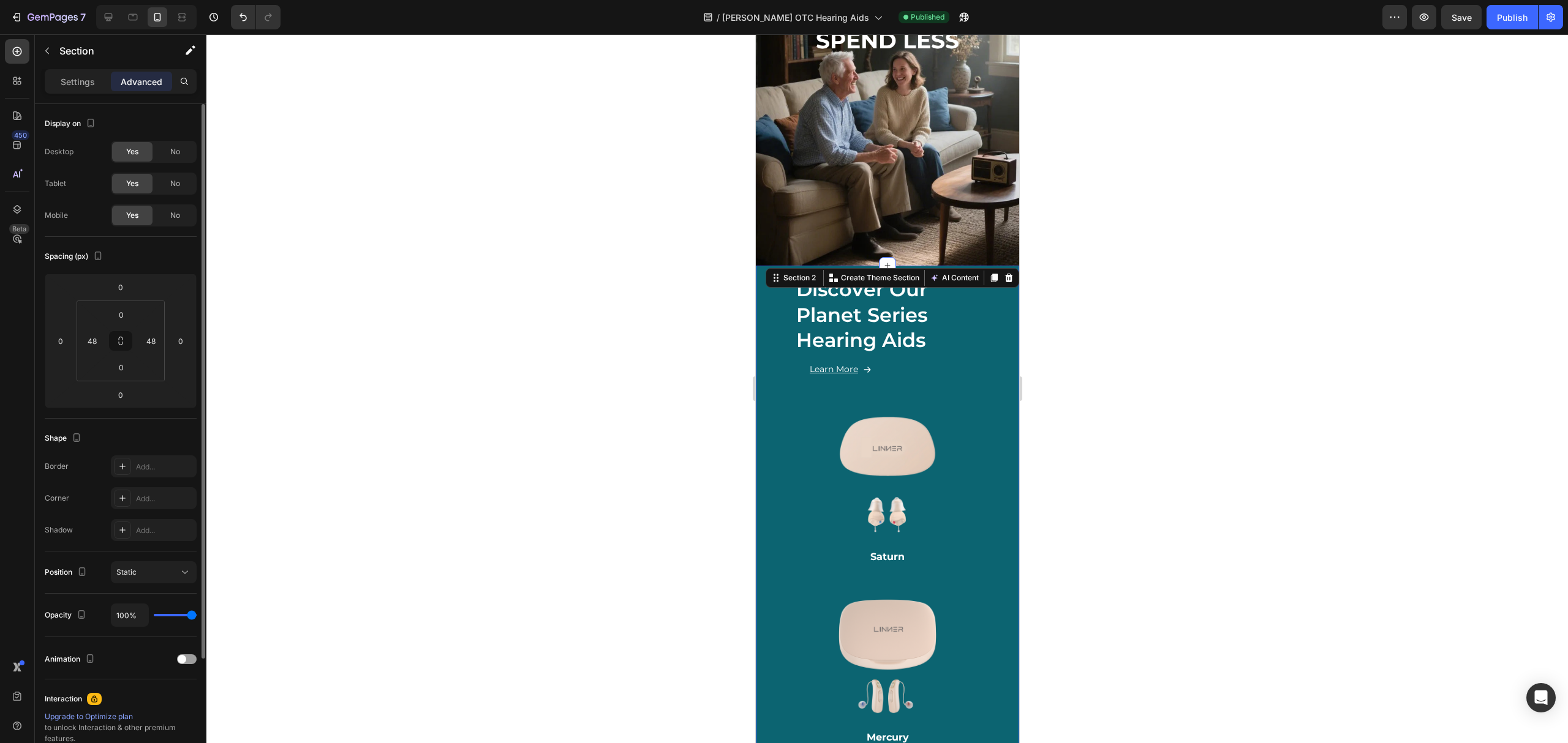
scroll to position [140, 0]
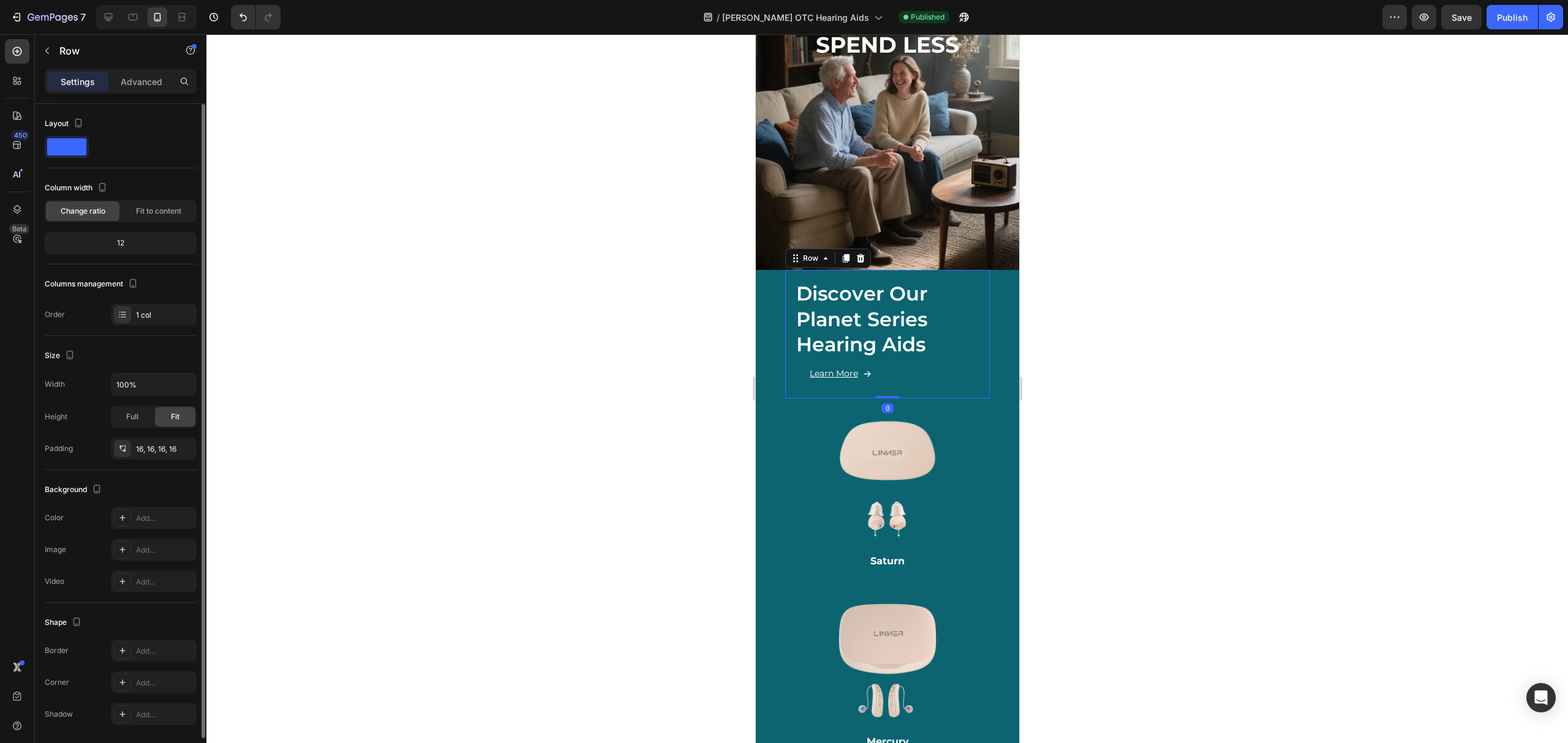
click at [789, 282] on div "Discover Our Planet Series Hearing Aids Heading Learn More Button Row 0" at bounding box center [887, 334] width 205 height 128
click at [779, 286] on div "Discover Our Planet Series Hearing Aids Heading Learn More Button Row 0 Image S…" at bounding box center [887, 605] width 264 height 670
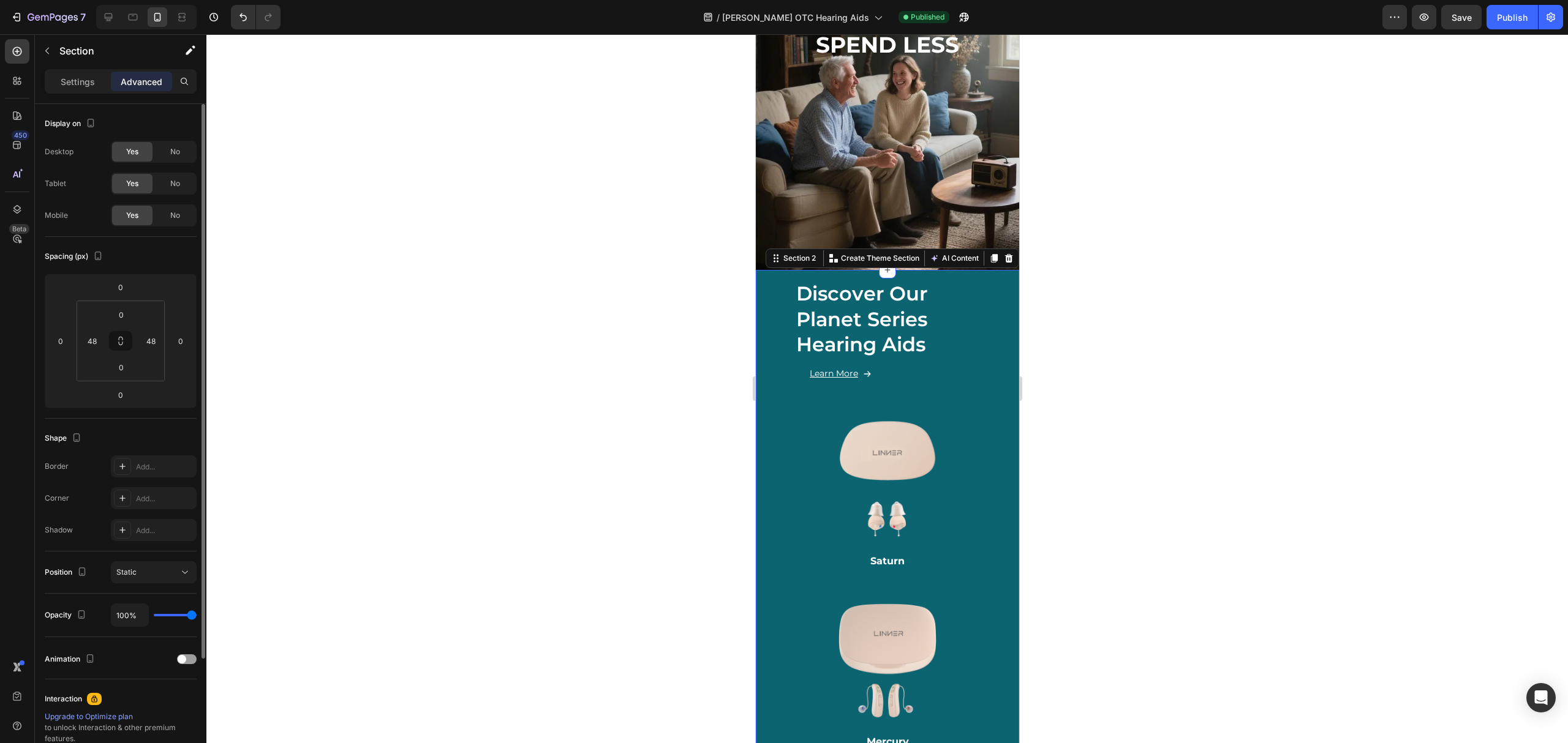
click at [766, 294] on div "Discover Our Planet Series Hearing Aids Heading Learn More Button Row Image Sat…" at bounding box center [887, 605] width 264 height 670
drag, startPoint x: 808, startPoint y: 385, endPoint x: 804, endPoint y: 391, distance: 7.2
click at [806, 398] on div "Image Saturn Heading Row" at bounding box center [887, 489] width 205 height 181
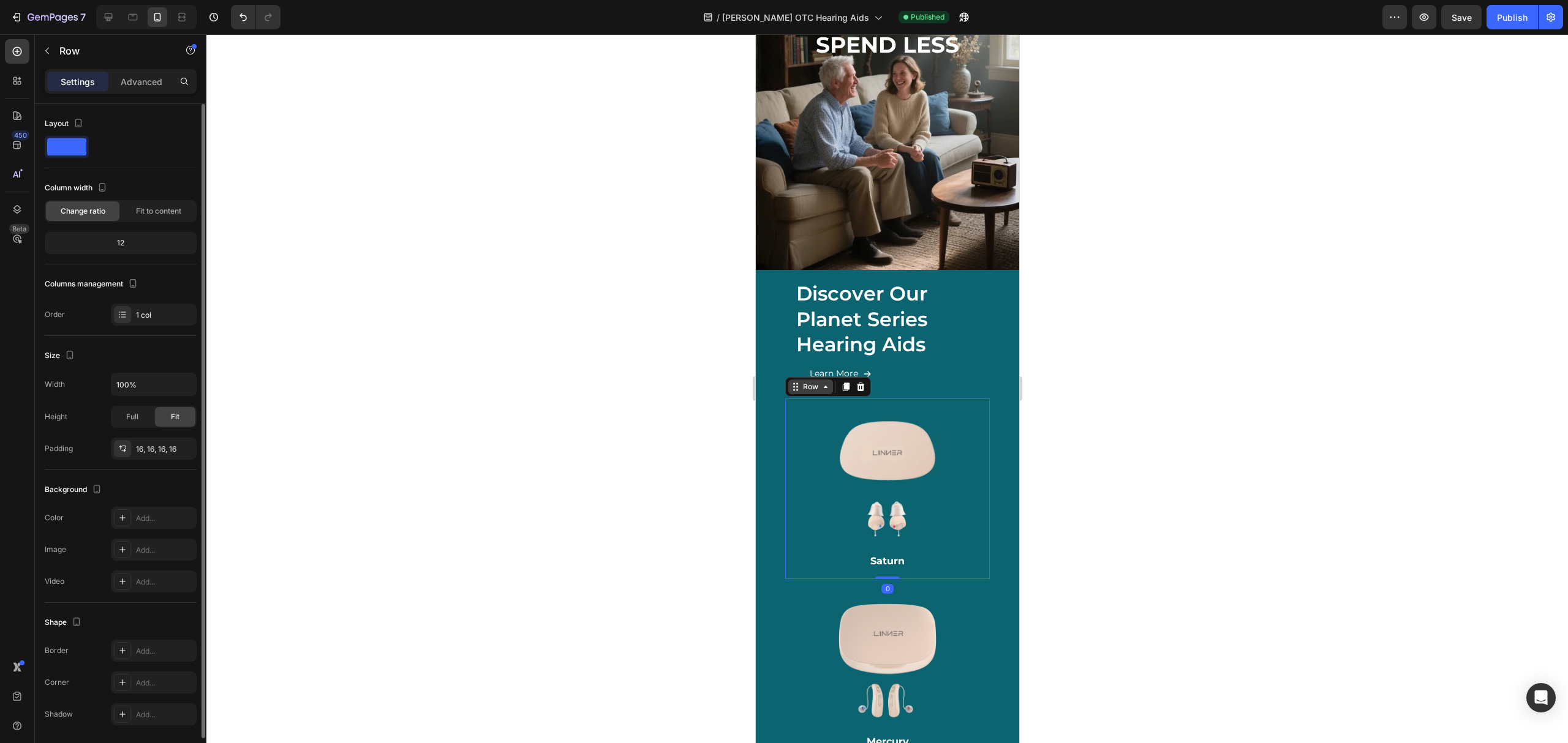
click at [810, 381] on div "Row" at bounding box center [810, 387] width 20 height 11
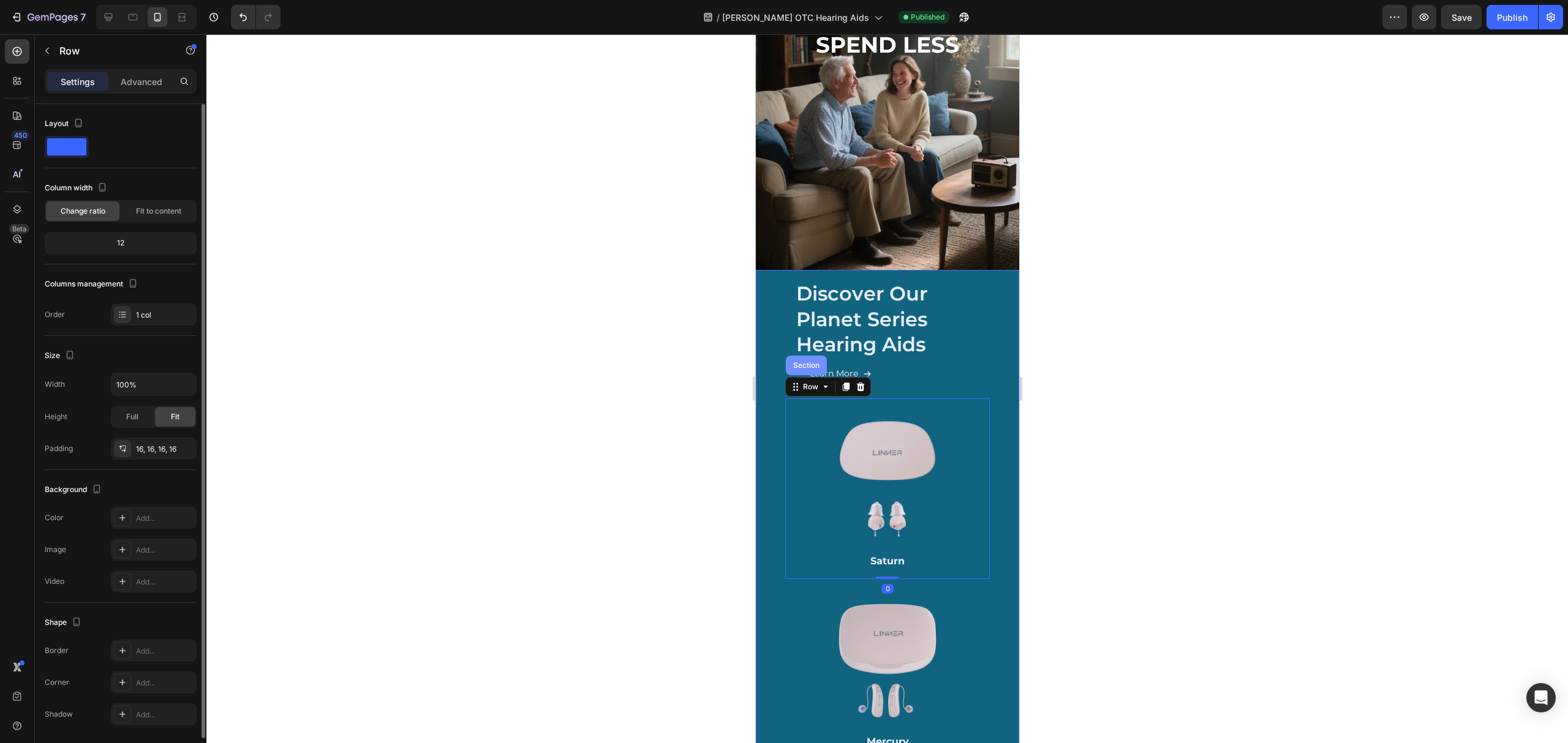
click at [811, 356] on div "Section" at bounding box center [806, 366] width 41 height 20
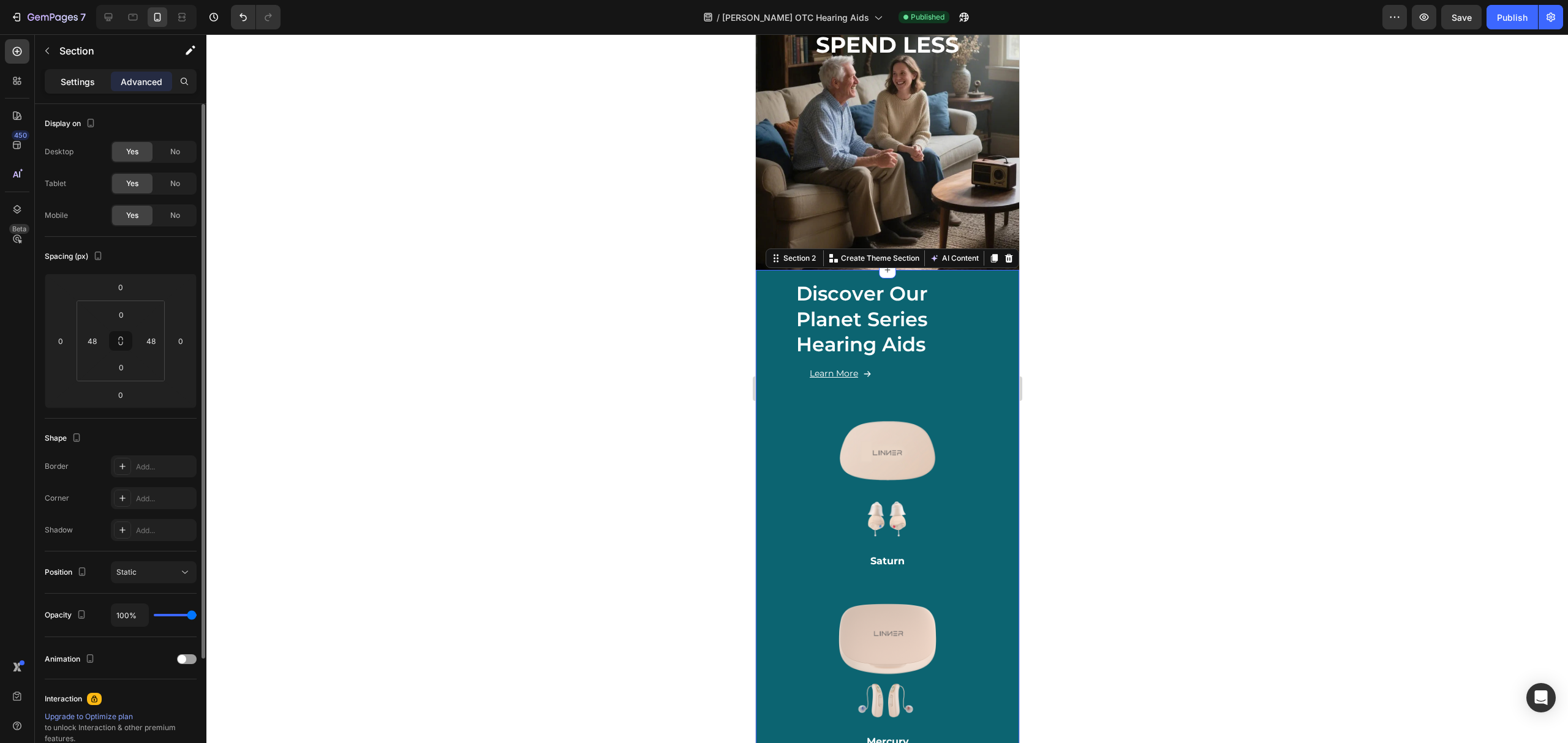
click at [77, 76] on p "Settings" at bounding box center [78, 82] width 34 height 13
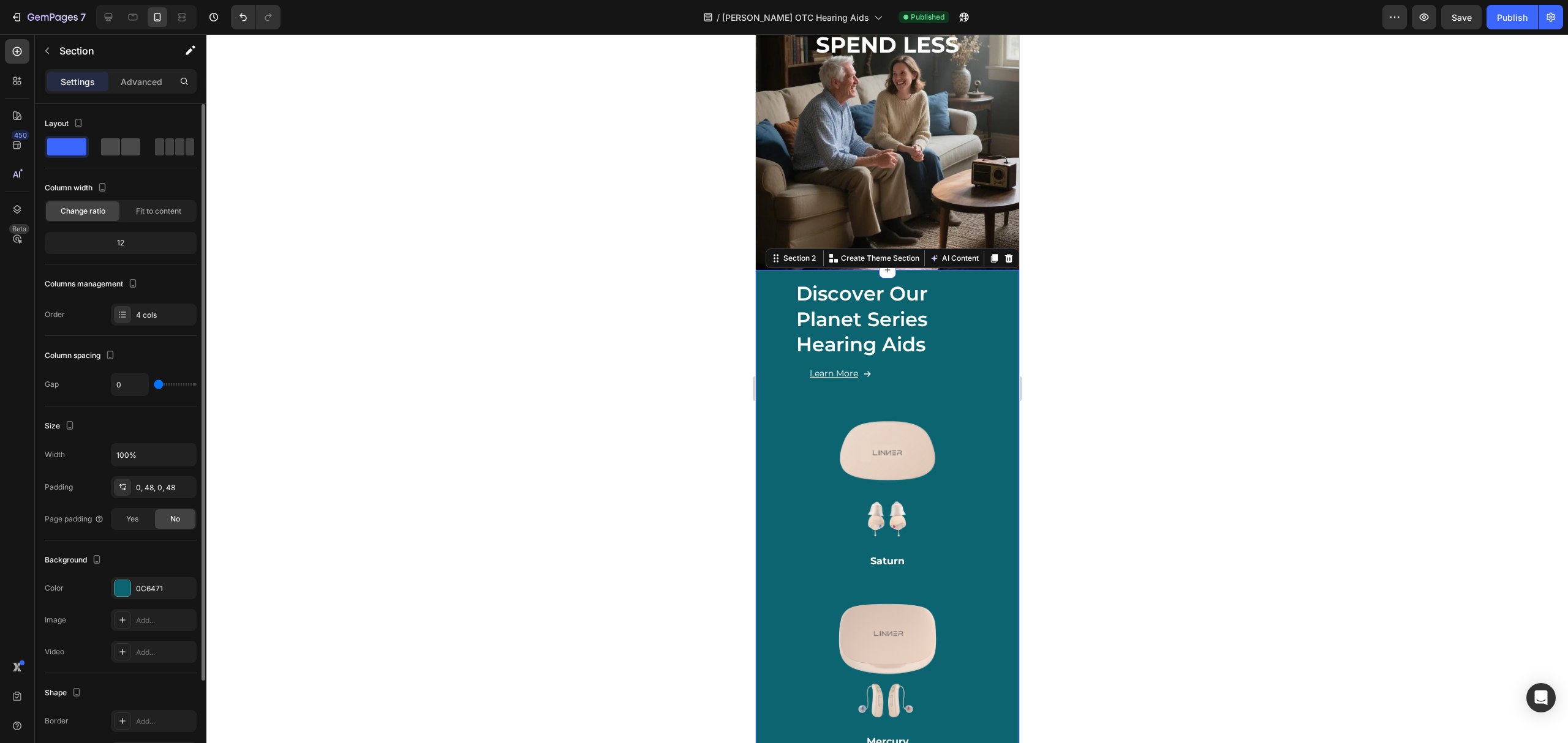
click at [175, 147] on span at bounding box center [180, 147] width 9 height 17
type input "16"
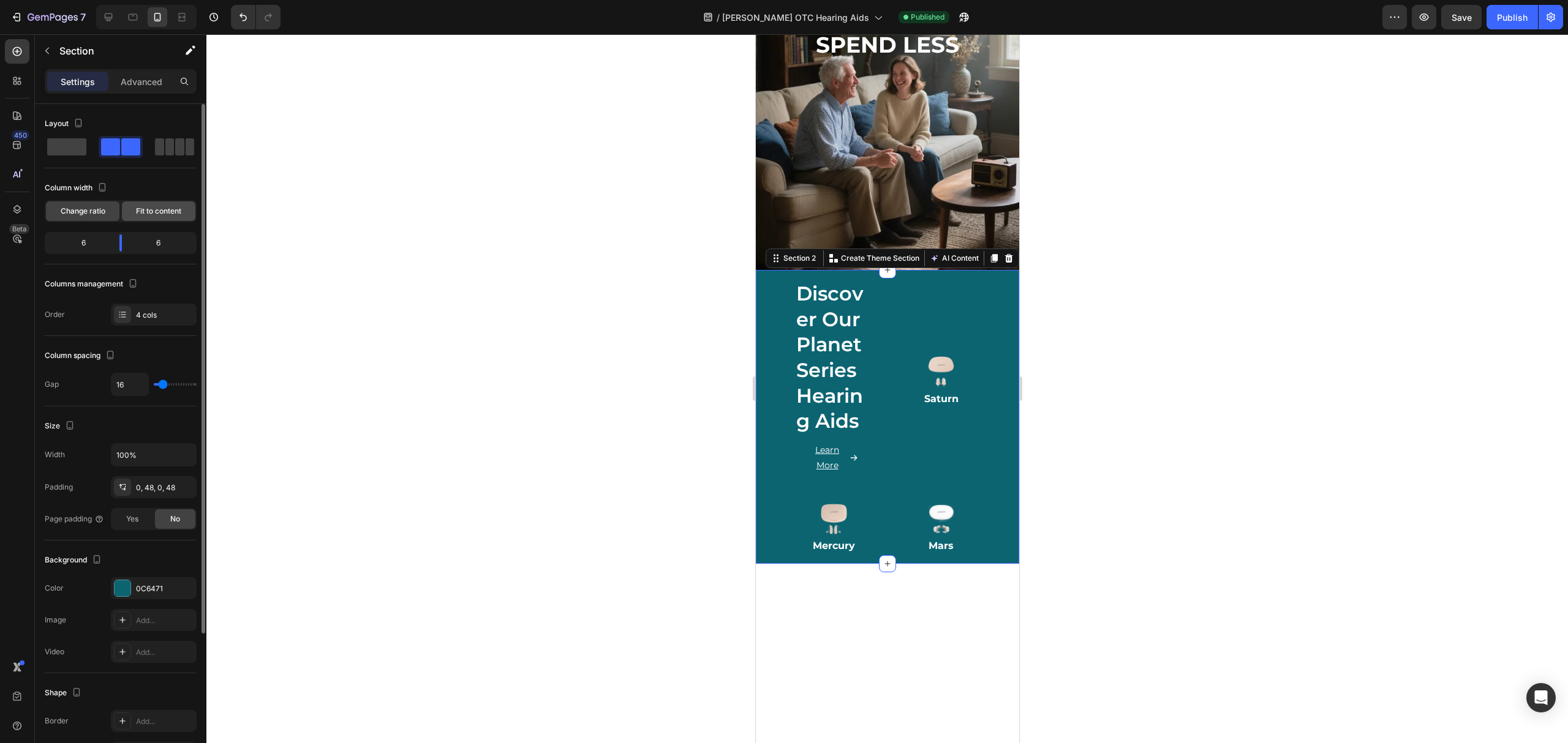
click at [143, 209] on span "Fit to content" at bounding box center [158, 211] width 45 height 11
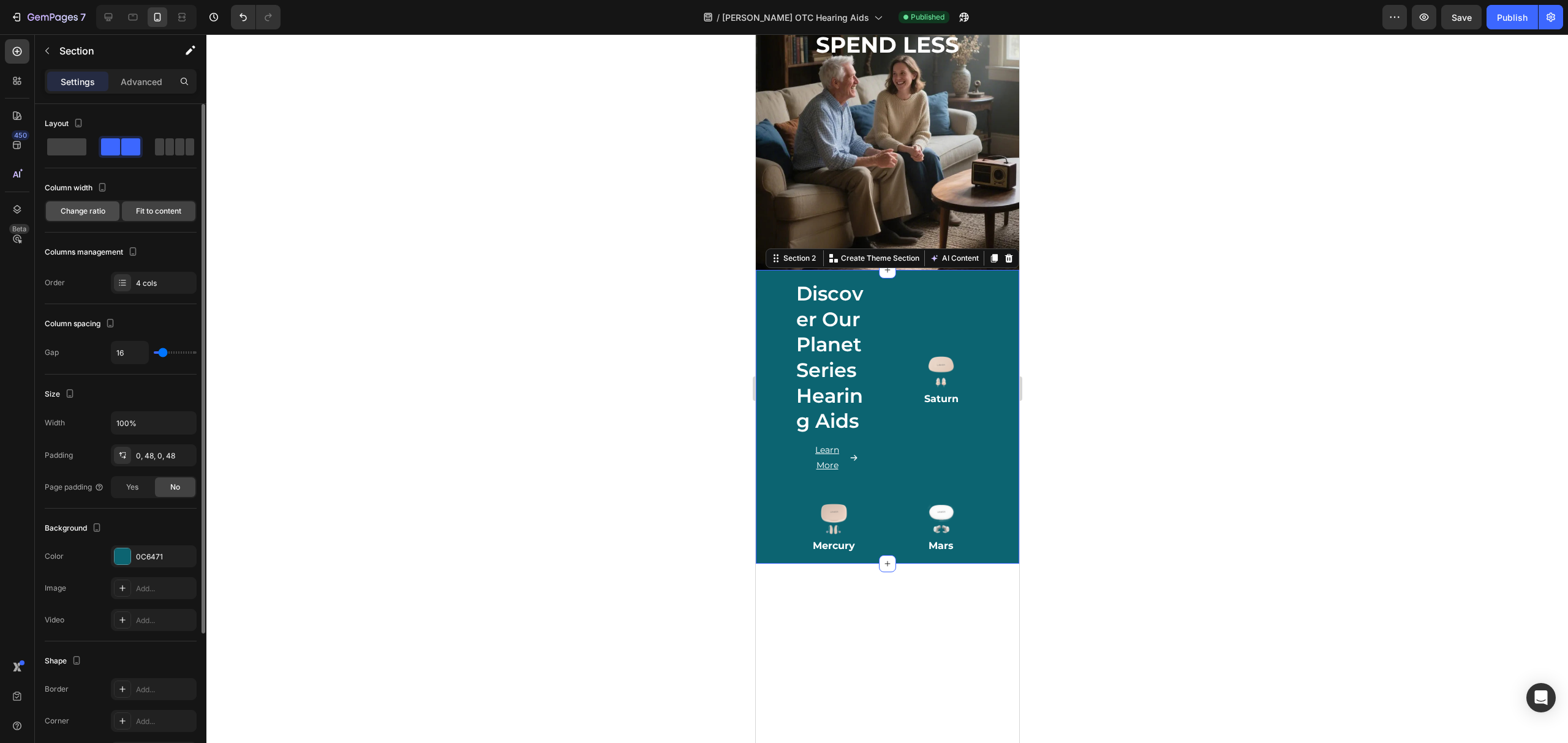
click at [81, 211] on span "Change ratio" at bounding box center [83, 211] width 45 height 11
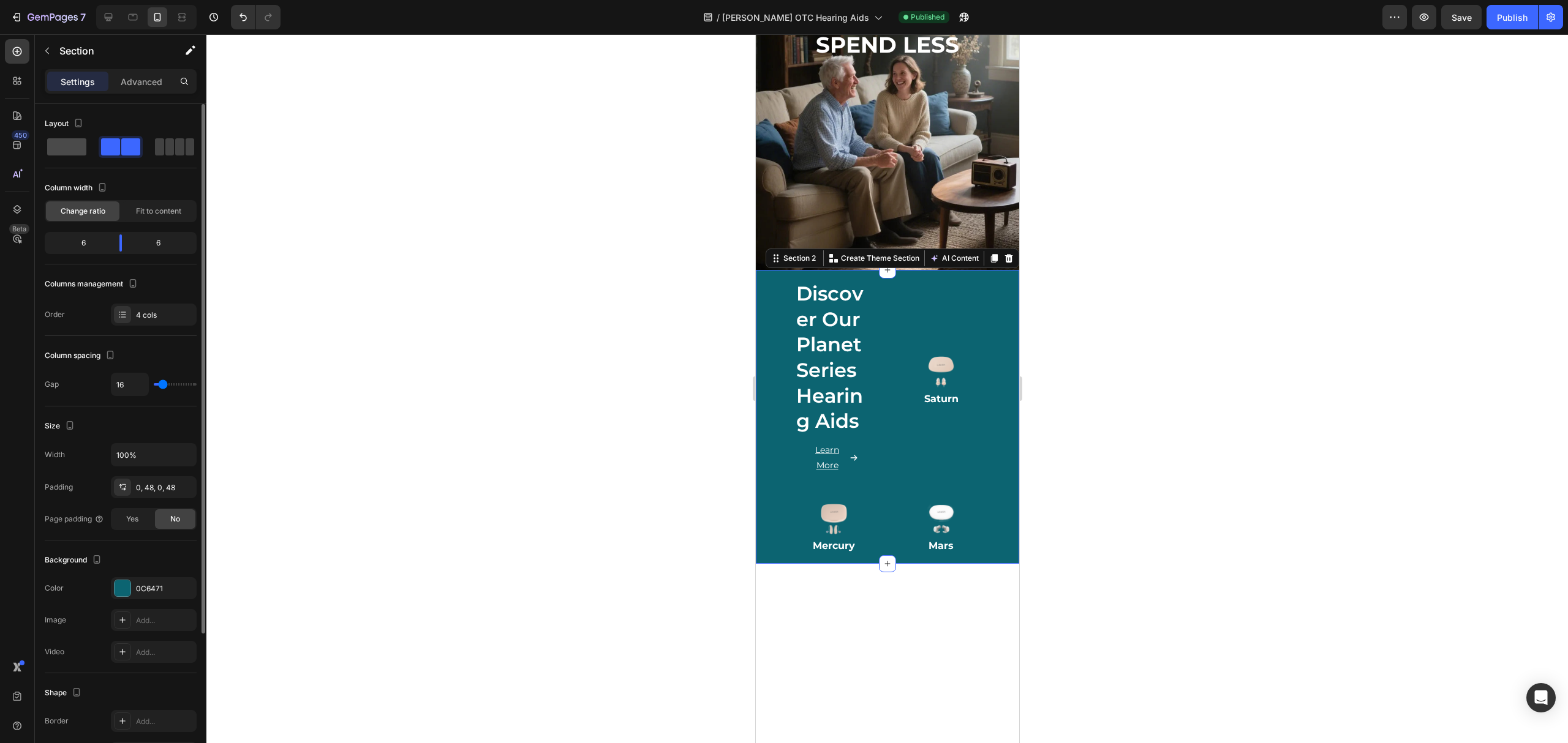
click at [165, 149] on span at bounding box center [170, 147] width 9 height 17
type input "0"
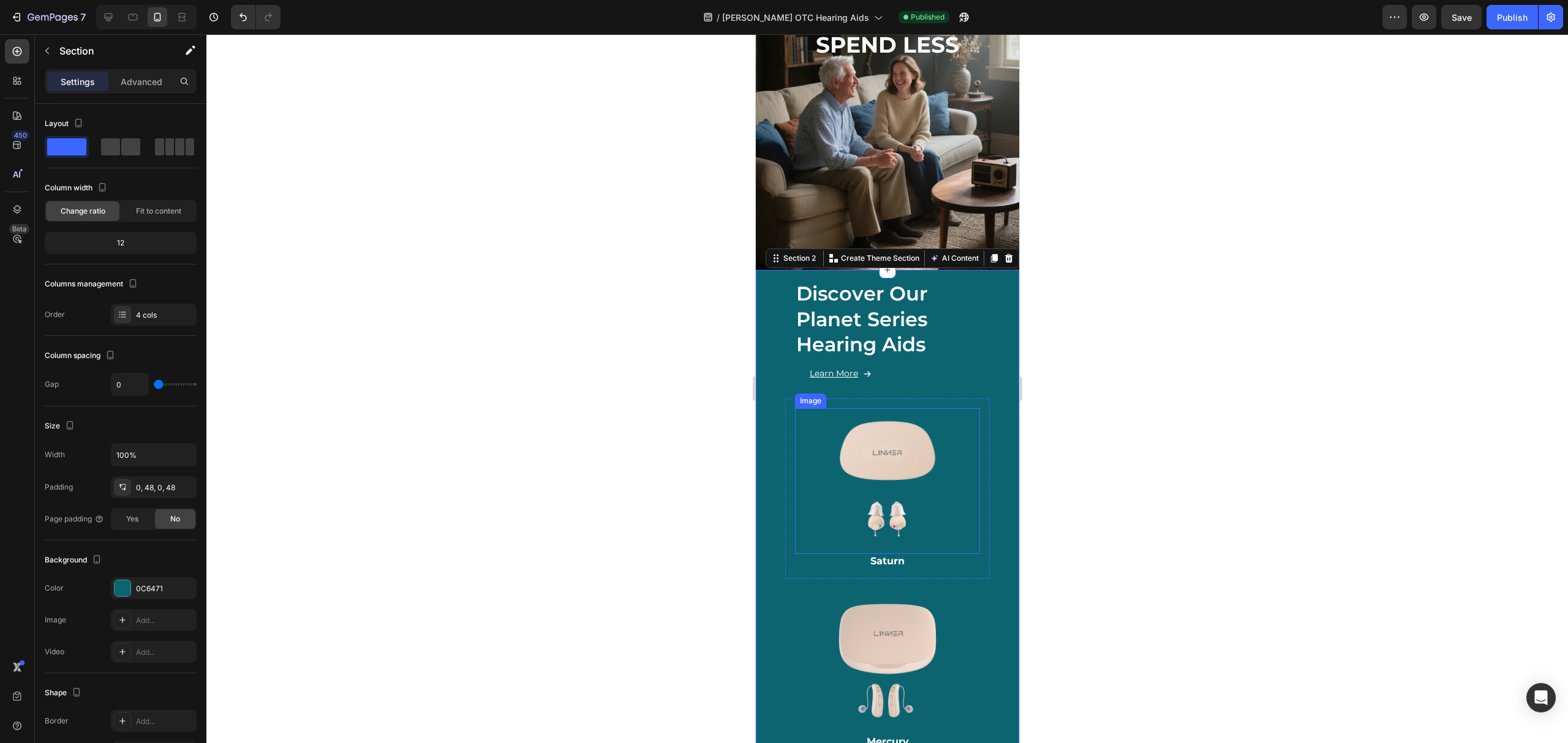
click at [794, 486] on div "Image" at bounding box center [887, 481] width 185 height 145
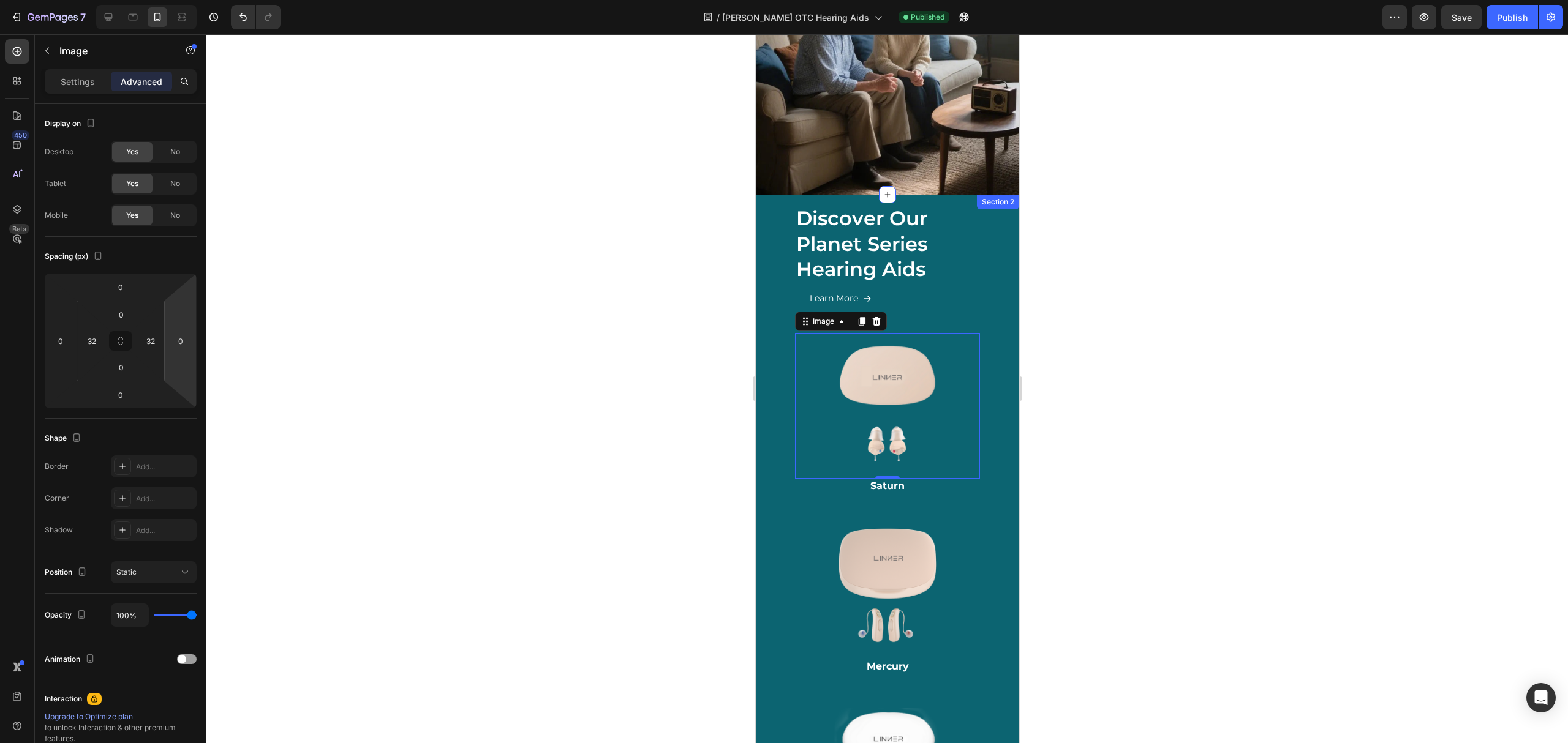
scroll to position [221, 0]
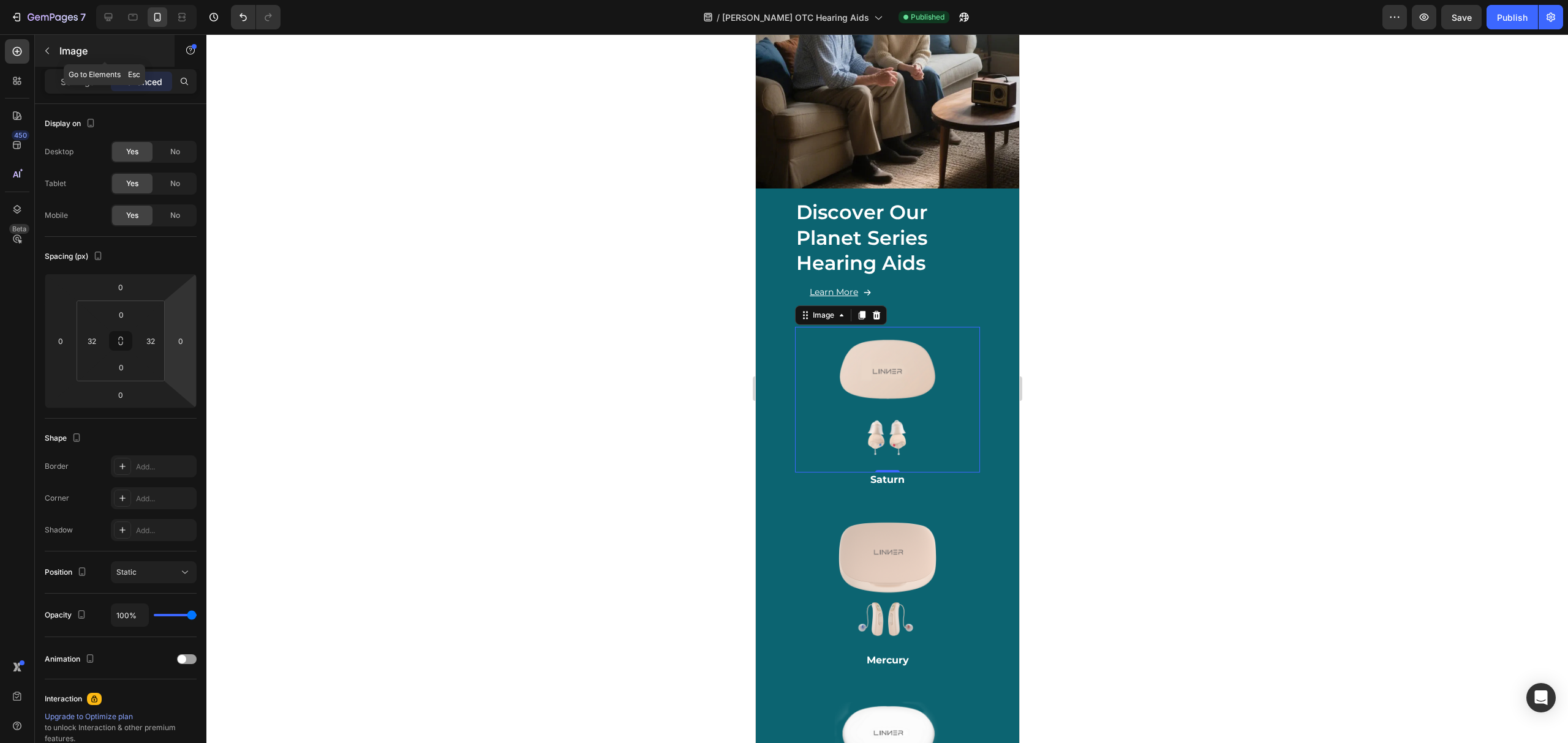
click at [64, 42] on div "Image" at bounding box center [104, 50] width 140 height 32
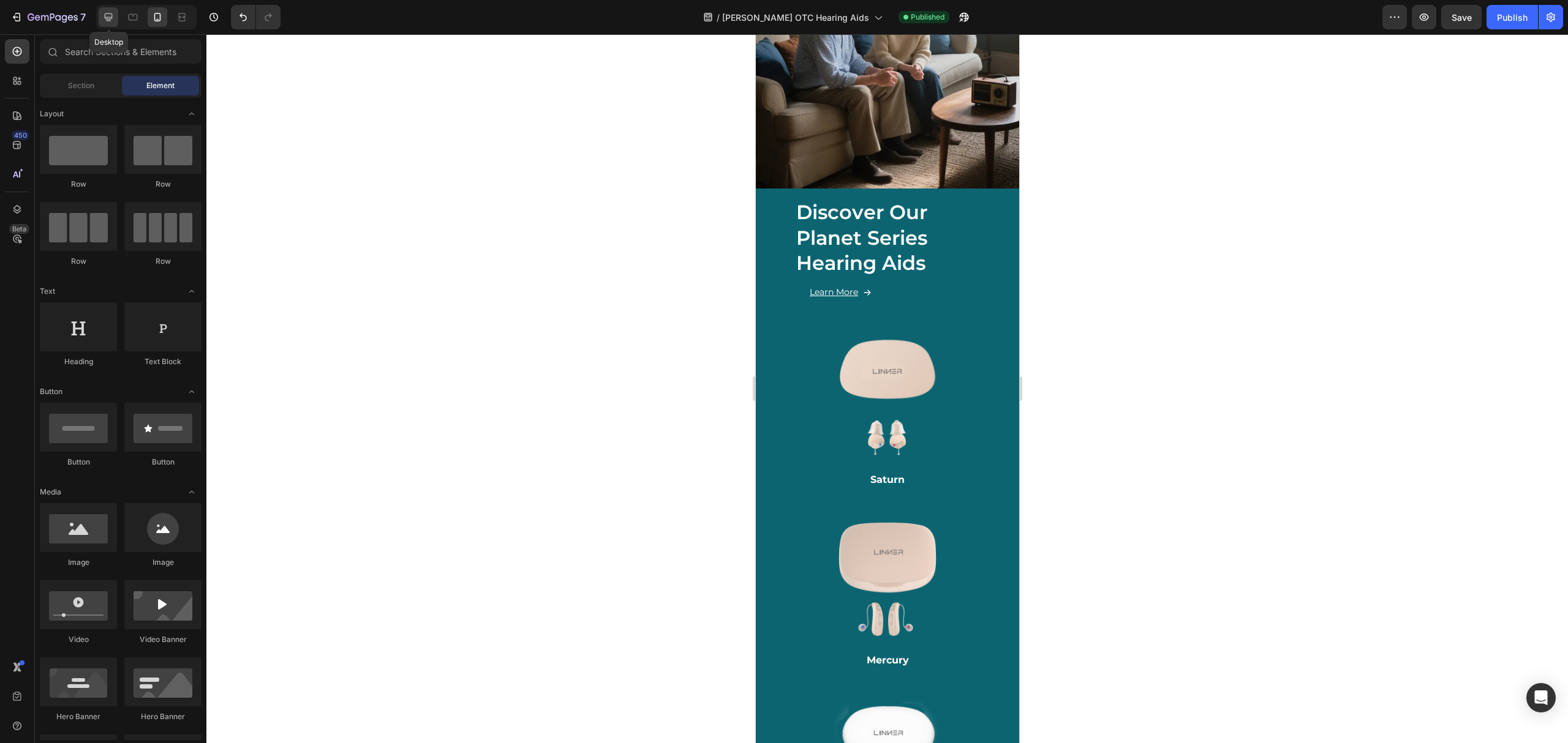
click at [106, 13] on icon at bounding box center [108, 17] width 12 height 12
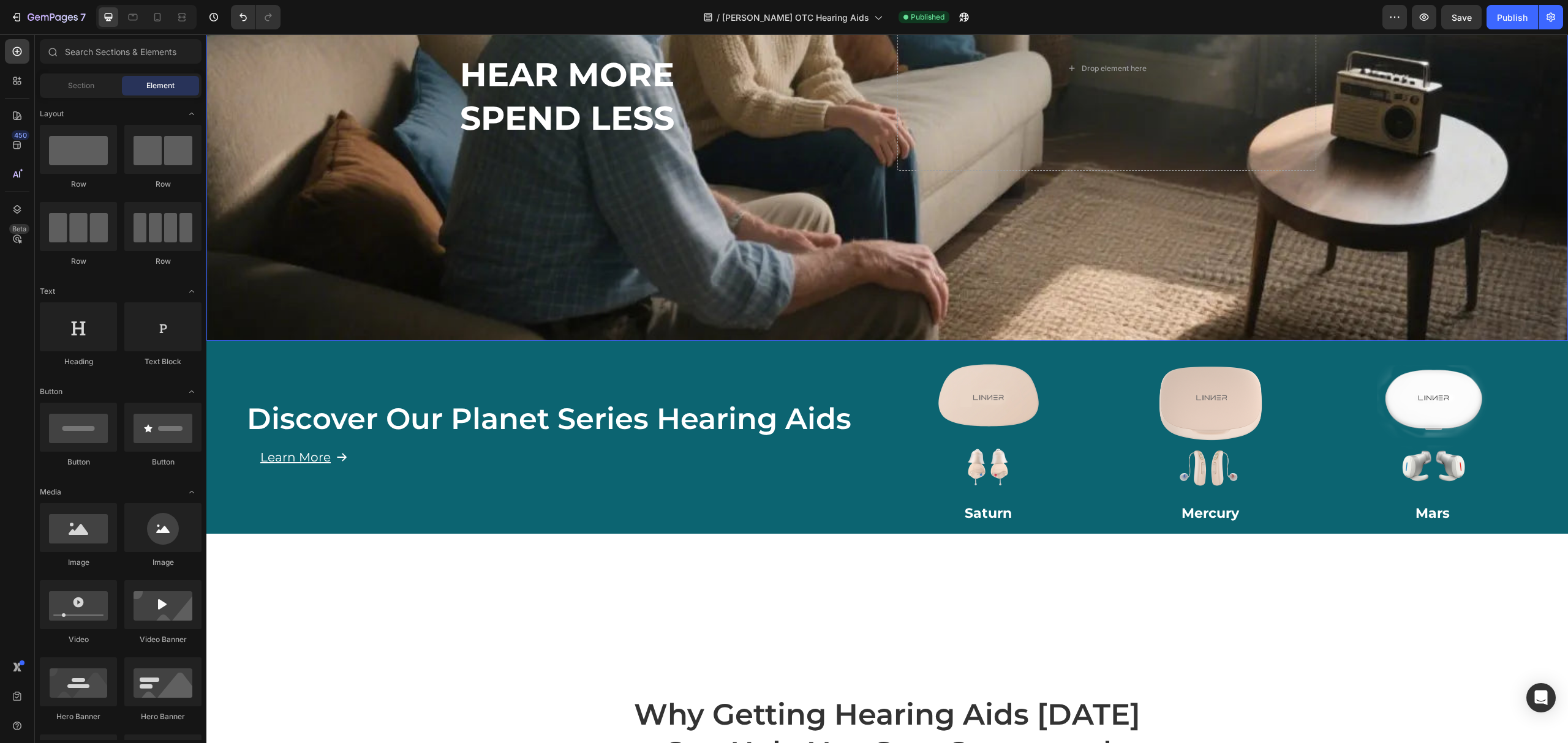
scroll to position [385, 0]
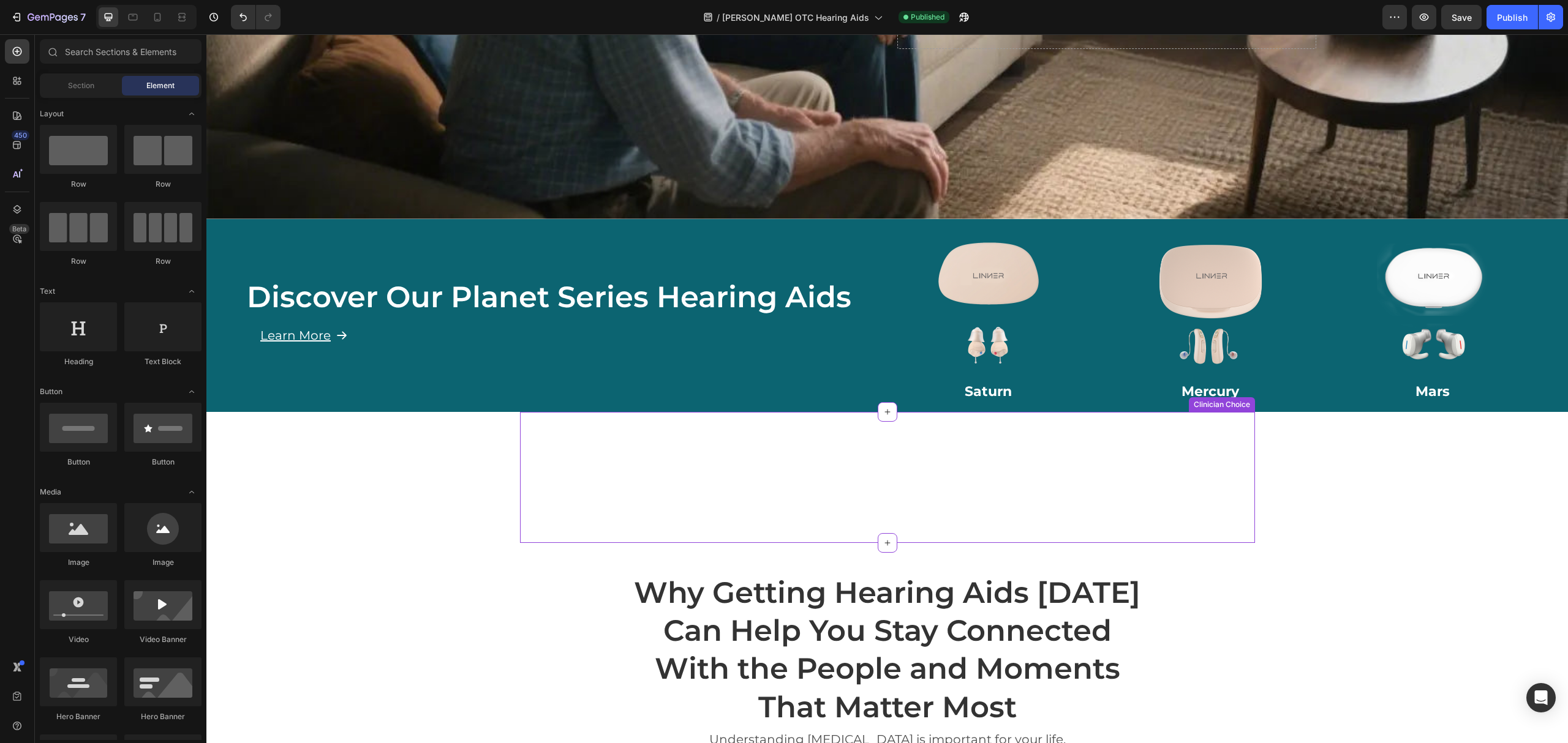
click at [787, 421] on div "Custom Code Clinician Choice" at bounding box center [887, 478] width 735 height 131
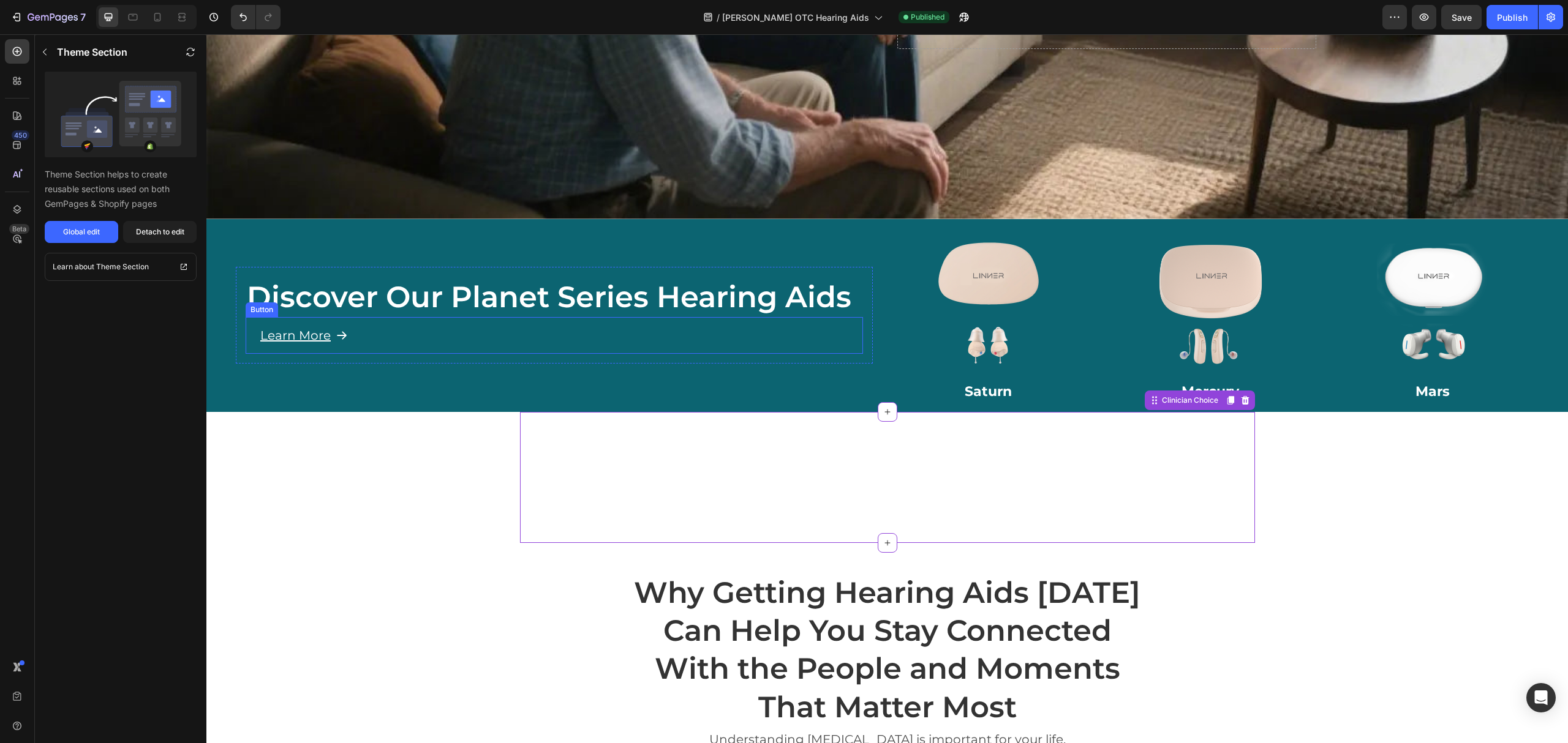
click at [612, 219] on div "Discover Our Planet Series Hearing Aids Heading Learn More Button Row" at bounding box center [555, 316] width 637 height 193
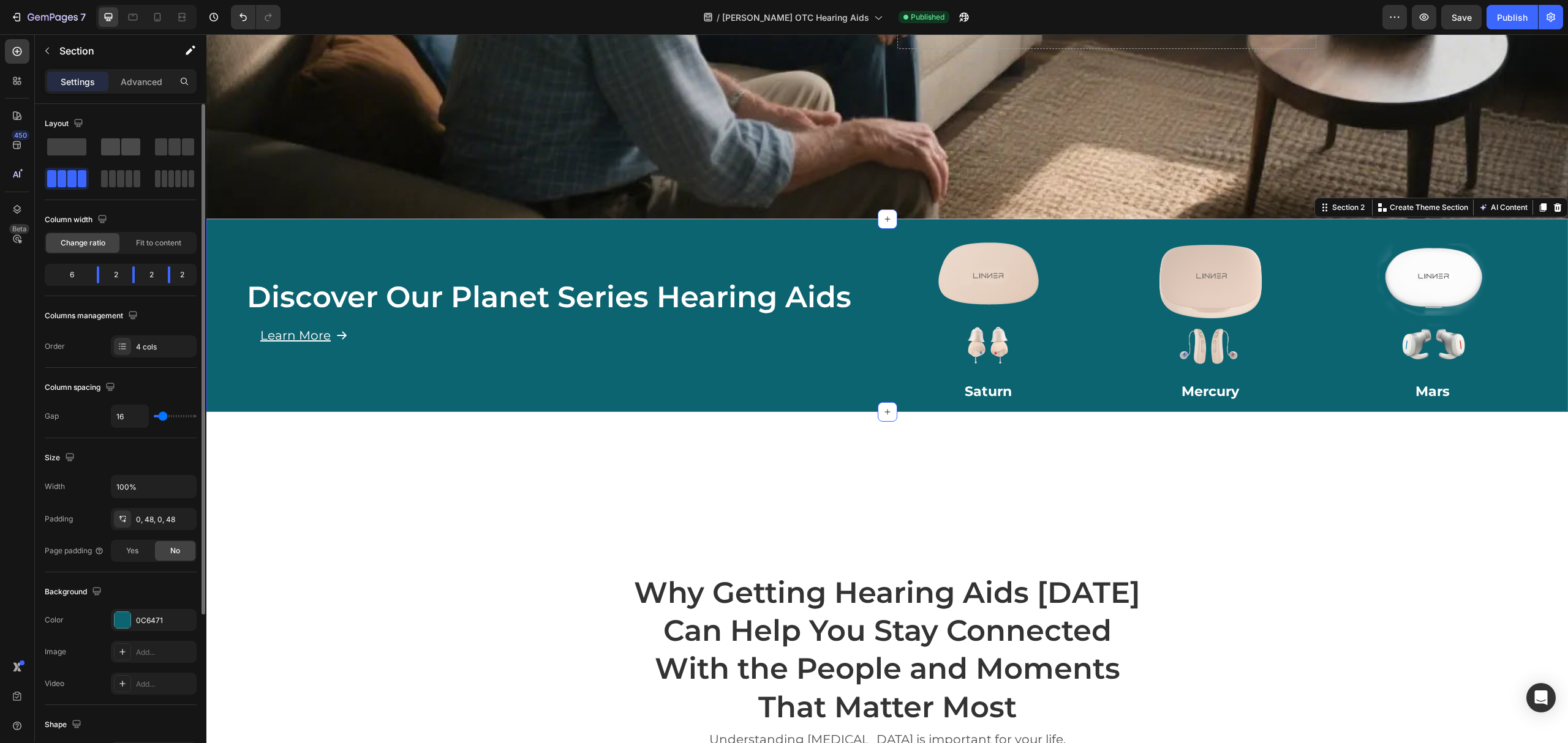
click at [123, 150] on span at bounding box center [130, 147] width 19 height 17
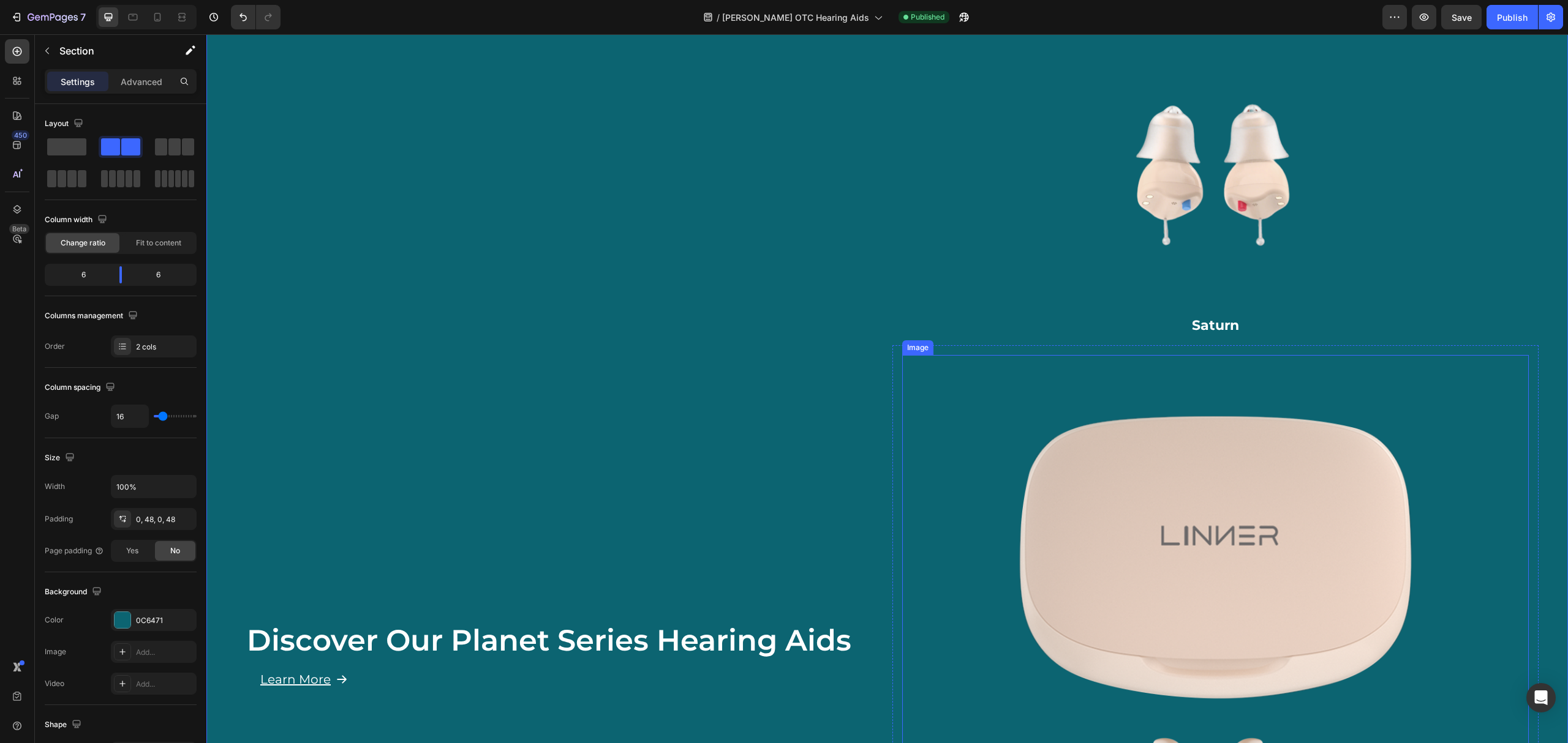
scroll to position [875, 0]
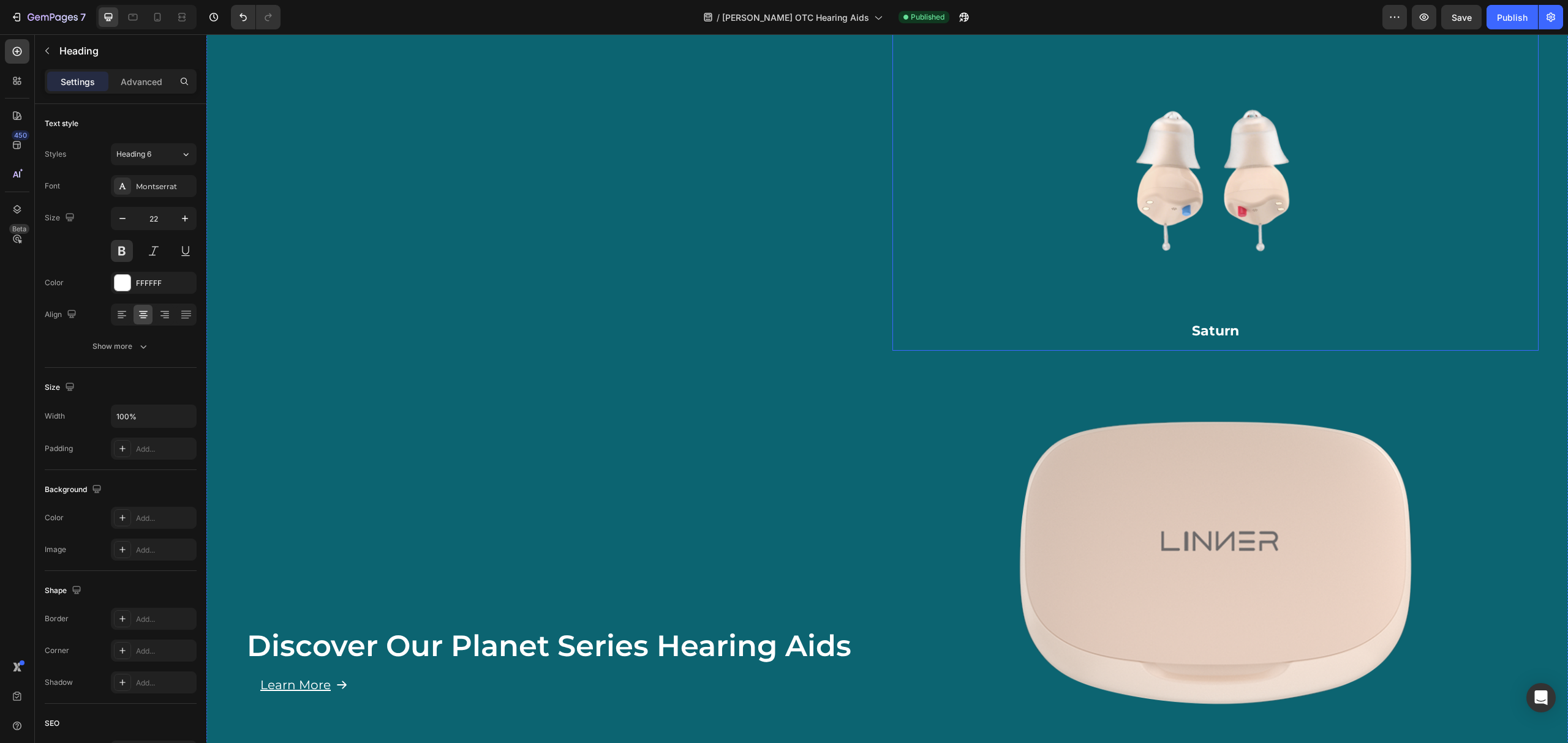
click at [978, 331] on h2 "Saturn" at bounding box center [1216, 332] width 627 height 20
click at [973, 305] on icon at bounding box center [976, 309] width 7 height 9
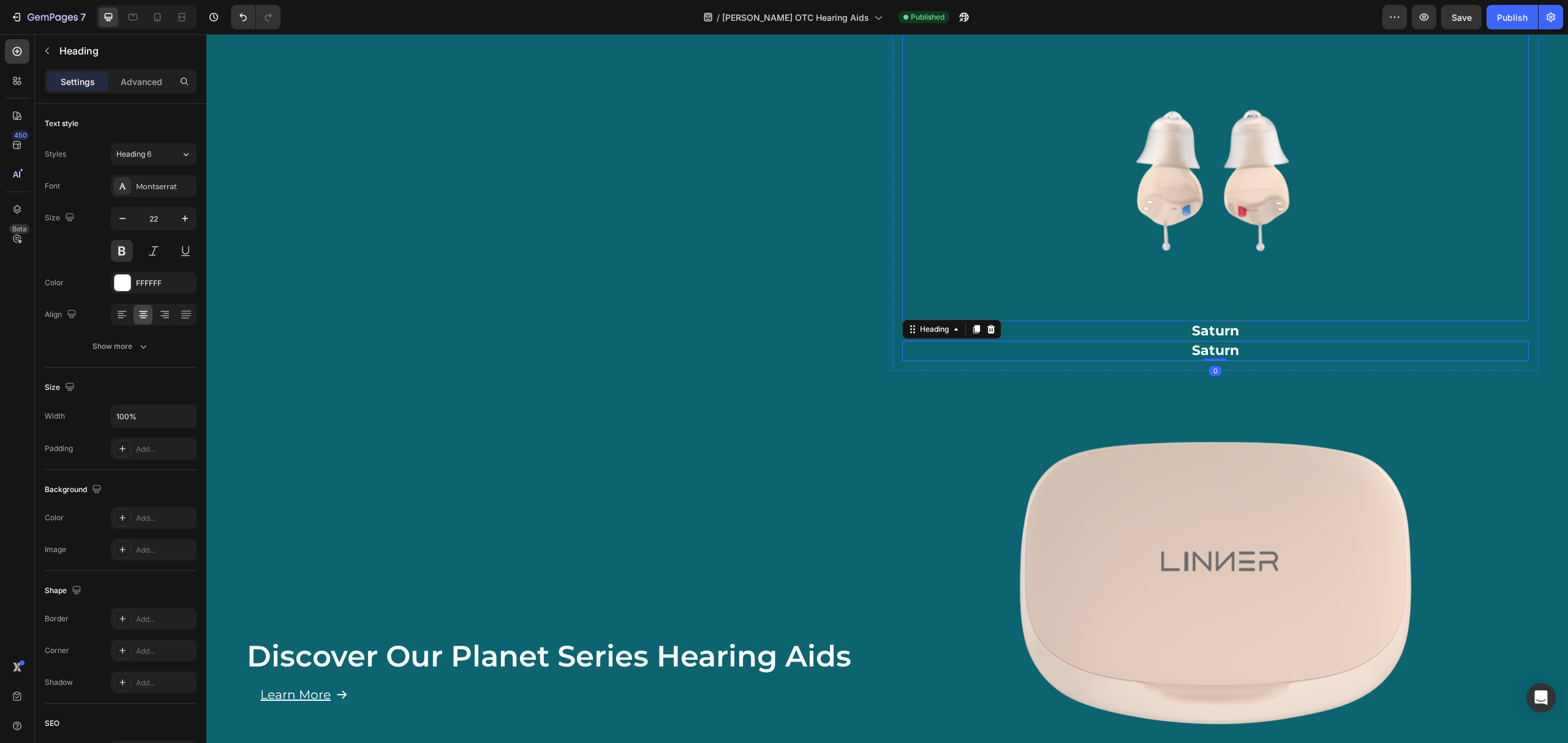
scroll to position [885, 0]
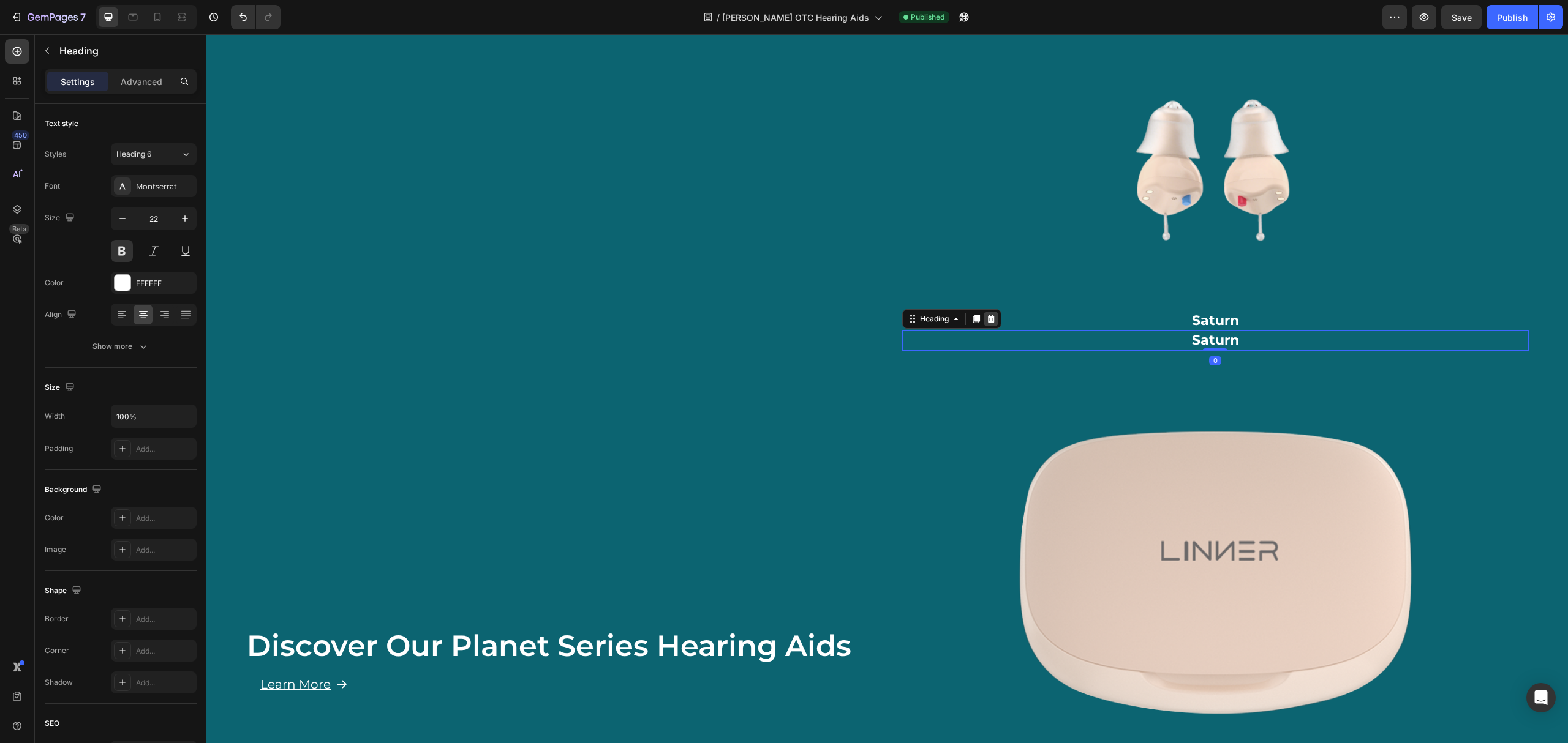
click at [991, 319] on div at bounding box center [991, 319] width 14 height 14
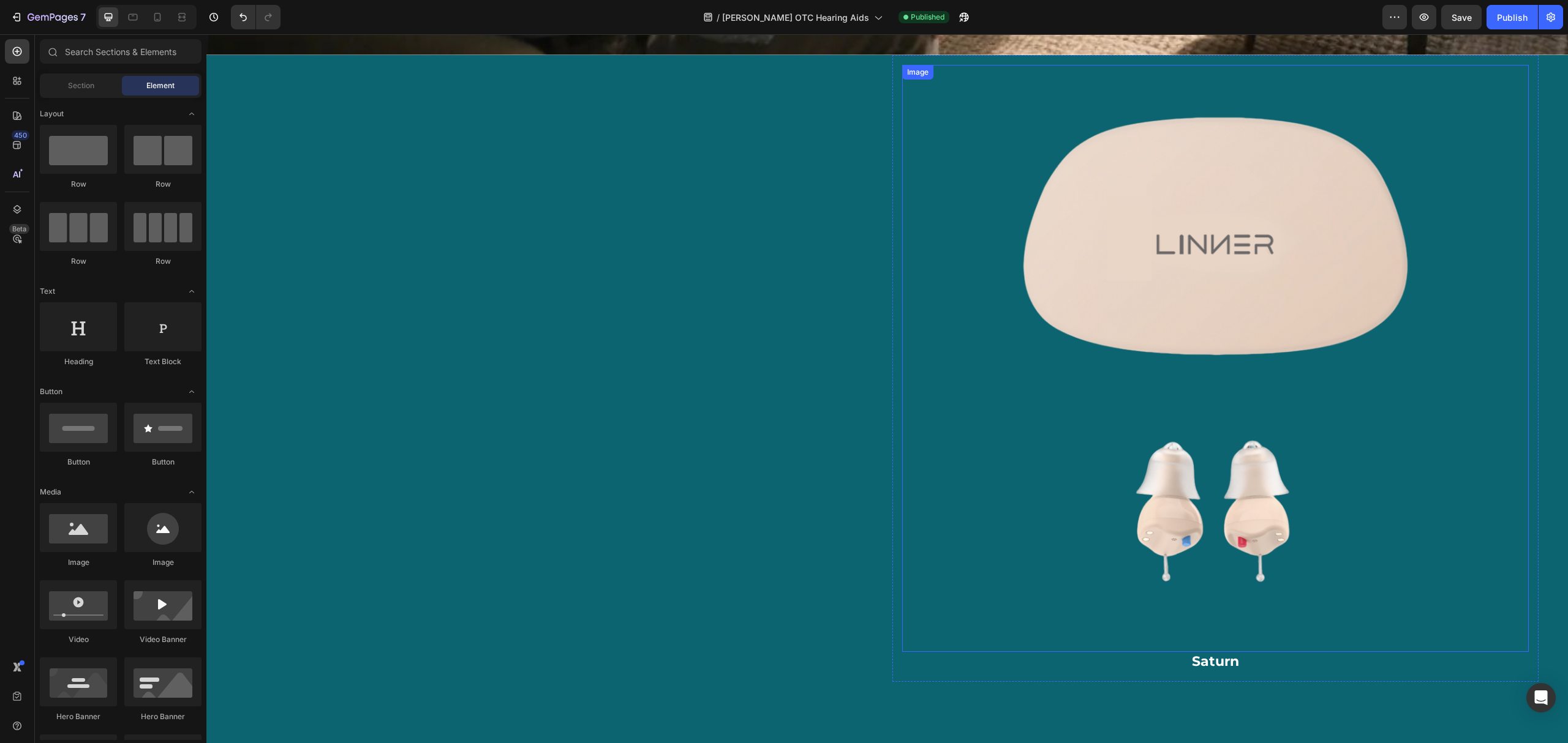
scroll to position [548, 0]
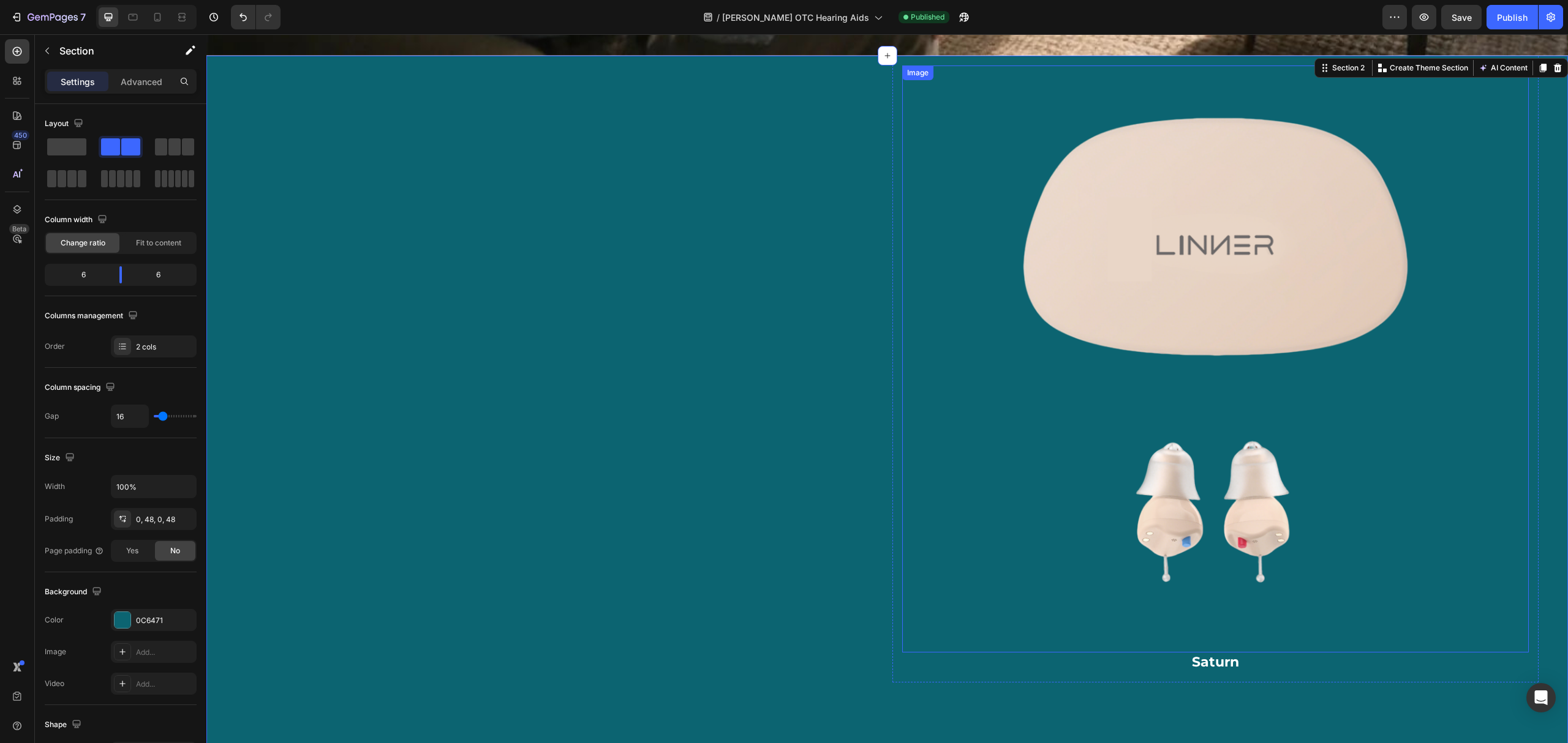
click at [963, 233] on img at bounding box center [1215, 359] width 588 height 588
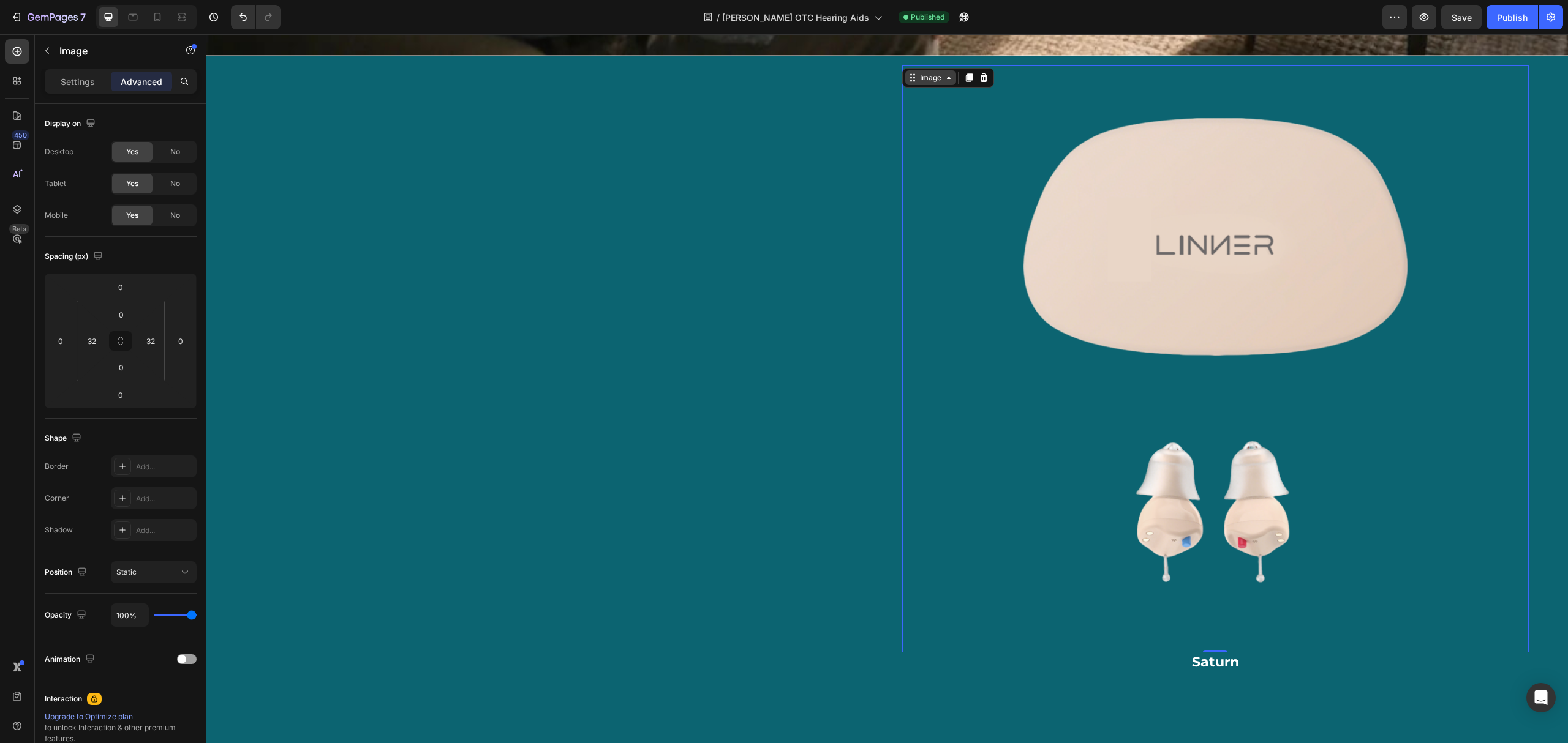
click at [920, 75] on div "Image" at bounding box center [931, 77] width 26 height 11
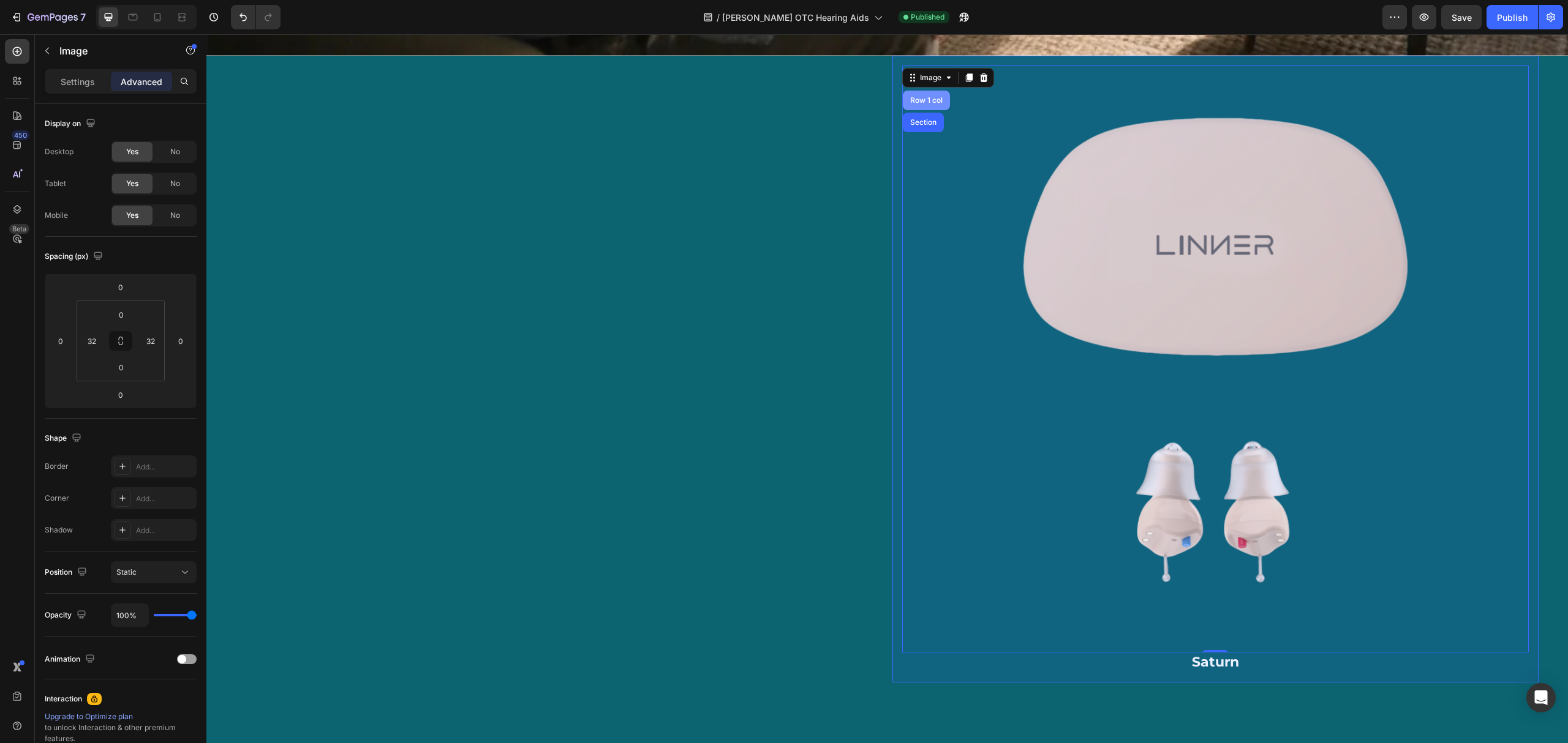
click at [919, 99] on div "Row 1 col" at bounding box center [926, 100] width 47 height 20
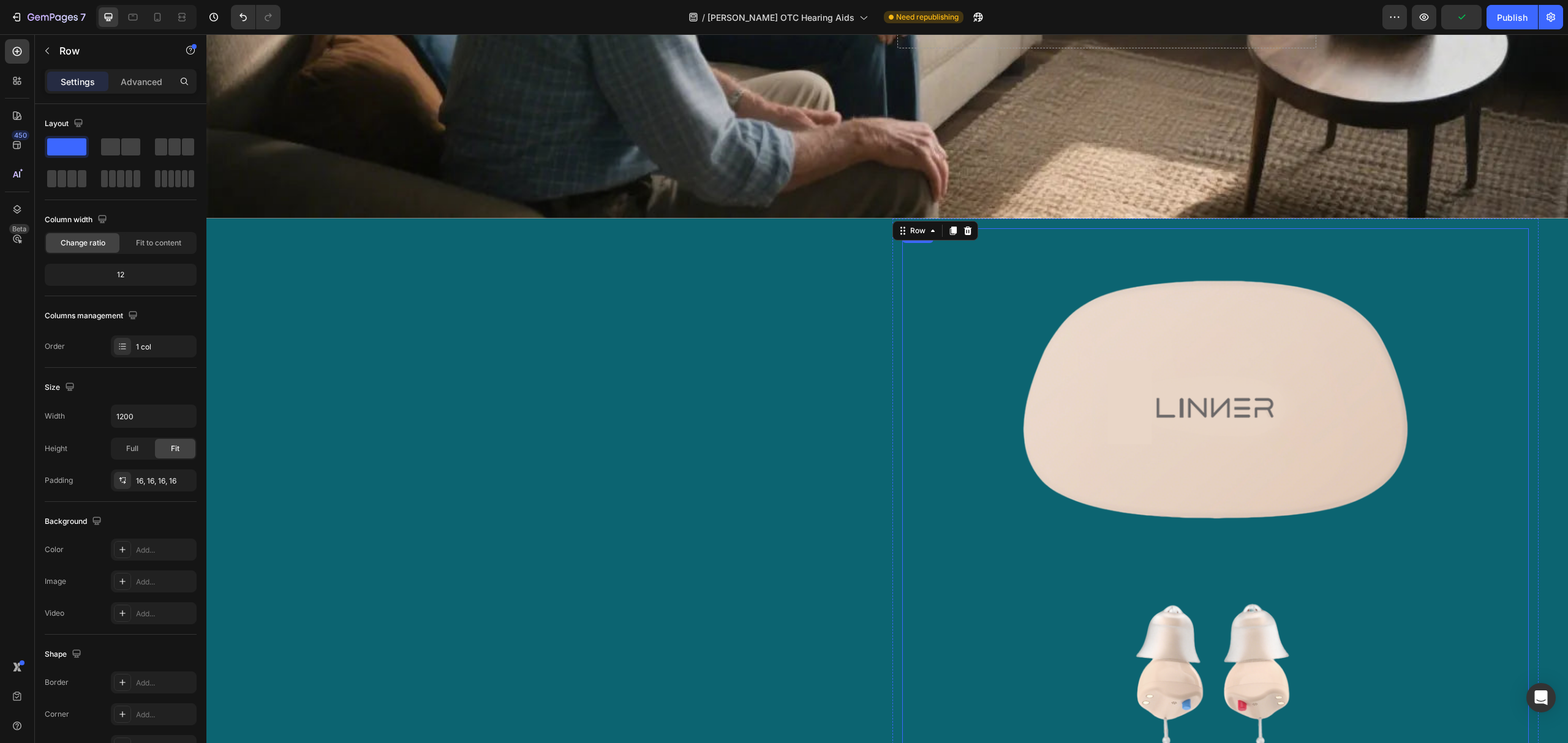
scroll to position [385, 0]
click at [178, 143] on span at bounding box center [174, 147] width 12 height 17
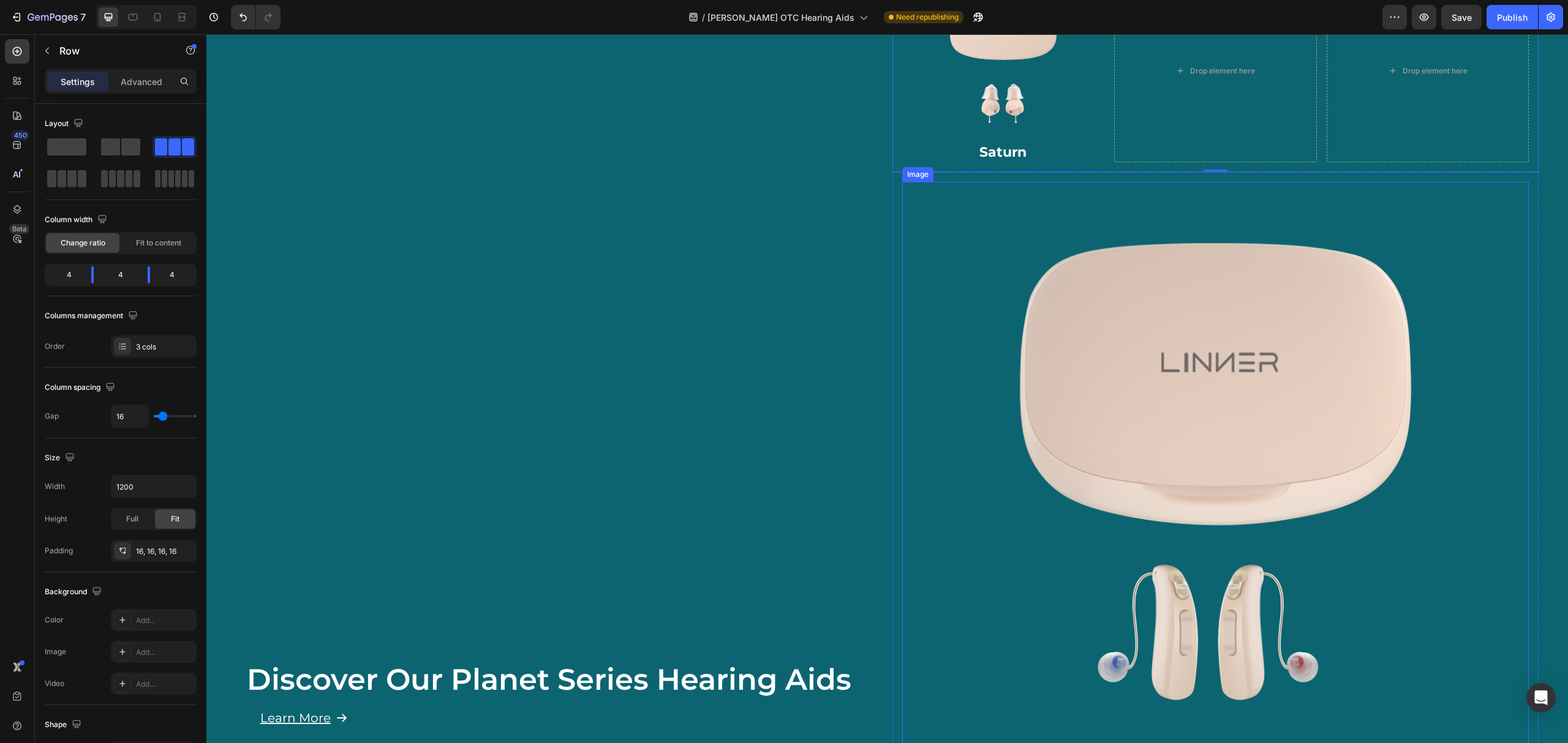
scroll to position [630, 0]
click at [1099, 279] on img at bounding box center [1215, 475] width 588 height 588
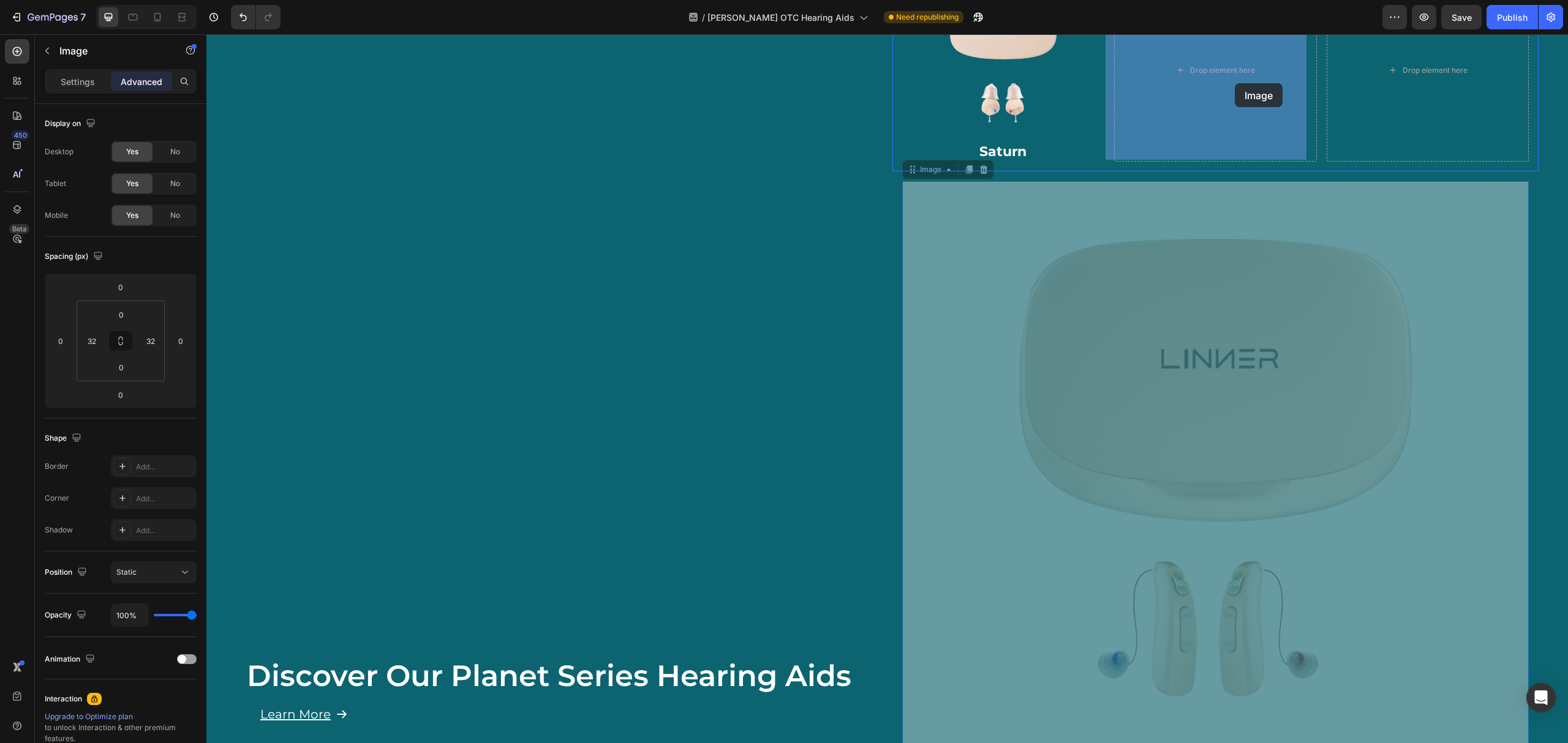
drag, startPoint x: 922, startPoint y: 163, endPoint x: 1235, endPoint y: 83, distance: 323.1
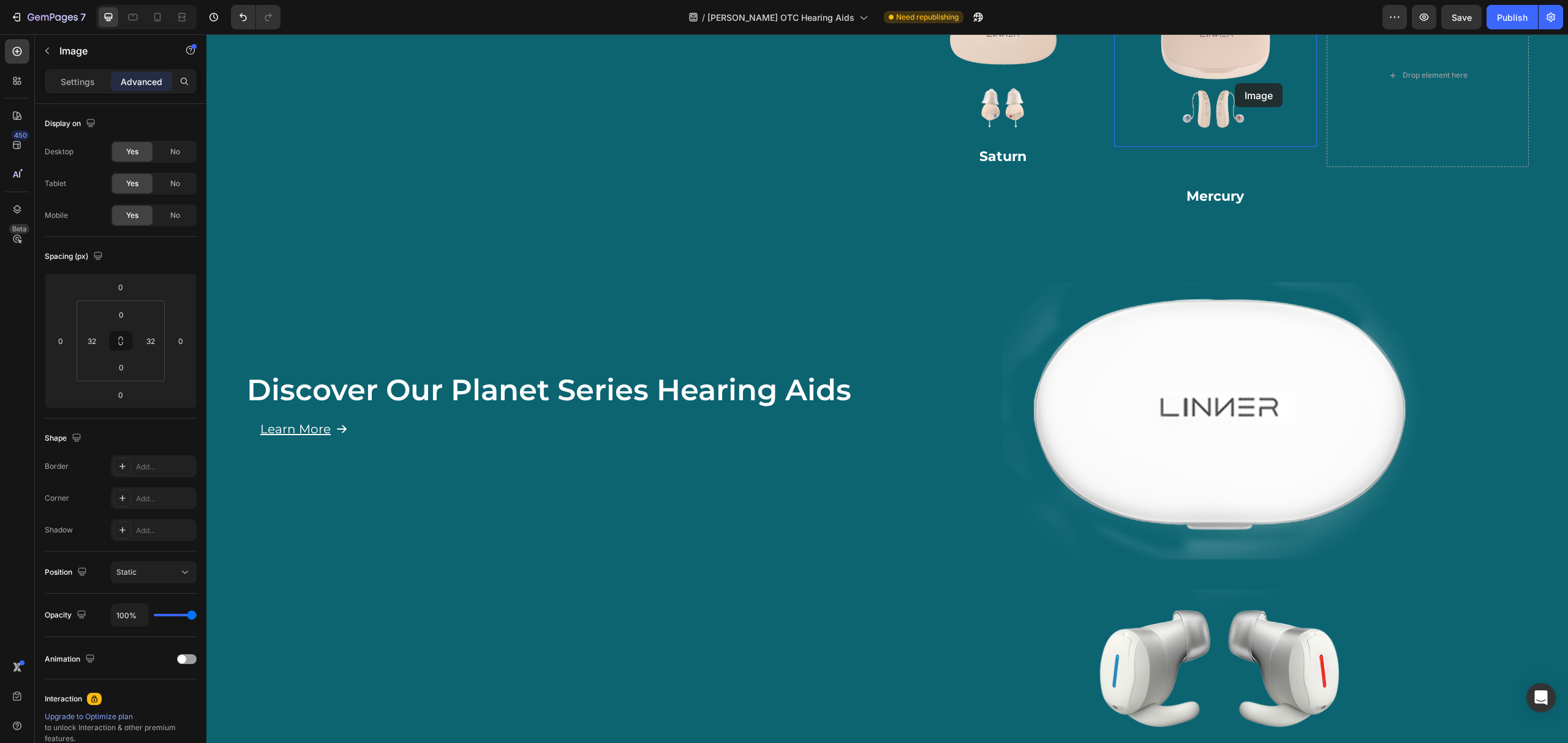
scroll to position [339, 0]
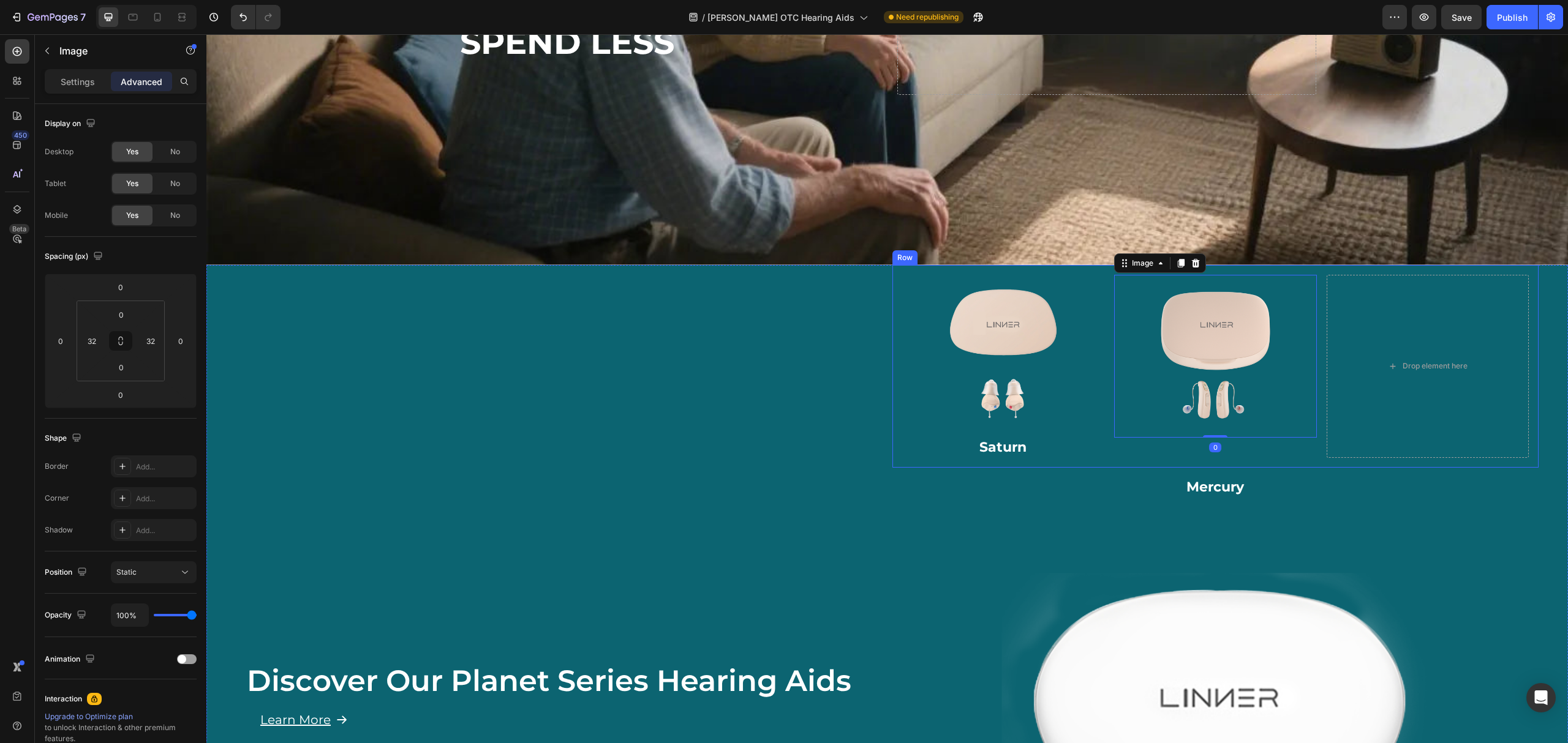
click at [1224, 456] on div "Image Saturn Heading Image 0 Drop element here Row" at bounding box center [1216, 366] width 647 height 202
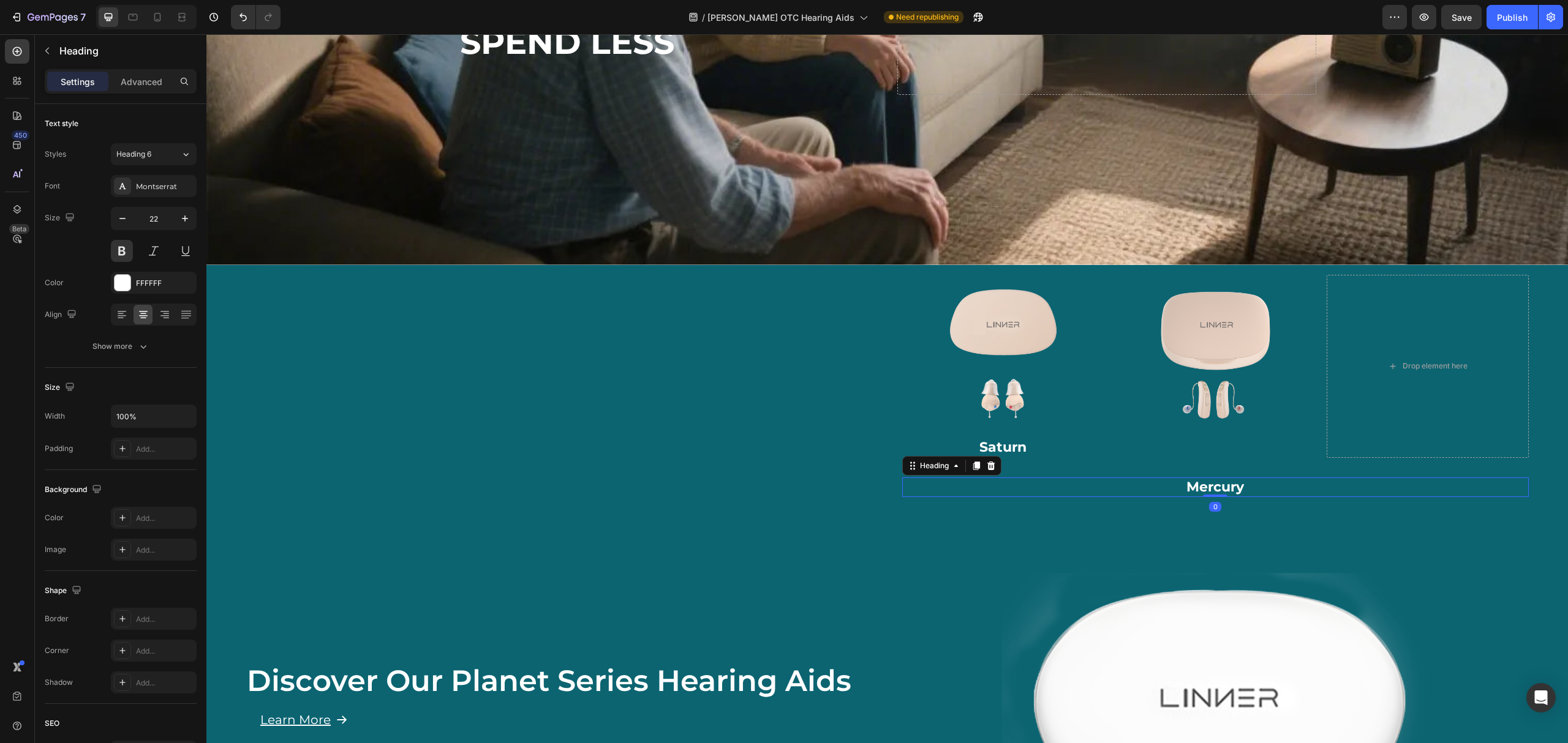
click at [1200, 478] on h2 "Mercury" at bounding box center [1216, 487] width 627 height 20
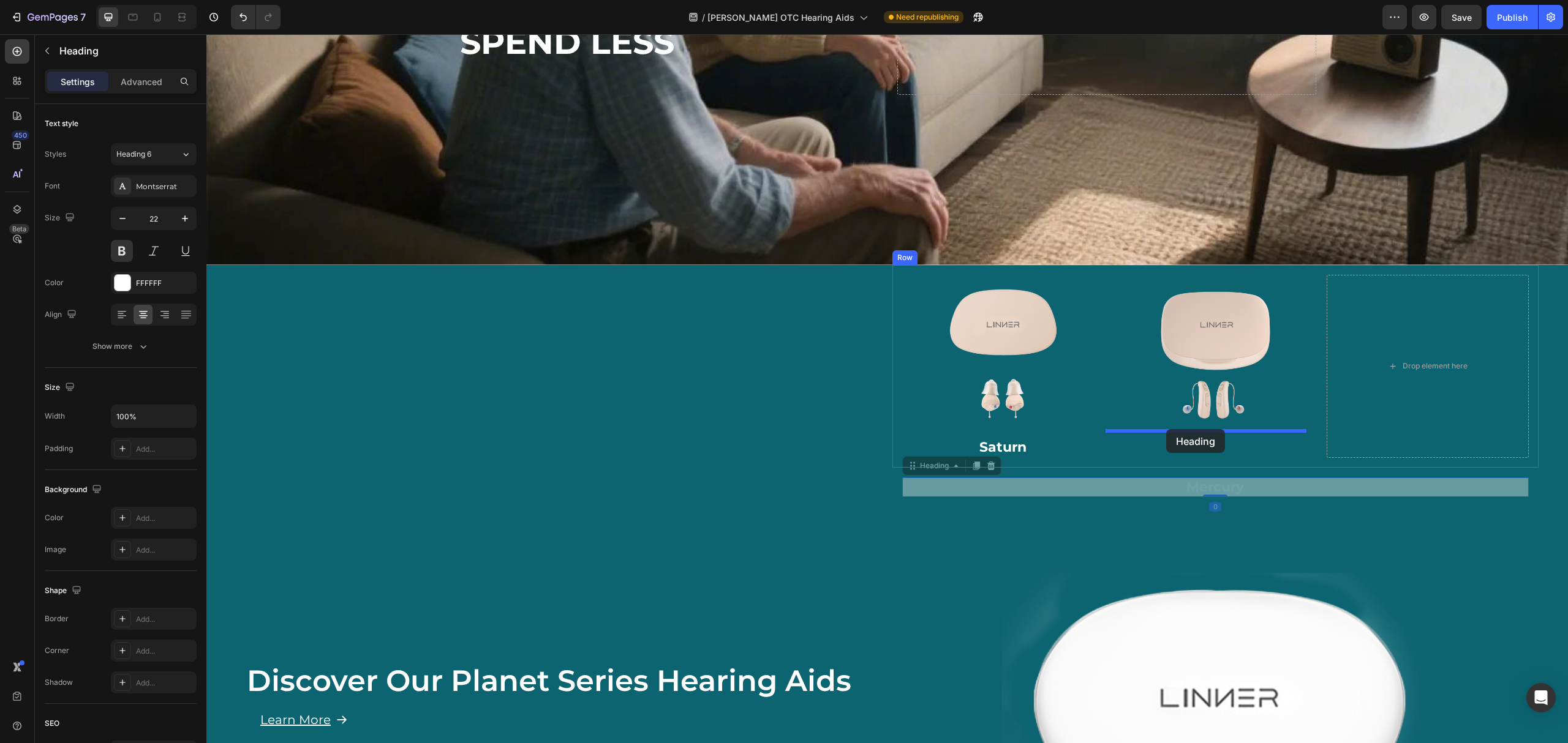
drag, startPoint x: 898, startPoint y: 458, endPoint x: 1166, endPoint y: 429, distance: 269.6
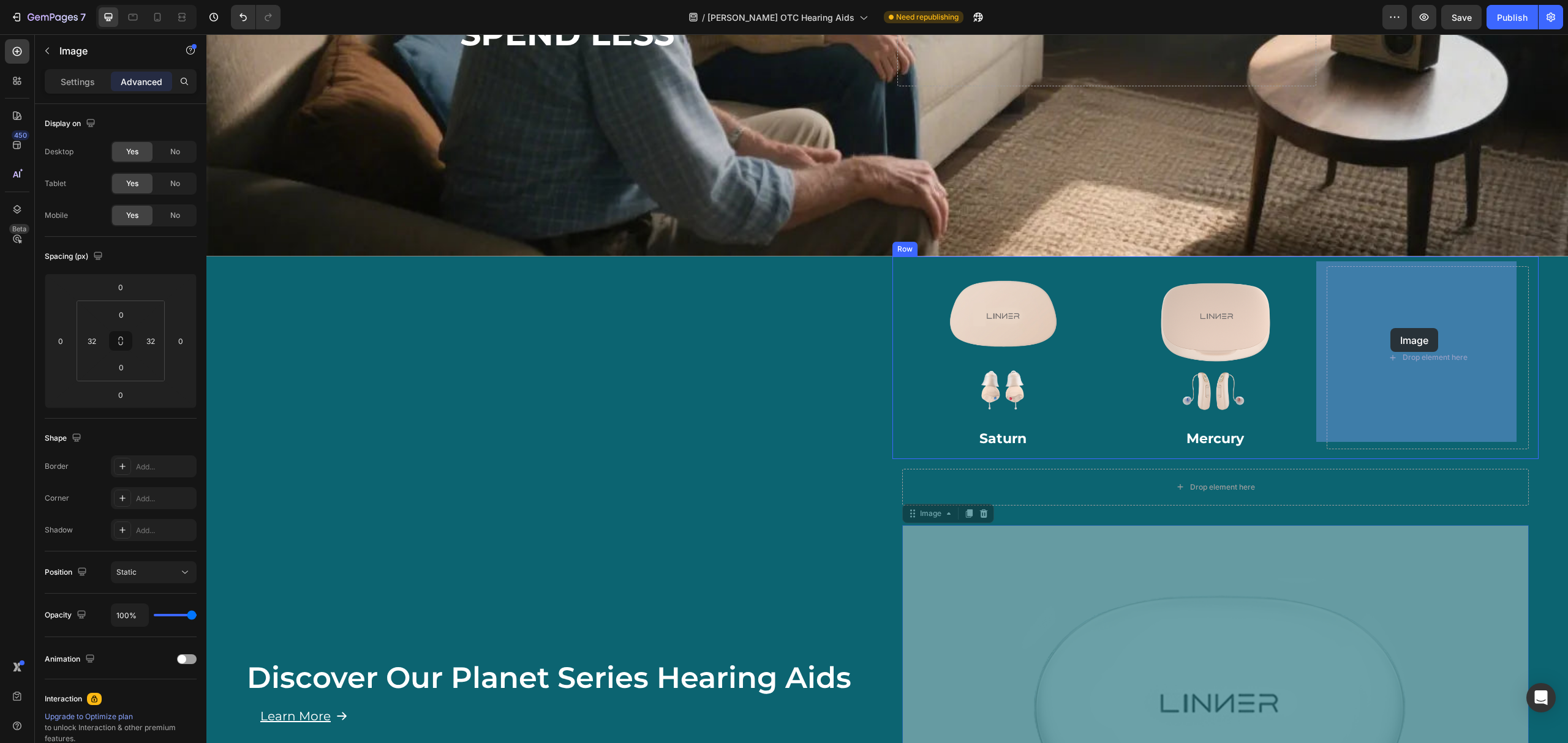
drag, startPoint x: 912, startPoint y: 505, endPoint x: 1390, endPoint y: 329, distance: 509.4
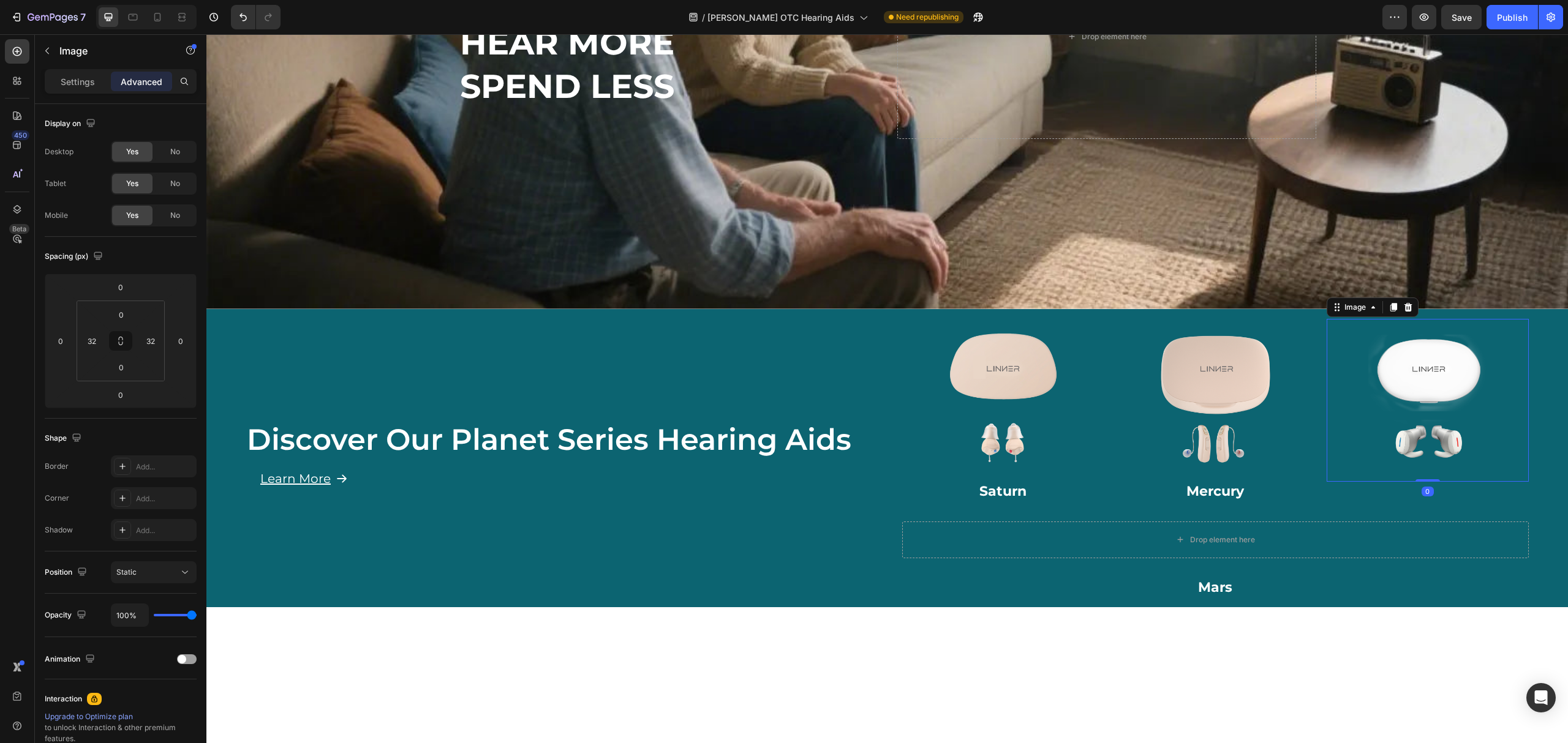
scroll to position [302, 0]
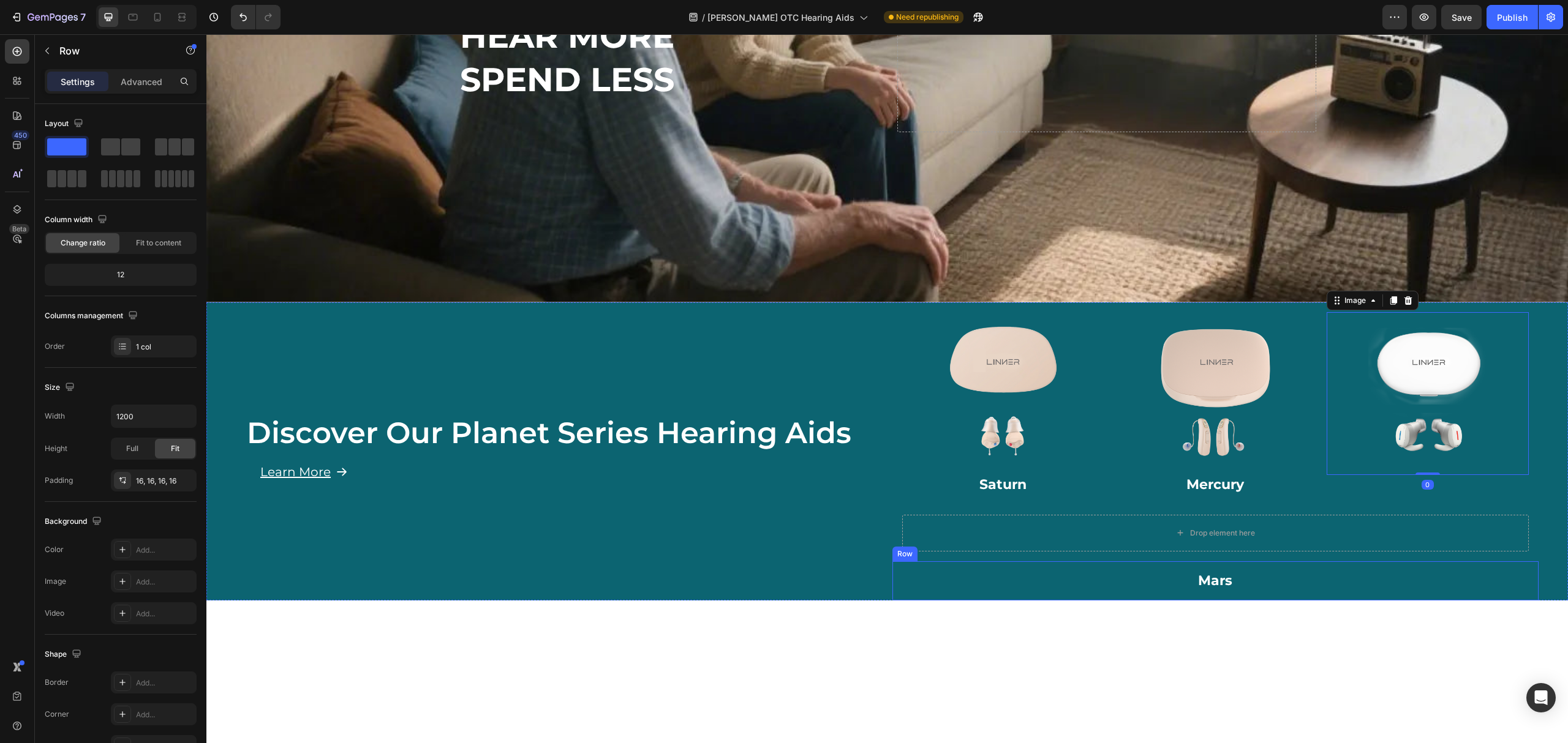
click at [1230, 562] on div "Mars Heading Row" at bounding box center [1216, 581] width 647 height 40
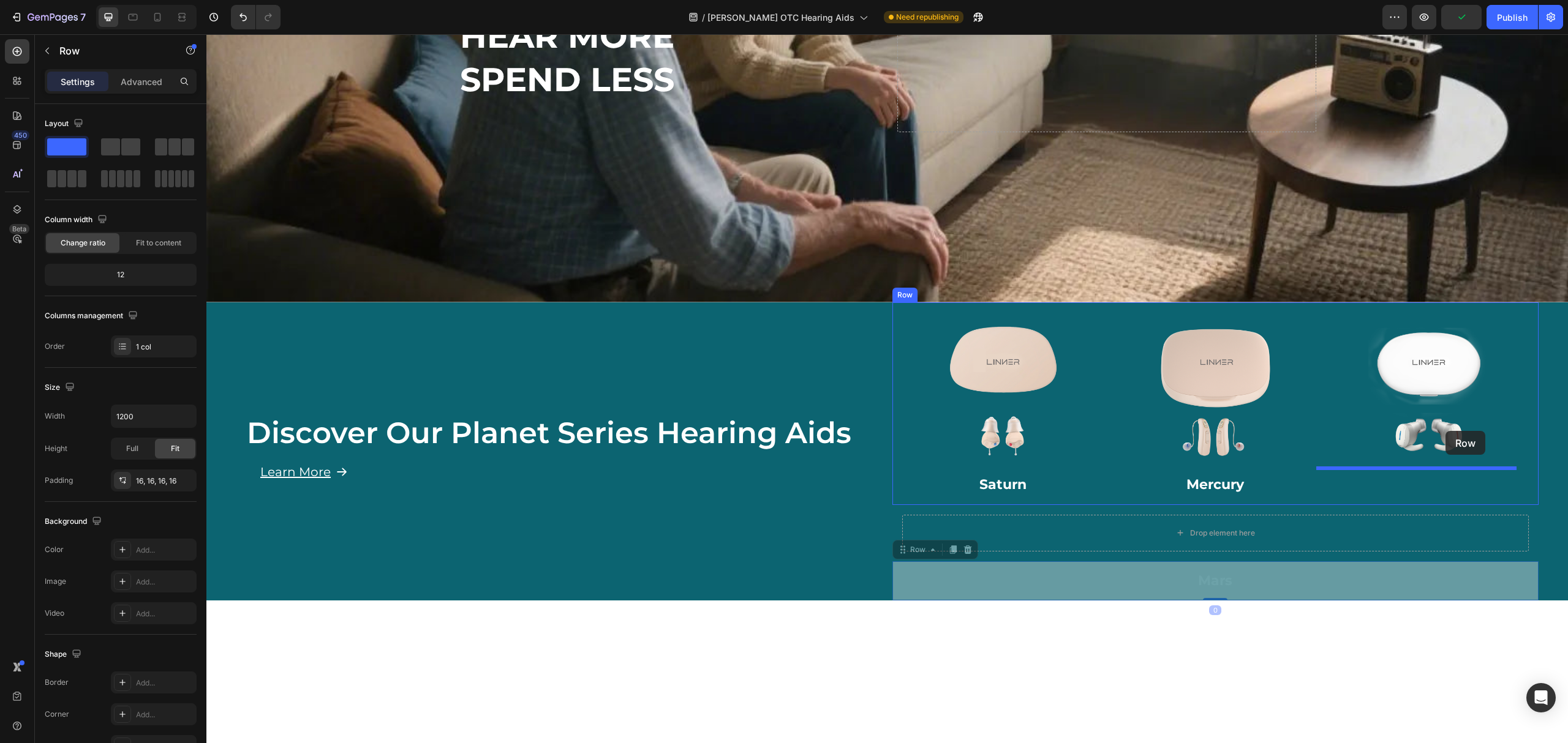
drag, startPoint x: 907, startPoint y: 539, endPoint x: 1445, endPoint y: 431, distance: 548.7
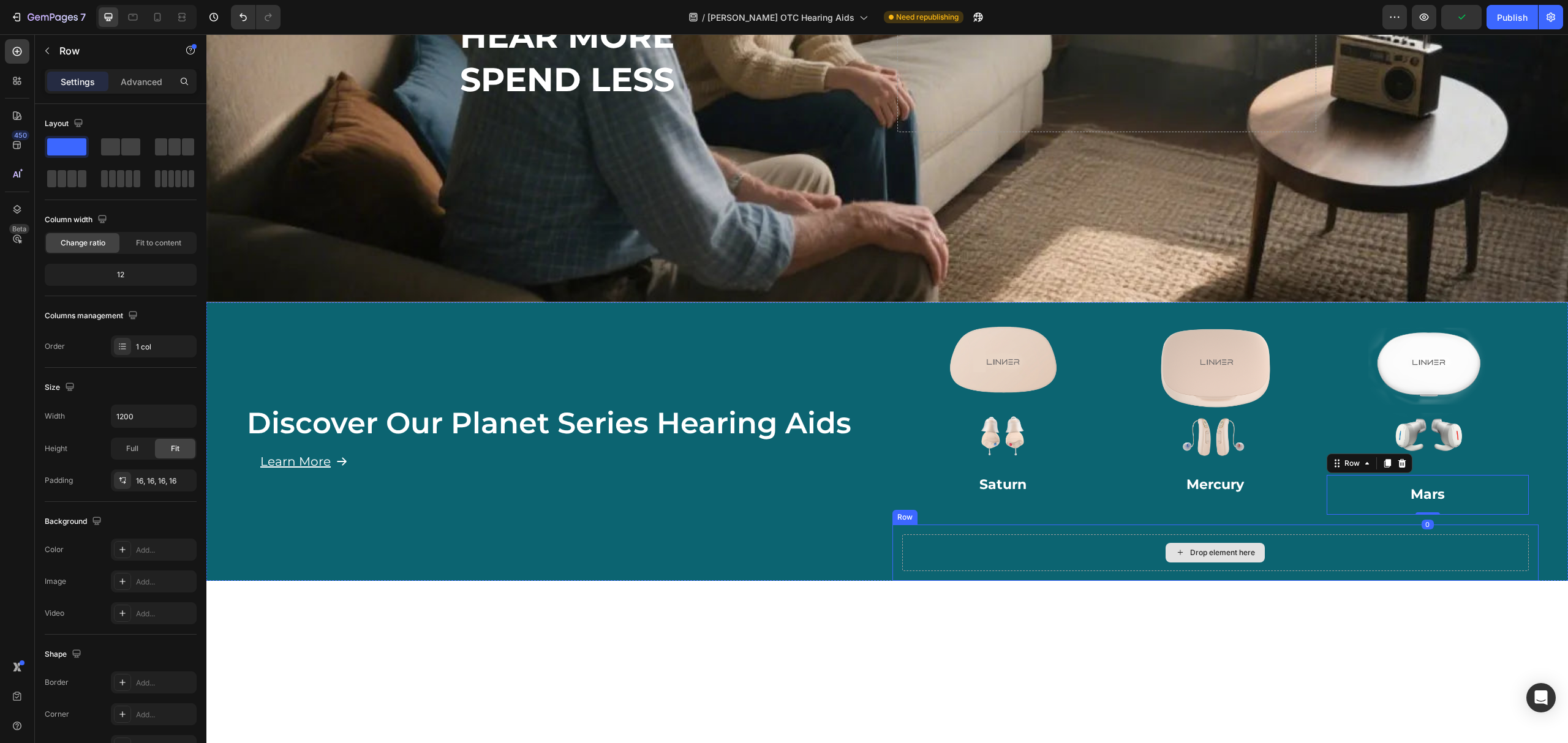
click at [1238, 543] on div "Drop element here" at bounding box center [1215, 553] width 99 height 20
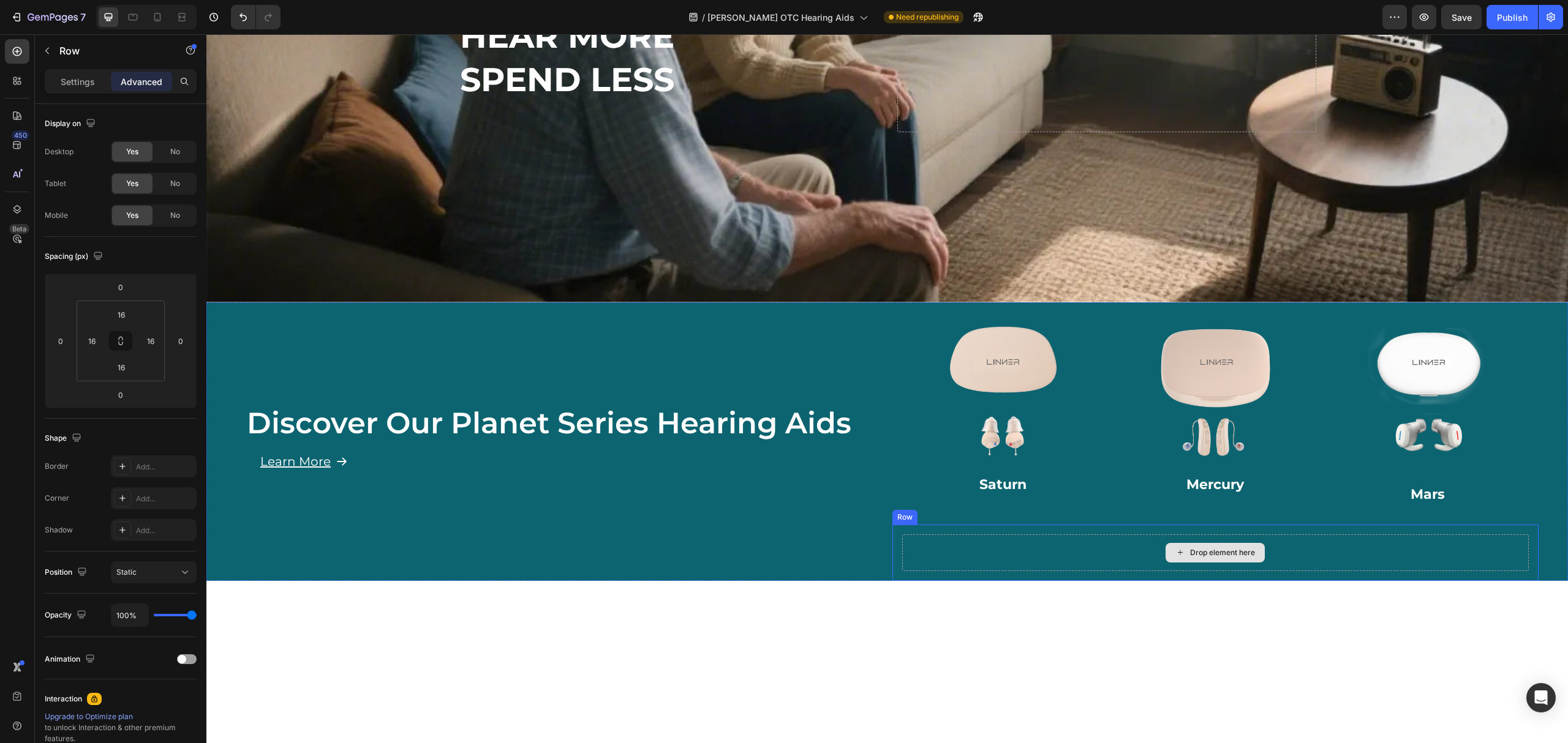
click at [1116, 537] on div "Drop element here" at bounding box center [1216, 553] width 627 height 37
click at [963, 510] on icon at bounding box center [968, 513] width 10 height 10
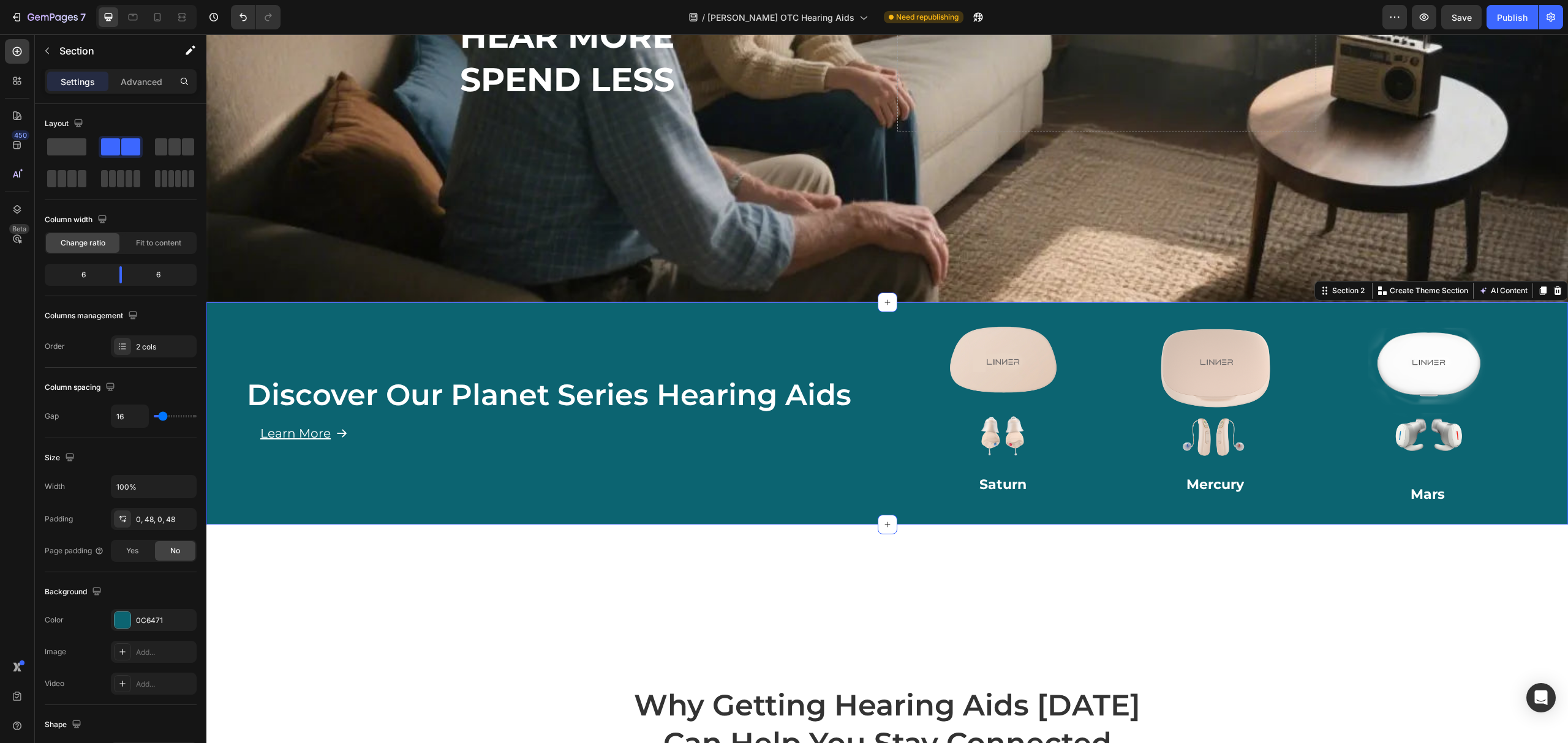
click at [751, 468] on div "Discover Our Planet Series Hearing Aids Heading Learn More Button Row" at bounding box center [559, 413] width 647 height 222
click at [157, 8] on div at bounding box center [157, 17] width 20 height 20
type input "0"
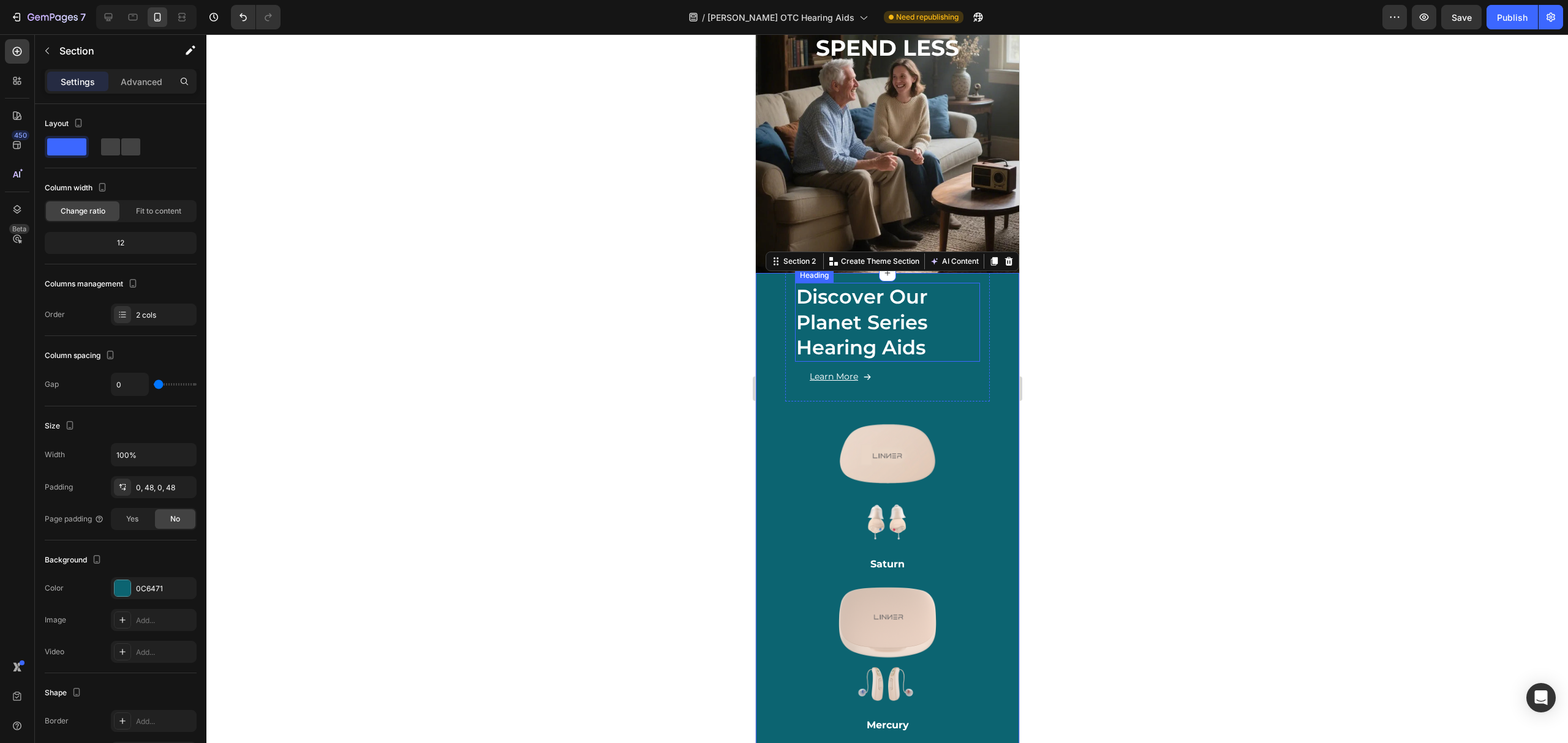
scroll to position [133, 0]
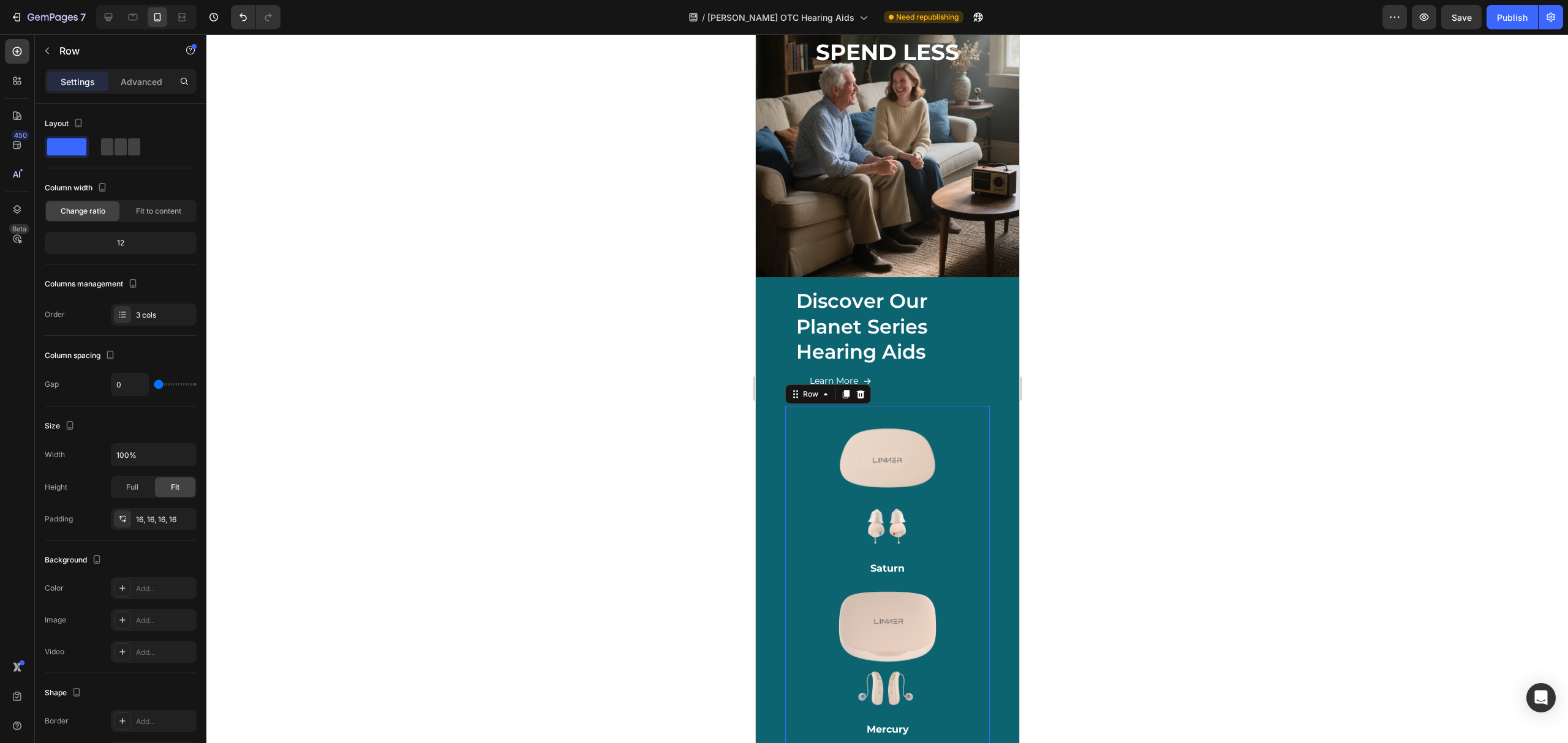
click at [968, 416] on div "Image Saturn Heading Image Mercury Heading Image Mars Heading Row Row 0" at bounding box center [887, 667] width 205 height 522
click at [115, 143] on span at bounding box center [121, 147] width 12 height 17
type input "16"
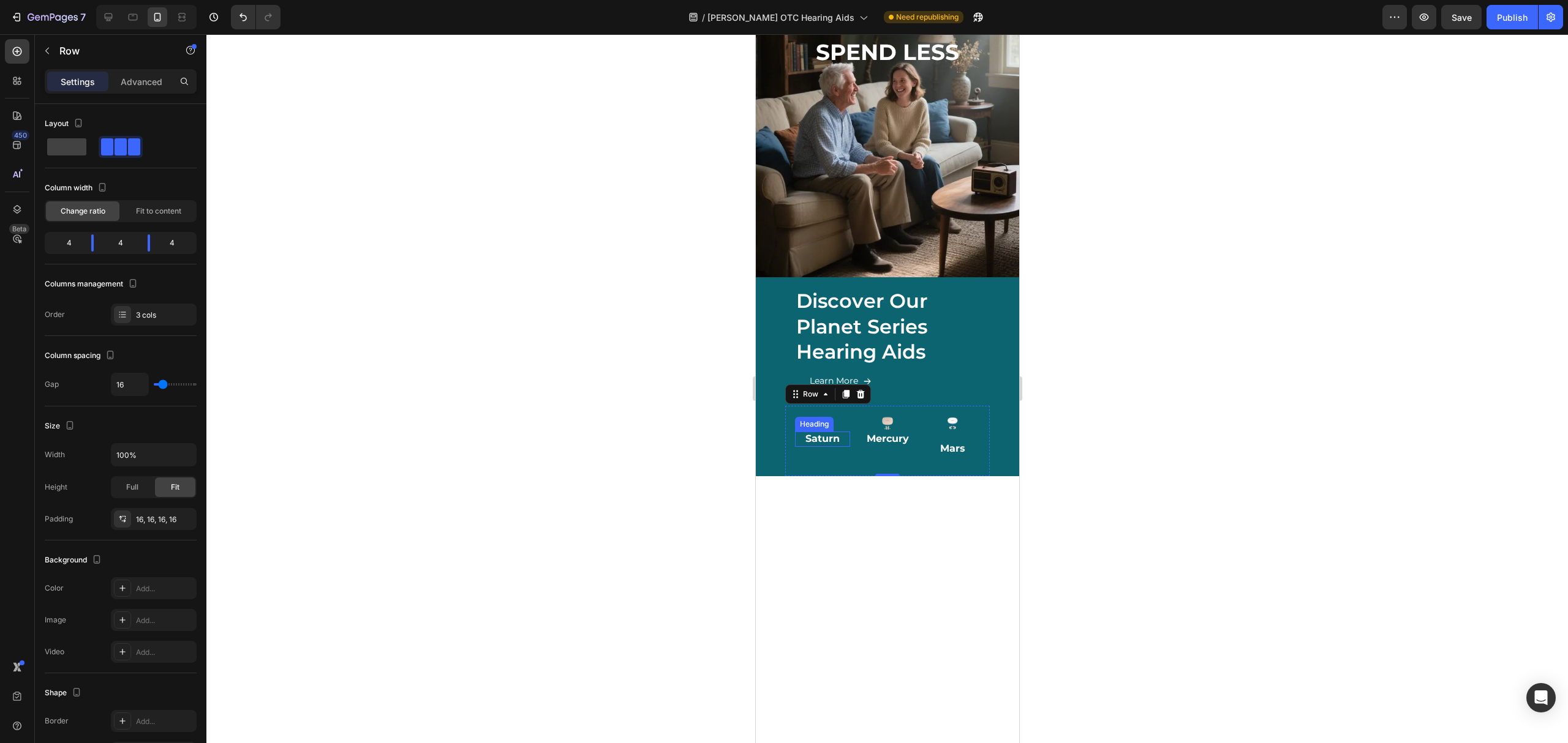
click at [819, 419] on div "Heading" at bounding box center [813, 424] width 33 height 11
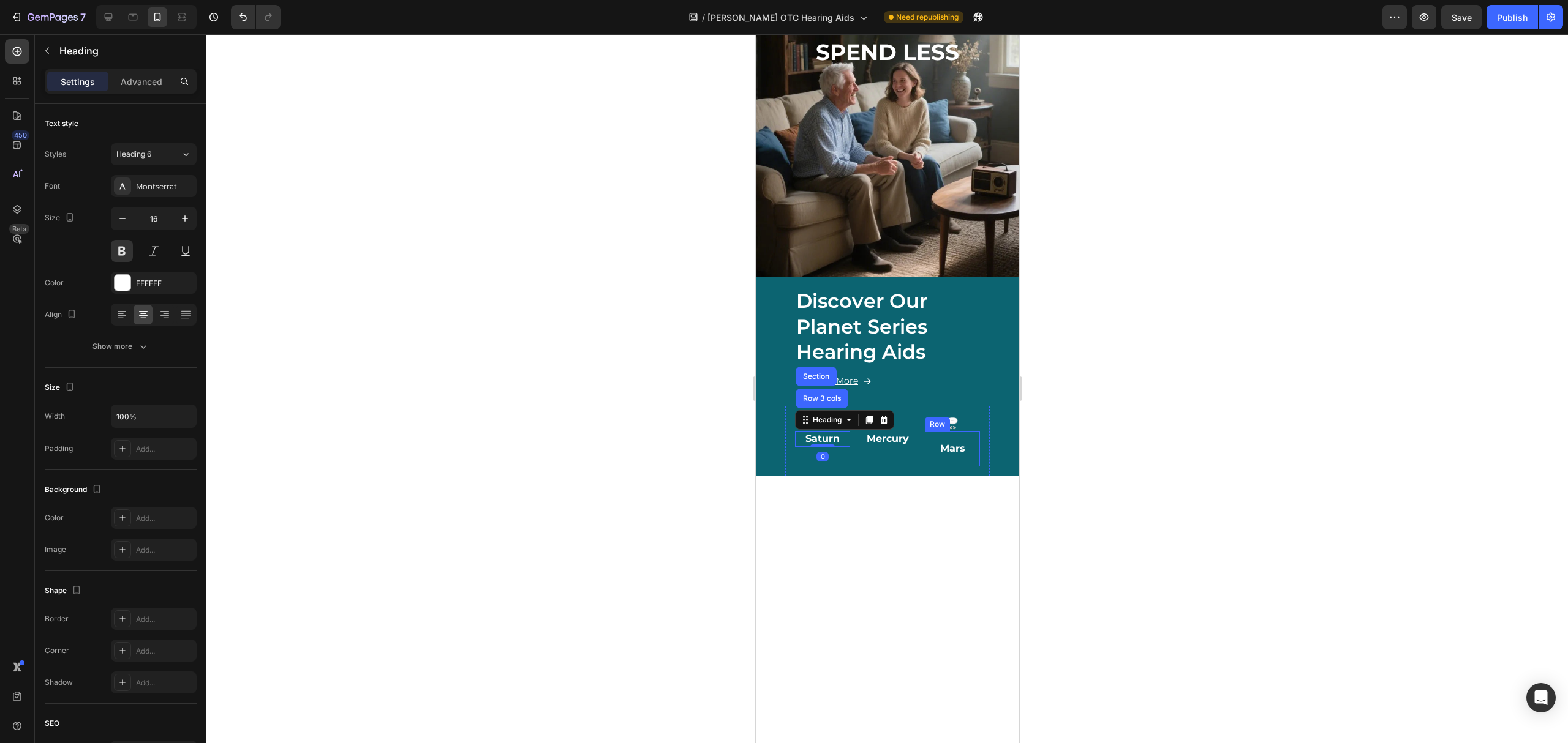
click at [966, 416] on div "Image" at bounding box center [952, 424] width 55 height 16
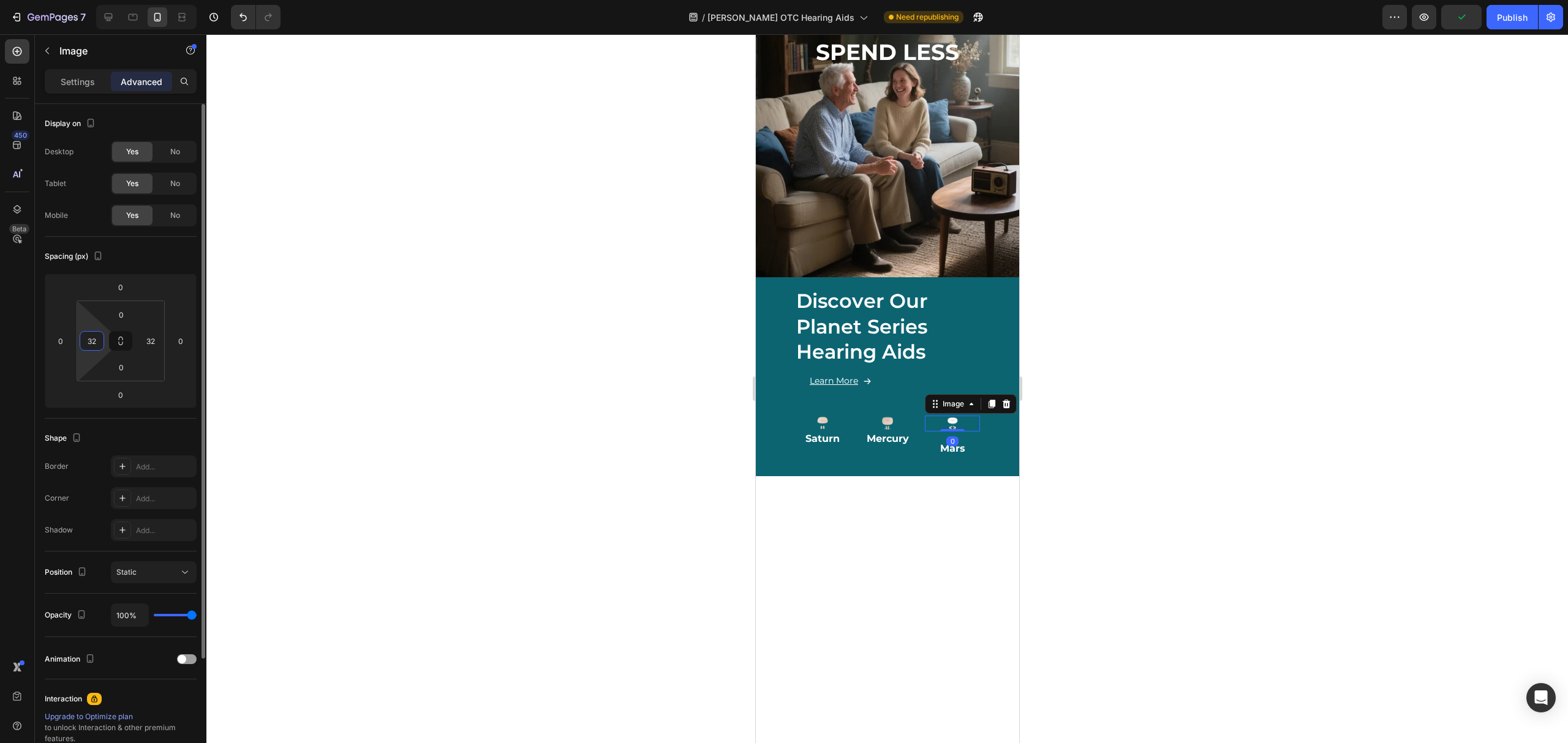
click at [93, 341] on input "32" at bounding box center [92, 341] width 18 height 18
type input "0"
click at [146, 346] on input "32" at bounding box center [151, 341] width 18 height 18
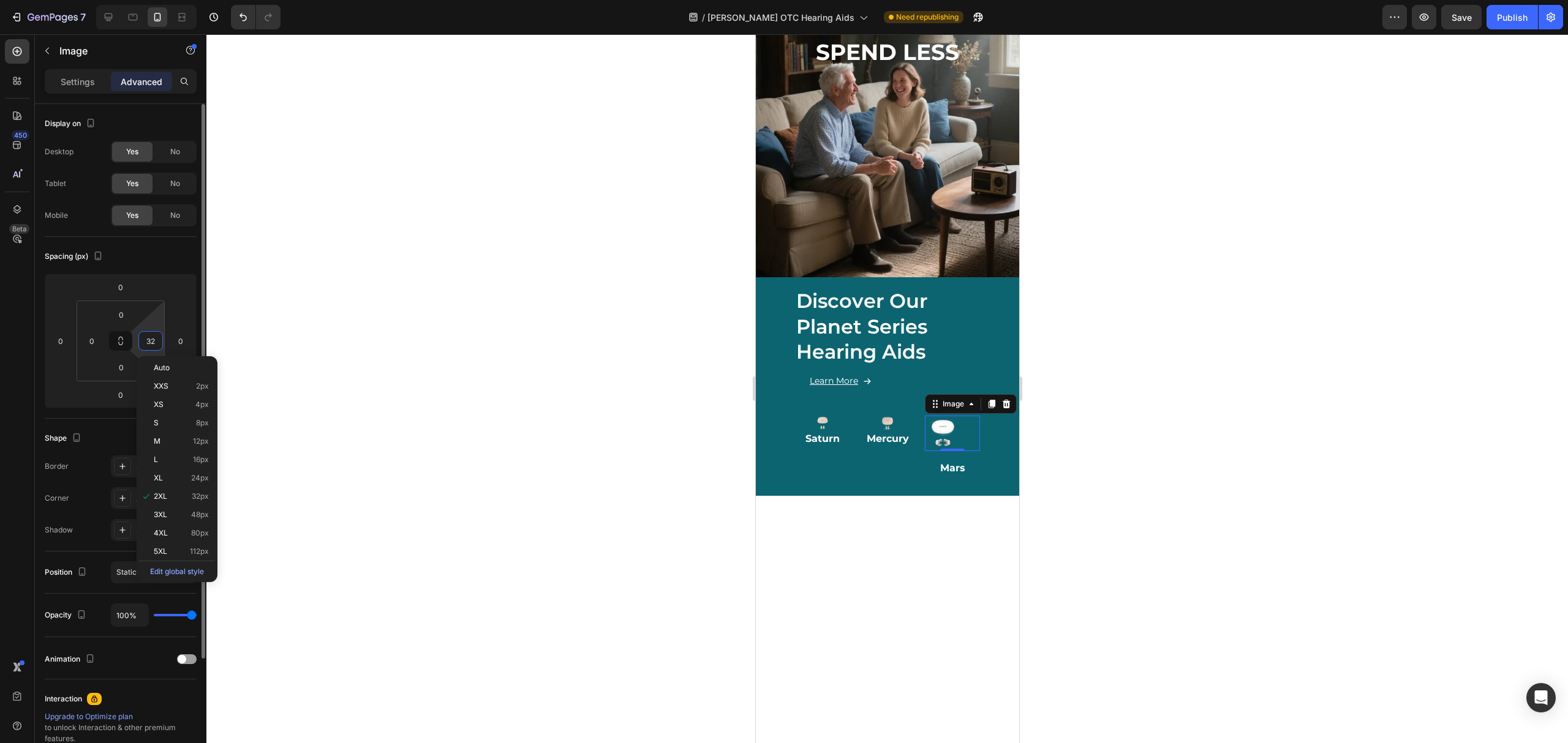
type input "0"
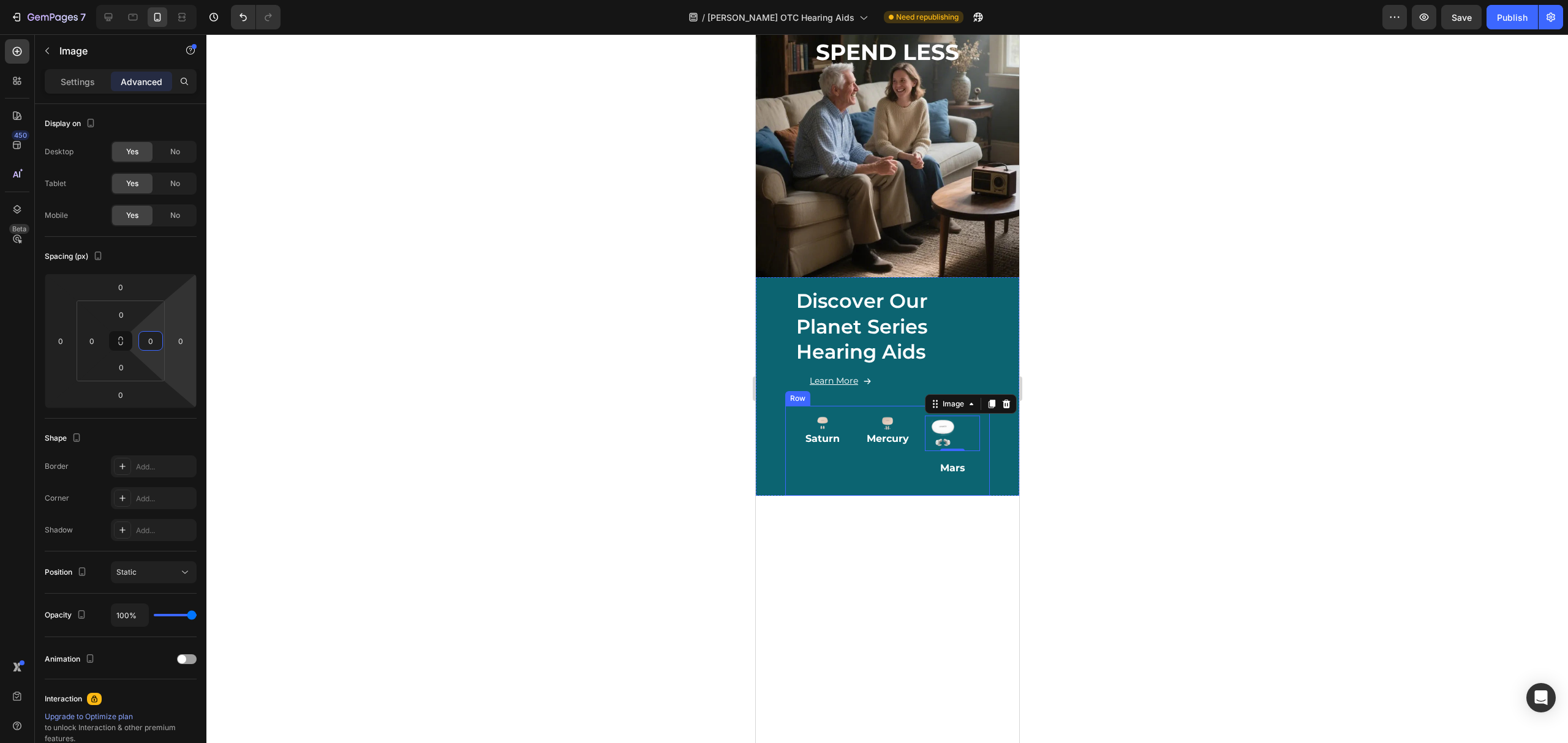
click at [879, 416] on img at bounding box center [887, 424] width 16 height 16
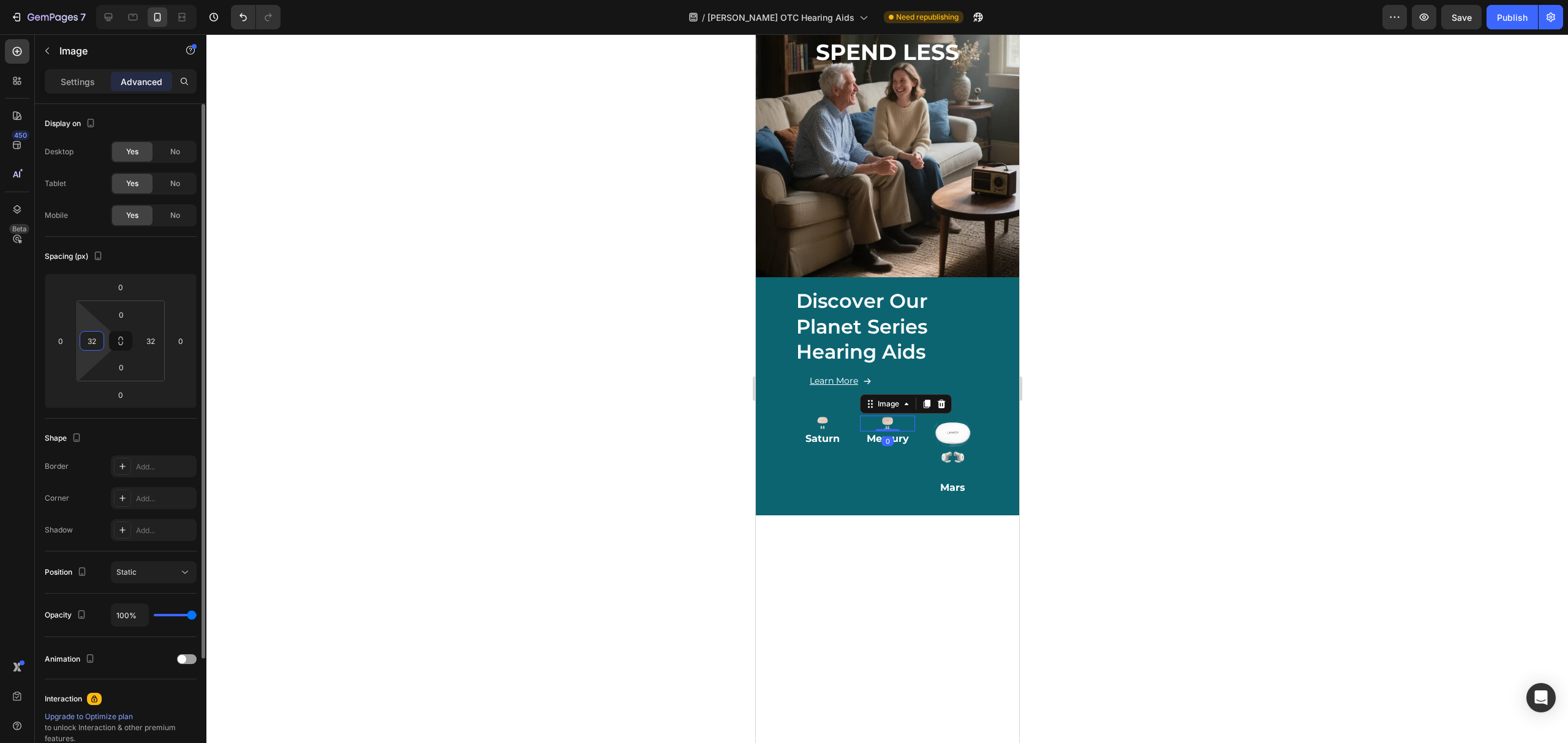
click at [99, 345] on input "32" at bounding box center [92, 341] width 18 height 18
type input "0"
click at [145, 348] on input "32" at bounding box center [151, 341] width 18 height 18
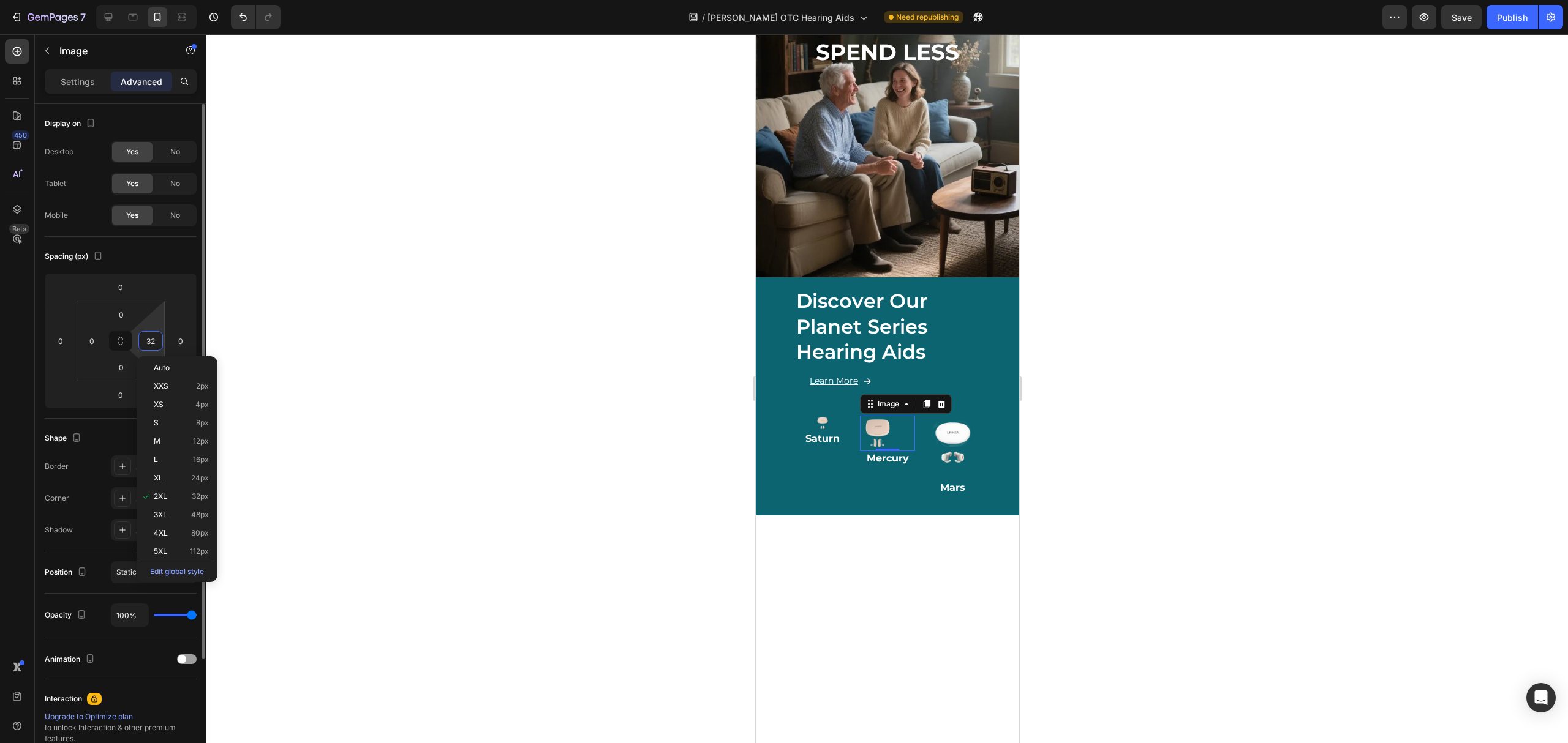
type input "0"
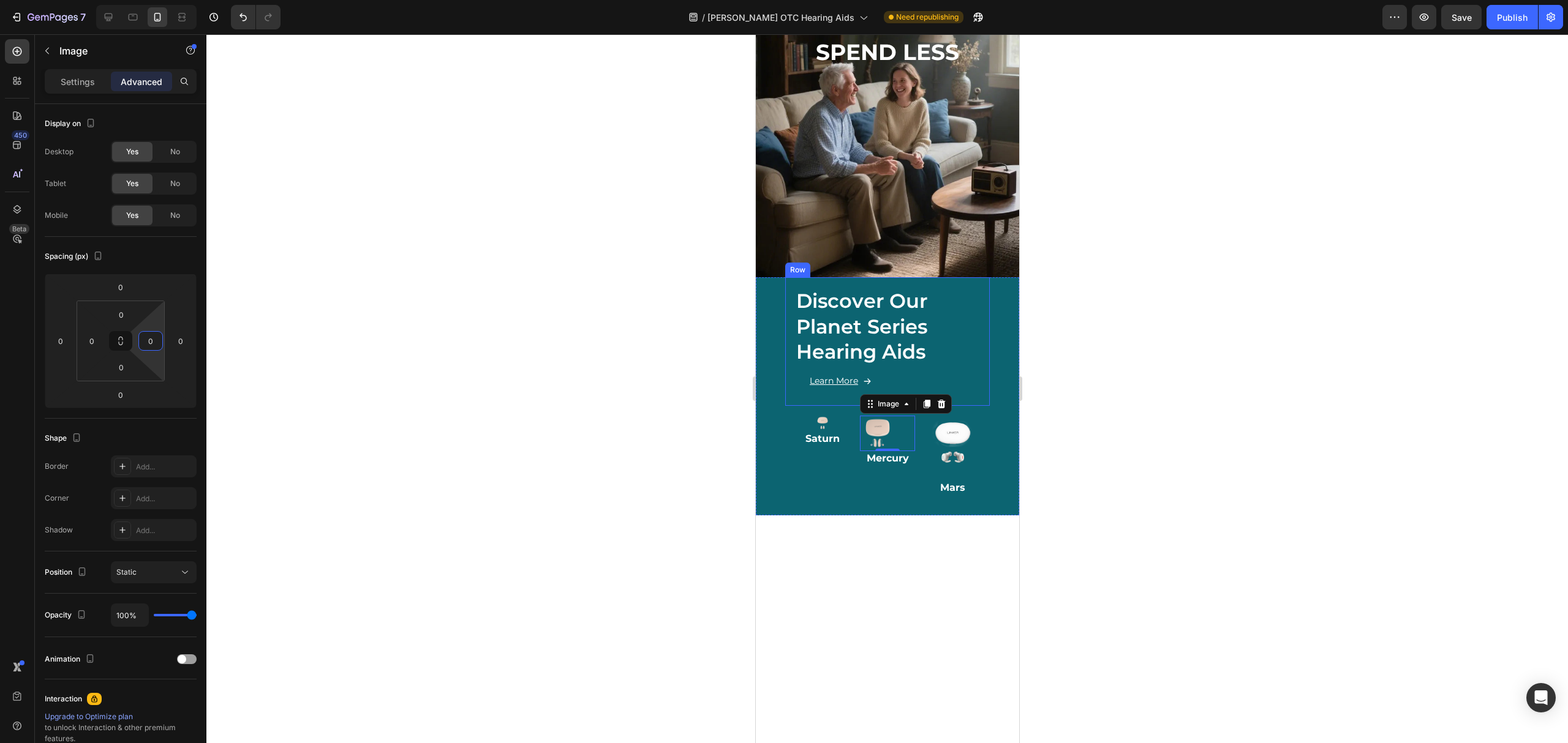
click at [822, 406] on div "Image Saturn Heading Image 0 Mercury Heading Image Mars Heading Row Row" at bounding box center [887, 461] width 205 height 109
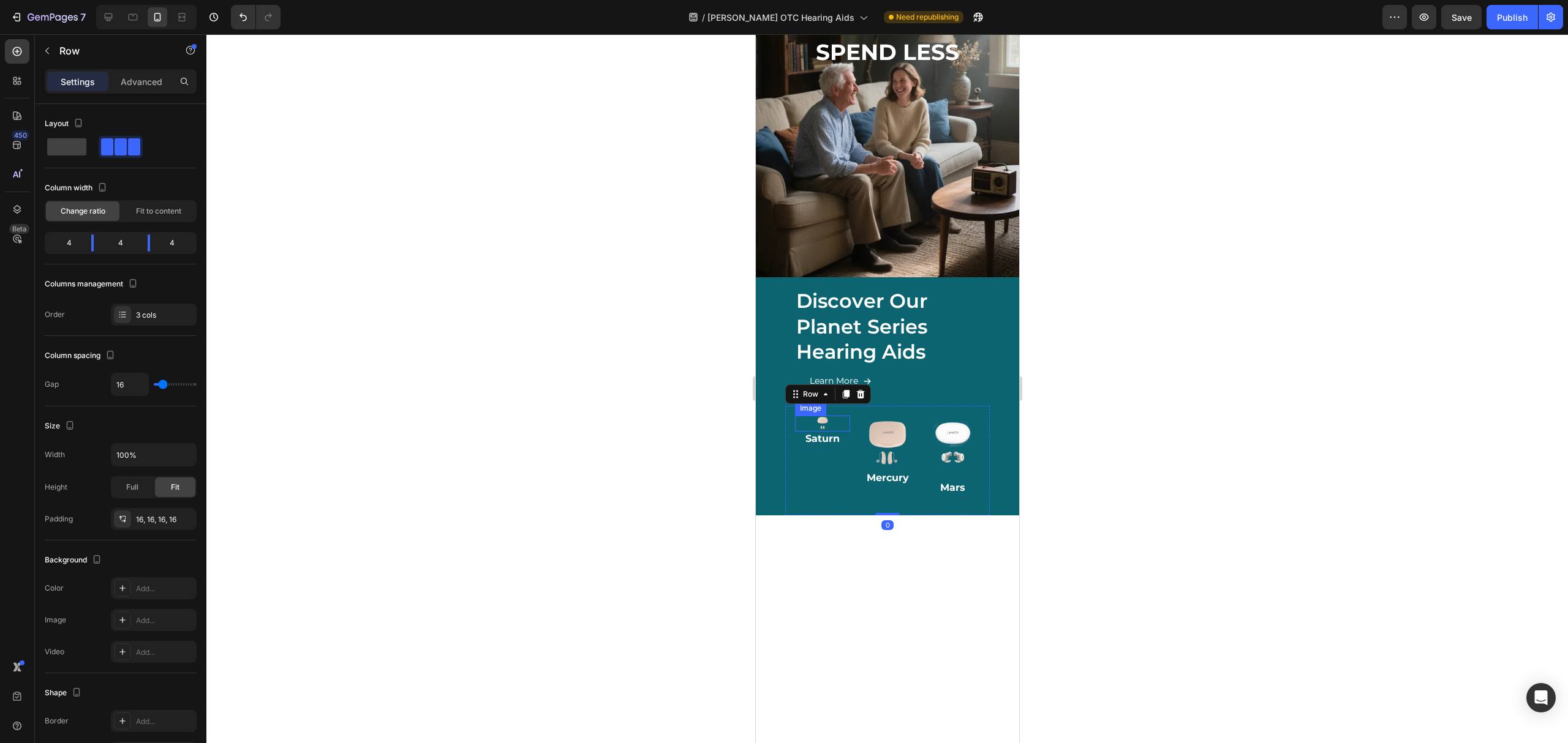
click at [823, 416] on img at bounding box center [822, 424] width 16 height 16
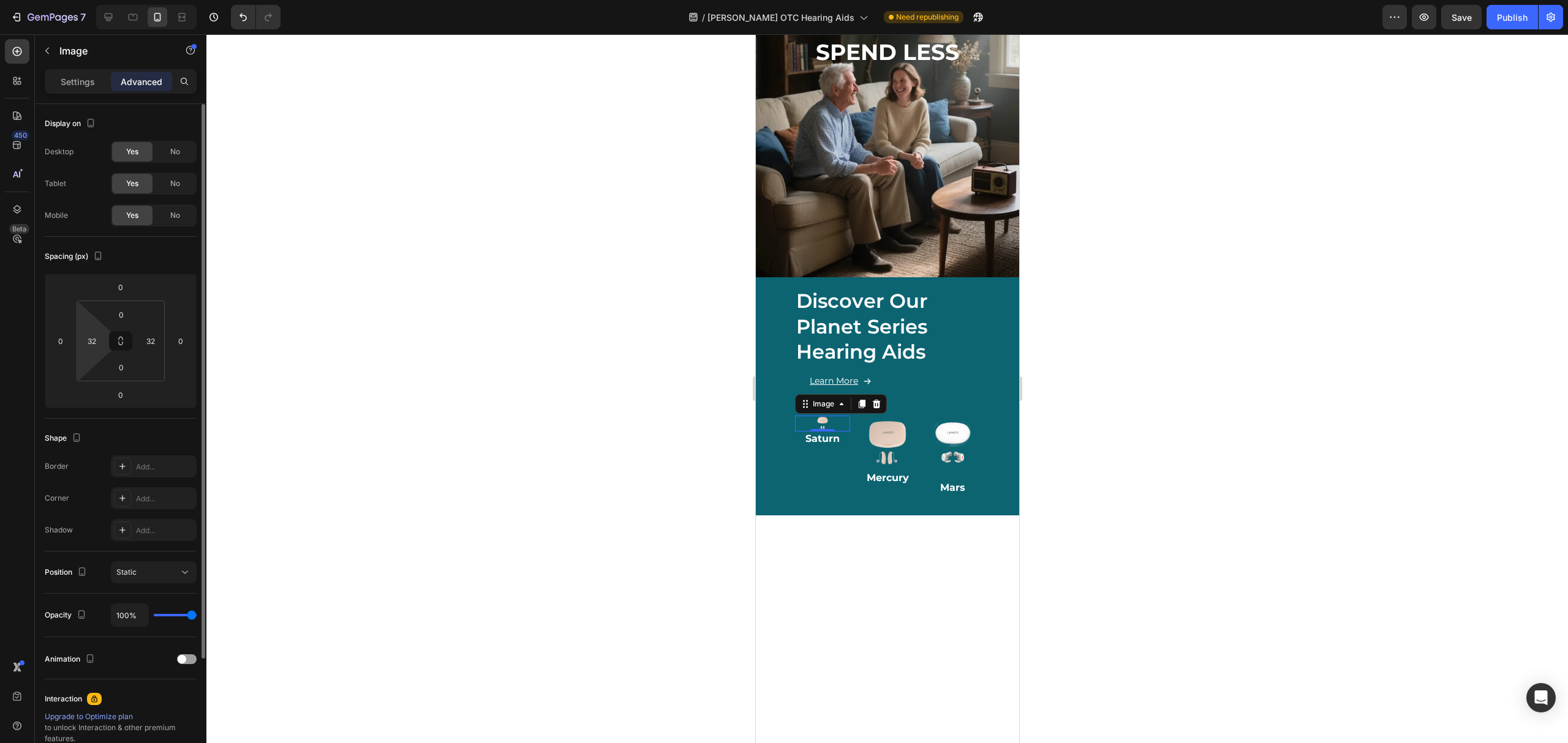
click at [100, 343] on div "32" at bounding box center [91, 341] width 24 height 20
click at [142, 343] on input "32" at bounding box center [151, 341] width 18 height 18
type input "0"
click at [89, 343] on input "32" at bounding box center [92, 341] width 18 height 18
type input "0"
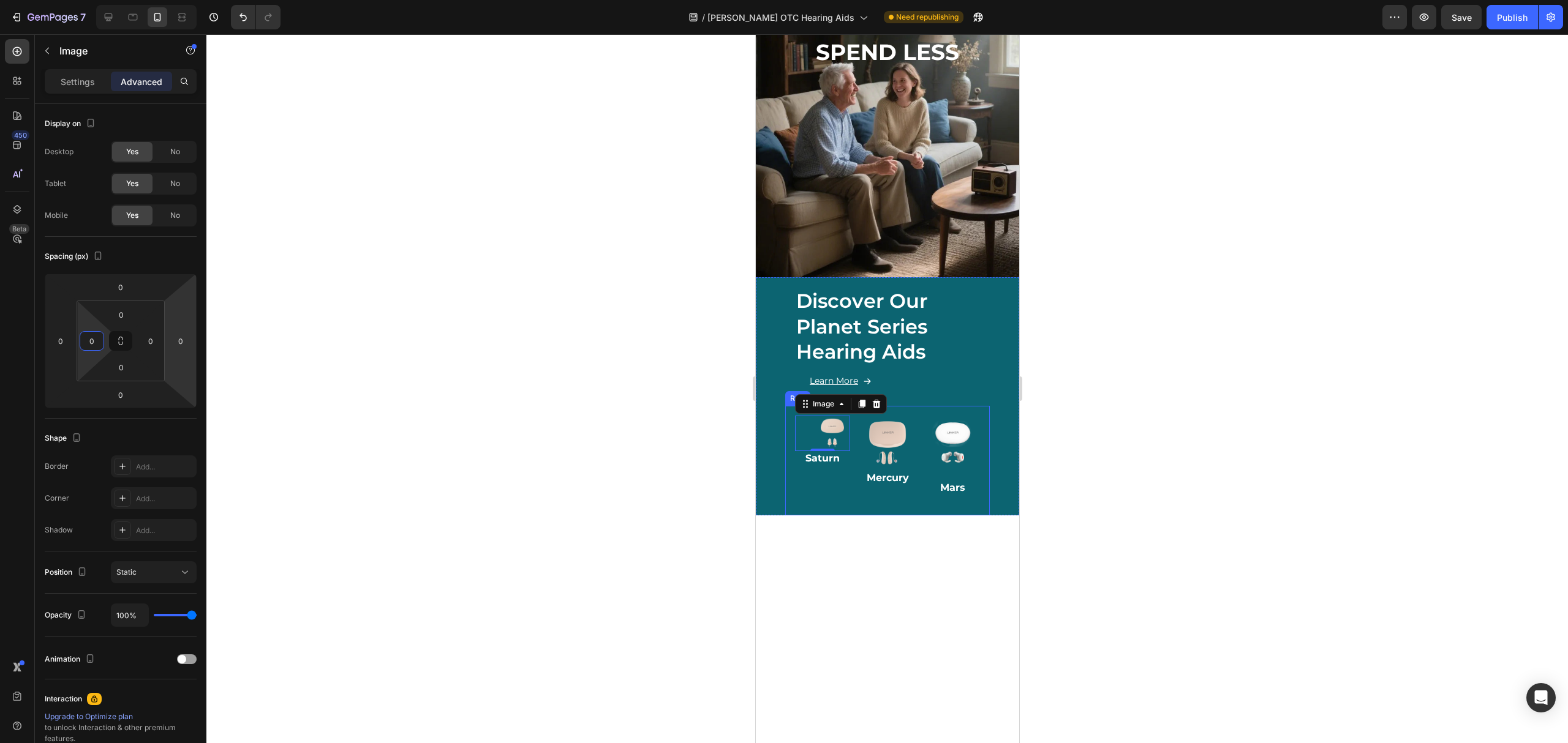
click at [827, 493] on div "Image 0 Saturn Heading Image Mercury Heading Image Mars Heading Row Row" at bounding box center [887, 461] width 205 height 109
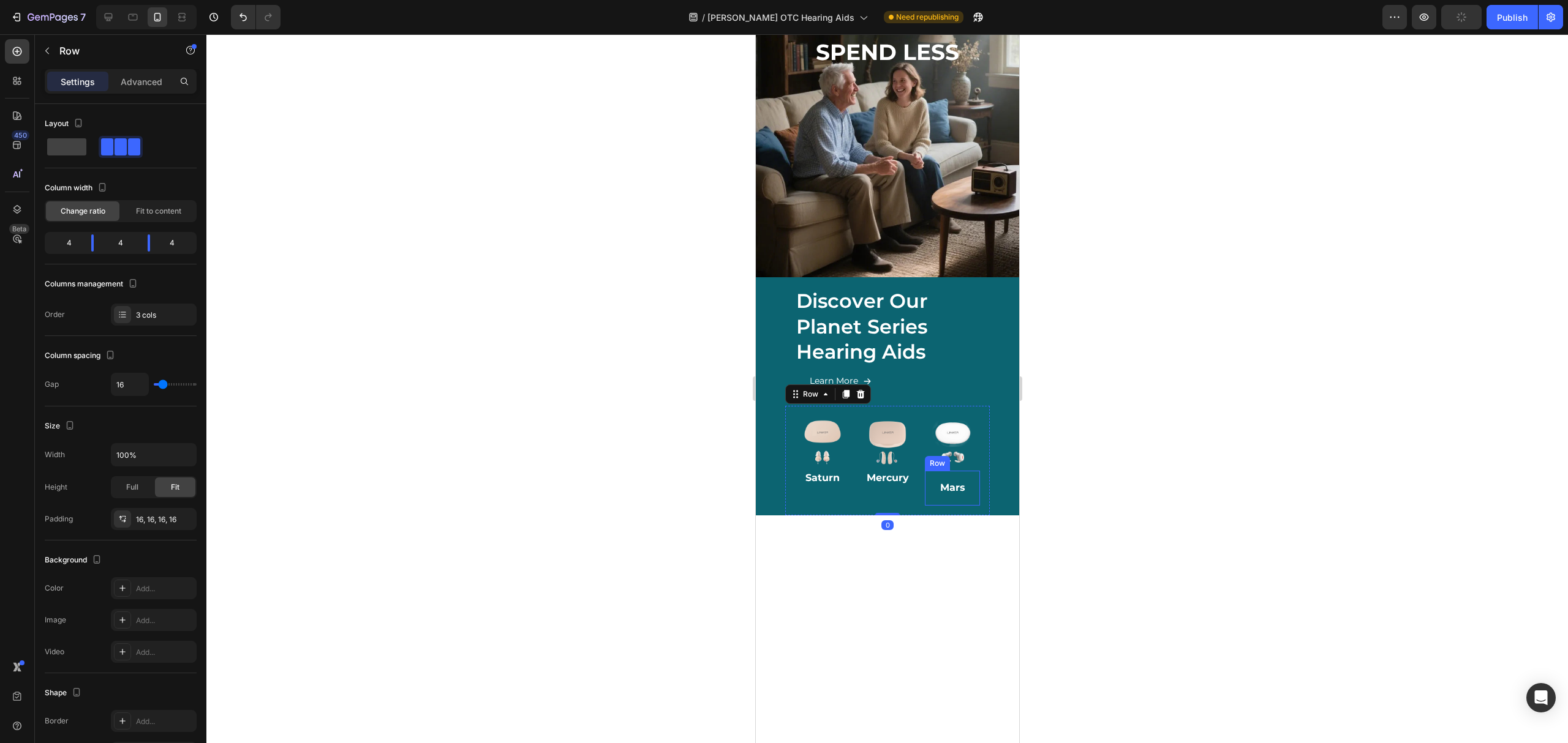
click at [946, 471] on div "Mars Heading Row" at bounding box center [952, 488] width 55 height 35
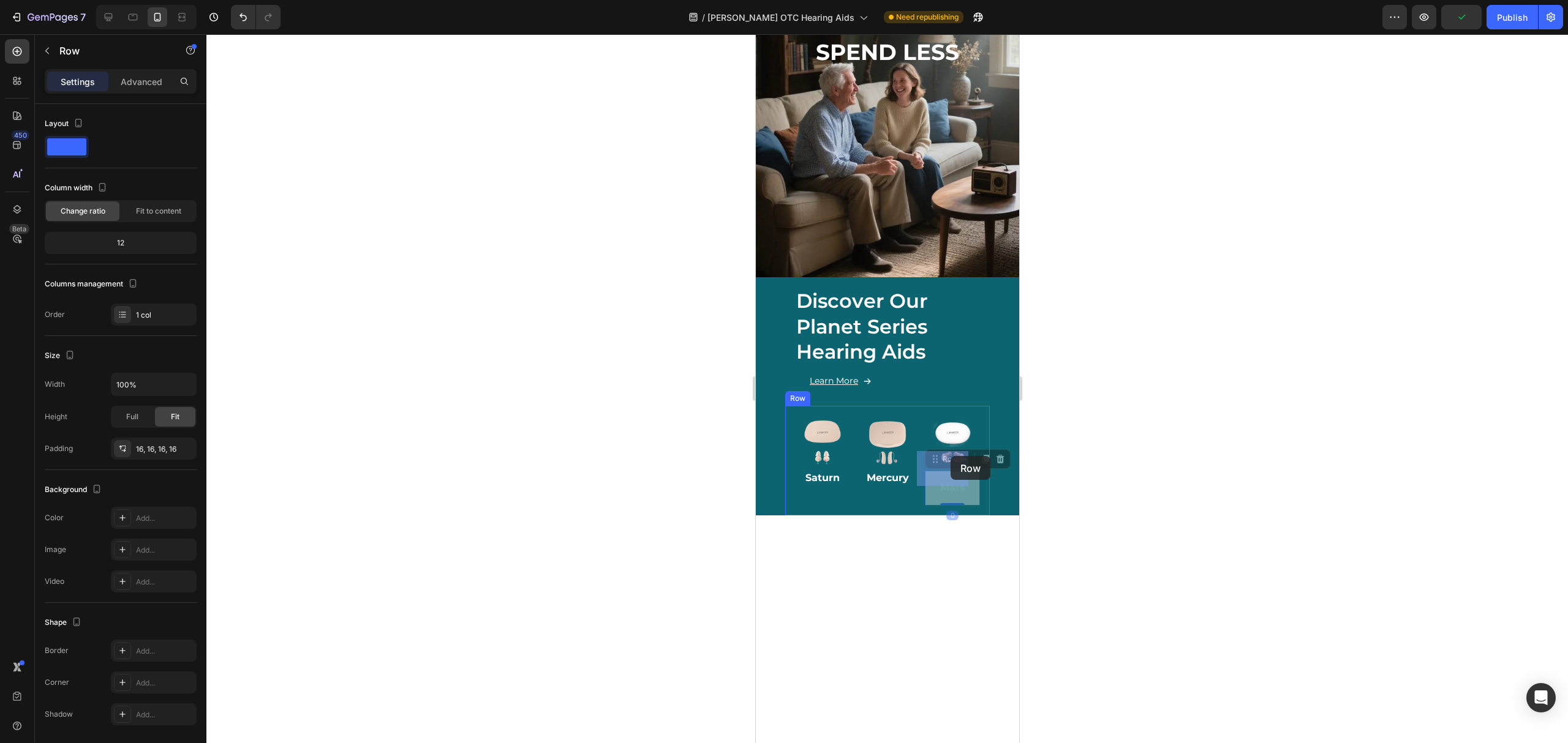
drag, startPoint x: 926, startPoint y: 441, endPoint x: 950, endPoint y: 456, distance: 28.3
drag, startPoint x: 111, startPoint y: 16, endPoint x: 126, endPoint y: 18, distance: 15.1
click at [111, 16] on icon at bounding box center [108, 17] width 12 height 12
type input "1200"
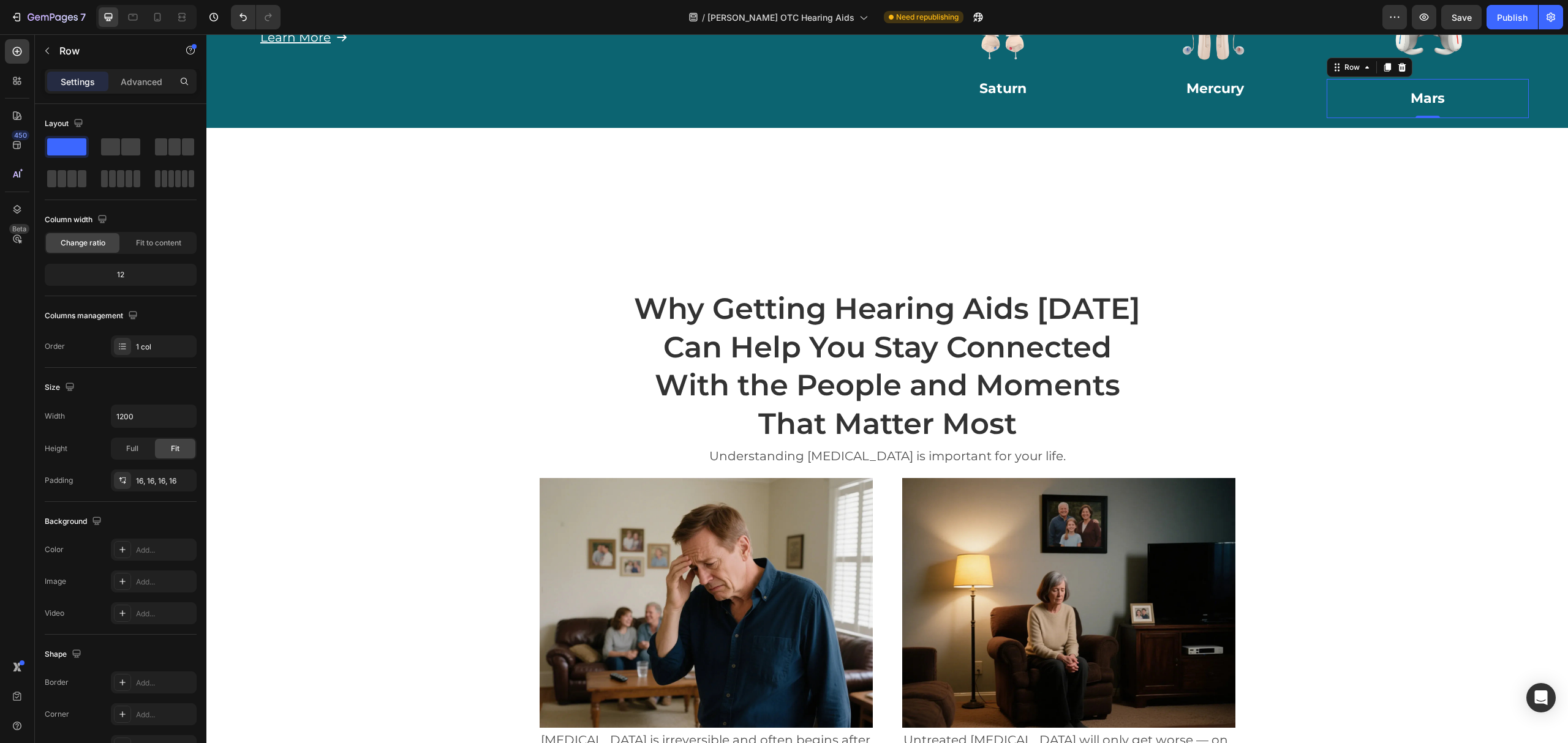
scroll to position [529, 0]
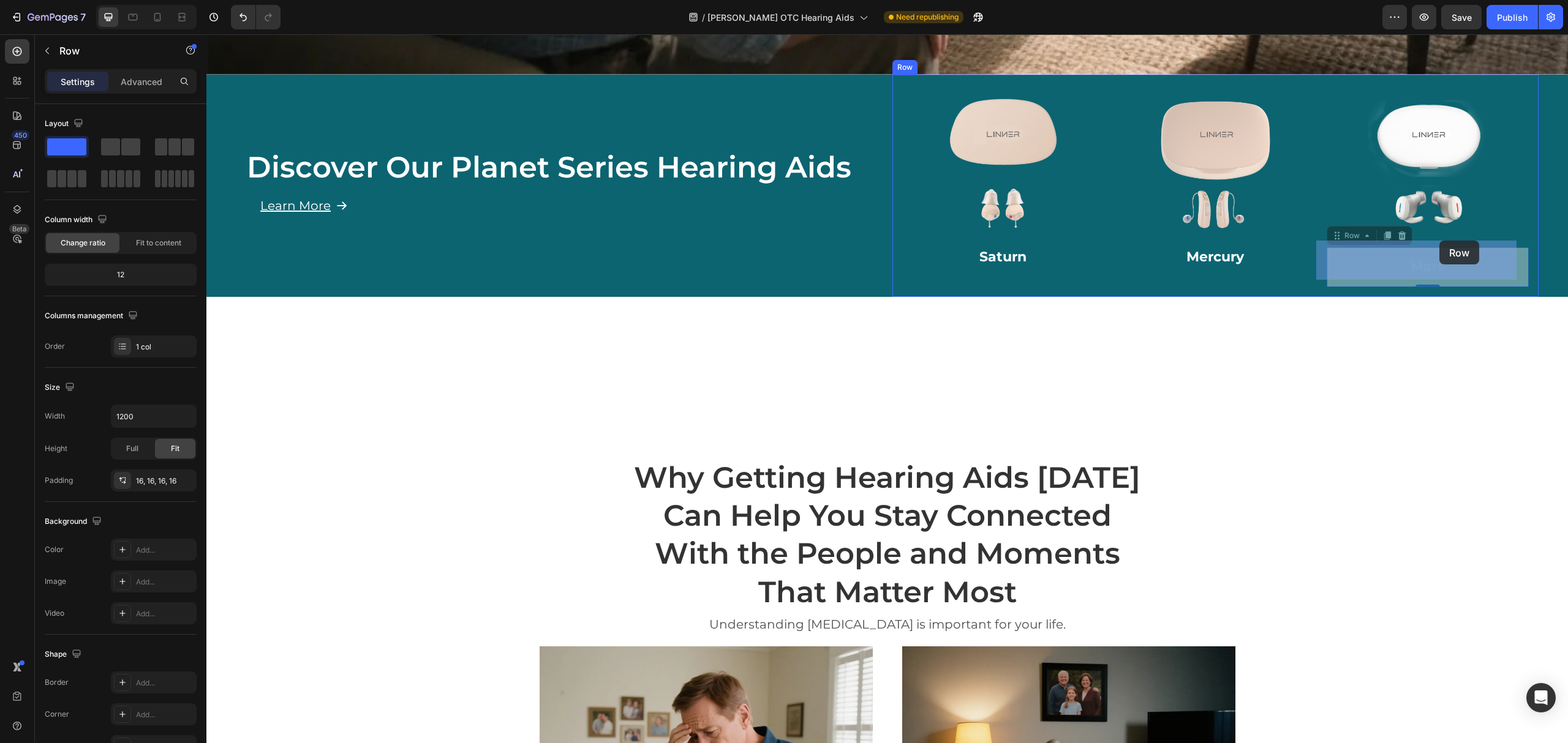
drag, startPoint x: 1324, startPoint y: 229, endPoint x: 1440, endPoint y: 240, distance: 116.5
click at [1437, 201] on img at bounding box center [1428, 166] width 164 height 164
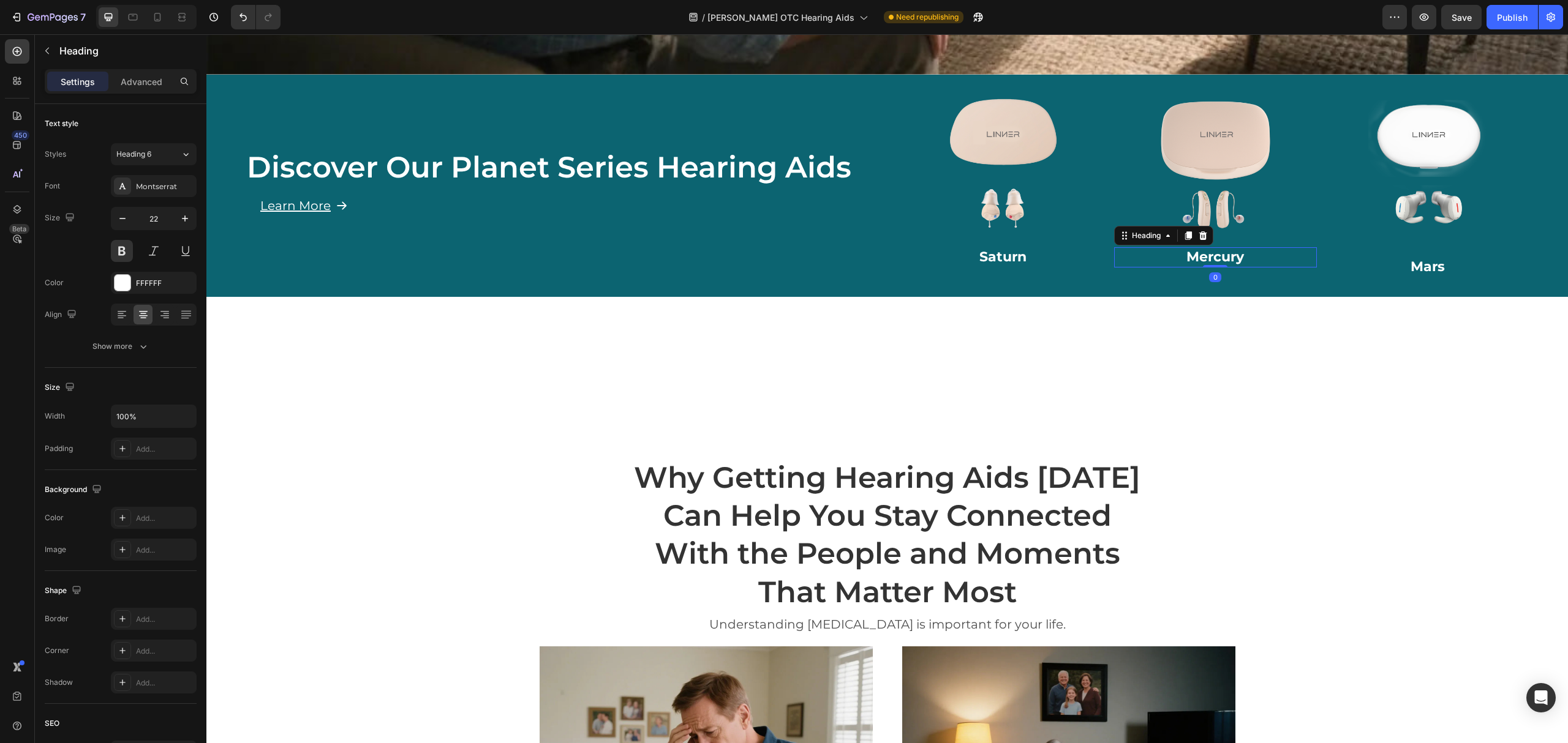
click at [1218, 250] on h2 "Mercury" at bounding box center [1215, 257] width 203 height 20
click at [1382, 238] on img at bounding box center [1428, 166] width 164 height 164
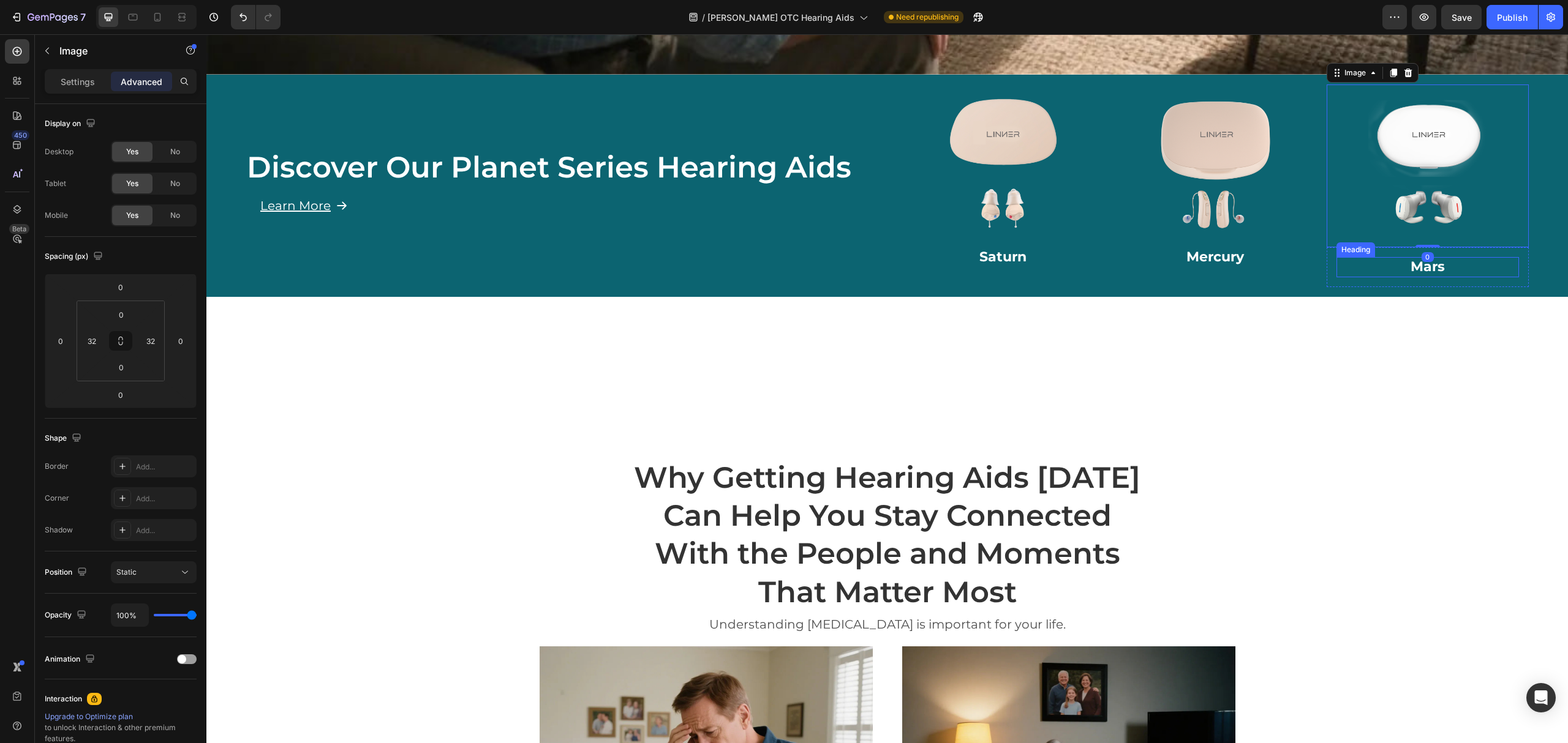
click at [1403, 257] on h2 "Mars" at bounding box center [1428, 267] width 183 height 20
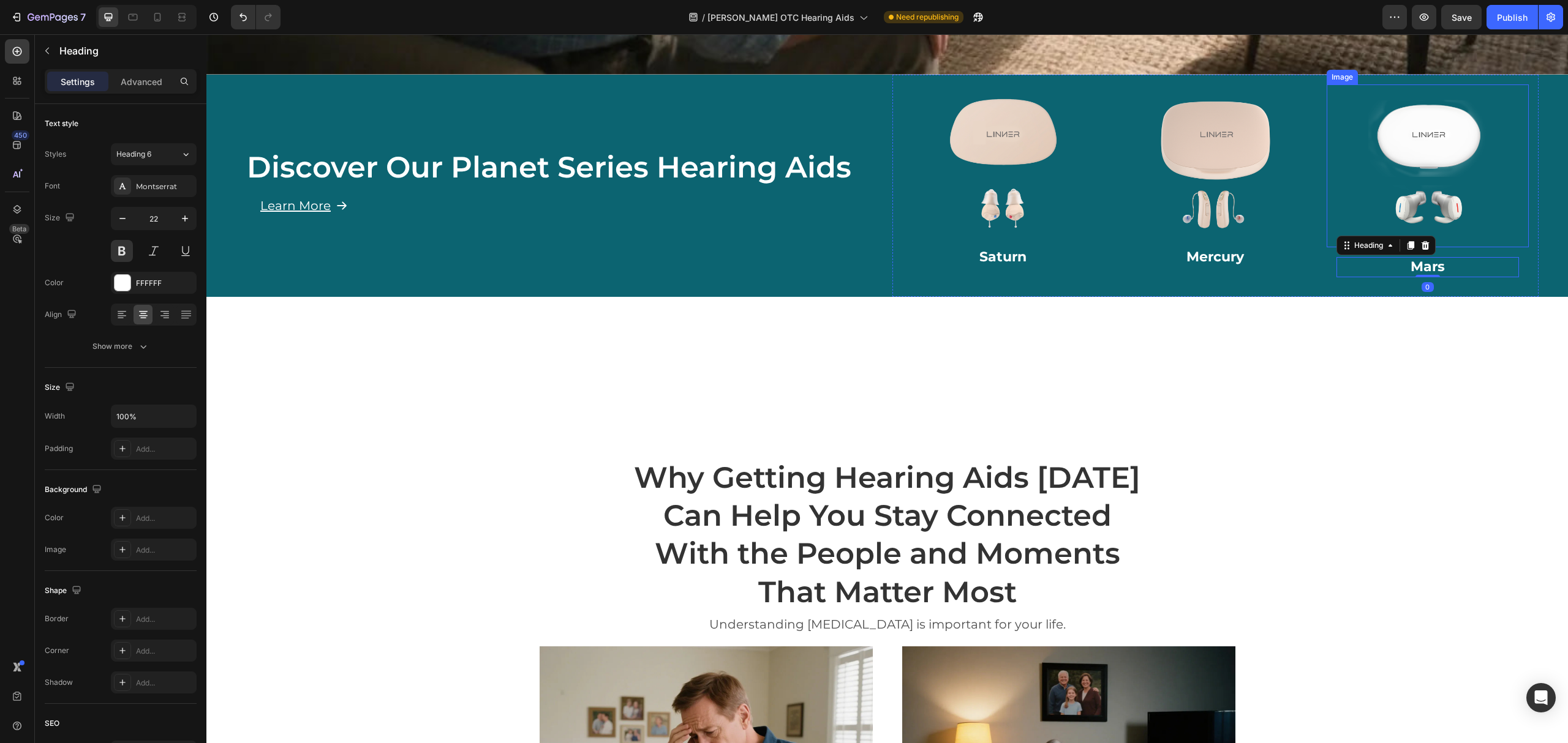
click at [1444, 223] on img at bounding box center [1428, 166] width 164 height 164
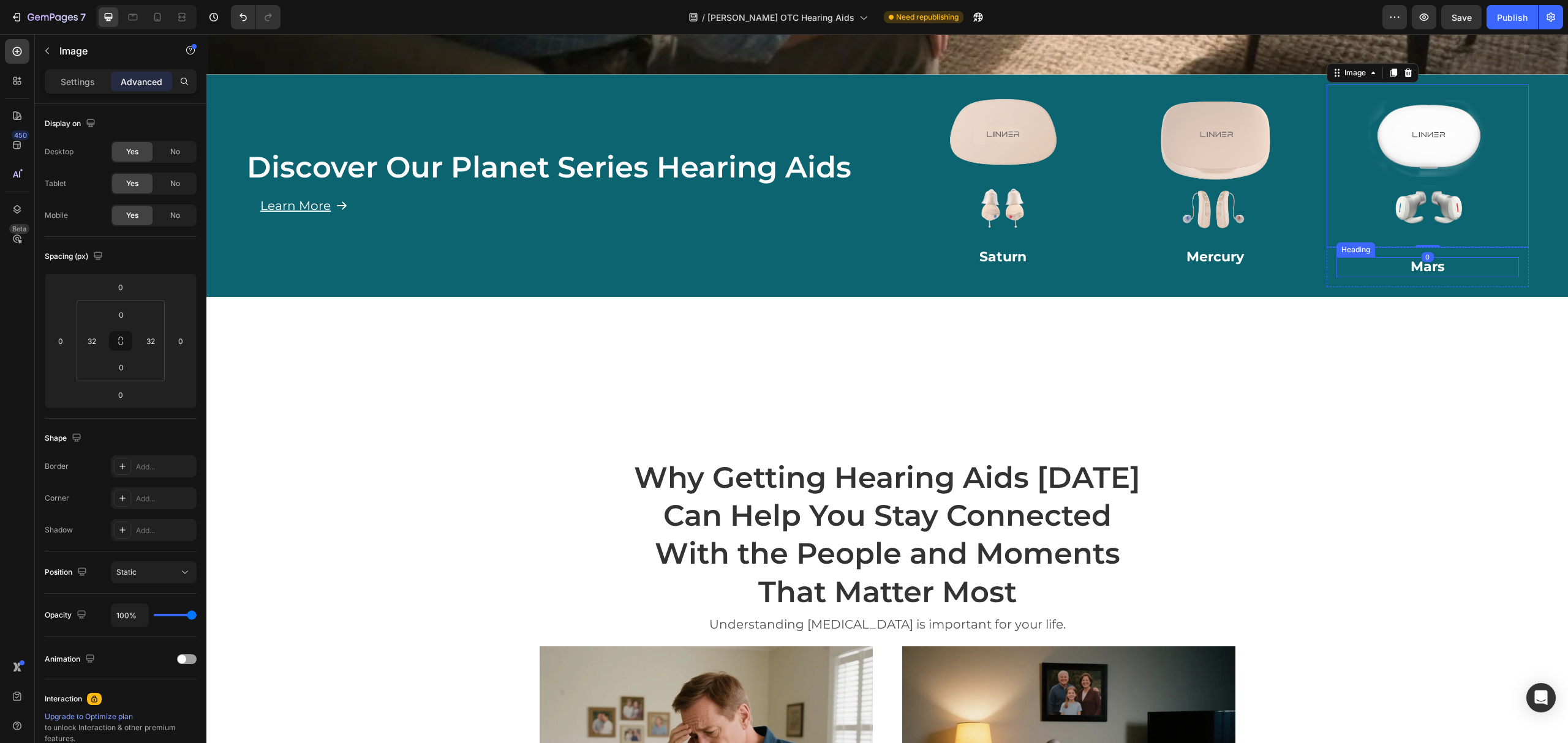
click at [1393, 260] on h2 "Mars" at bounding box center [1428, 267] width 183 height 20
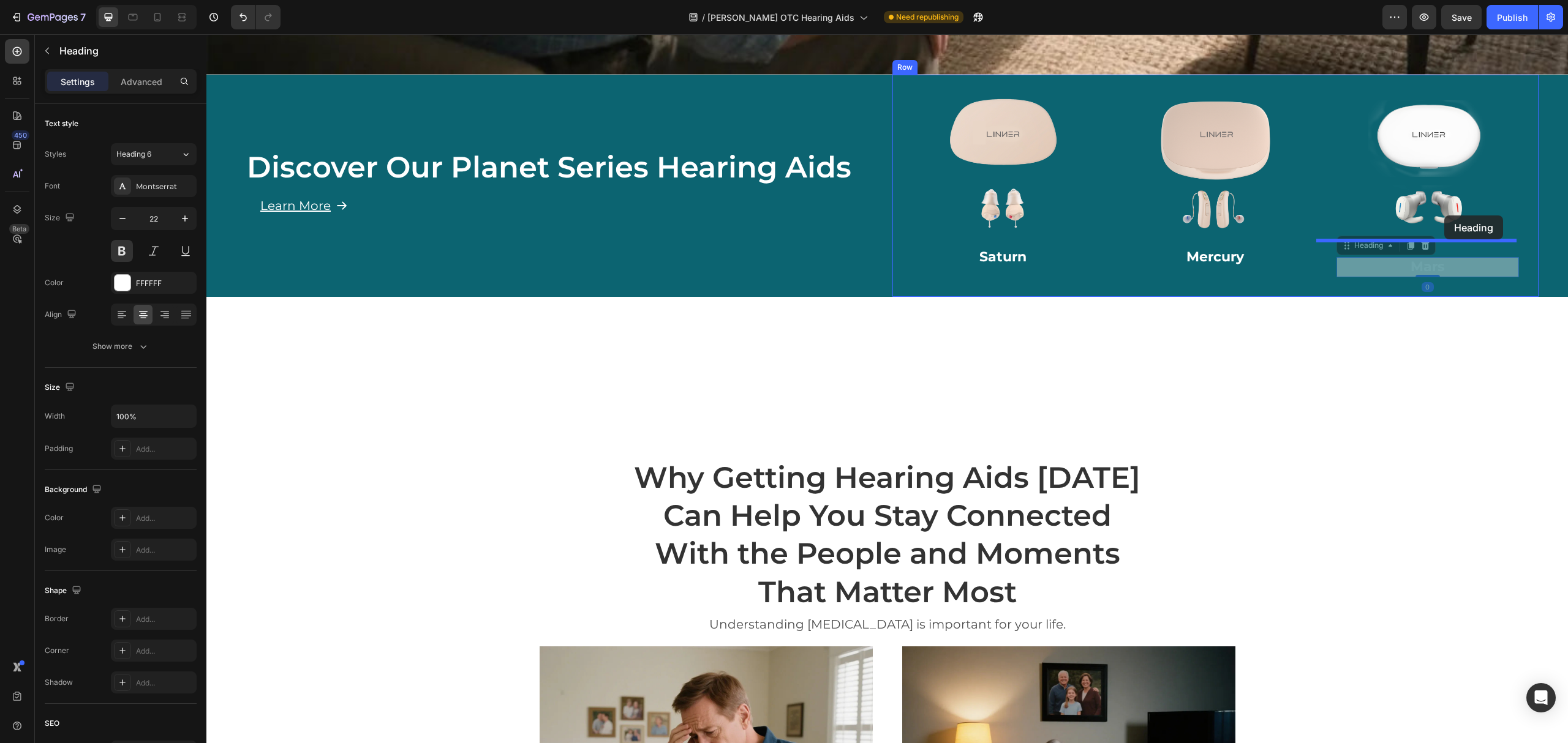
drag, startPoint x: 1339, startPoint y: 238, endPoint x: 1445, endPoint y: 216, distance: 108.3
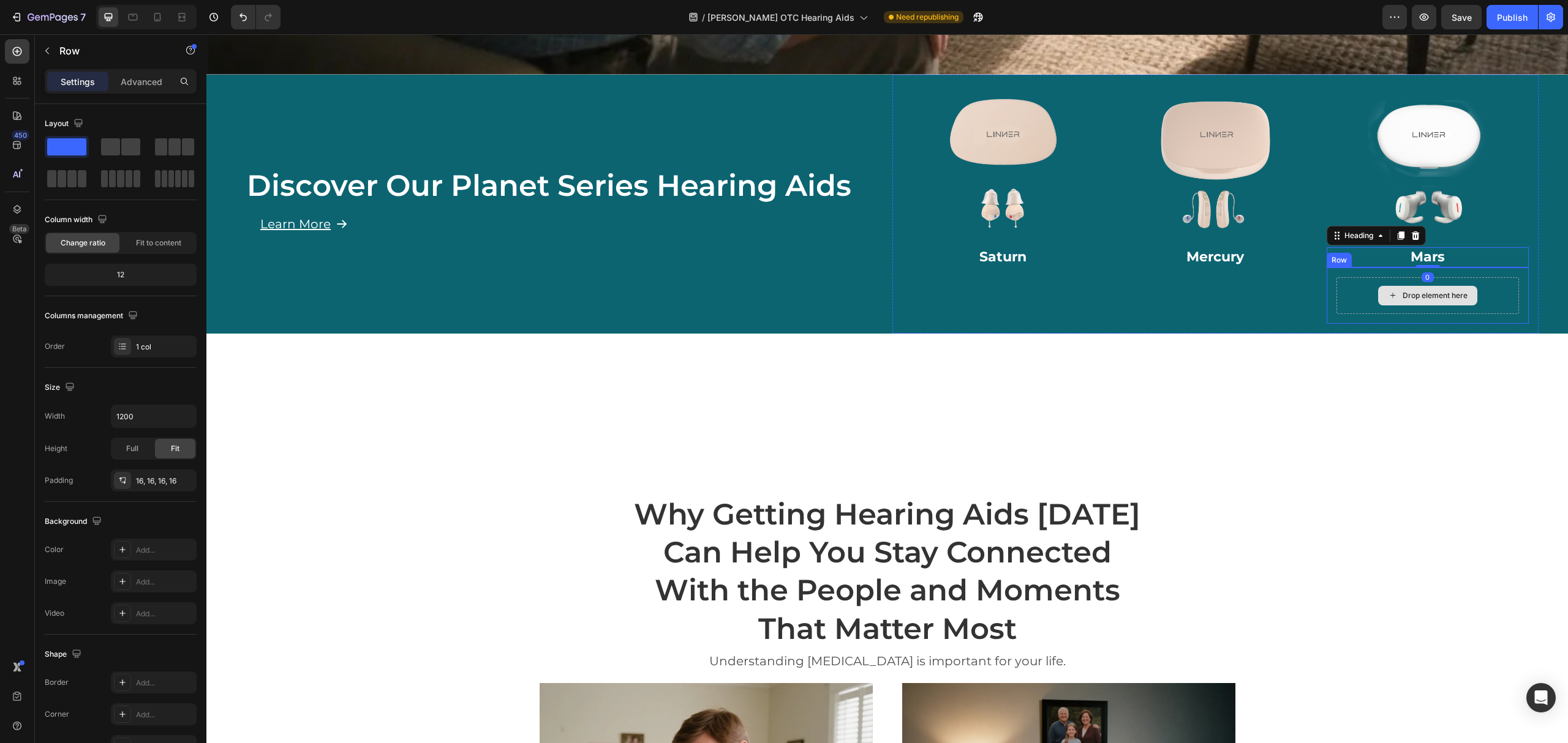
click at [1360, 282] on div "Drop element here" at bounding box center [1428, 295] width 183 height 37
click at [1398, 248] on div at bounding box center [1402, 256] width 14 height 14
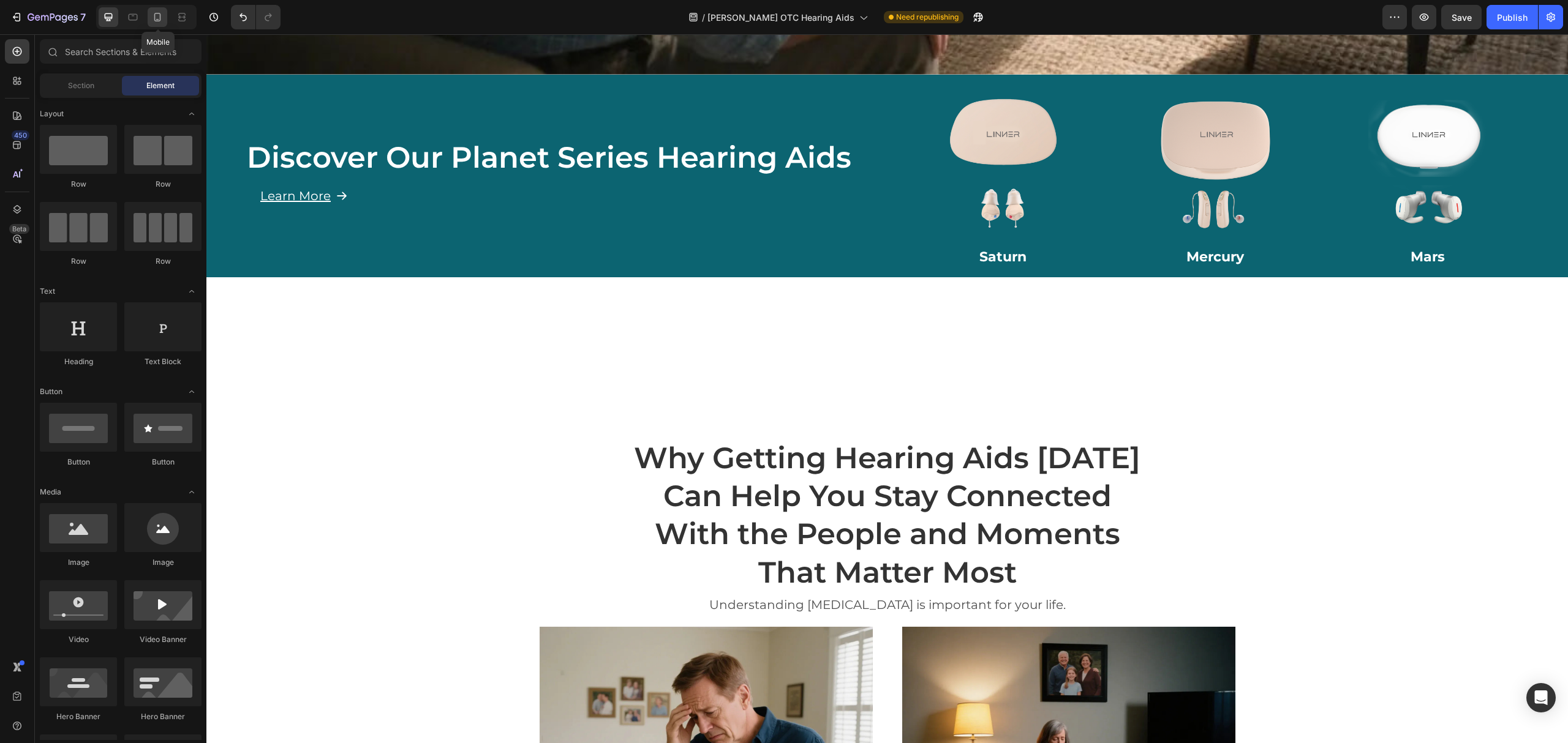
click at [155, 16] on icon at bounding box center [157, 17] width 12 height 12
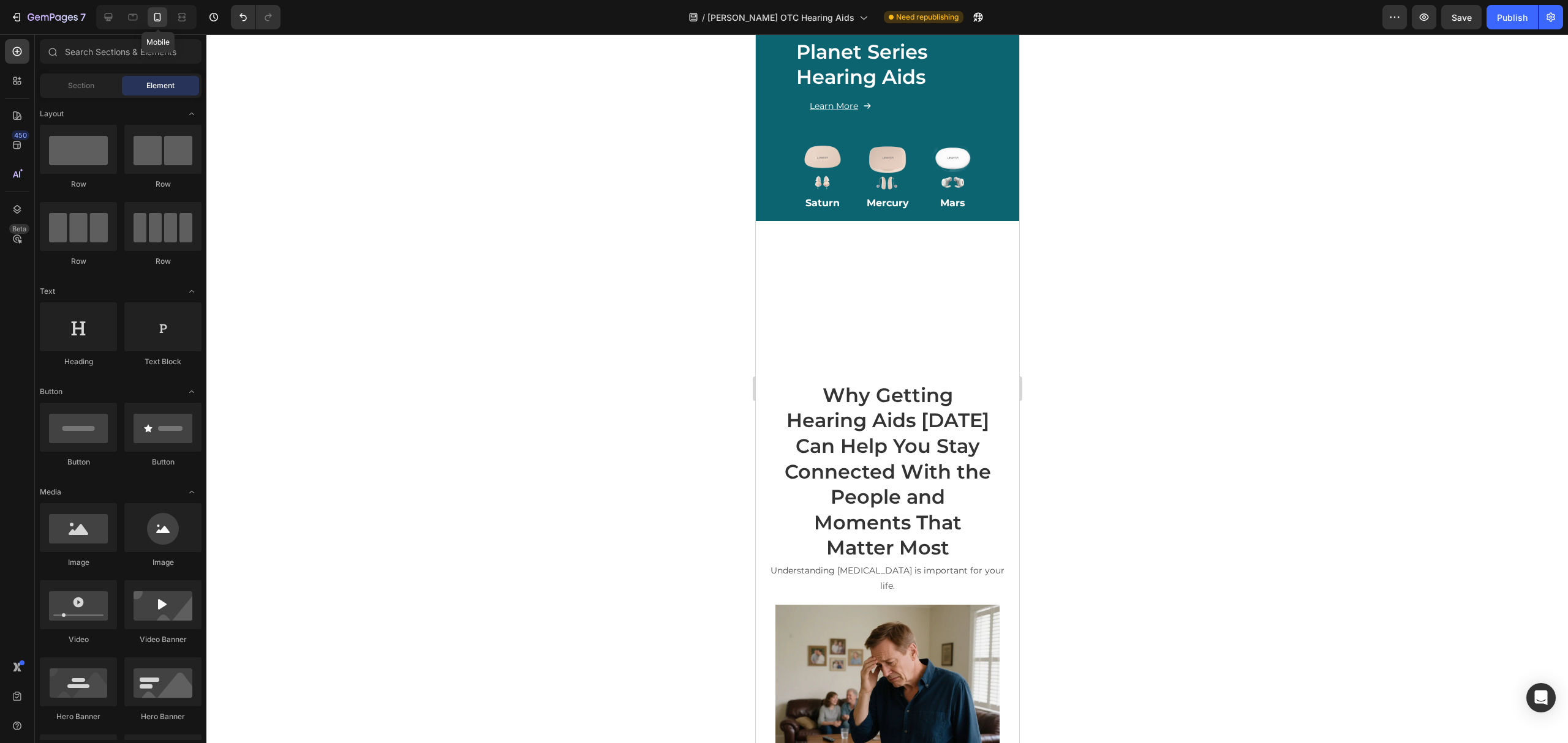
scroll to position [510, 0]
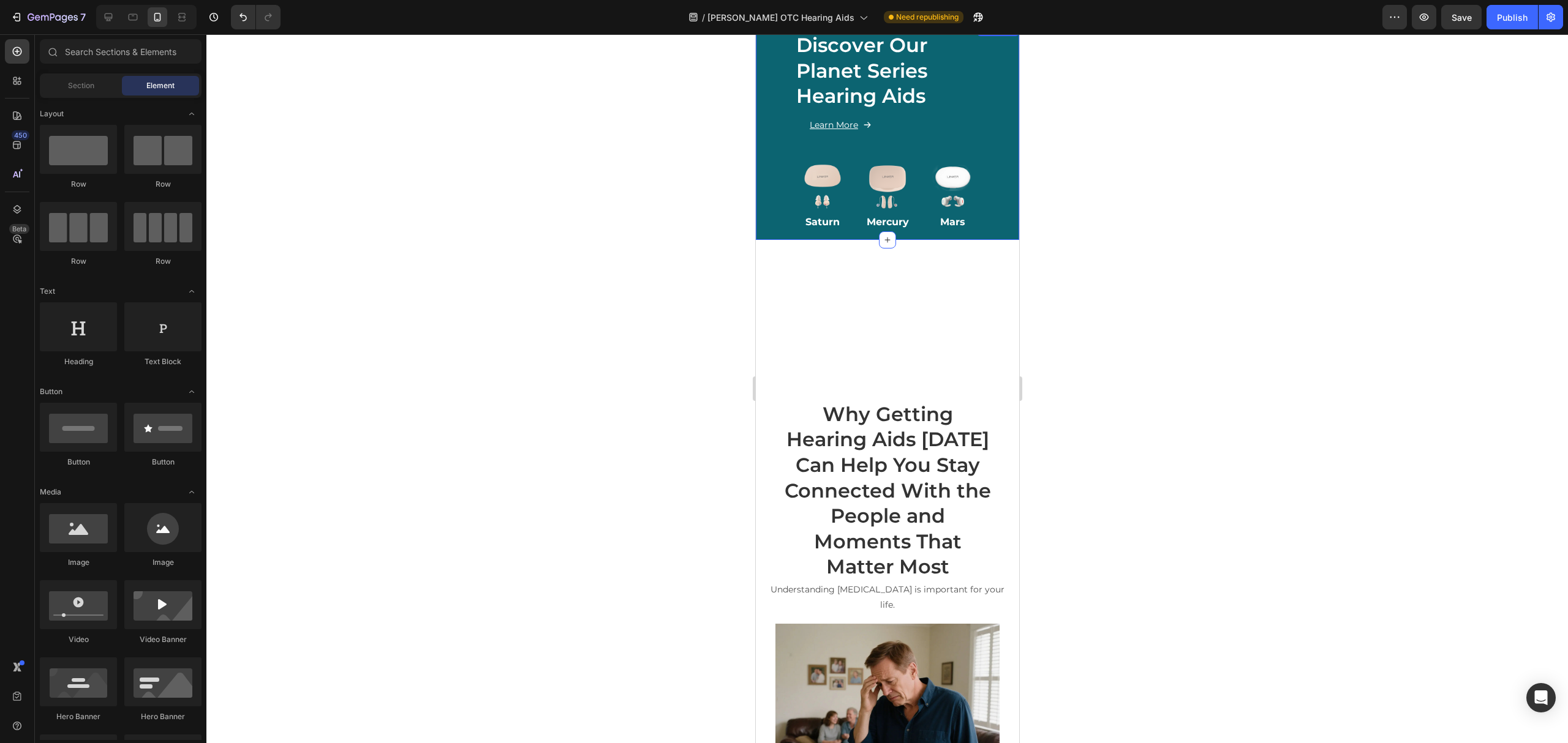
click at [1002, 175] on div "Discover Our Planet Series Hearing Aids Heading Learn More Button Row Image Sat…" at bounding box center [887, 131] width 264 height 219
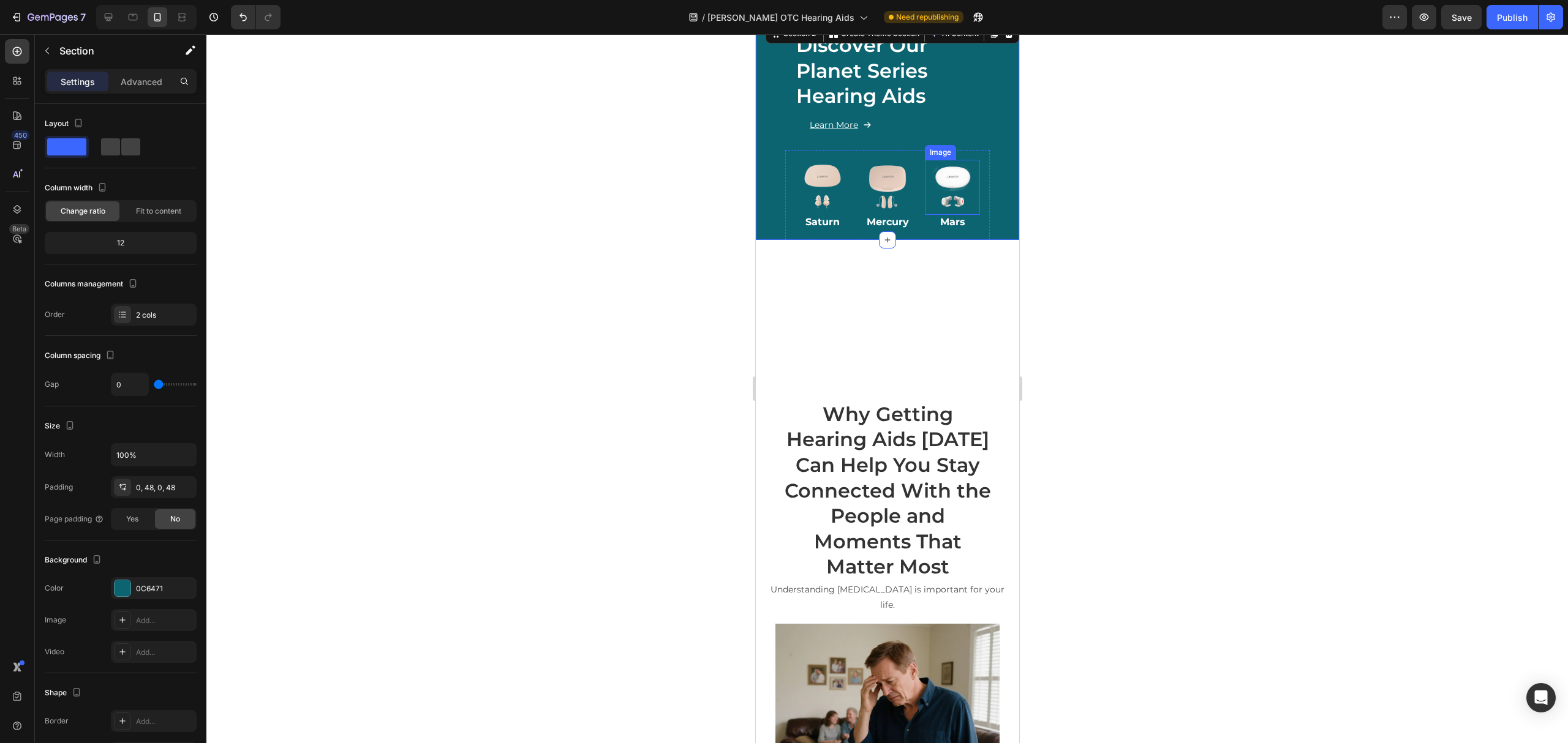
click at [929, 177] on img at bounding box center [952, 187] width 55 height 55
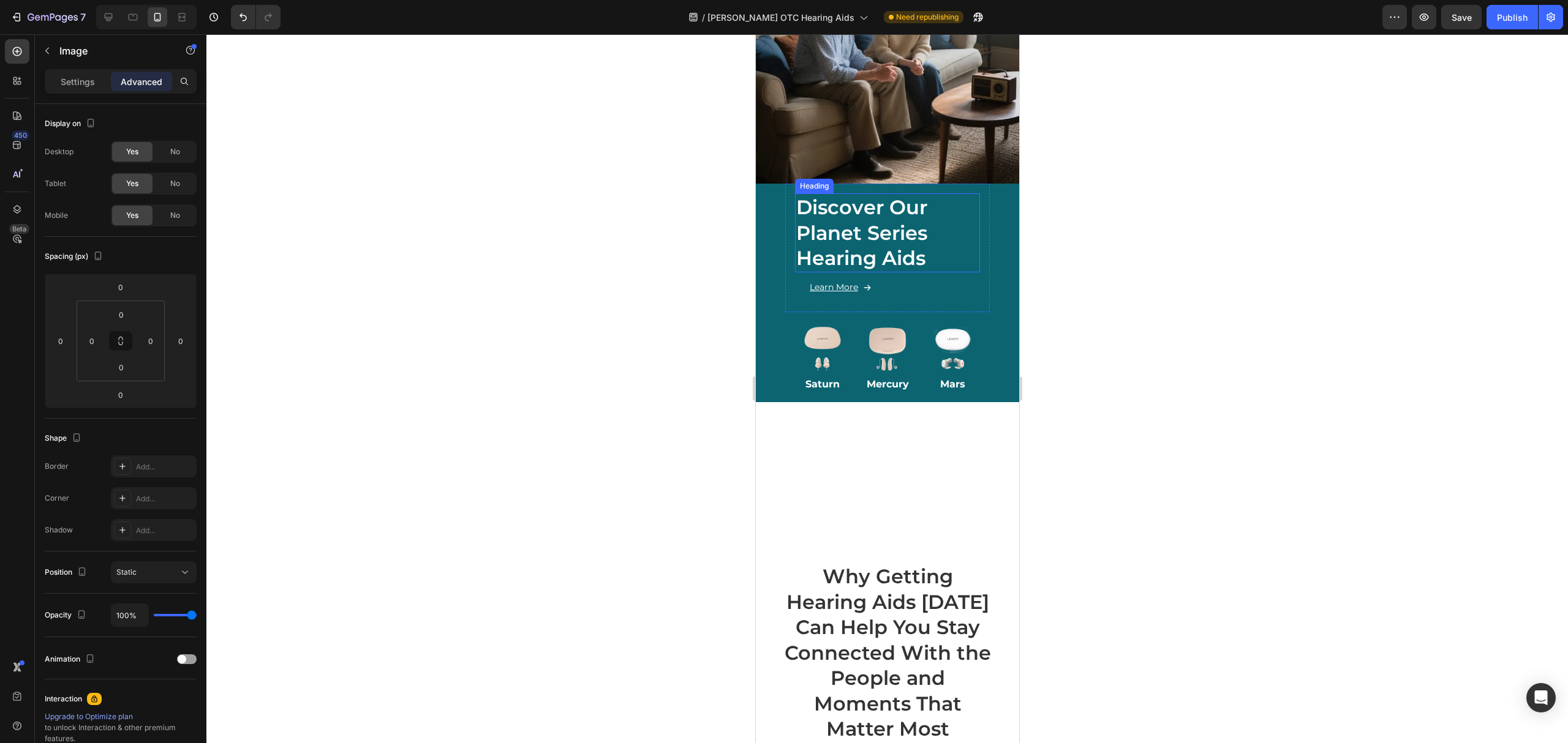
scroll to position [92, 0]
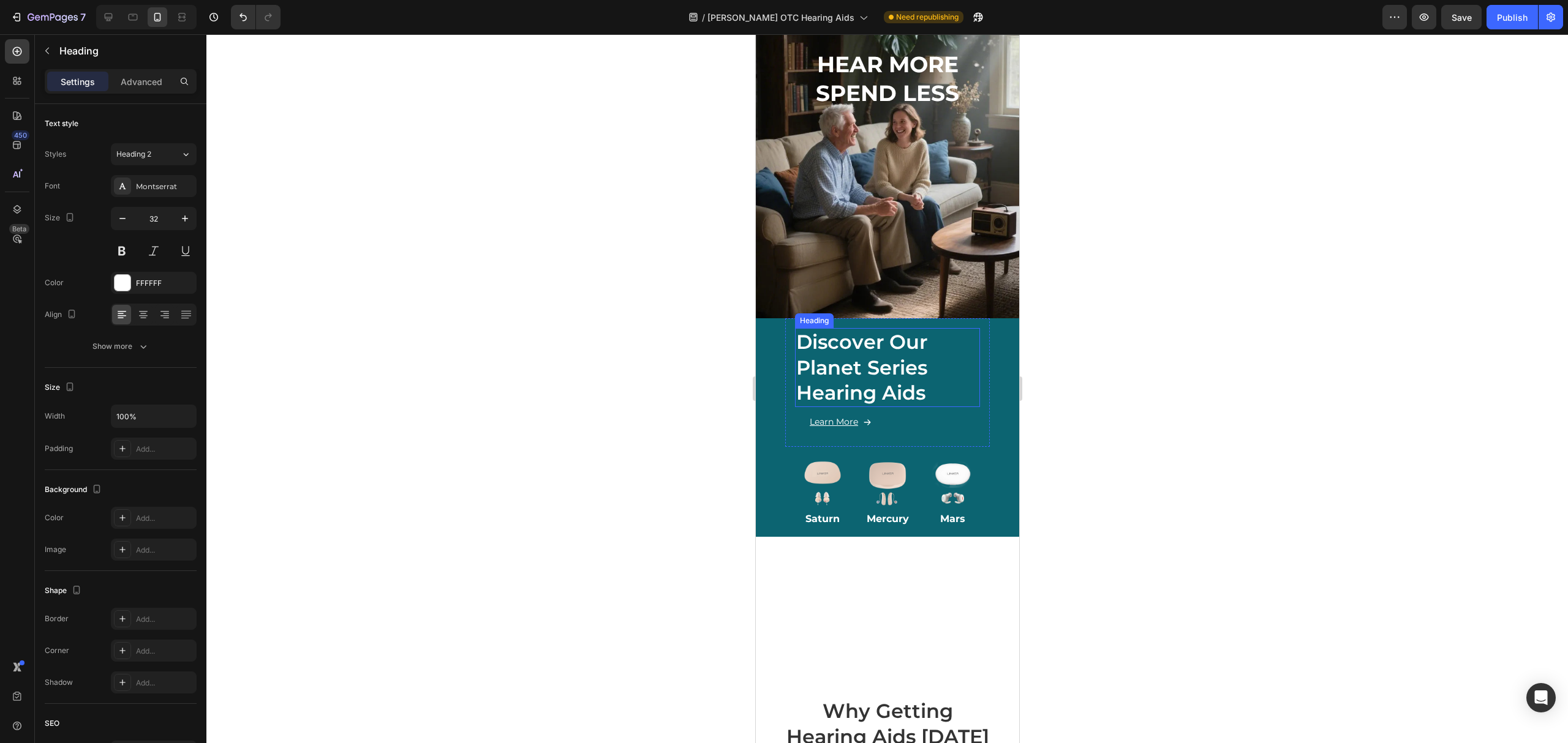
click at [931, 328] on h2 "Discover Our Planet Series Hearing Aids" at bounding box center [887, 368] width 185 height 79
click at [818, 311] on div "Heading" at bounding box center [826, 316] width 33 height 11
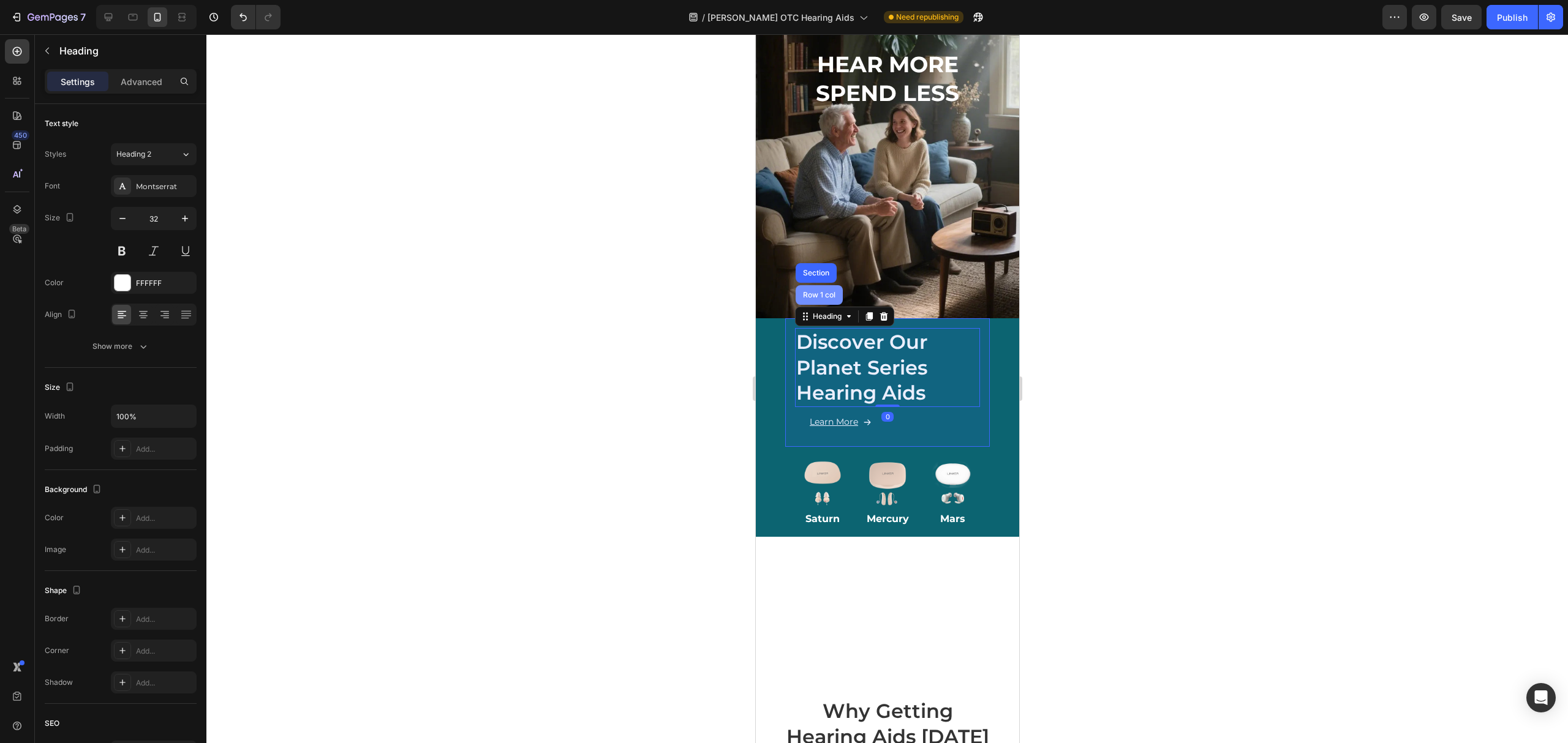
click at [818, 285] on div "Row 1 col" at bounding box center [819, 295] width 47 height 20
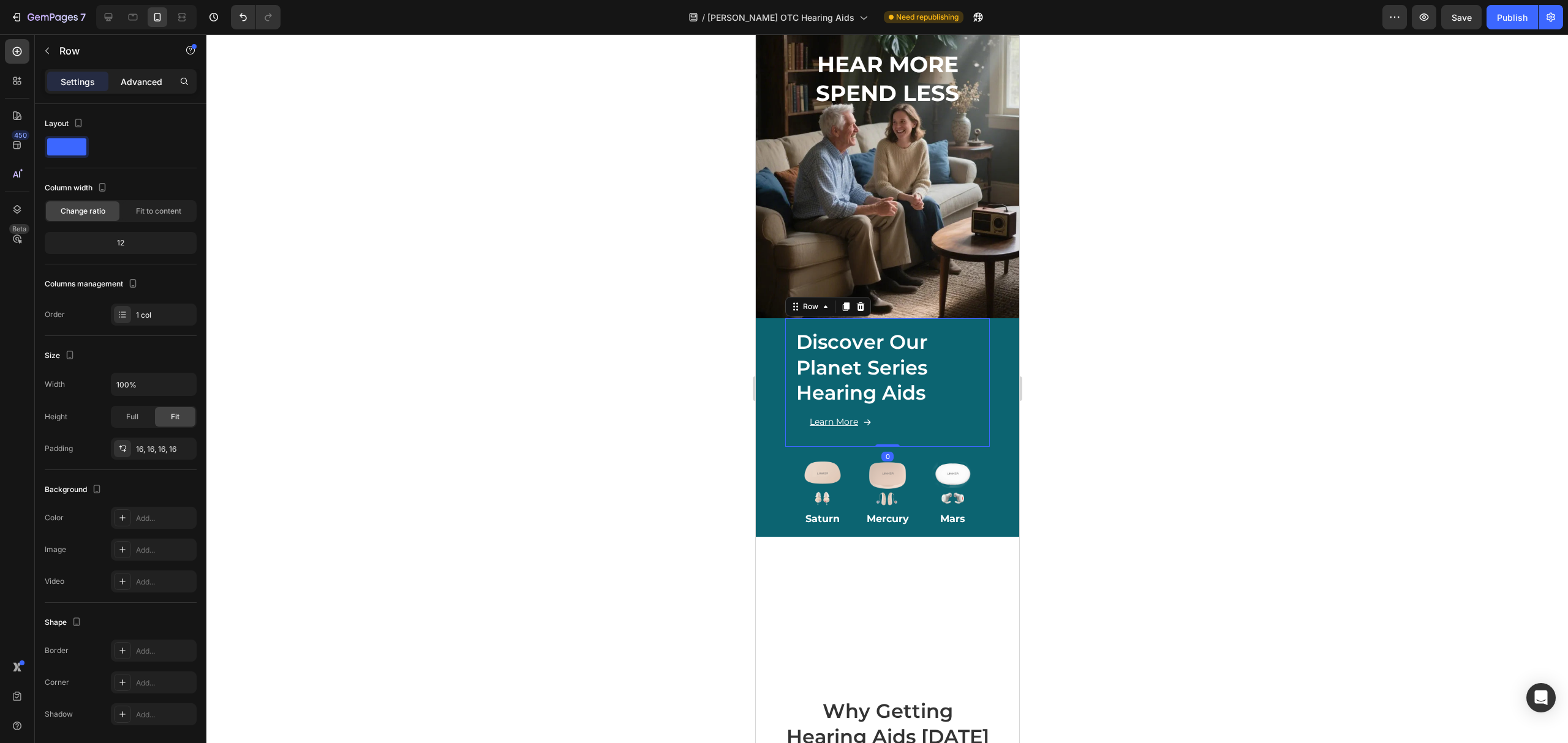
click at [136, 77] on p "Advanced" at bounding box center [142, 82] width 42 height 13
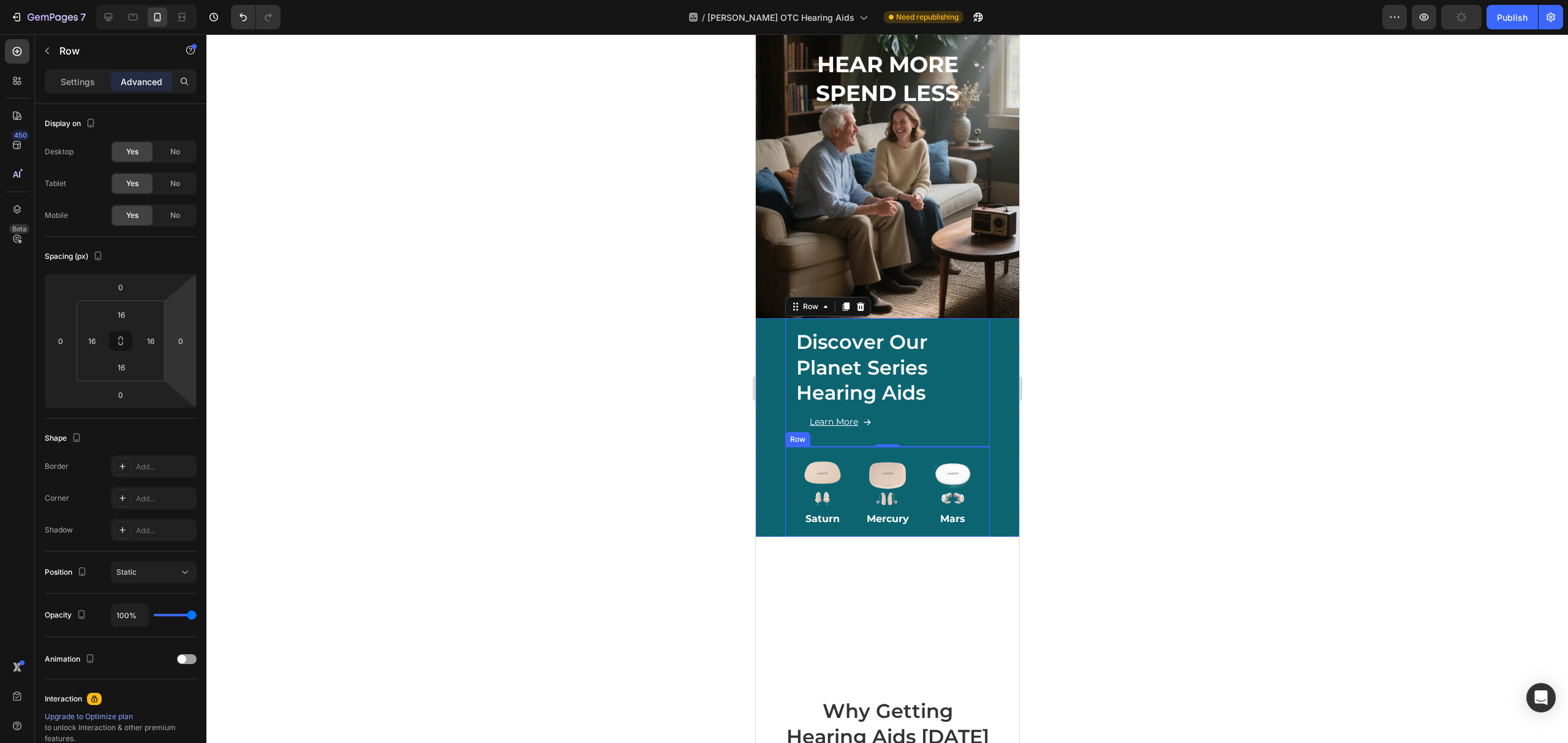
click at [785, 453] on div "Image Saturn Heading Image Mercury Heading Image Mars Heading Row" at bounding box center [887, 491] width 205 height 90
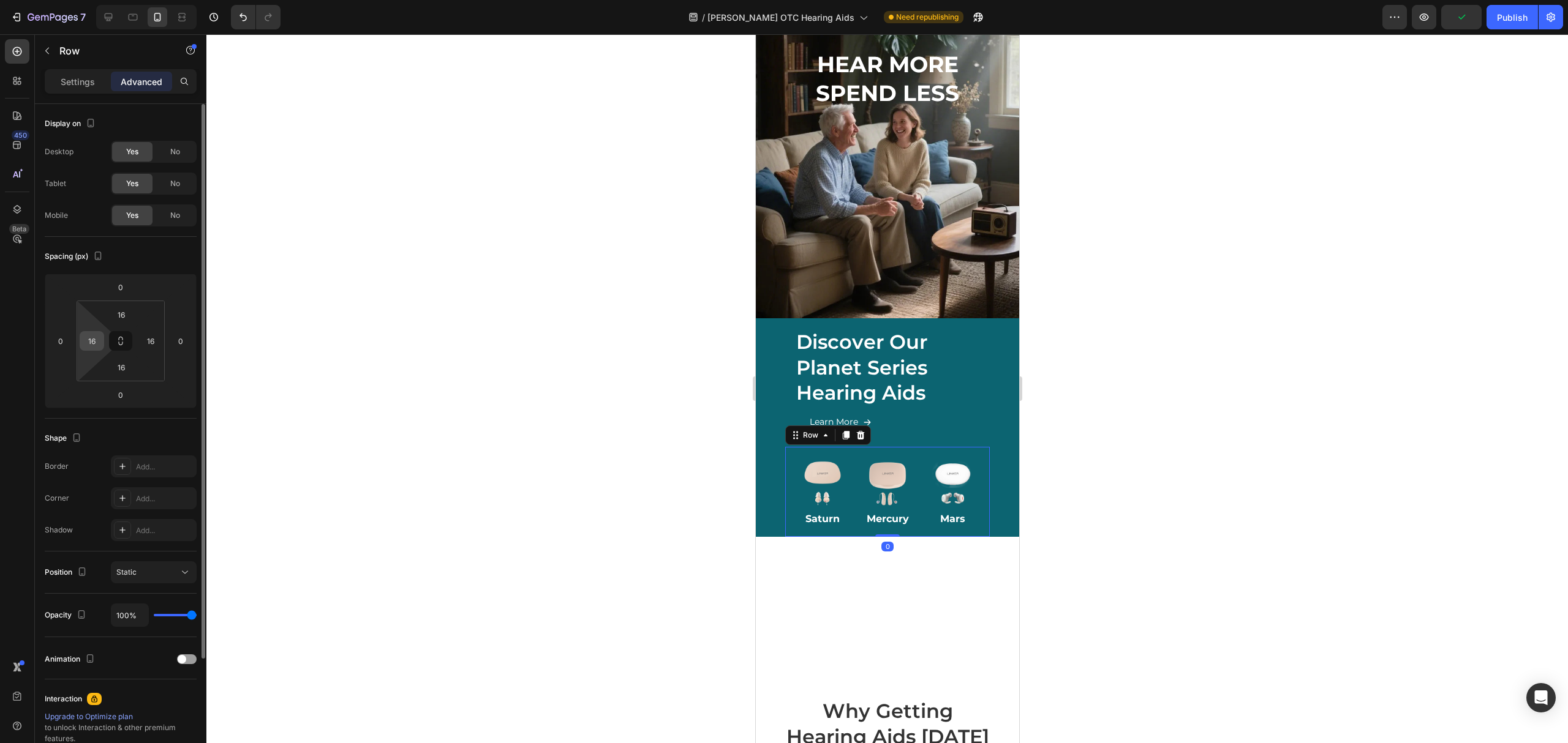
click at [102, 336] on div "16" at bounding box center [91, 341] width 24 height 20
click at [96, 339] on input "16" at bounding box center [92, 341] width 18 height 18
type input "0"
click at [145, 341] on input "16" at bounding box center [151, 341] width 18 height 18
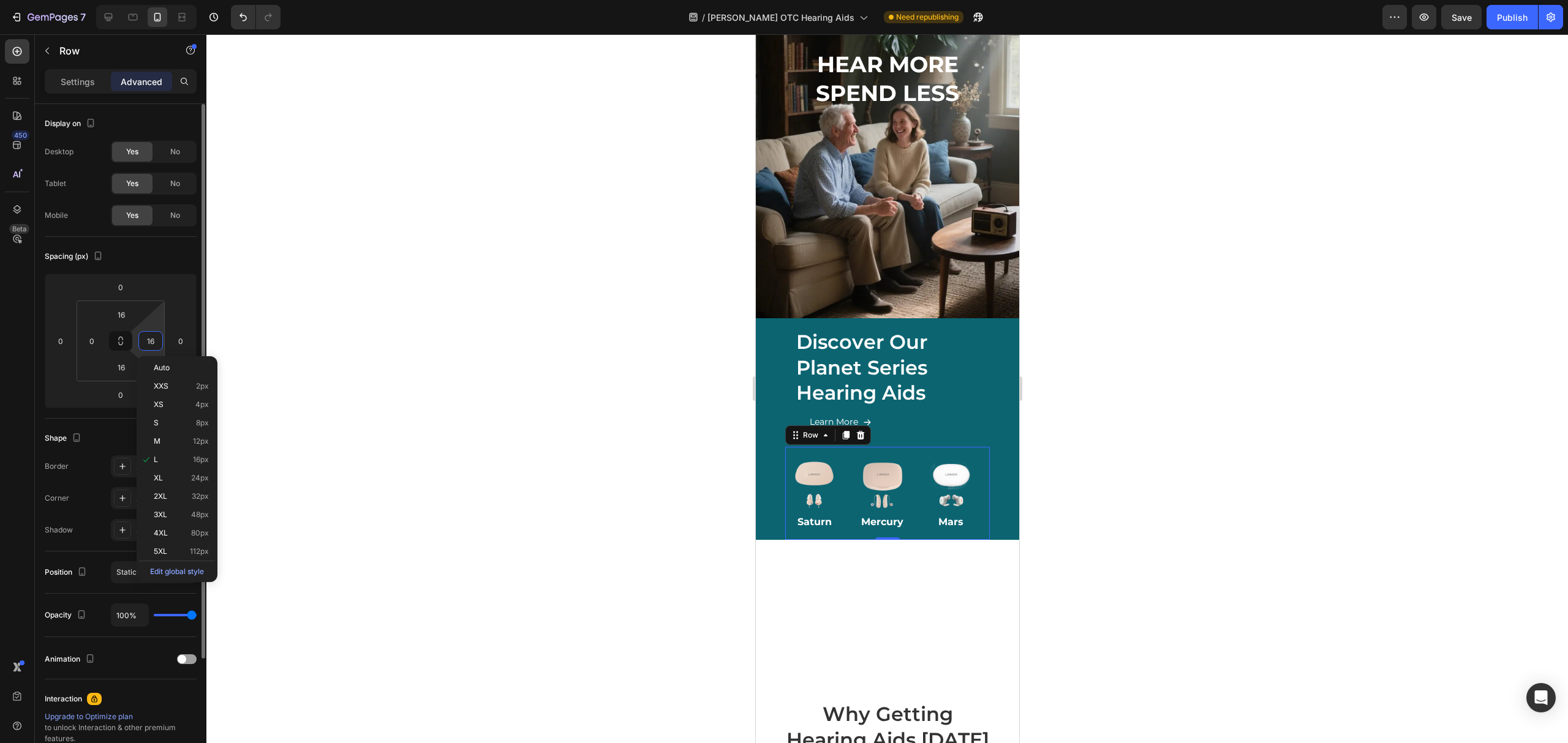
type input "0"
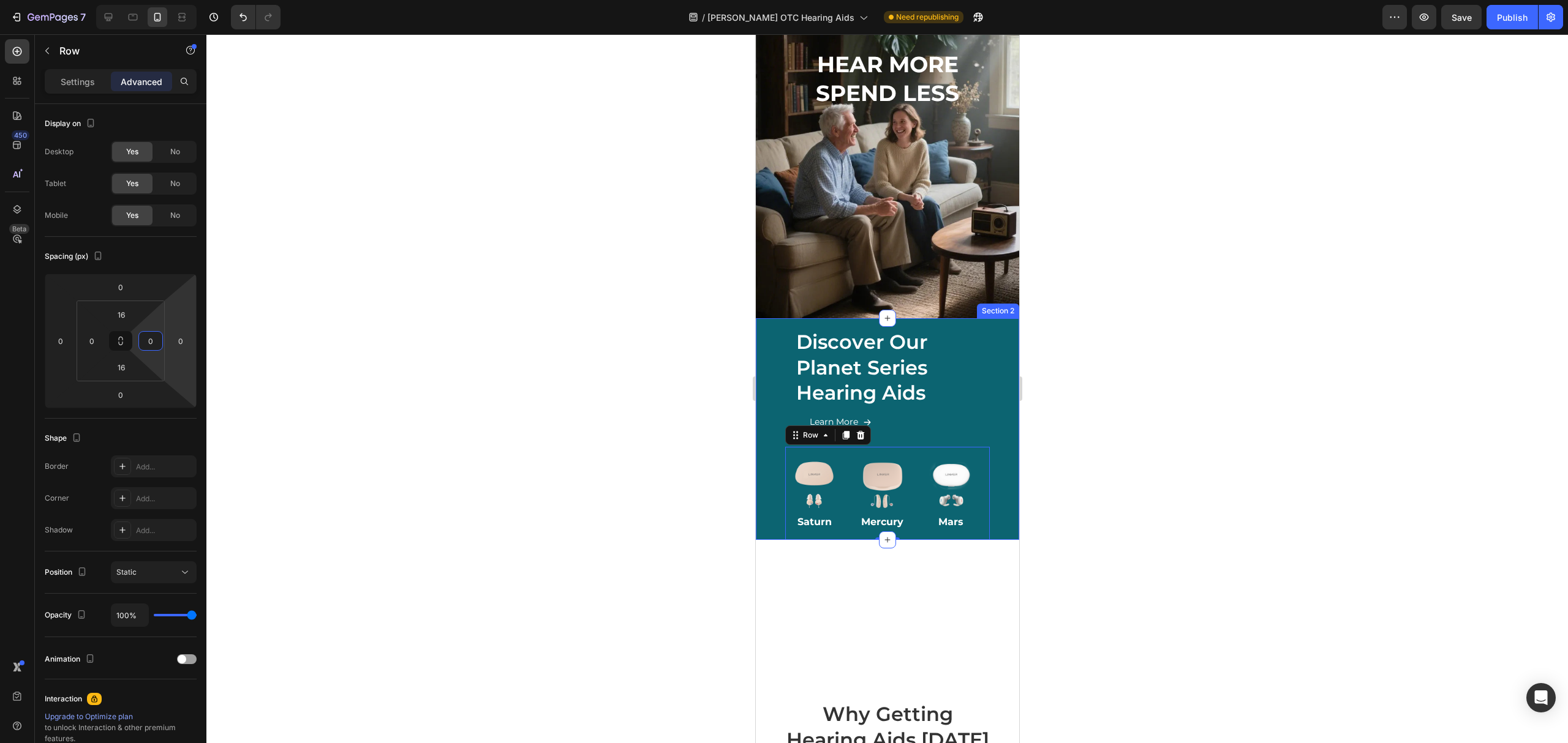
click at [980, 479] on div "Discover Our Planet Series Hearing Aids Heading Learn More Button Row Image Sat…" at bounding box center [887, 429] width 264 height 221
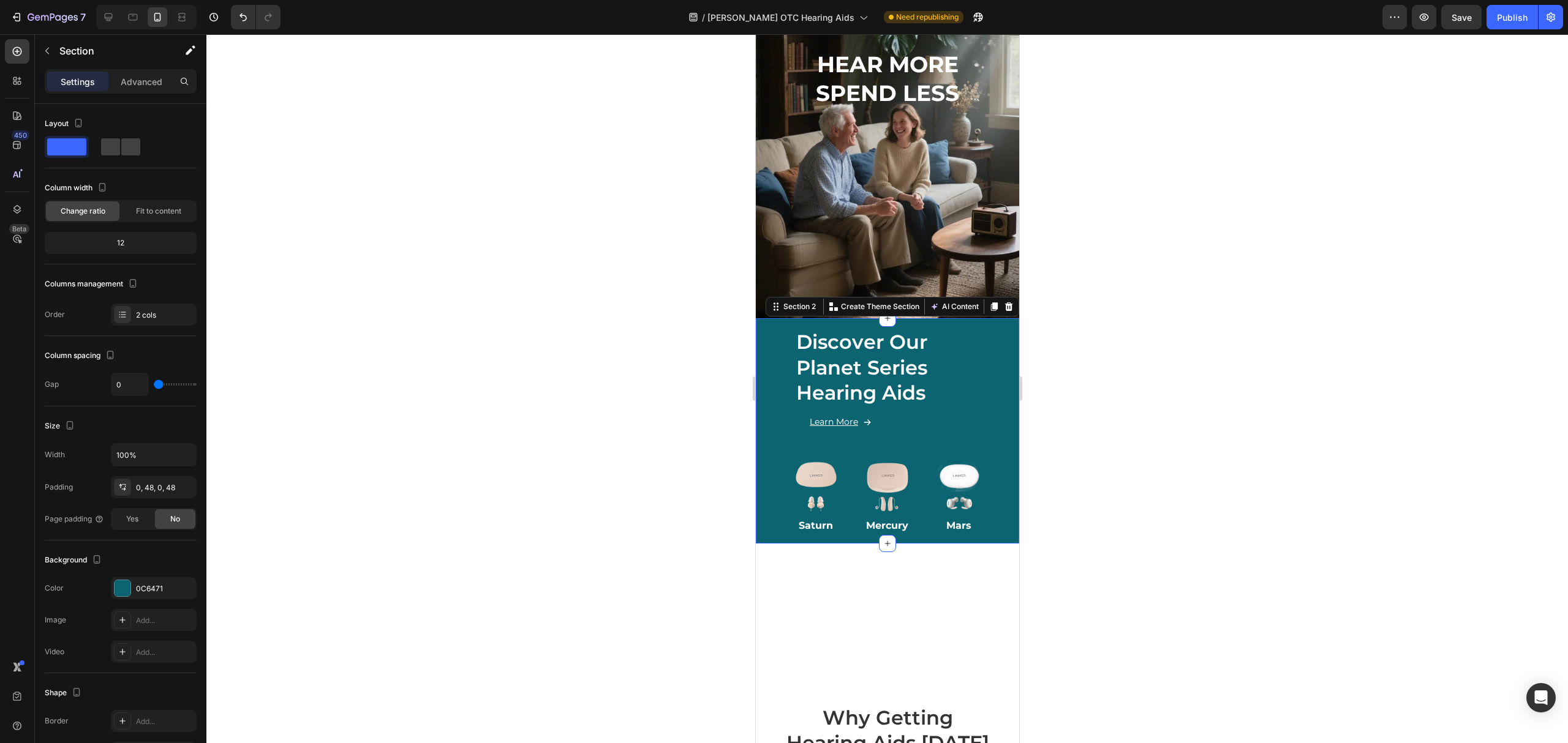
click at [785, 464] on img at bounding box center [815, 487] width 62 height 62
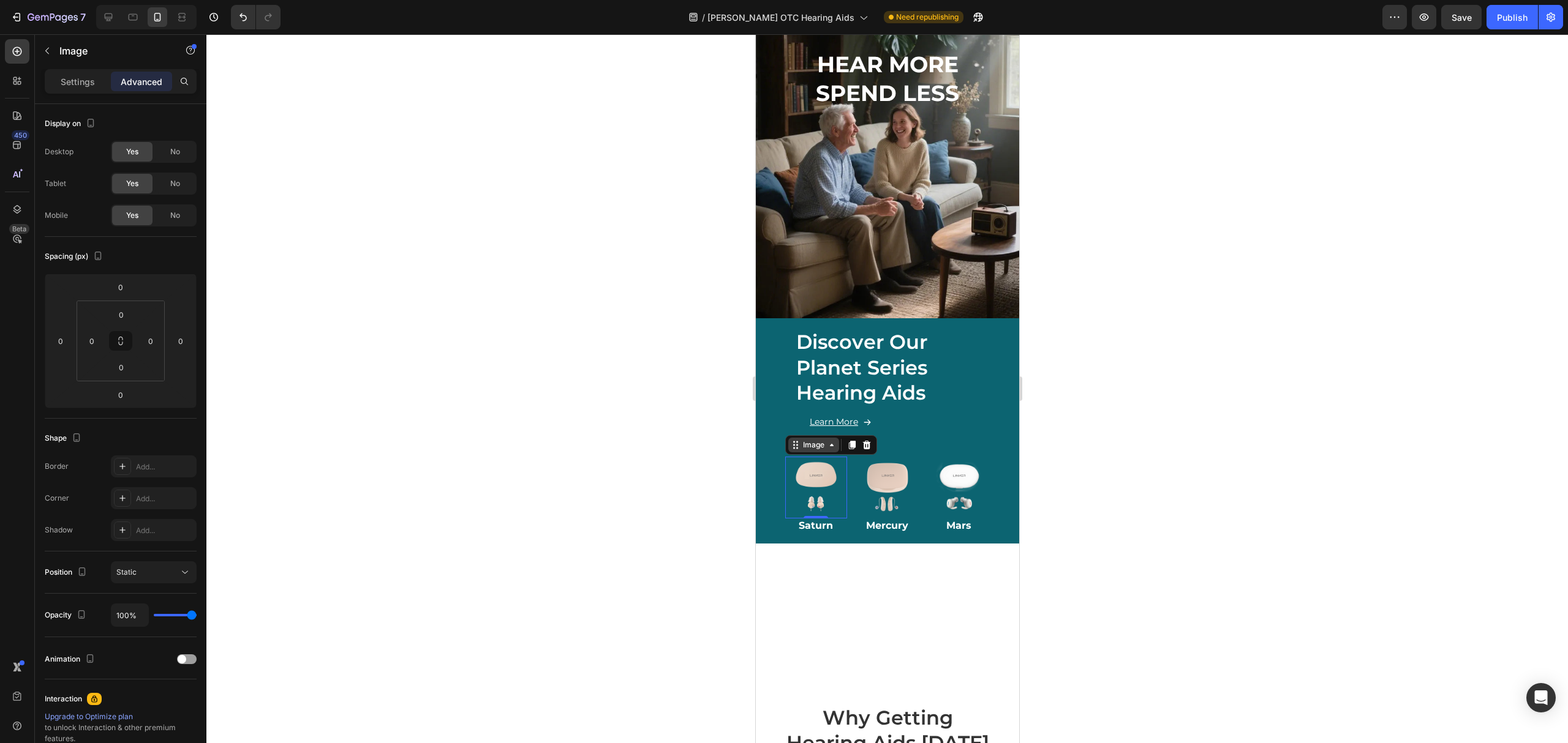
click at [818, 440] on div "Image" at bounding box center [813, 445] width 26 height 11
click at [940, 377] on h2 "Discover Our Planet Series Hearing Aids" at bounding box center [887, 368] width 185 height 79
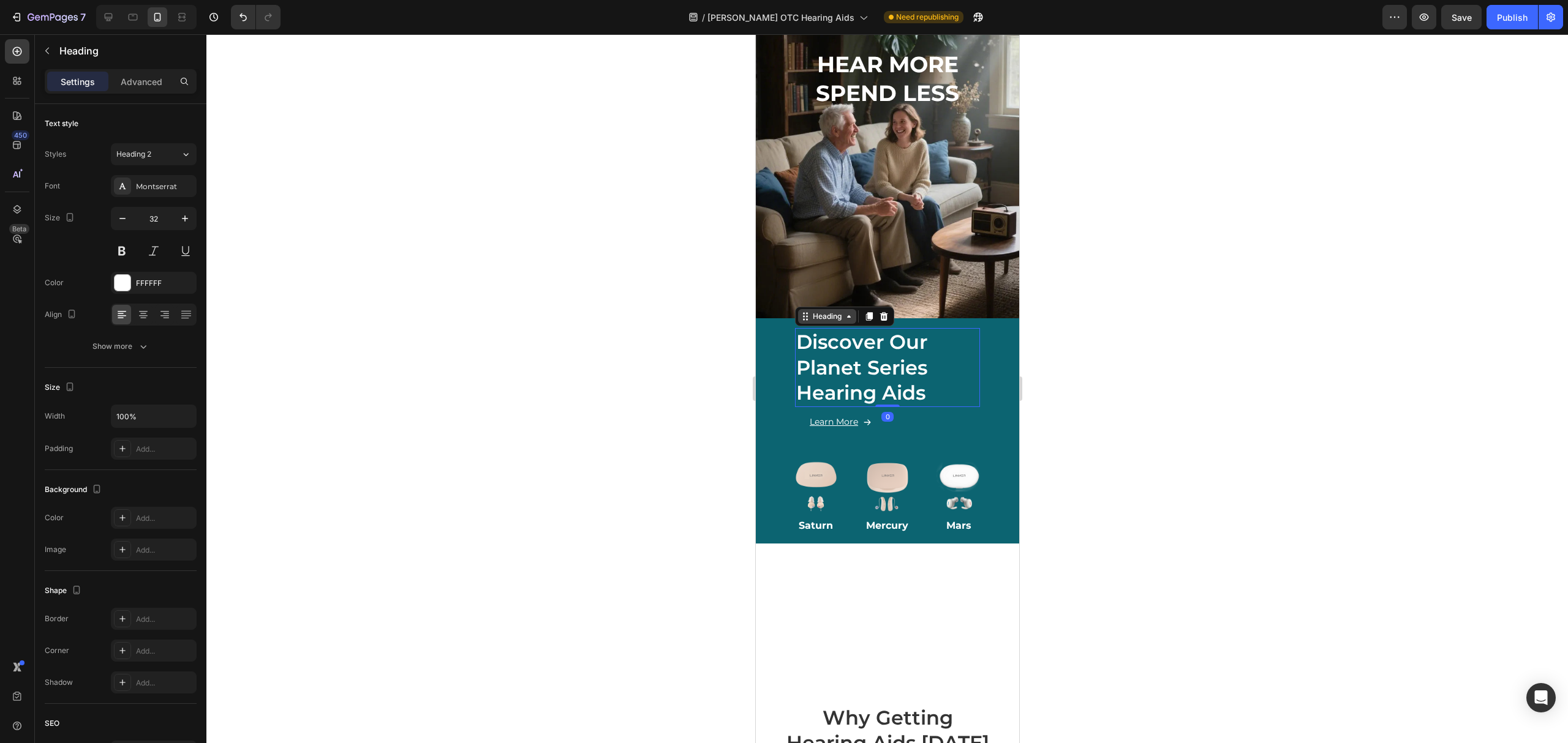
click at [842, 311] on div "Heading" at bounding box center [826, 316] width 33 height 11
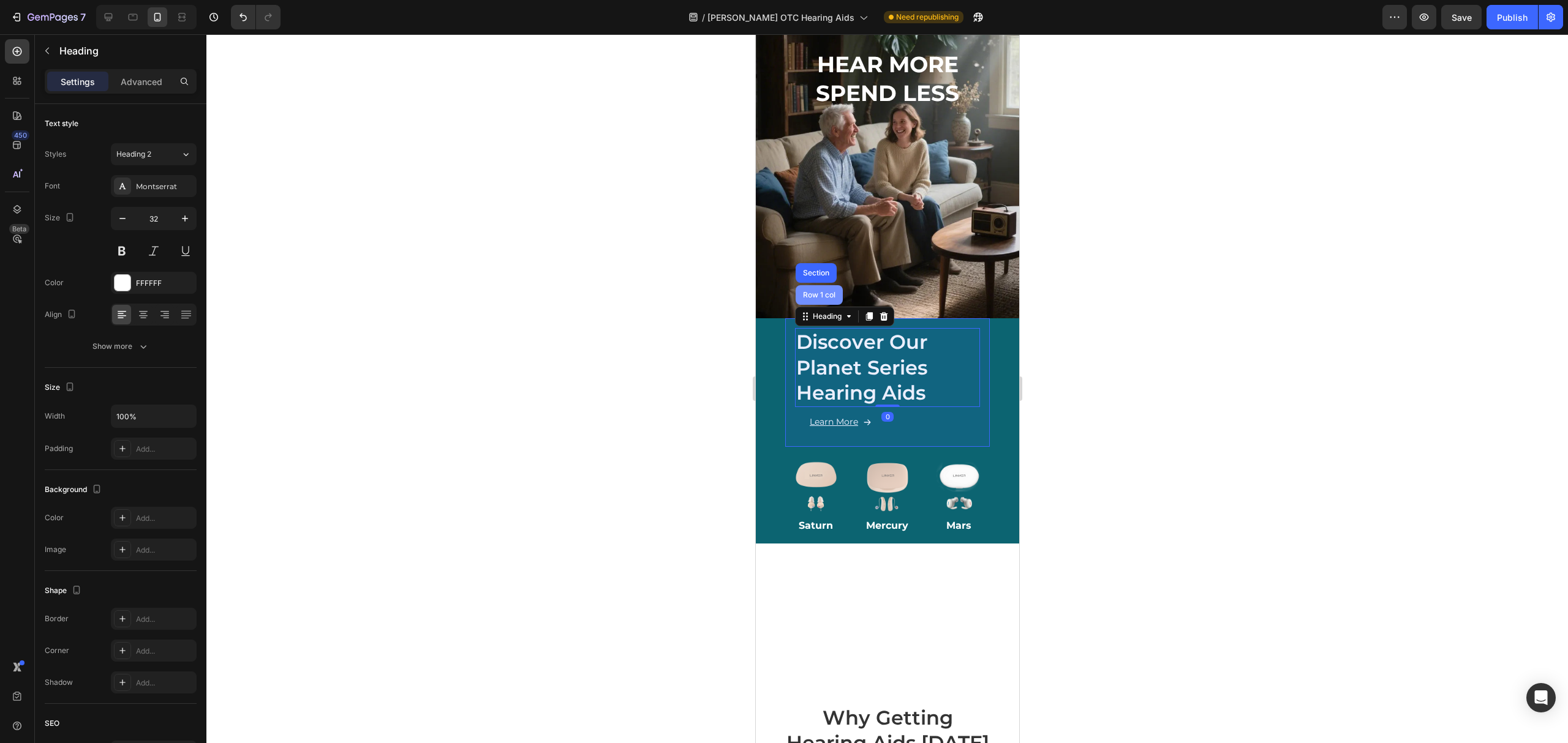
click at [822, 292] on div "Row 1 col" at bounding box center [818, 295] width 37 height 7
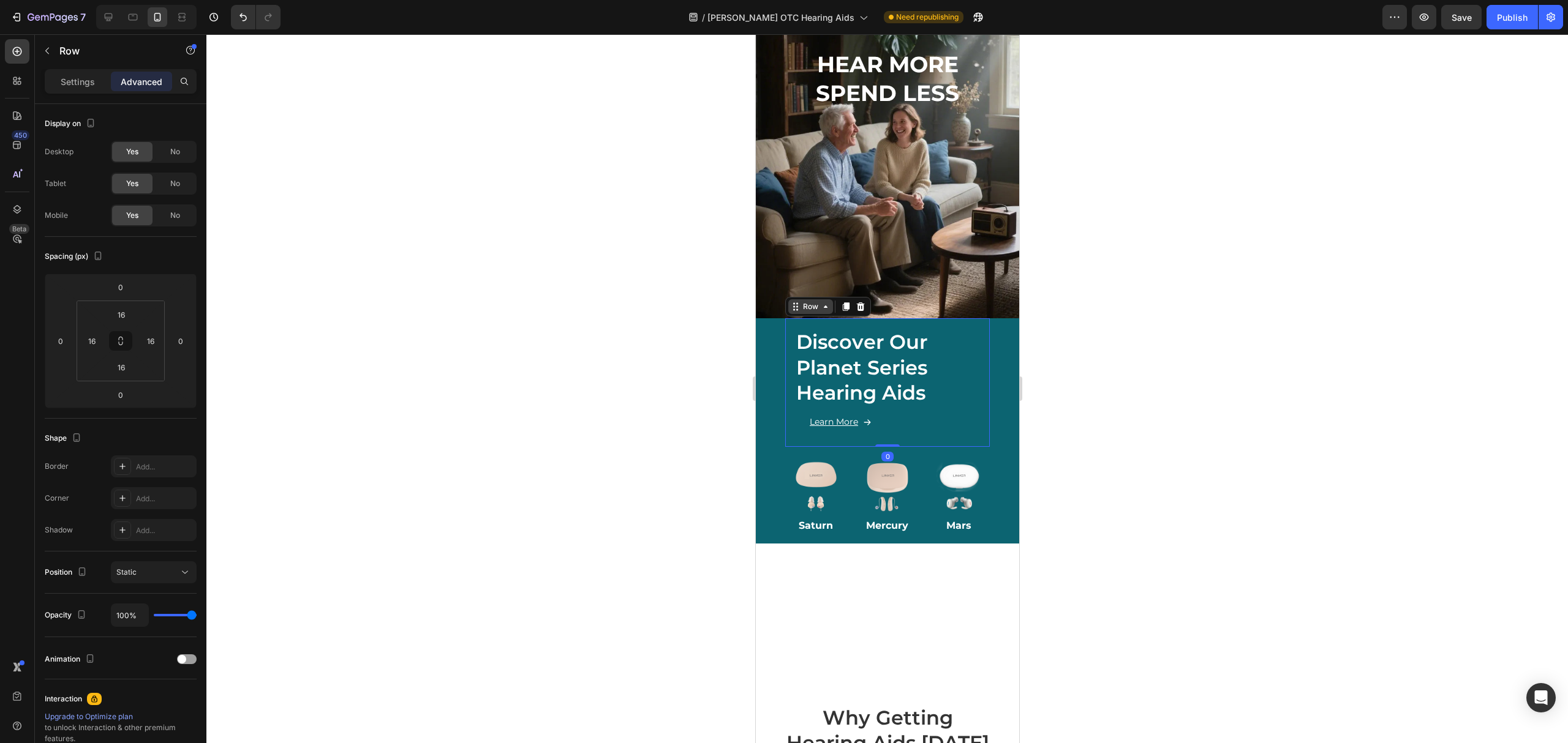
click at [818, 301] on div "Row" at bounding box center [810, 307] width 20 height 11
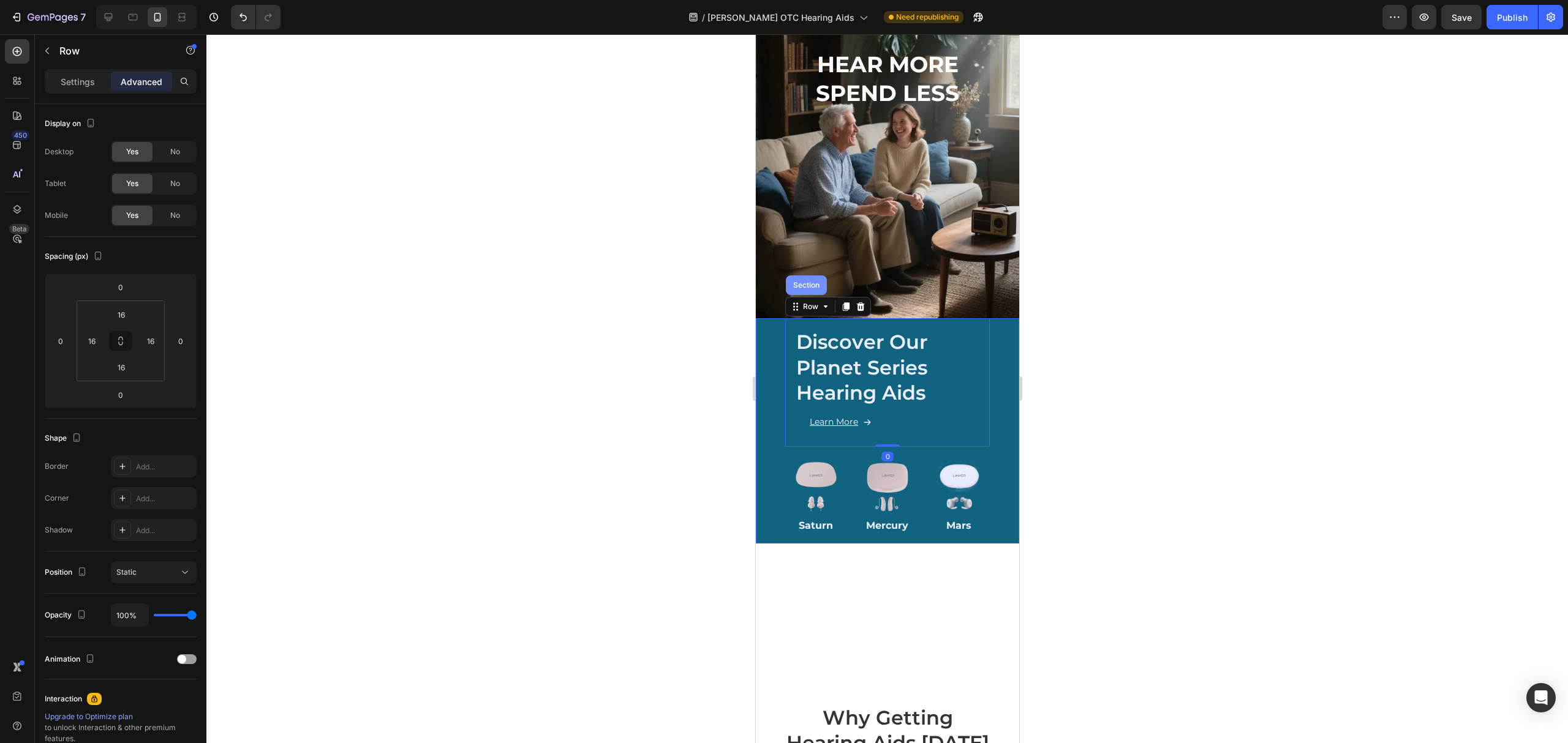
click at [815, 282] on div "Section" at bounding box center [806, 285] width 31 height 7
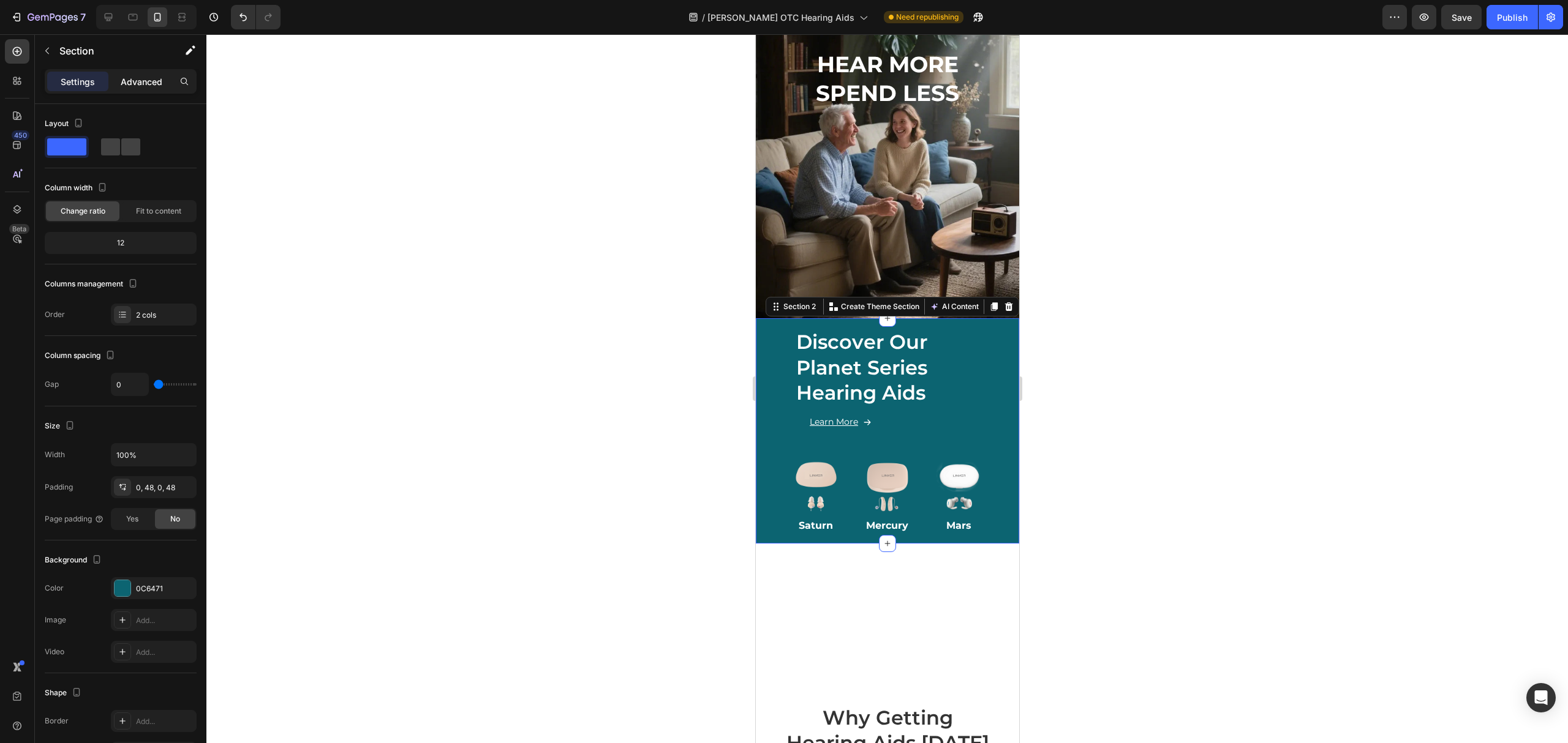
click at [131, 81] on p "Advanced" at bounding box center [142, 82] width 42 height 13
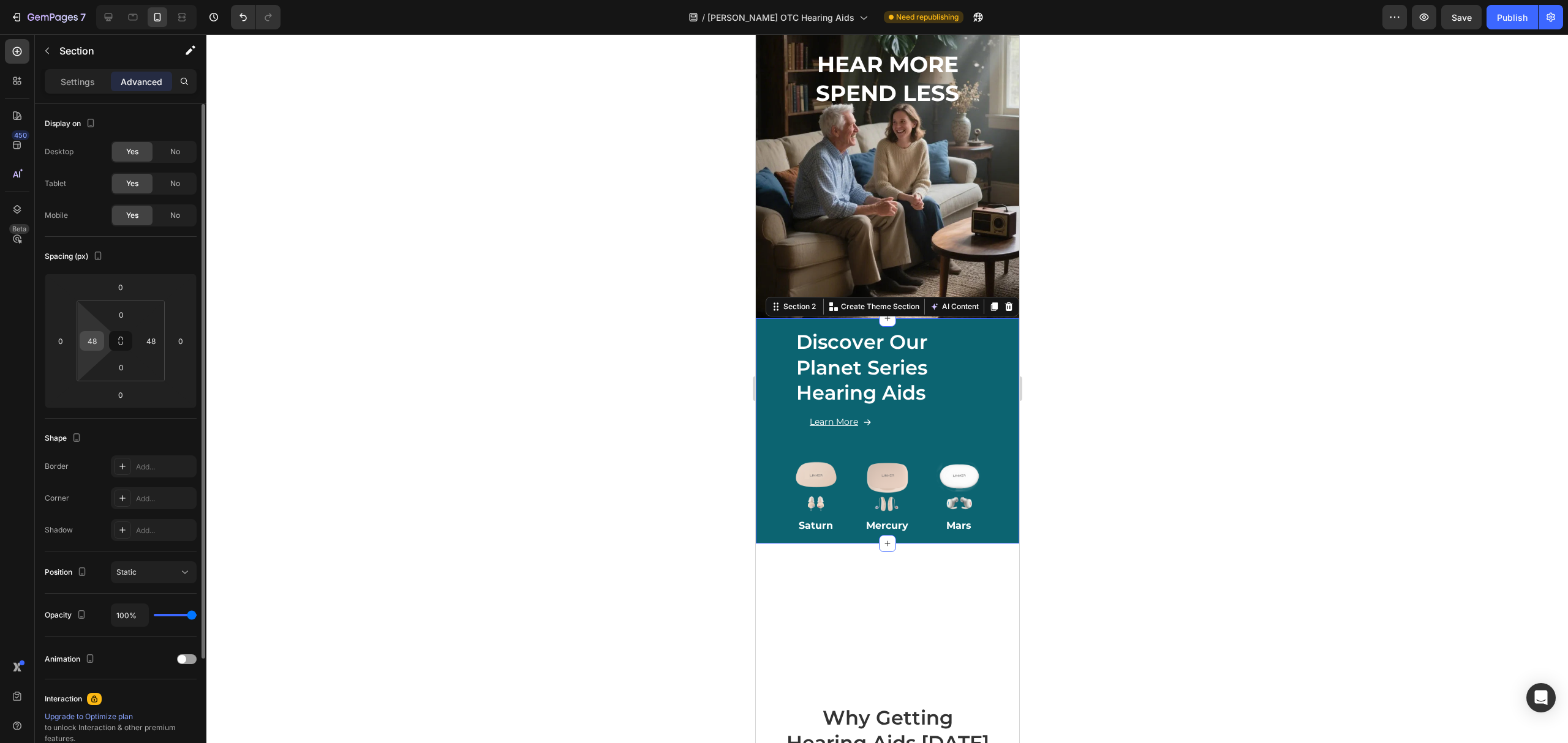
click at [93, 349] on input "48" at bounding box center [92, 341] width 18 height 18
type input "0"
click at [147, 346] on input "48" at bounding box center [151, 341] width 18 height 18
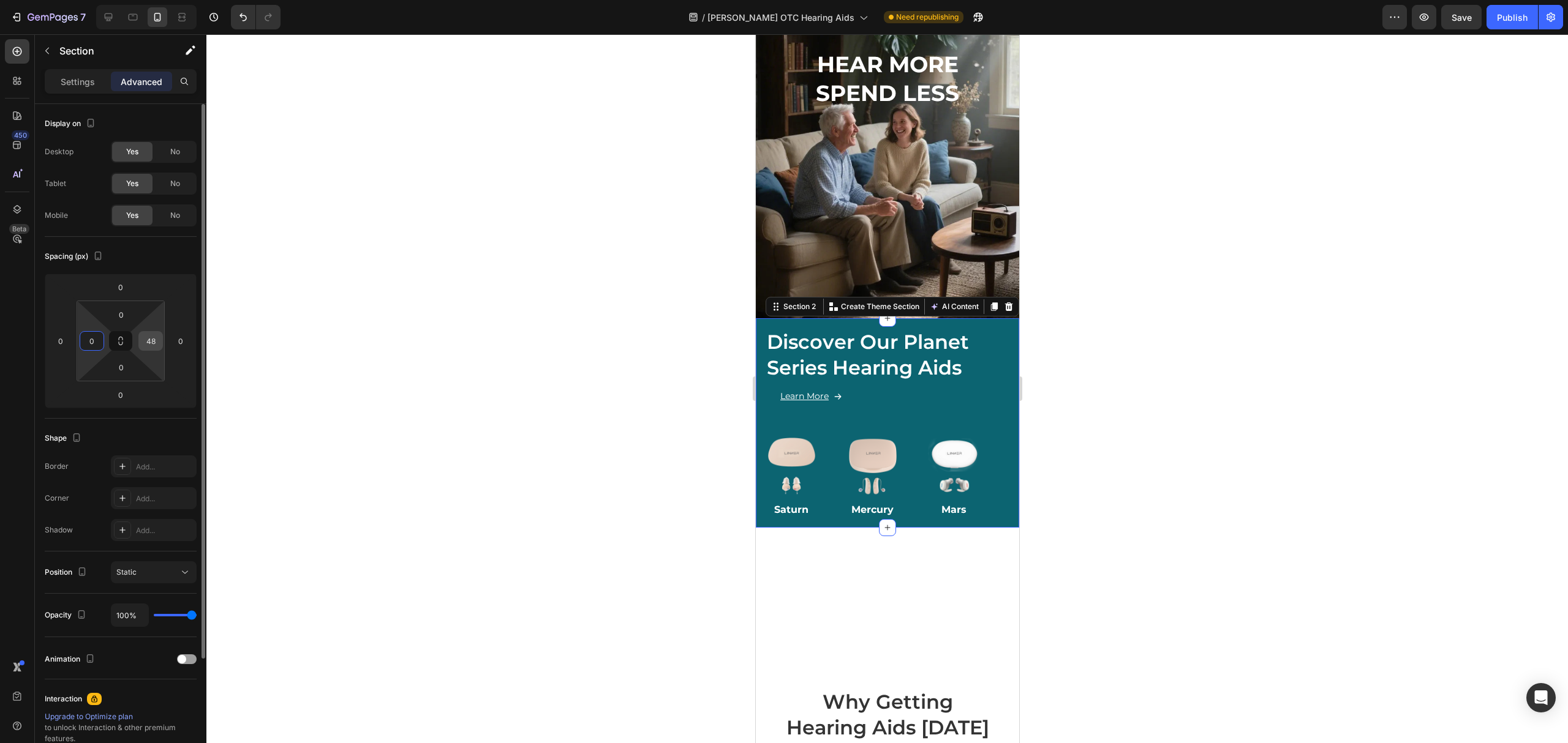
type input "0"
click at [1097, 419] on div at bounding box center [887, 389] width 1362 height 709
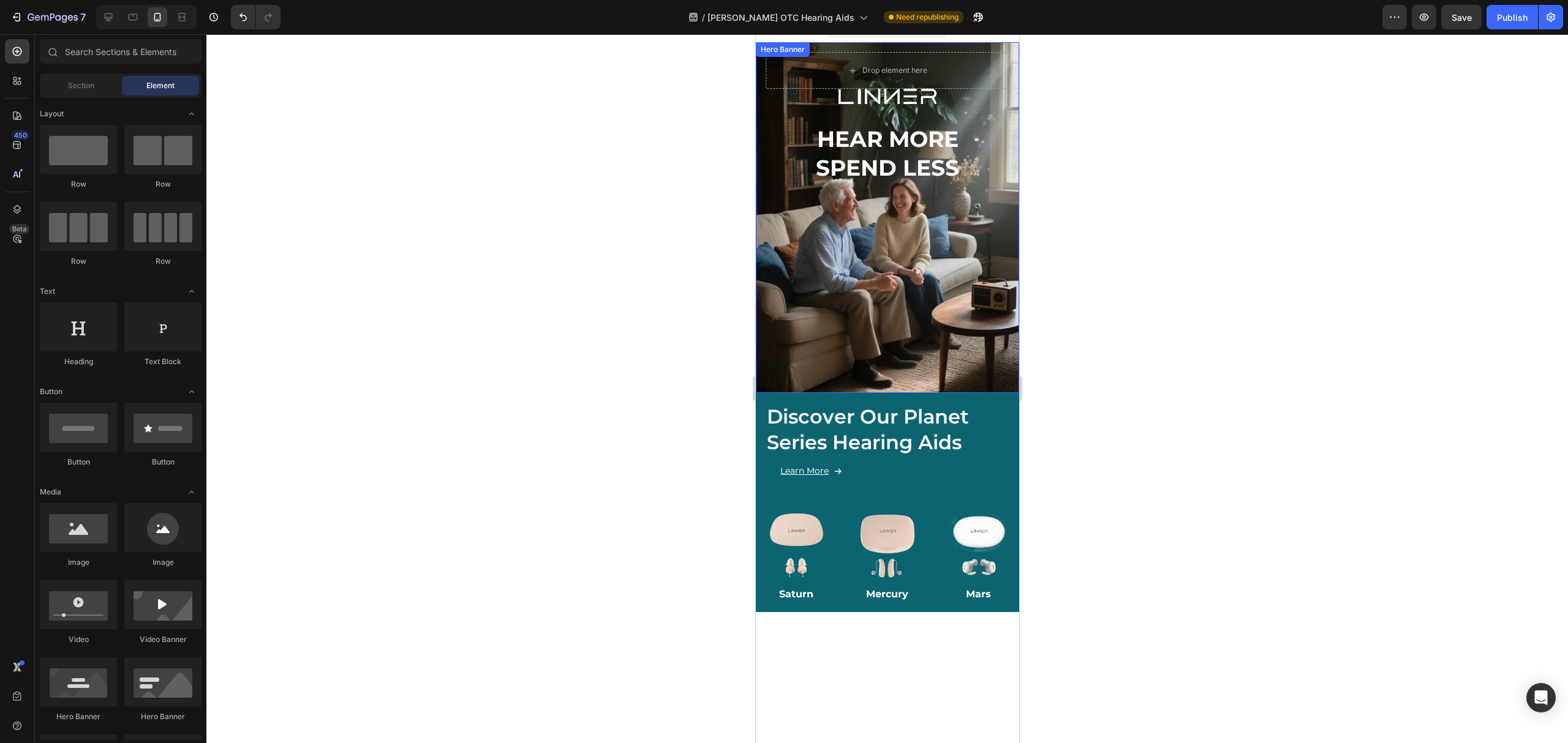
scroll to position [0, 0]
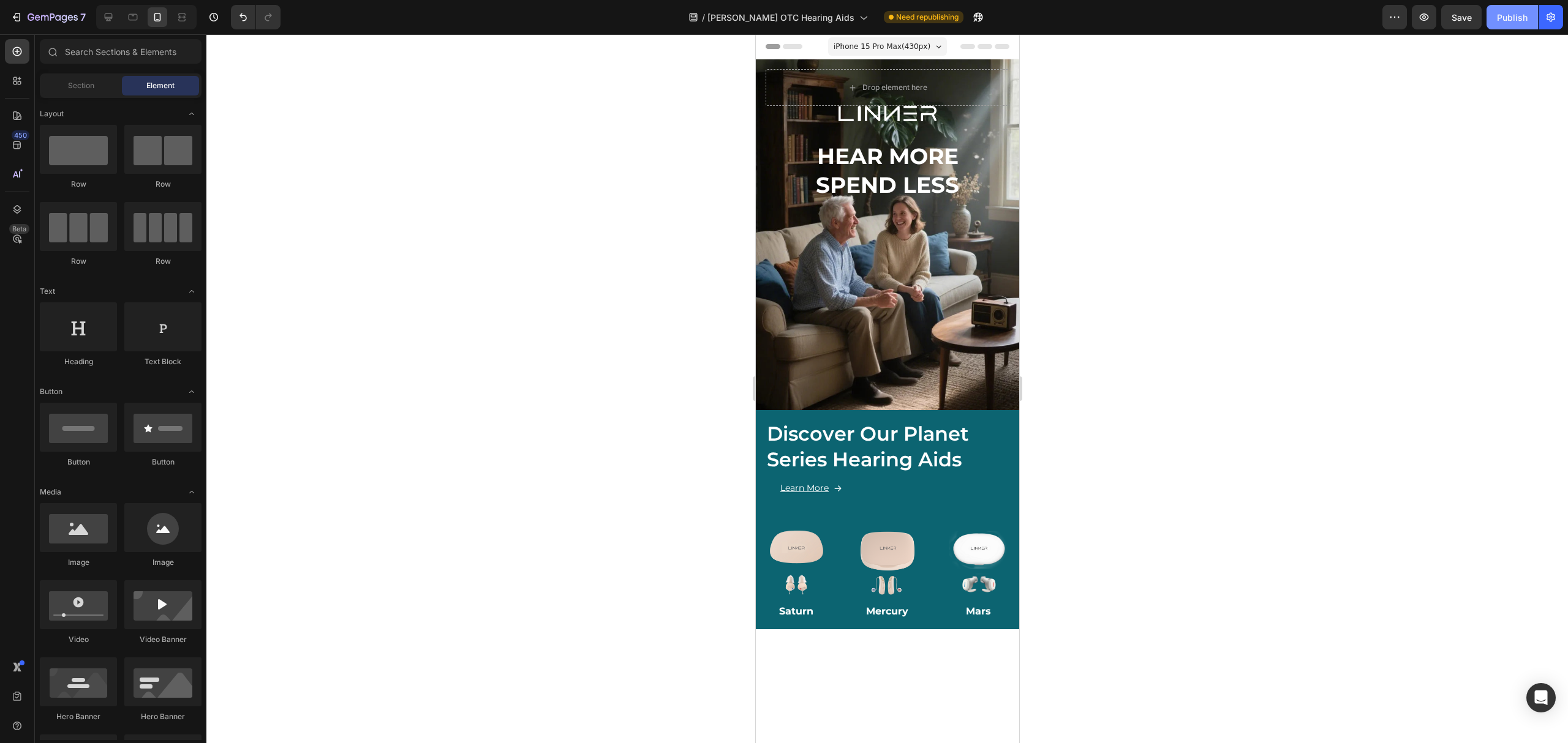
click at [1501, 16] on div "Publish" at bounding box center [1512, 18] width 31 height 13
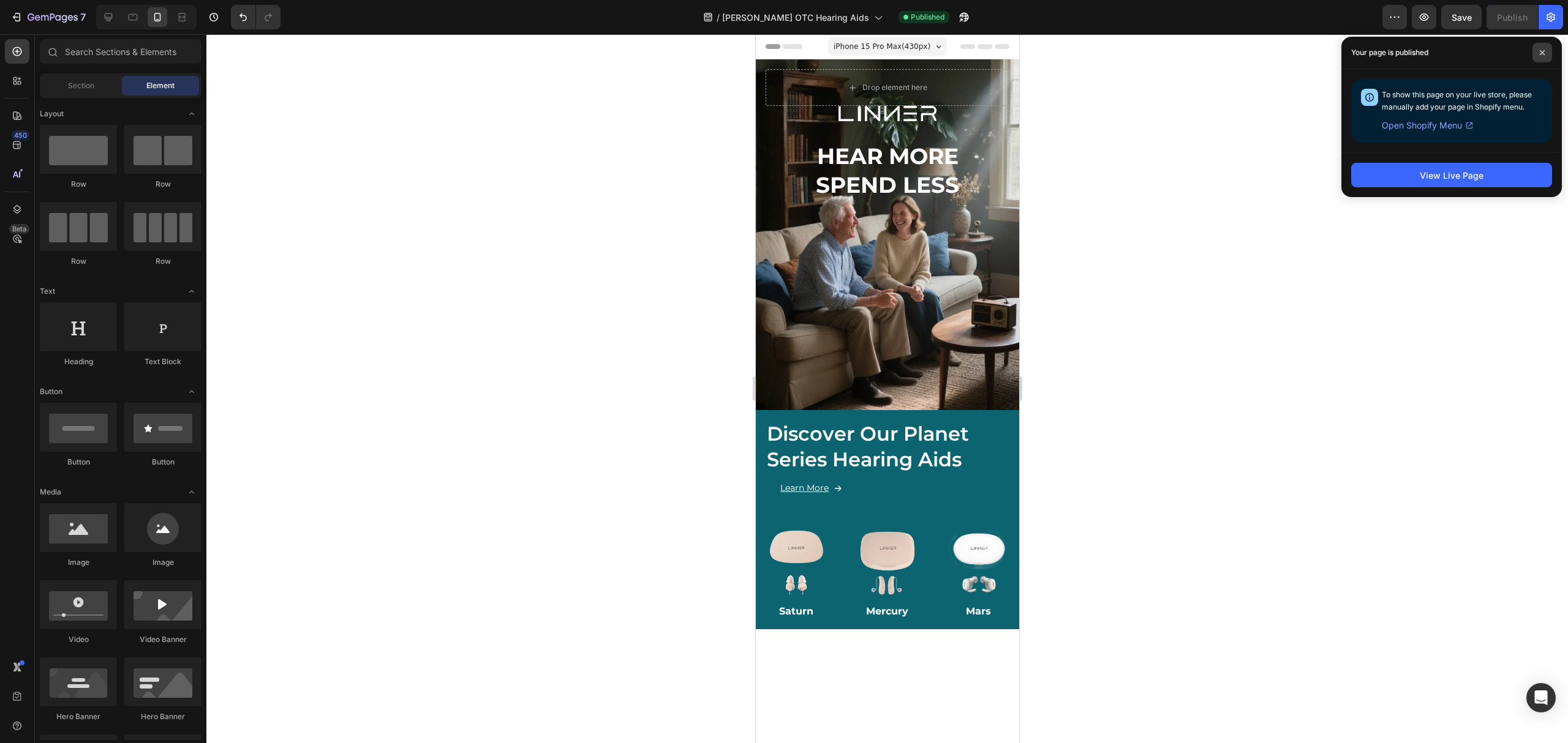
click at [1544, 50] on icon at bounding box center [1542, 52] width 6 height 6
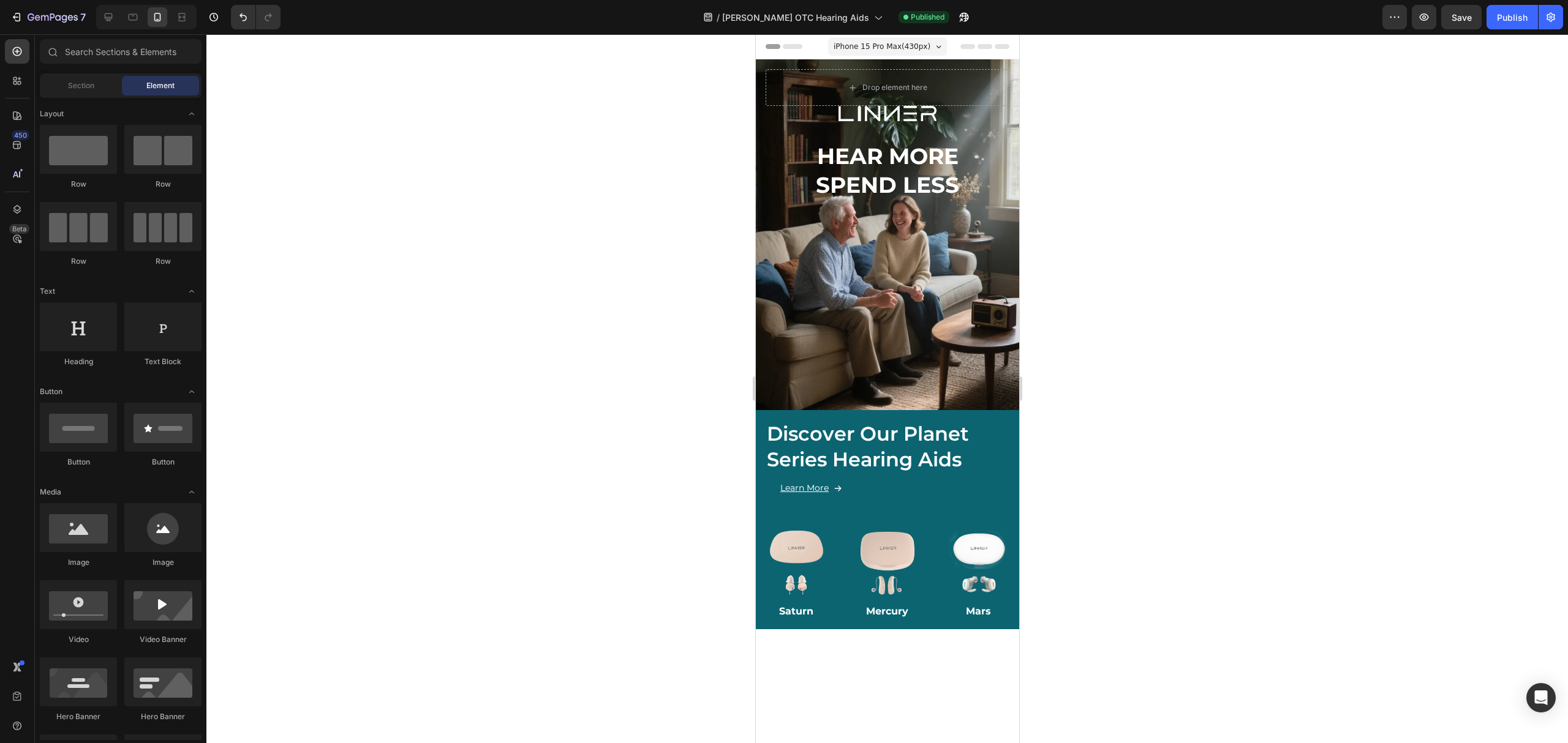
click at [119, 18] on div at bounding box center [146, 16] width 100 height 24
click at [113, 18] on icon at bounding box center [108, 17] width 12 height 12
